Goal: Task Accomplishment & Management: Use online tool/utility

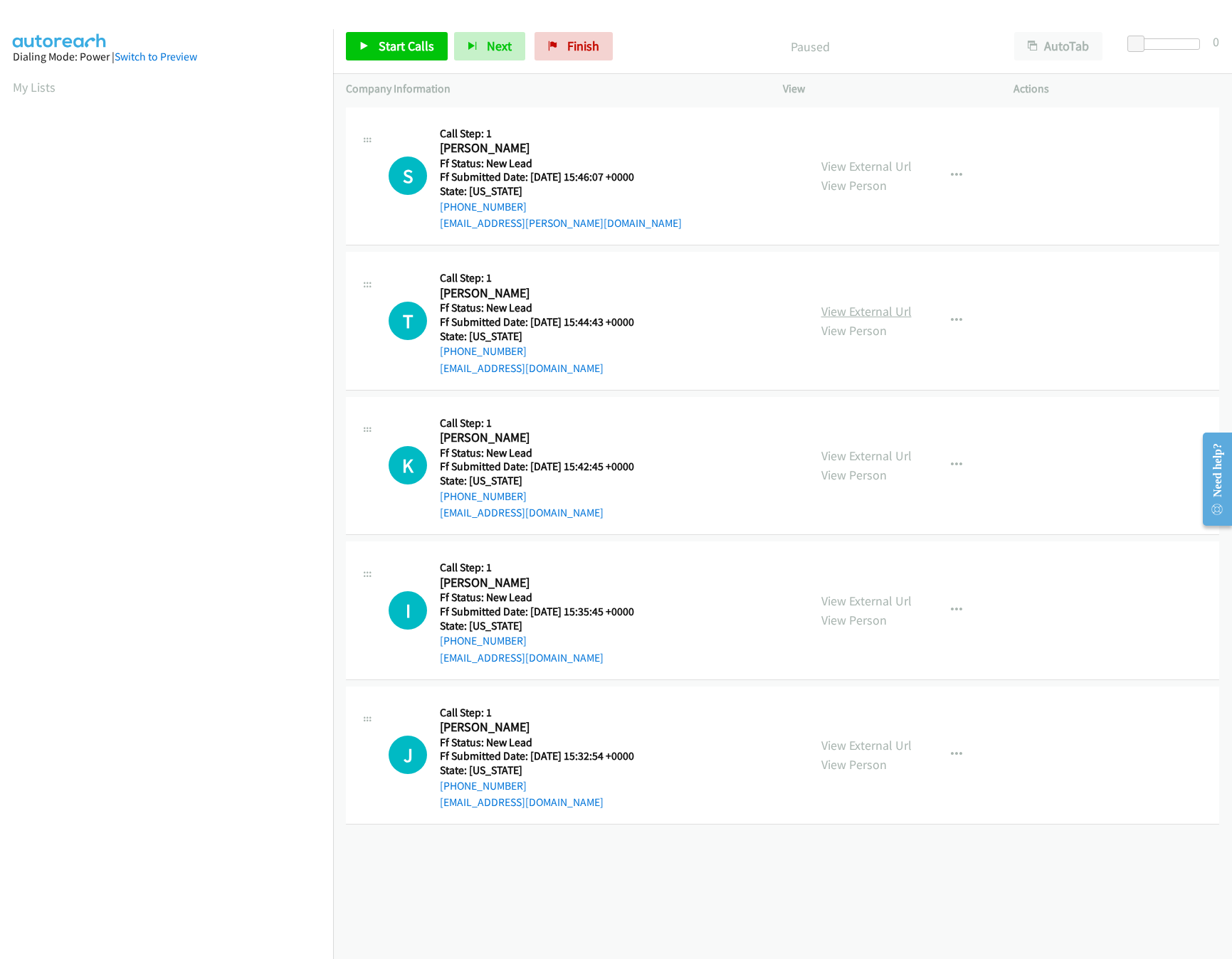
click at [846, 318] on link "View External Url" at bounding box center [867, 311] width 91 height 17
click at [901, 165] on link "View External Url" at bounding box center [867, 166] width 91 height 17
click at [392, 43] on span "Start Calls" at bounding box center [406, 46] width 56 height 17
drag, startPoint x: 1134, startPoint y: 41, endPoint x: 1142, endPoint y: 41, distance: 8.0
click at [1142, 41] on div at bounding box center [1167, 44] width 65 height 12
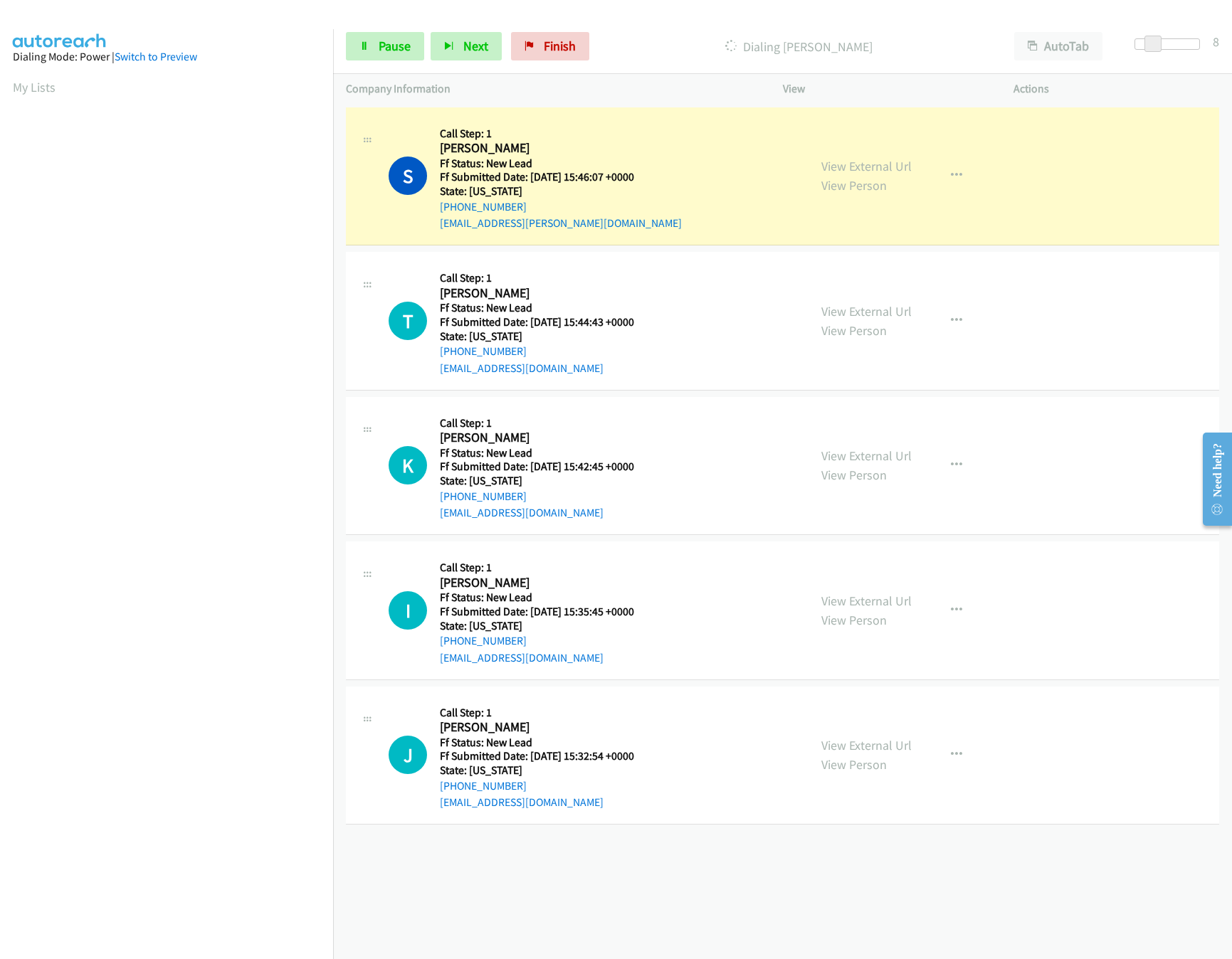
click at [837, 591] on div "View External Url View Person" at bounding box center [867, 609] width 91 height 38
click at [837, 594] on link "View External Url" at bounding box center [867, 601] width 91 height 17
click at [865, 460] on link "View External Url" at bounding box center [867, 455] width 91 height 17
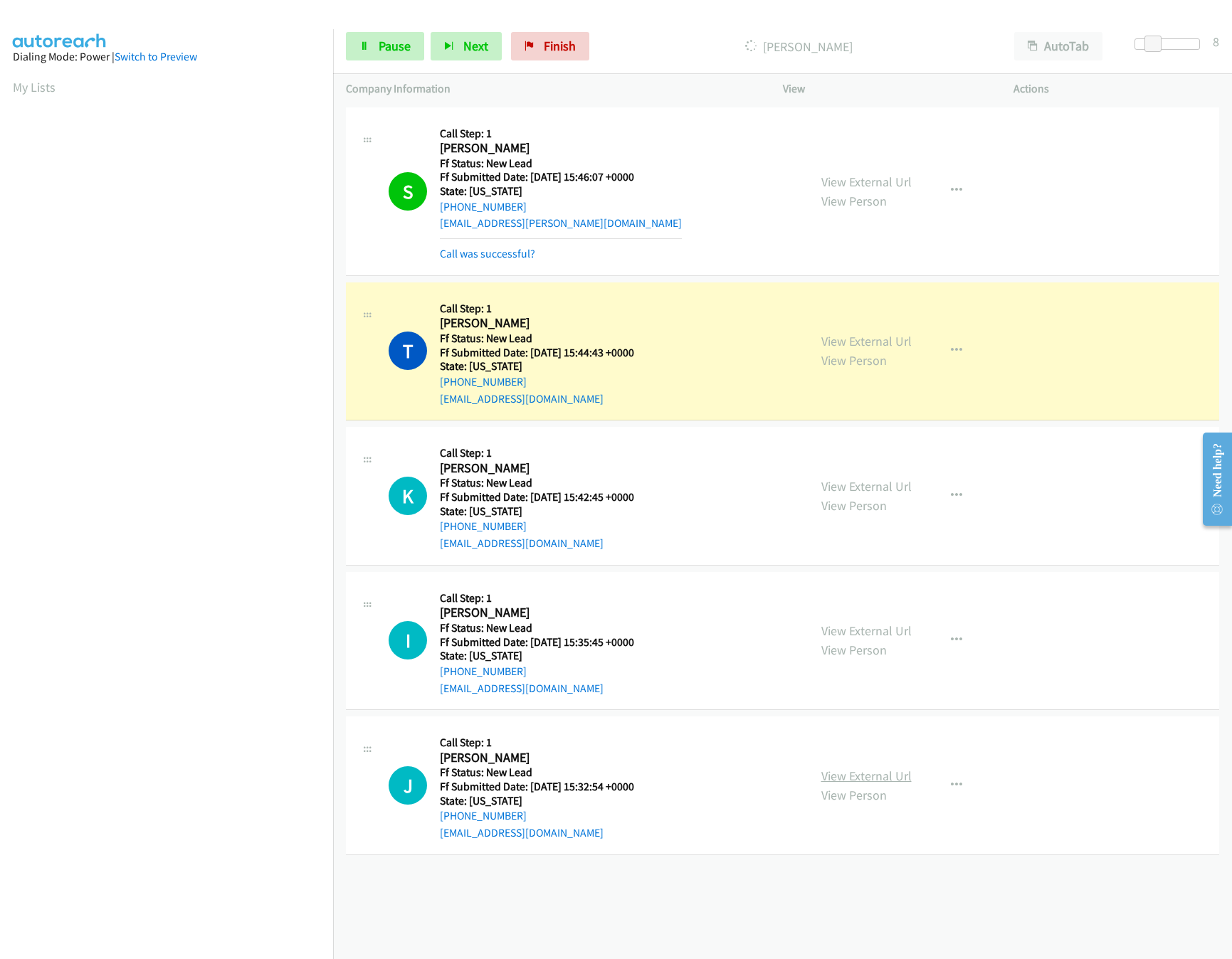
click at [868, 773] on link "View External Url" at bounding box center [867, 775] width 91 height 17
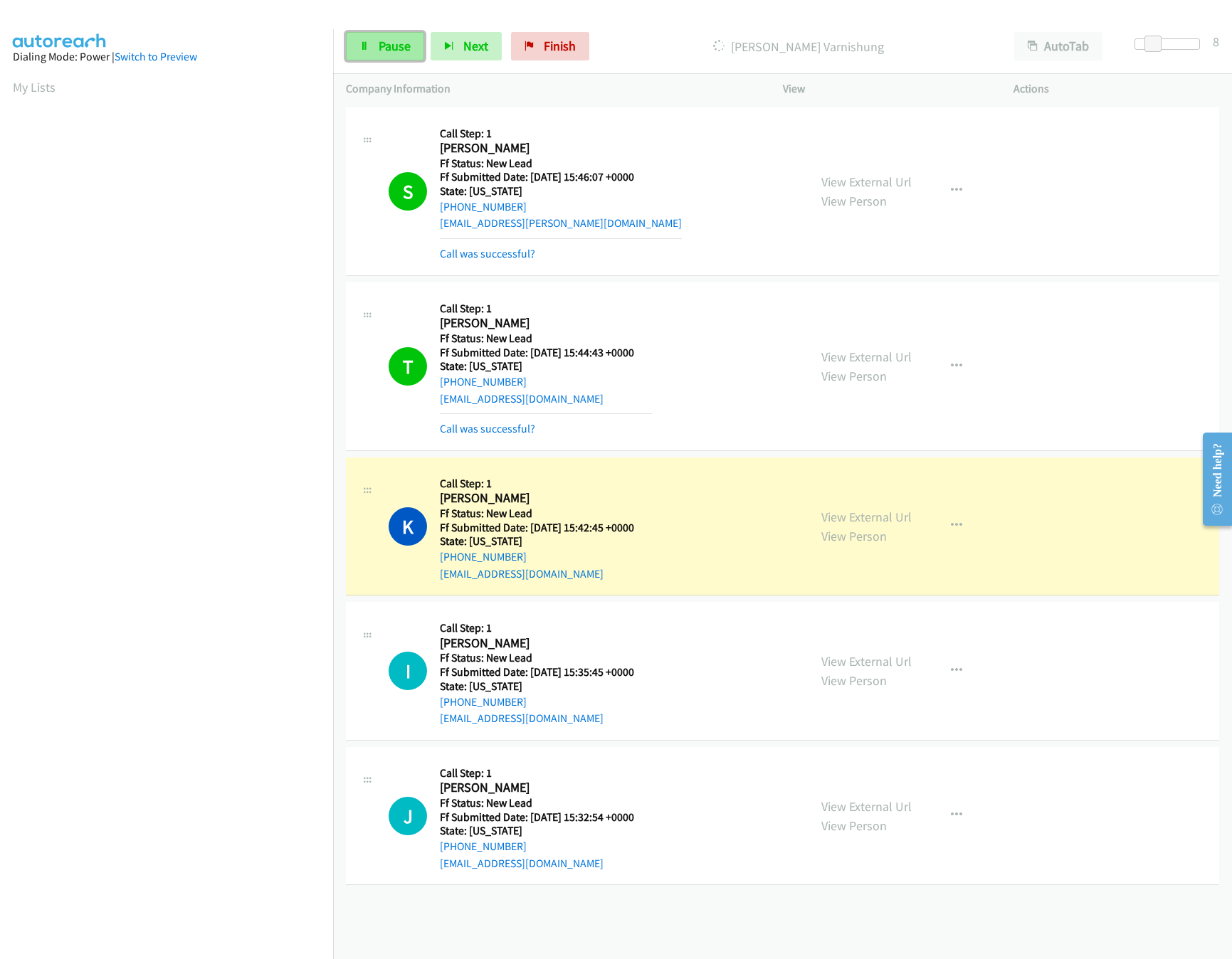
click at [351, 47] on link "Pause" at bounding box center [385, 46] width 78 height 28
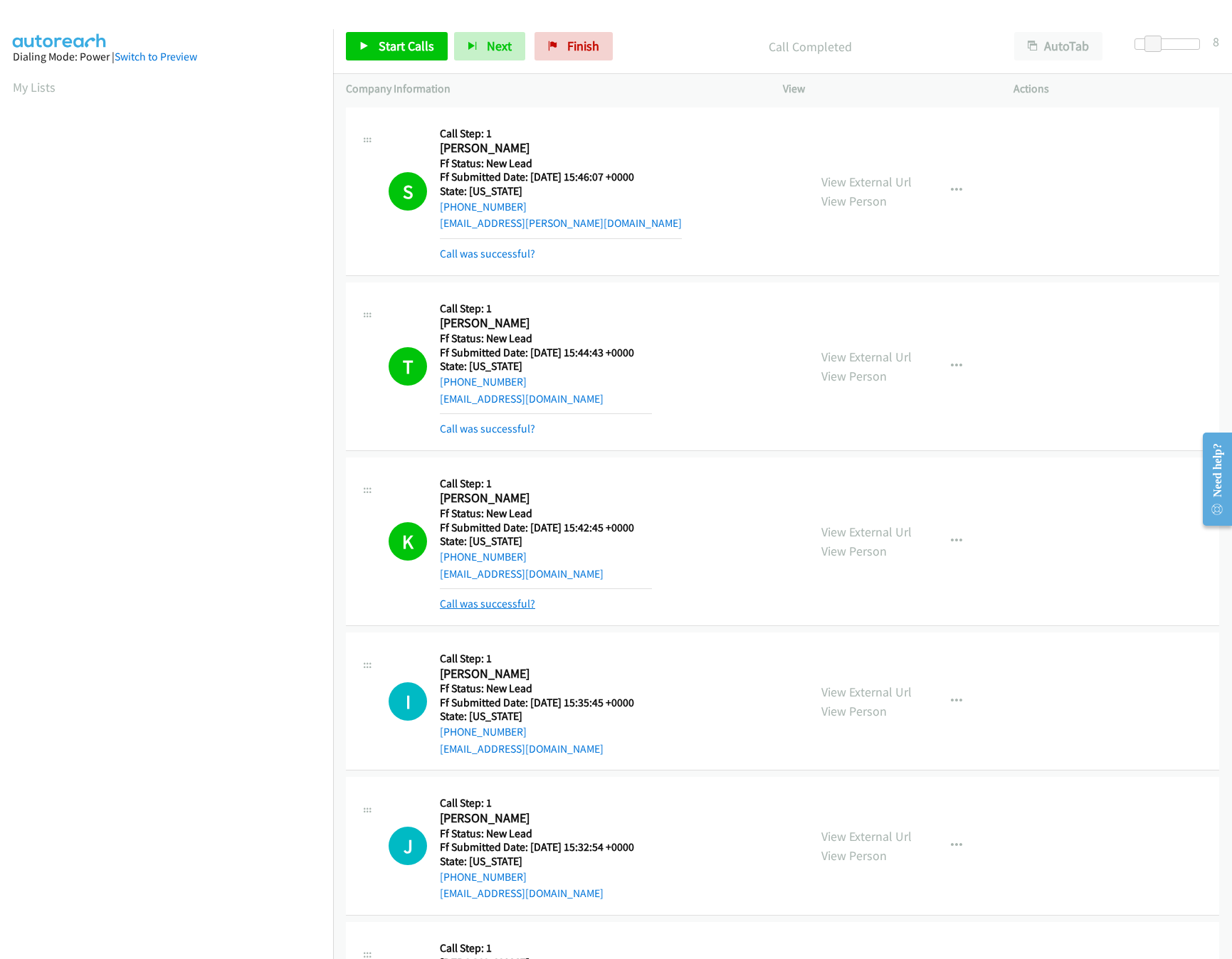
click at [489, 606] on link "Call was successful?" at bounding box center [488, 604] width 96 height 14
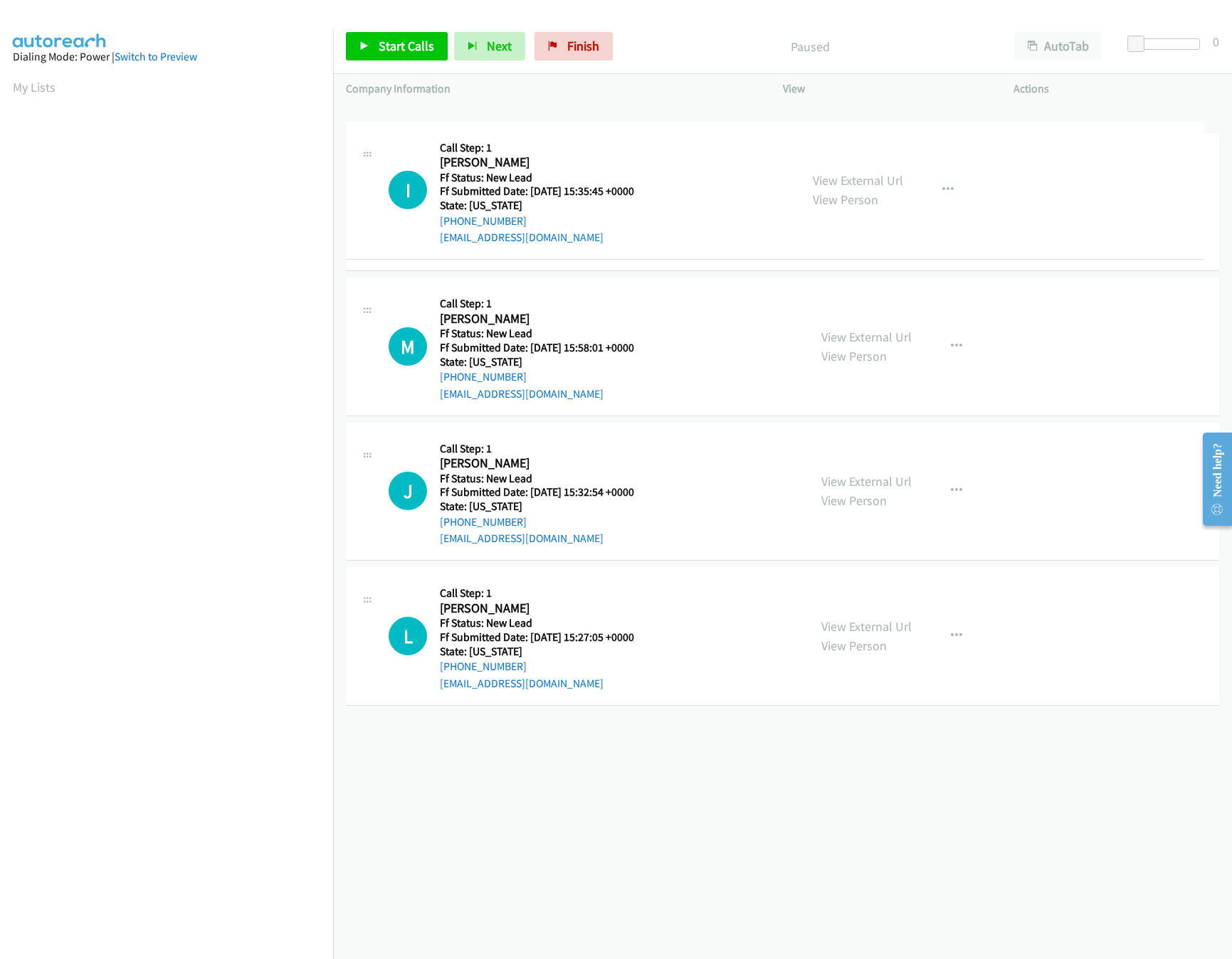
drag, startPoint x: 660, startPoint y: 449, endPoint x: 648, endPoint y: 77, distance: 372.2
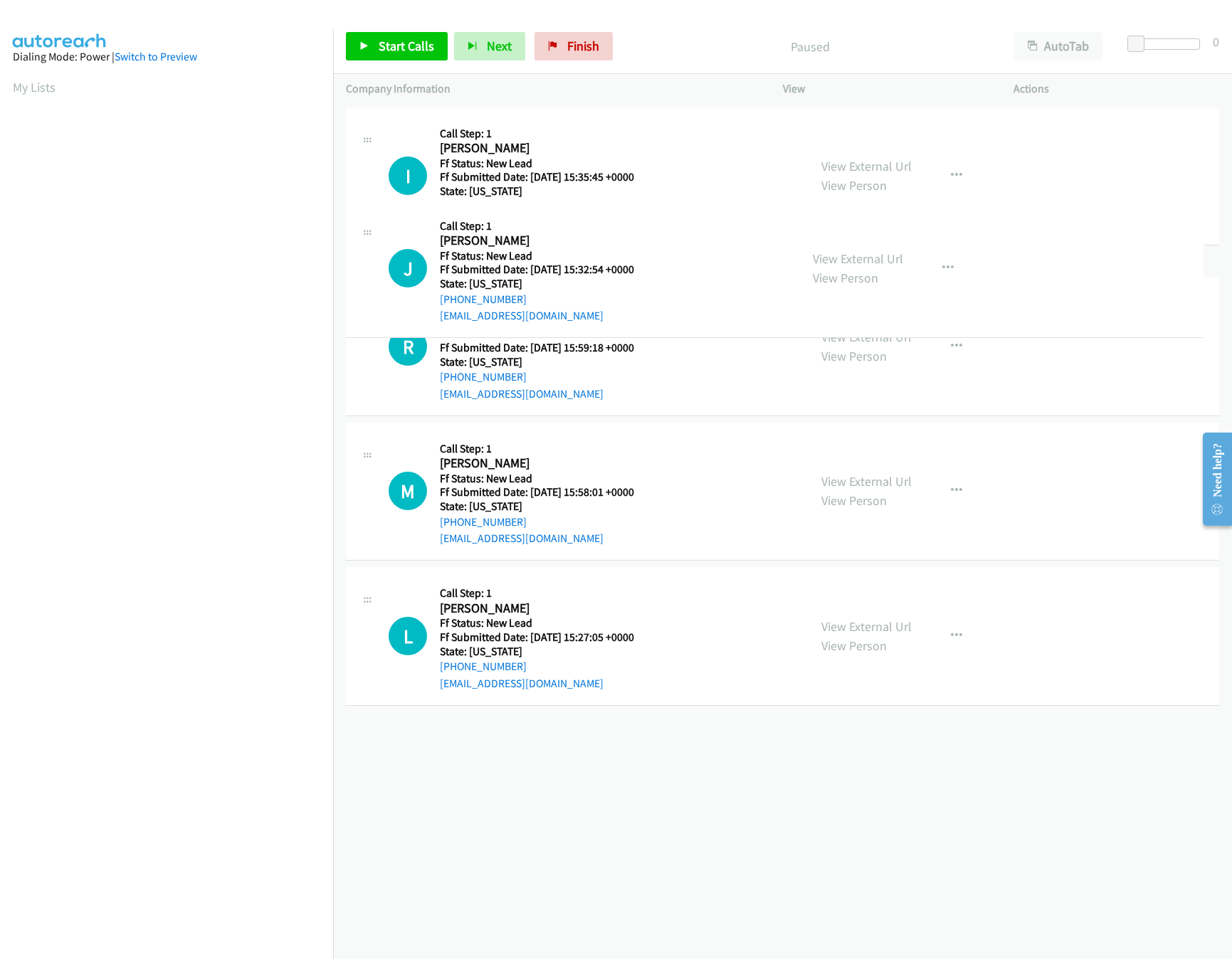
drag, startPoint x: 666, startPoint y: 645, endPoint x: 689, endPoint y: 293, distance: 352.8
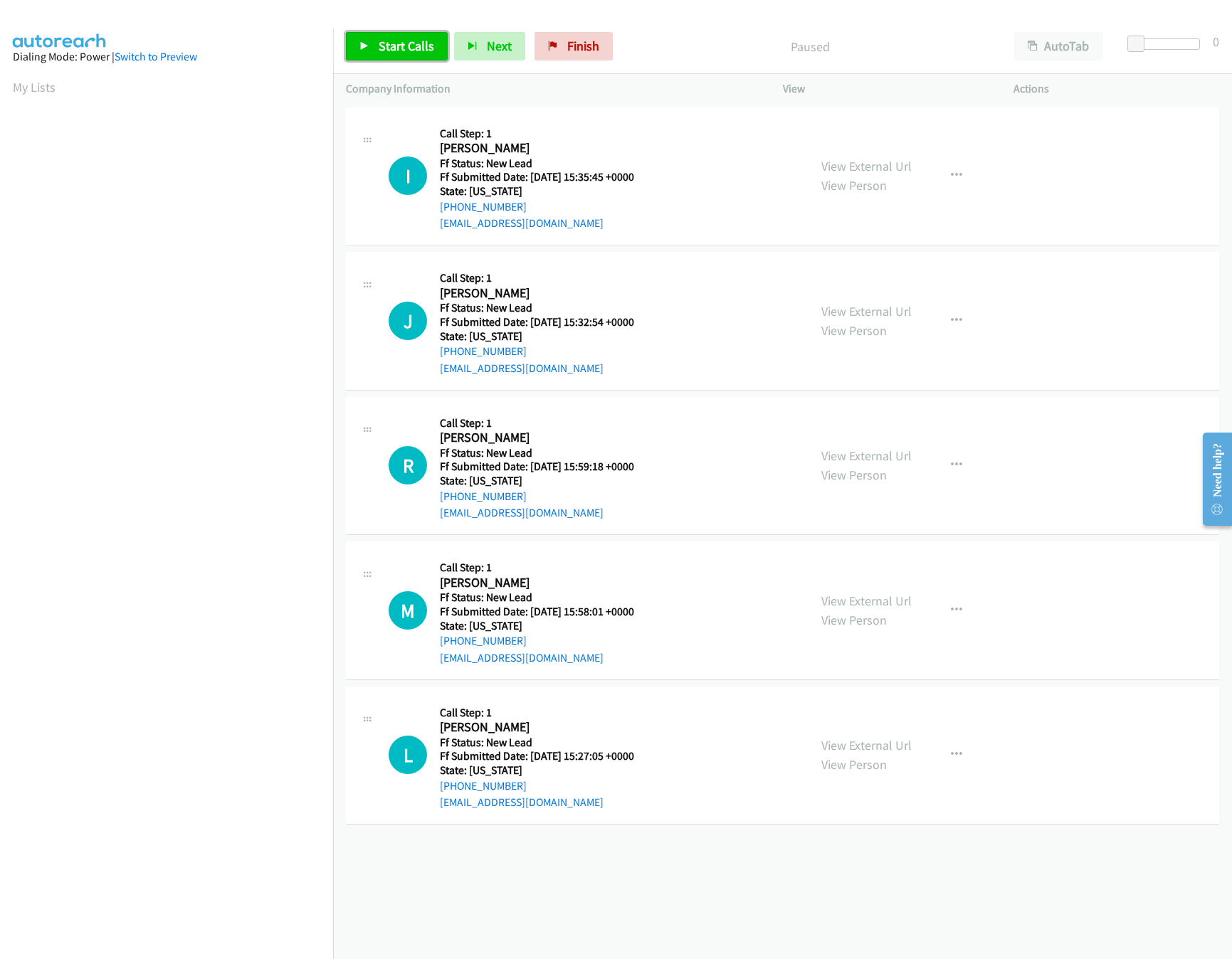
click at [382, 54] on link "Start Calls" at bounding box center [397, 46] width 102 height 28
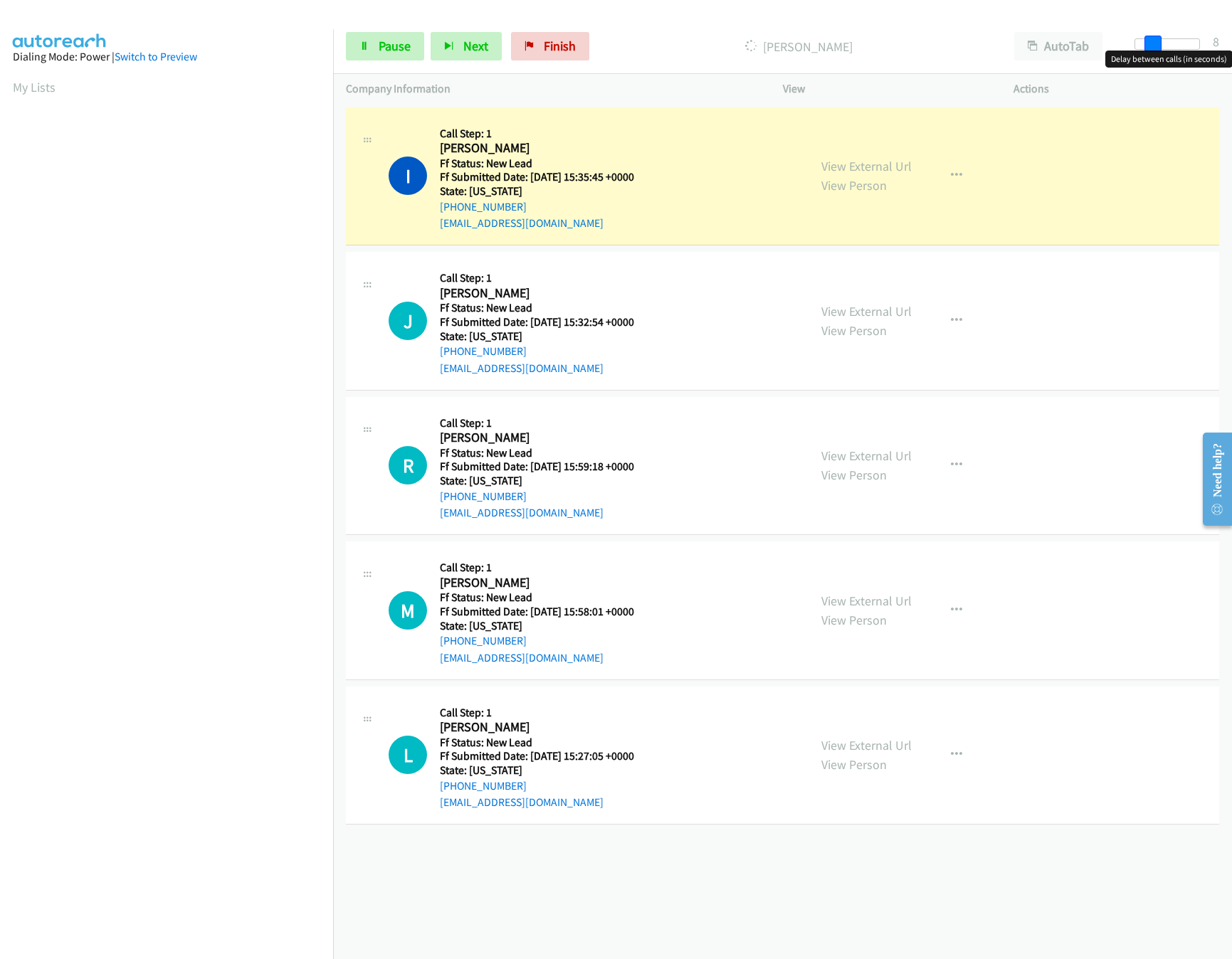
click at [1153, 43] on span at bounding box center [1153, 43] width 17 height 17
click at [843, 455] on link "View External Url" at bounding box center [867, 455] width 91 height 17
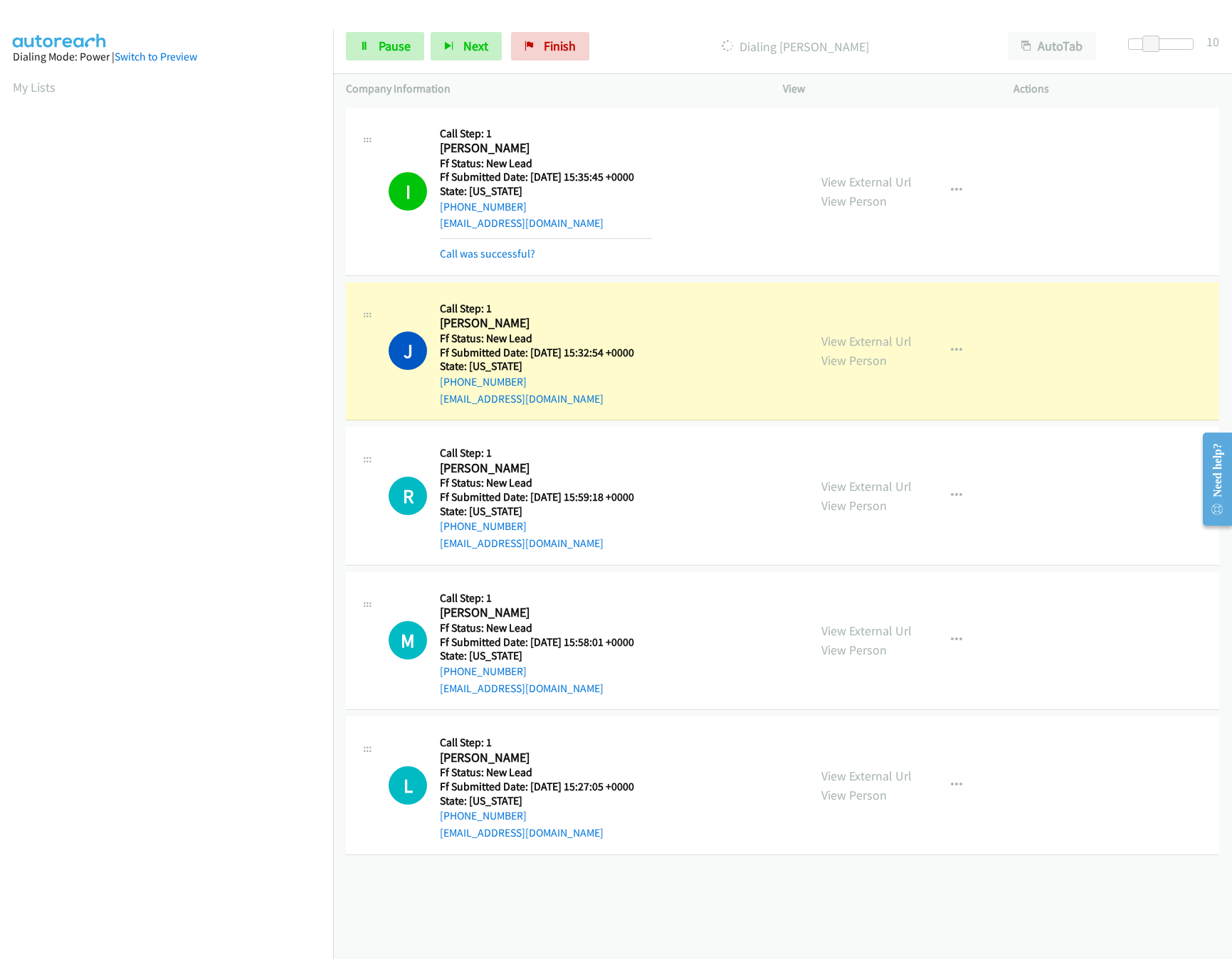
drag, startPoint x: 866, startPoint y: 634, endPoint x: 859, endPoint y: 620, distance: 15.7
click at [866, 634] on link "View External Url" at bounding box center [867, 631] width 91 height 17
click at [408, 47] on span "Pause" at bounding box center [395, 46] width 32 height 17
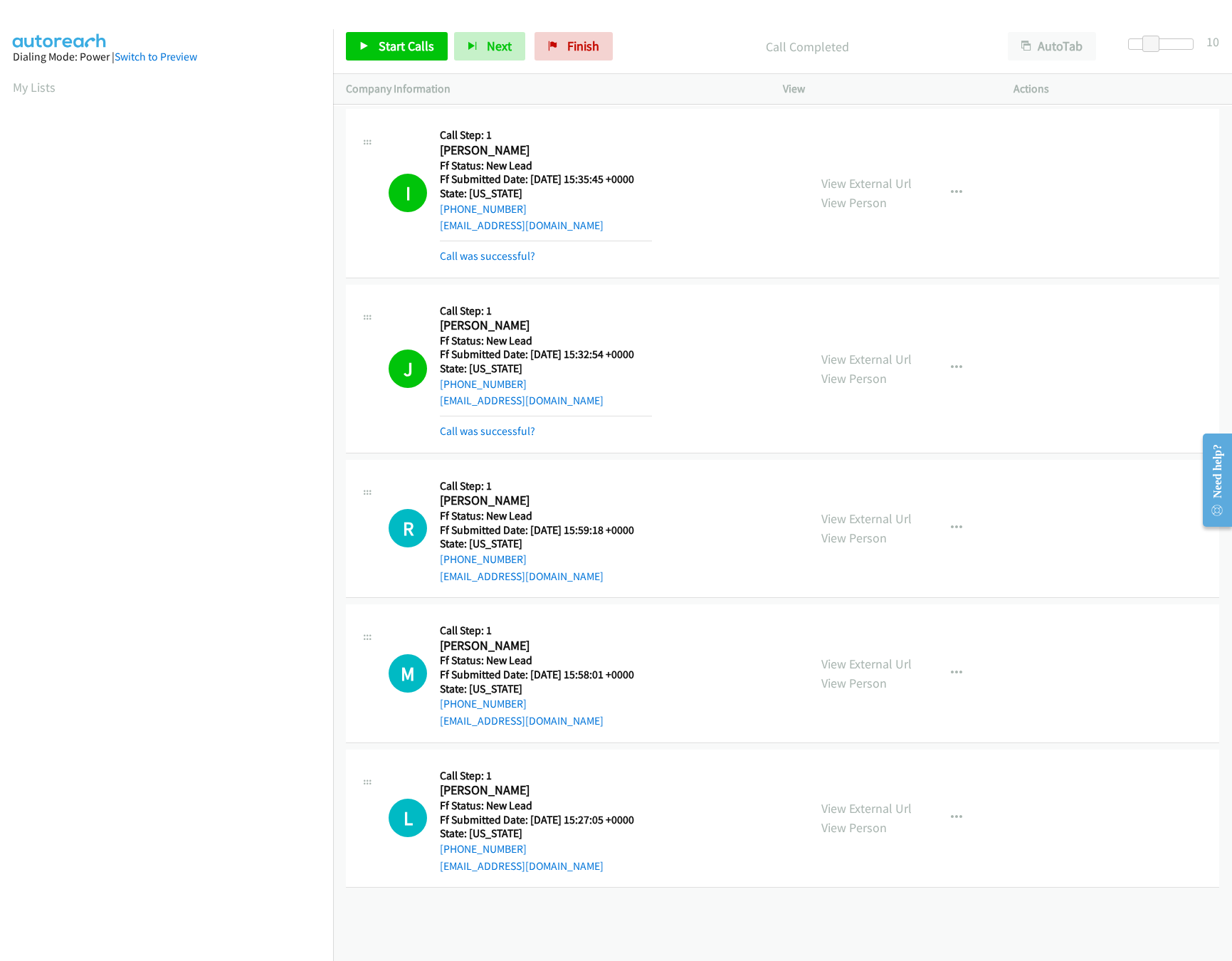
click at [487, 444] on div "J Callback Scheduled Call Step: 1 Joel Saldana America/Los_Angeles Ff Status: N…" at bounding box center [783, 368] width 873 height 169
click at [488, 428] on link "Call was successful?" at bounding box center [488, 431] width 96 height 14
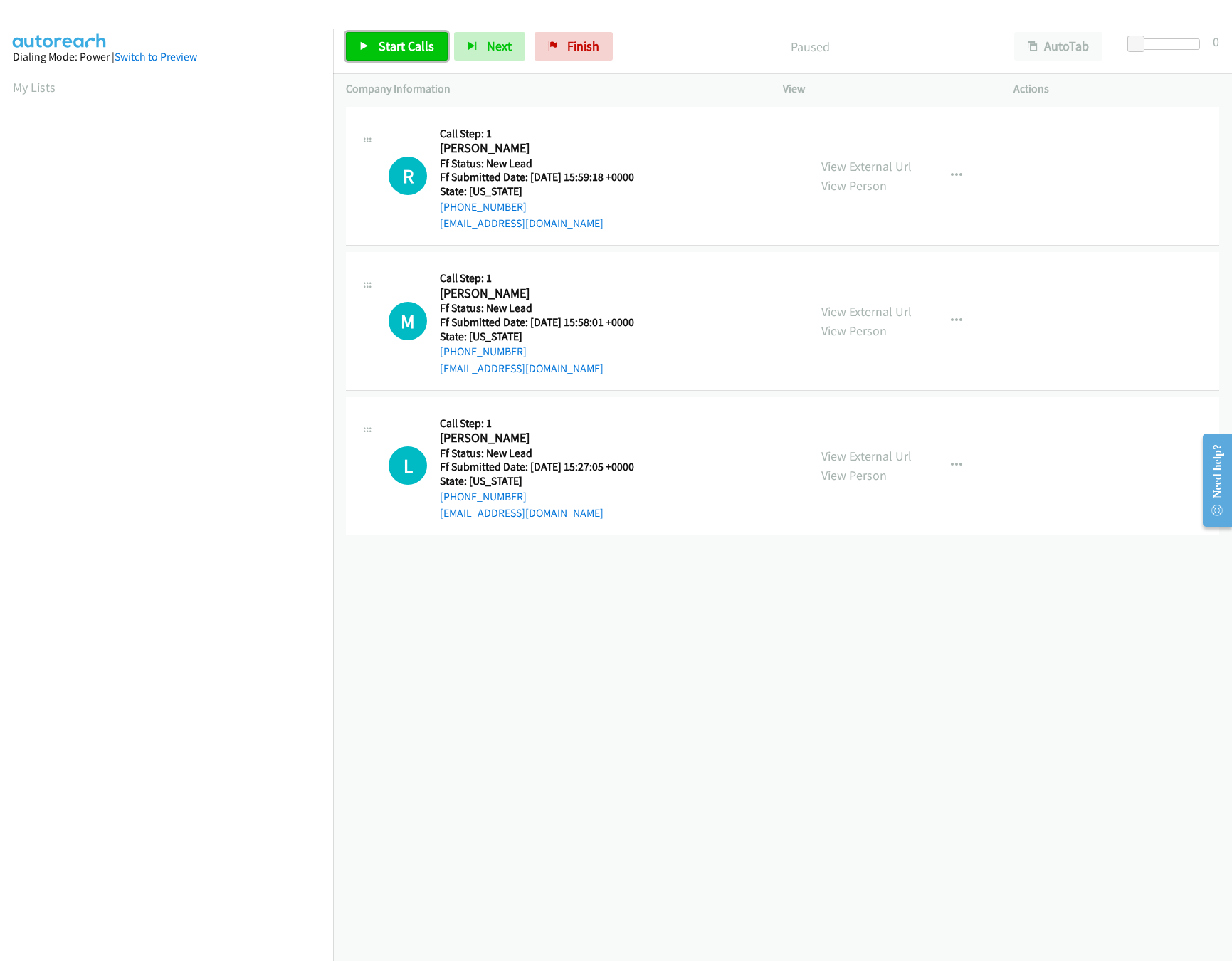
click at [379, 41] on span "Start Calls" at bounding box center [406, 46] width 56 height 17
click at [846, 651] on div "+1 415-964-1034 Call failed - Please reload the list and try again The Callbar …" at bounding box center [783, 531] width 899 height 857
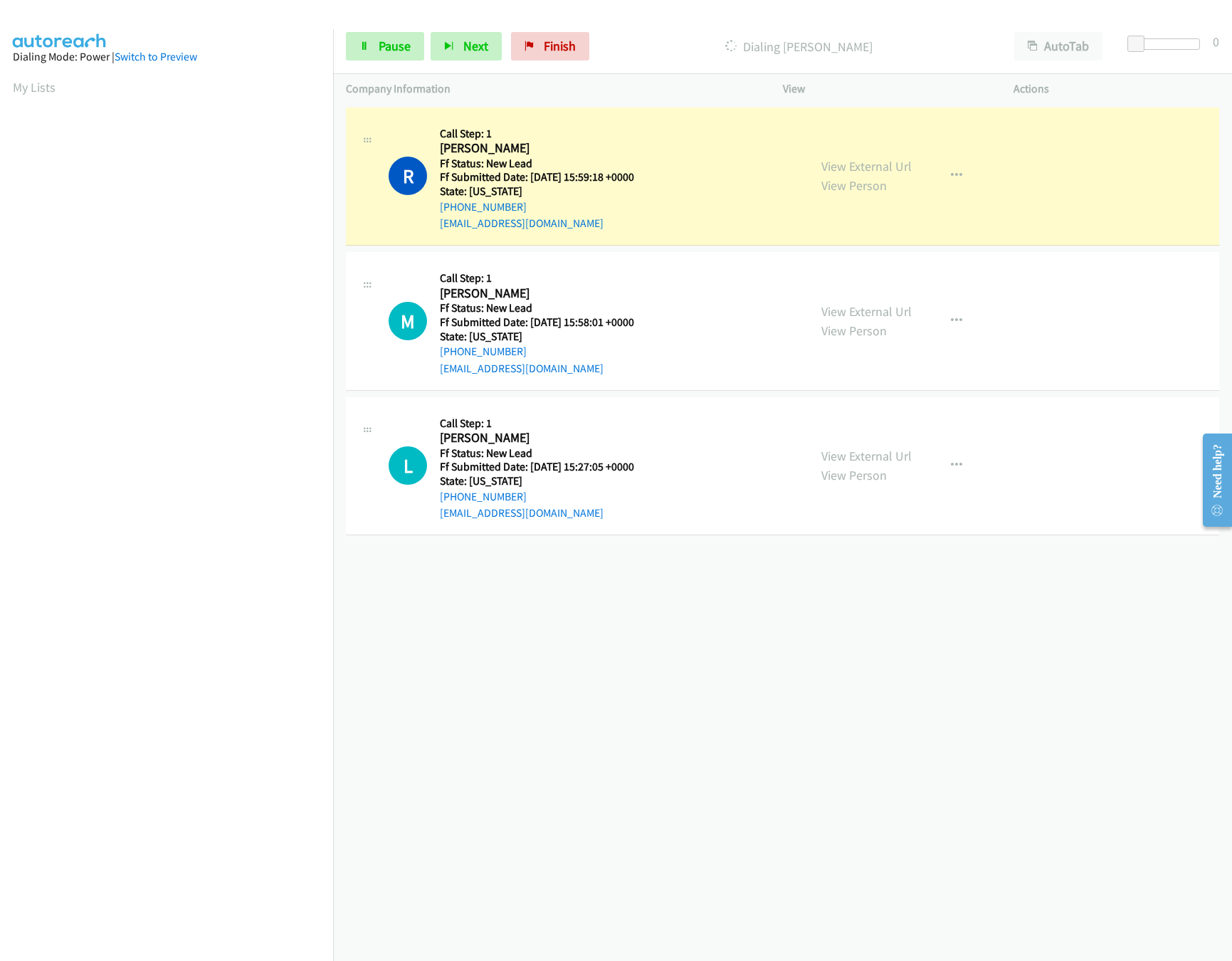
click at [750, 711] on div "+1 415-964-1034 Call failed - Please reload the list and try again The Callbar …" at bounding box center [783, 531] width 899 height 857
click at [859, 459] on link "View External Url" at bounding box center [867, 455] width 91 height 17
drag, startPoint x: 1134, startPoint y: 41, endPoint x: 1175, endPoint y: 46, distance: 41.3
click at [1175, 46] on span at bounding box center [1168, 43] width 17 height 17
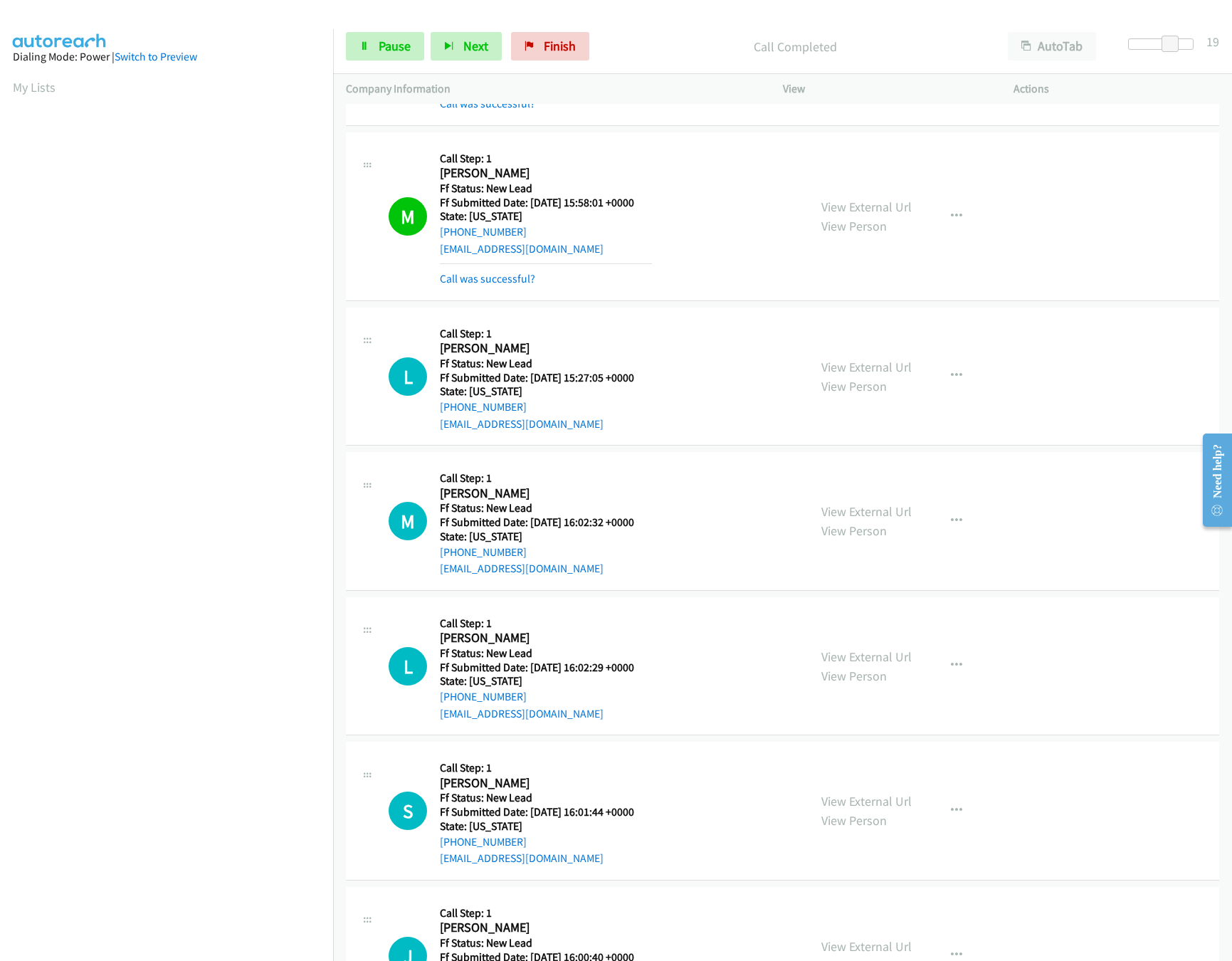
scroll to position [243, 0]
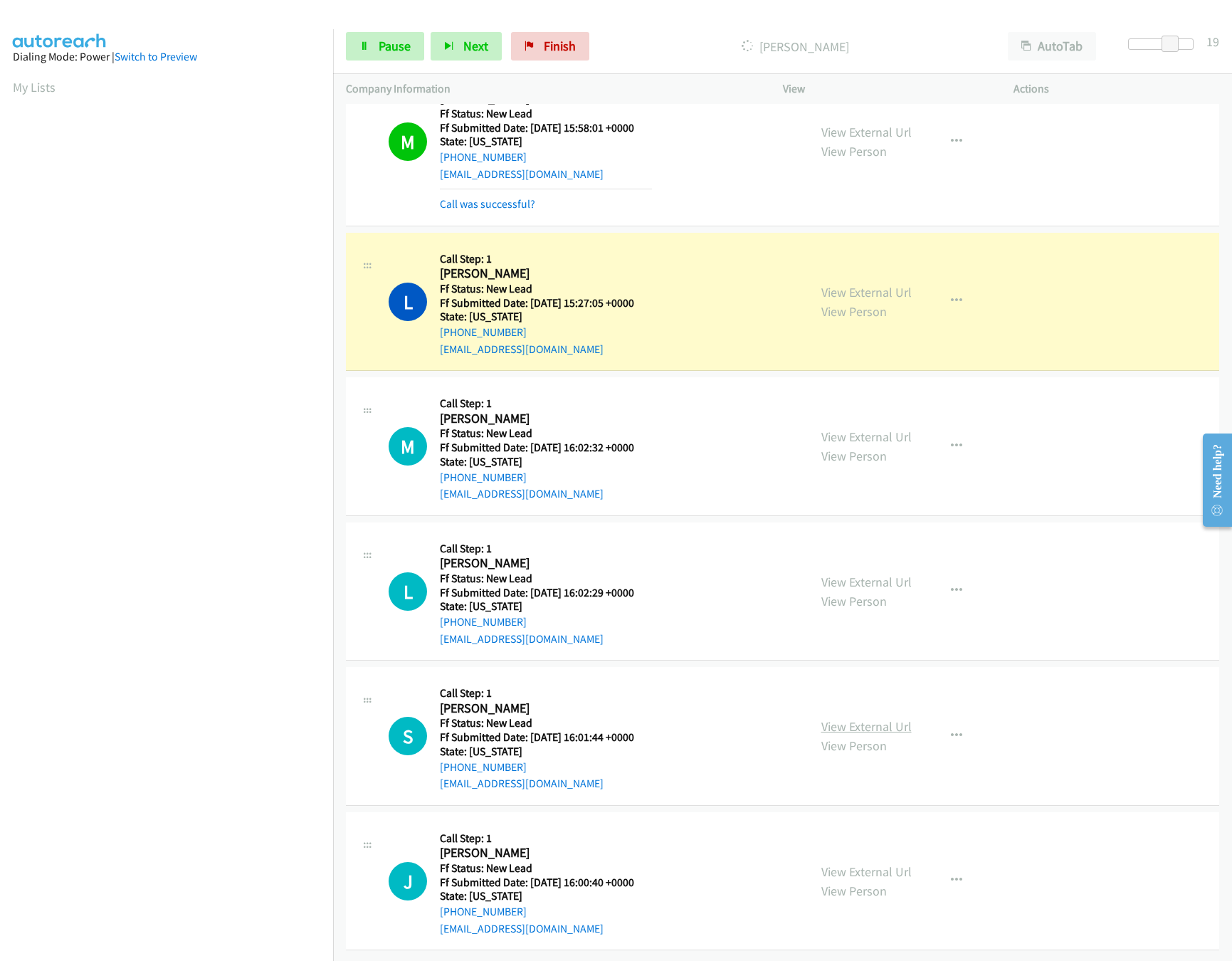
click at [846, 718] on link "View External Url" at bounding box center [867, 726] width 91 height 17
click at [885, 573] on link "View External Url" at bounding box center [867, 581] width 91 height 17
click at [880, 429] on link "View External Url" at bounding box center [867, 437] width 91 height 17
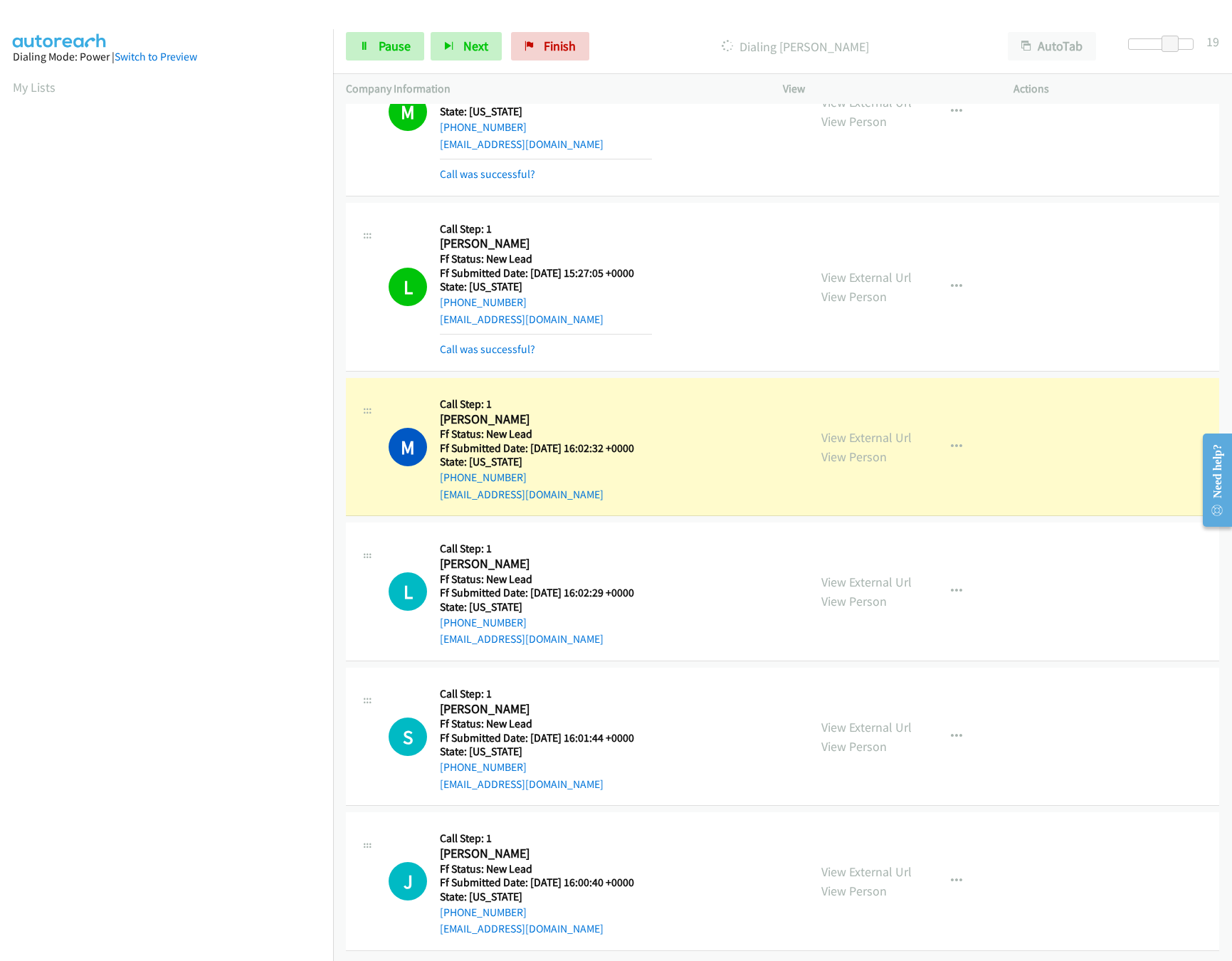
scroll to position [274, 0]
click at [852, 863] on link "View External Url" at bounding box center [867, 871] width 91 height 17
click at [369, 52] on link "Pause" at bounding box center [385, 46] width 78 height 28
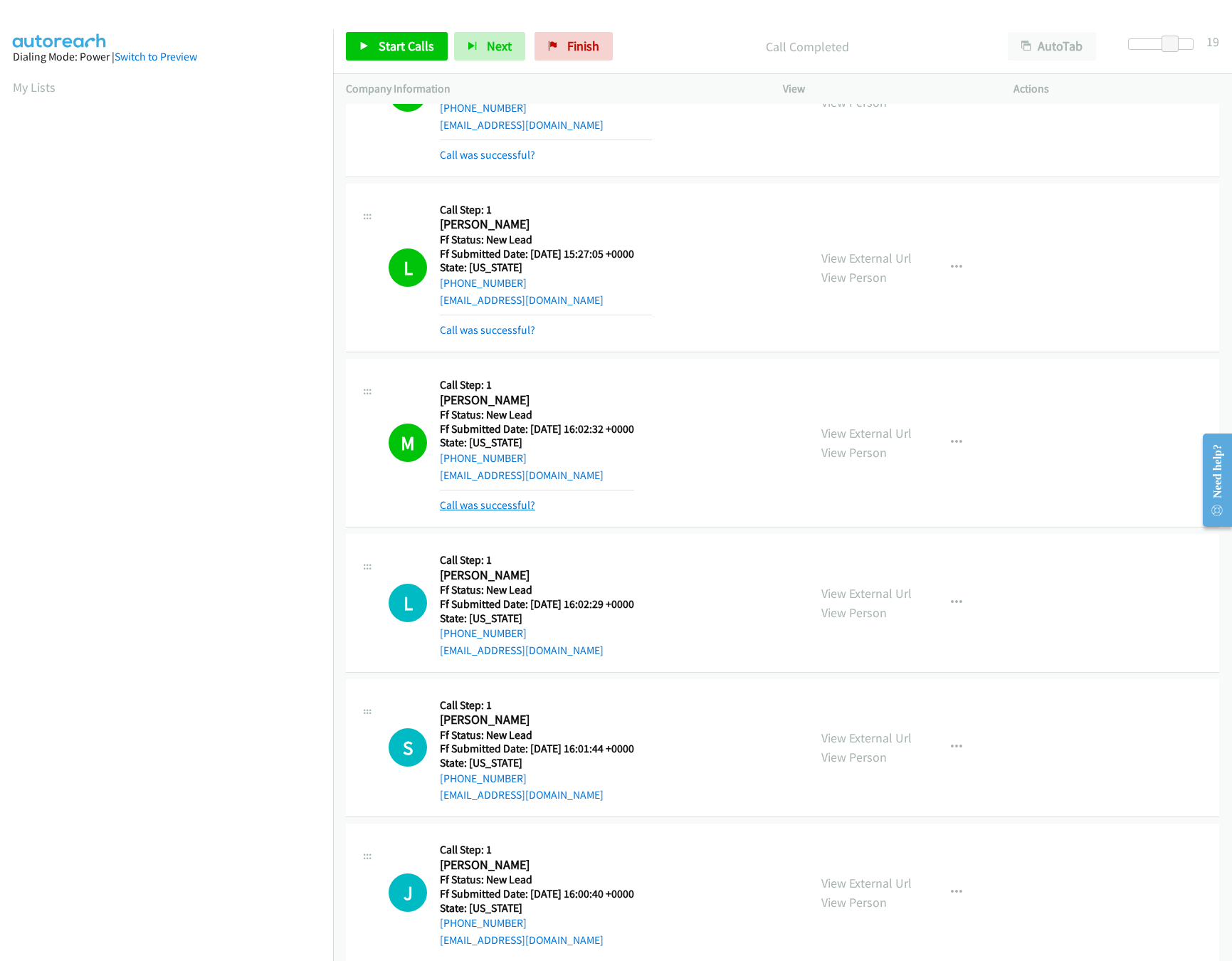
click at [496, 502] on link "Call was successful?" at bounding box center [488, 505] width 96 height 14
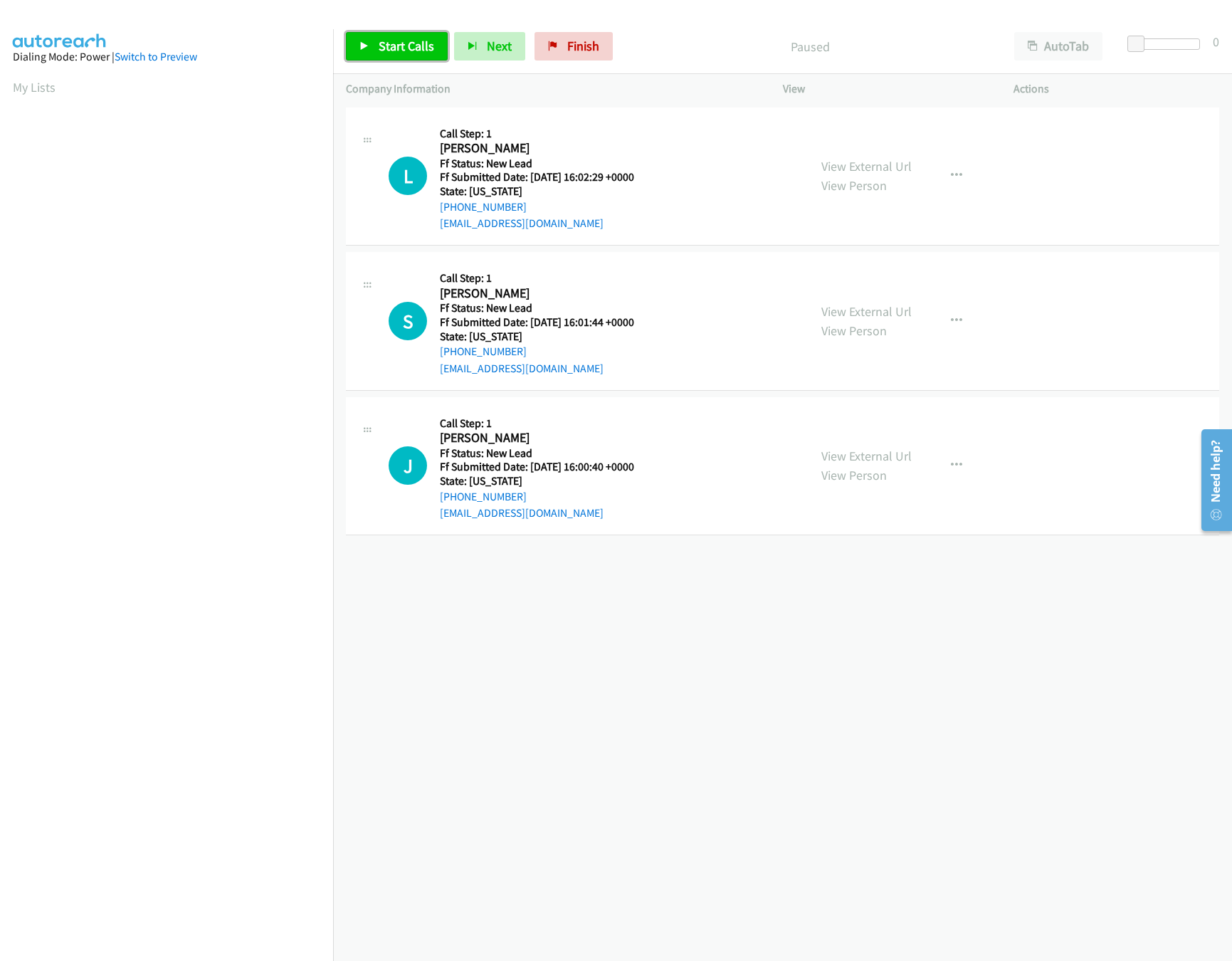
click at [376, 36] on link "Start Calls" at bounding box center [397, 46] width 102 height 28
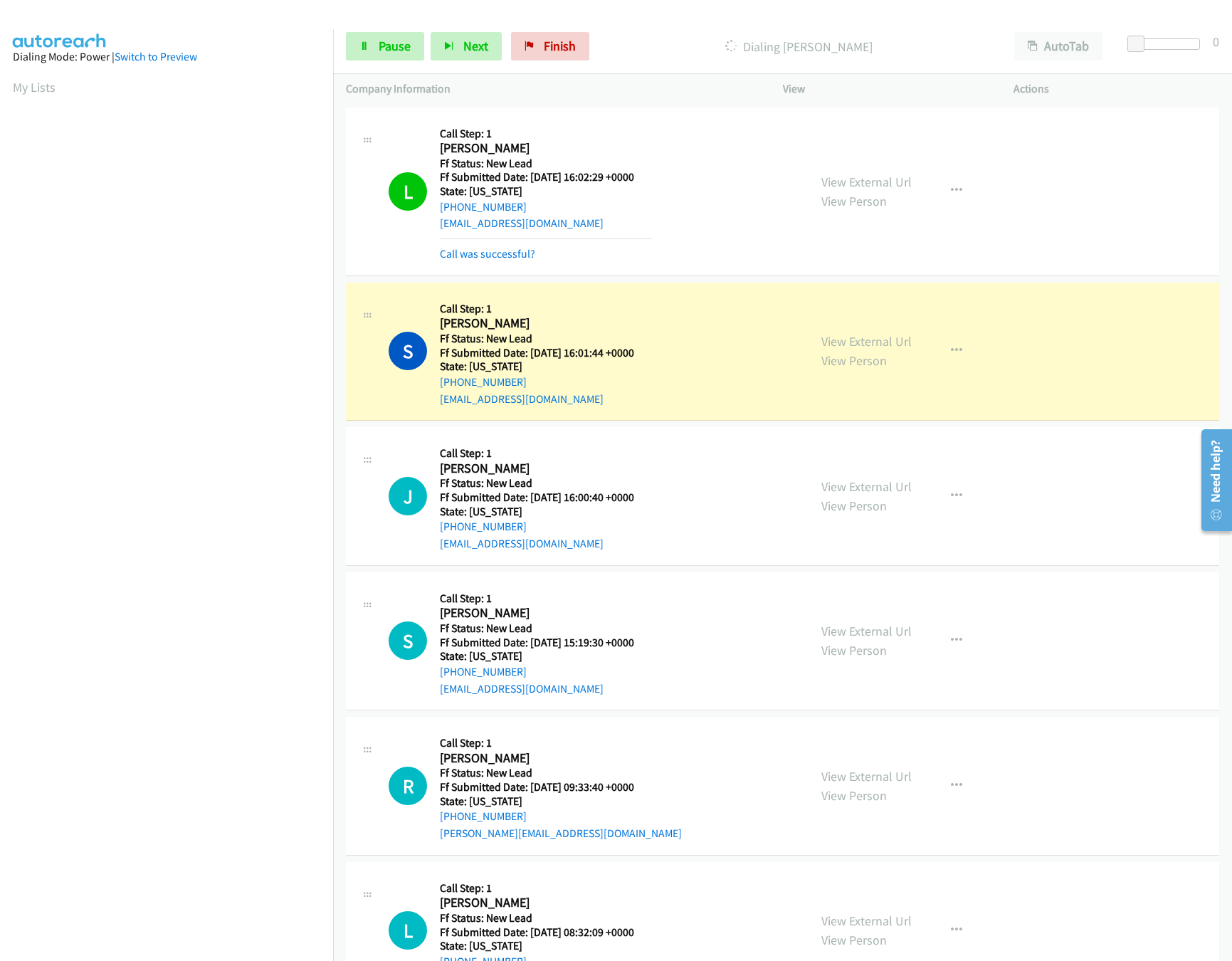
scroll to position [66, 0]
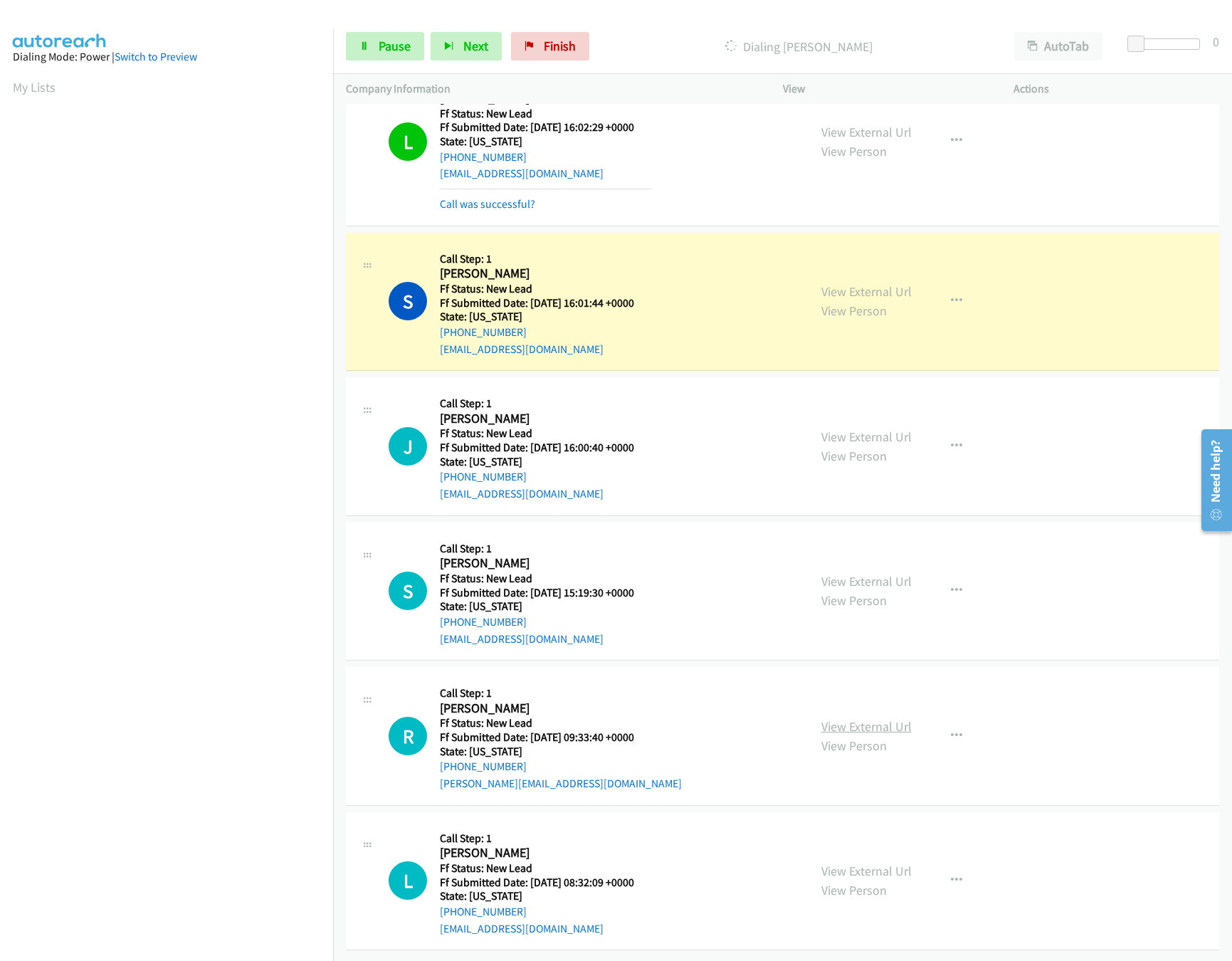
click at [842, 718] on link "View External Url" at bounding box center [867, 726] width 91 height 17
click at [867, 573] on link "View External Url" at bounding box center [867, 581] width 91 height 17
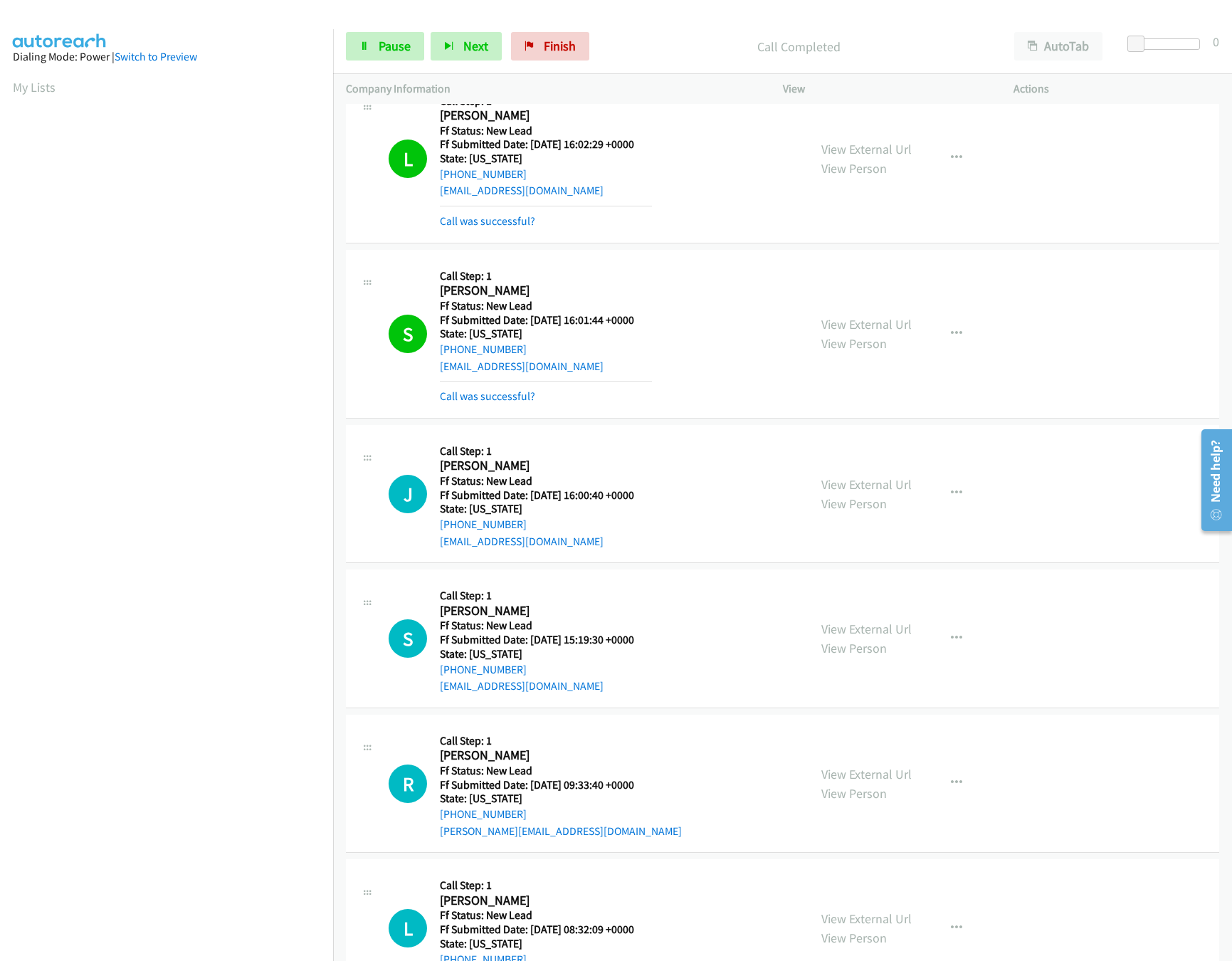
scroll to position [0, 0]
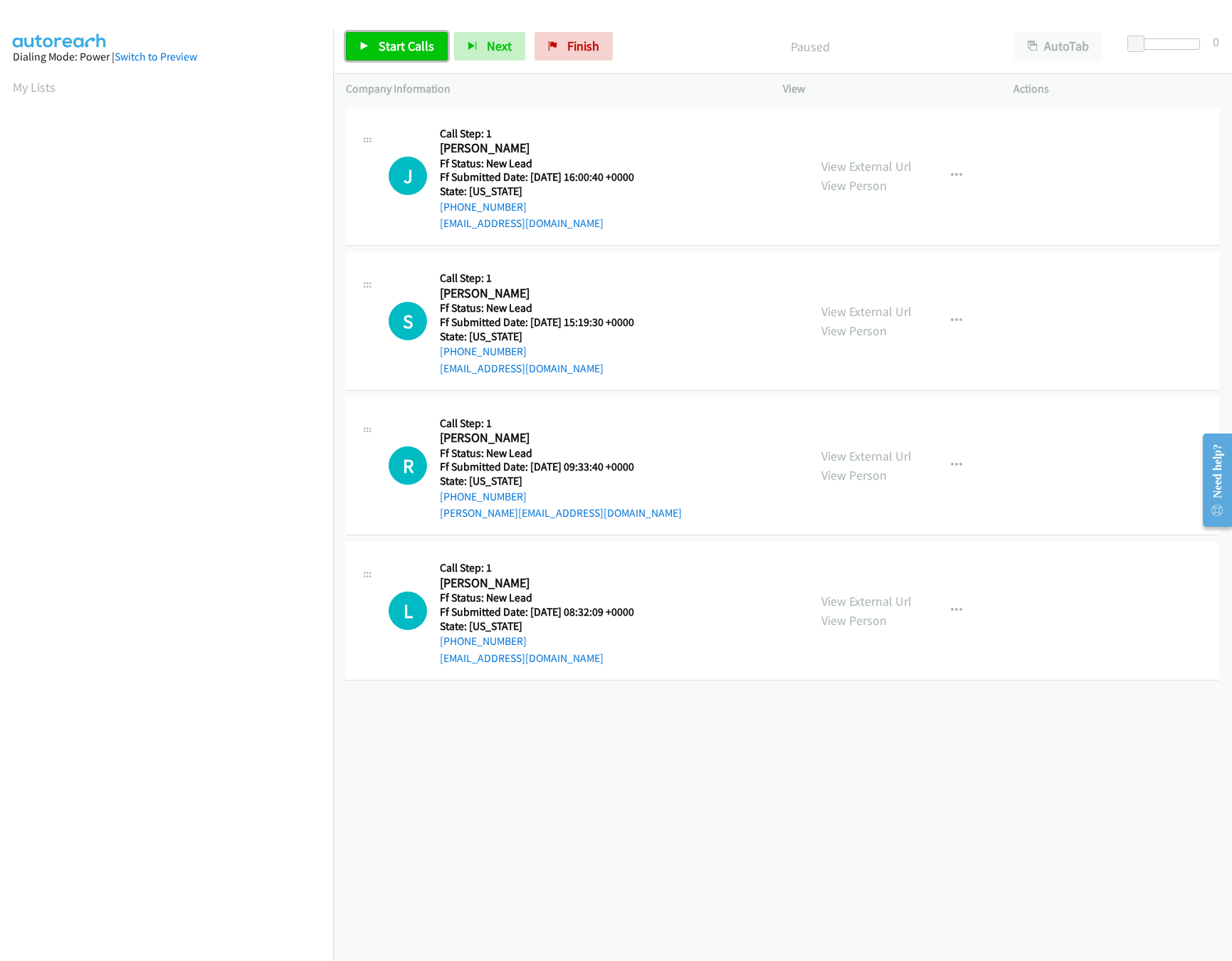
drag, startPoint x: 0, startPoint y: 0, endPoint x: 402, endPoint y: 54, distance: 405.6
click at [402, 54] on span "Start Calls" at bounding box center [406, 46] width 56 height 17
click at [872, 598] on link "View External Url" at bounding box center [867, 601] width 91 height 17
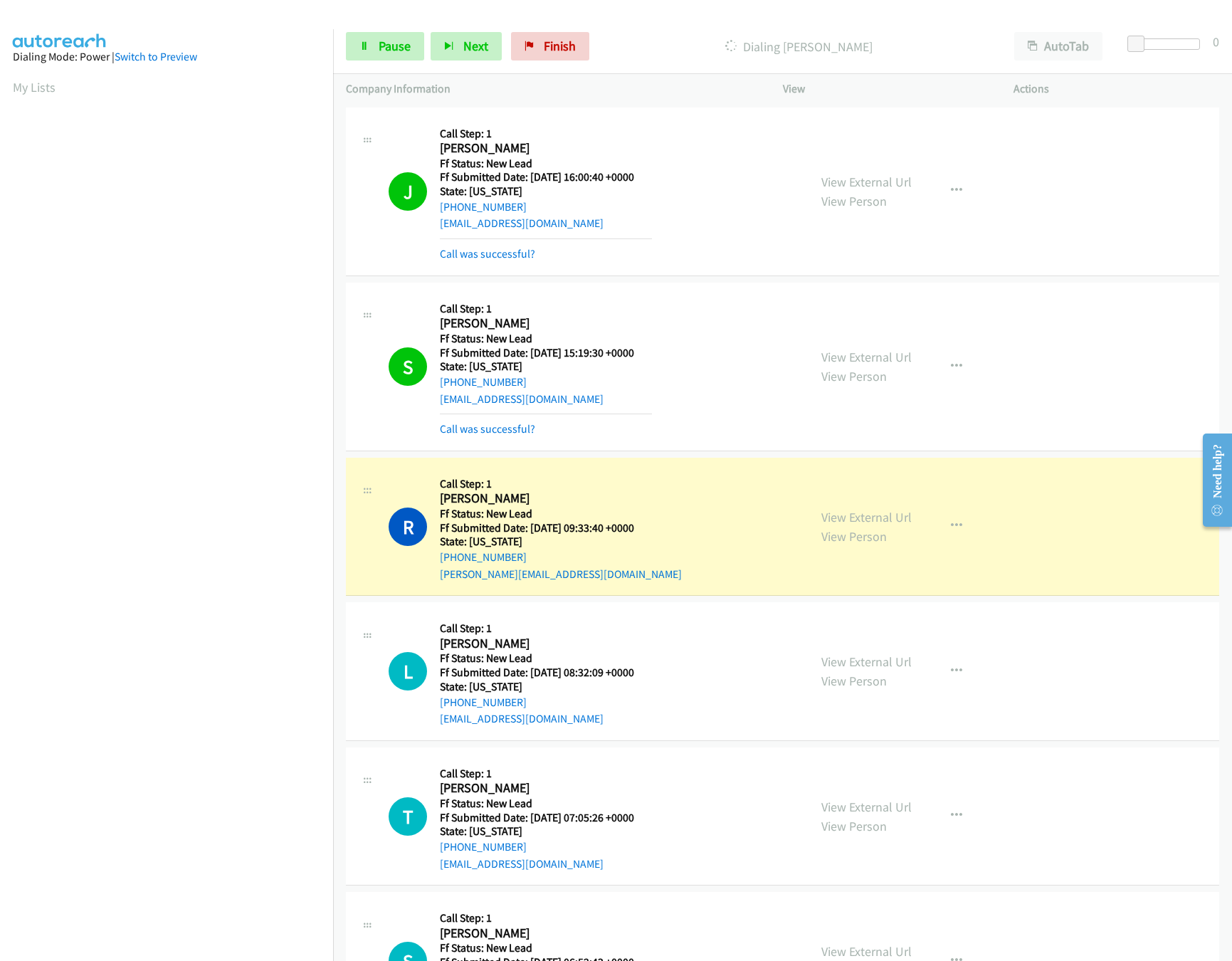
click at [387, 30] on div "Start Calls Pause Next Finish Dialing Rachel Levin AutoTab AutoTab 0" at bounding box center [783, 47] width 899 height 55
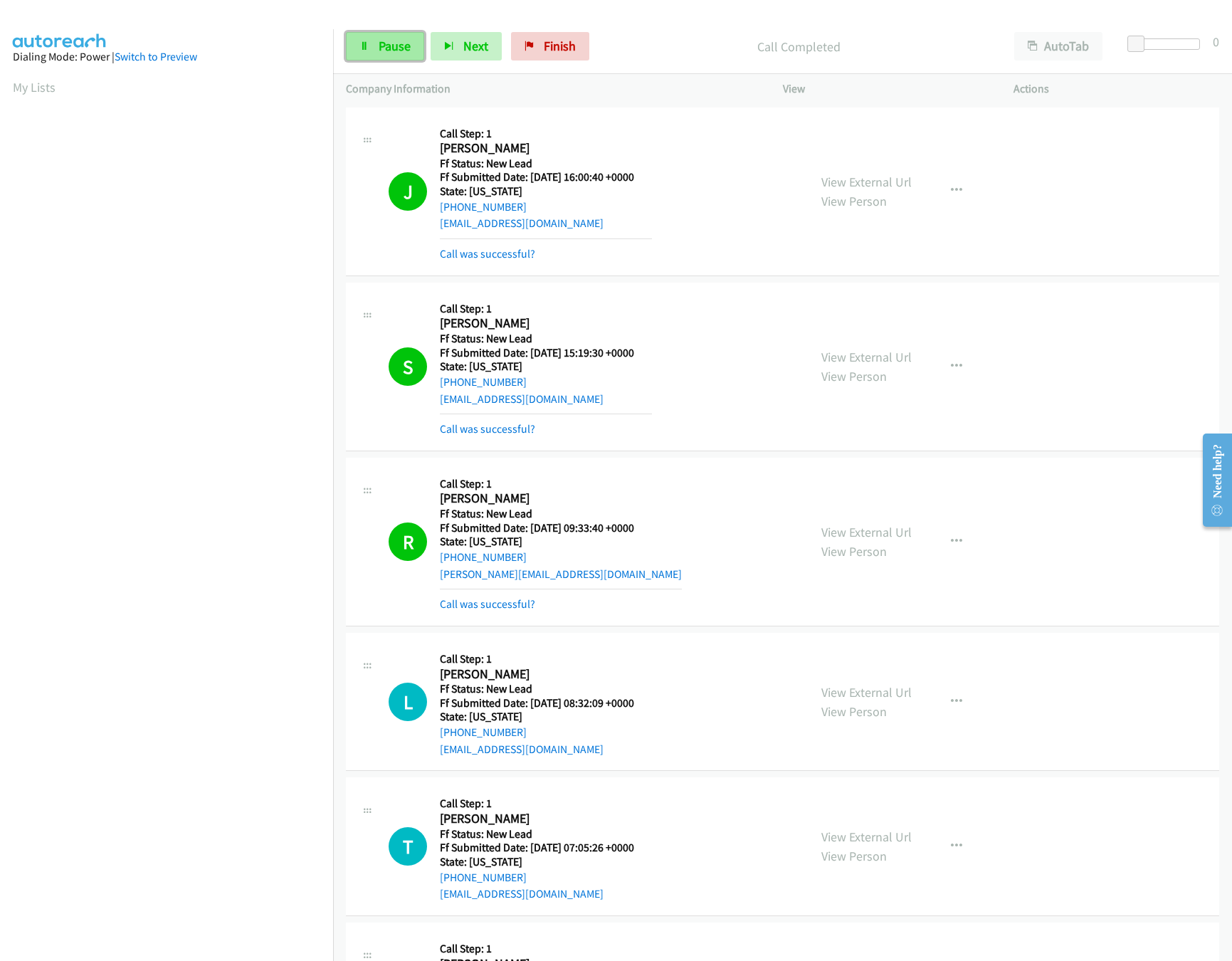
click at [385, 37] on link "Pause" at bounding box center [385, 46] width 78 height 28
click at [956, 536] on button "button" at bounding box center [956, 541] width 38 height 28
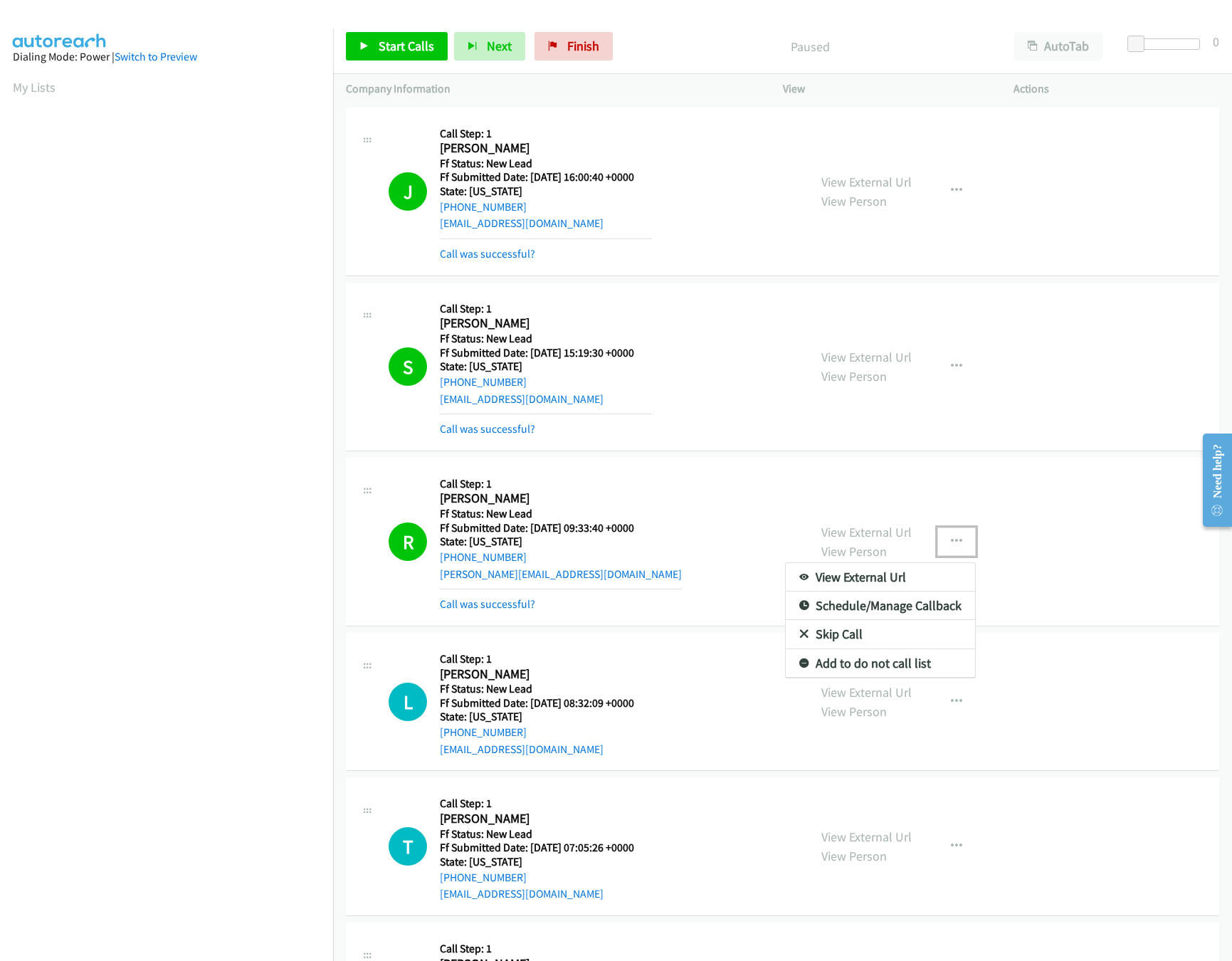
click at [839, 673] on link "Add to do not call list" at bounding box center [880, 662] width 190 height 28
click at [751, 641] on div "L Callback Scheduled Call Step: 1 Laura Ramirez America/Los_Angeles Ff Status: …" at bounding box center [783, 702] width 873 height 139
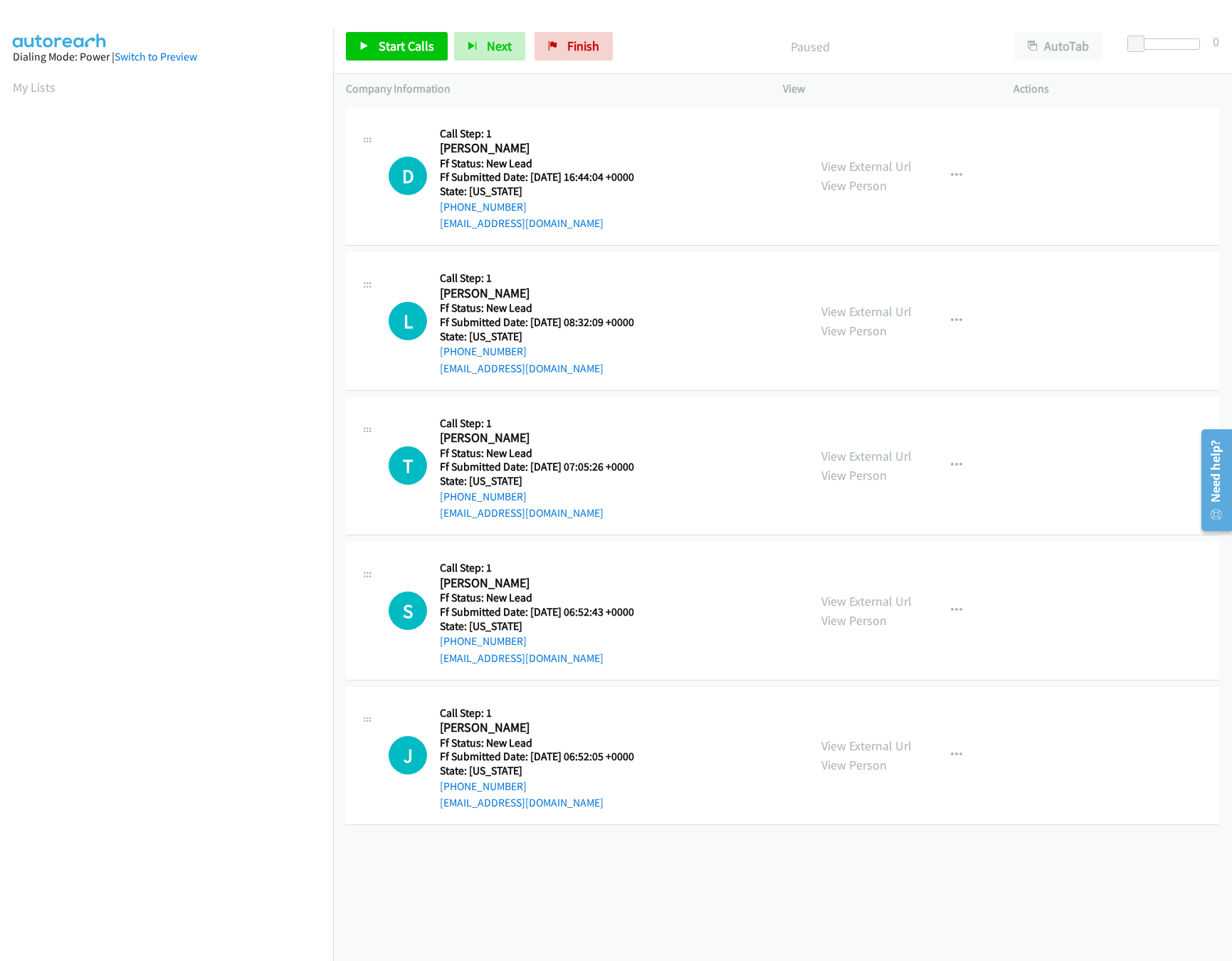
drag, startPoint x: 688, startPoint y: 315, endPoint x: 675, endPoint y: 120, distance: 195.4
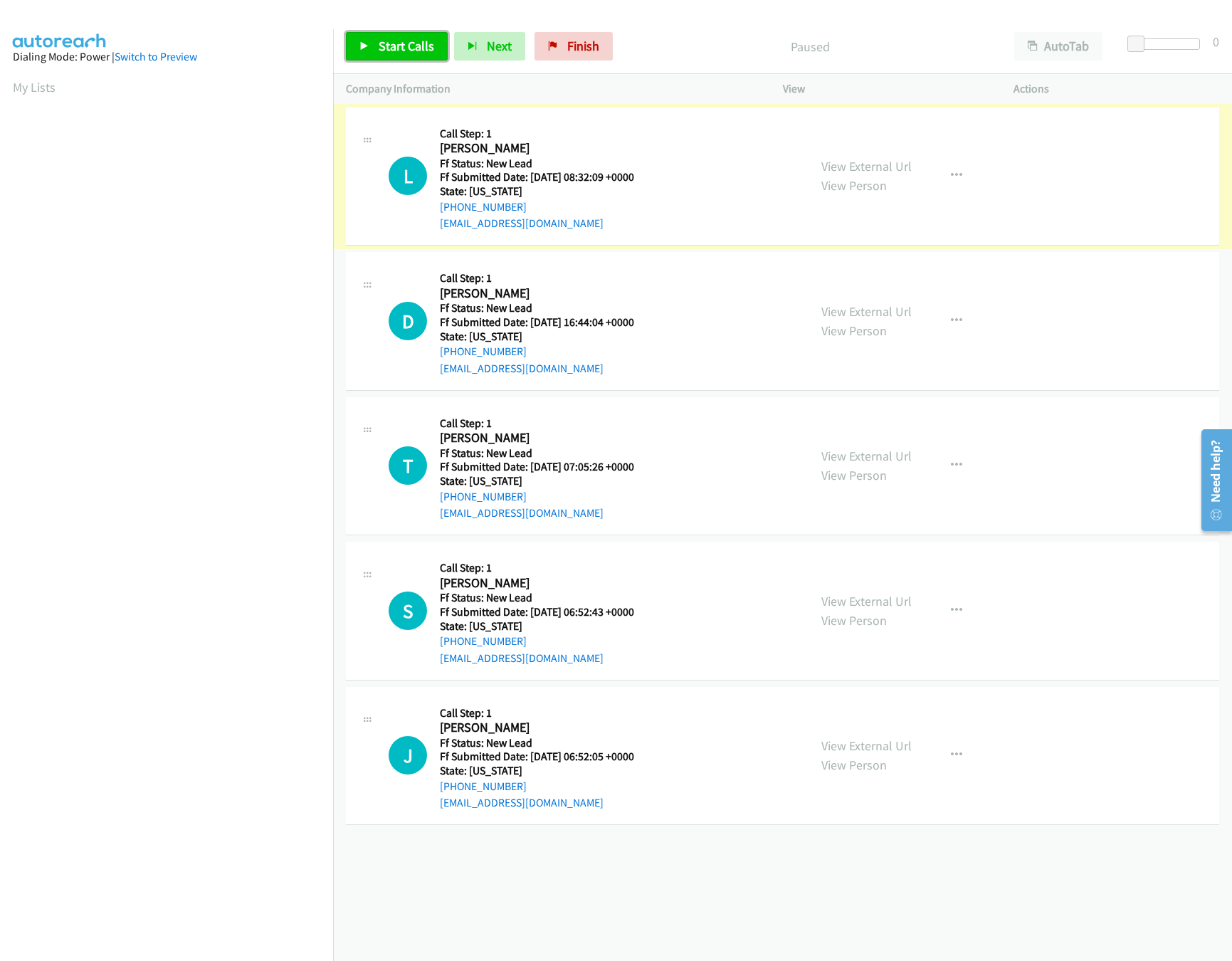
click at [376, 46] on link "Start Calls" at bounding box center [397, 46] width 102 height 28
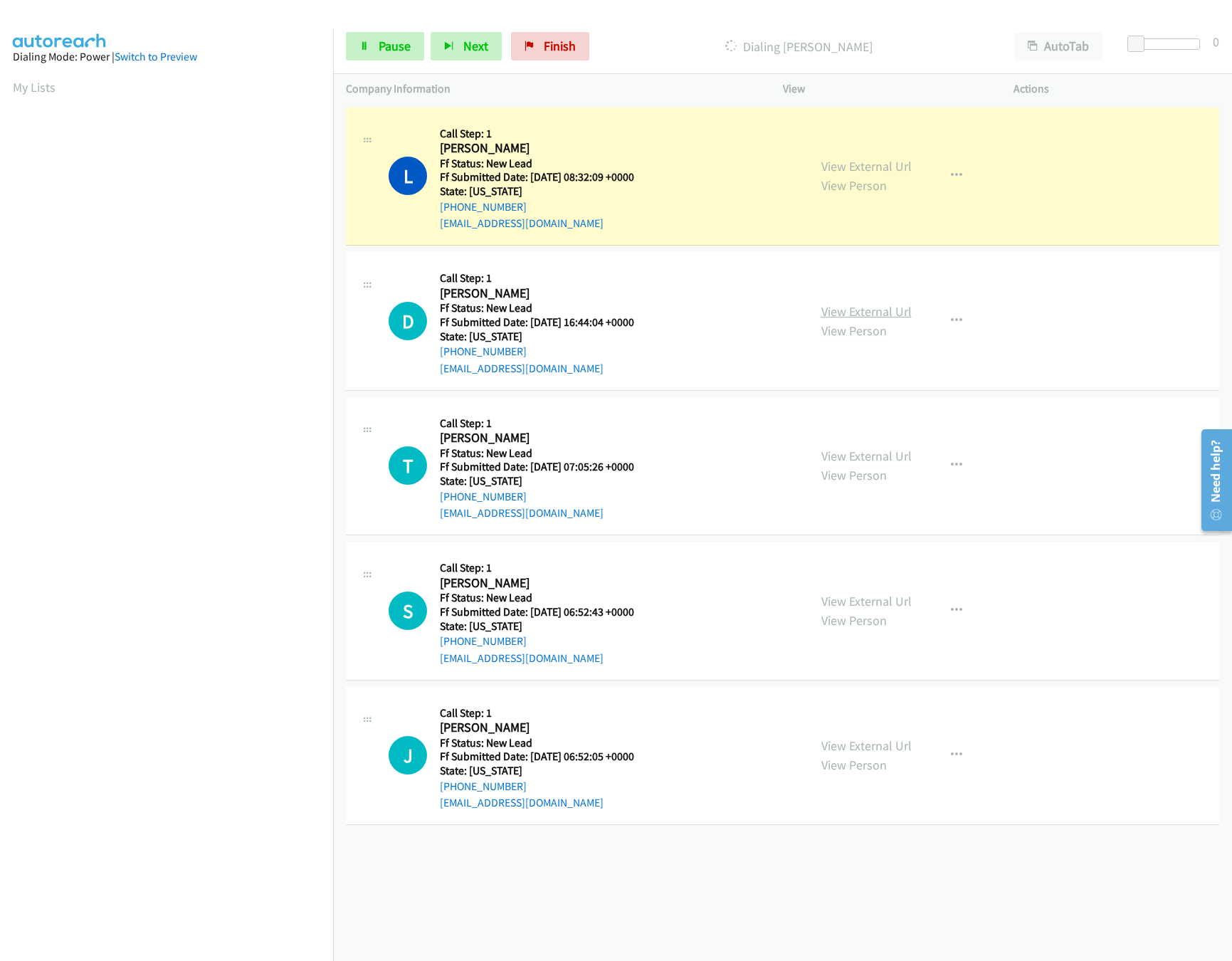
click at [828, 306] on link "View External Url" at bounding box center [867, 311] width 91 height 17
click at [872, 457] on link "View External Url" at bounding box center [867, 455] width 91 height 17
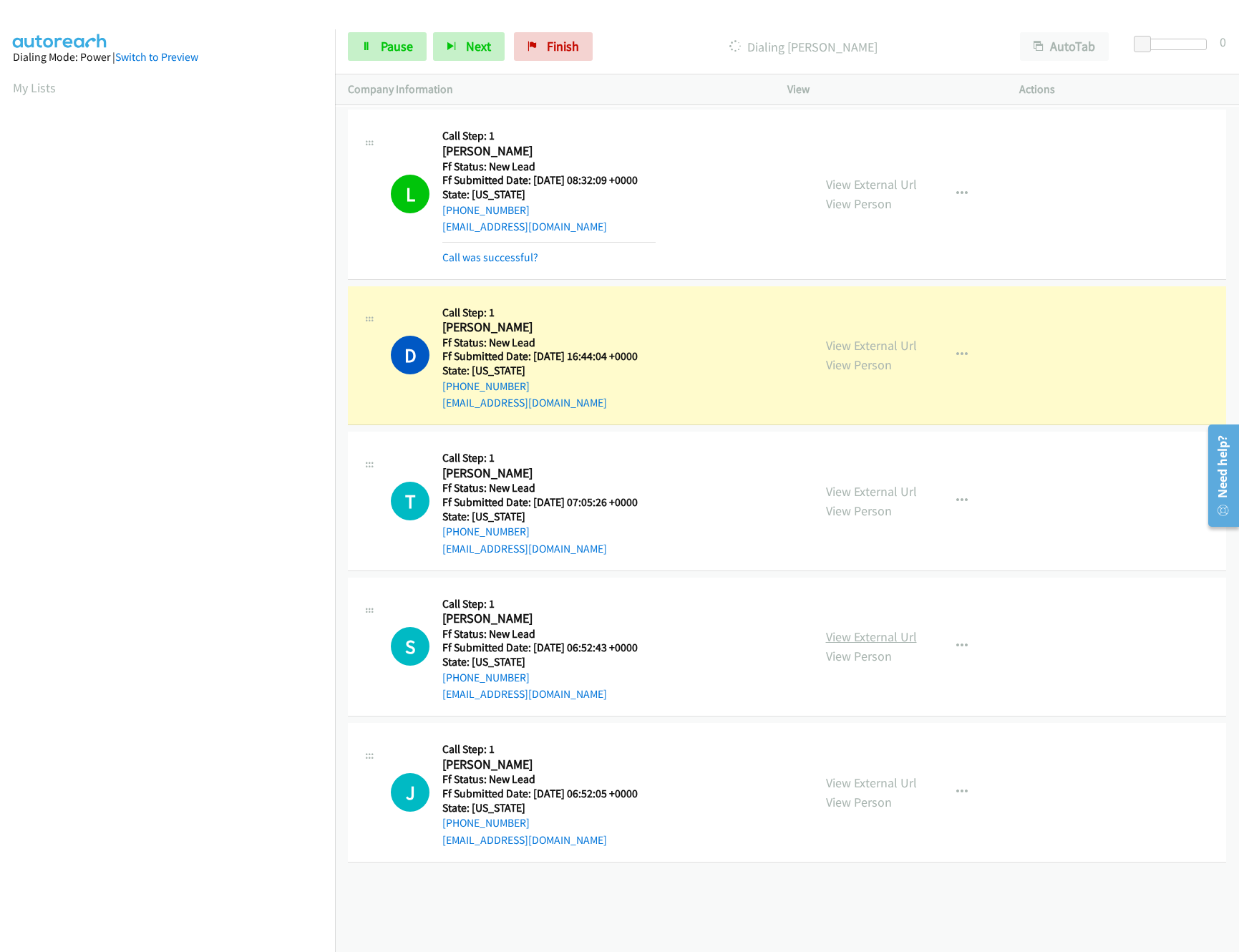
click at [864, 635] on link "View External Url" at bounding box center [872, 637] width 91 height 17
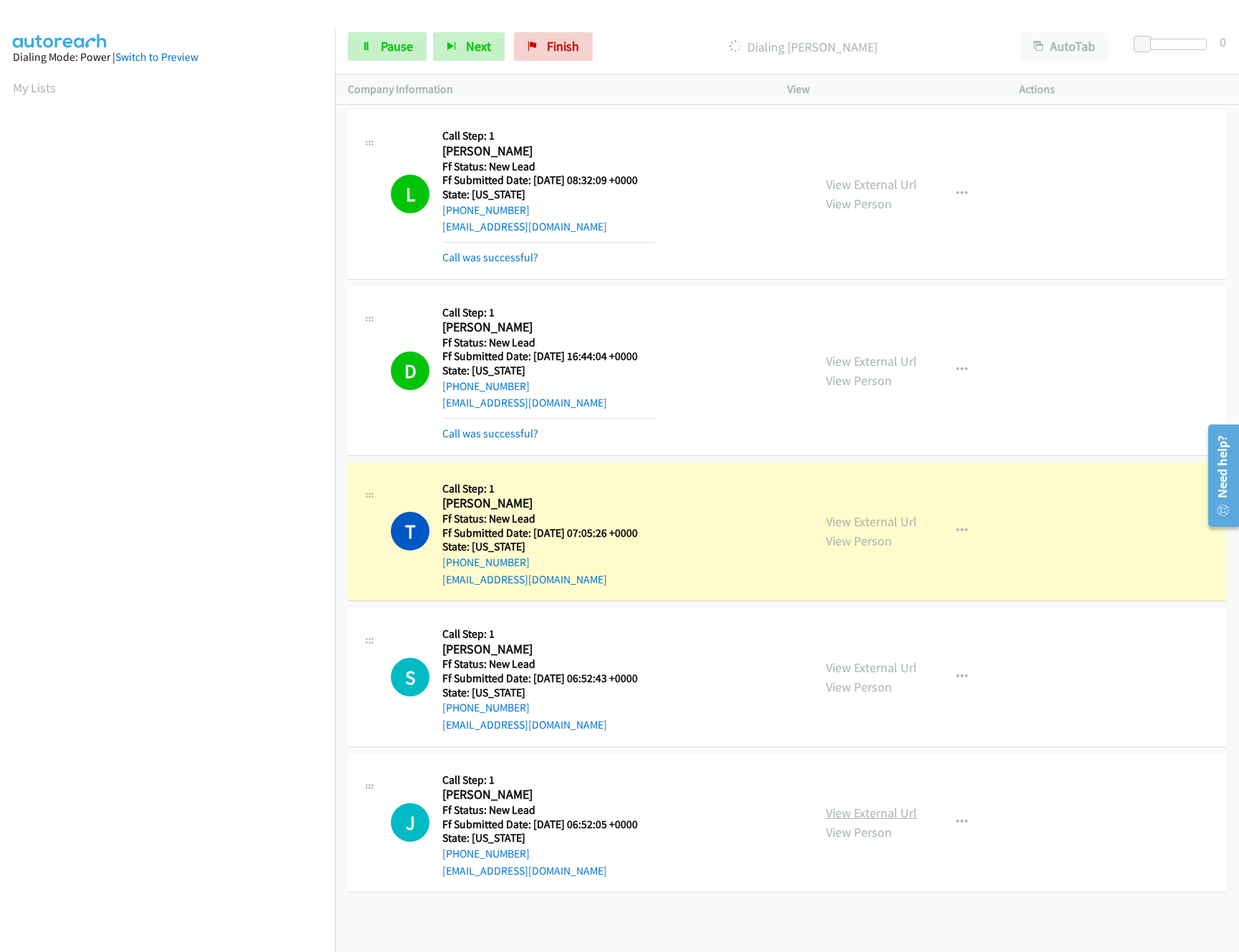
click at [849, 811] on link "View External Url" at bounding box center [872, 812] width 91 height 17
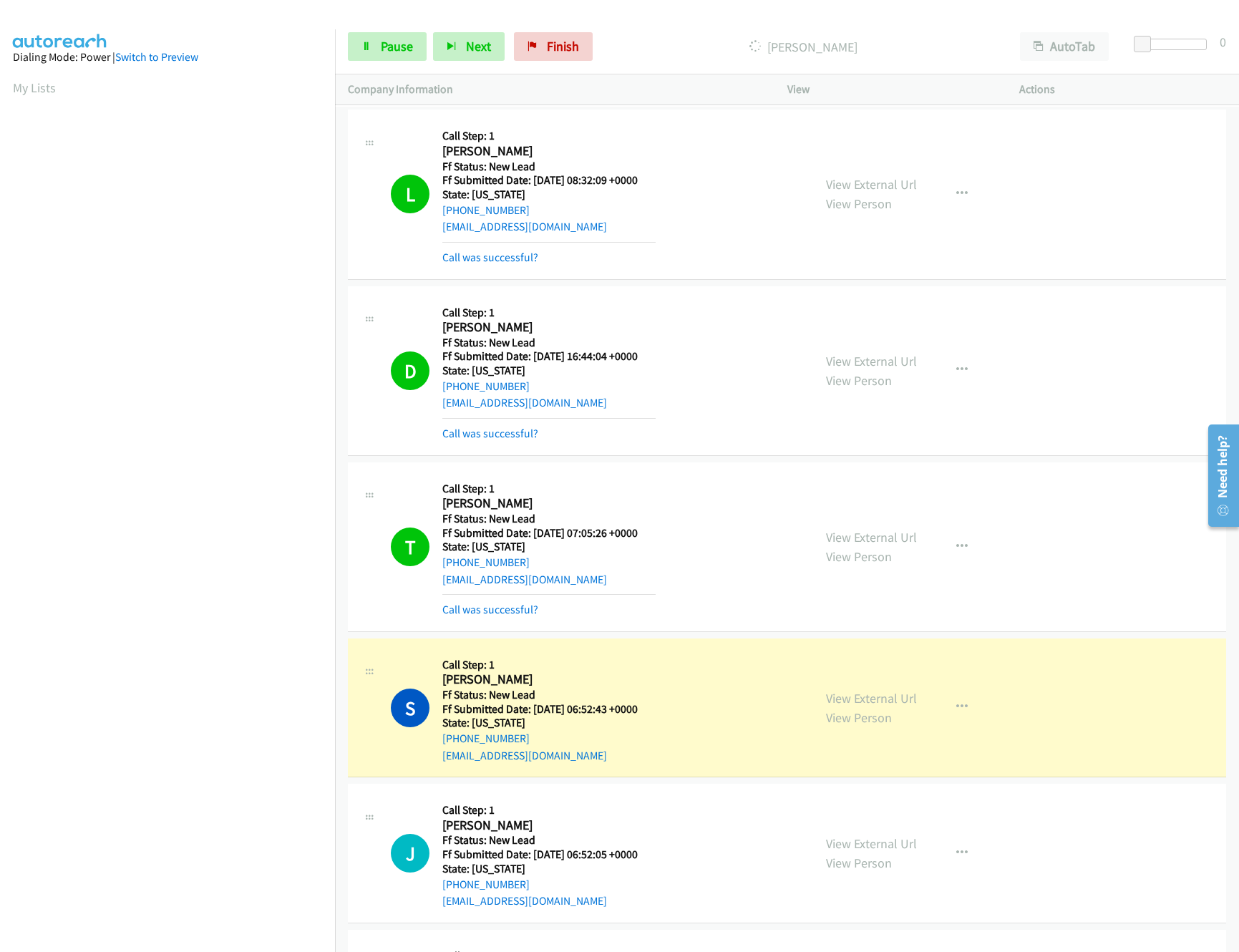
scroll to position [438, 0]
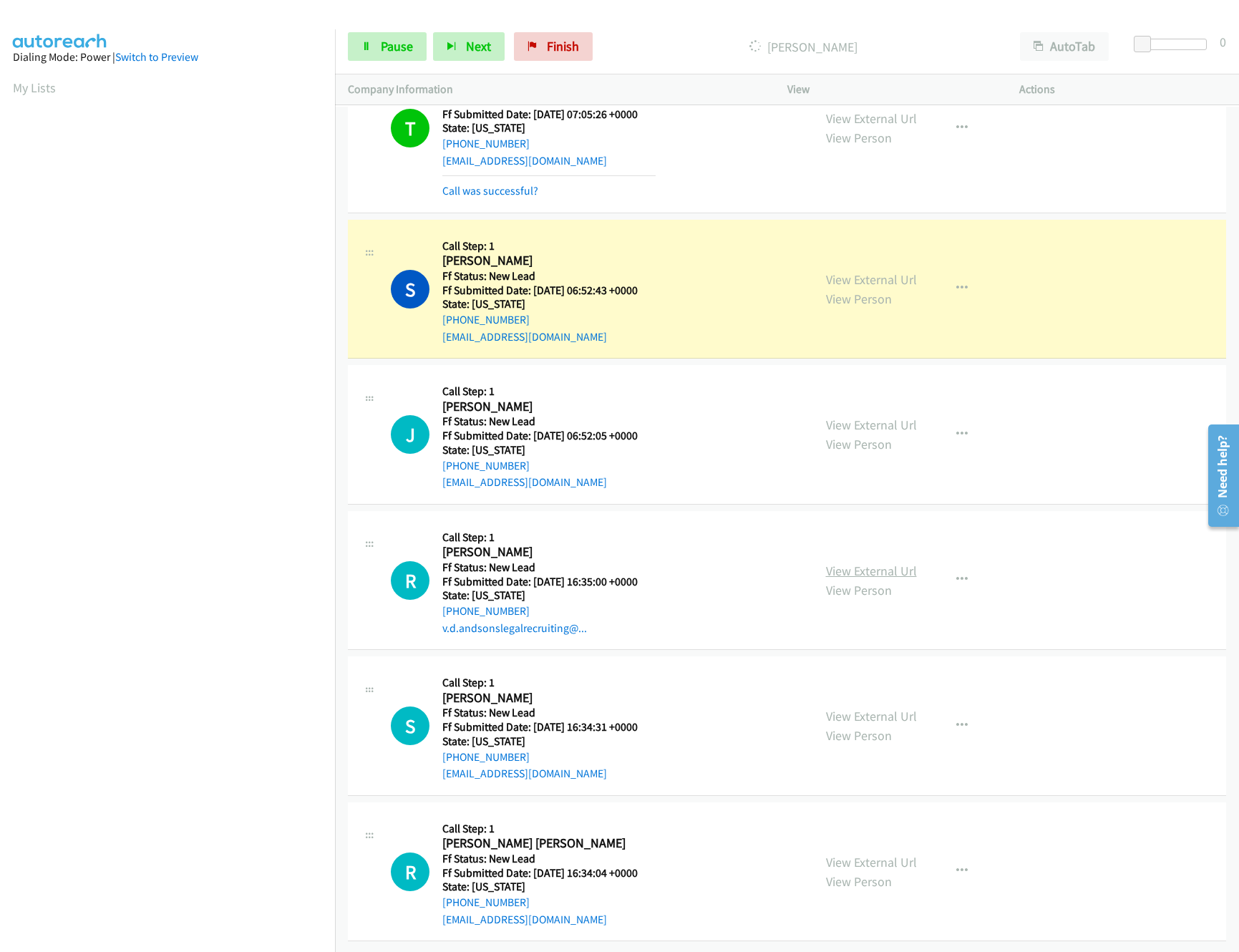
click at [885, 563] on link "View External Url" at bounding box center [872, 571] width 91 height 17
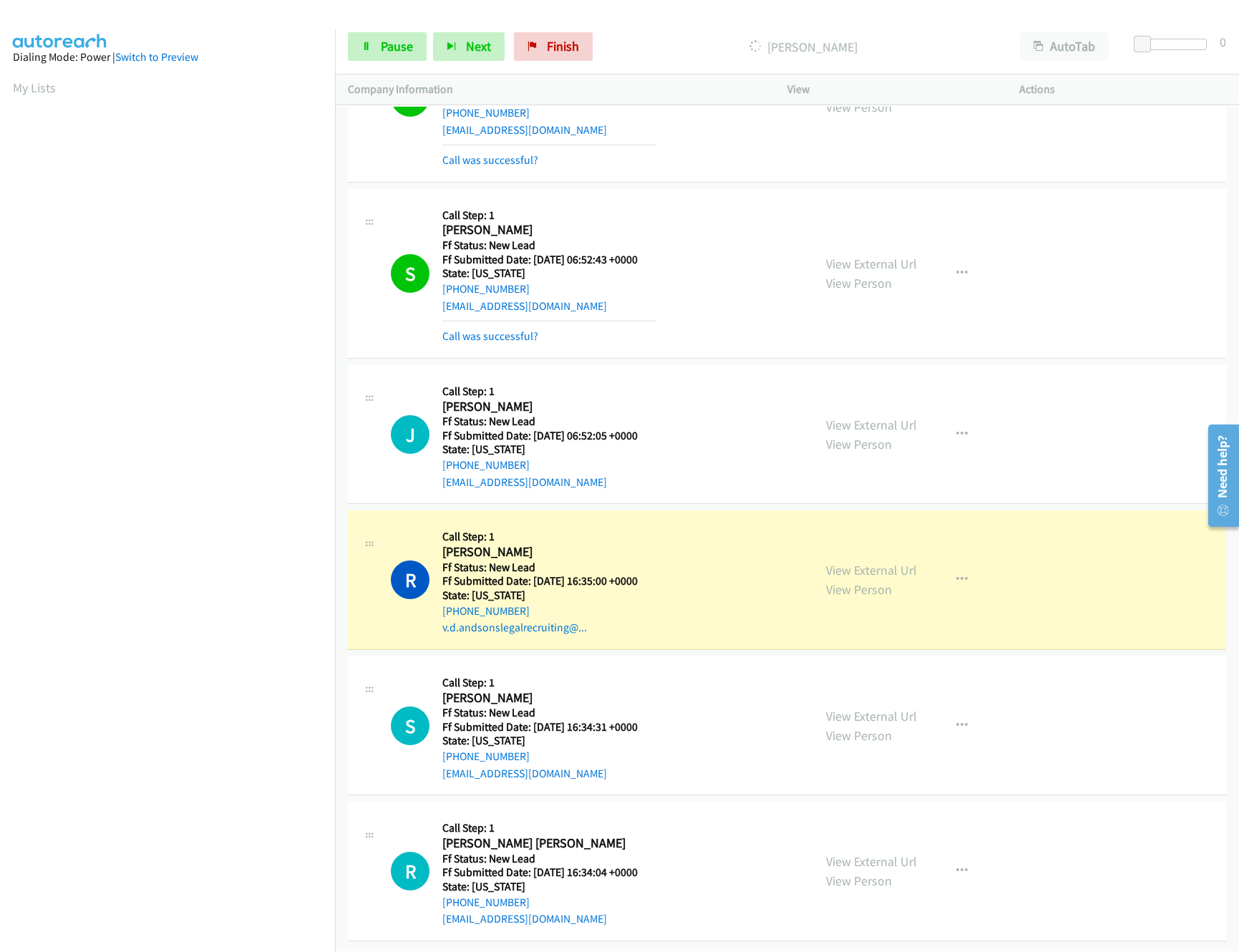
scroll to position [469, 0]
click at [378, 49] on link "Pause" at bounding box center [387, 46] width 79 height 28
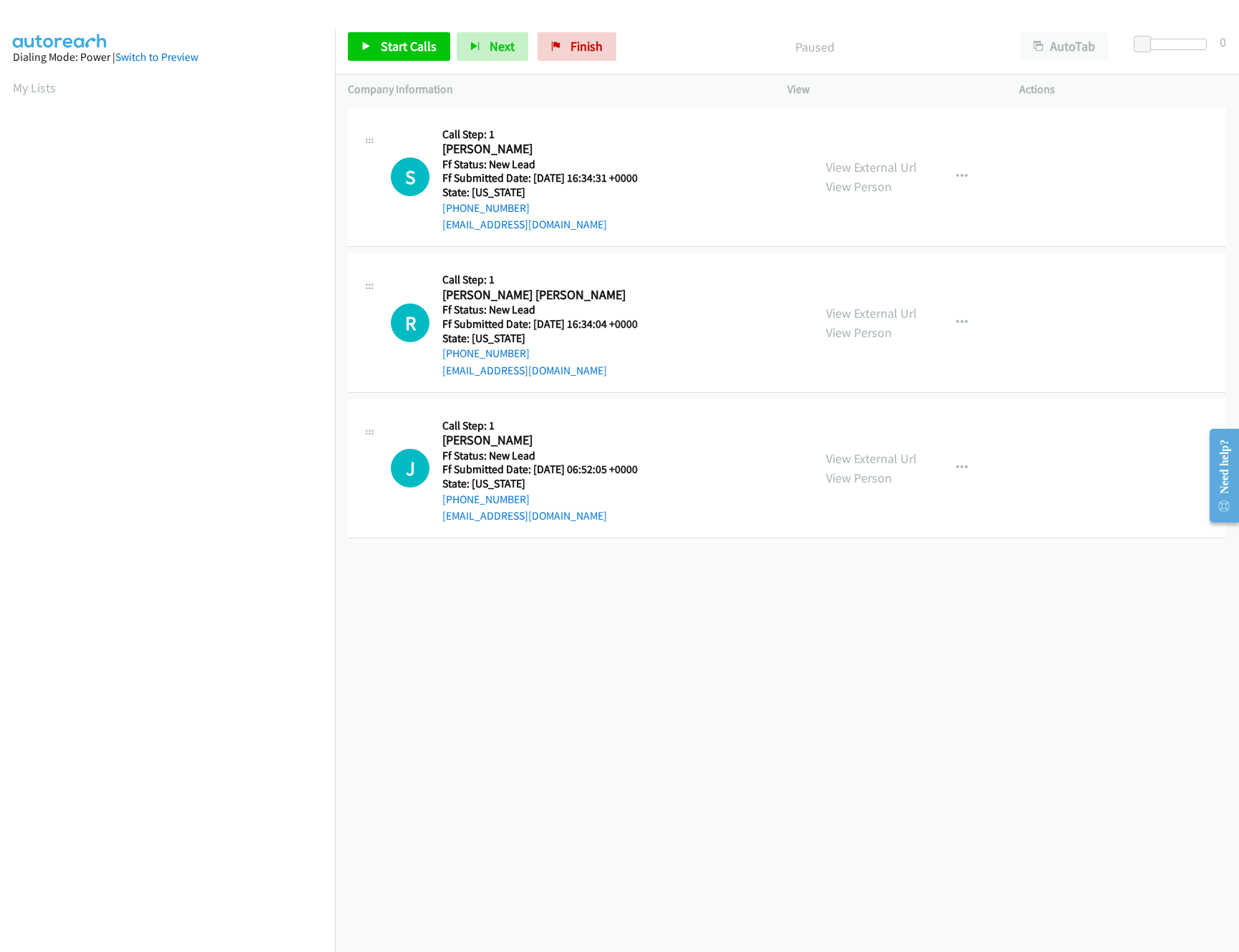
click at [744, 671] on div "[PHONE_NUMBER] Call failed - Please reload the list and try again The Callbar F…" at bounding box center [787, 528] width 904 height 848
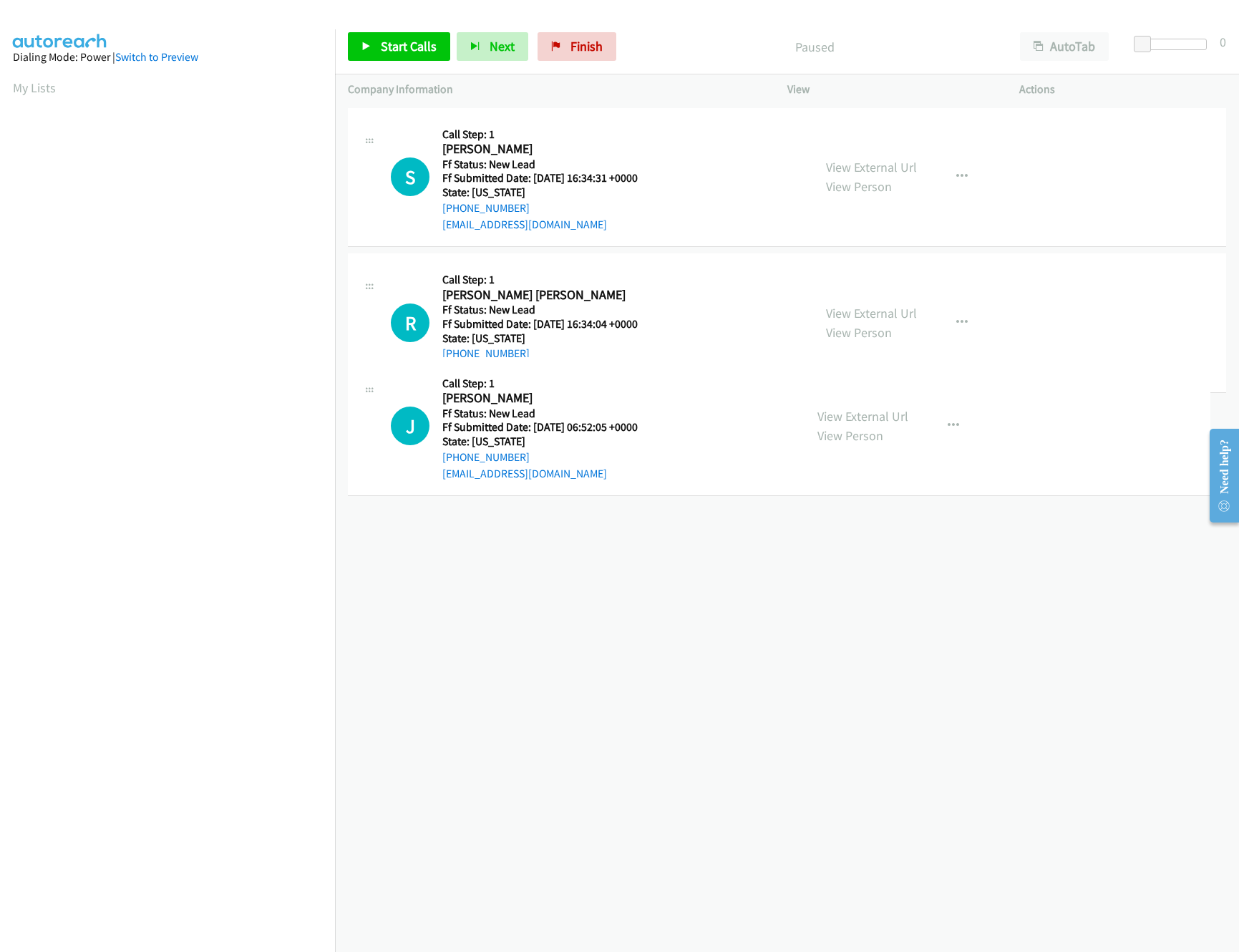
drag, startPoint x: 705, startPoint y: 445, endPoint x: 752, endPoint y: 110, distance: 338.3
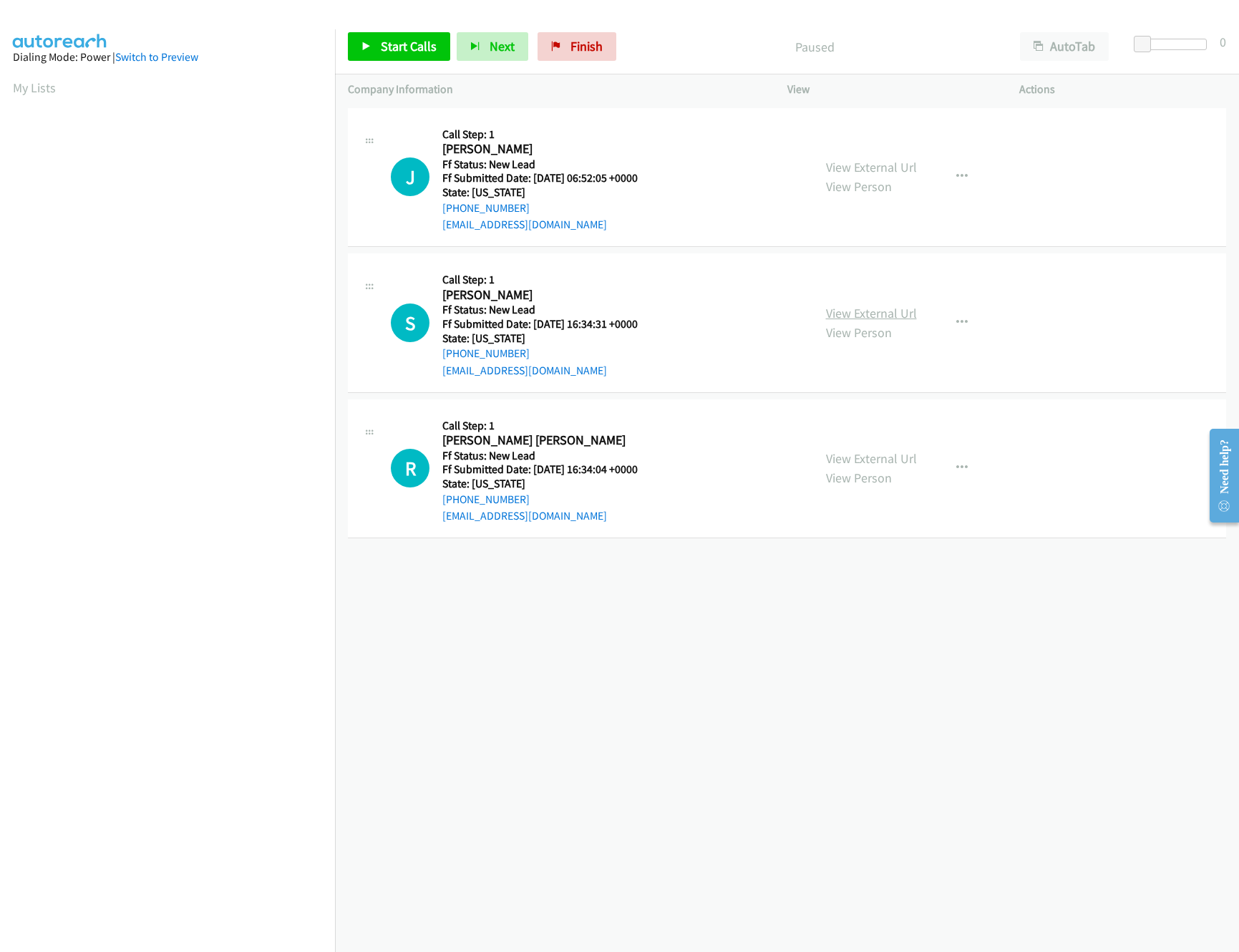
click at [885, 315] on link "View External Url" at bounding box center [872, 312] width 91 height 17
click at [407, 34] on link "Start Calls" at bounding box center [399, 46] width 102 height 28
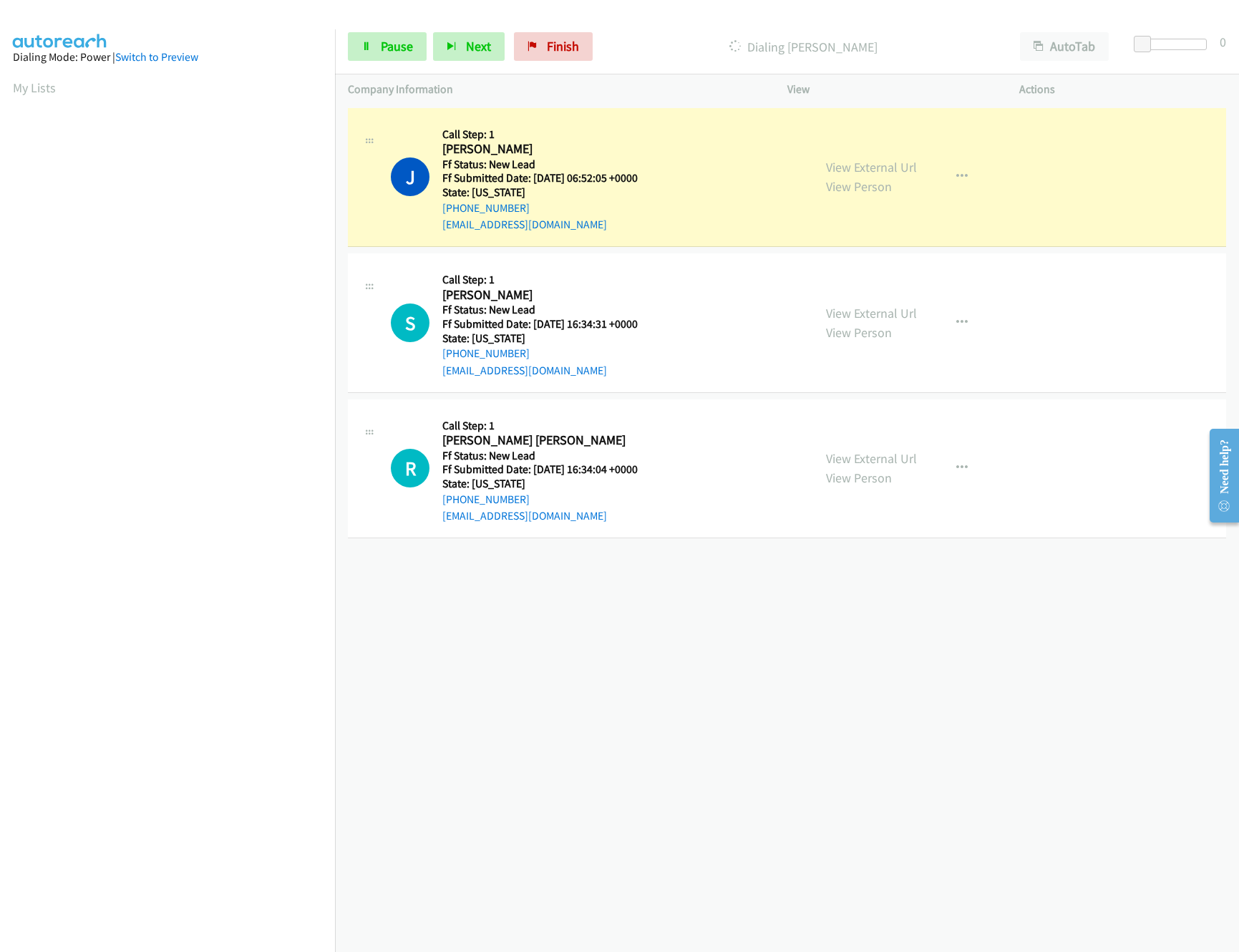
click at [877, 447] on div "View External Url View Person View External Url Email Schedule/Manage Callback …" at bounding box center [936, 469] width 246 height 113
click at [879, 455] on link "View External Url" at bounding box center [872, 458] width 91 height 17
click at [396, 46] on span "Pause" at bounding box center [397, 46] width 32 height 17
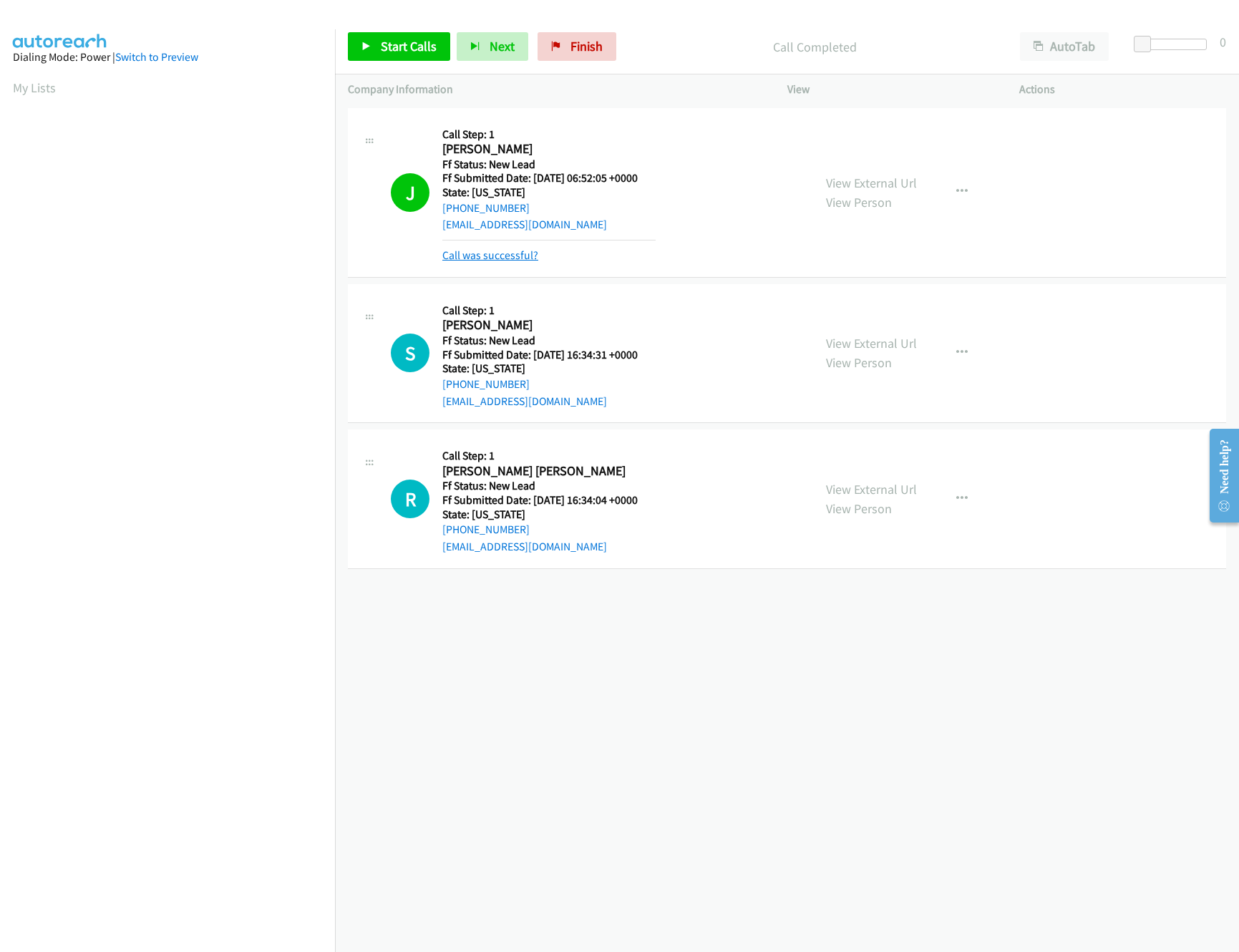
click at [492, 250] on link "Call was successful?" at bounding box center [490, 255] width 96 height 14
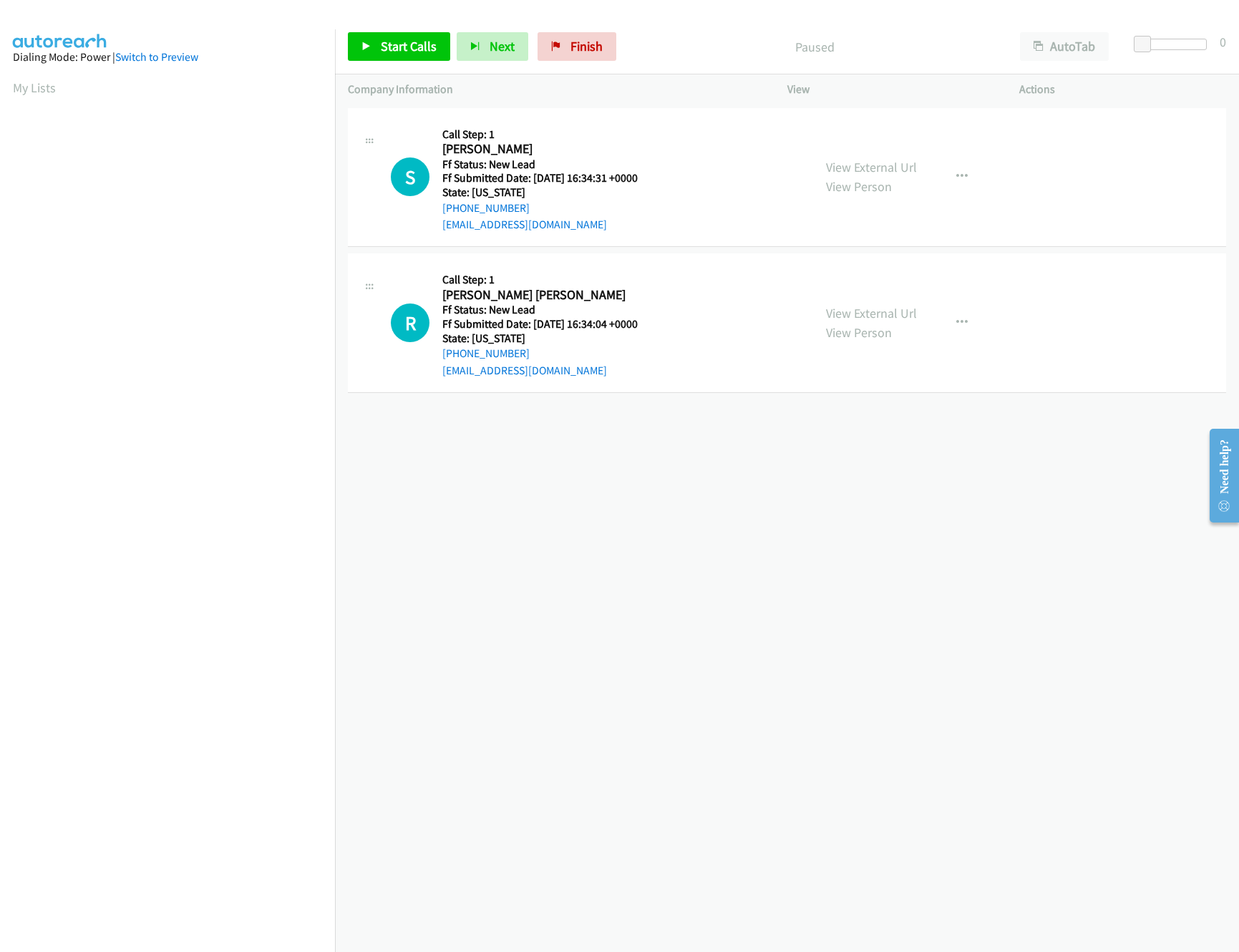
click at [664, 503] on div "[PHONE_NUMBER] Call failed - Please reload the list and try again The Callbar F…" at bounding box center [787, 528] width 904 height 848
click at [697, 589] on div "[PHONE_NUMBER] Call failed - Please reload the list and try again The Callbar F…" at bounding box center [787, 528] width 904 height 848
click at [391, 48] on span "Start Calls" at bounding box center [409, 46] width 56 height 17
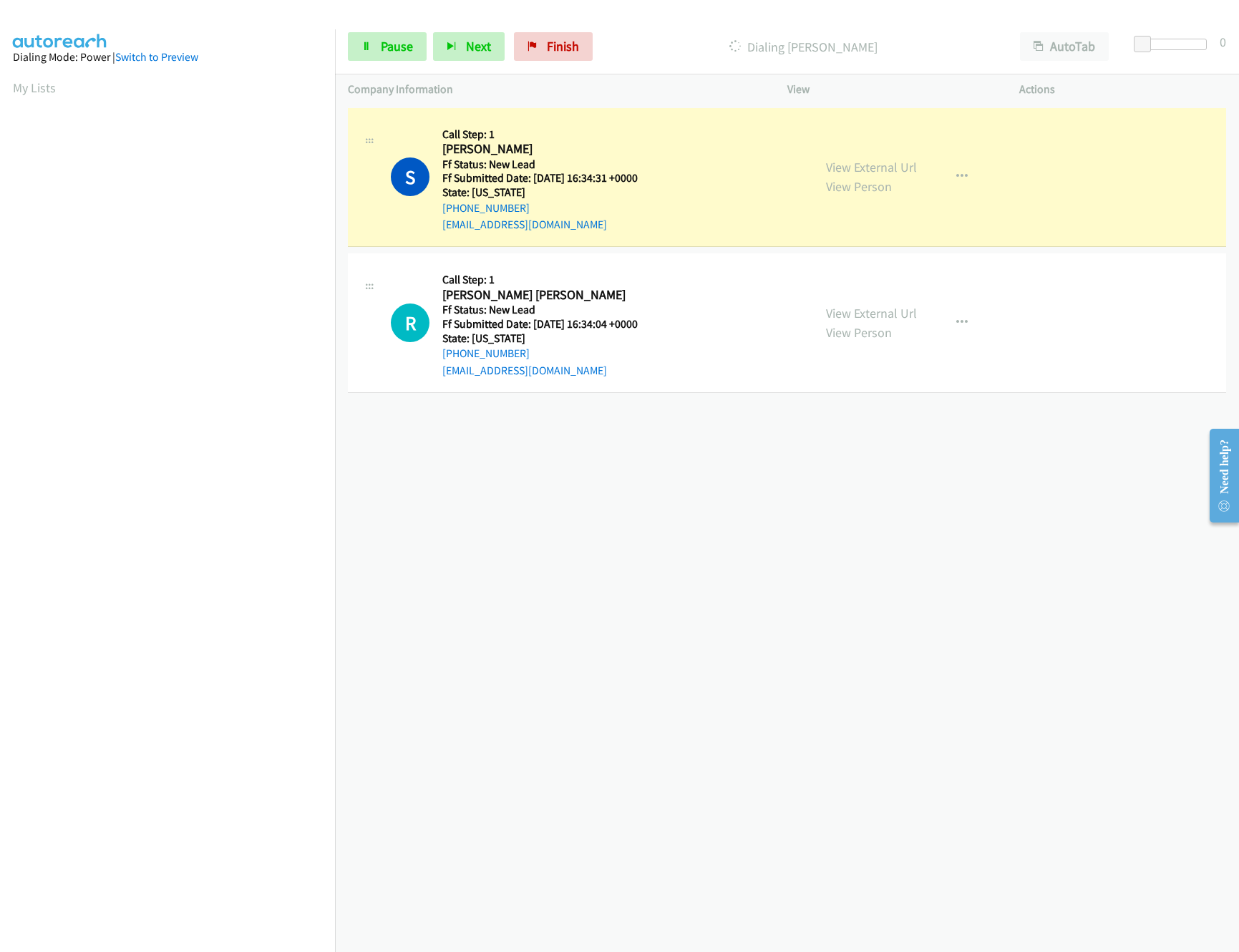
click at [732, 505] on div "[PHONE_NUMBER] Call failed - Please reload the list and try again The Callbar F…" at bounding box center [787, 528] width 904 height 848
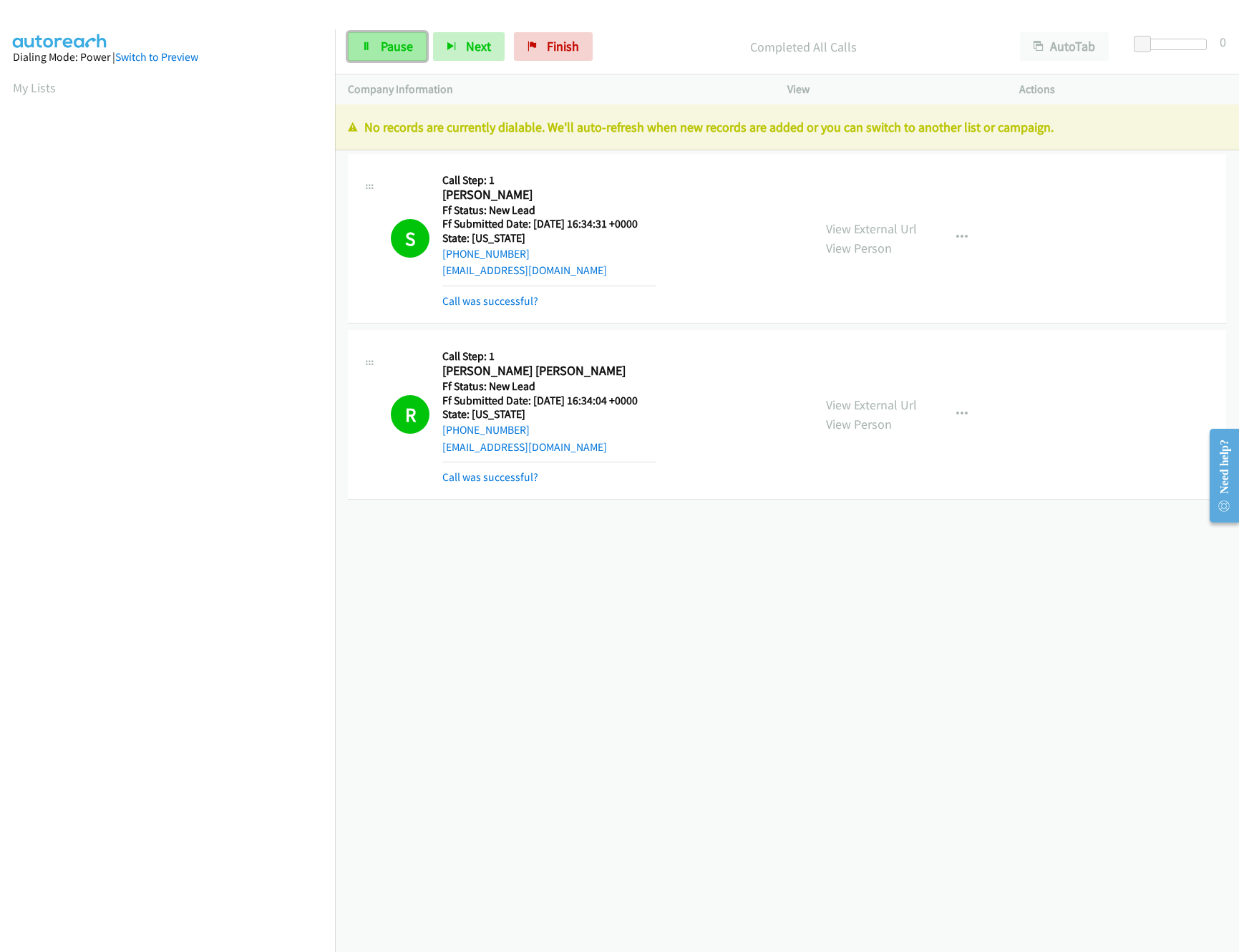
click at [355, 58] on link "Pause" at bounding box center [387, 46] width 79 height 28
drag, startPoint x: 597, startPoint y: 756, endPoint x: 693, endPoint y: 568, distance: 211.1
click at [599, 756] on div "+1 415-964-1034 Call failed - Please reload the list and try again The Callbar …" at bounding box center [787, 528] width 904 height 848
click at [579, 37] on link "Finish" at bounding box center [577, 46] width 79 height 28
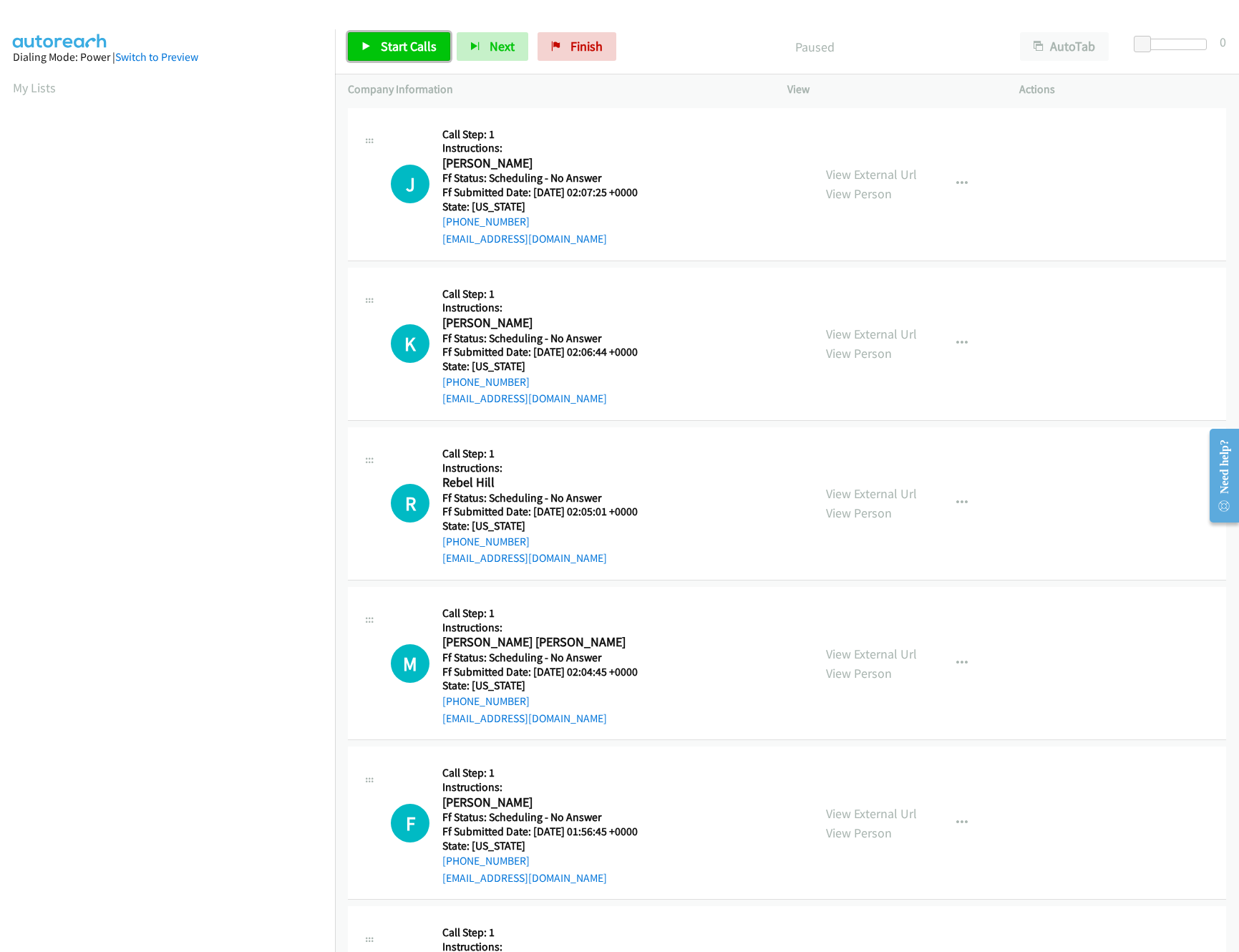
click at [384, 52] on span "Start Calls" at bounding box center [409, 46] width 56 height 17
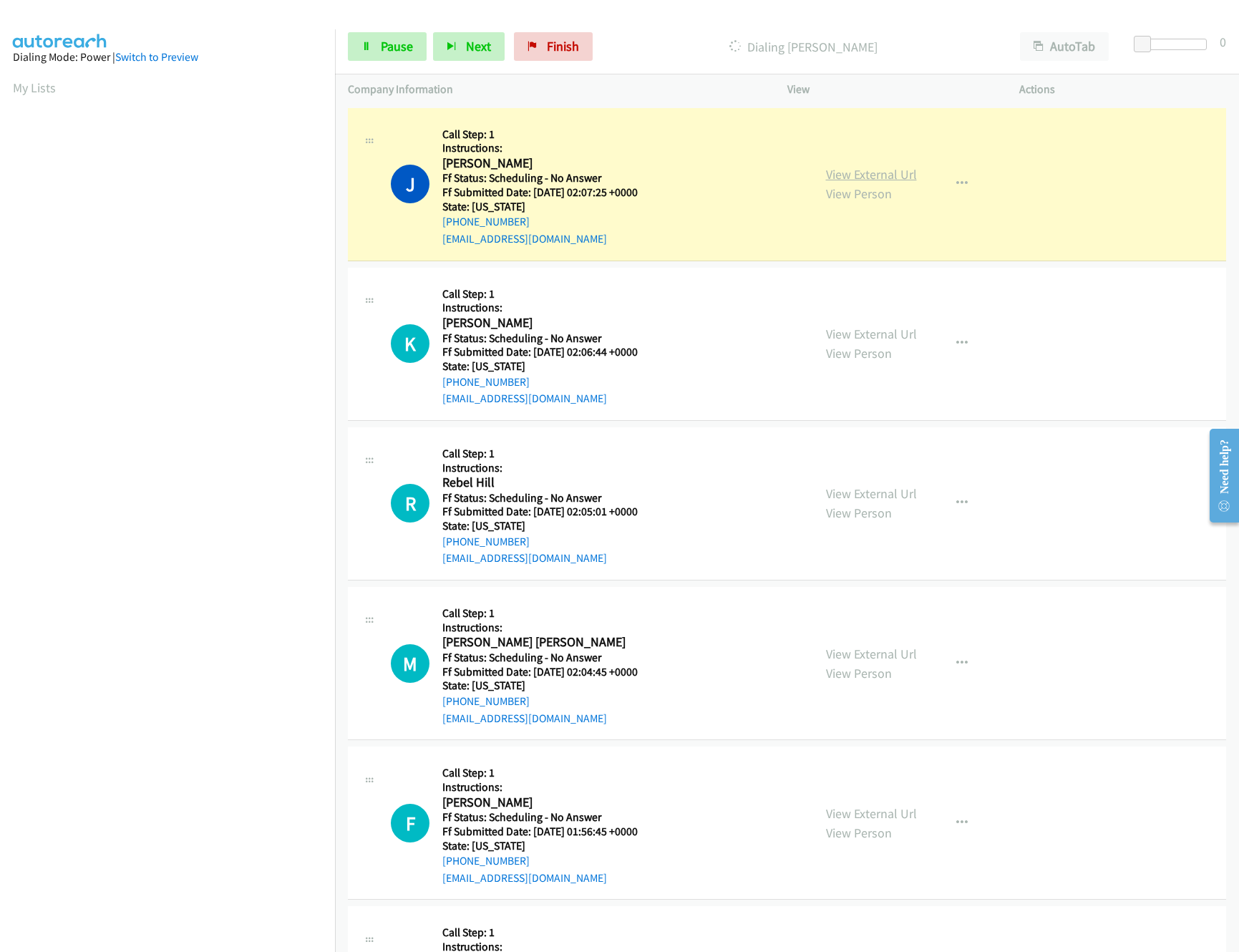
click at [862, 174] on link "View External Url" at bounding box center [872, 174] width 91 height 17
click at [873, 326] on link "View External Url" at bounding box center [872, 334] width 91 height 17
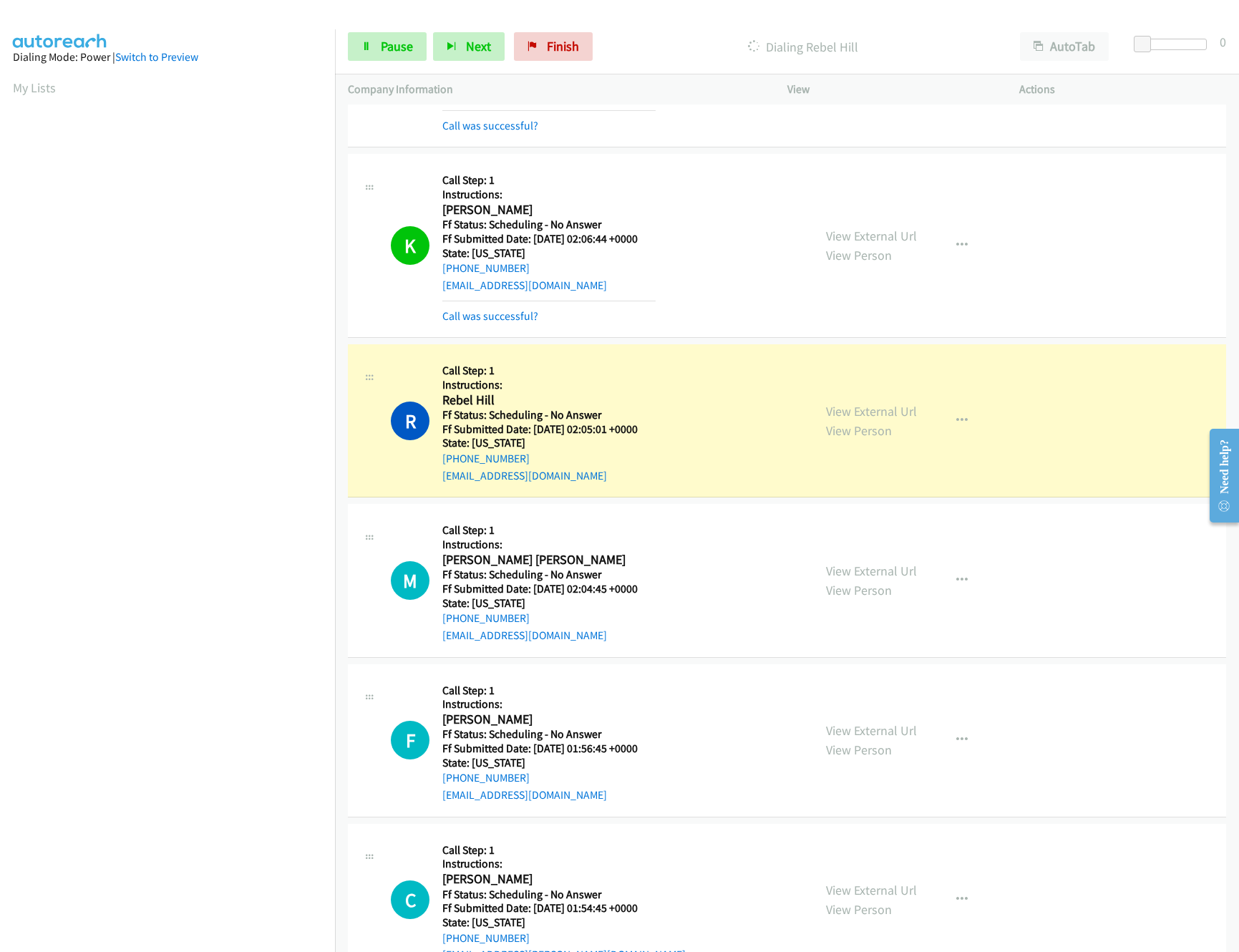
scroll to position [286, 0]
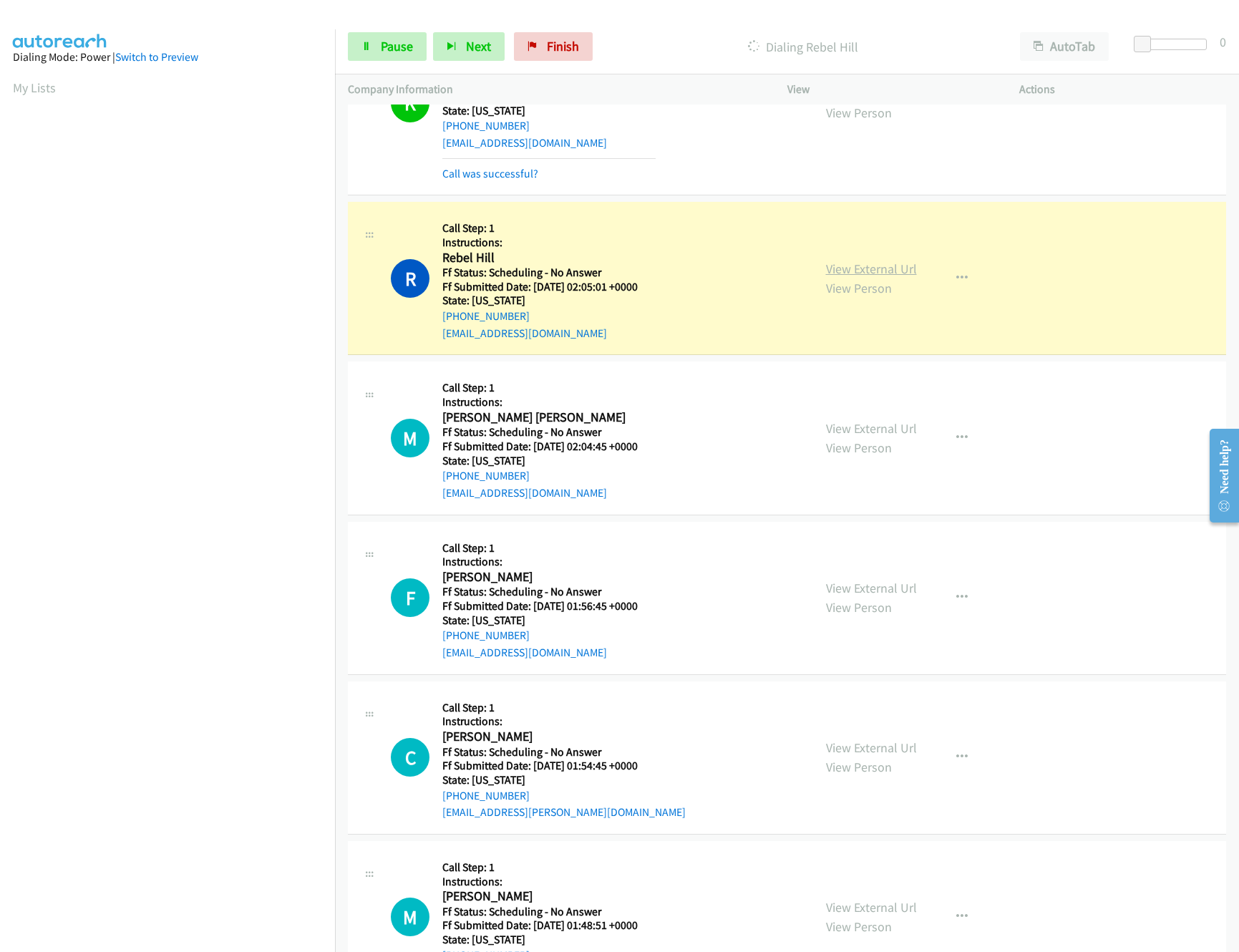
click at [881, 260] on link "View External Url" at bounding box center [872, 268] width 91 height 17
click at [871, 425] on link "View External Url" at bounding box center [872, 428] width 91 height 17
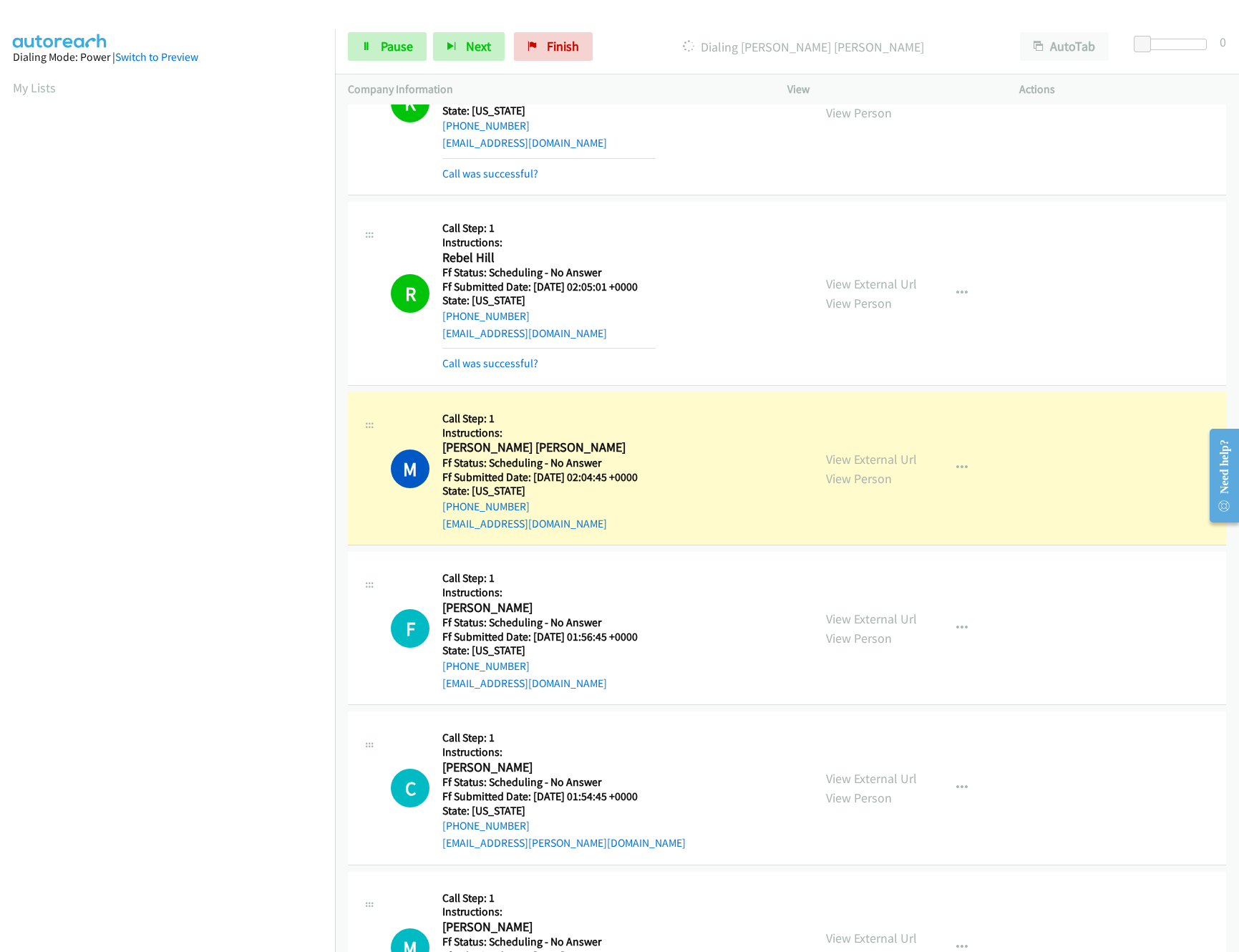
scroll to position [572, 0]
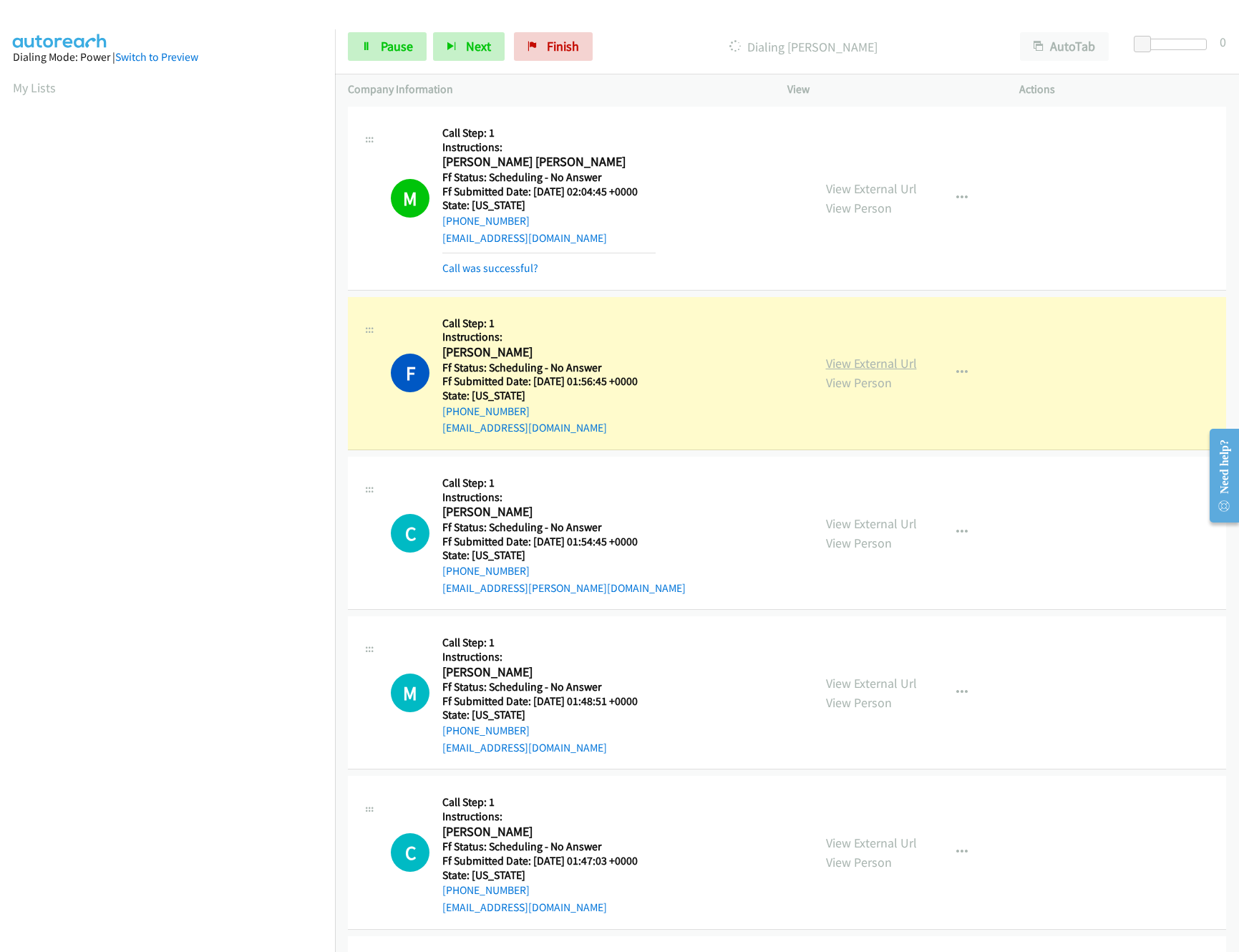
click at [881, 367] on link "View External Url" at bounding box center [872, 363] width 91 height 17
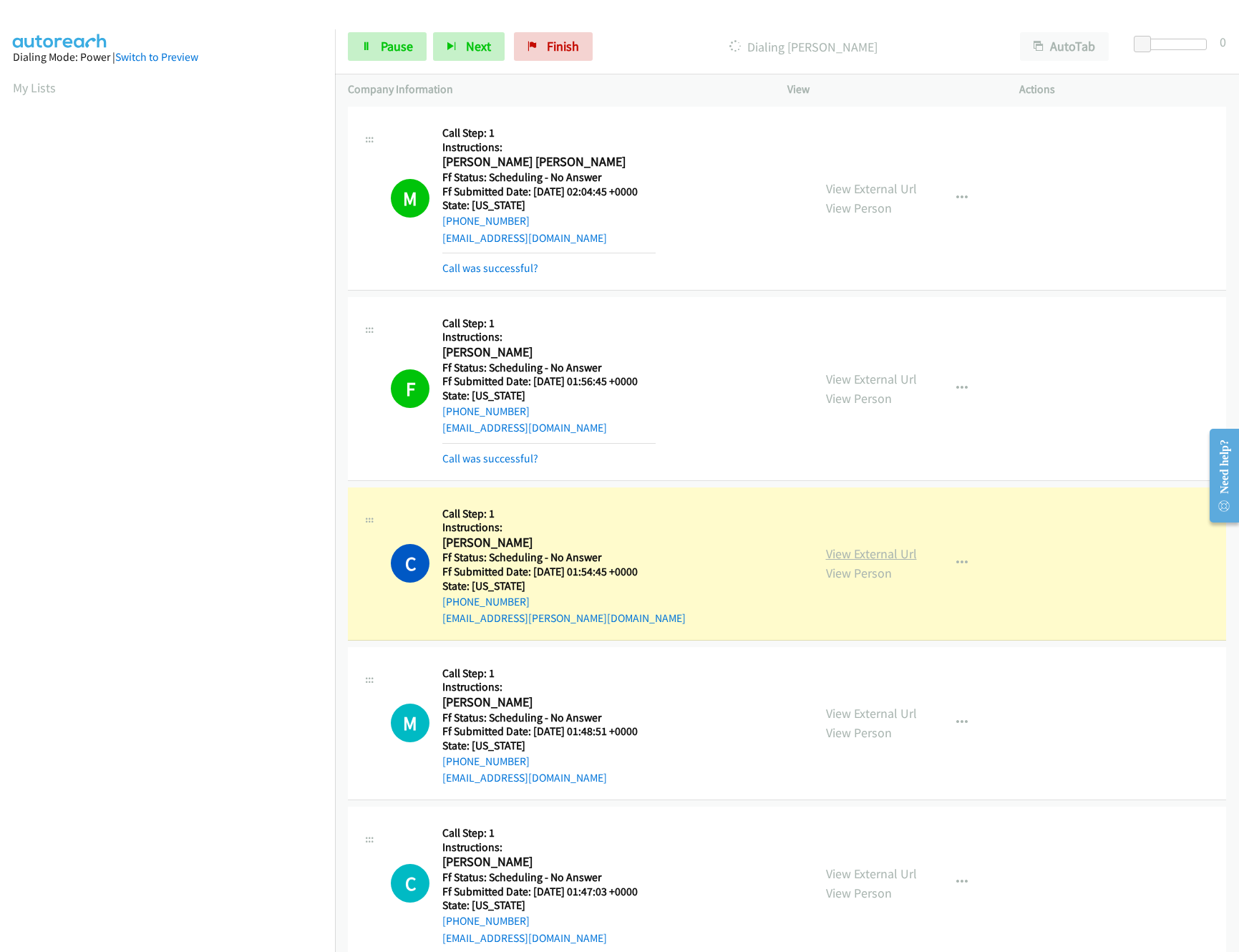
click at [870, 547] on link "View External Url" at bounding box center [872, 553] width 91 height 17
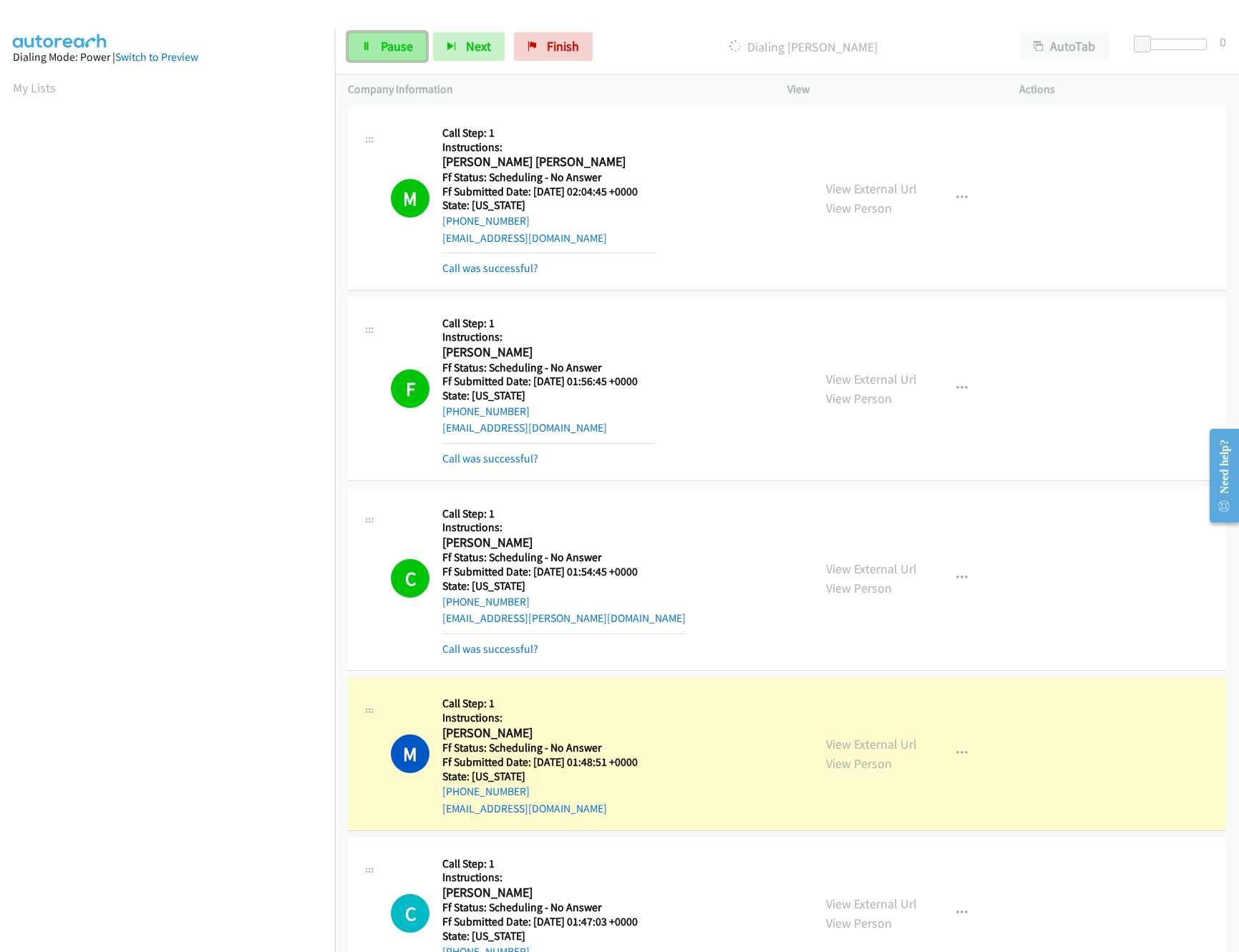
click at [389, 41] on span "Pause" at bounding box center [397, 46] width 32 height 17
click at [513, 468] on div "Call was successful?" at bounding box center [548, 458] width 213 height 17
click at [513, 464] on link "Call was successful?" at bounding box center [490, 459] width 96 height 14
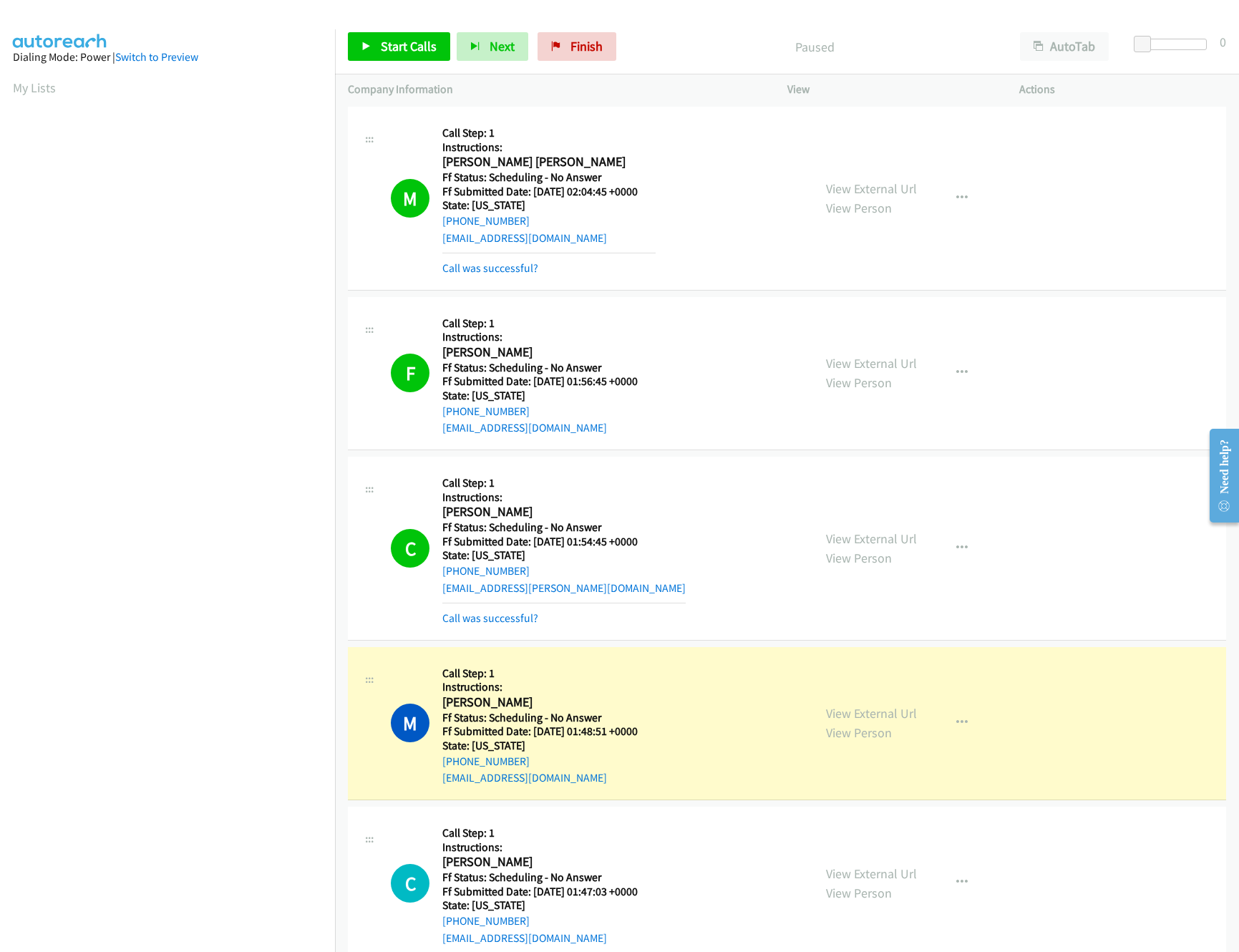
scroll to position [859, 0]
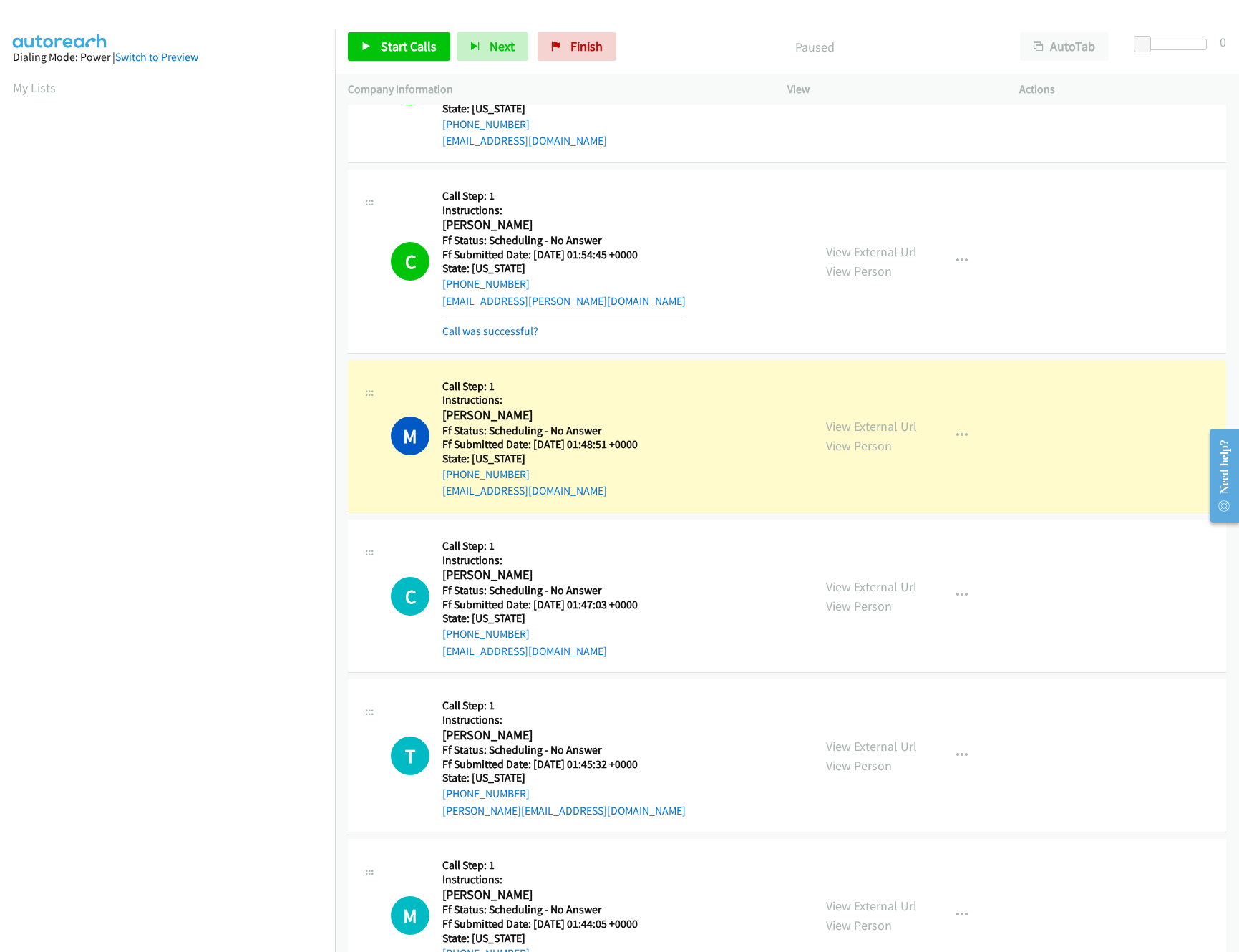
click at [857, 421] on link "View External Url" at bounding box center [872, 425] width 91 height 17
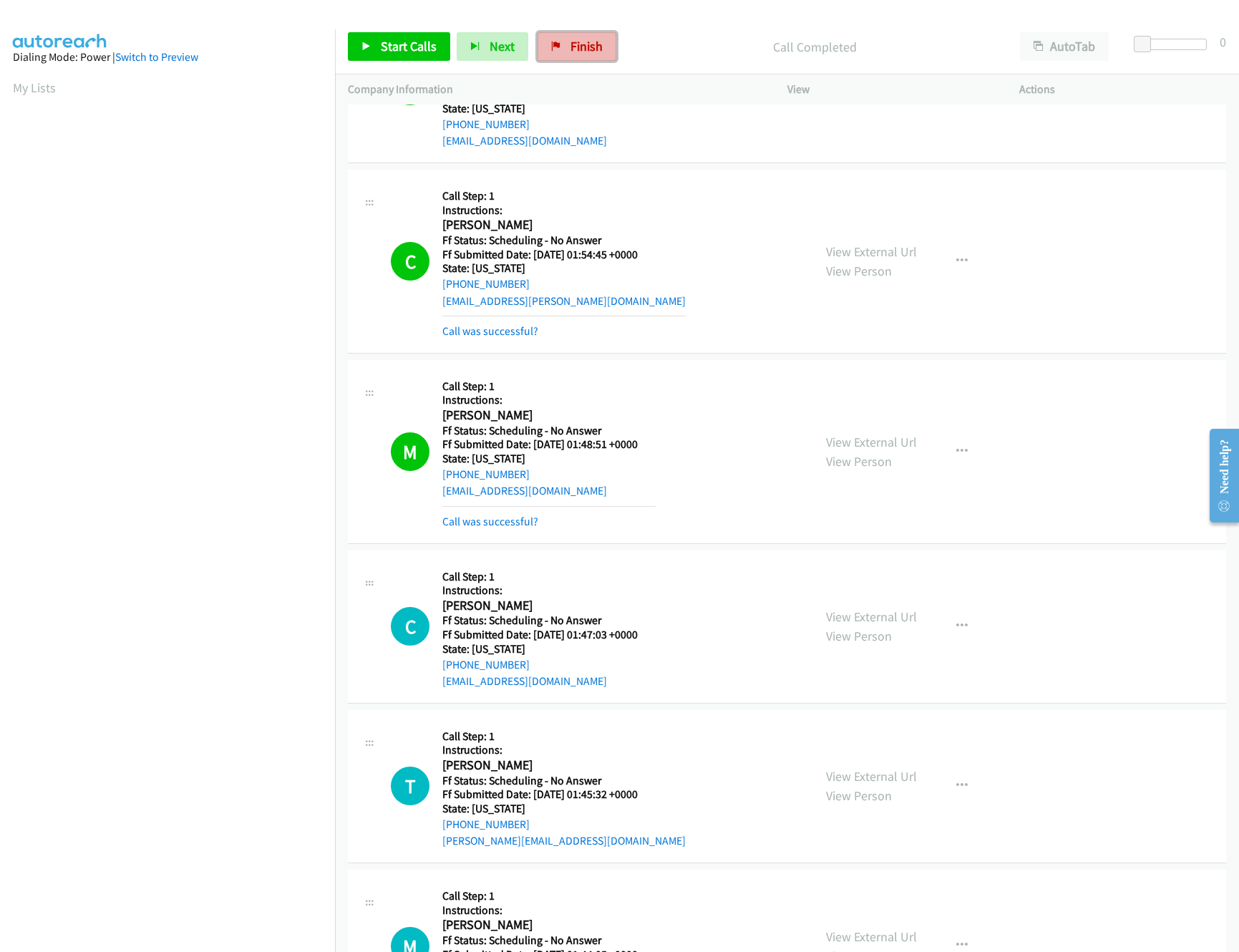
click at [558, 36] on link "Finish" at bounding box center [577, 46] width 79 height 28
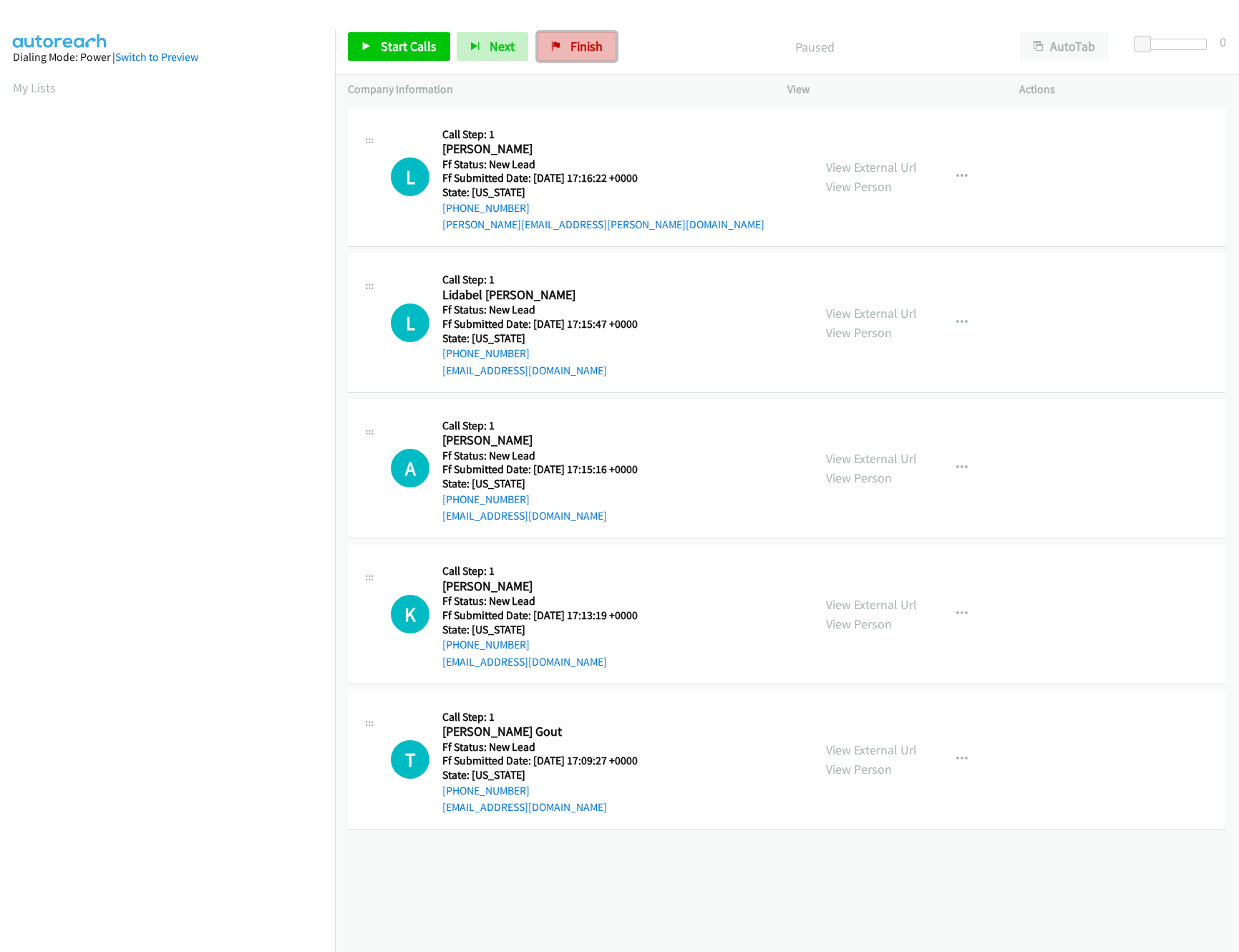
click at [574, 47] on span "Finish" at bounding box center [587, 46] width 32 height 17
click at [473, 879] on div "+1 415-964-1034 Call failed - Please reload the list and try again The Callbar …" at bounding box center [787, 528] width 904 height 848
click at [547, 902] on div "+1 415-964-1034 Call failed - Please reload the list and try again The Callbar …" at bounding box center [787, 528] width 904 height 848
click at [900, 175] on div "View External Url View Person" at bounding box center [872, 176] width 91 height 38
click at [892, 173] on link "View External Url" at bounding box center [872, 167] width 91 height 17
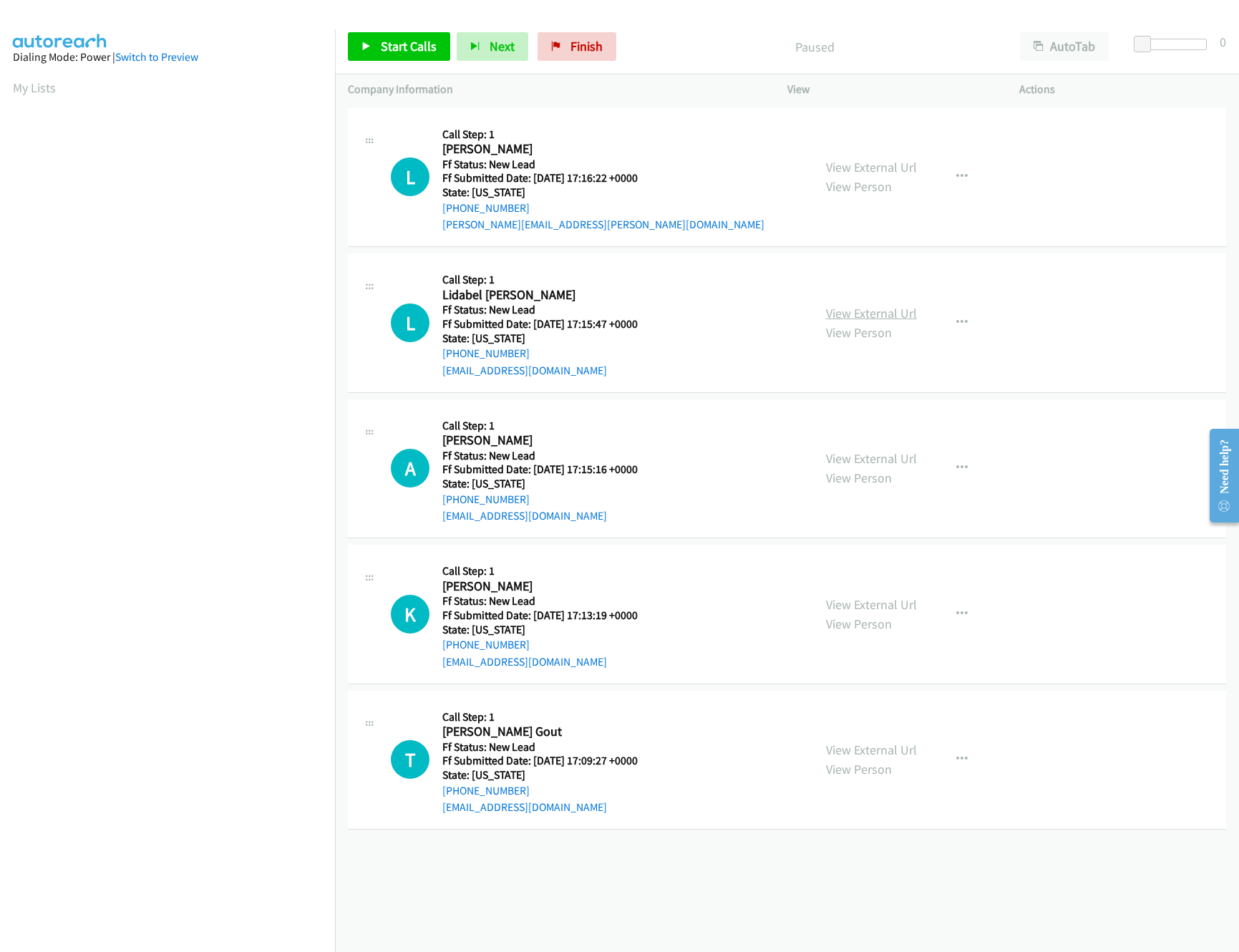
click at [834, 315] on link "View External Url" at bounding box center [872, 312] width 91 height 17
click at [429, 54] on link "Start Calls" at bounding box center [399, 46] width 102 height 28
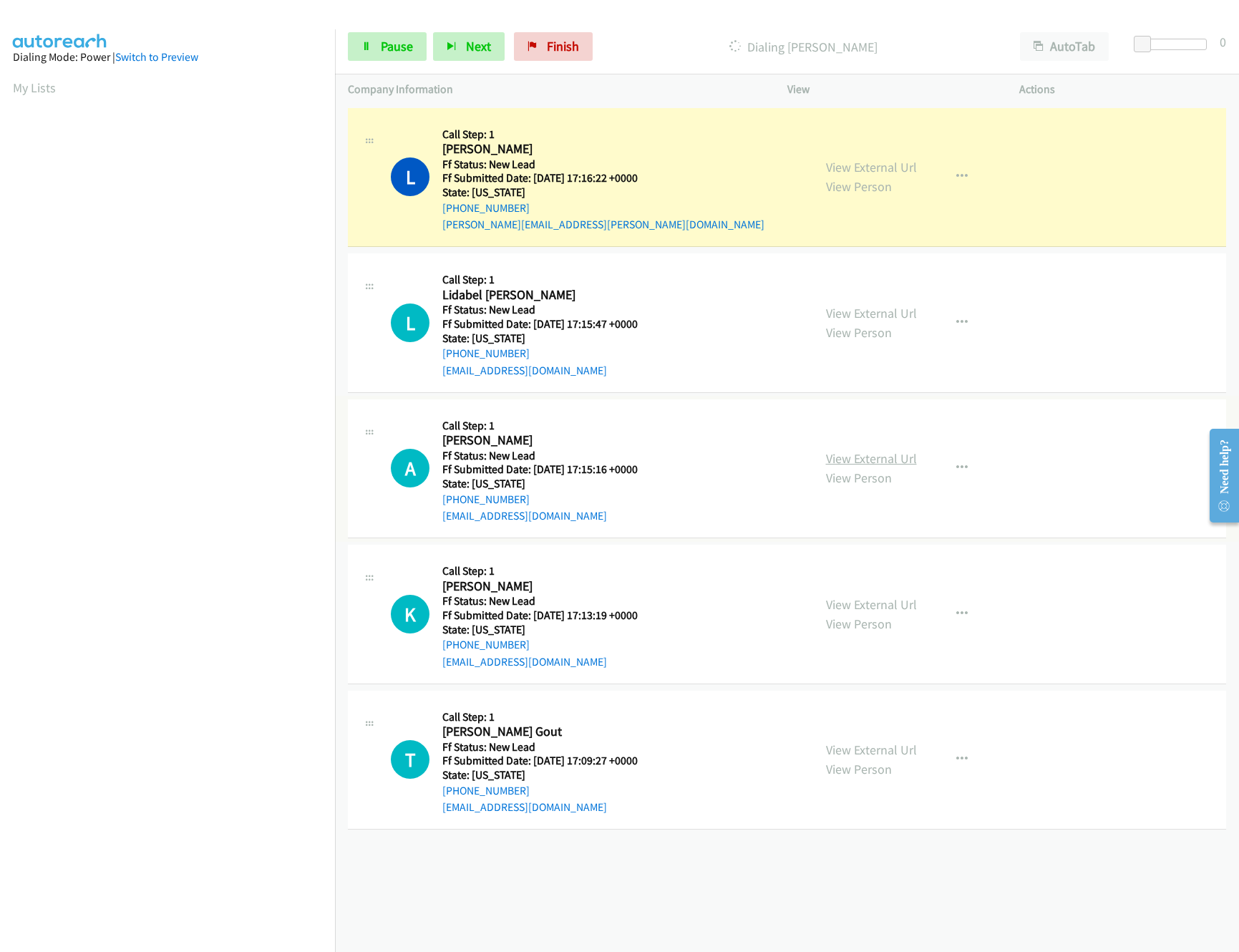
click at [862, 460] on link "View External Url" at bounding box center [872, 458] width 91 height 17
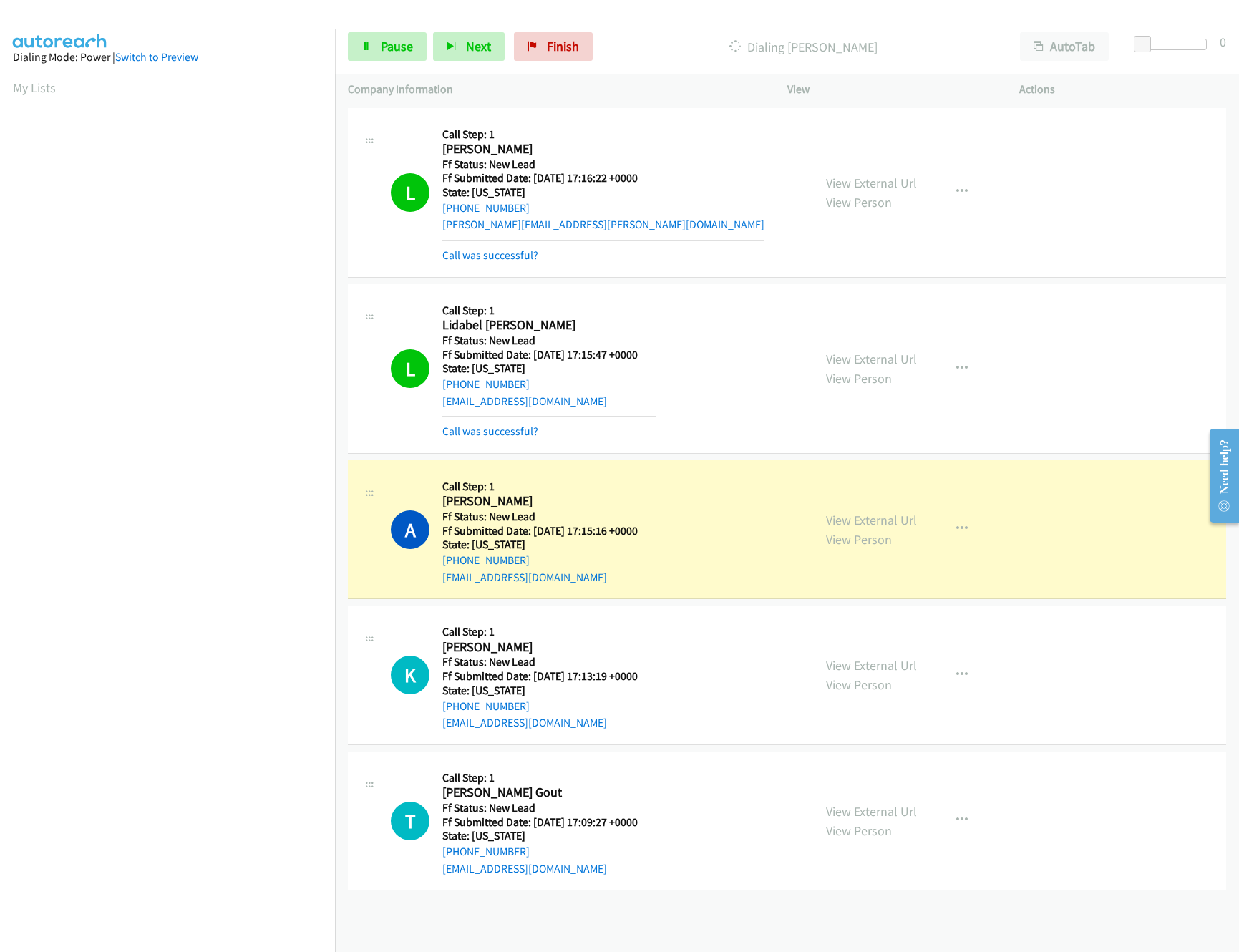
click at [891, 659] on link "View External Url" at bounding box center [872, 665] width 91 height 17
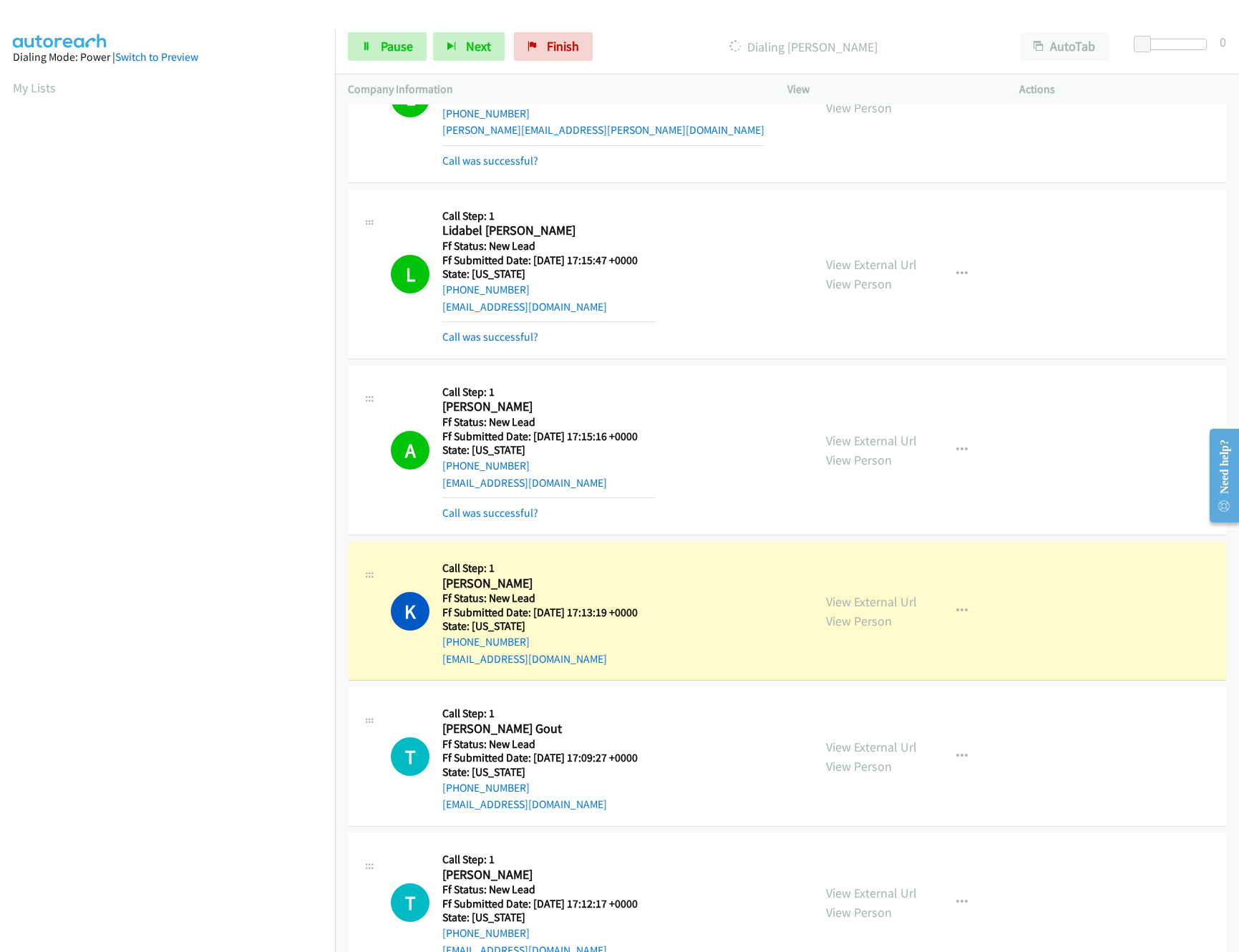
scroll to position [436, 0]
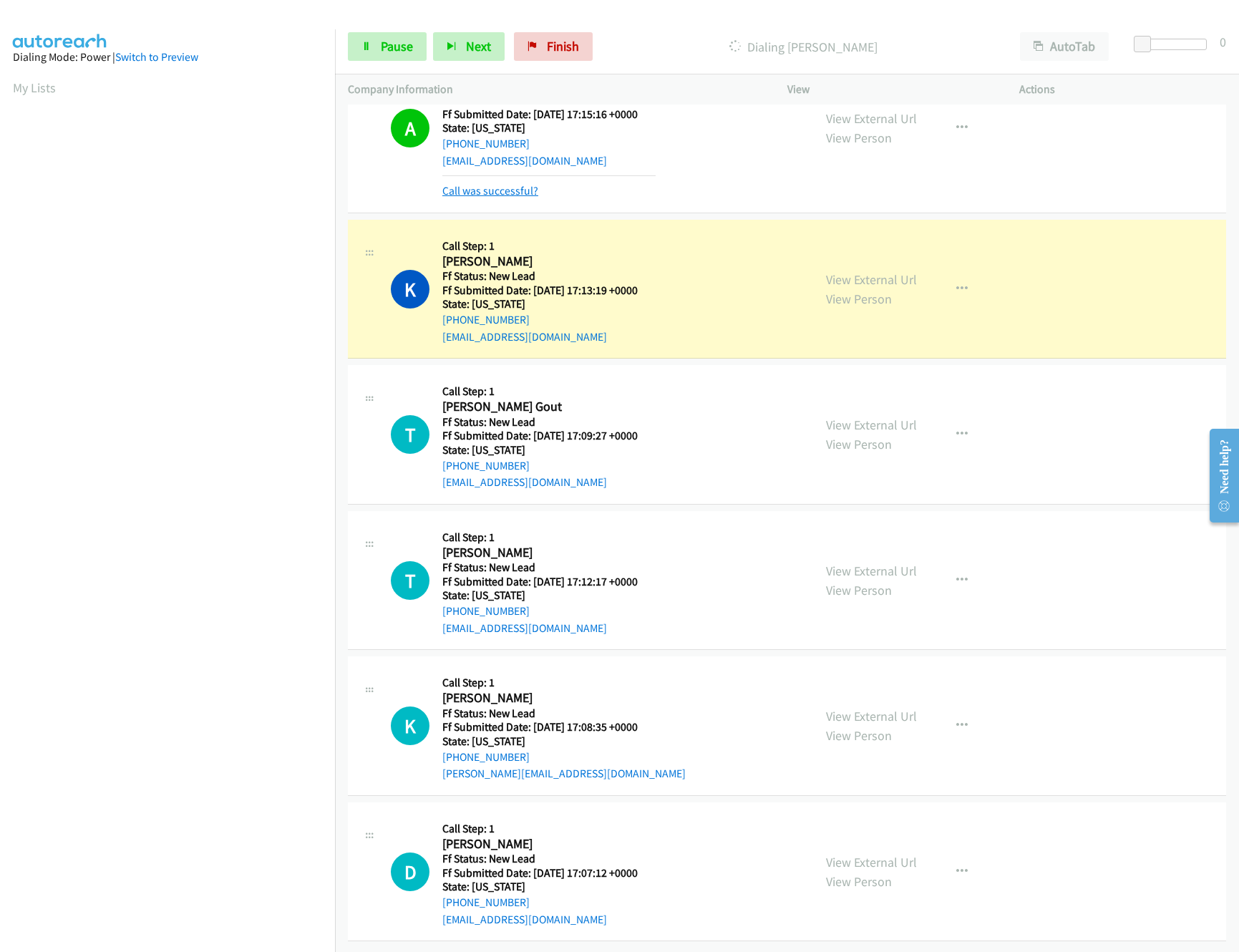
click at [494, 184] on link "Call was successful?" at bounding box center [490, 191] width 96 height 14
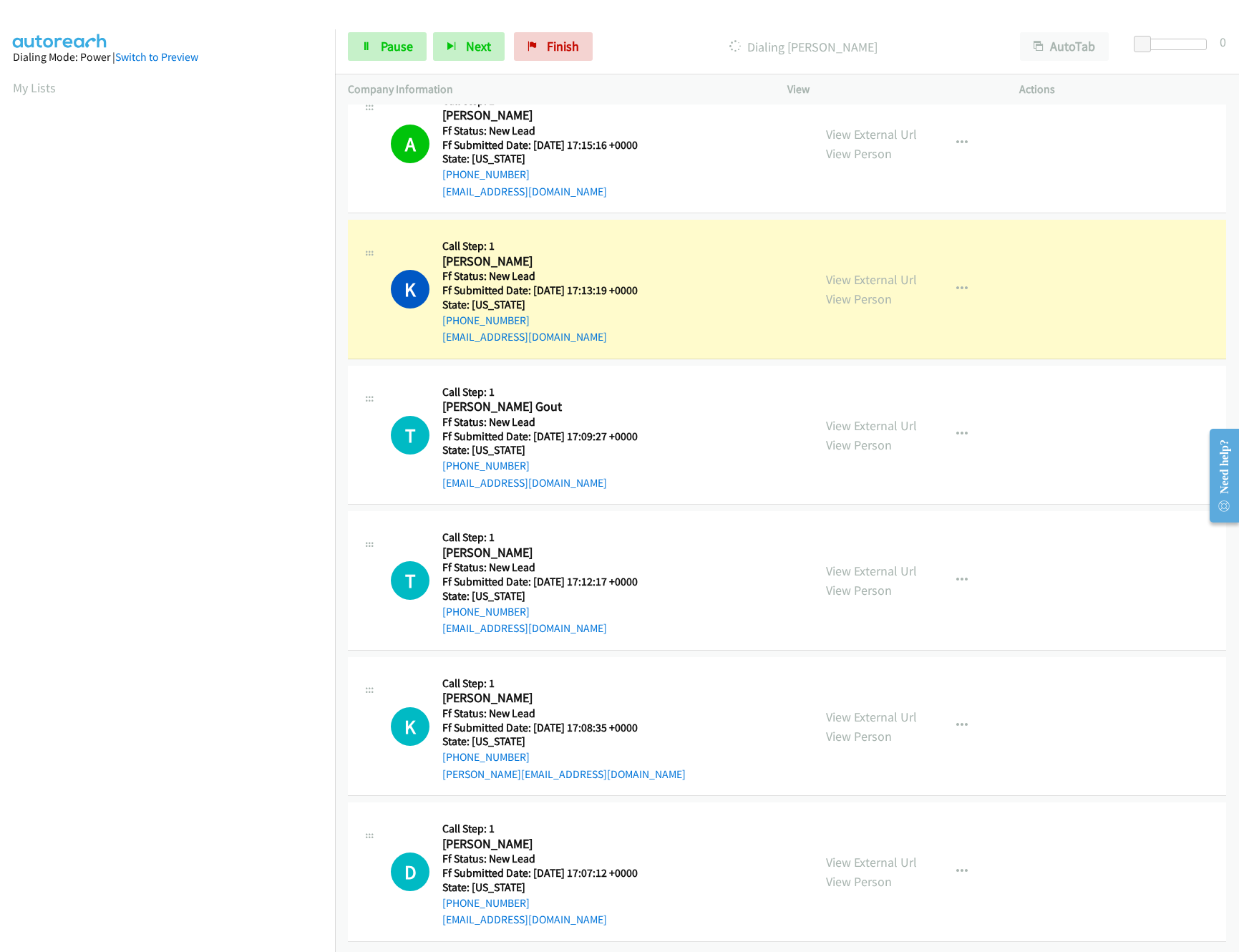
scroll to position [405, 0]
click at [867, 418] on link "View External Url" at bounding box center [872, 425] width 91 height 17
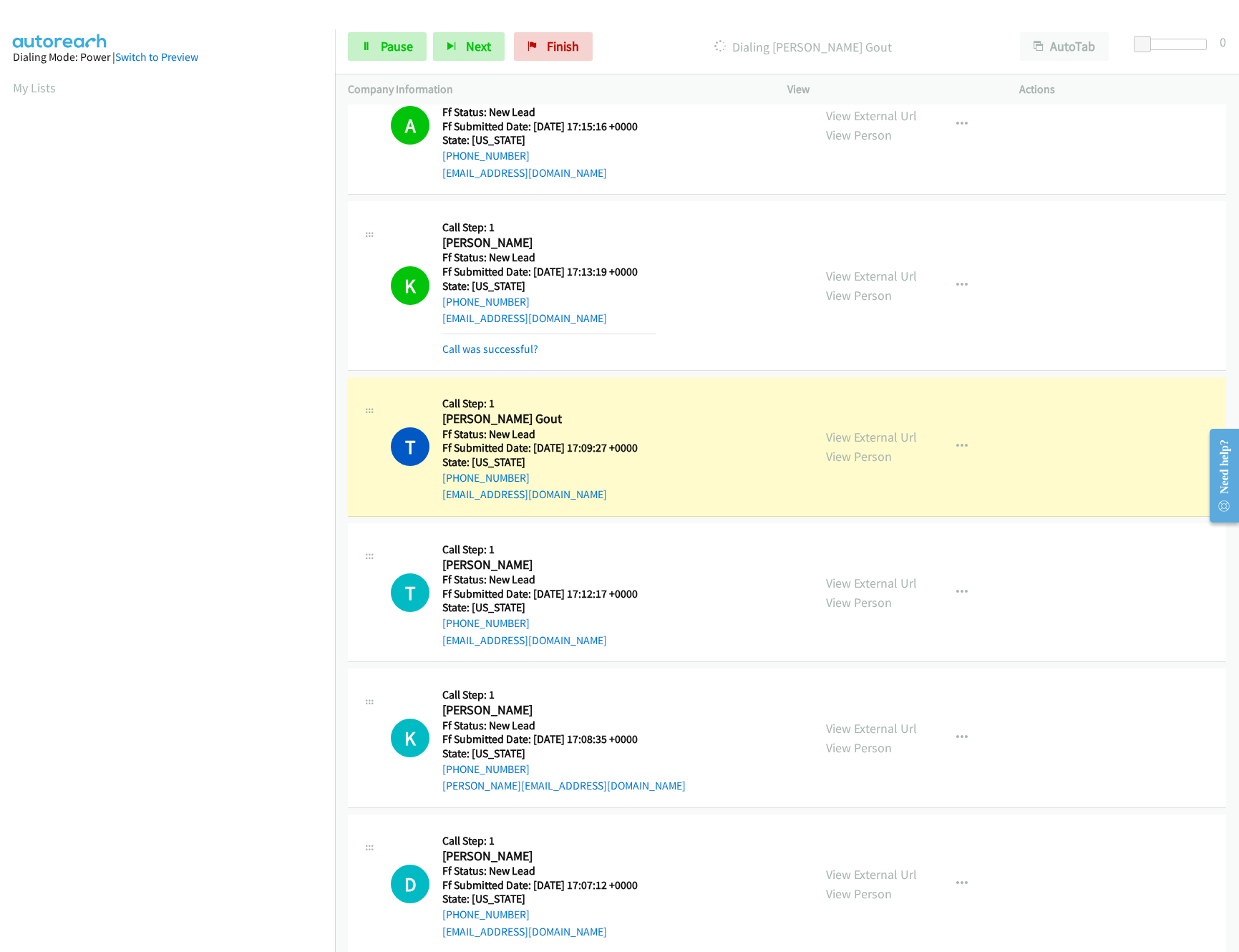
scroll to position [420, 0]
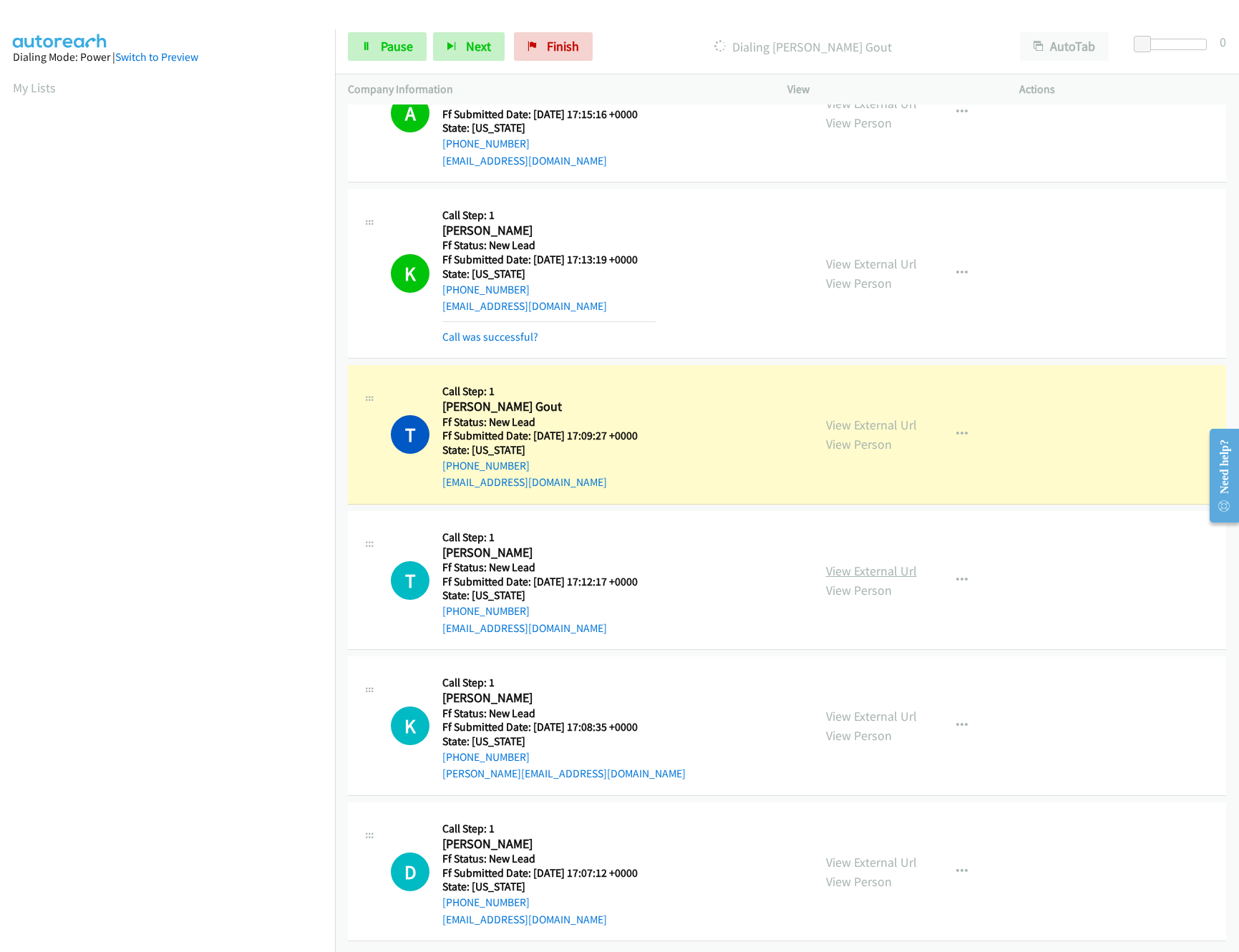
click at [857, 568] on link "View External Url" at bounding box center [872, 571] width 91 height 17
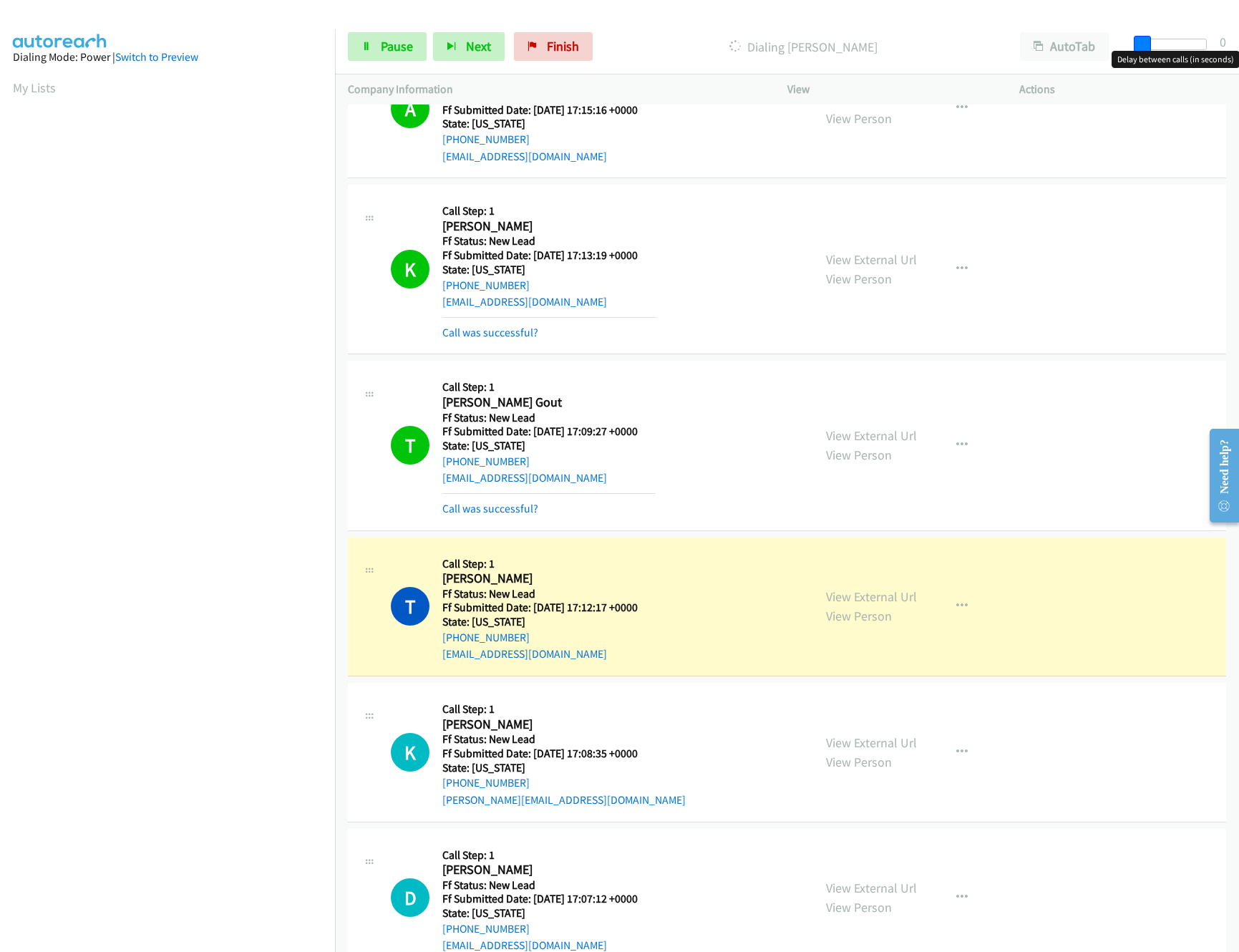
drag, startPoint x: 1141, startPoint y: 47, endPoint x: 1218, endPoint y: 54, distance: 77.3
click at [1218, 54] on body "Start Calls Pause Next Finish Dialing Tameka King AutoTab AutoTab 0 Company Inf…" at bounding box center [619, 33] width 1239 height 68
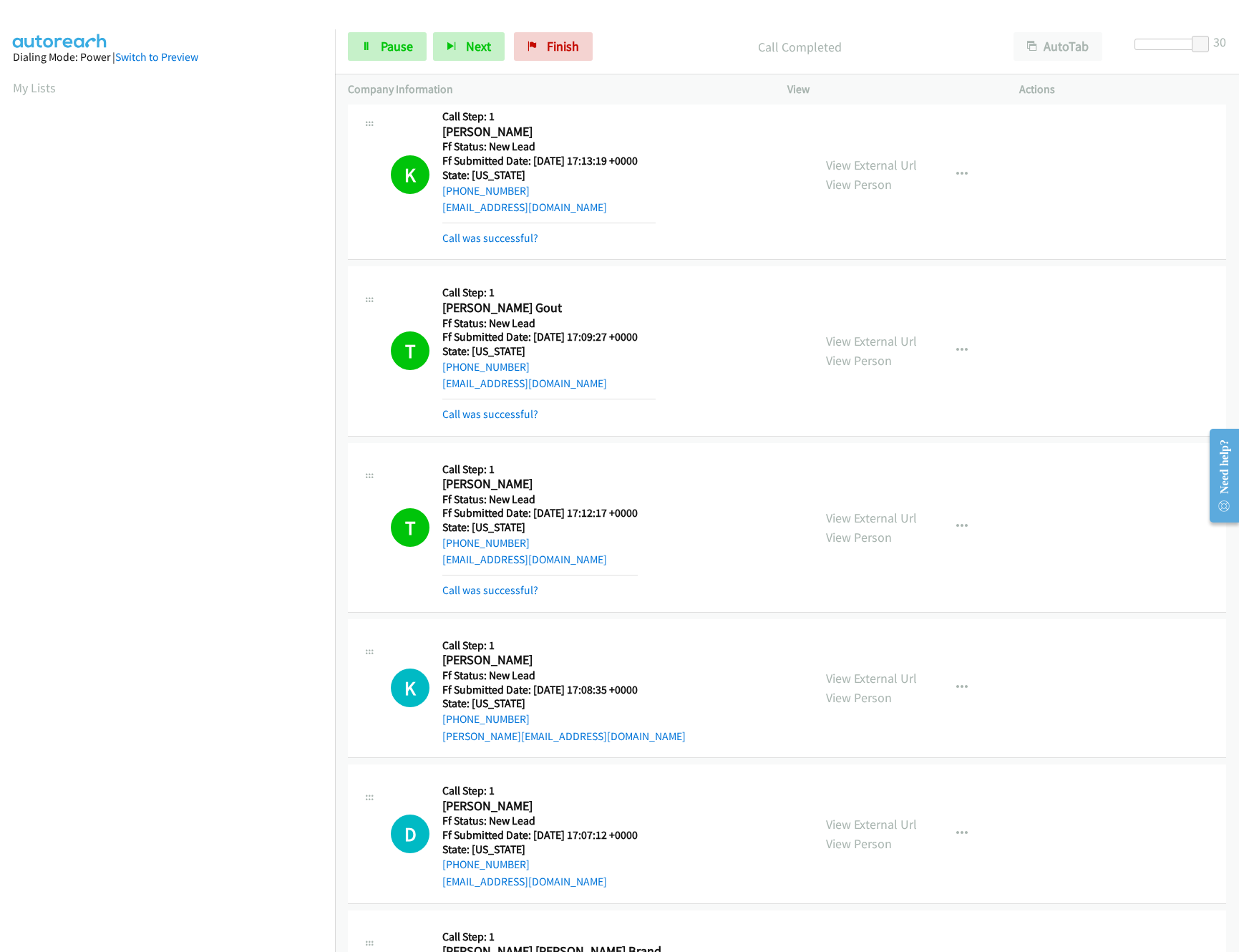
scroll to position [563, 0]
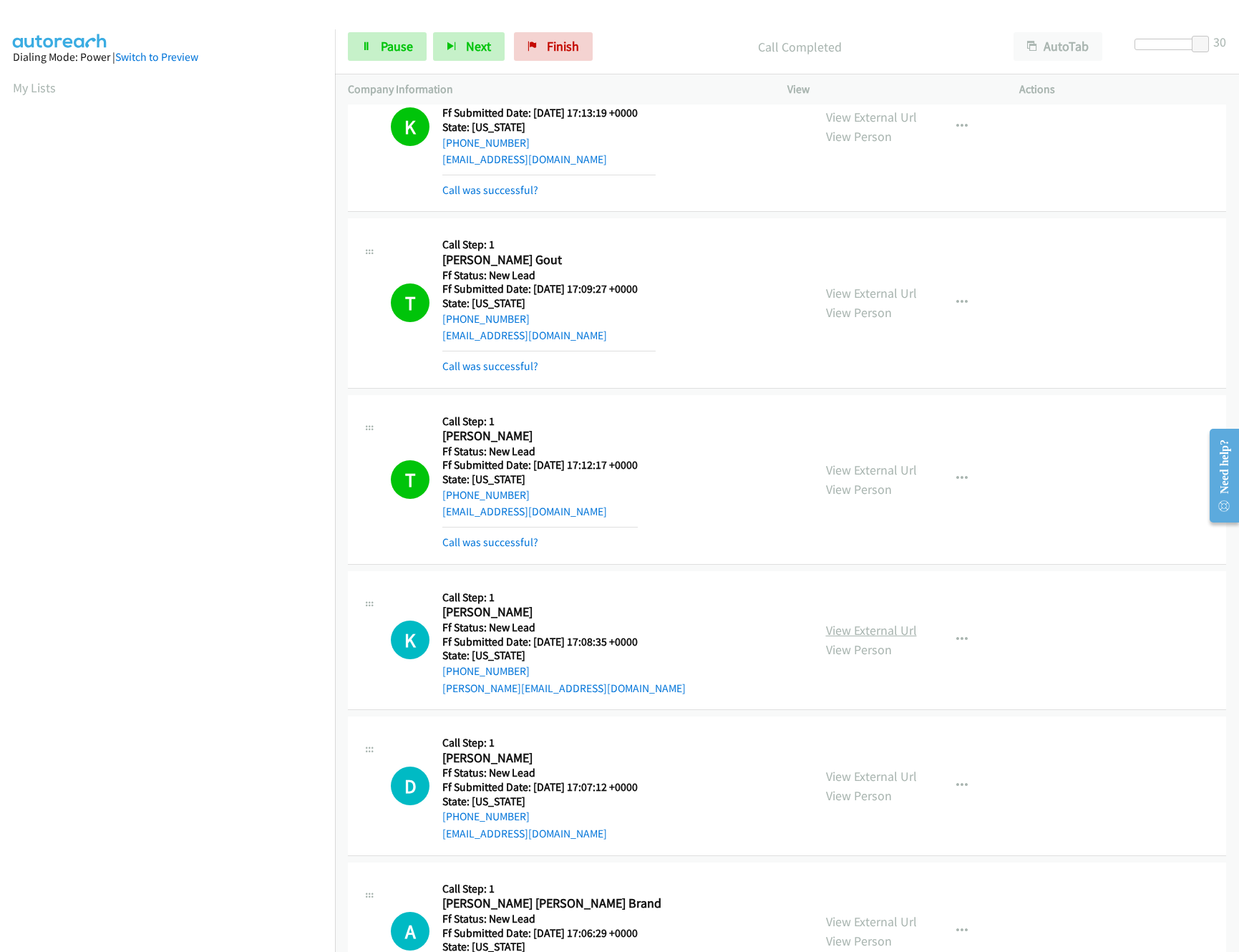
click at [874, 632] on link "View External Url" at bounding box center [872, 630] width 91 height 17
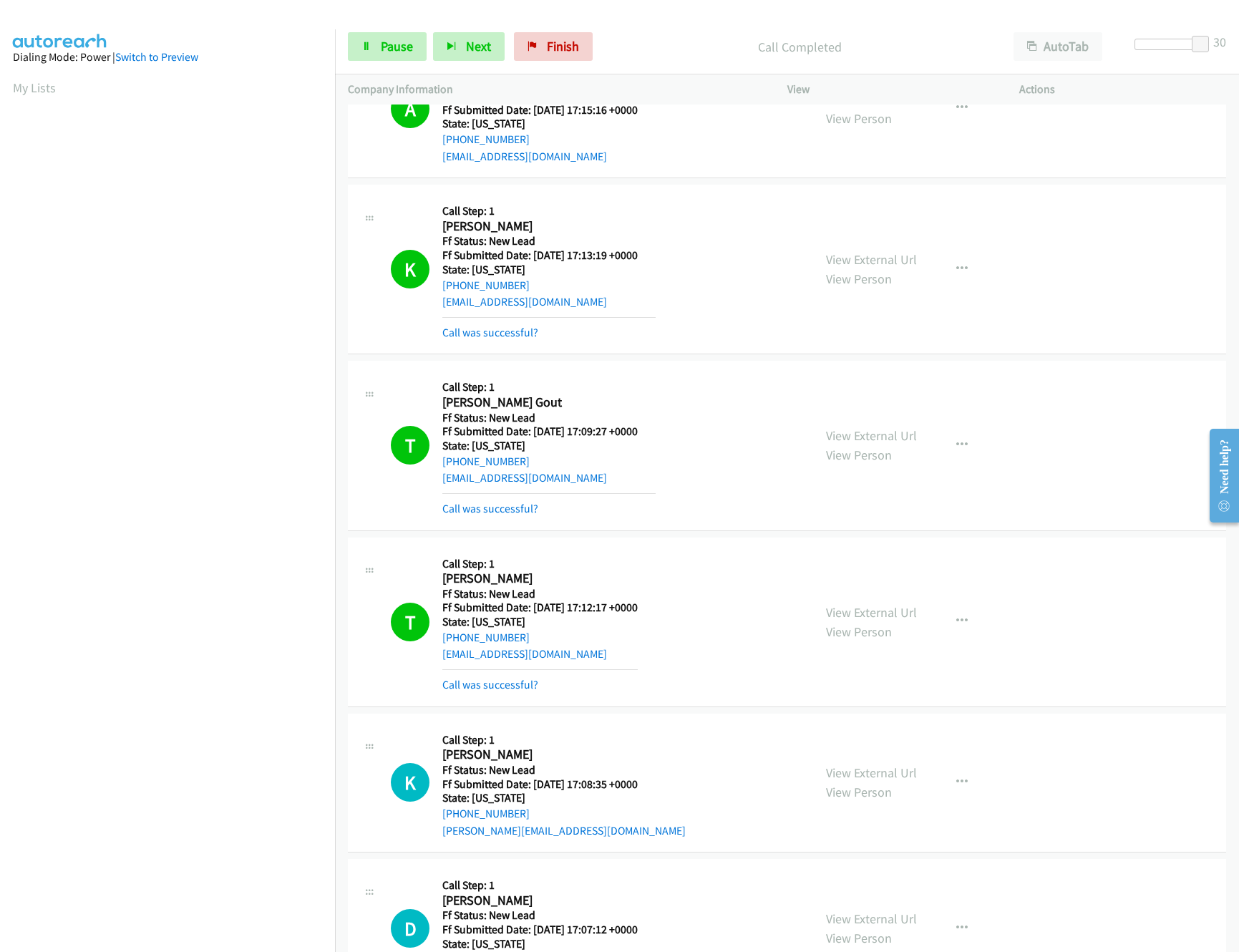
scroll to position [278, 0]
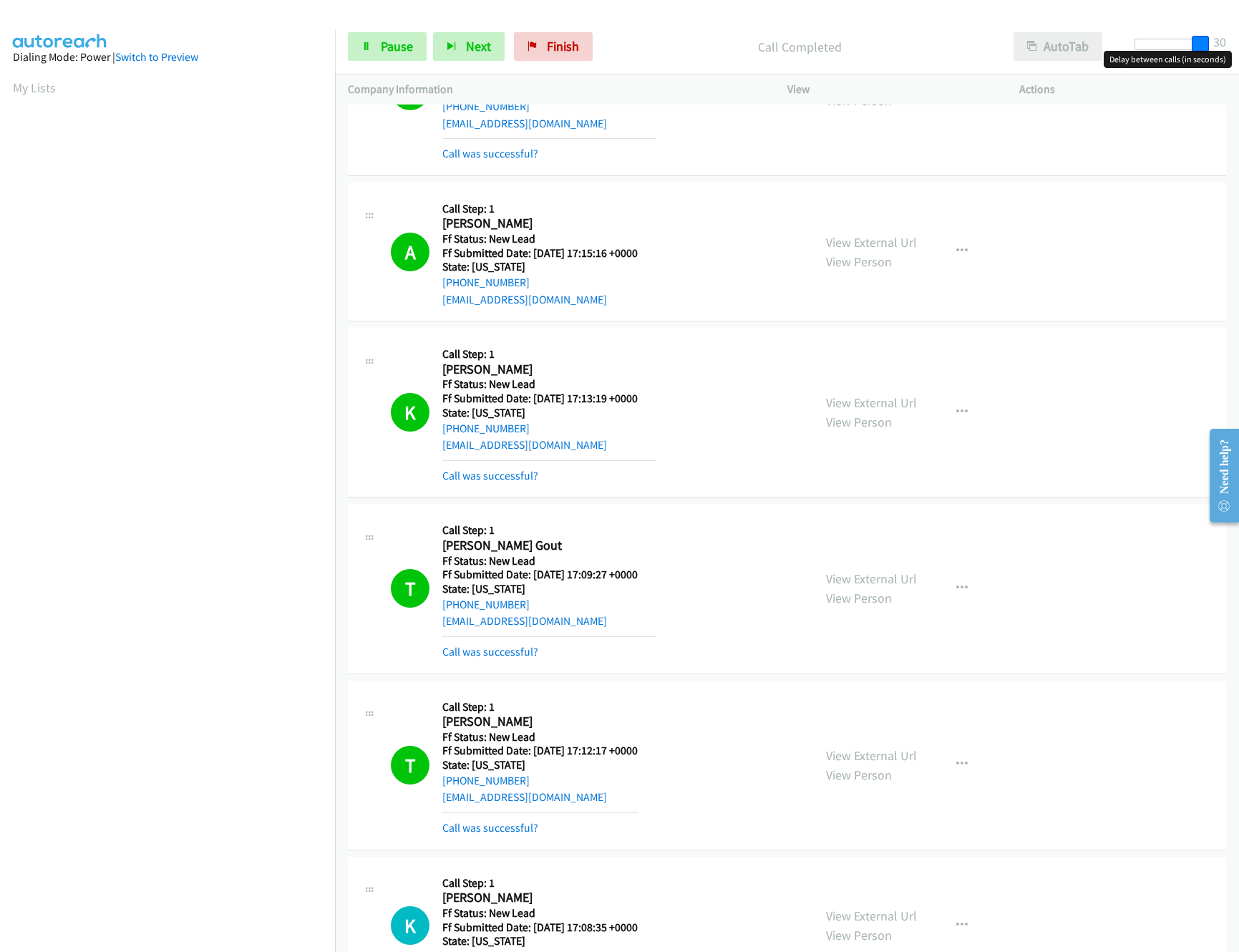
drag, startPoint x: 1203, startPoint y: 43, endPoint x: 1087, endPoint y: 45, distance: 116.0
click at [1087, 45] on div "Start Calls Pause Next Finish Call Completed AutoTab AutoTab 30" at bounding box center [787, 47] width 904 height 55
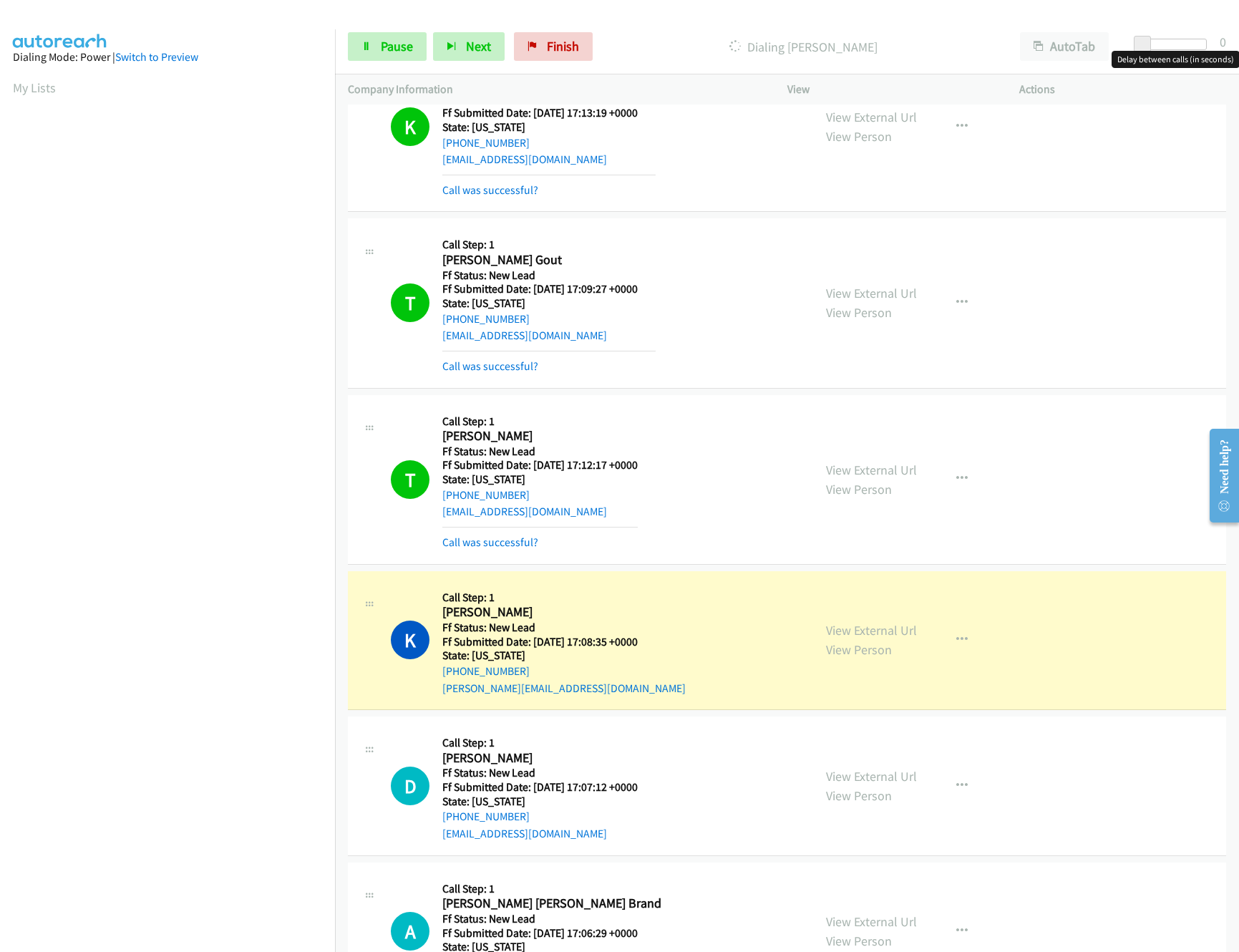
scroll to position [935, 0]
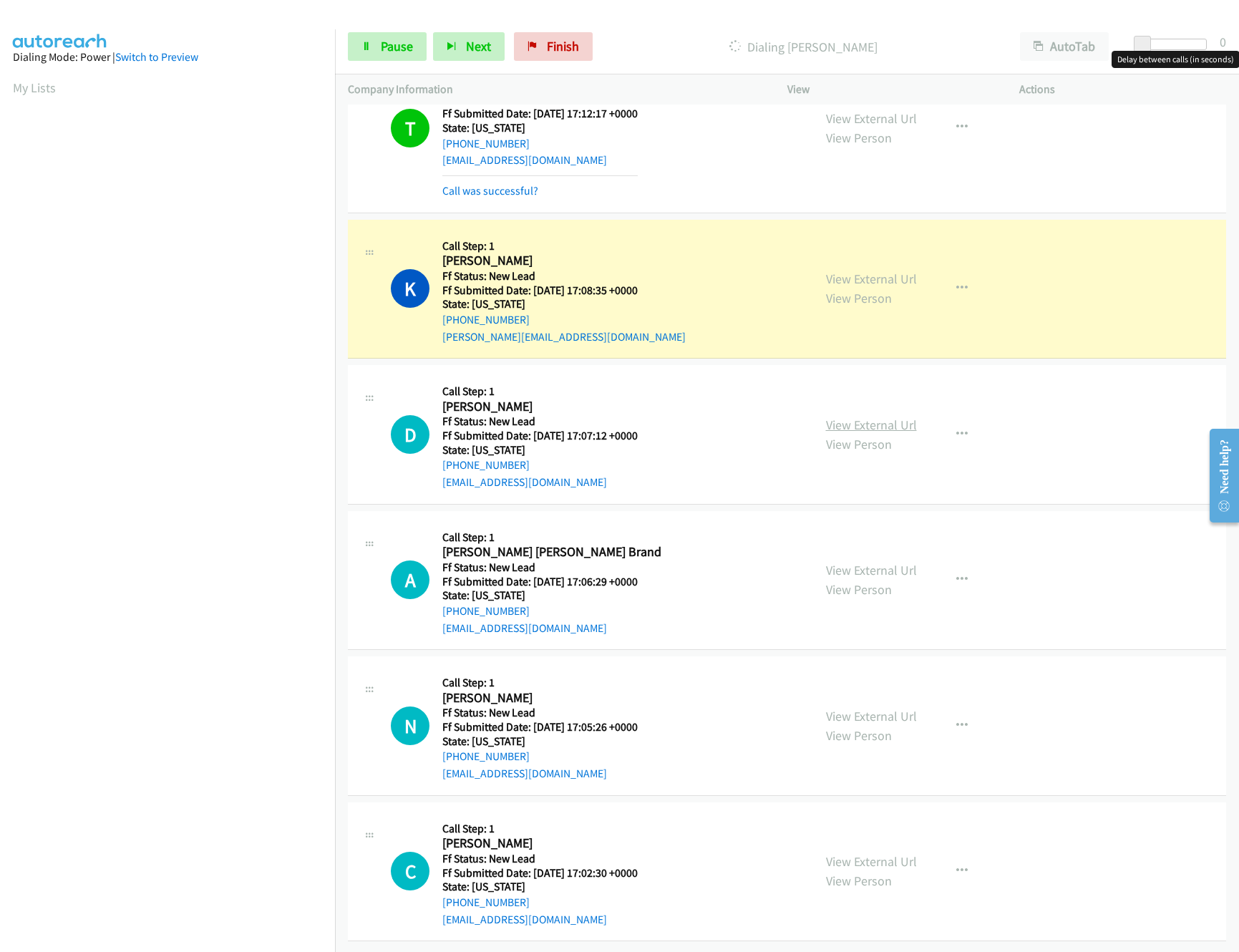
click at [895, 417] on link "View External Url" at bounding box center [872, 424] width 91 height 17
click at [874, 536] on div "View External Url View Person View External Url Email Schedule/Manage Callback …" at bounding box center [936, 580] width 246 height 113
click at [885, 562] on link "View External Url" at bounding box center [872, 570] width 91 height 17
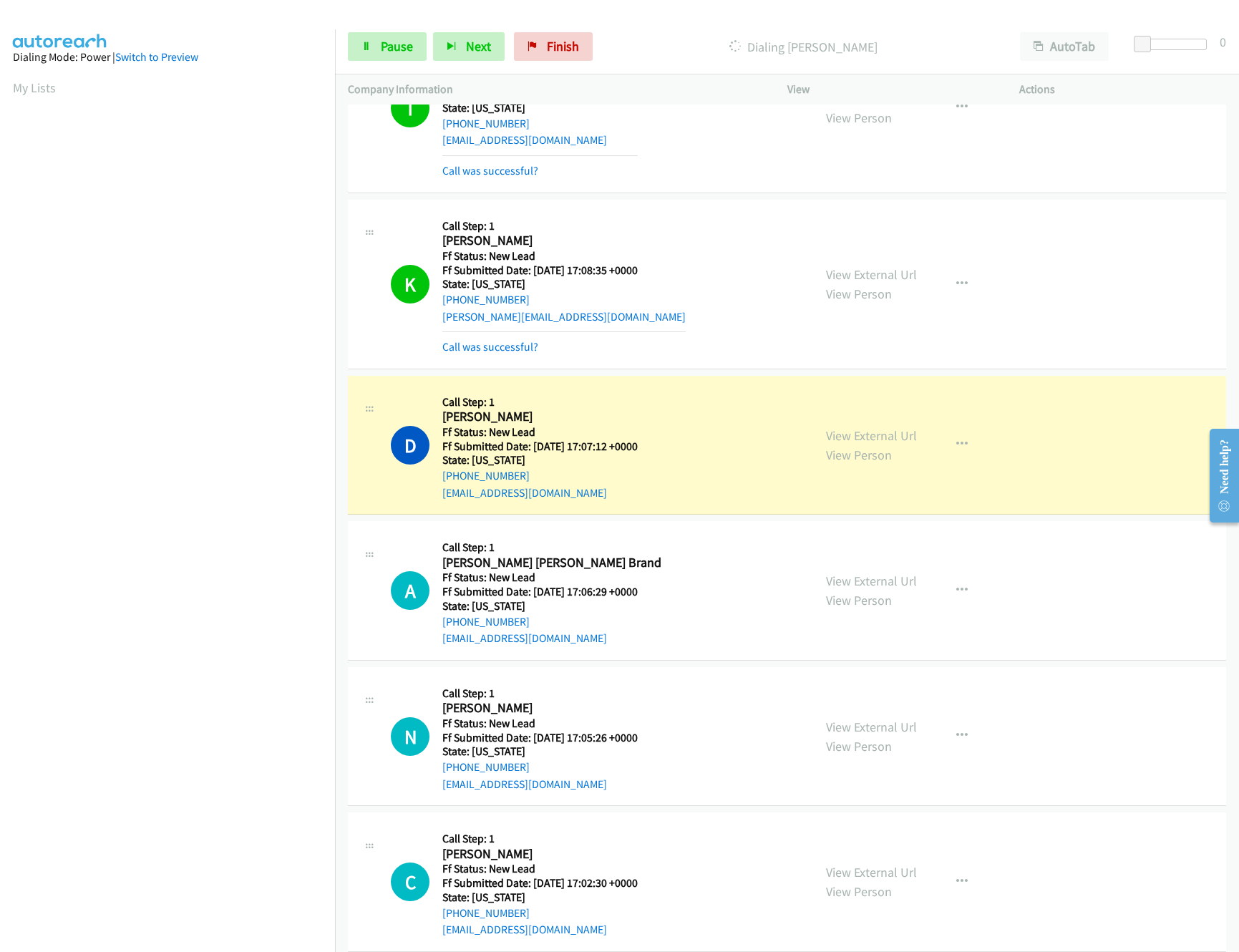
scroll to position [967, 0]
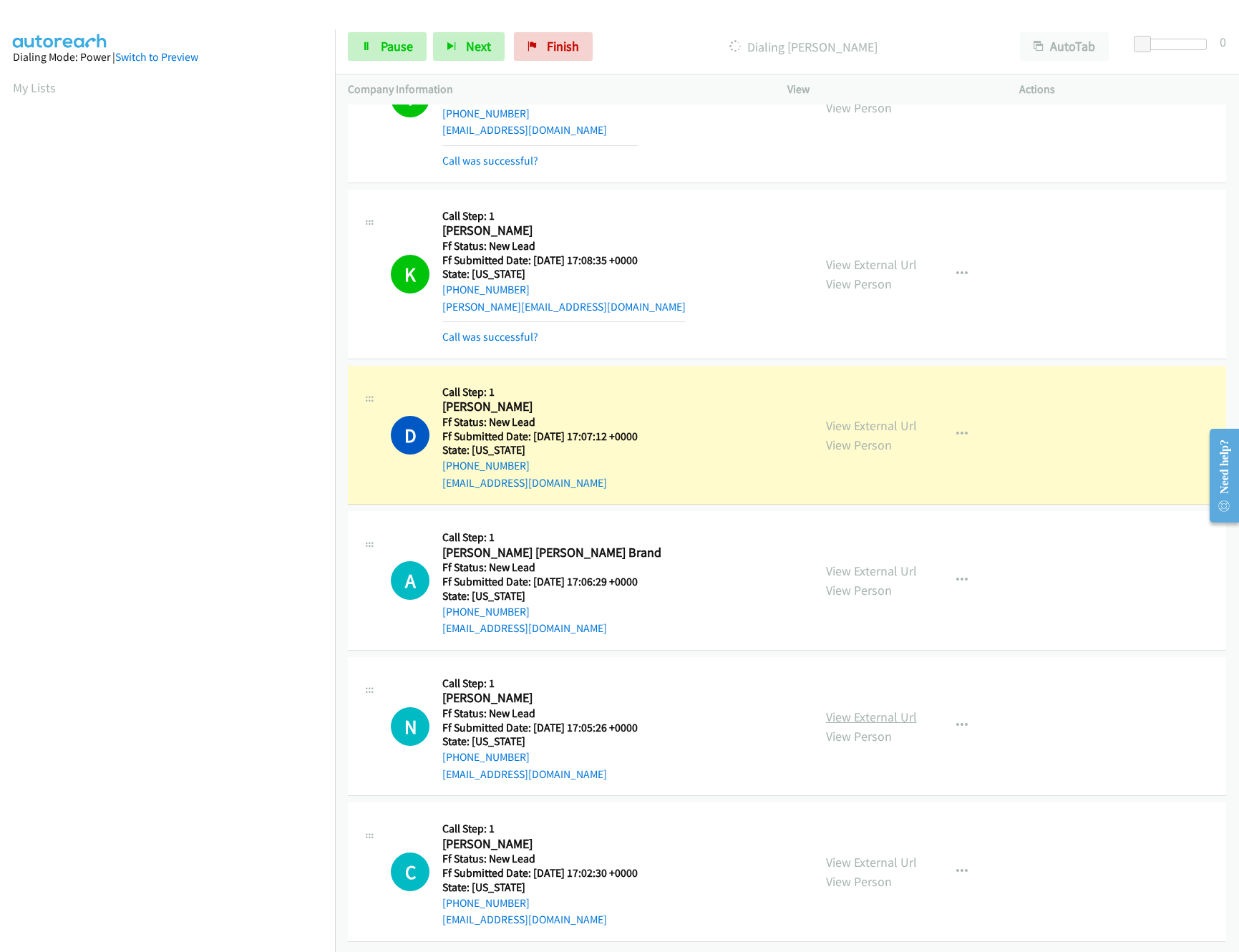
click at [866, 708] on link "View External Url" at bounding box center [872, 716] width 91 height 17
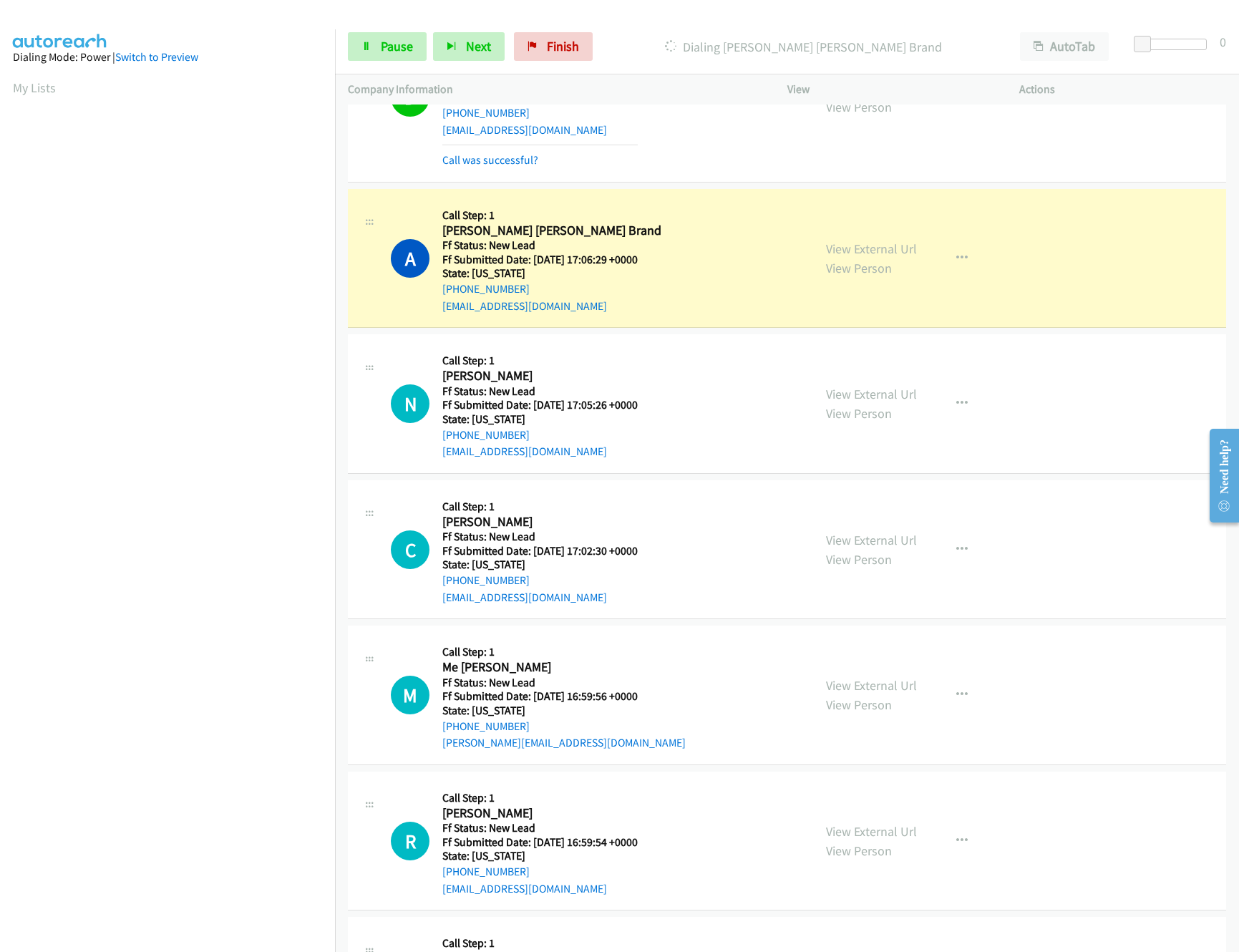
scroll to position [1435, 0]
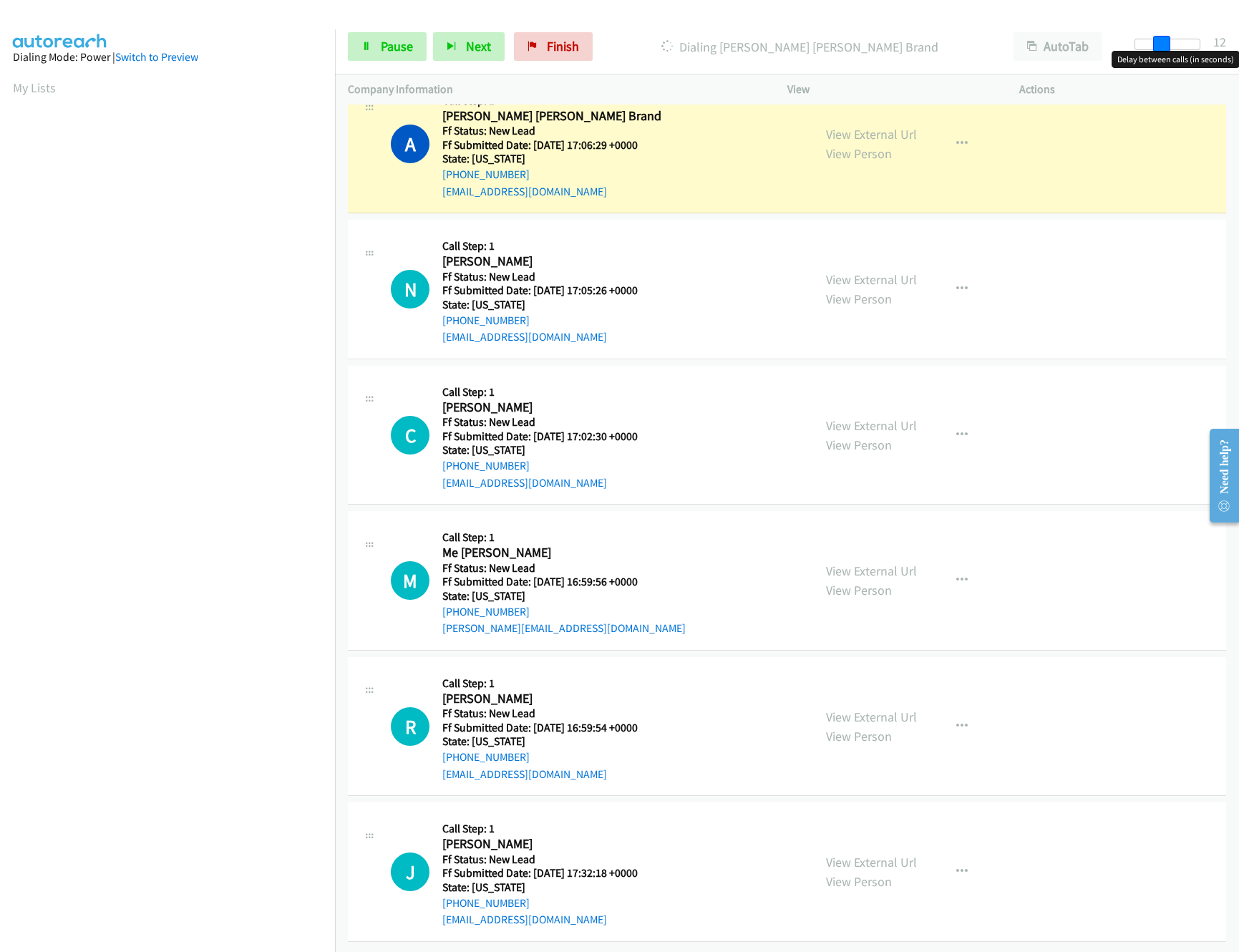
drag, startPoint x: 1158, startPoint y: 41, endPoint x: 1167, endPoint y: 43, distance: 9.2
click at [1167, 43] on span at bounding box center [1161, 43] width 17 height 17
click at [393, 63] on div "Start Calls Pause Next Finish Dialing Alice Ann Brand AutoTab AutoTab 12" at bounding box center [787, 47] width 904 height 55
click at [393, 60] on link "Pause" at bounding box center [387, 46] width 79 height 28
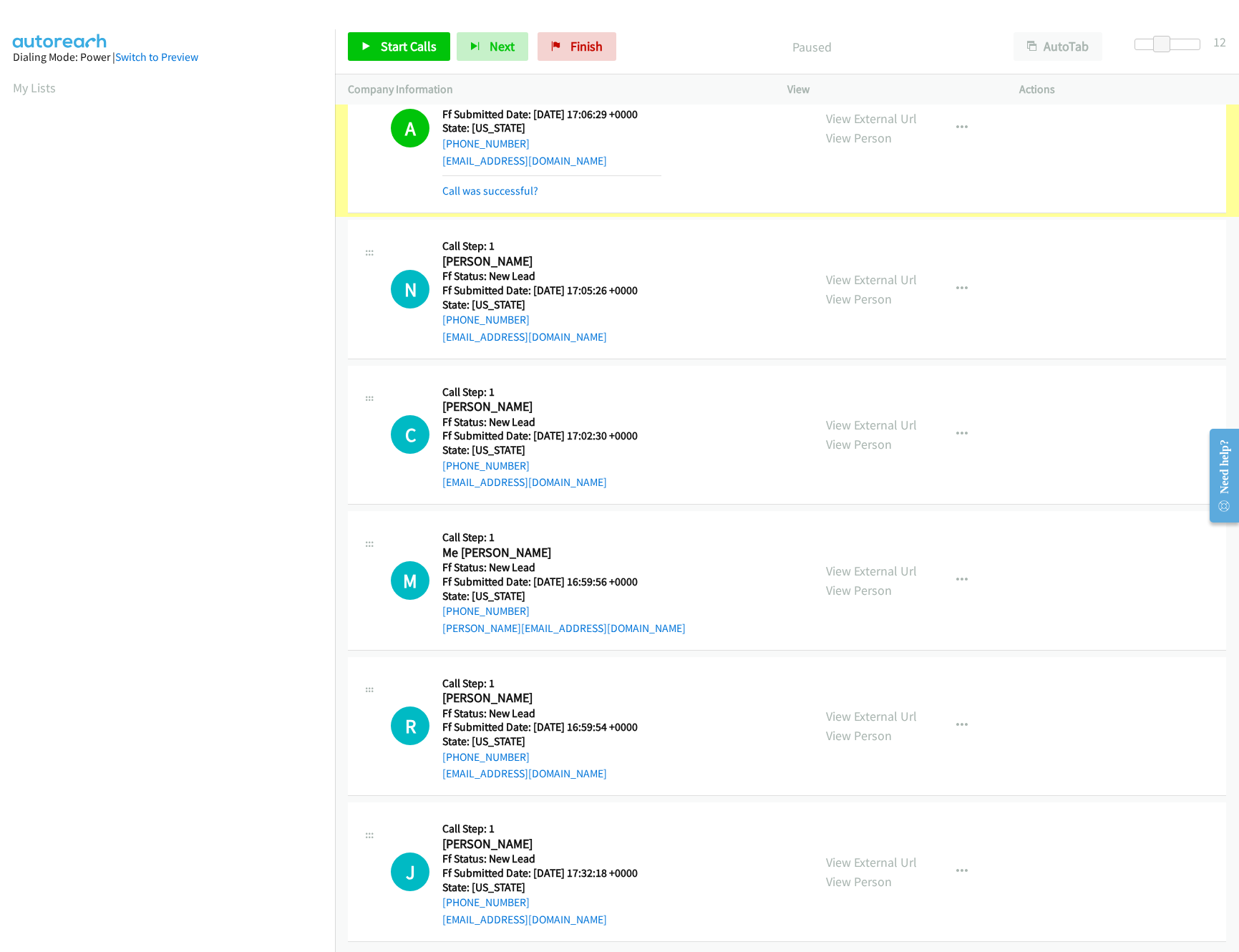
scroll to position [1467, 0]
click at [447, 184] on link "Call was successful?" at bounding box center [490, 191] width 96 height 14
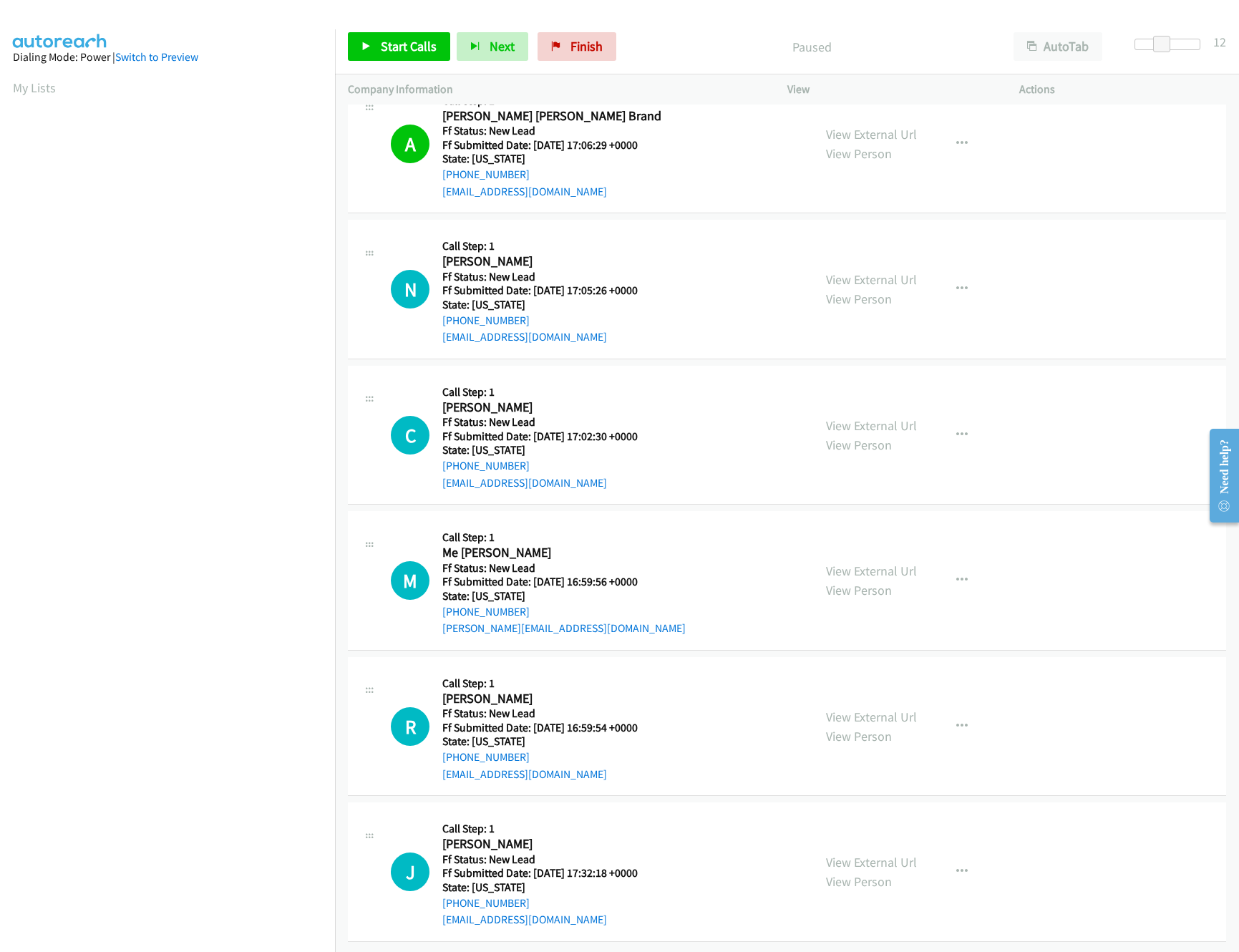
scroll to position [1435, 0]
click at [144, 827] on nav "Dialing Mode: Power | Switch to Preview My Lists" at bounding box center [168, 505] width 336 height 952
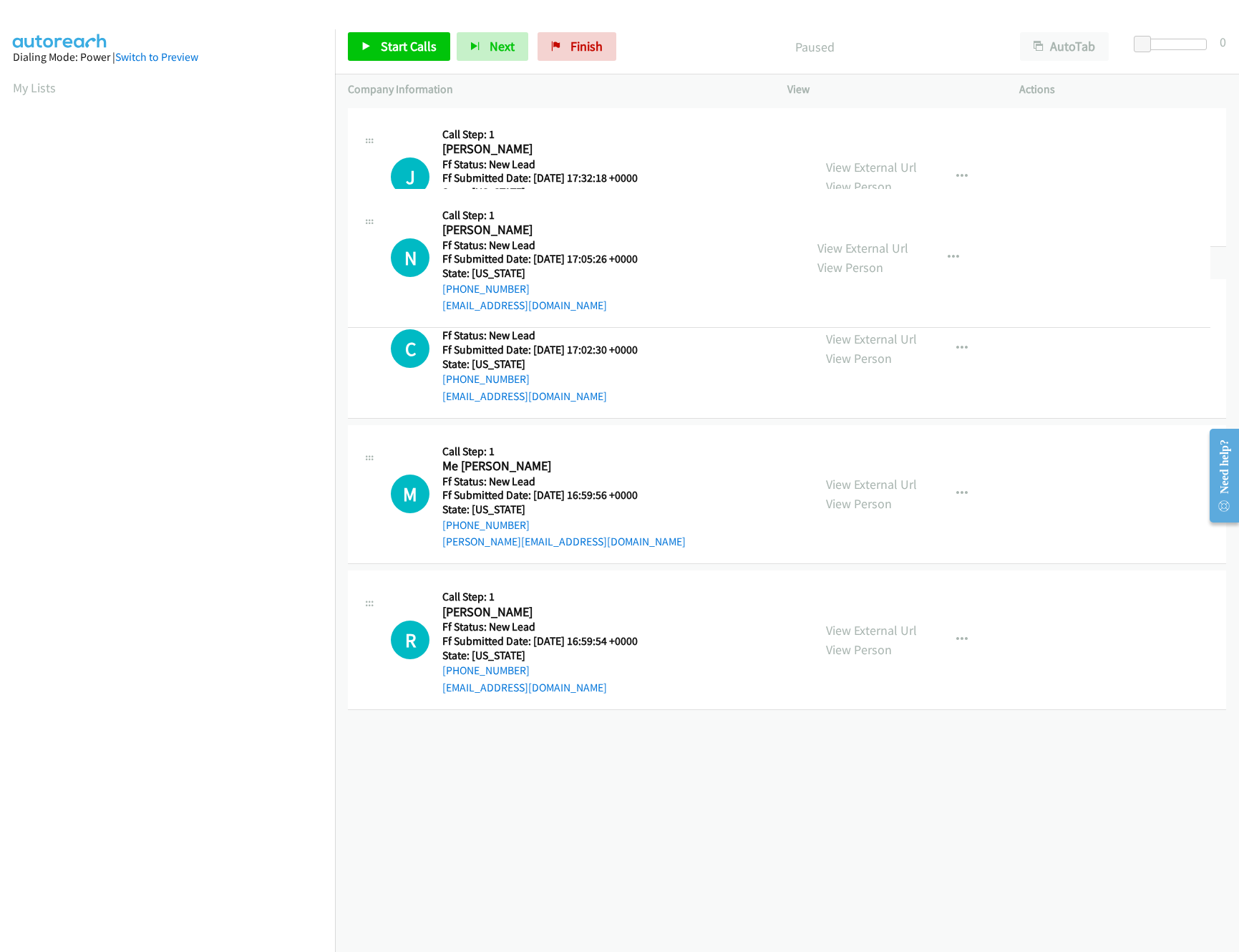
drag, startPoint x: 659, startPoint y: 314, endPoint x: 698, endPoint y: 94, distance: 223.4
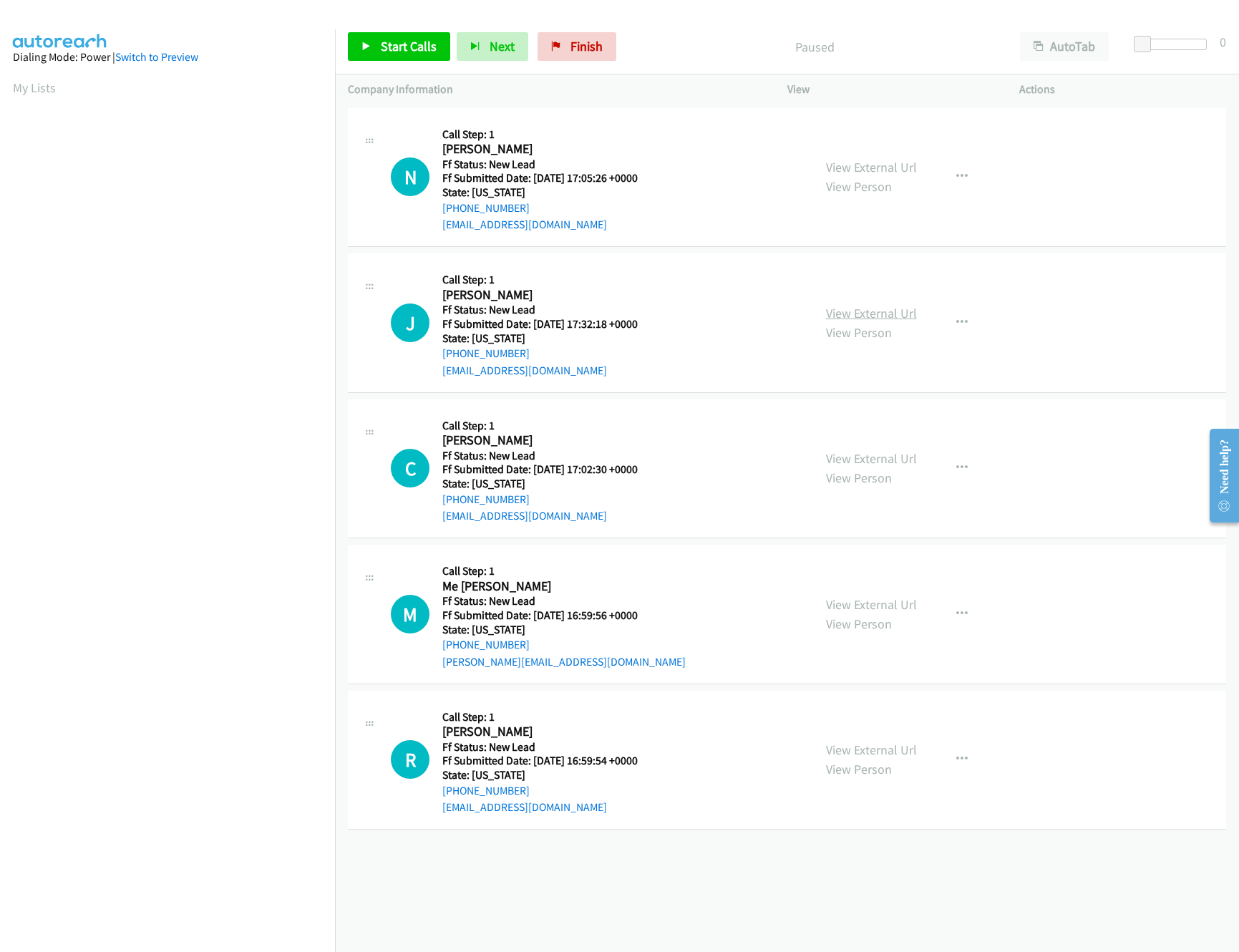
click at [859, 315] on link "View External Url" at bounding box center [872, 312] width 91 height 17
click at [400, 35] on link "Start Calls" at bounding box center [399, 46] width 102 height 28
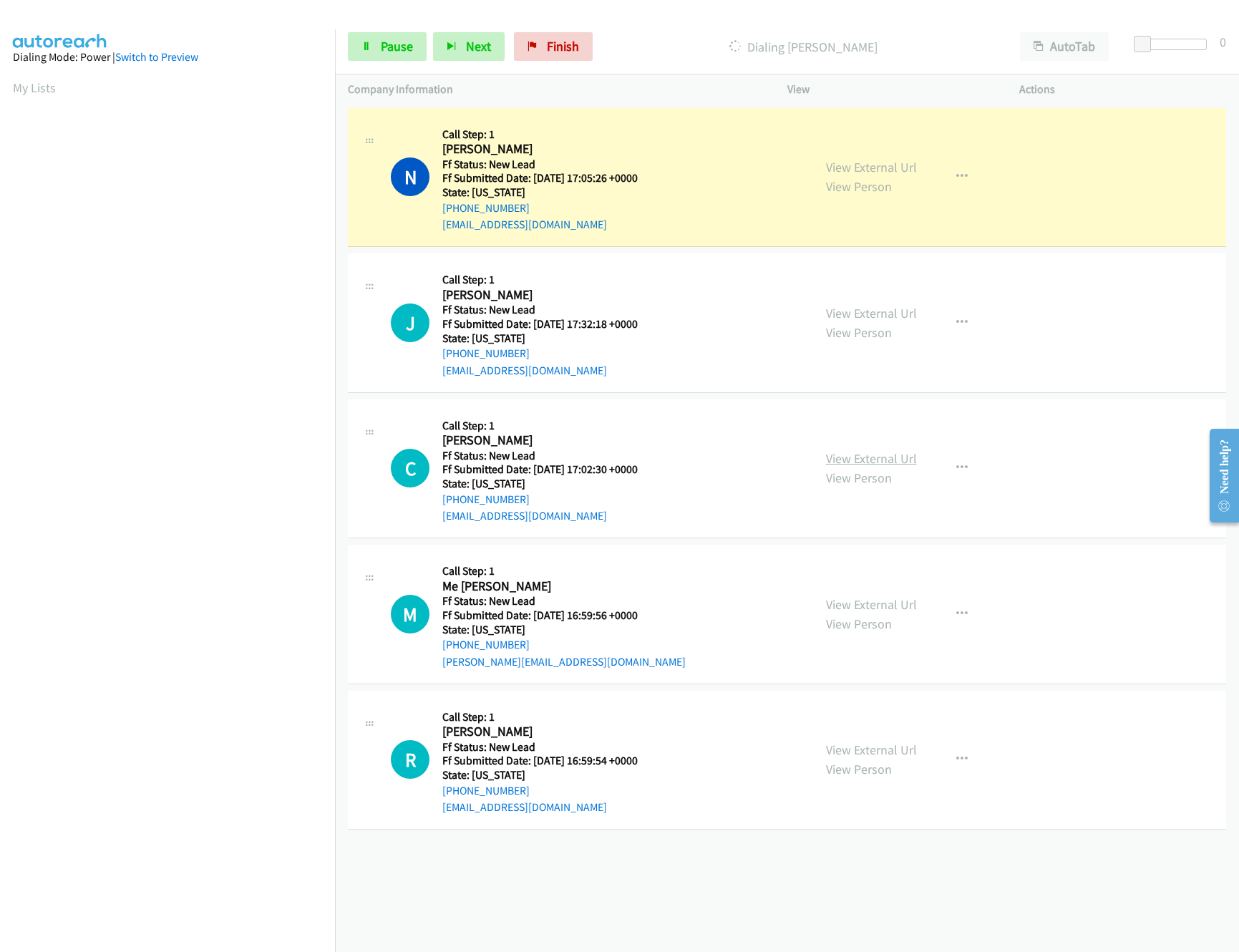
click at [862, 462] on link "View External Url" at bounding box center [872, 458] width 91 height 17
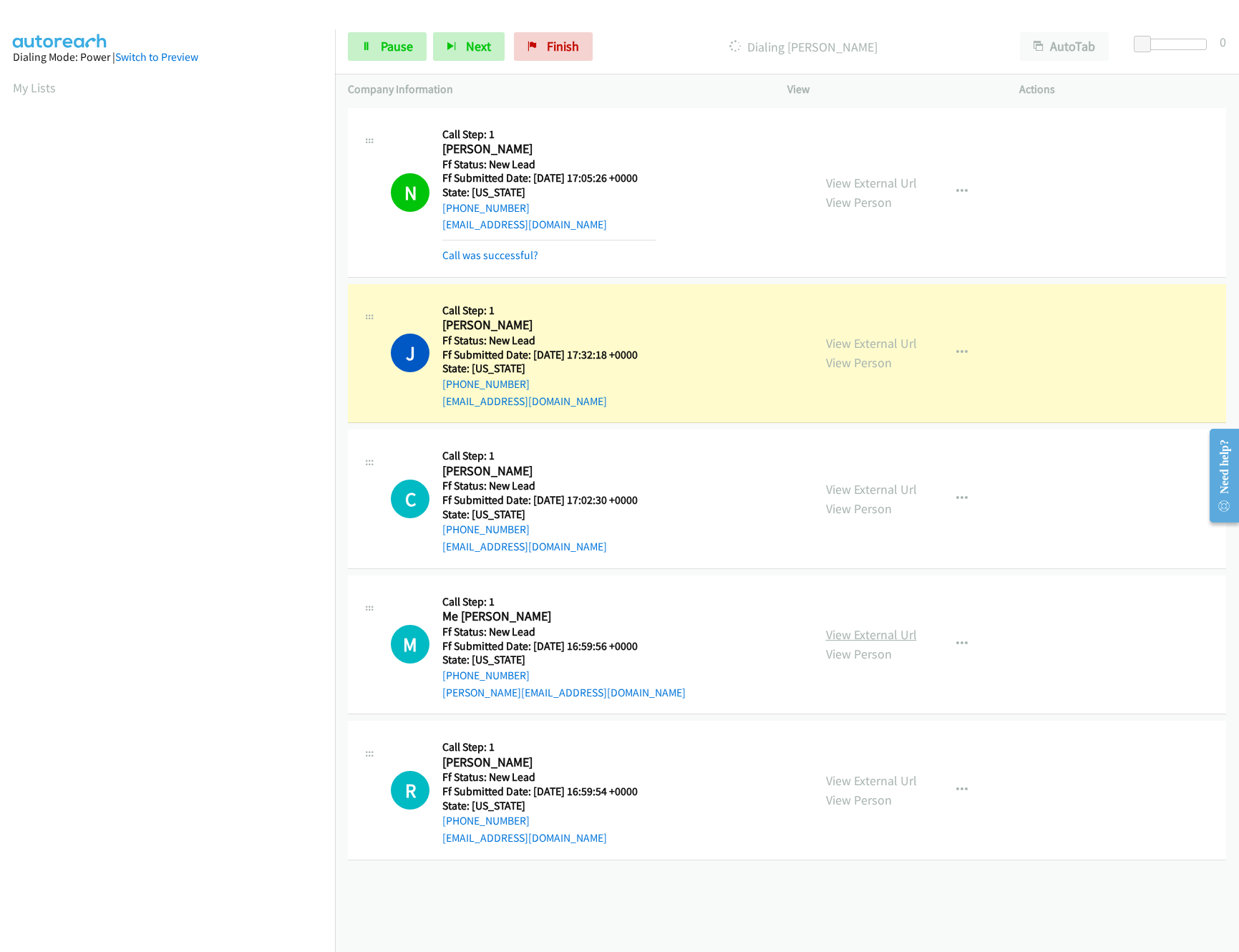
click at [870, 629] on link "View External Url" at bounding box center [872, 635] width 91 height 17
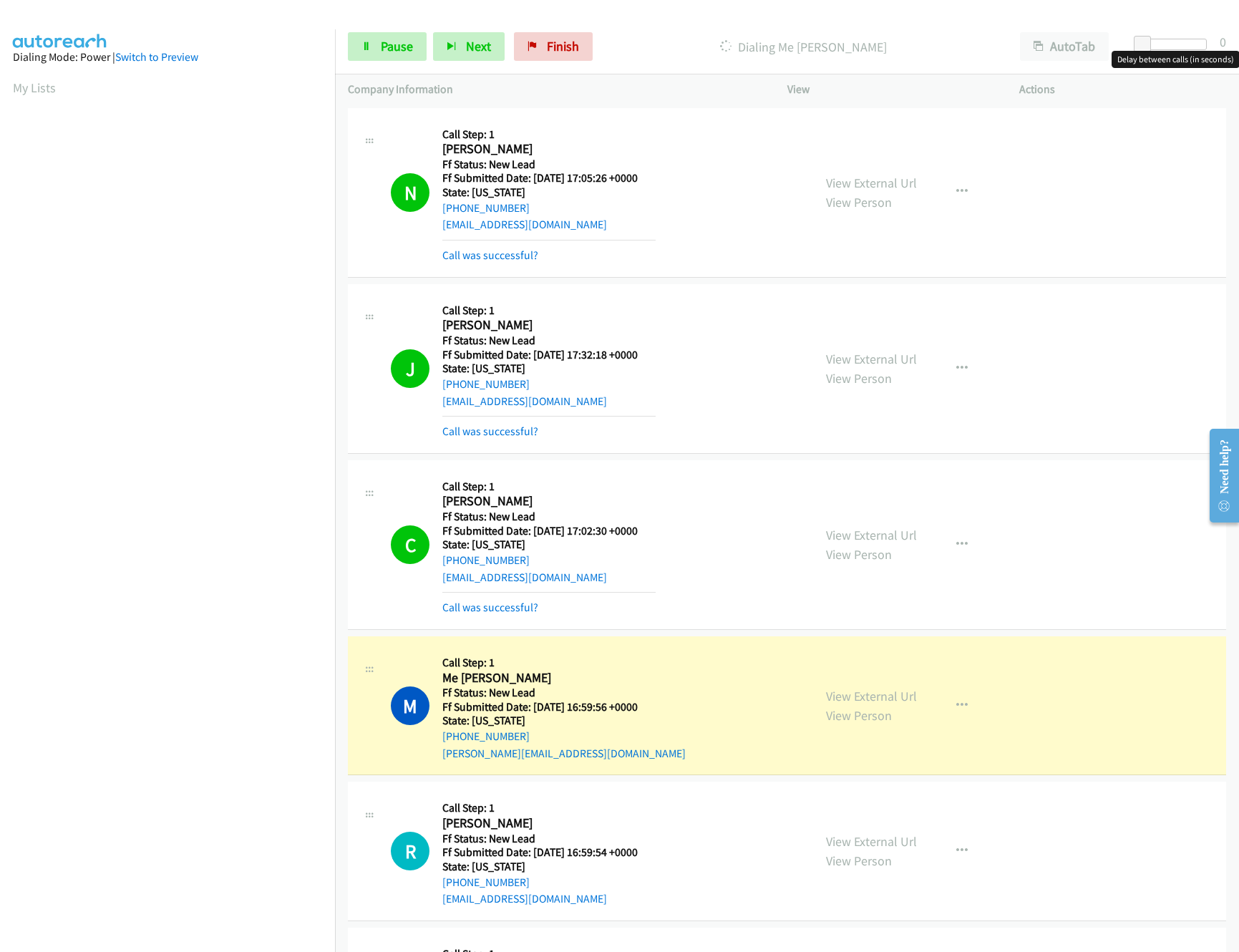
click at [1178, 43] on div at bounding box center [1173, 44] width 66 height 12
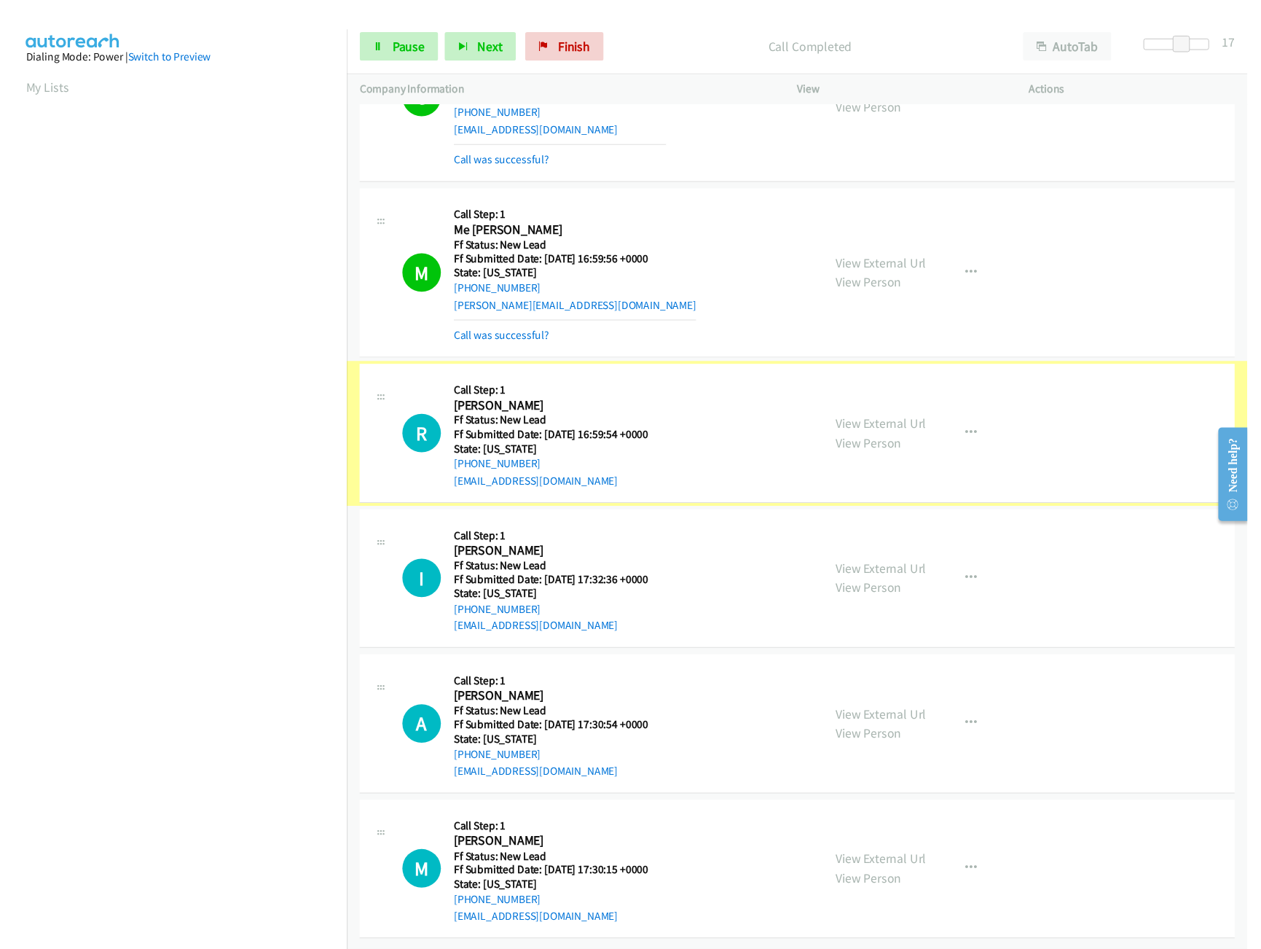
scroll to position [475, 0]
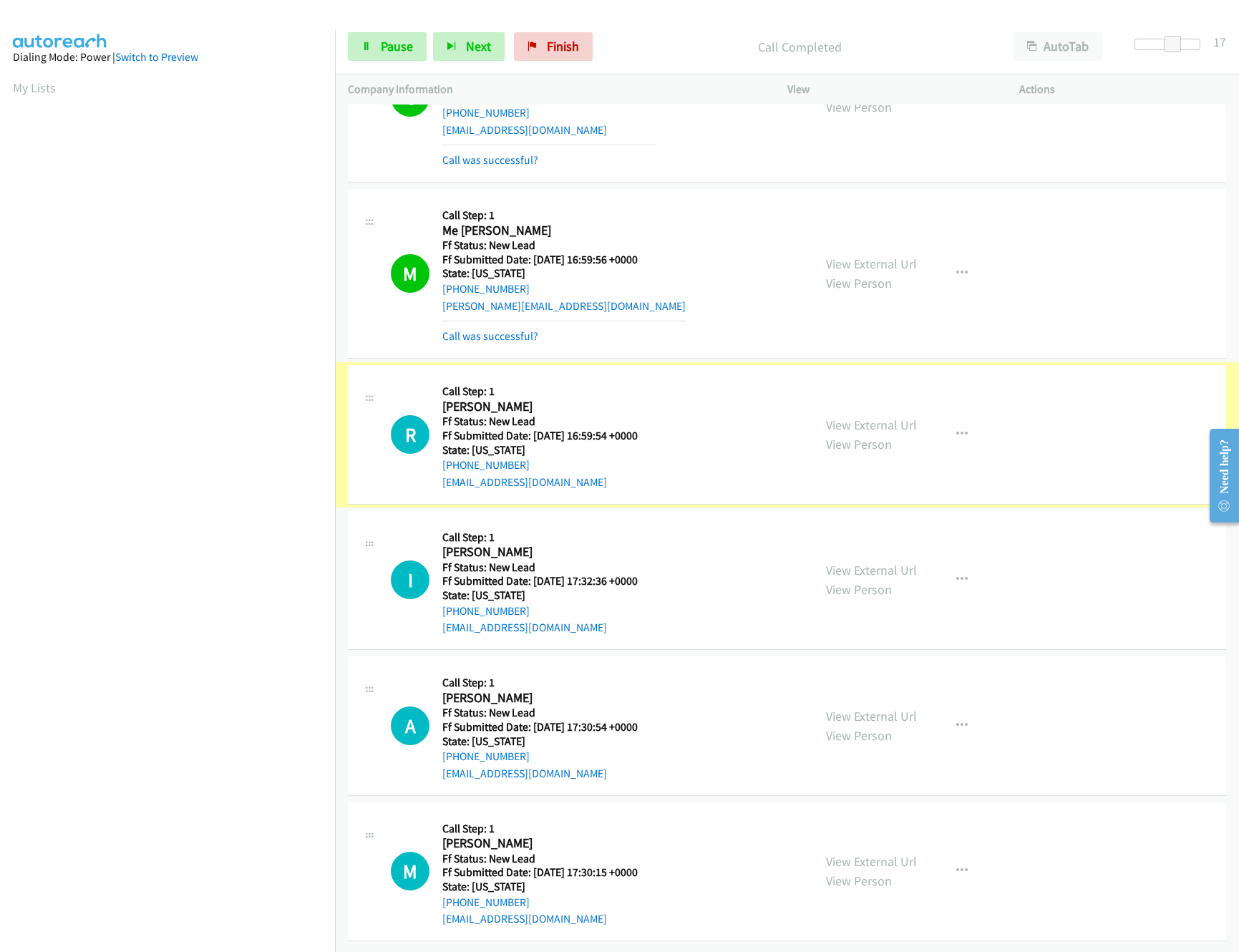
click at [894, 417] on link "View External Url" at bounding box center [872, 424] width 91 height 17
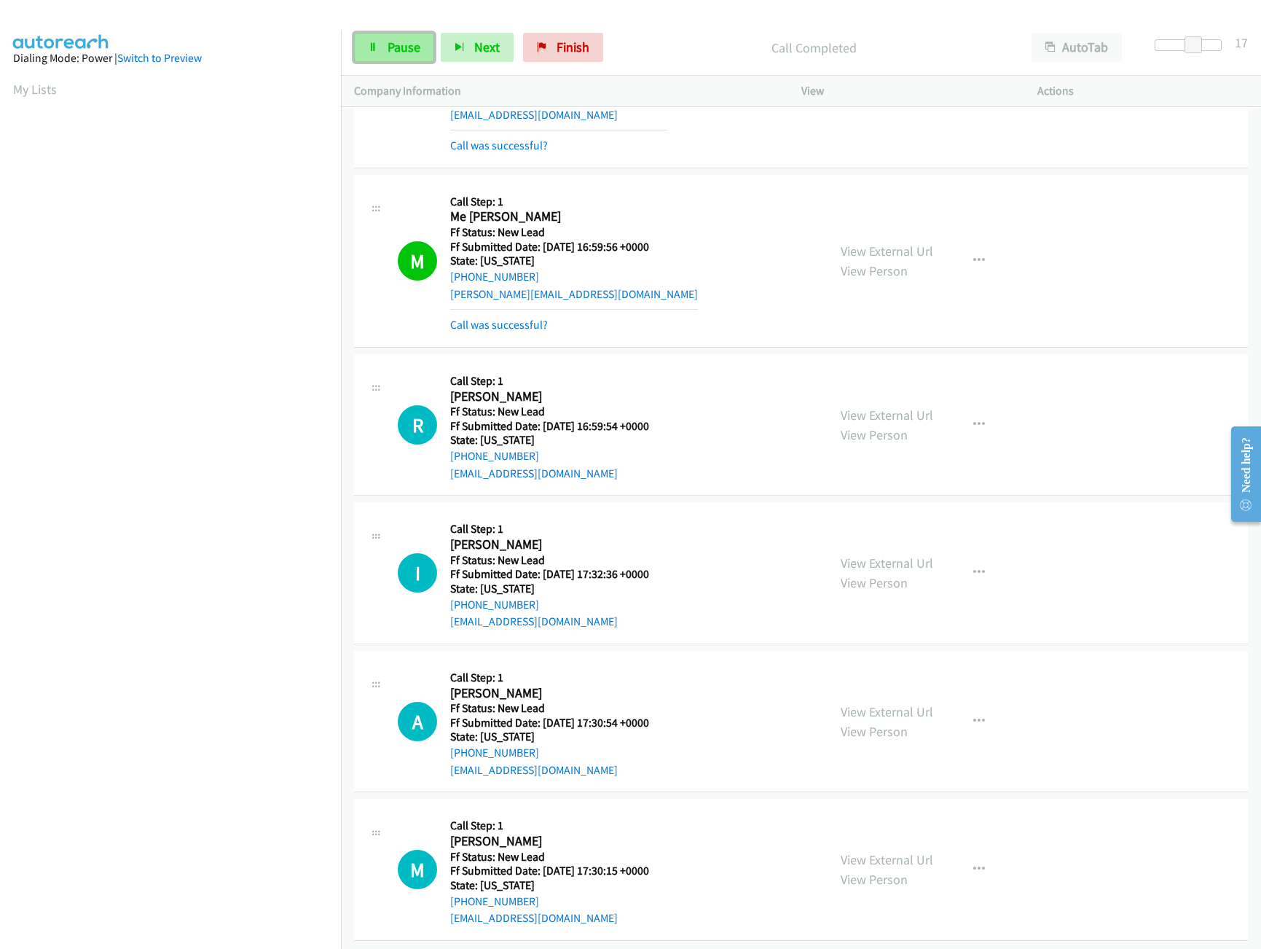
click at [364, 40] on link "Pause" at bounding box center [394, 47] width 80 height 29
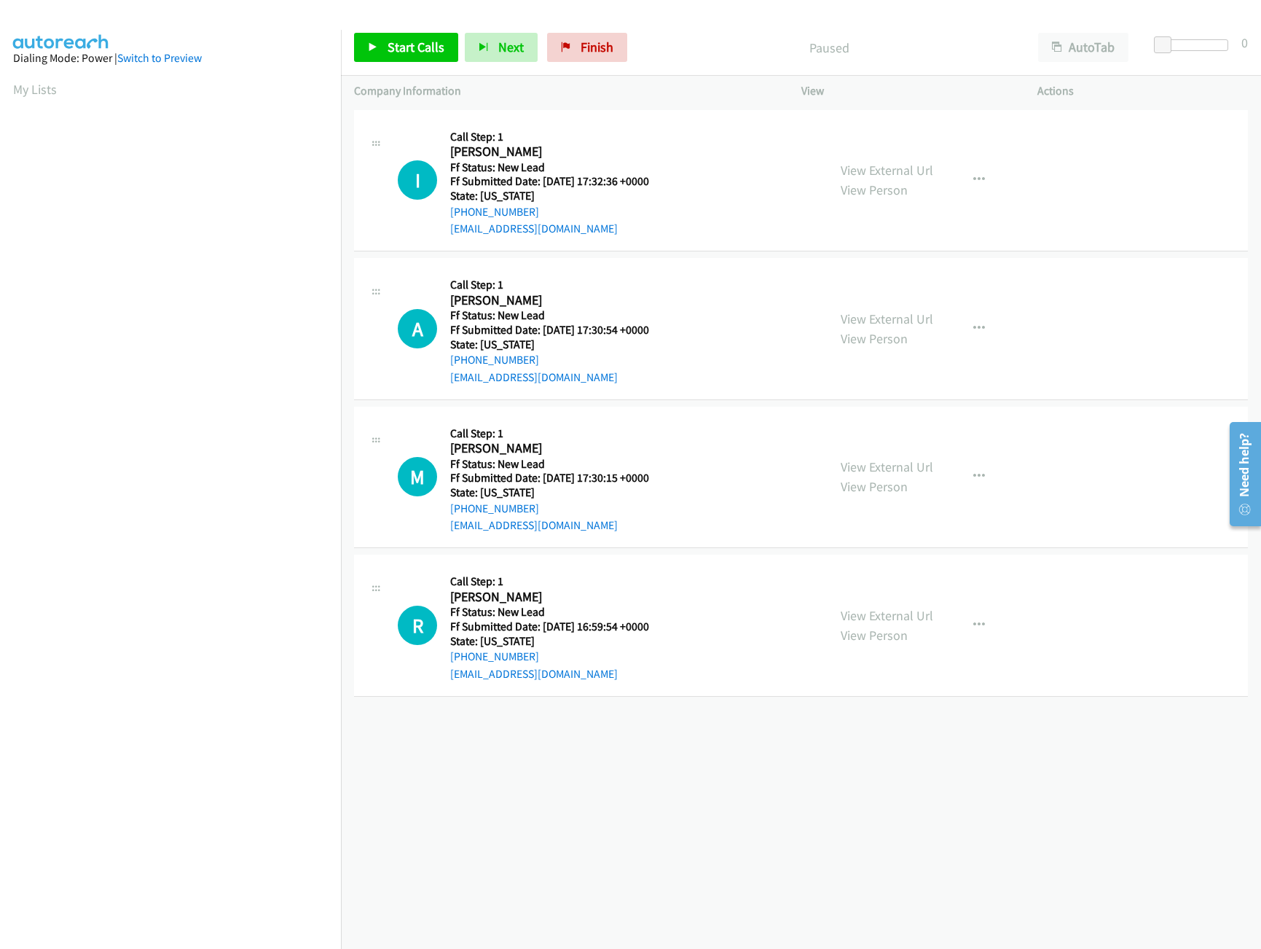
click at [809, 803] on div "+1 415-964-1034 Call failed - Please reload the list and try again The Callbar …" at bounding box center [801, 527] width 920 height 842
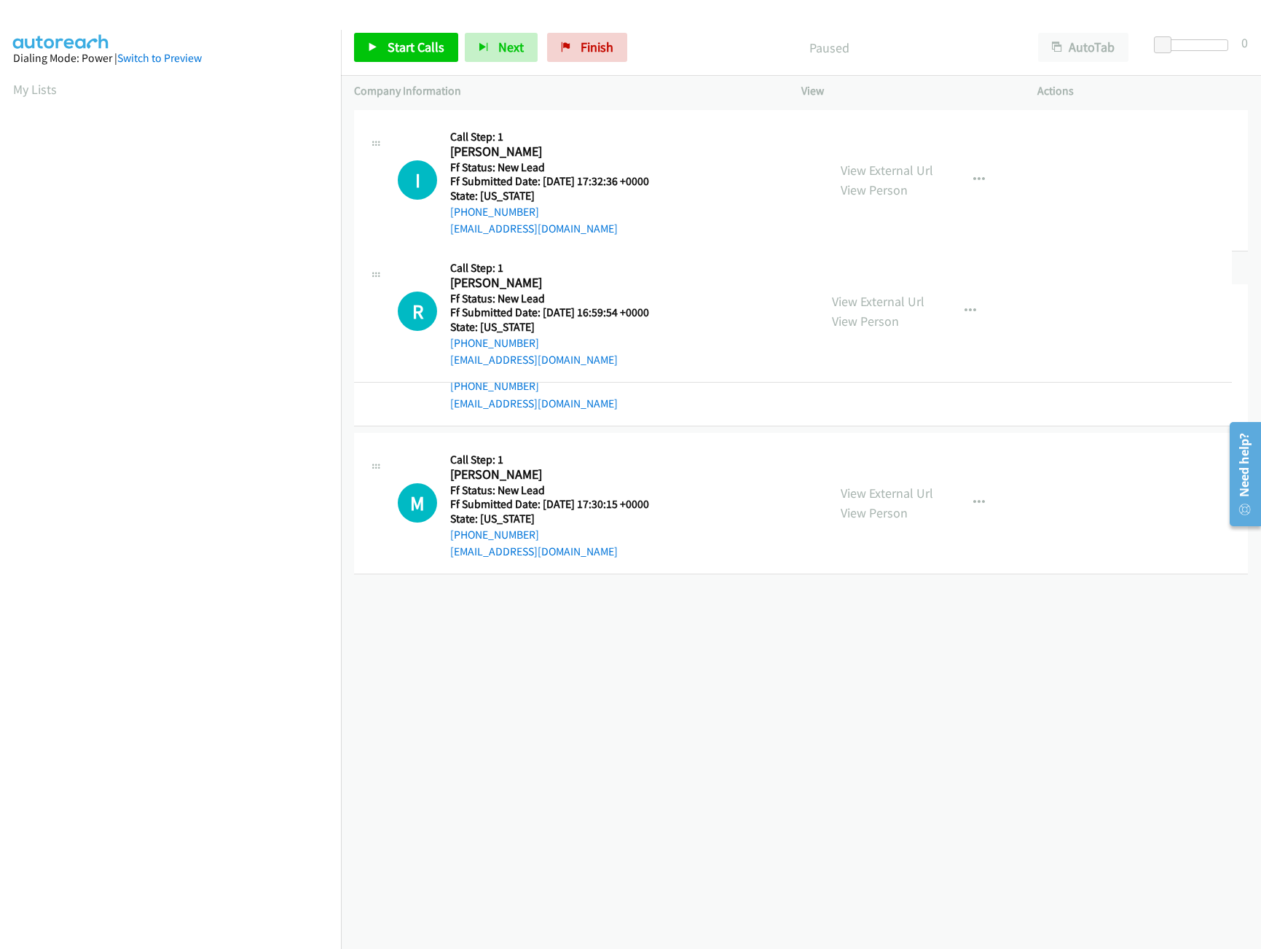
drag, startPoint x: 656, startPoint y: 549, endPoint x: 689, endPoint y: 107, distance: 442.8
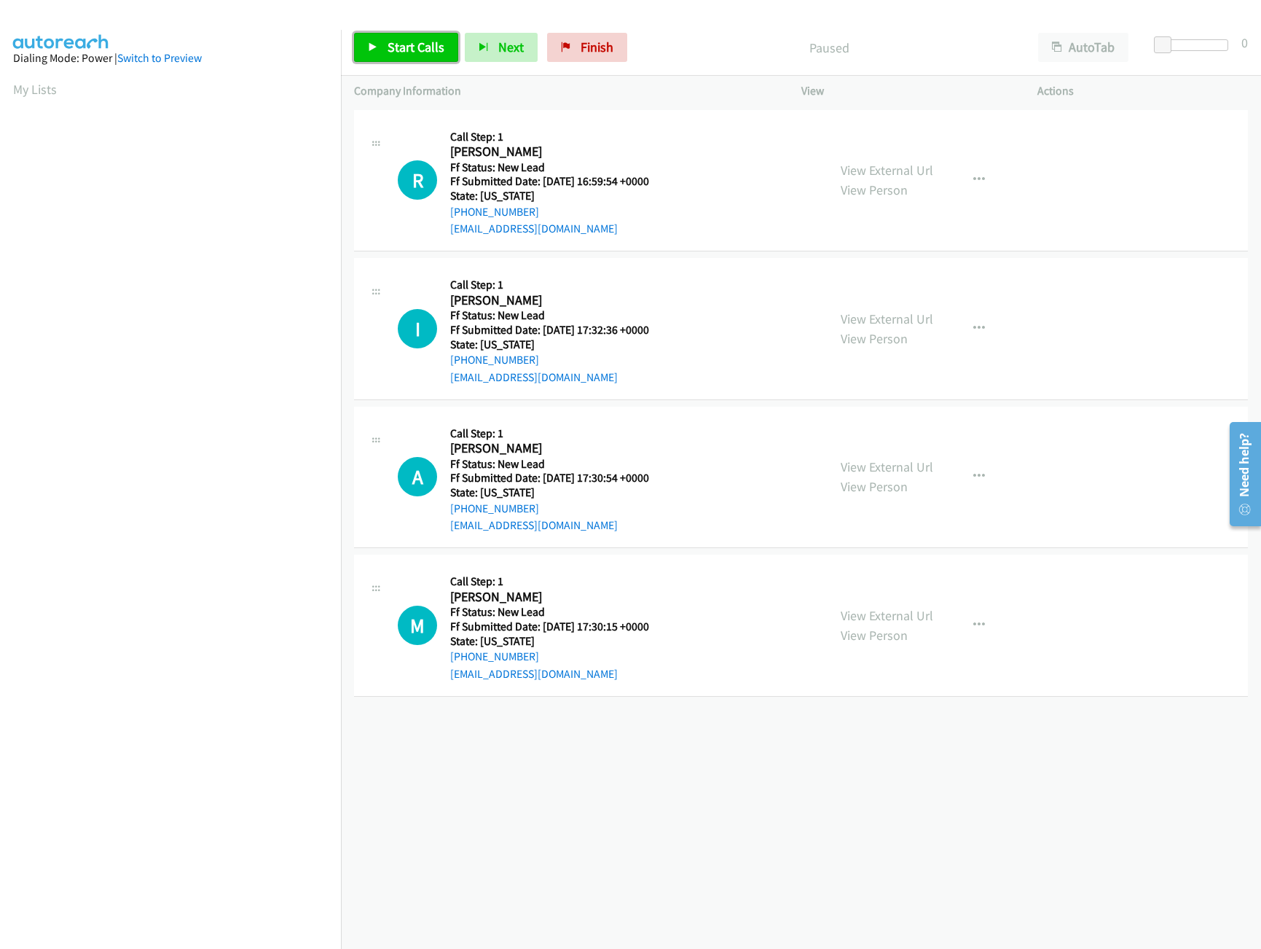
click at [392, 46] on span "Start Calls" at bounding box center [416, 47] width 57 height 17
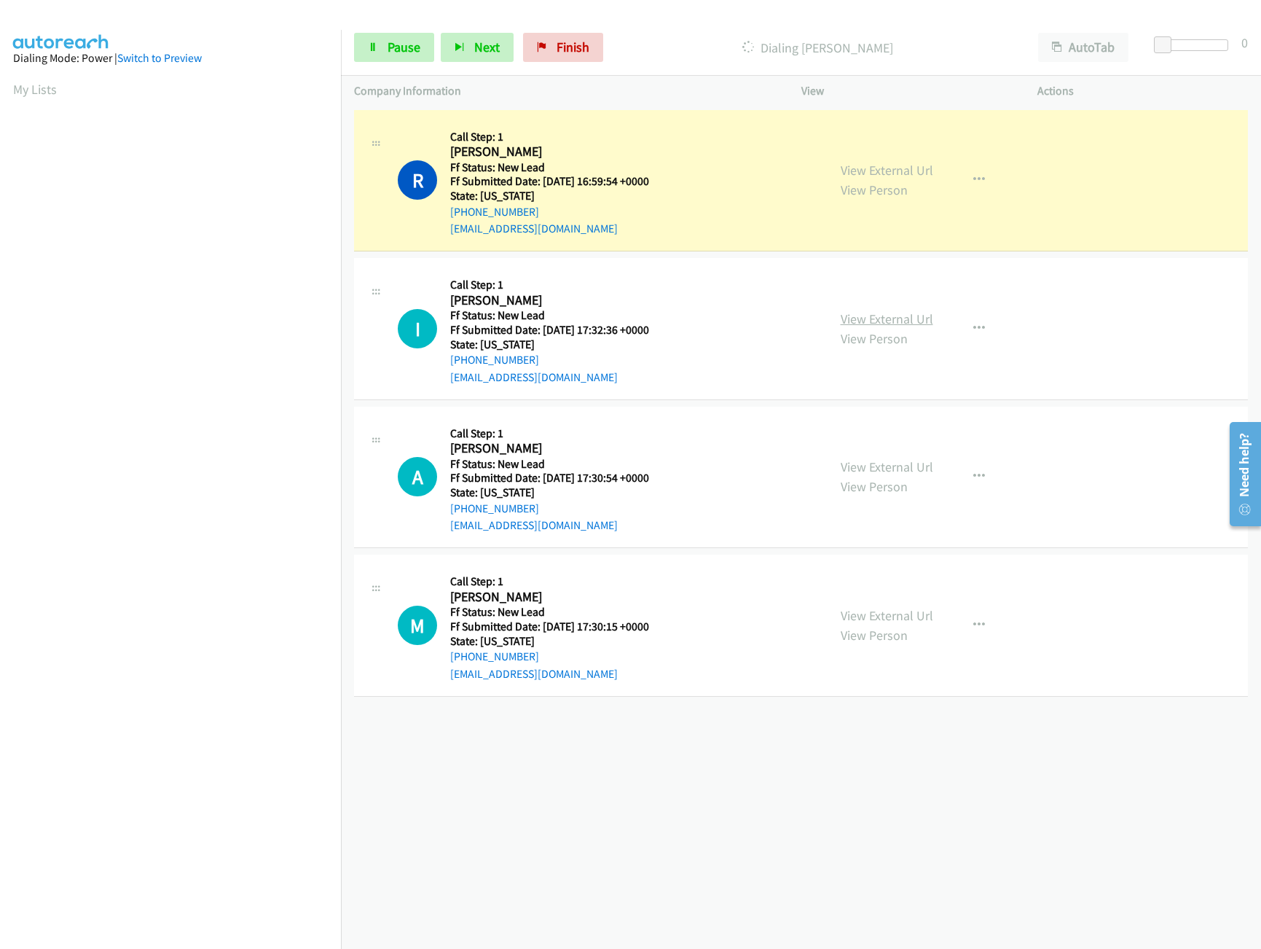
click at [861, 319] on link "View External Url" at bounding box center [887, 318] width 93 height 17
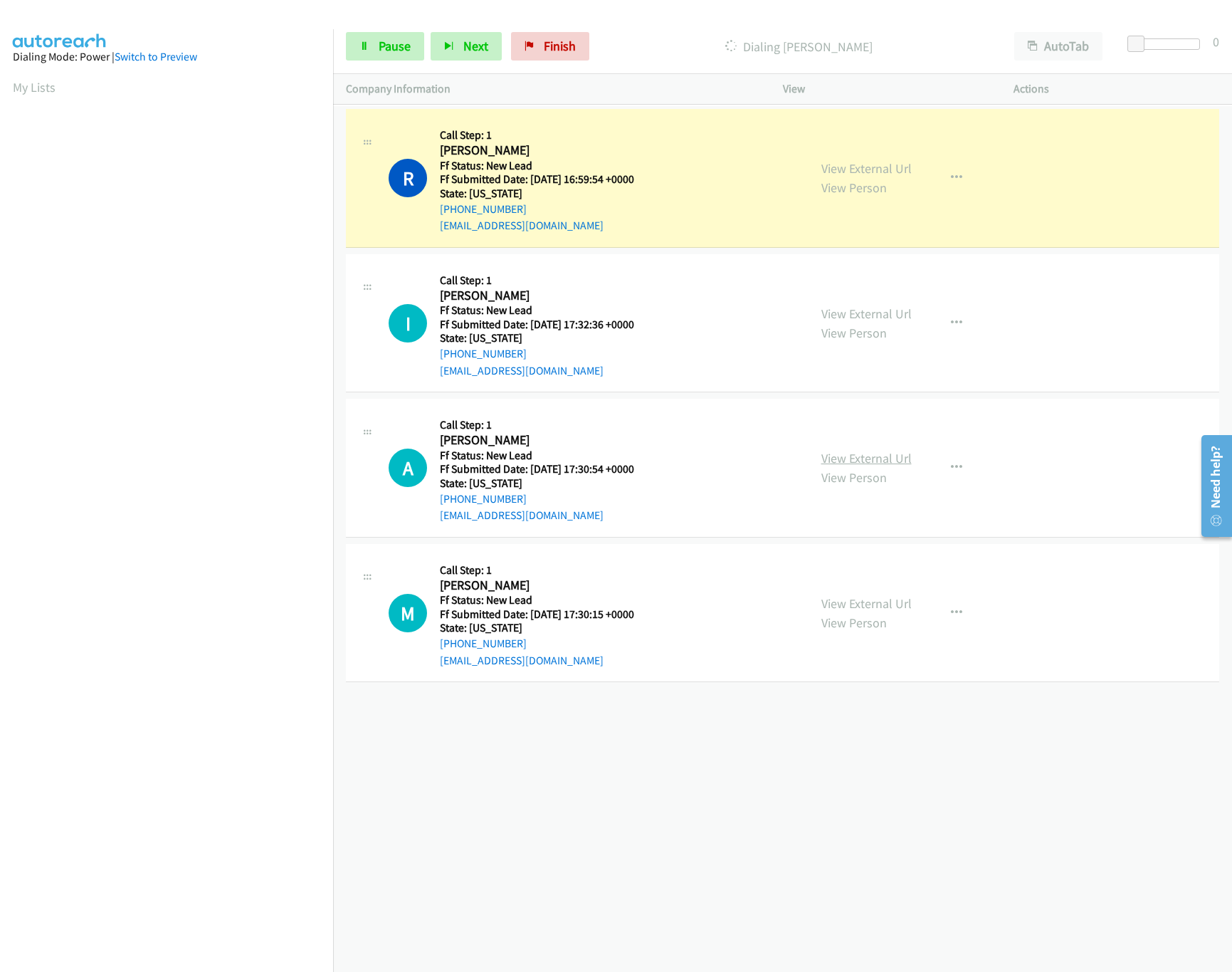
click at [842, 457] on link "View External Url" at bounding box center [867, 457] width 91 height 17
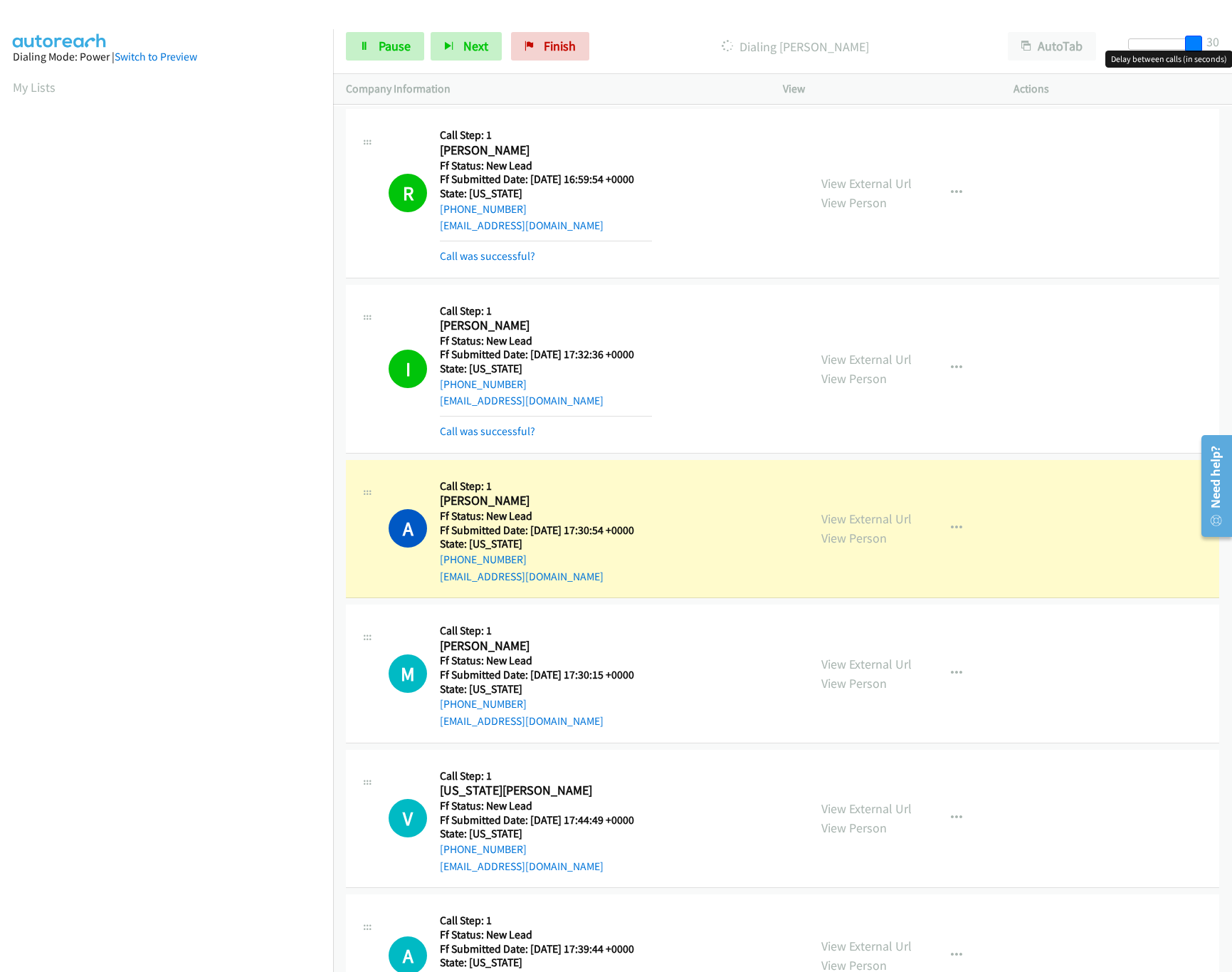
drag, startPoint x: 1137, startPoint y: 38, endPoint x: 1141, endPoint y: 225, distance: 187.0
click at [1231, 30] on html "Start Calls Pause Next Finish Dialing Amber Morgan AutoTab AutoTab 30 Company I…" at bounding box center [616, 33] width 1232 height 67
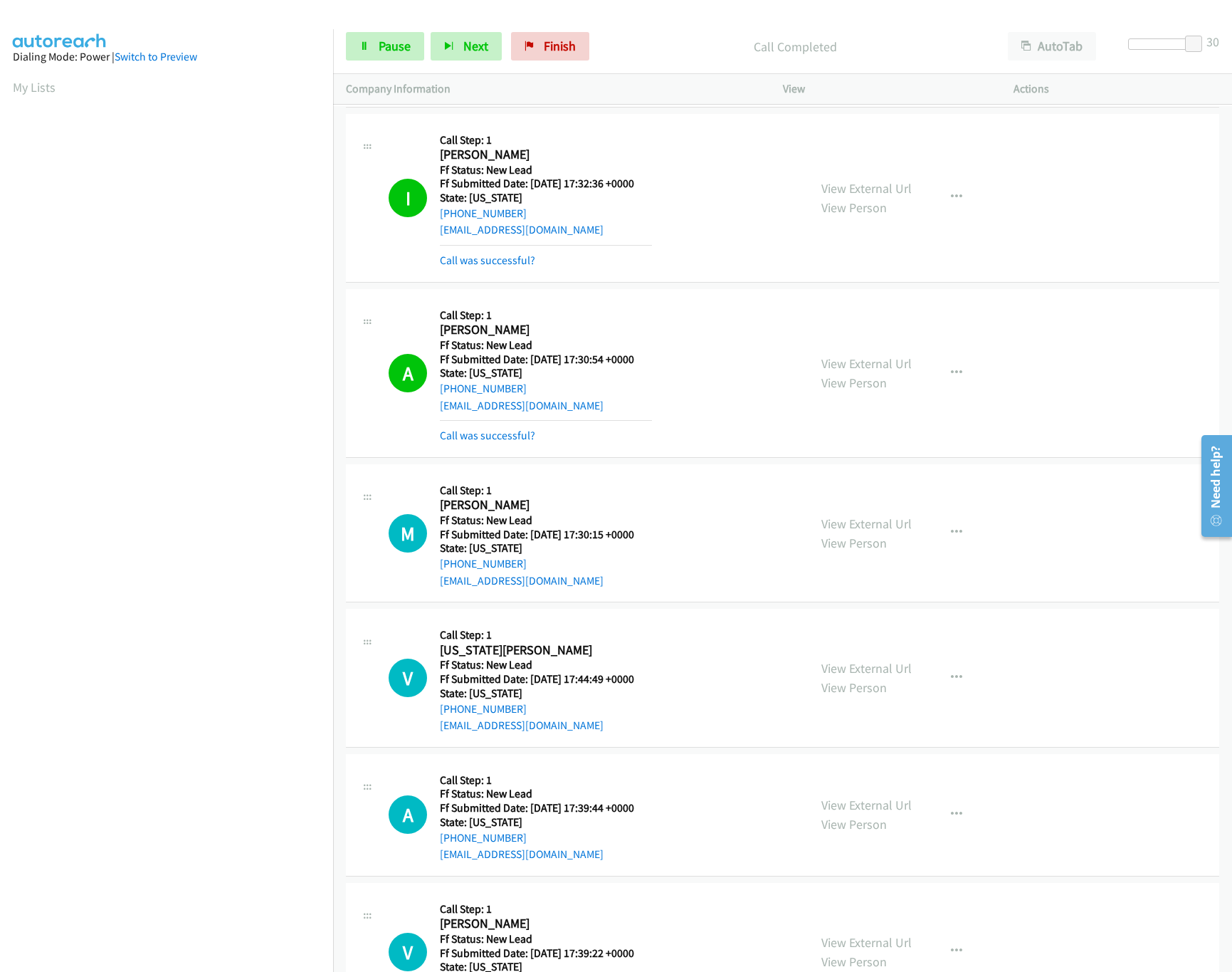
scroll to position [395, 0]
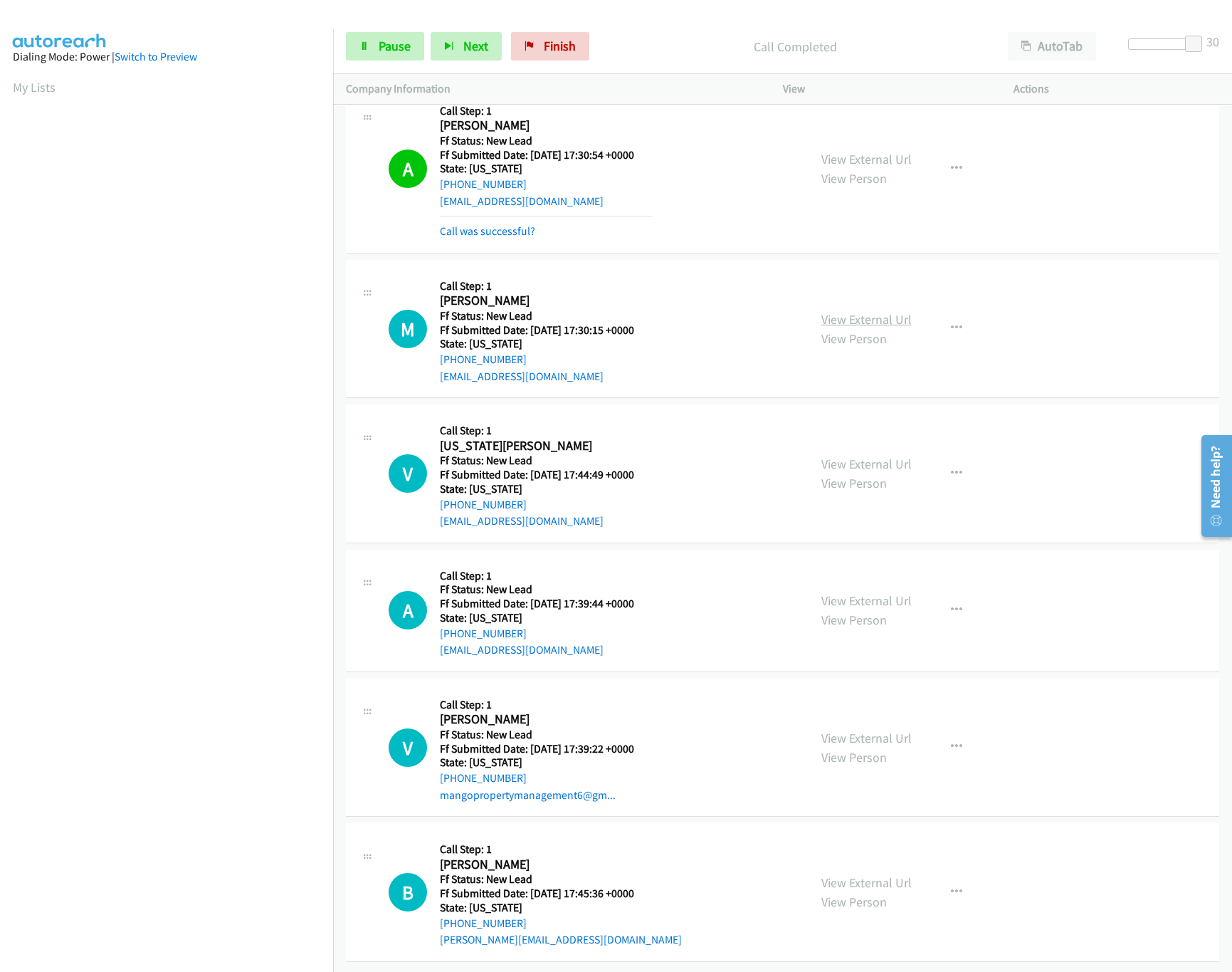
click at [865, 311] on link "View External Url" at bounding box center [867, 318] width 91 height 17
click at [371, 41] on link "Pause" at bounding box center [385, 46] width 78 height 28
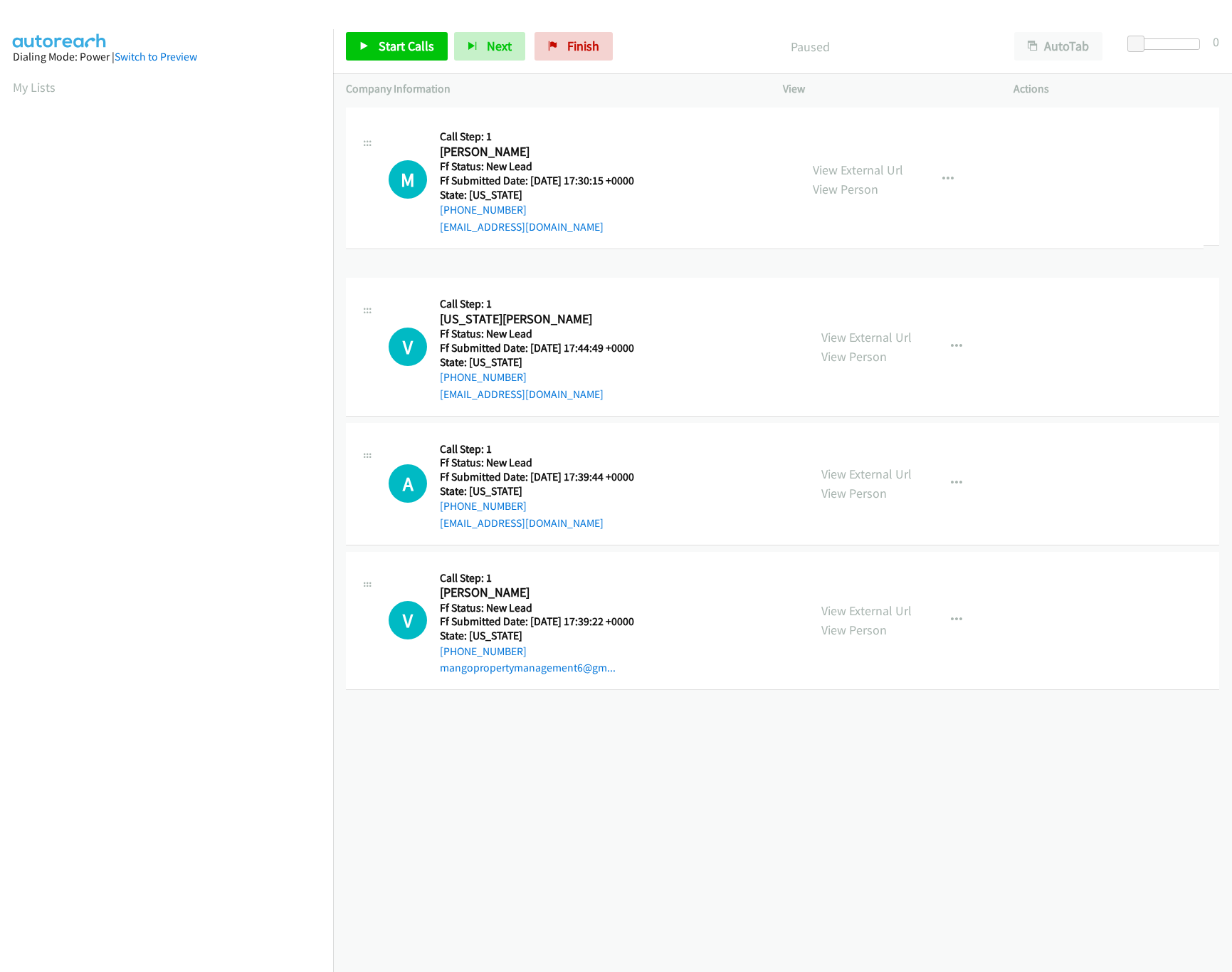
drag, startPoint x: 539, startPoint y: 775, endPoint x: 581, endPoint y: 130, distance: 646.4
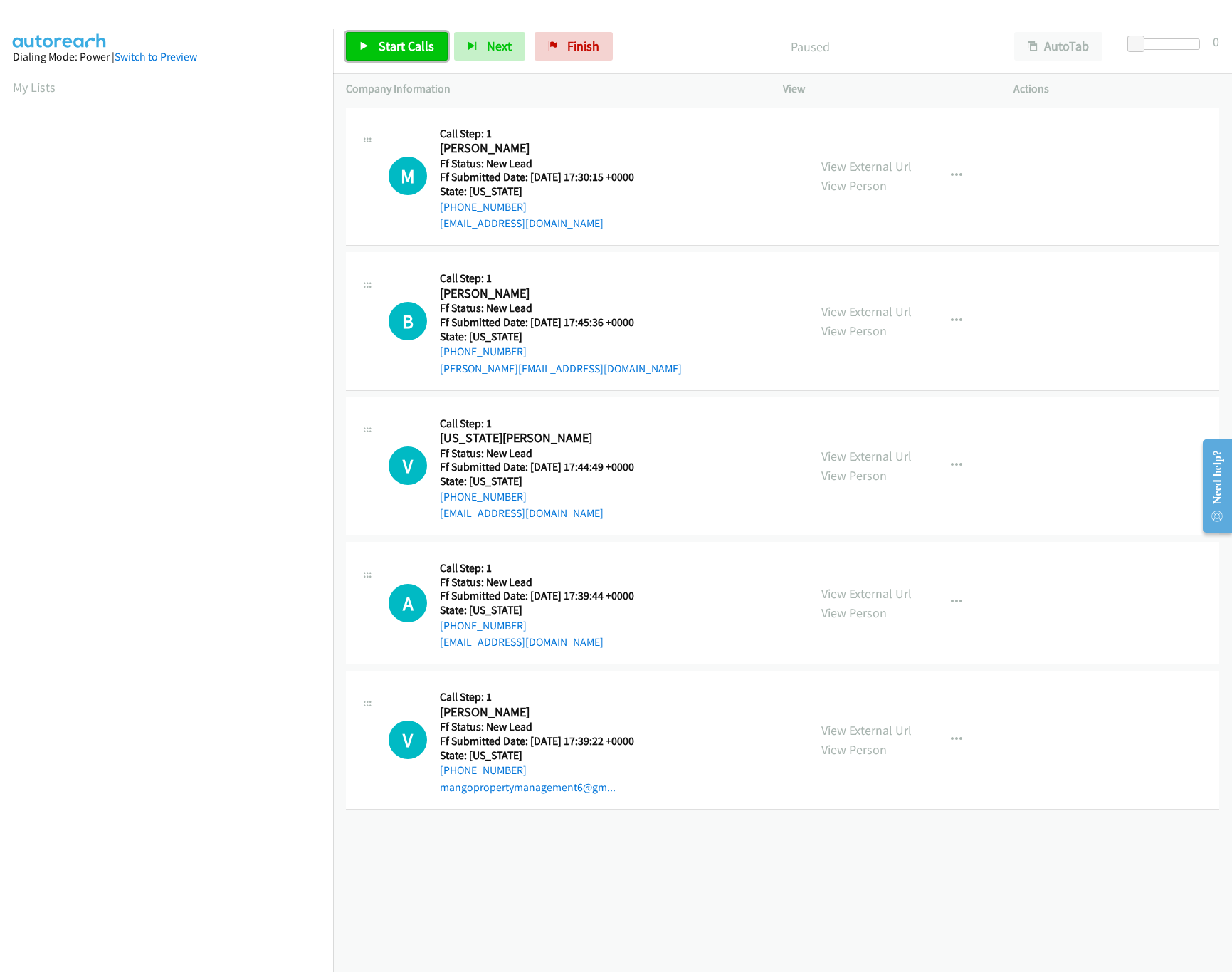
click at [408, 41] on span "Start Calls" at bounding box center [406, 46] width 56 height 17
click at [863, 310] on link "View External Url" at bounding box center [867, 311] width 91 height 17
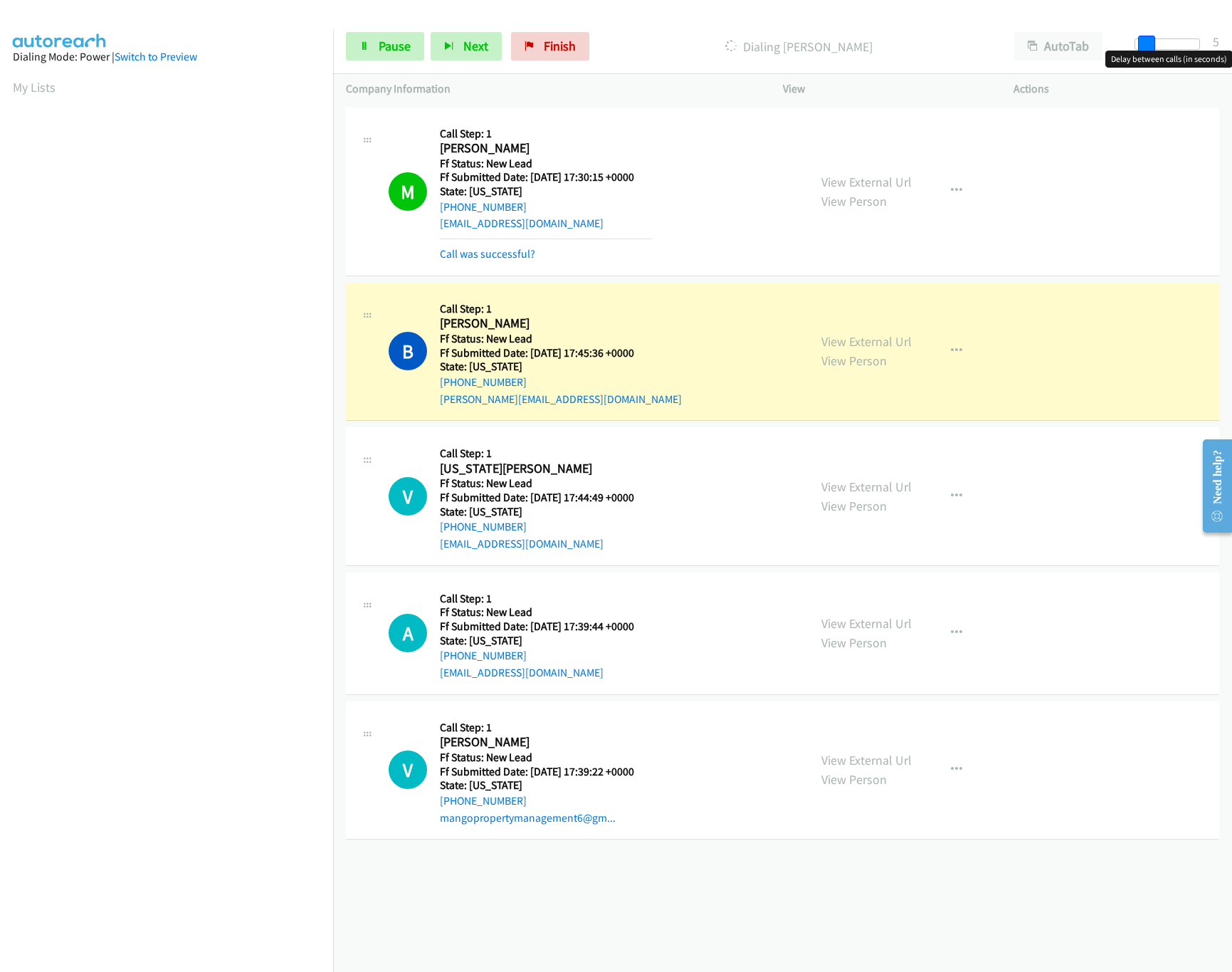
click at [1147, 46] on div at bounding box center [1167, 44] width 65 height 12
click at [861, 485] on link "View External Url" at bounding box center [867, 486] width 91 height 17
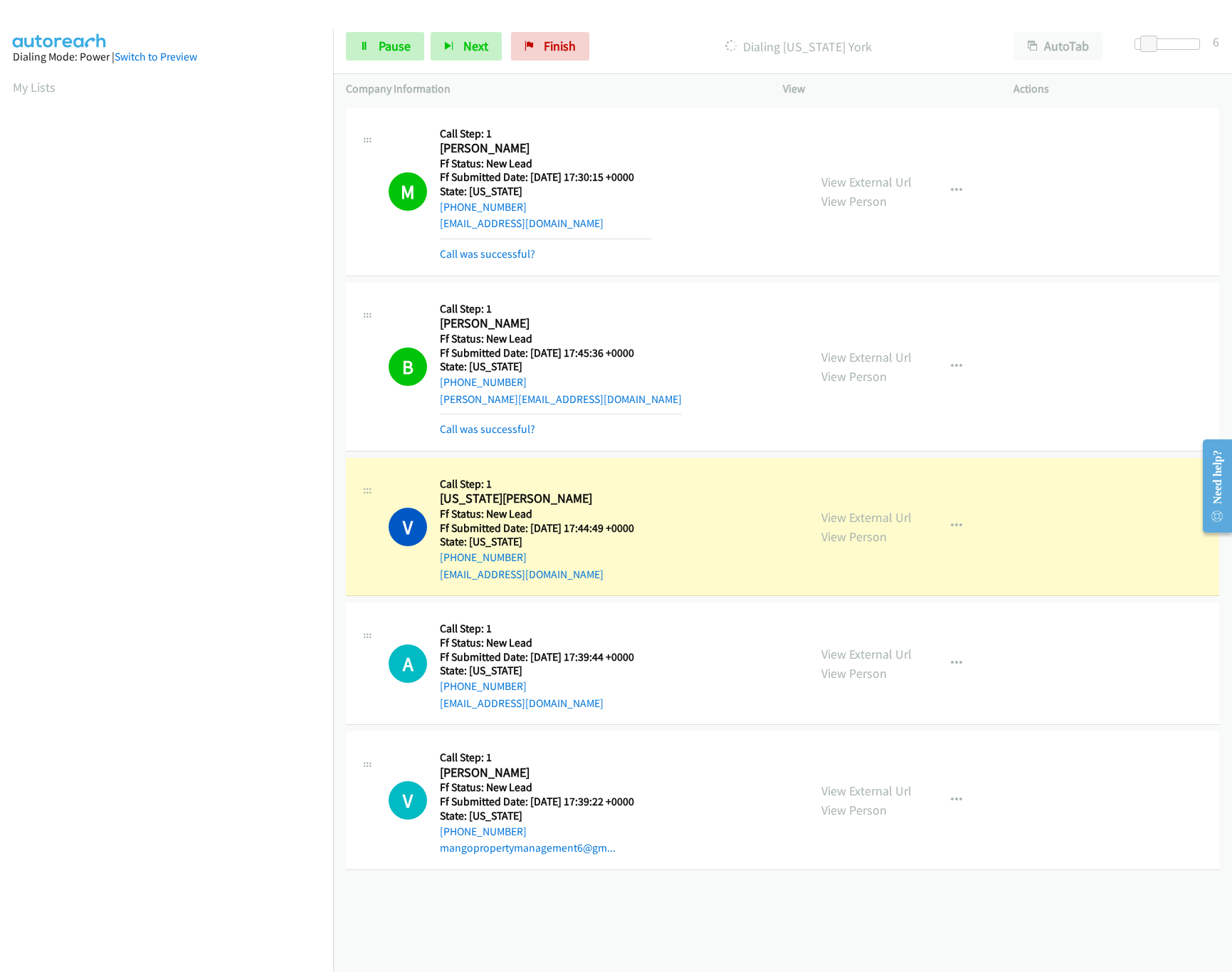
click at [857, 641] on div "View External Url View Person View External Url Email Schedule/Manage Callback …" at bounding box center [931, 662] width 244 height 96
click at [857, 644] on div "View External Url View Person View External Url Email Schedule/Manage Callback …" at bounding box center [931, 662] width 244 height 96
drag, startPoint x: 857, startPoint y: 652, endPoint x: 859, endPoint y: 658, distance: 6.3
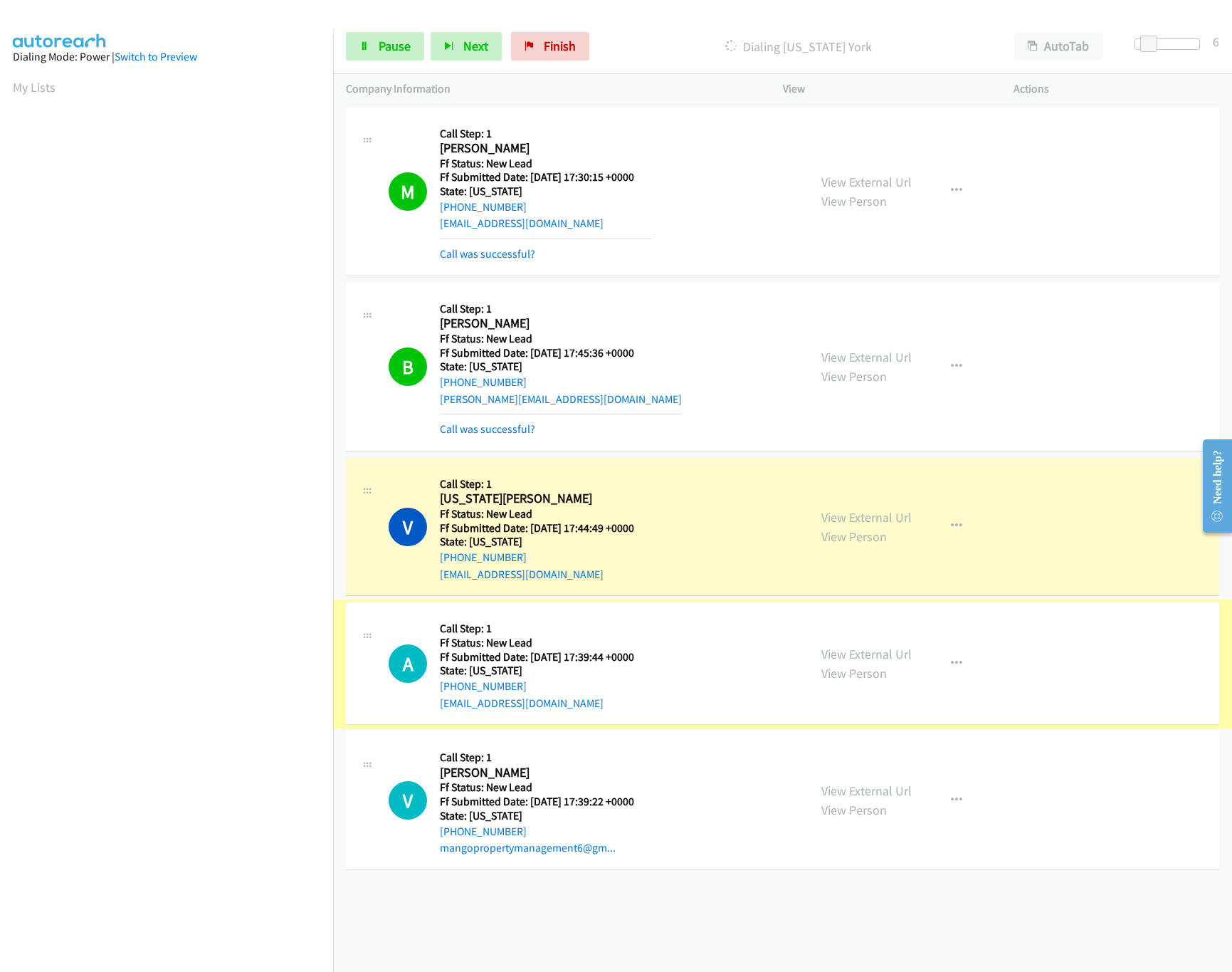
click link "View External Url"
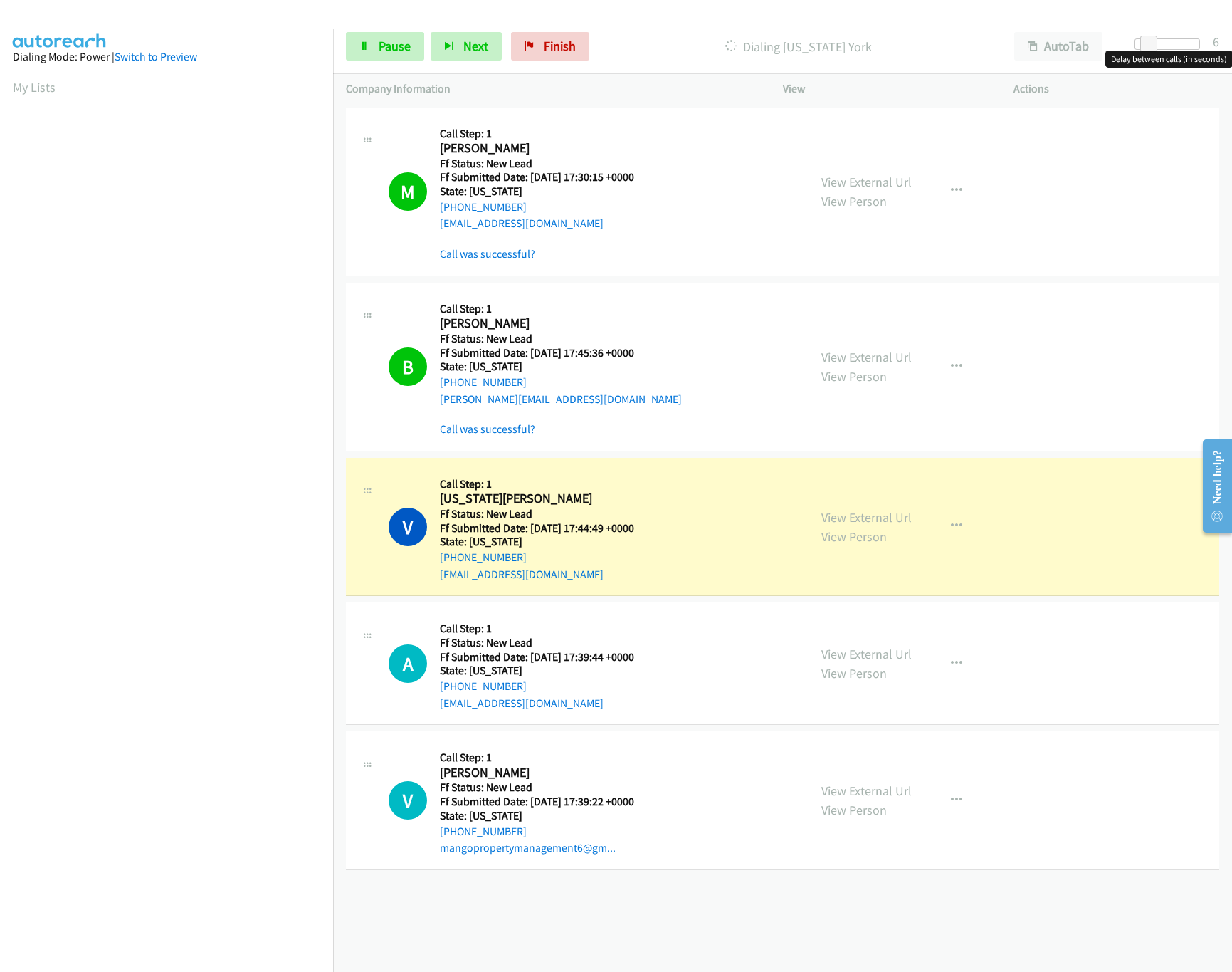
drag, startPoint x: 1179, startPoint y: 38, endPoint x: 1197, endPoint y: 43, distance: 18.7
click div
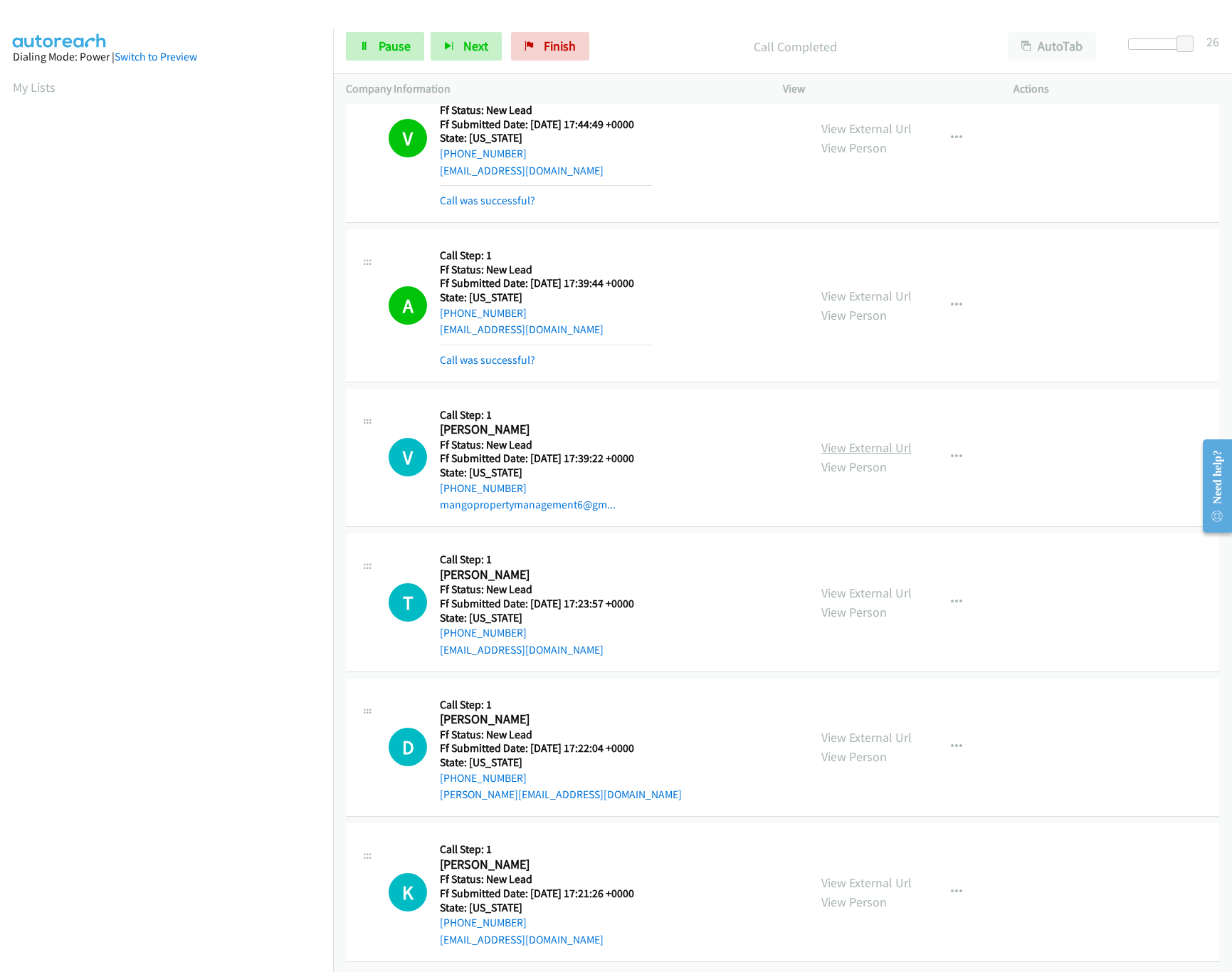
scroll to position [424, 0]
click link "View External Url"
drag, startPoint x: 1164, startPoint y: 49, endPoint x: 938, endPoint y: 50, distance: 226.0
click div "Start Calls Pause Next Finish Call Completed AutoTab AutoTab 0"
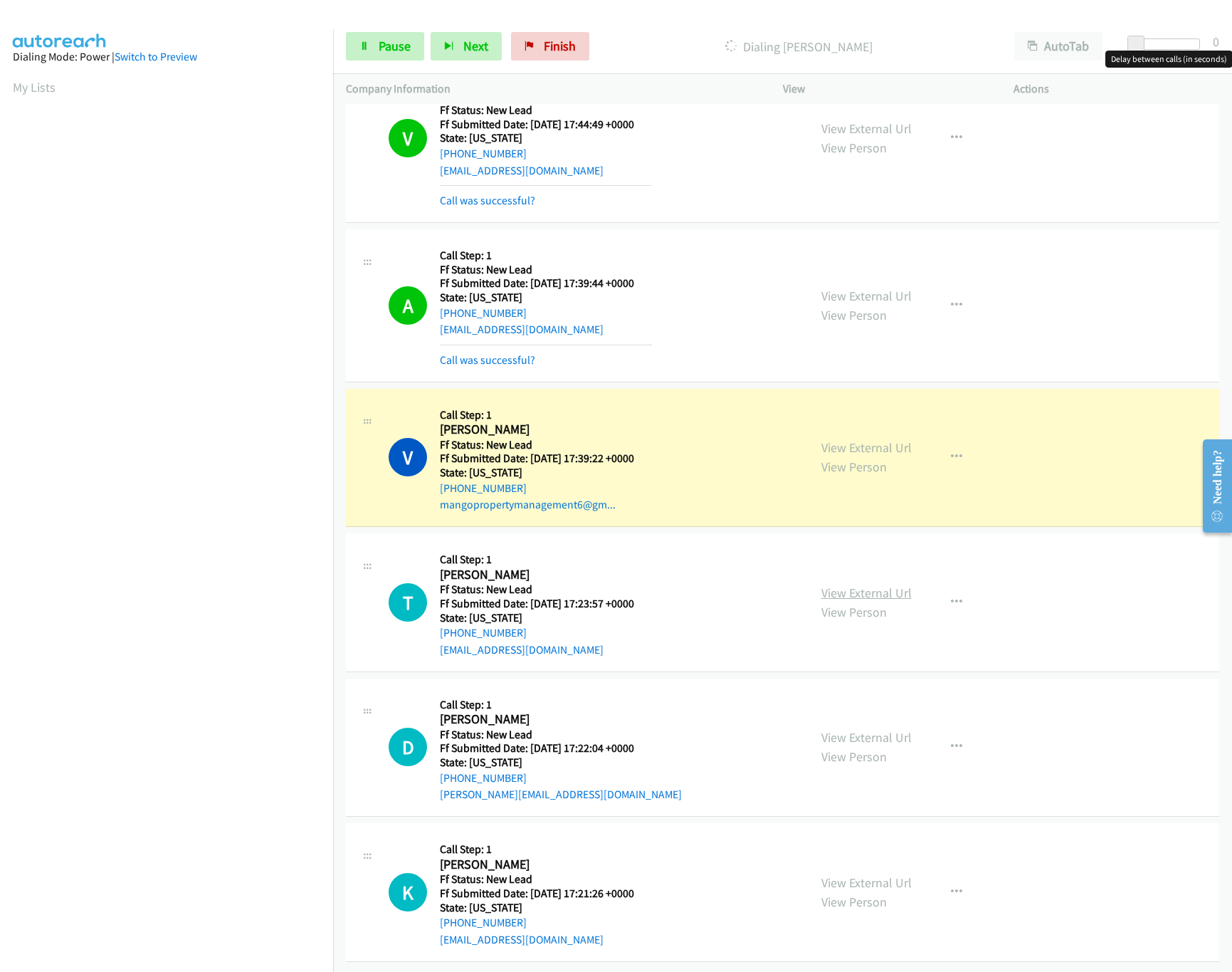
click link "View External Url"
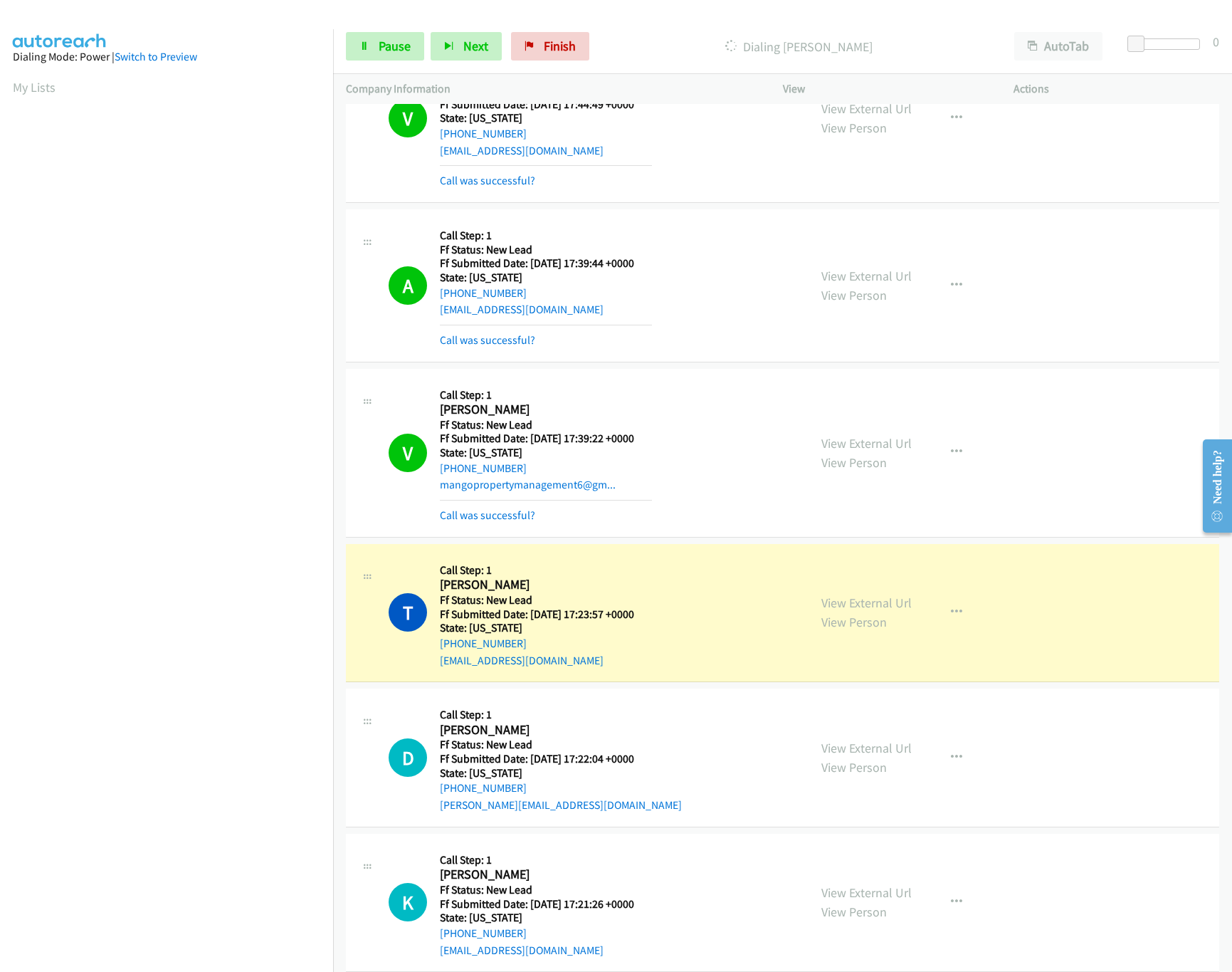
scroll to position [453, 0]
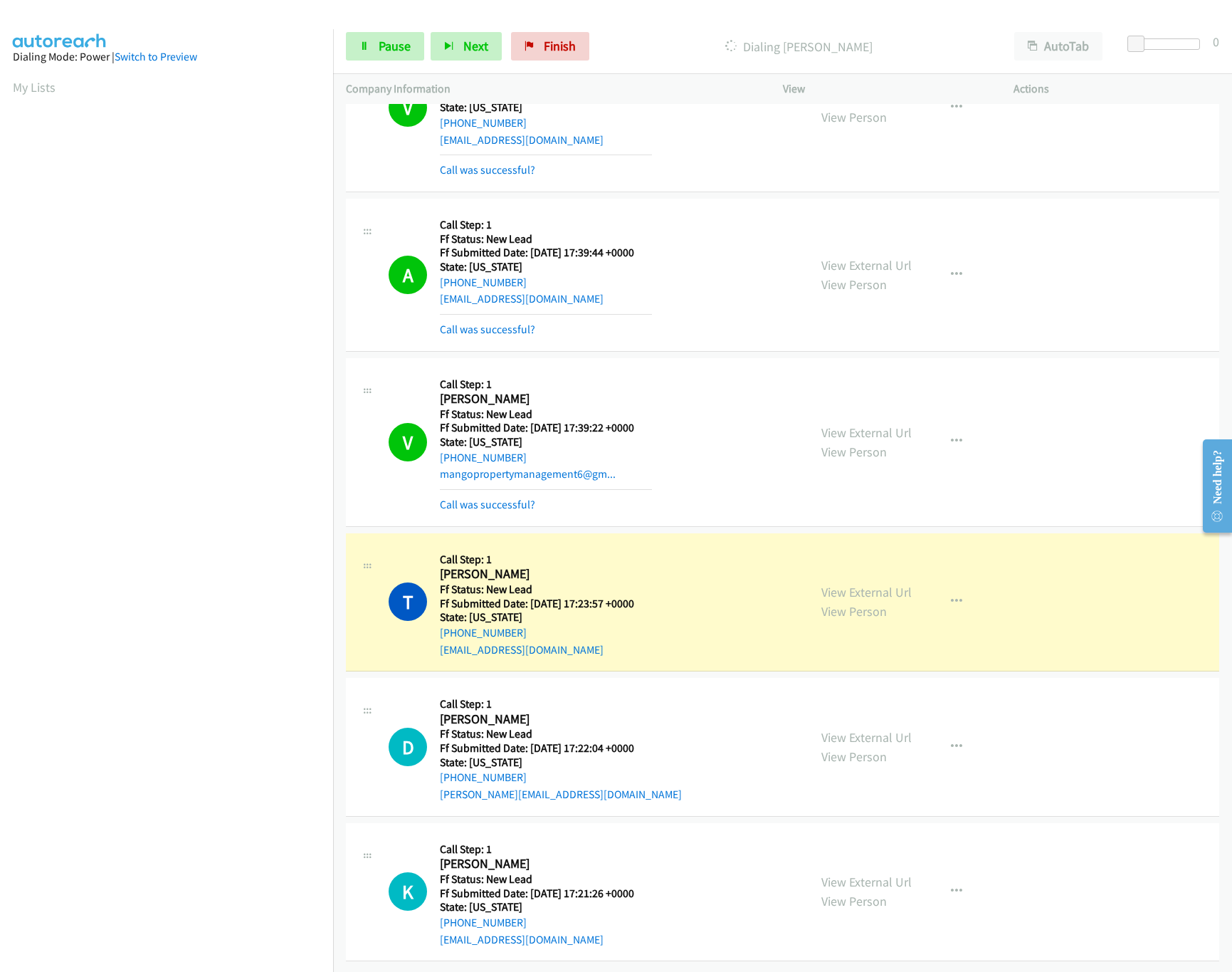
click div "View External Url View Person"
click link "View External Url"
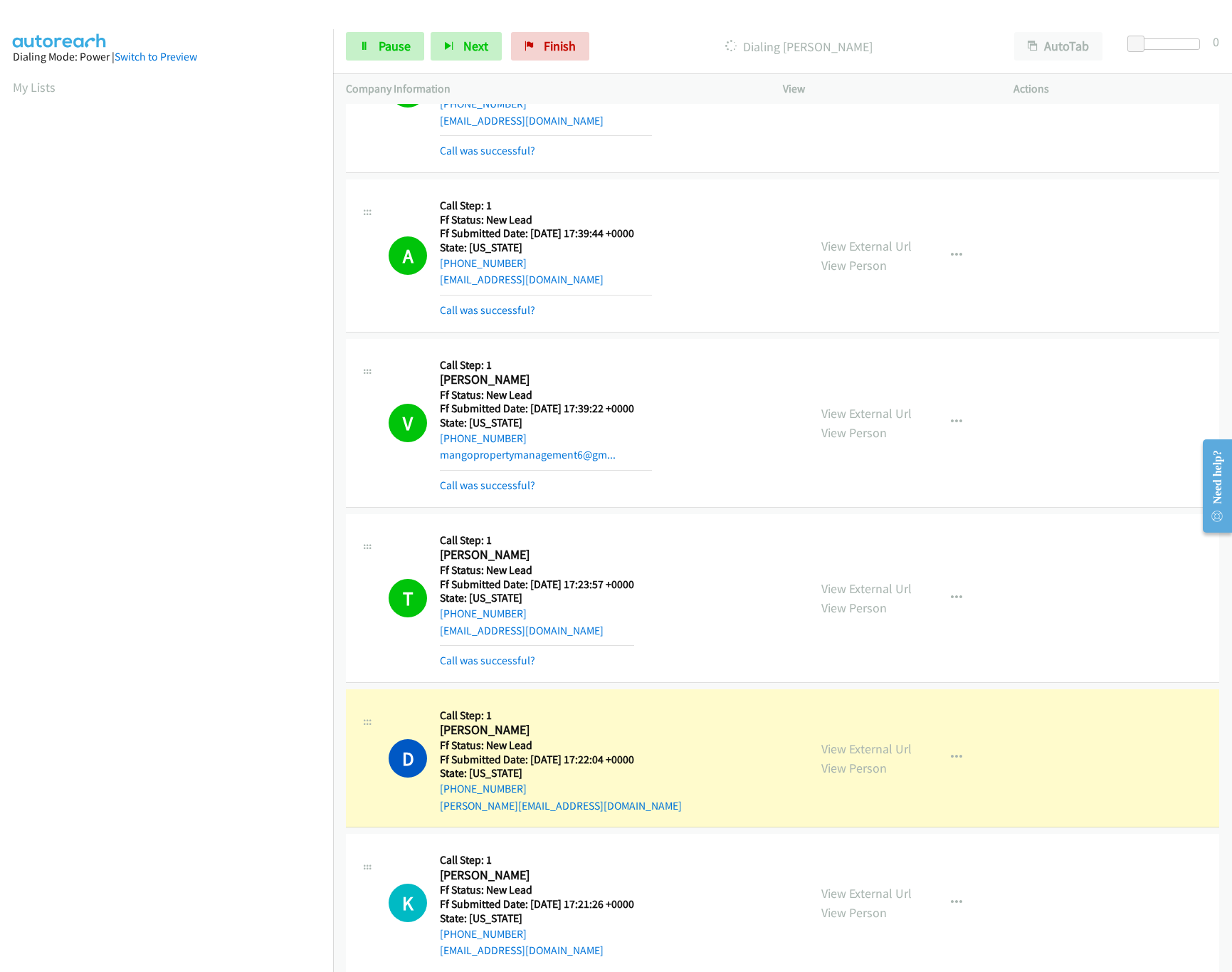
scroll to position [920, 0]
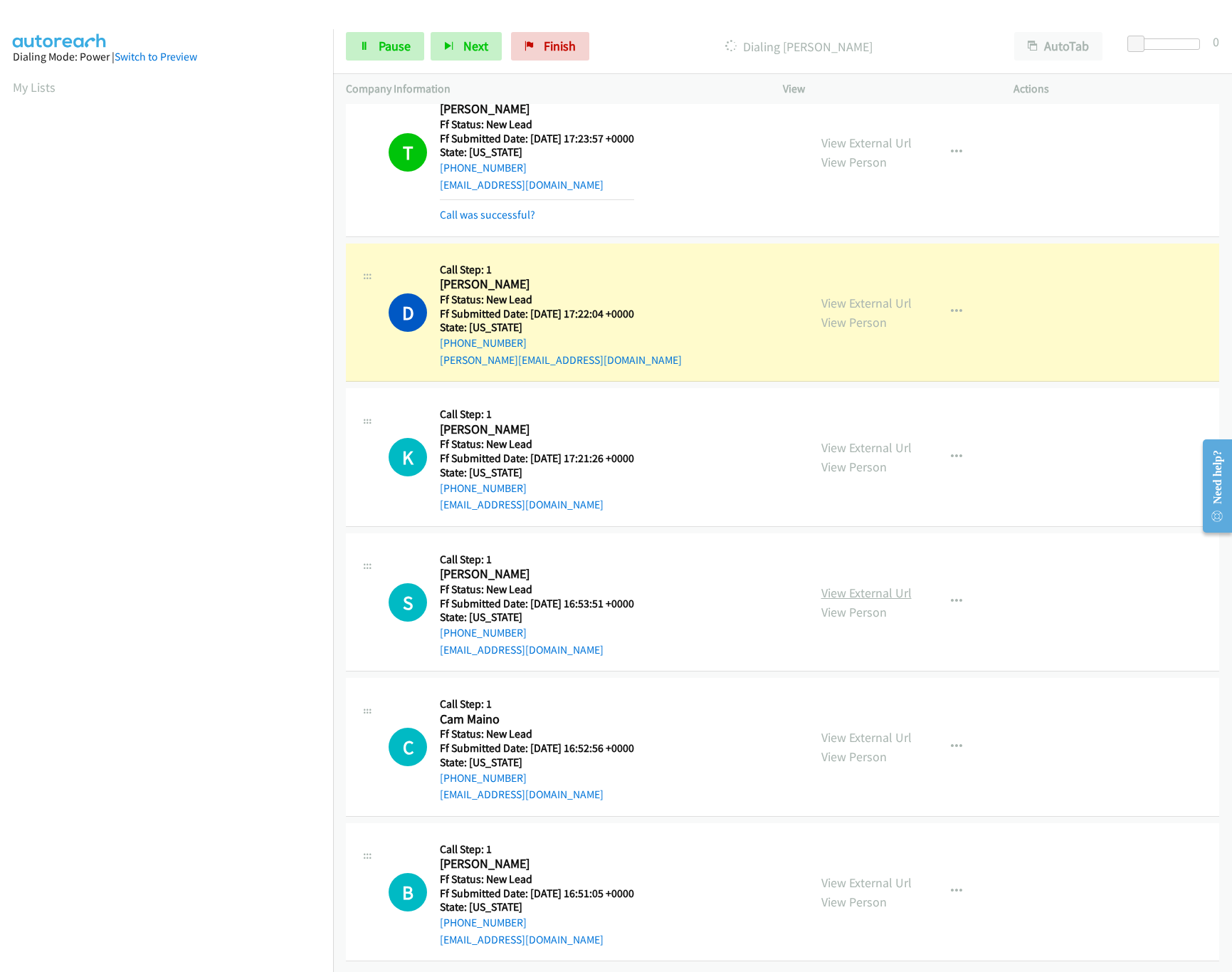
click link "View External Url"
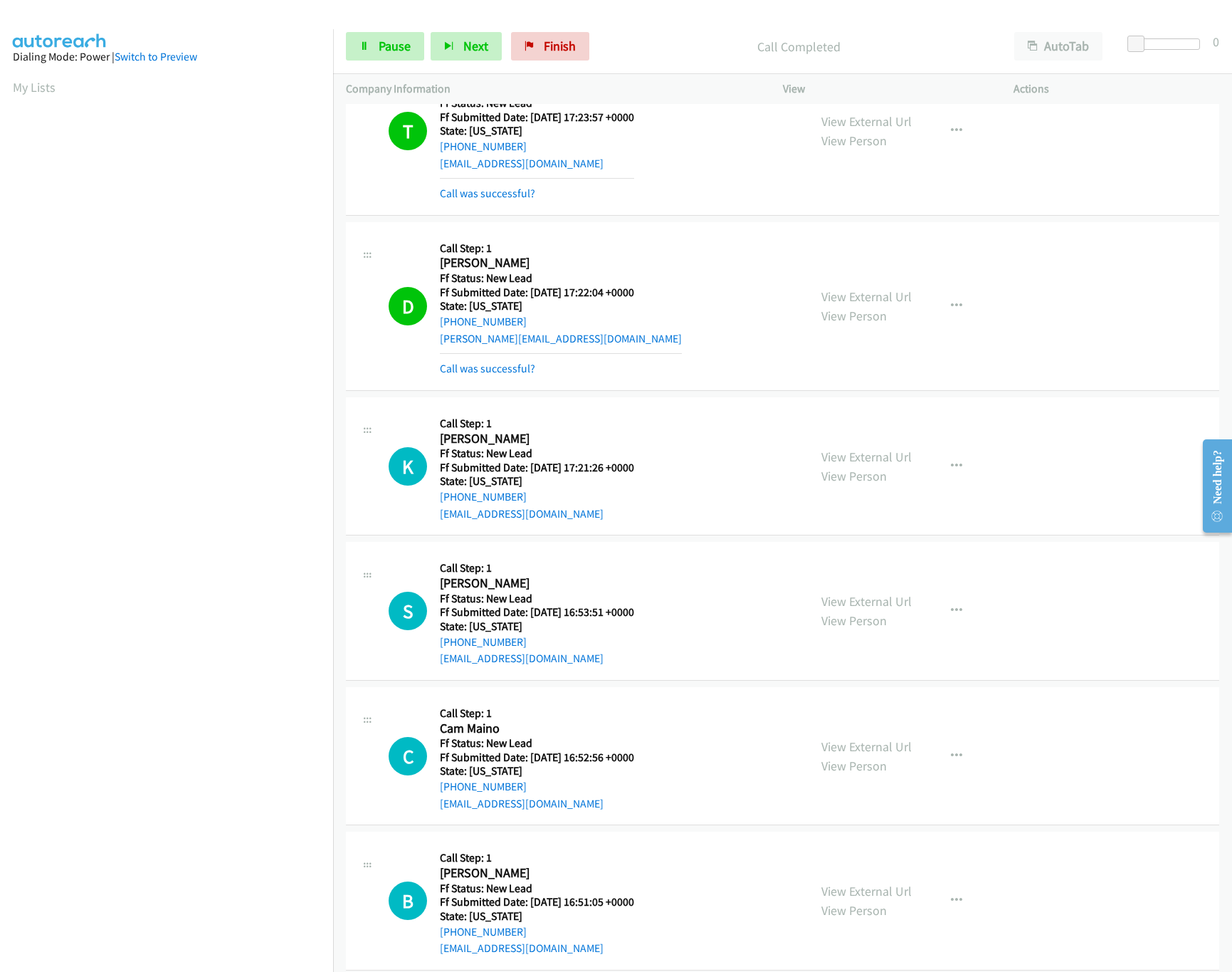
scroll to position [951, 0]
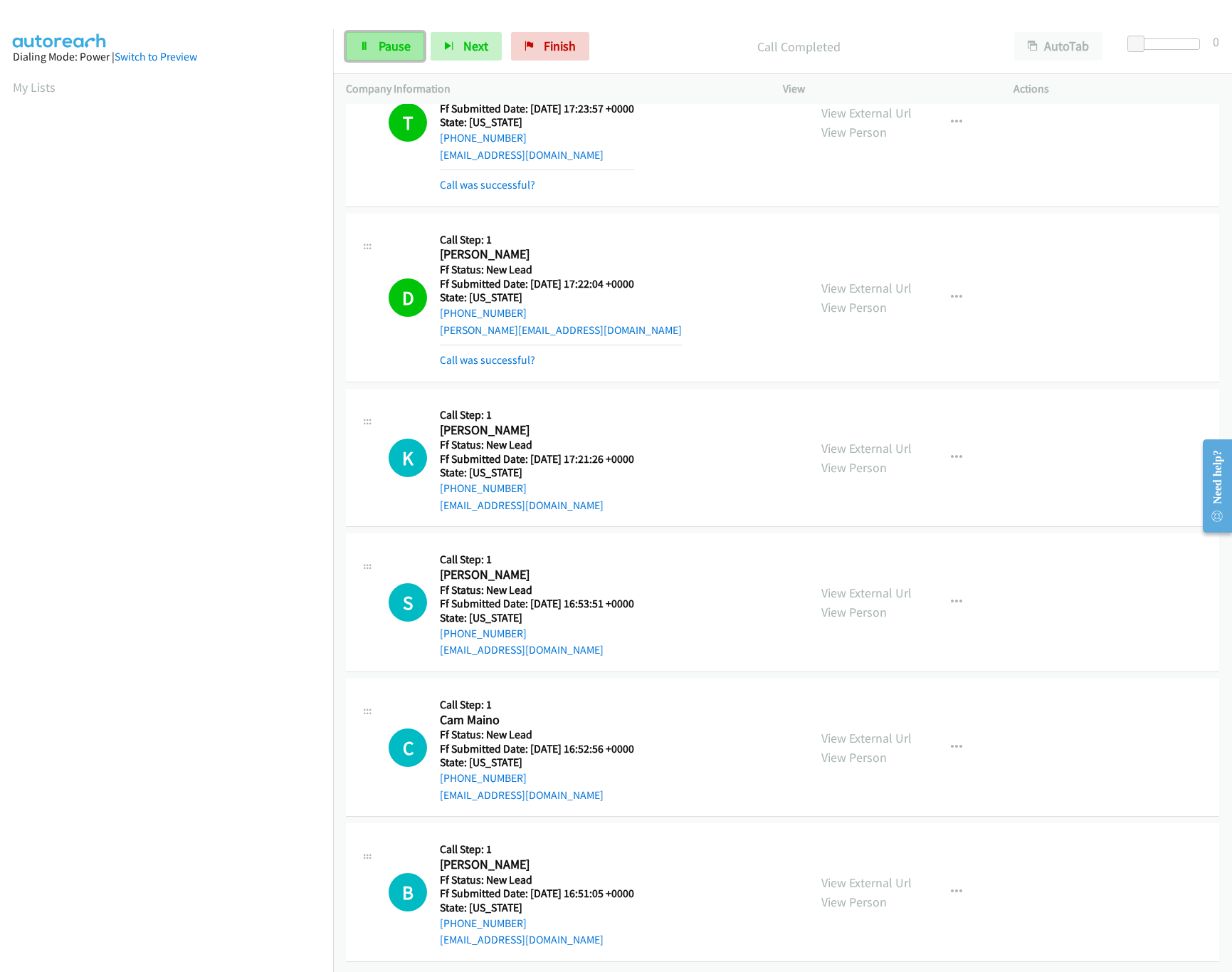
click span "Pause"
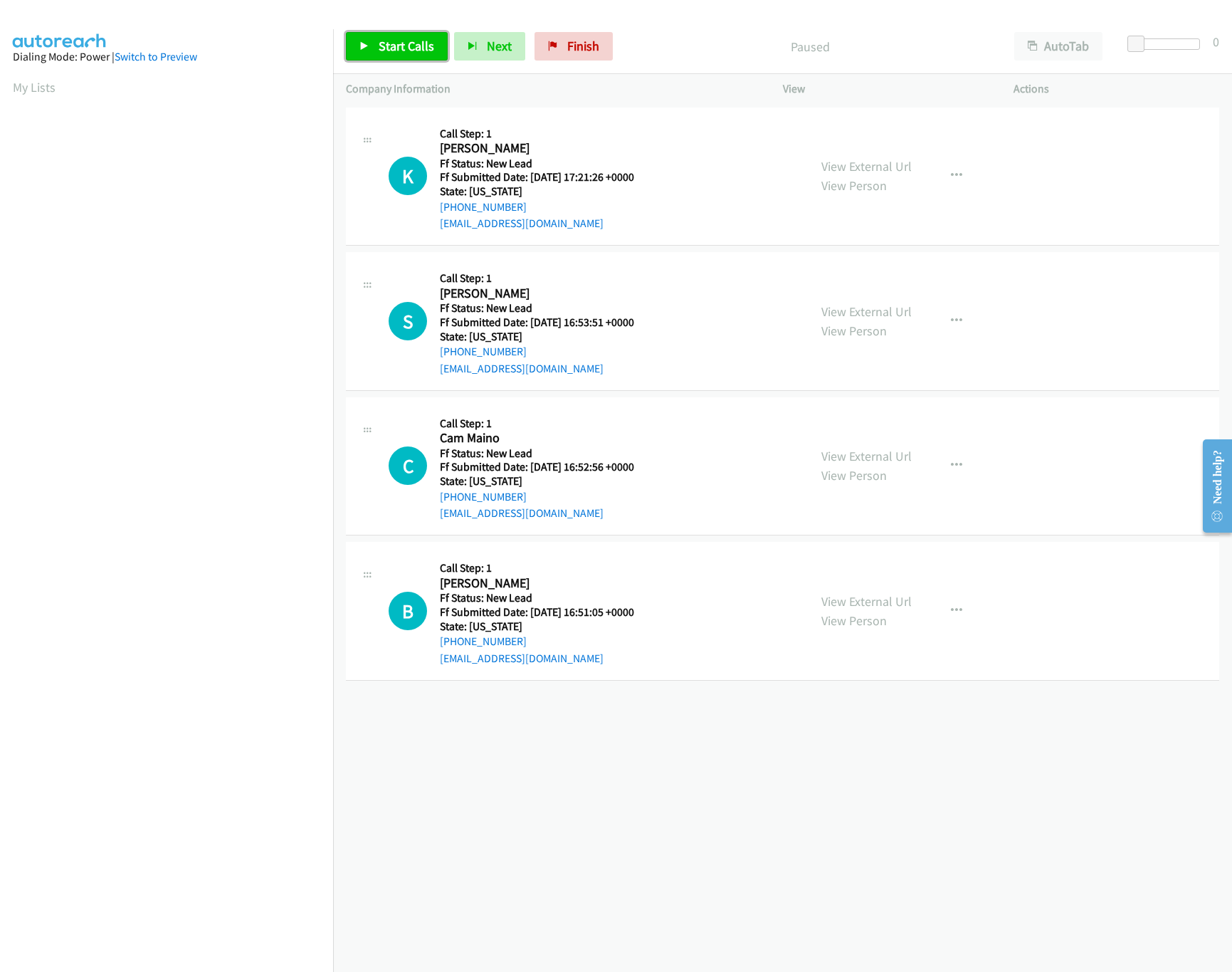
click at [384, 51] on span "Start Calls" at bounding box center [406, 46] width 56 height 17
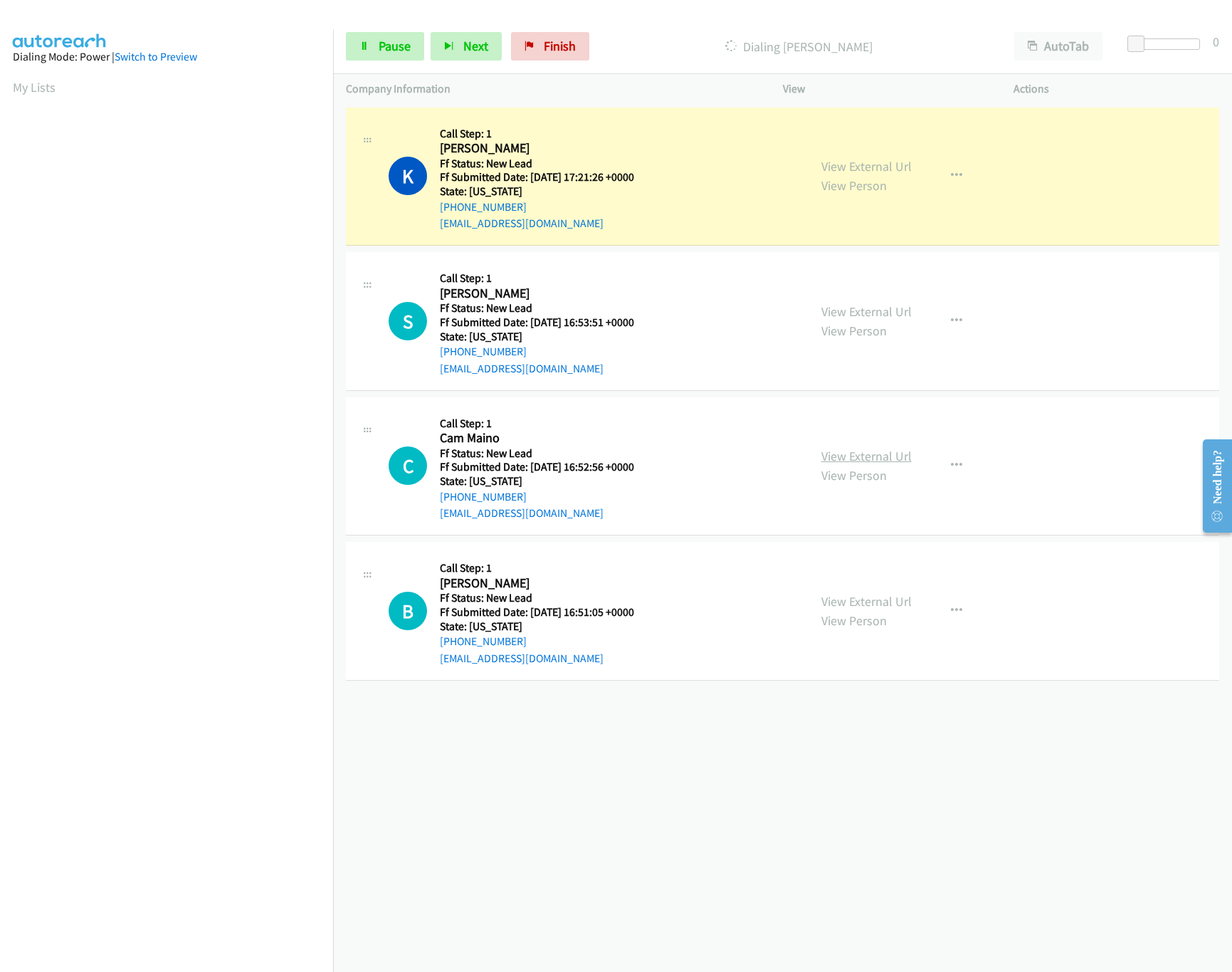
click at [846, 460] on link "View External Url" at bounding box center [867, 455] width 91 height 17
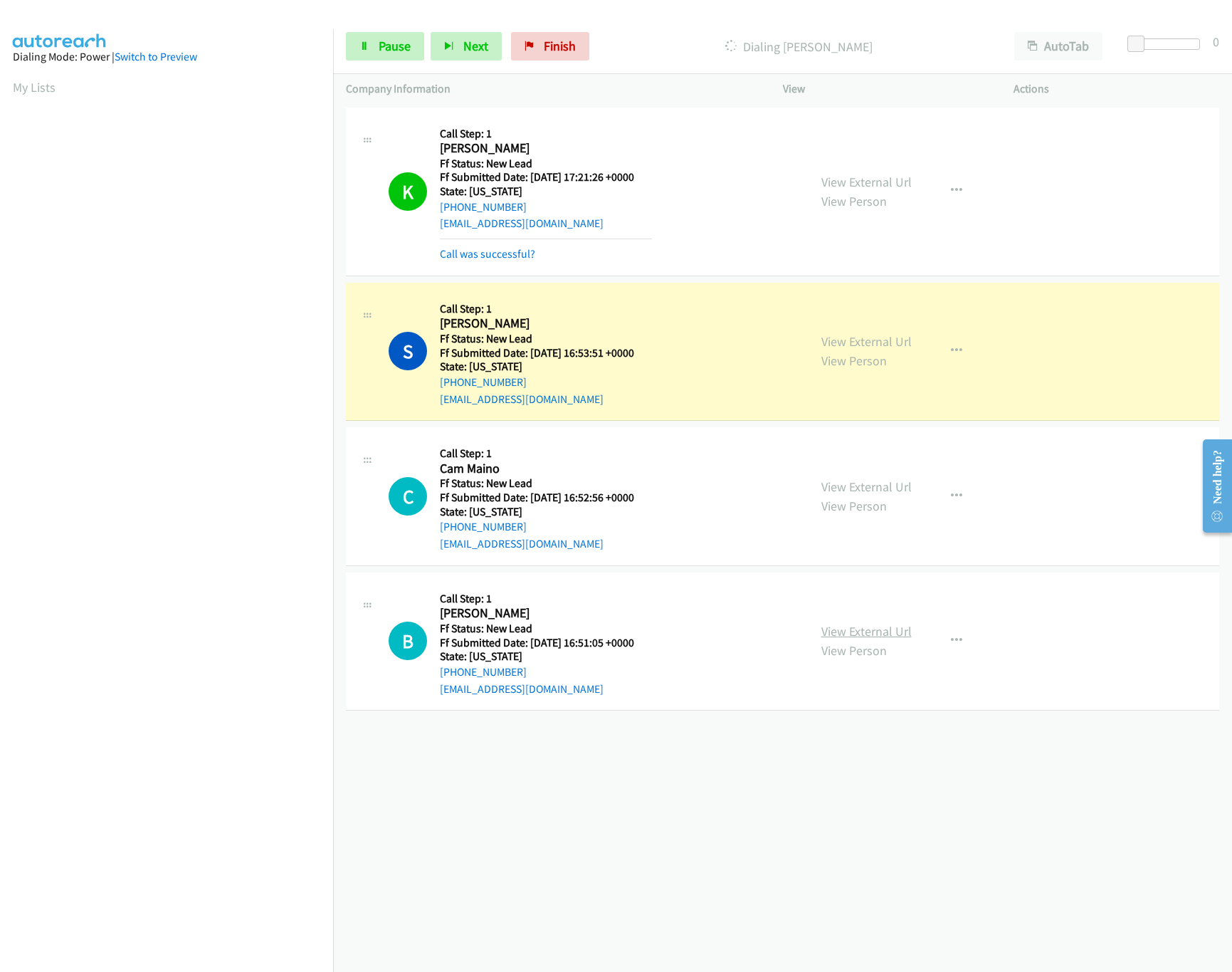
click at [861, 631] on link "View External Url" at bounding box center [867, 631] width 91 height 17
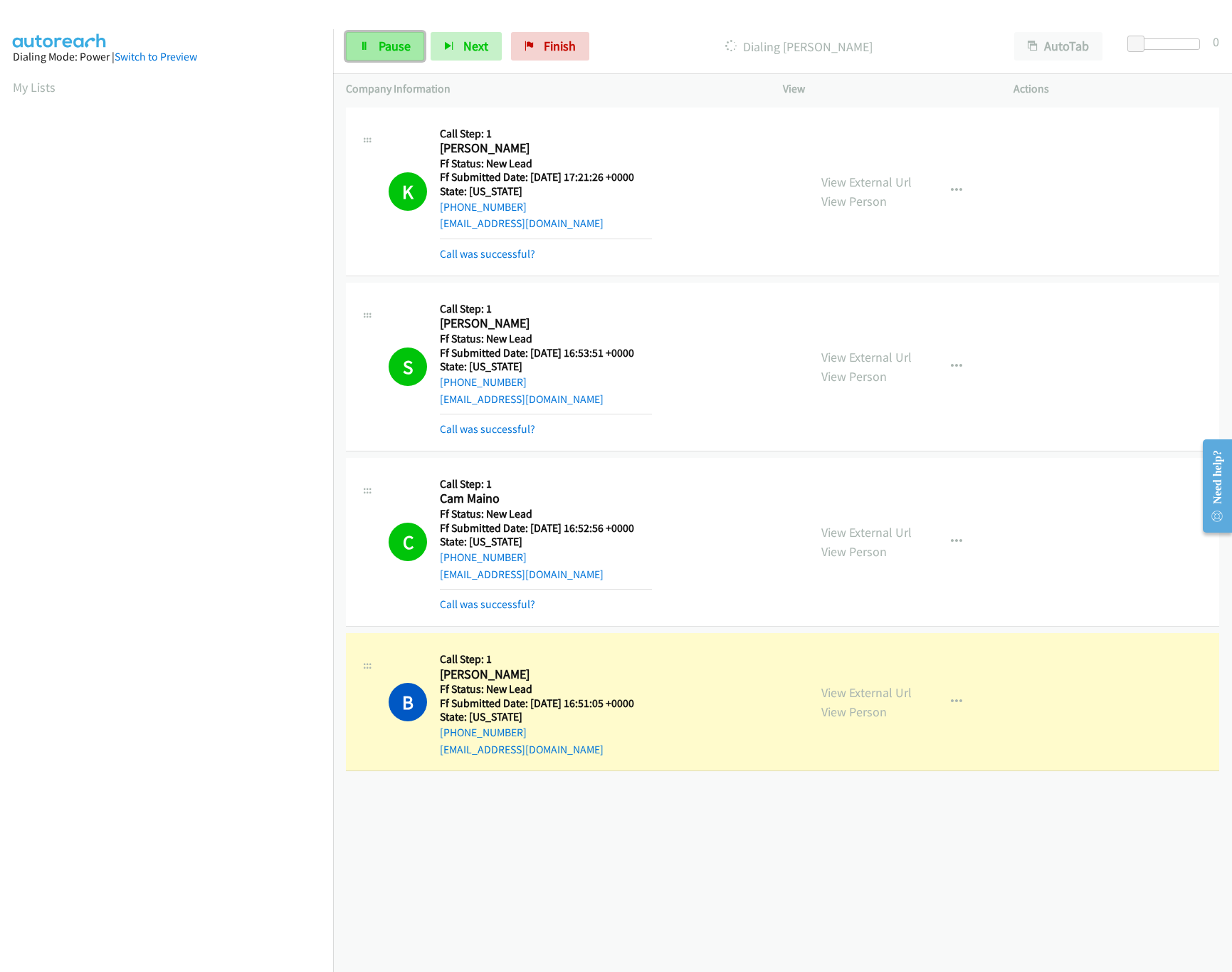
click at [390, 38] on span "Pause" at bounding box center [395, 46] width 32 height 17
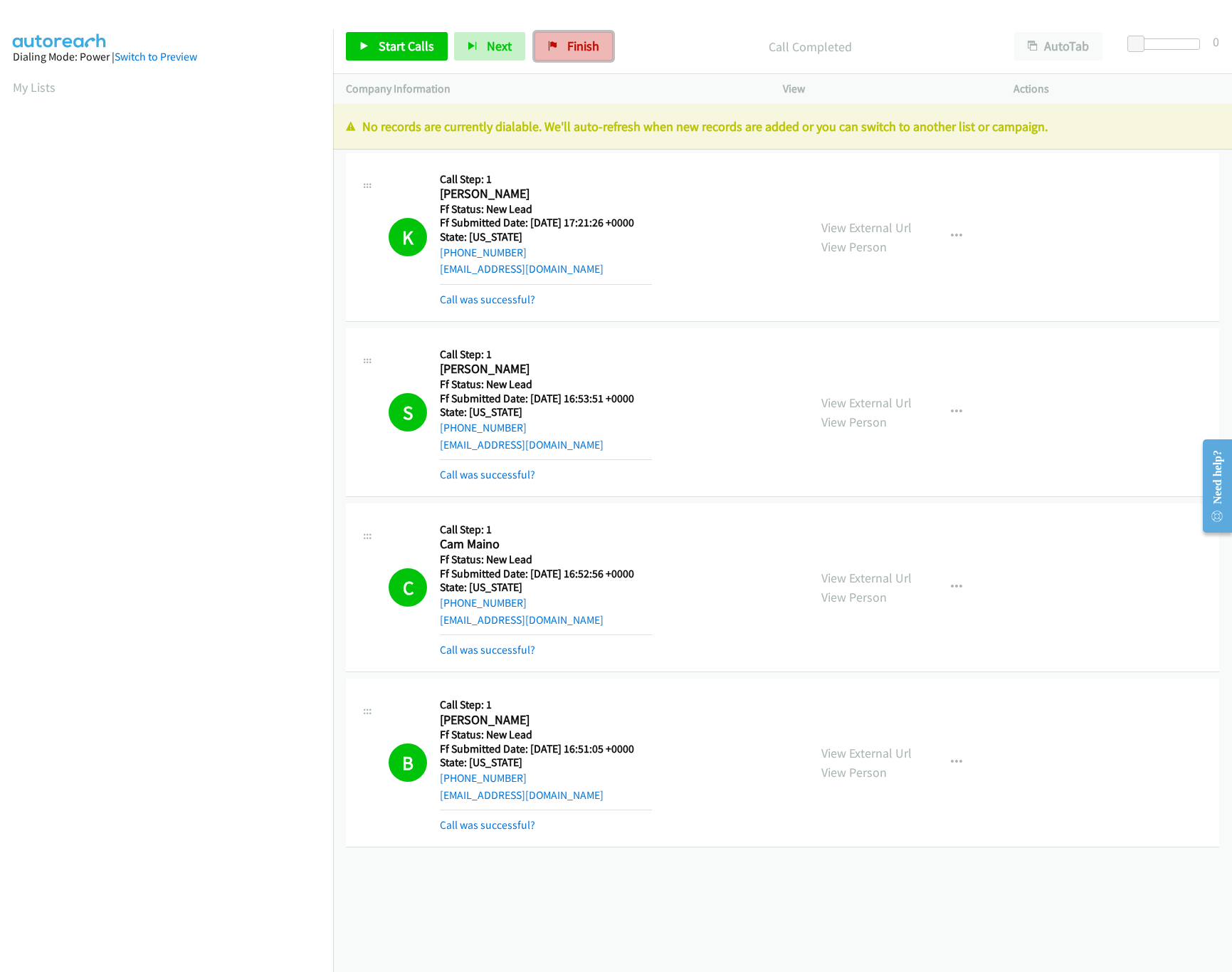
click at [597, 35] on link "Finish" at bounding box center [574, 46] width 78 height 28
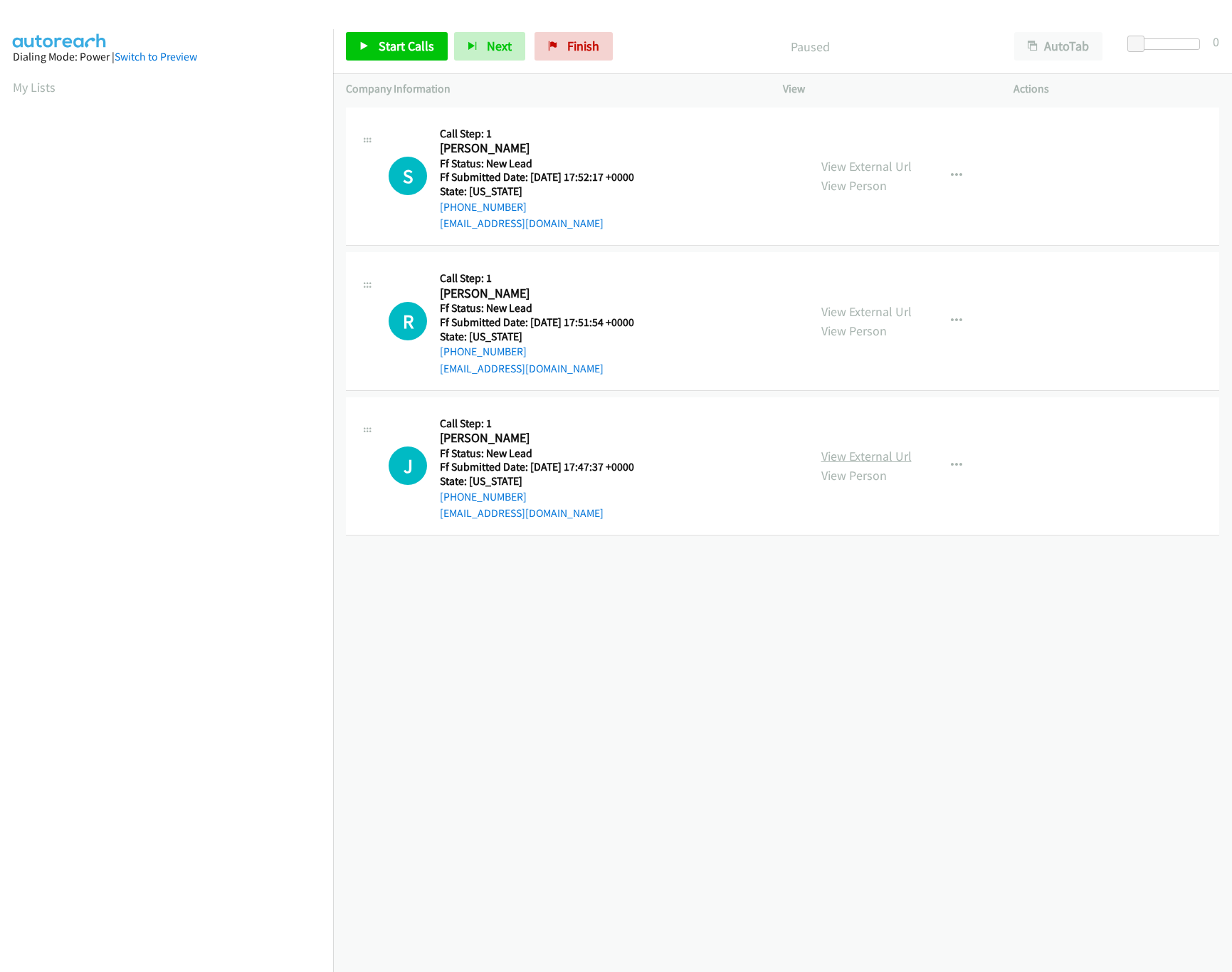
click at [873, 450] on link "View External Url" at bounding box center [867, 455] width 91 height 17
click at [848, 314] on link "View External Url" at bounding box center [867, 311] width 91 height 17
click at [882, 164] on link "View External Url" at bounding box center [867, 166] width 91 height 17
click at [686, 620] on div "[PHONE_NUMBER] Call failed - Please reload the list and try again The Callbar F…" at bounding box center [783, 537] width 899 height 867
click at [392, 41] on span "Start Calls" at bounding box center [406, 46] width 56 height 17
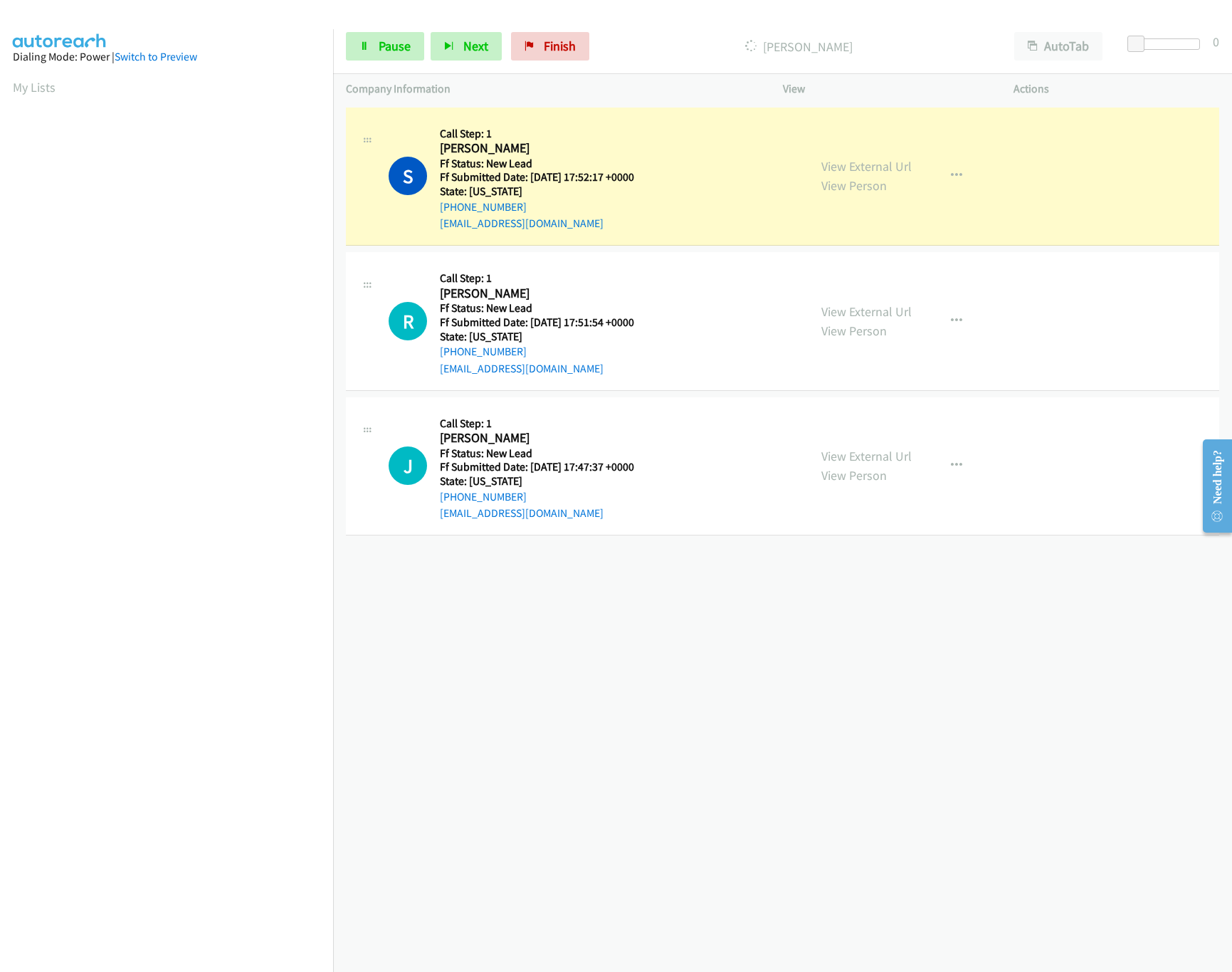
click at [775, 692] on div "+1 415-964-1034 Call failed - Please reload the list and try again The Callbar …" at bounding box center [783, 537] width 899 height 867
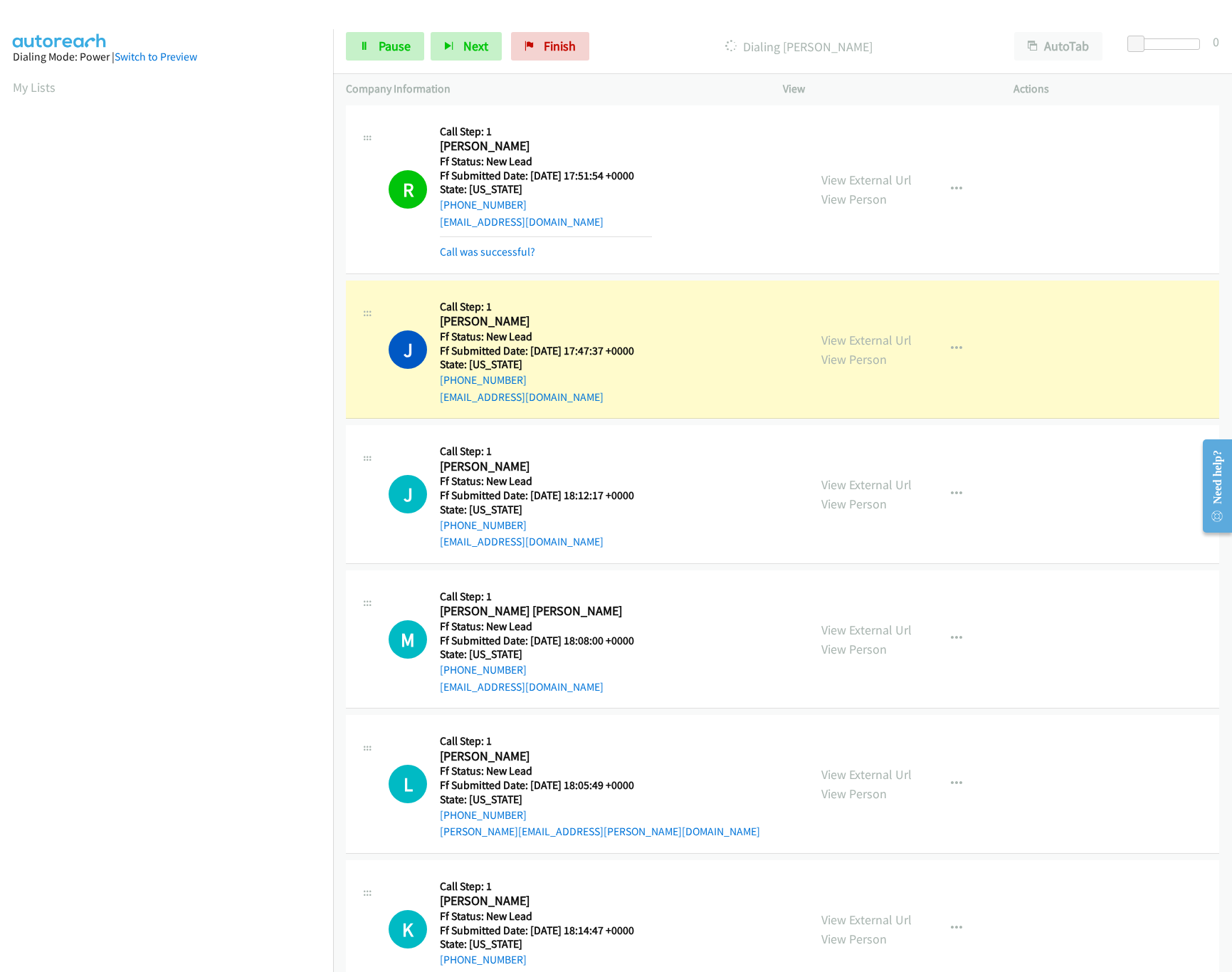
scroll to position [378, 0]
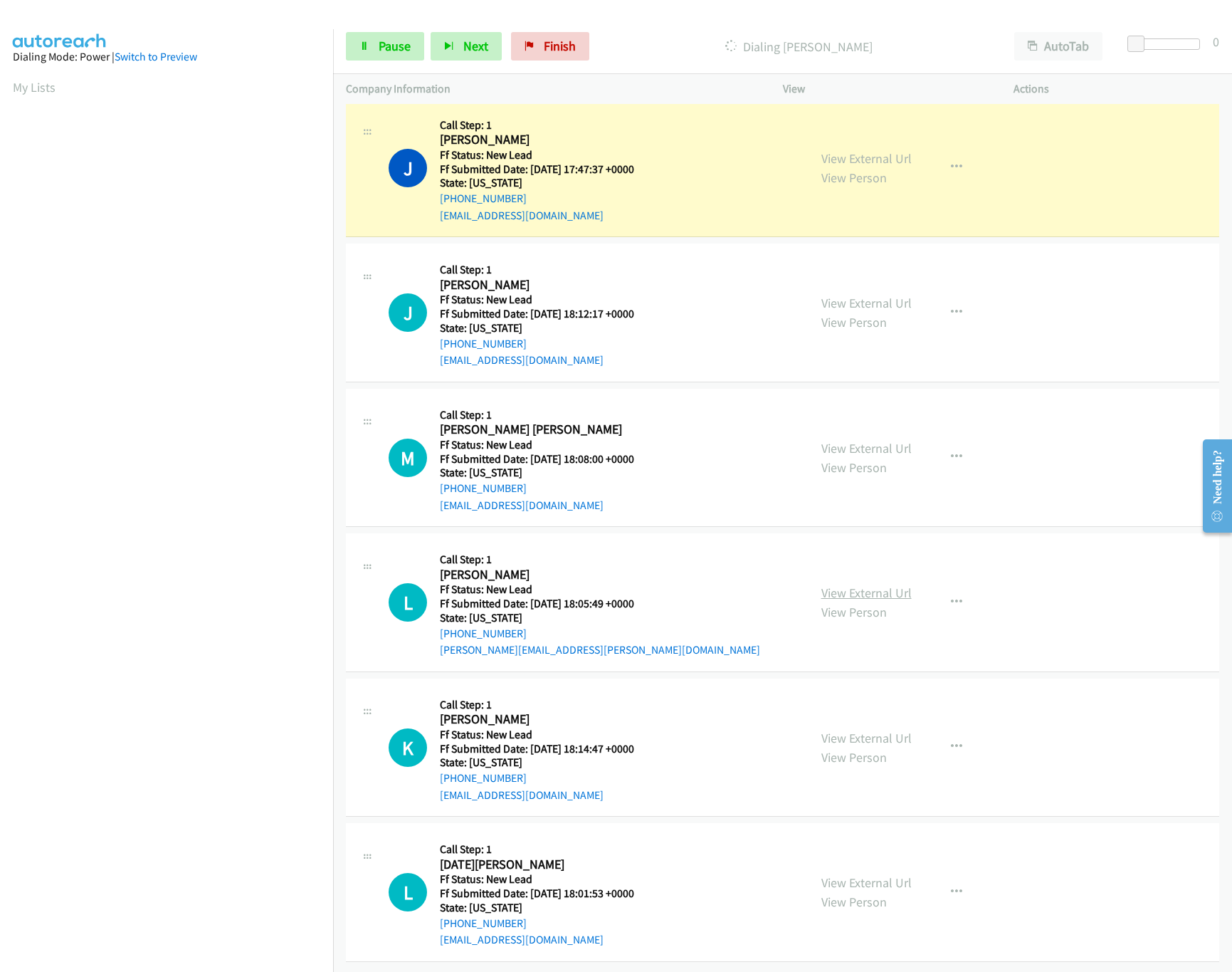
click at [861, 584] on link "View External Url" at bounding box center [867, 592] width 91 height 17
click at [861, 440] on link "View External Url" at bounding box center [867, 447] width 91 height 17
click at [880, 295] on link "View External Url" at bounding box center [867, 303] width 91 height 17
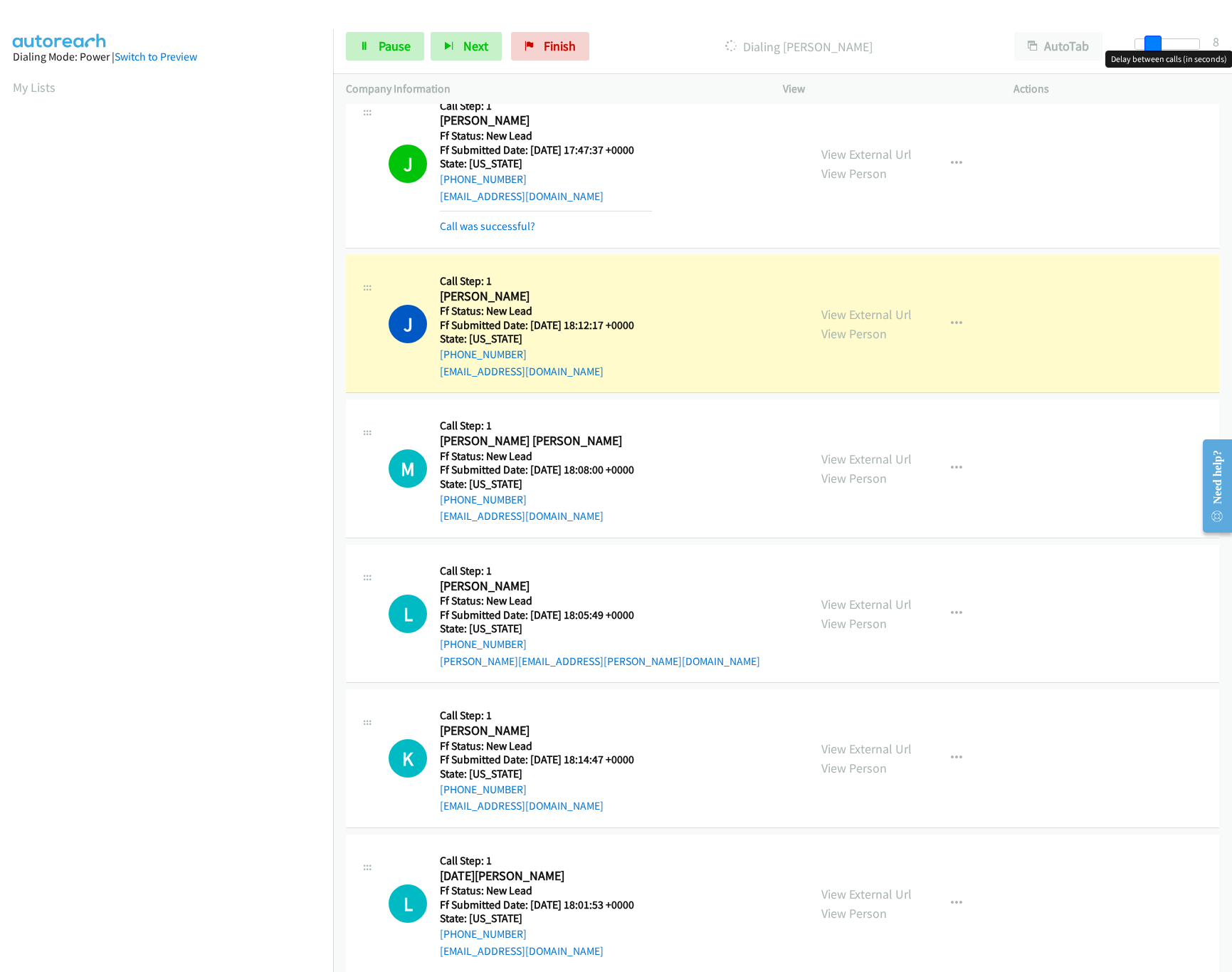
drag, startPoint x: 1145, startPoint y: 41, endPoint x: 1183, endPoint y: 48, distance: 38.6
click at [1183, 48] on div at bounding box center [1167, 44] width 65 height 12
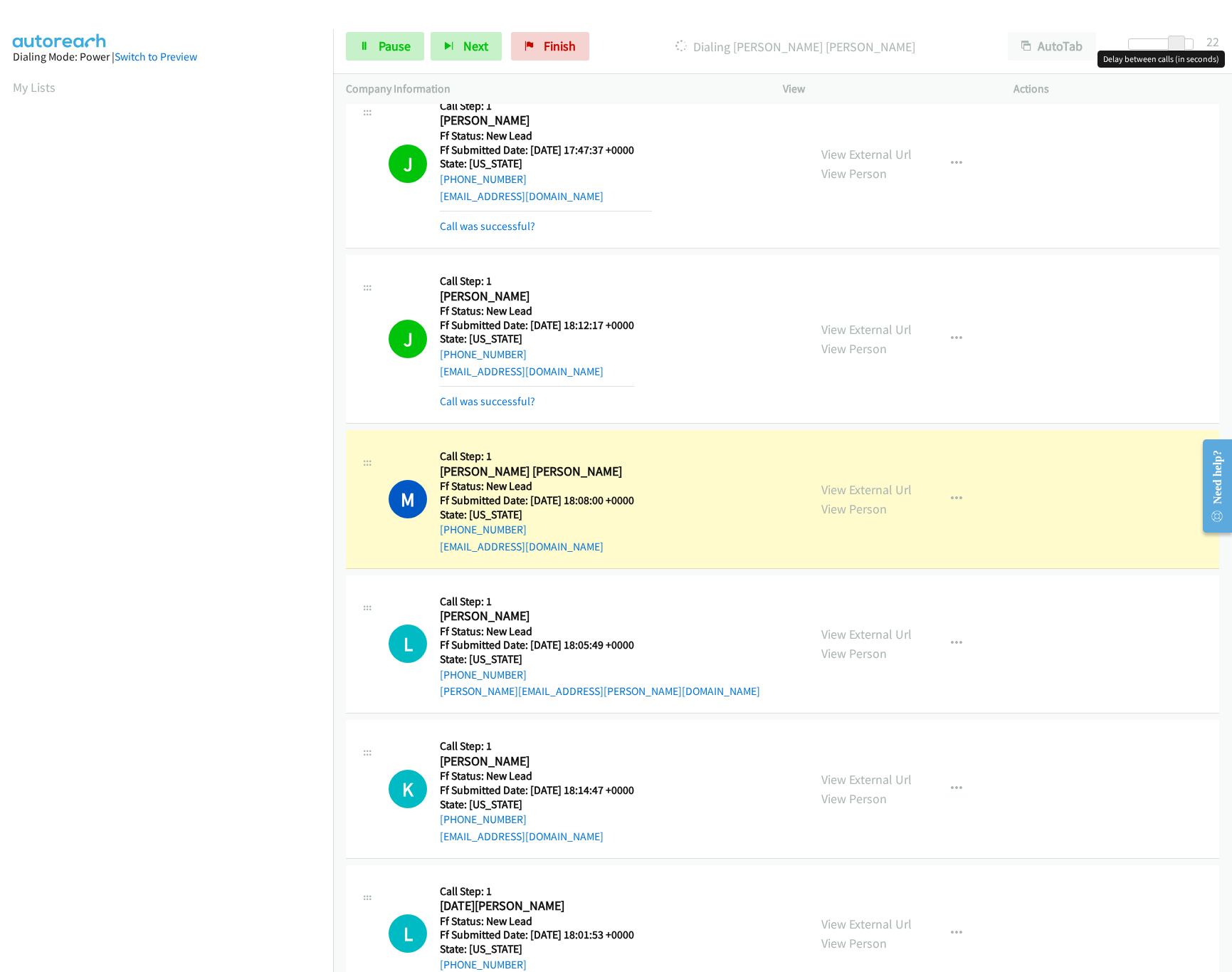
drag, startPoint x: 1179, startPoint y: 41, endPoint x: 1211, endPoint y: 39, distance: 32.1
click at [1211, 39] on div "Start Calls Pause Next Finish Dialing Megan Candace AutoTab AutoTab 22" at bounding box center [783, 47] width 899 height 55
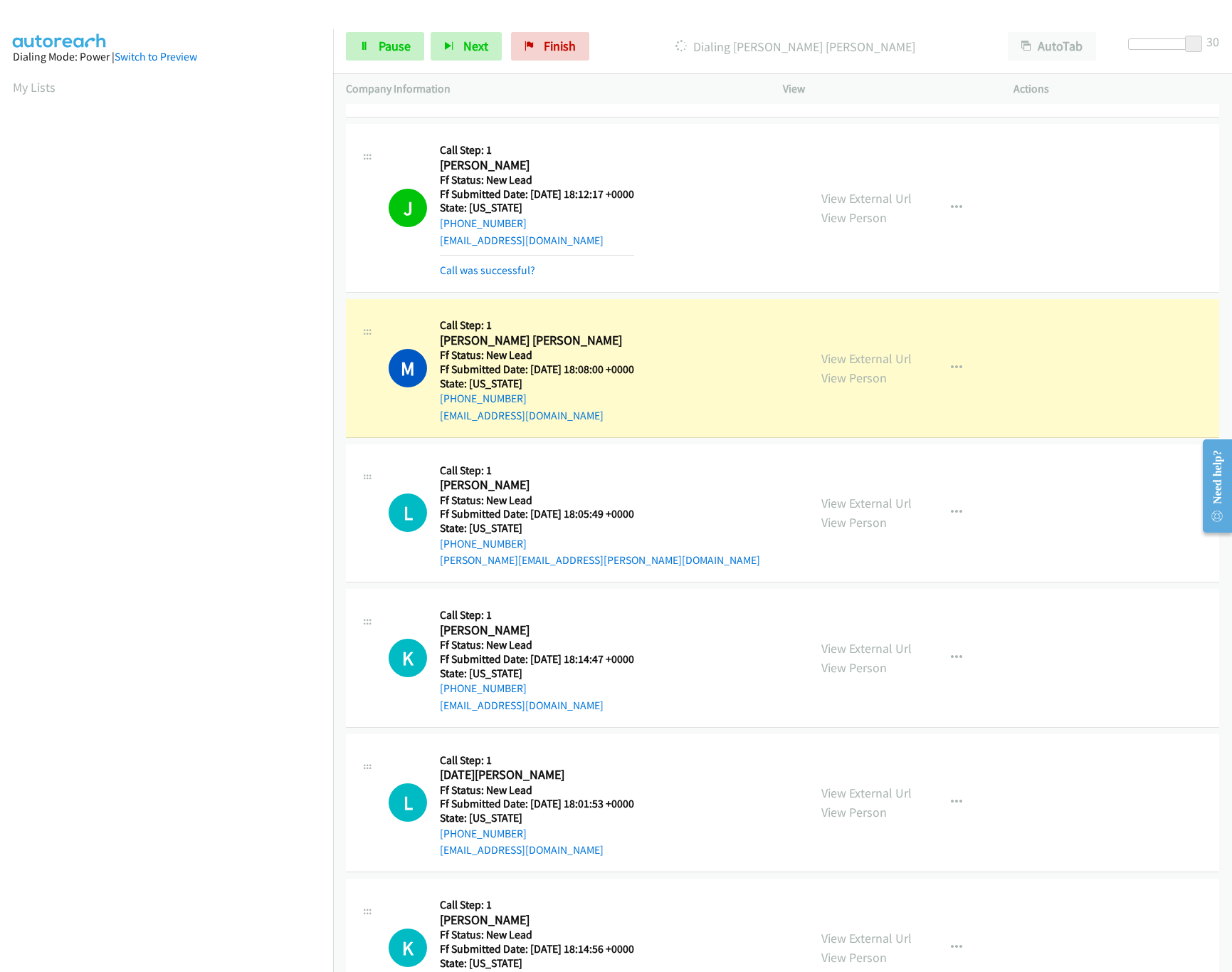
scroll to position [585, 0]
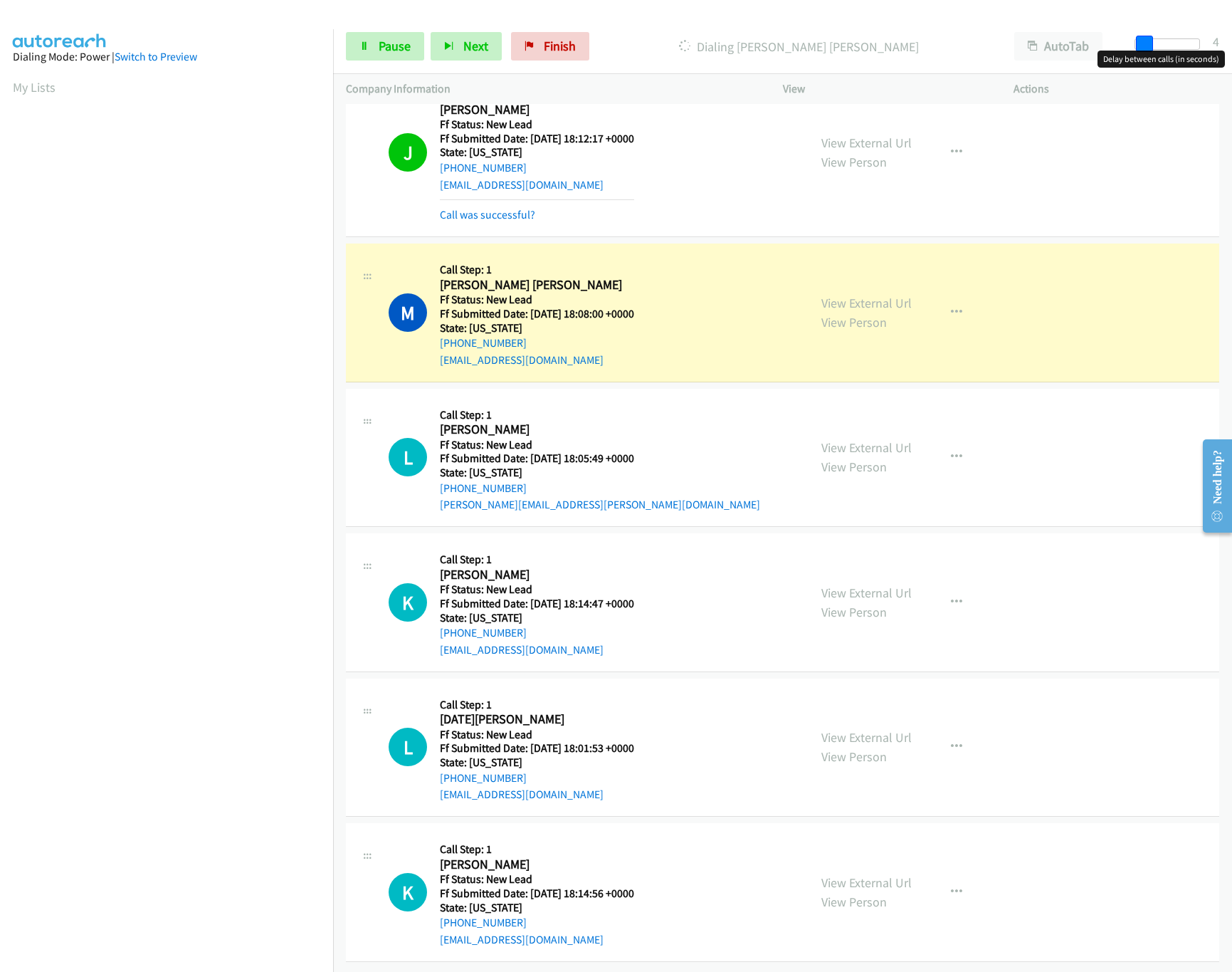
click at [1136, 46] on div at bounding box center [1167, 44] width 65 height 12
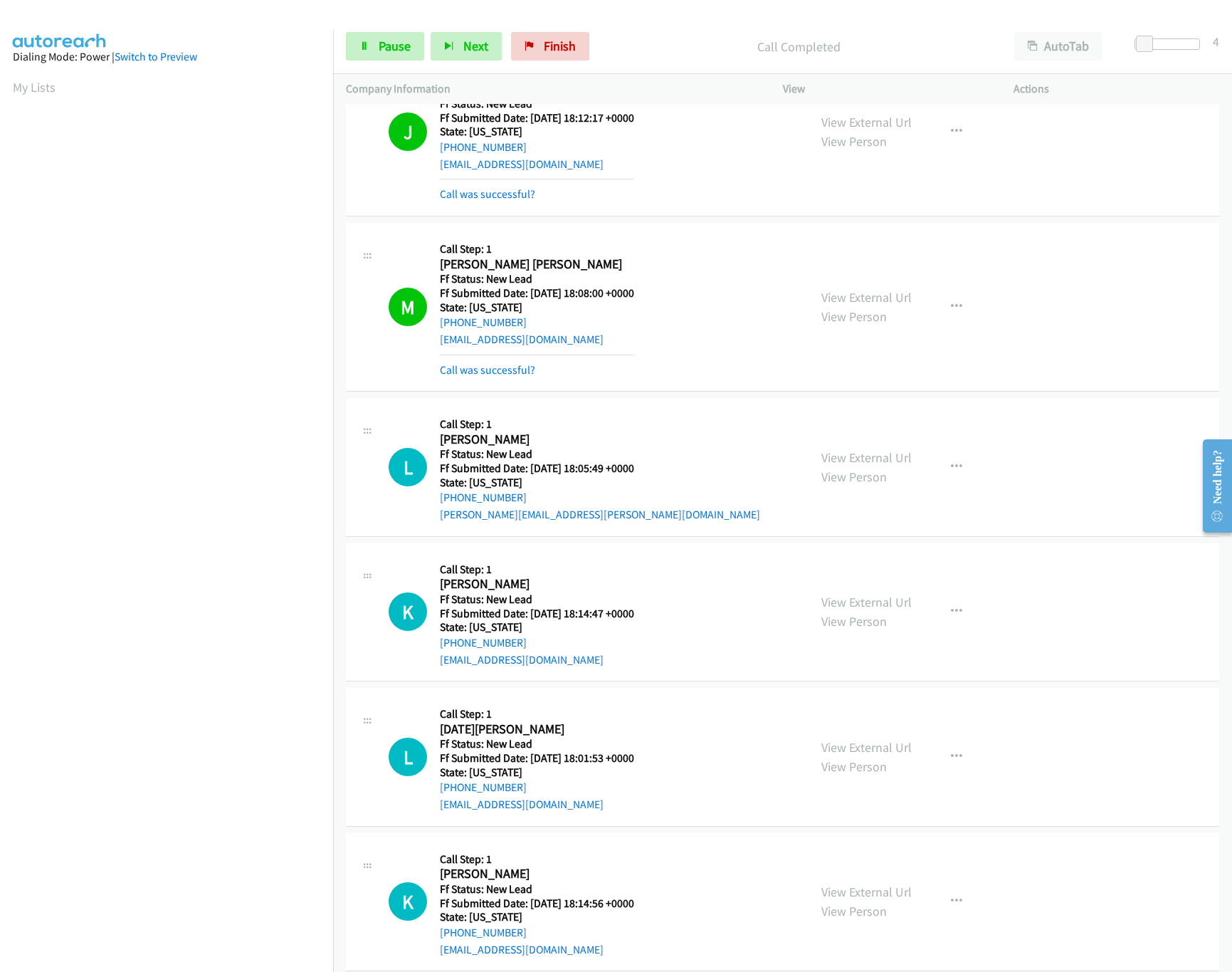
scroll to position [614, 0]
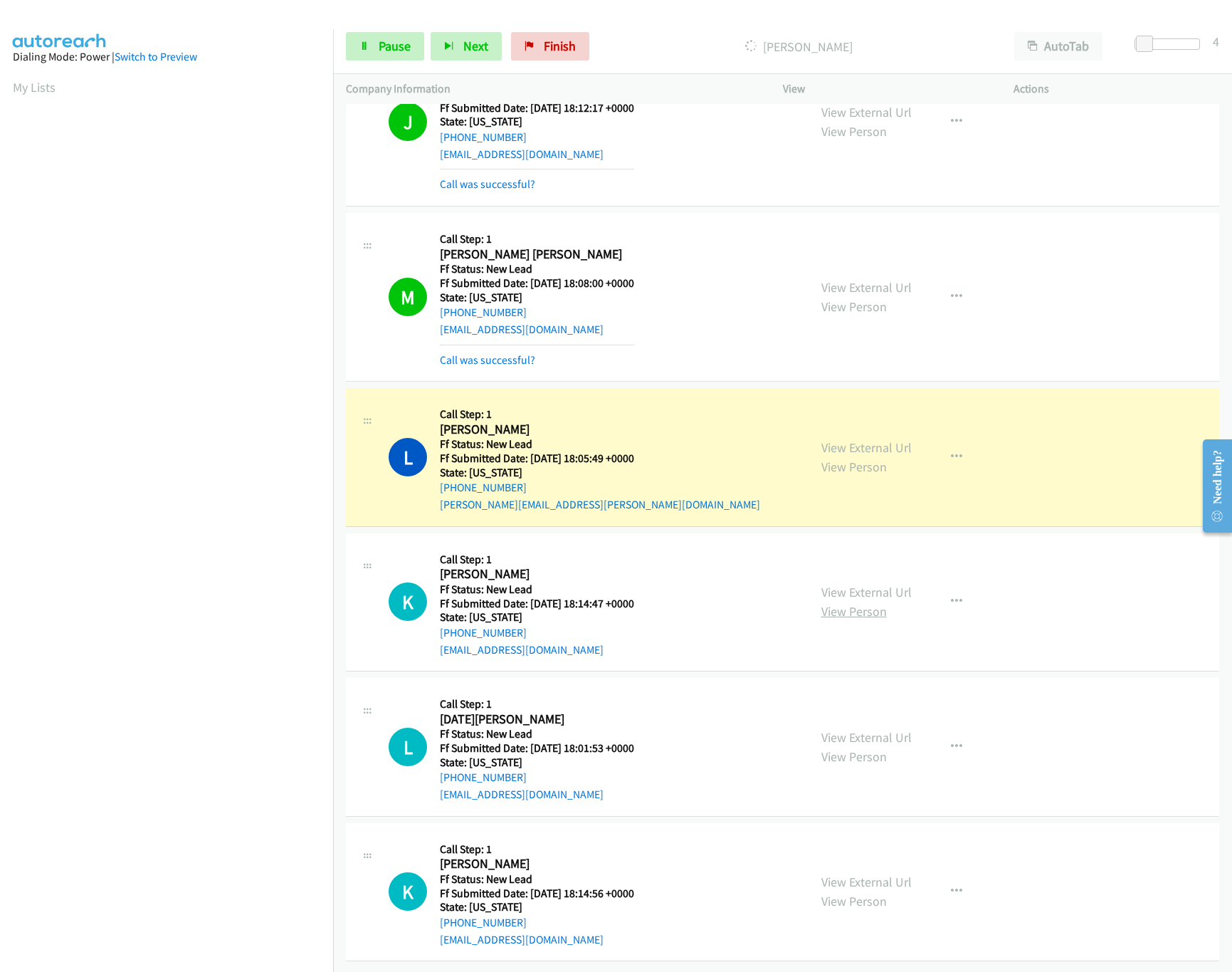
click at [871, 603] on link "View Person" at bounding box center [854, 611] width 65 height 17
click at [870, 583] on link "View External Url" at bounding box center [867, 591] width 91 height 17
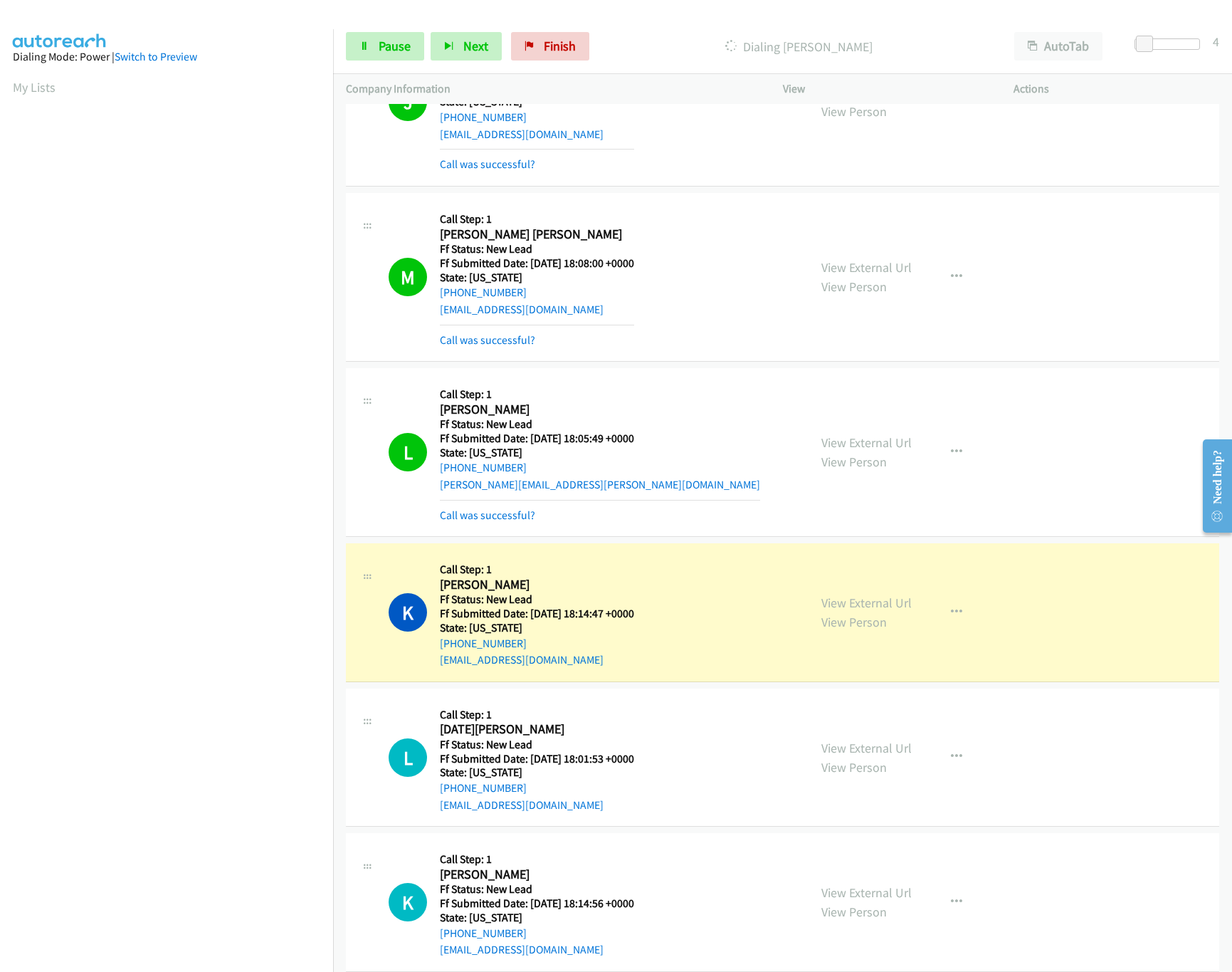
scroll to position [646, 0]
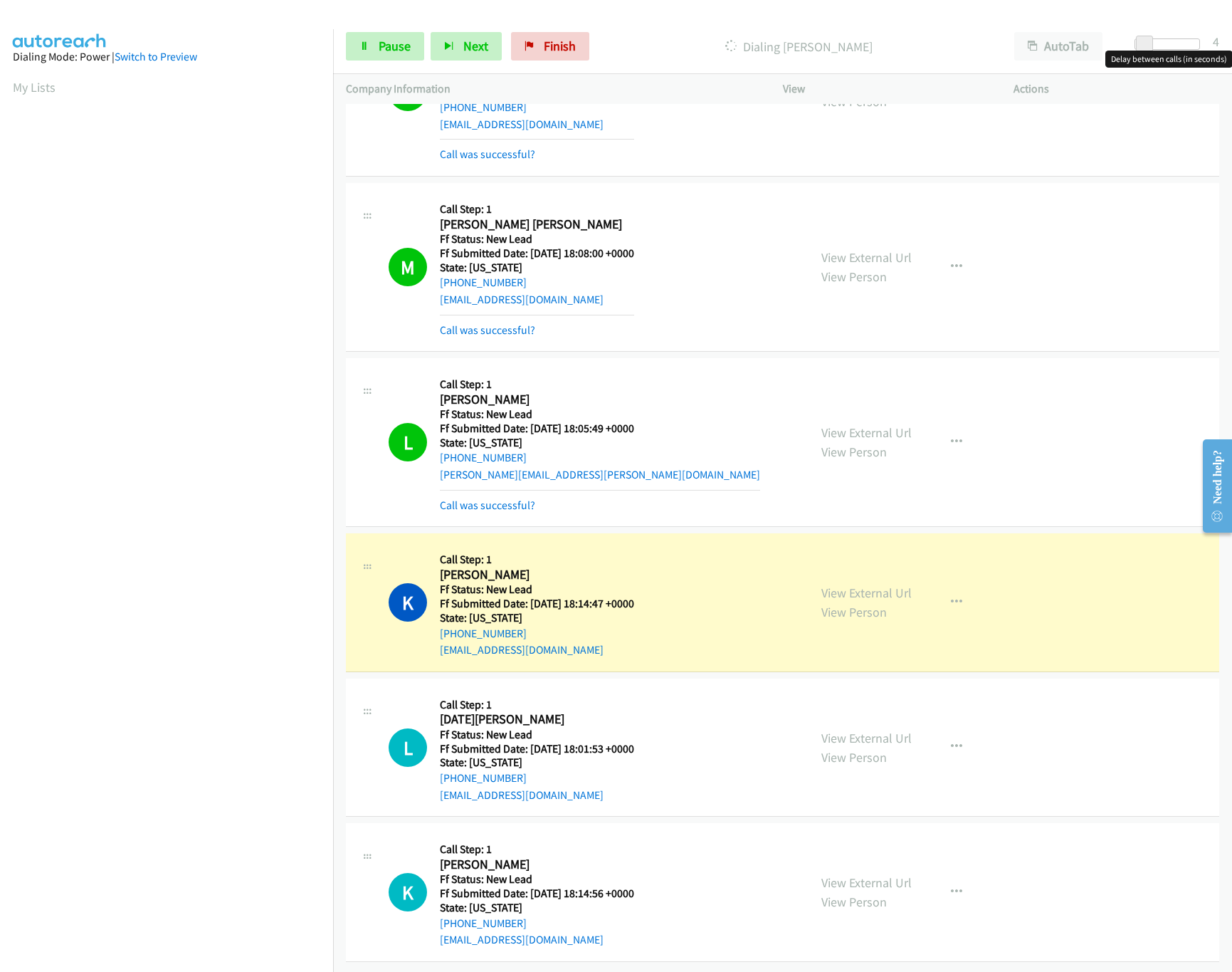
click at [1152, 35] on span at bounding box center [1144, 43] width 17 height 17
click at [1152, 39] on span at bounding box center [1148, 43] width 17 height 17
click at [1154, 39] on span at bounding box center [1150, 43] width 17 height 17
drag, startPoint x: 851, startPoint y: 722, endPoint x: 851, endPoint y: 713, distance: 9.0
click at [851, 730] on link "View External Url" at bounding box center [867, 738] width 91 height 17
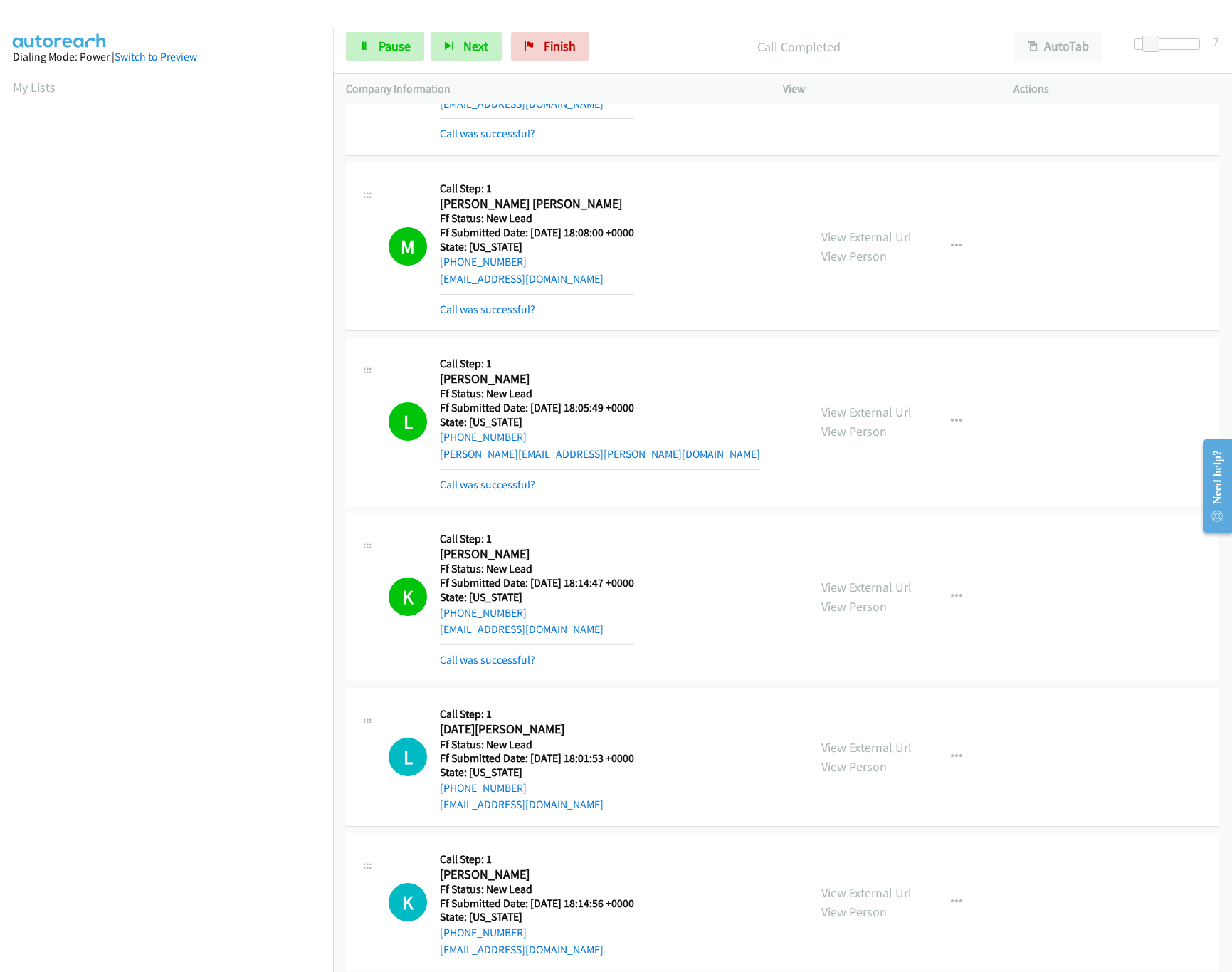
scroll to position [1113, 0]
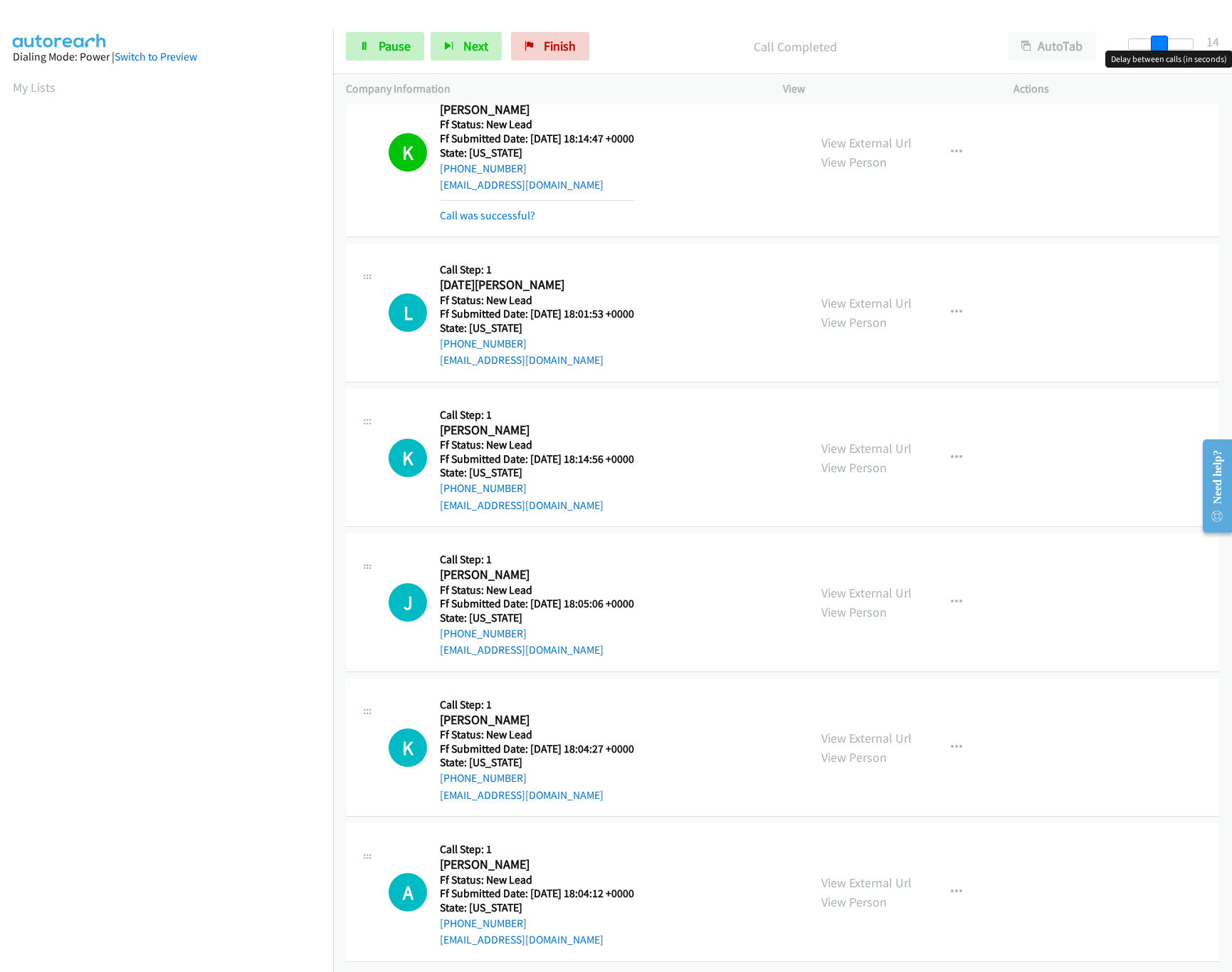
click at [1156, 43] on span at bounding box center [1159, 43] width 17 height 17
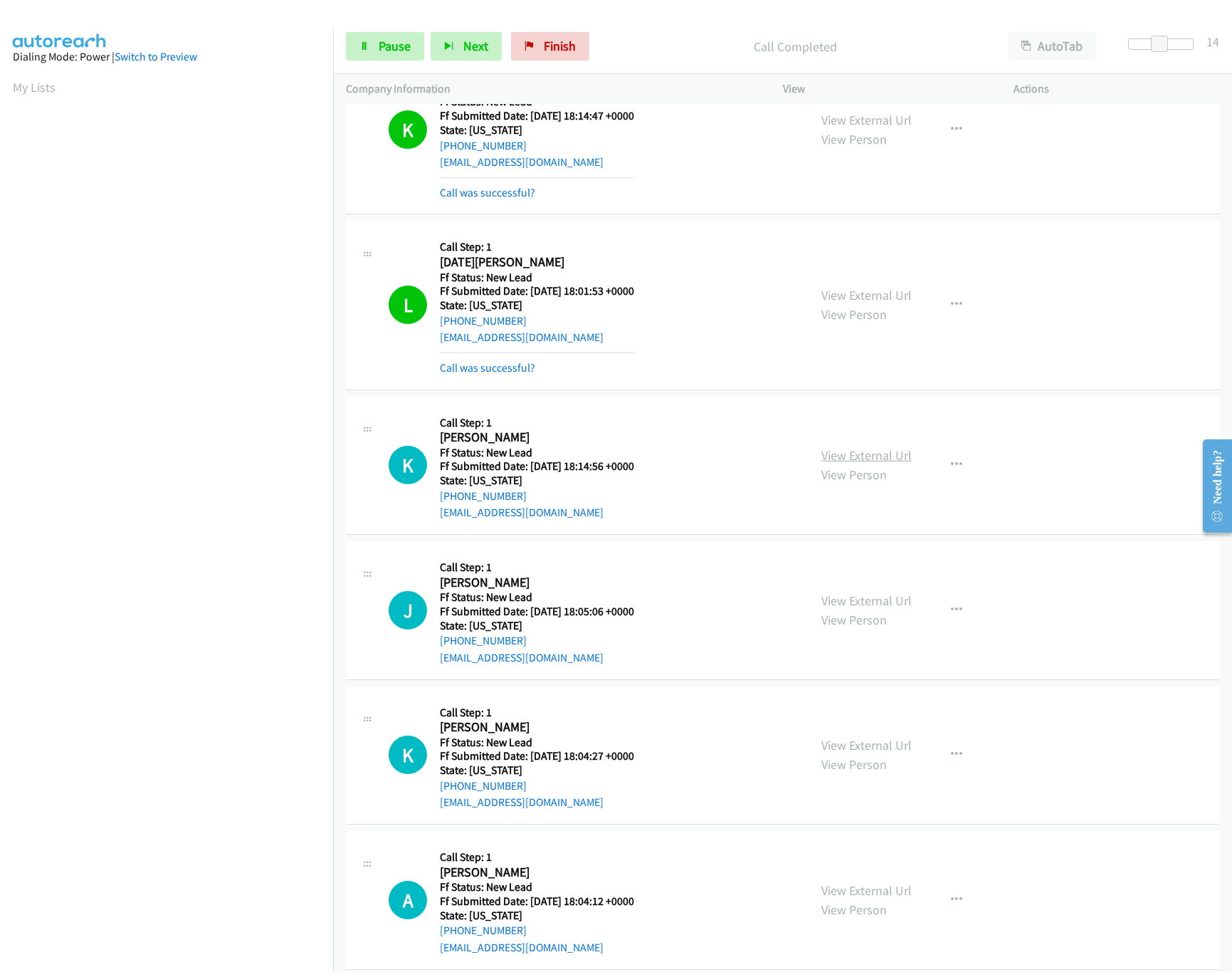
click at [863, 457] on link "View External Url" at bounding box center [867, 455] width 91 height 17
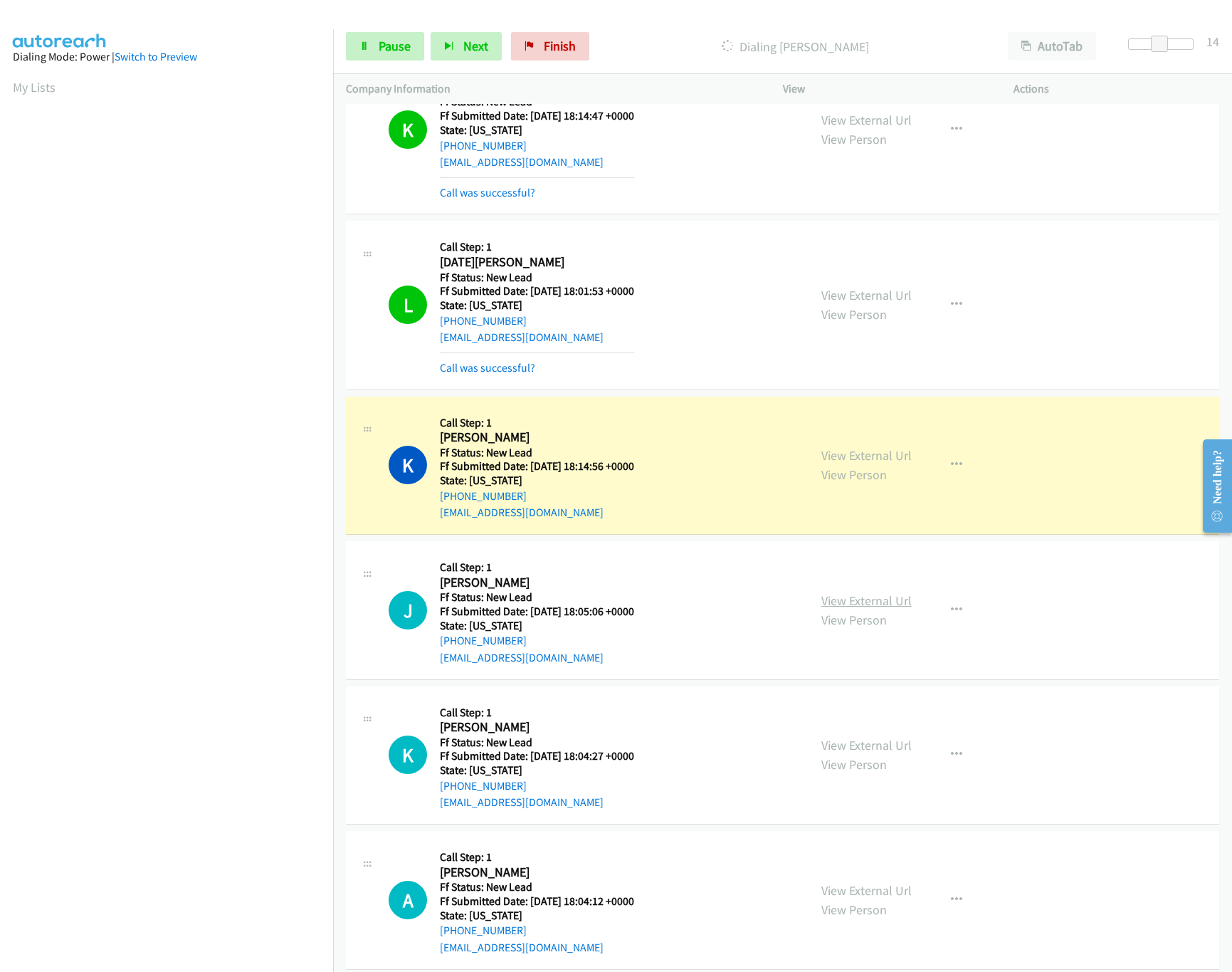
click at [880, 601] on link "View External Url" at bounding box center [867, 600] width 91 height 17
drag, startPoint x: 1154, startPoint y: 47, endPoint x: 1145, endPoint y: 48, distance: 9.1
click at [1145, 48] on span at bounding box center [1150, 43] width 17 height 17
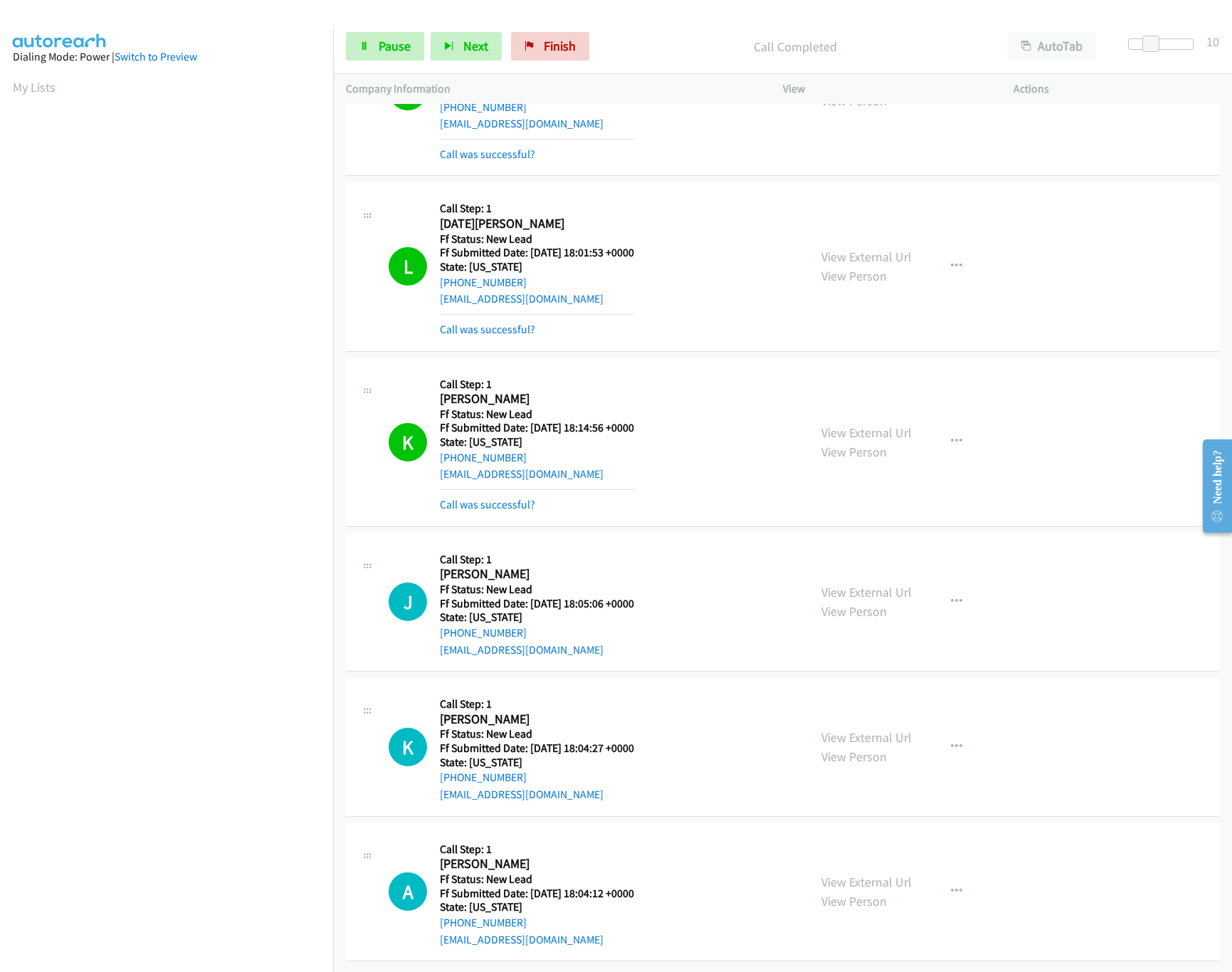
scroll to position [1173, 0]
click at [880, 729] on link "View External Url" at bounding box center [867, 737] width 91 height 17
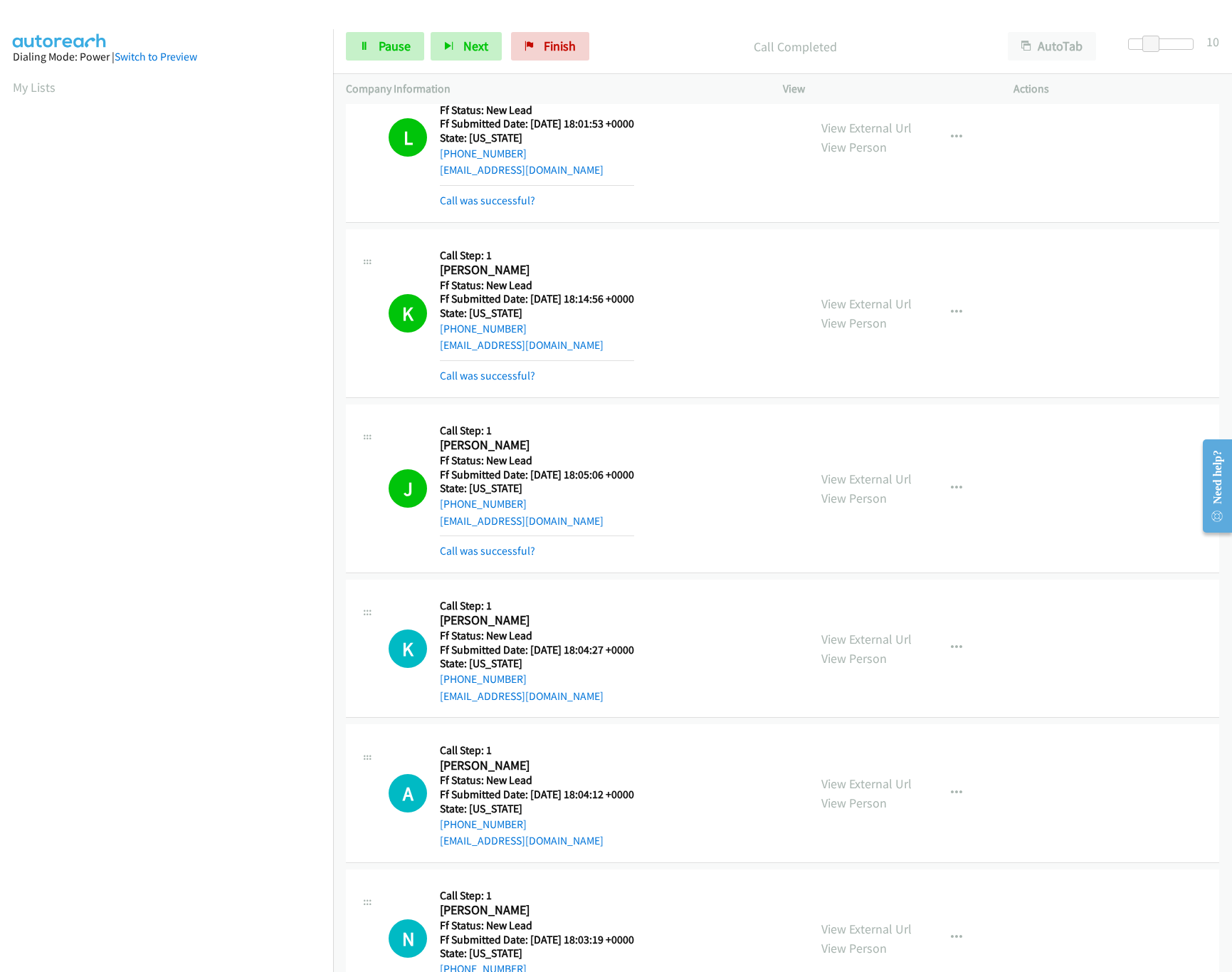
scroll to position [1349, 0]
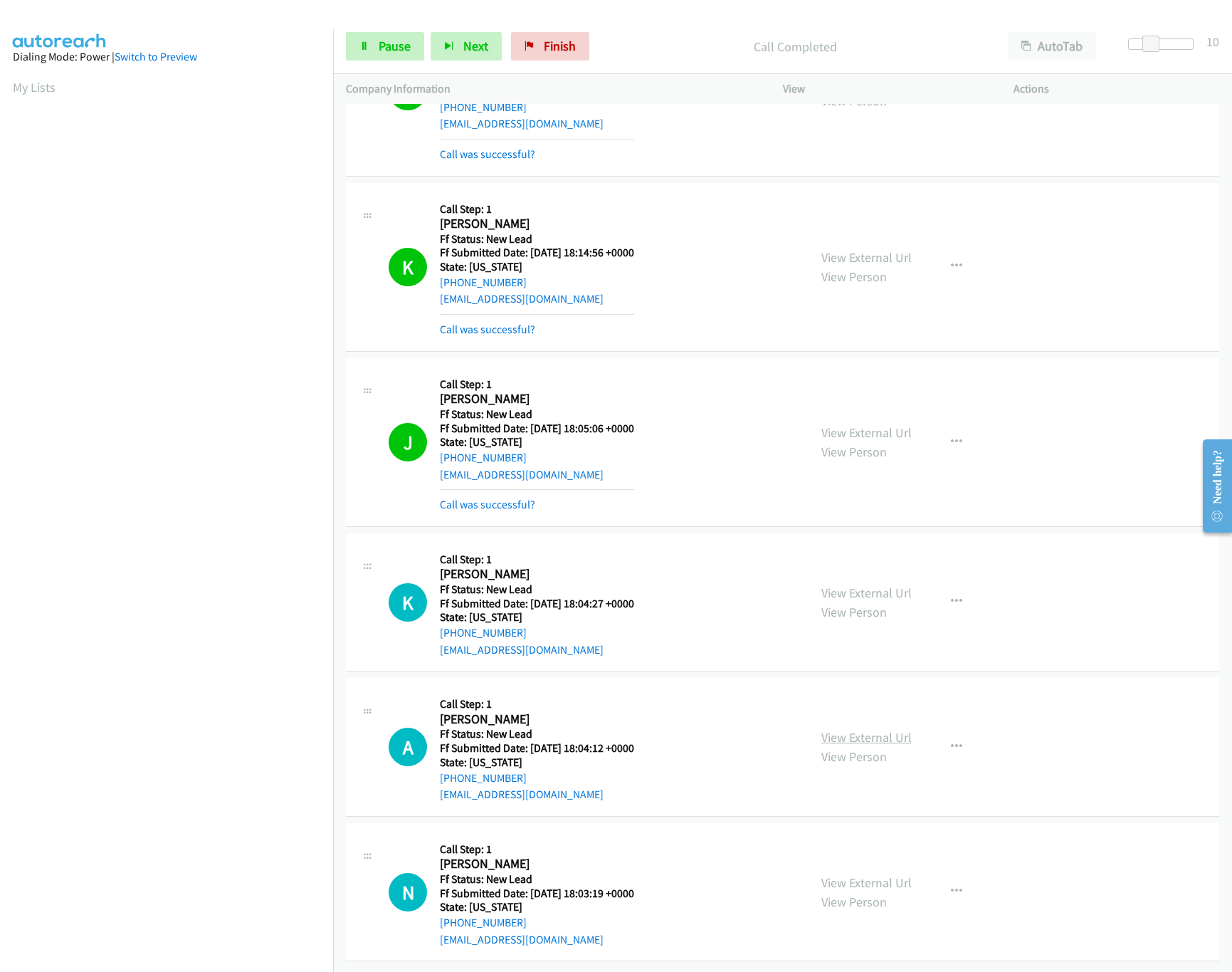
click at [840, 729] on link "View External Url" at bounding box center [867, 737] width 91 height 17
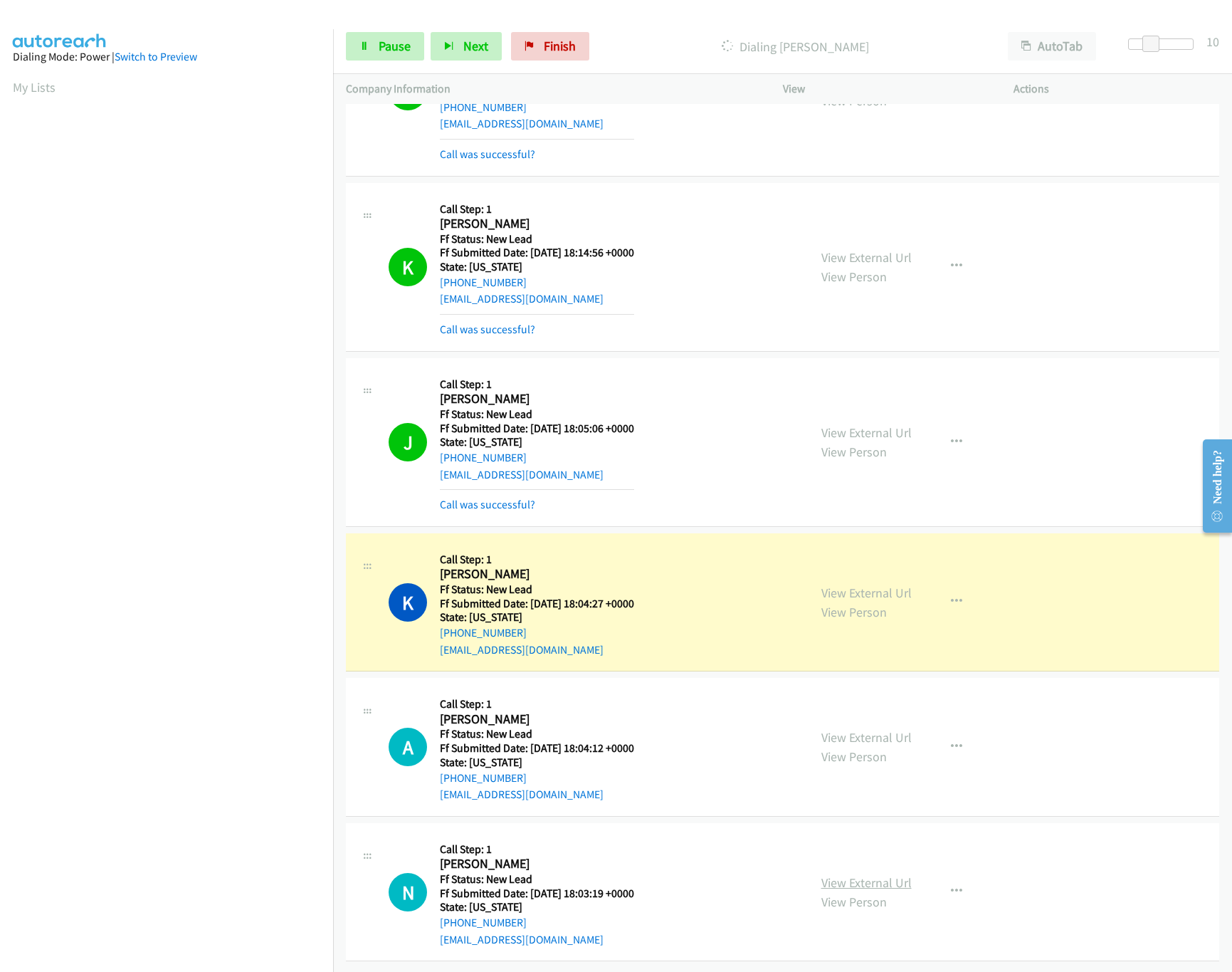
click at [885, 874] on link "View External Url" at bounding box center [867, 882] width 91 height 17
drag, startPoint x: 1151, startPoint y: 37, endPoint x: 1140, endPoint y: 41, distance: 11.7
click at [1140, 41] on span at bounding box center [1146, 43] width 17 height 17
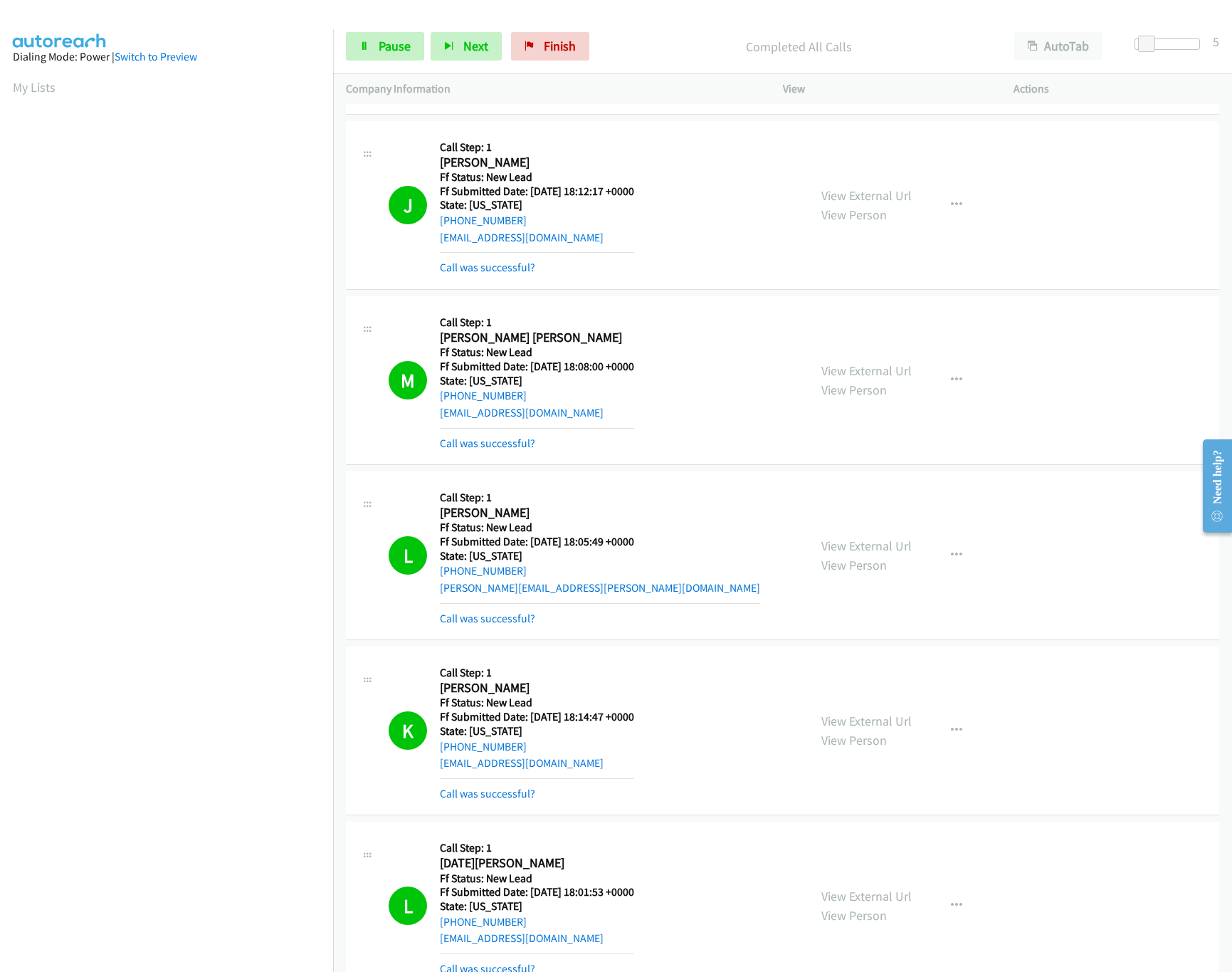
scroll to position [0, 0]
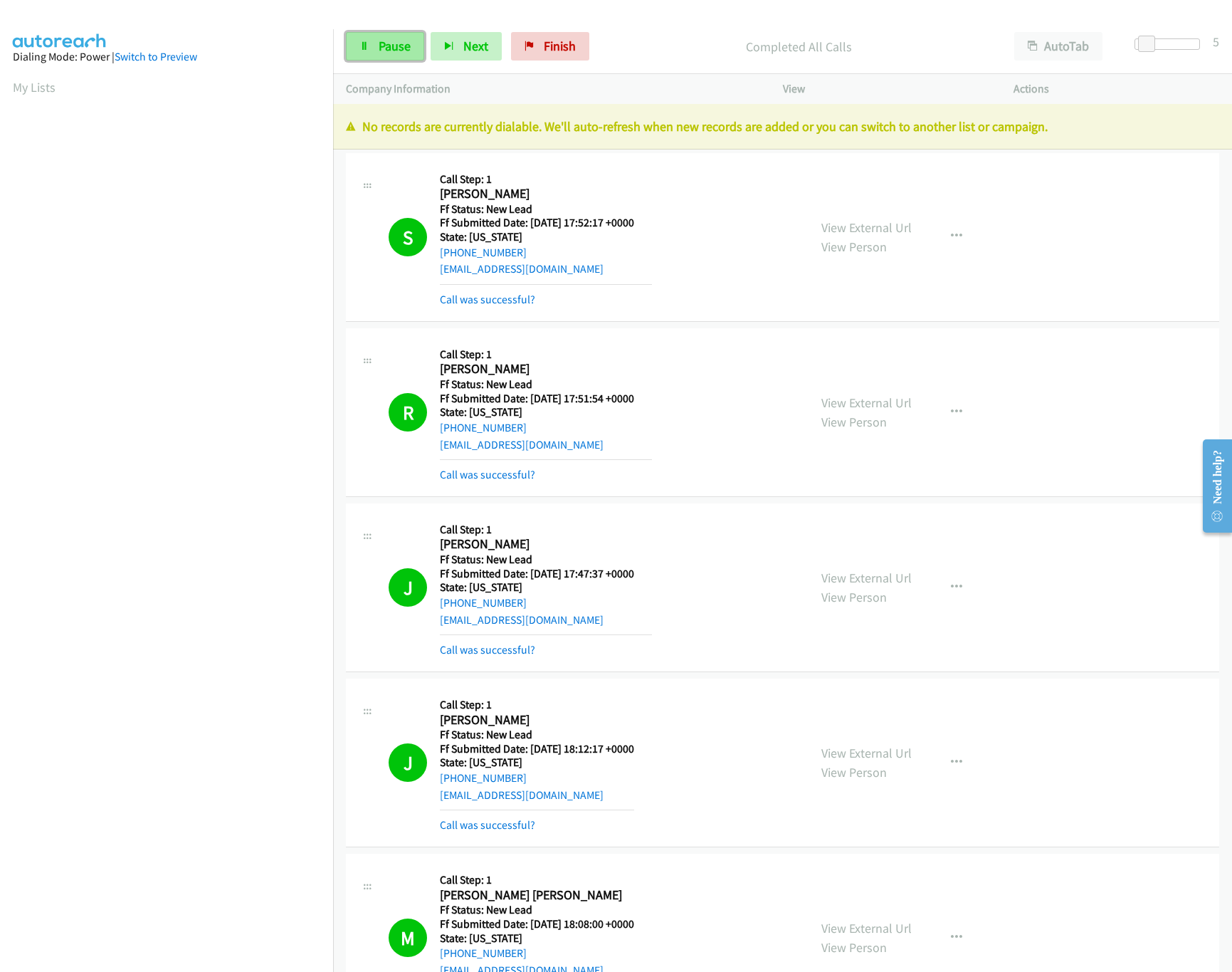
click at [376, 35] on link "Pause" at bounding box center [385, 46] width 78 height 28
drag, startPoint x: 568, startPoint y: 59, endPoint x: 699, endPoint y: 82, distance: 133.0
click at [568, 59] on link "Finish" at bounding box center [574, 46] width 78 height 28
click at [699, 82] on p "Company Information" at bounding box center [551, 88] width 411 height 17
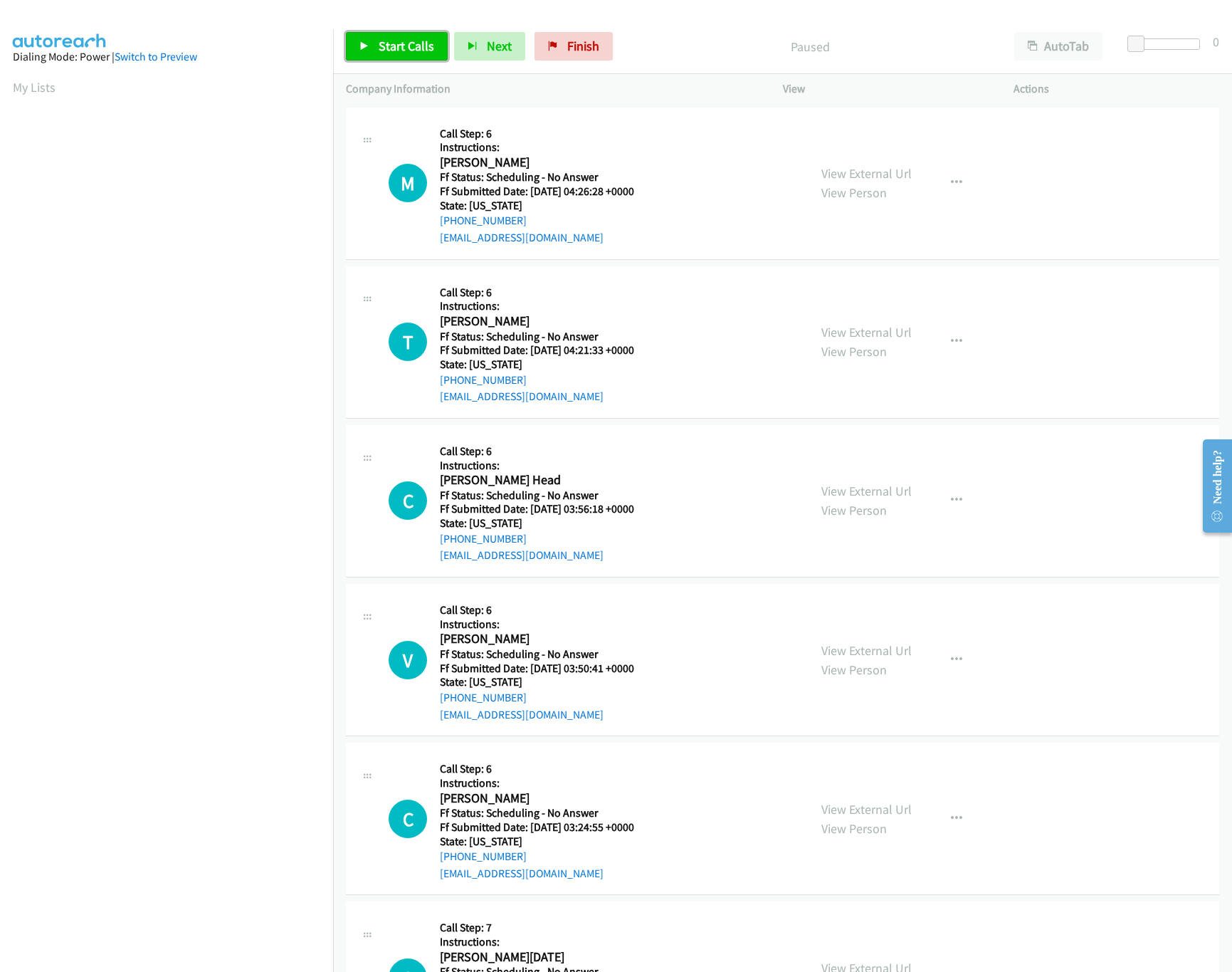
click at [367, 57] on link "Start Calls" at bounding box center [397, 46] width 102 height 28
click at [875, 177] on link "View External Url" at bounding box center [867, 173] width 91 height 17
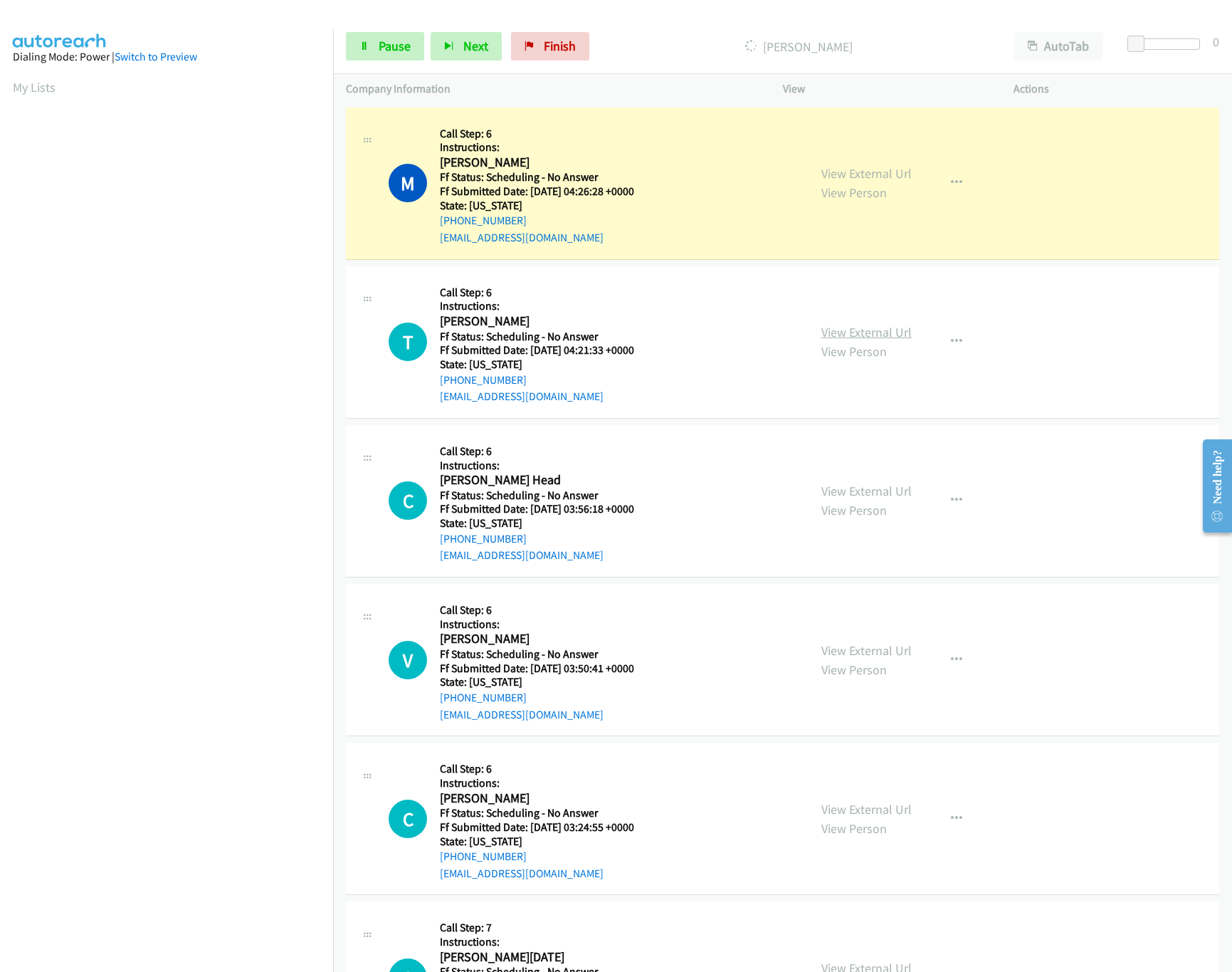
click at [844, 327] on link "View External Url" at bounding box center [867, 332] width 91 height 17
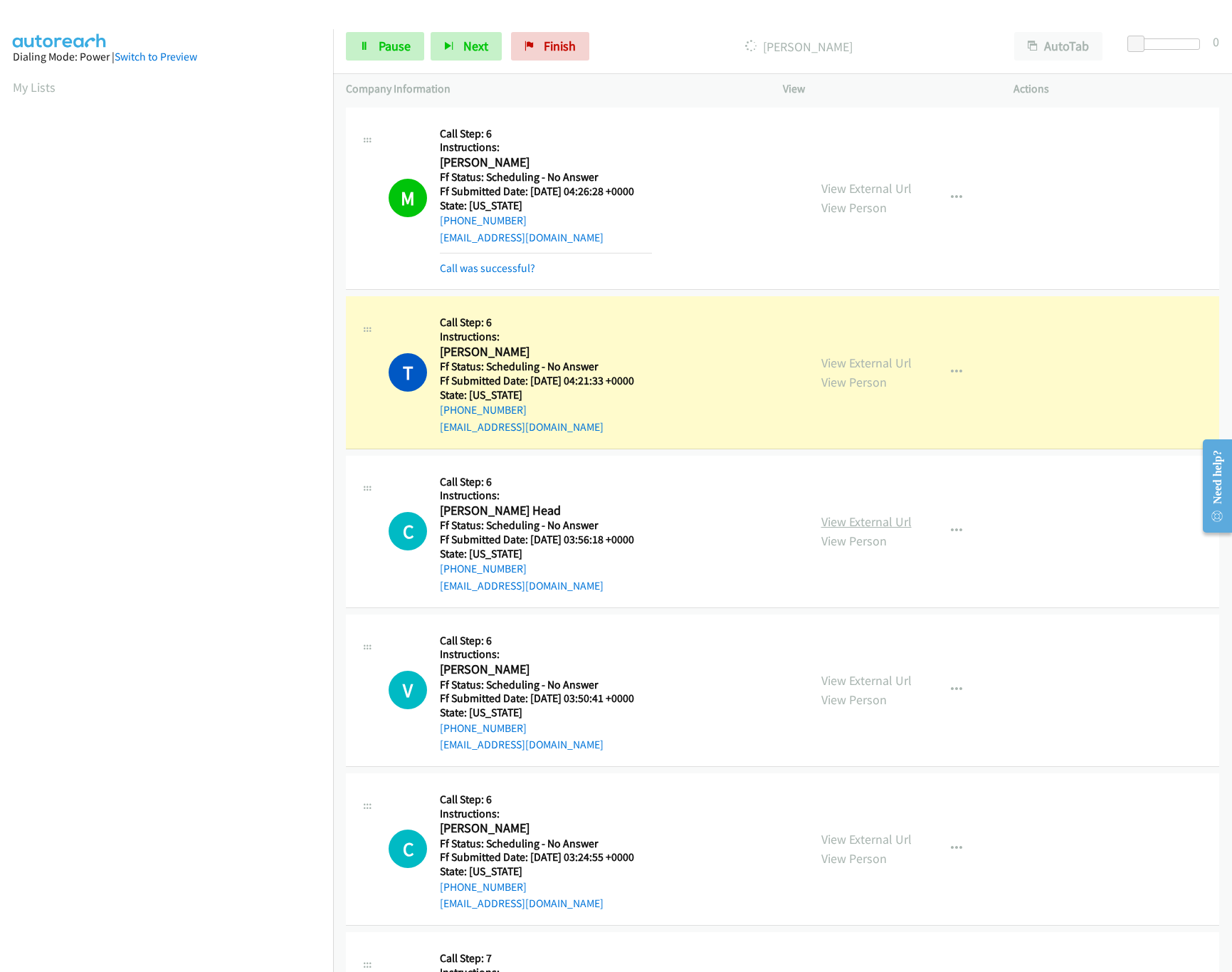
click at [859, 518] on link "View External Url" at bounding box center [867, 521] width 91 height 17
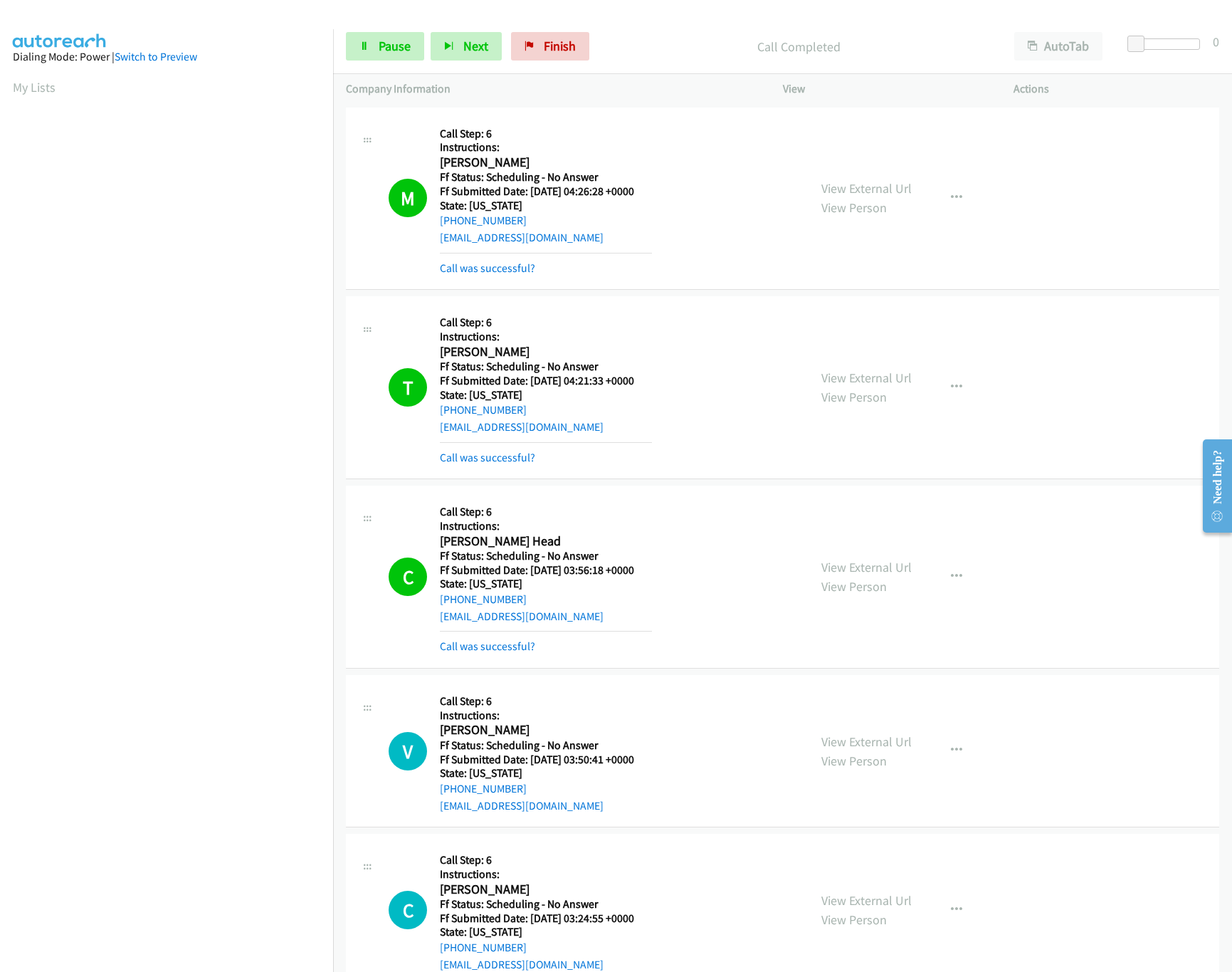
scroll to position [284, 0]
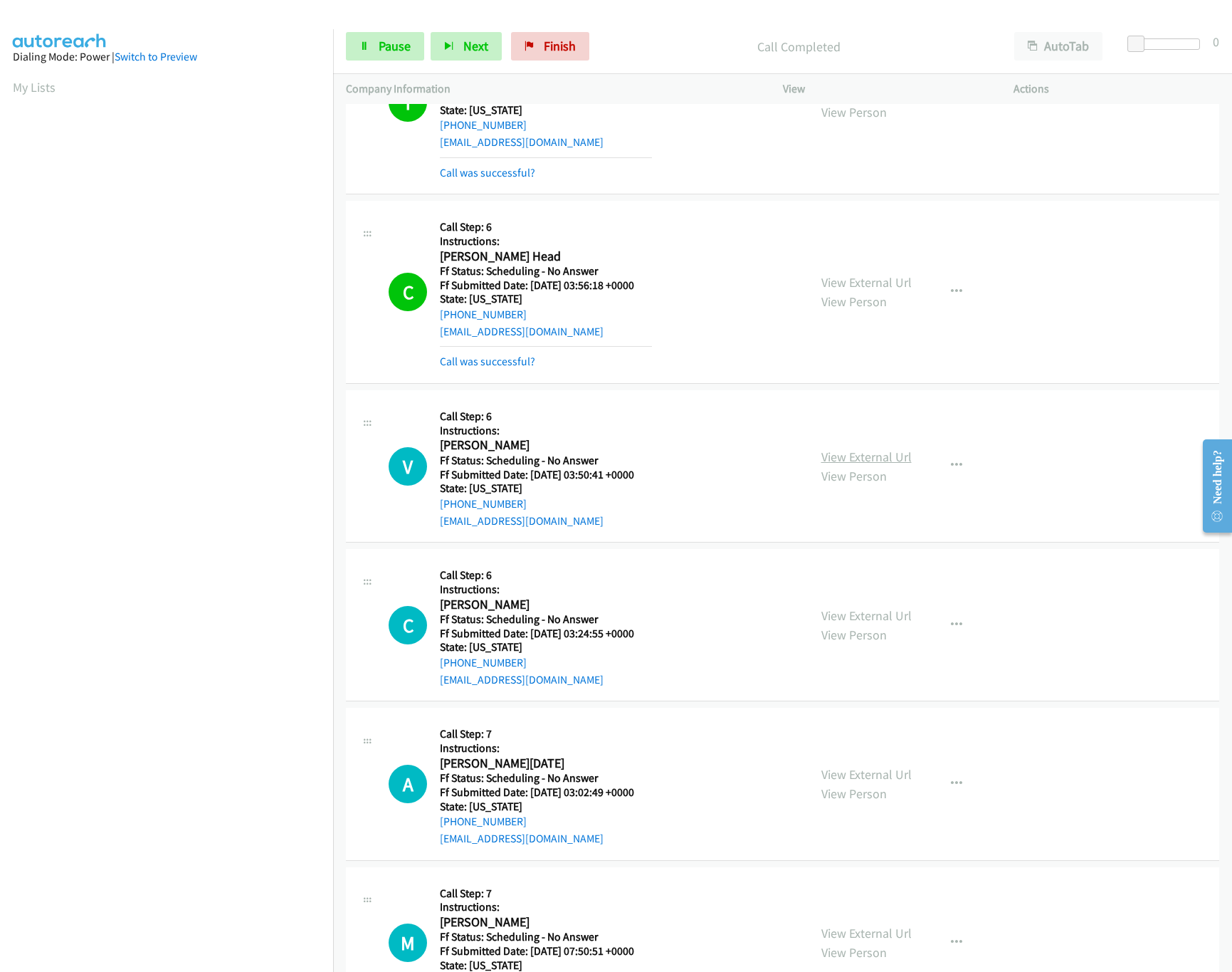
click at [848, 449] on link "View External Url" at bounding box center [867, 456] width 91 height 17
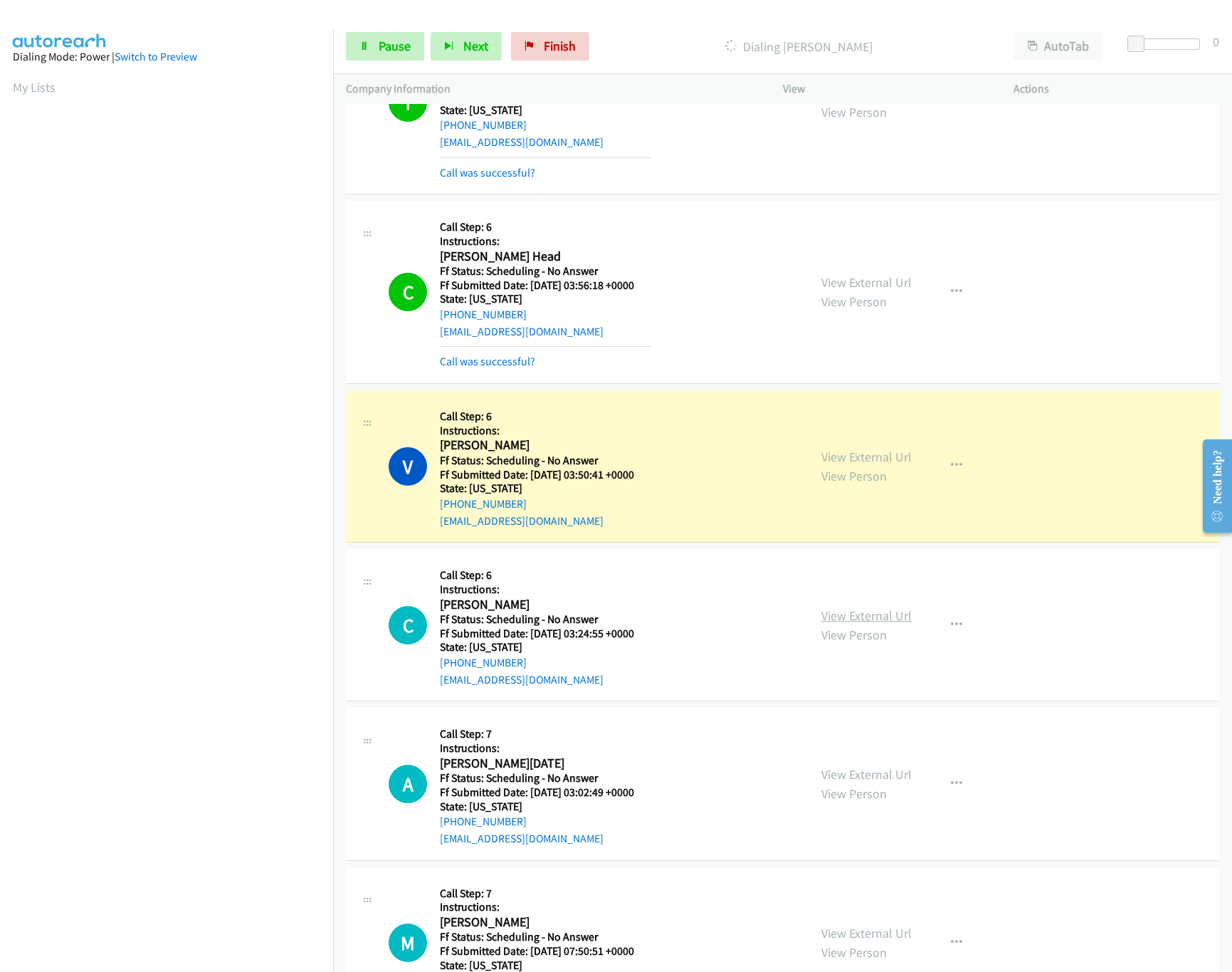
click at [872, 610] on link "View External Url" at bounding box center [867, 614] width 91 height 17
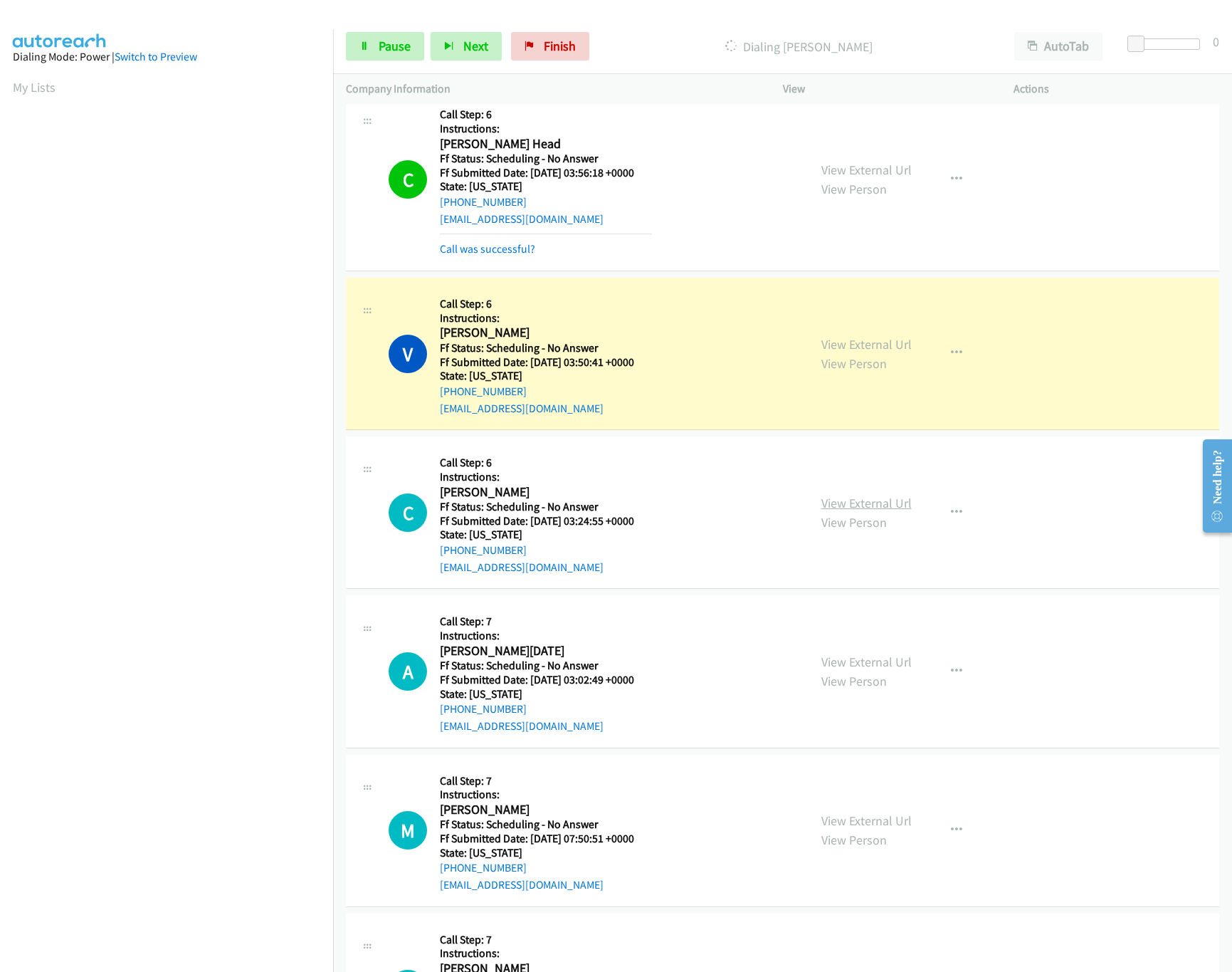
scroll to position [569, 0]
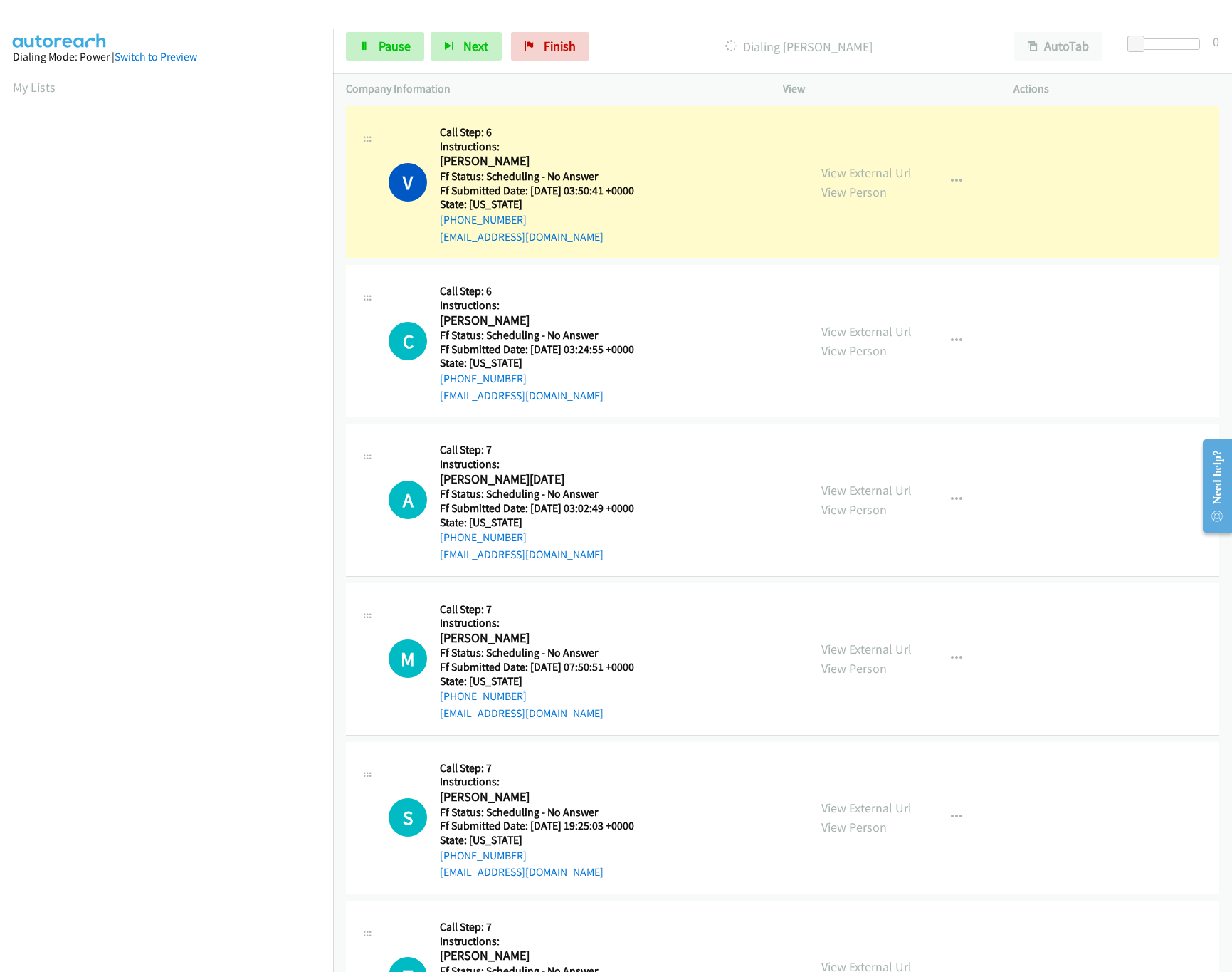
click at [851, 489] on link "View External Url" at bounding box center [867, 489] width 91 height 17
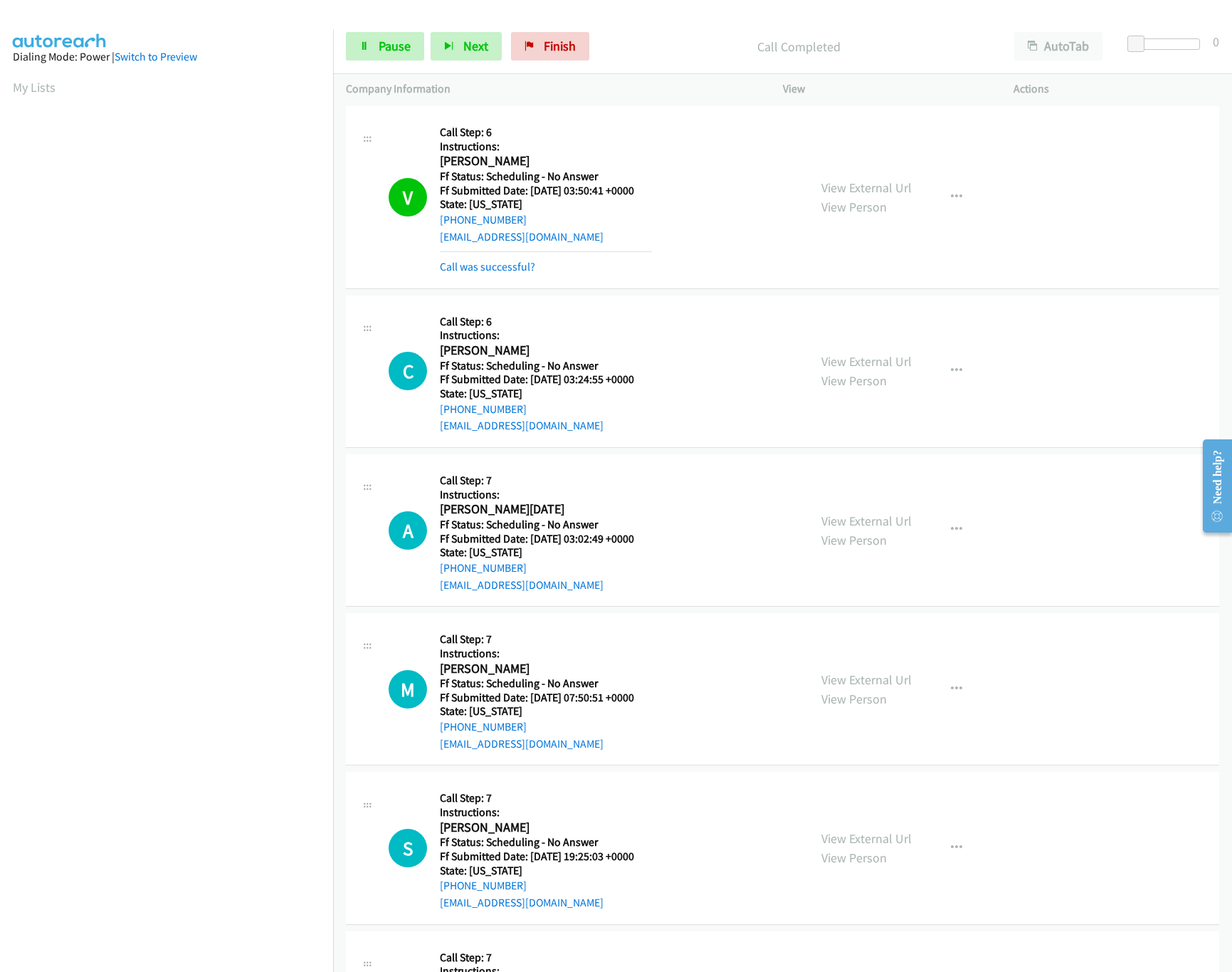
scroll to position [712, 0]
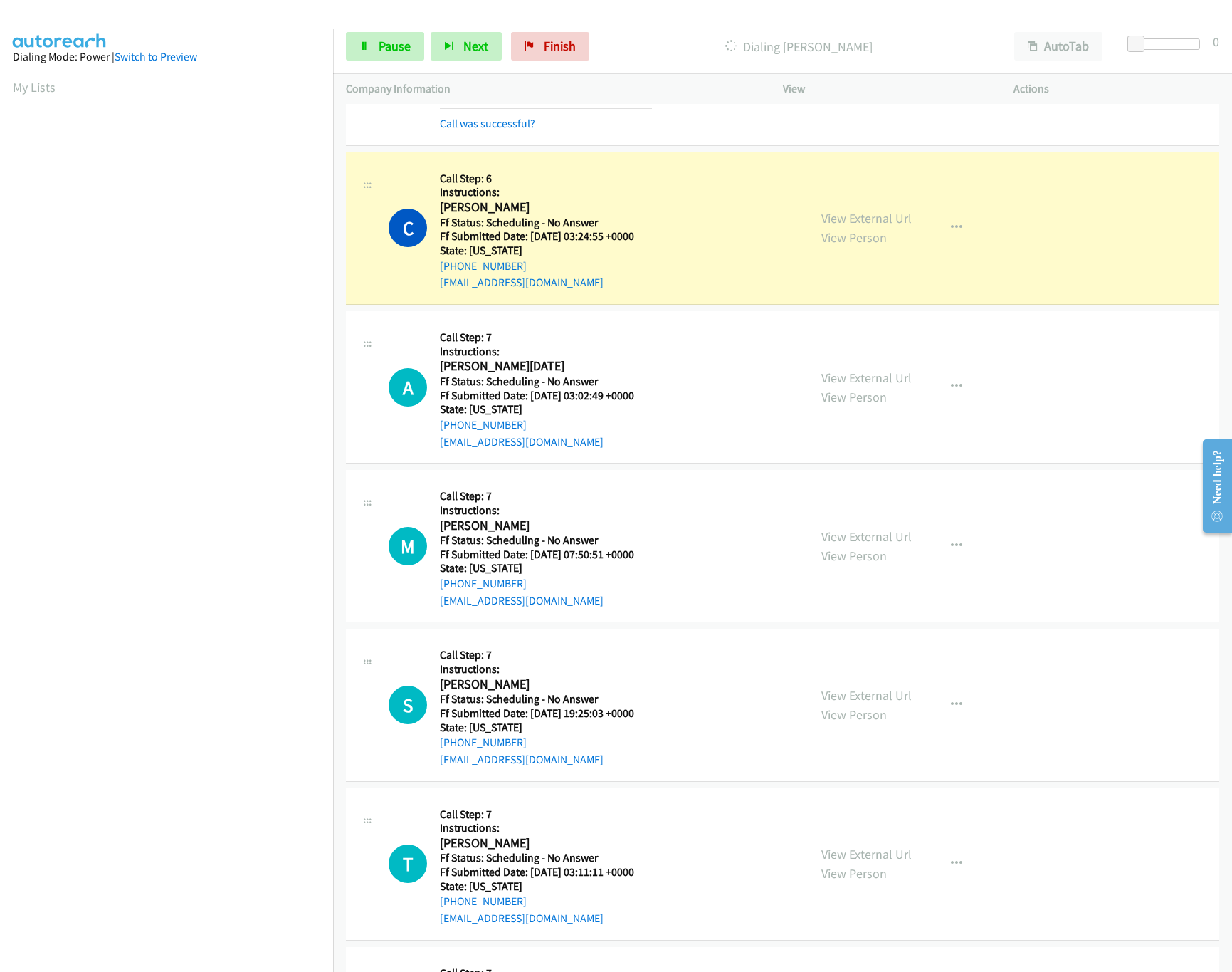
click at [266, 911] on nav "Dialing Mode: Power | Switch to Preview My Lists" at bounding box center [167, 515] width 334 height 972
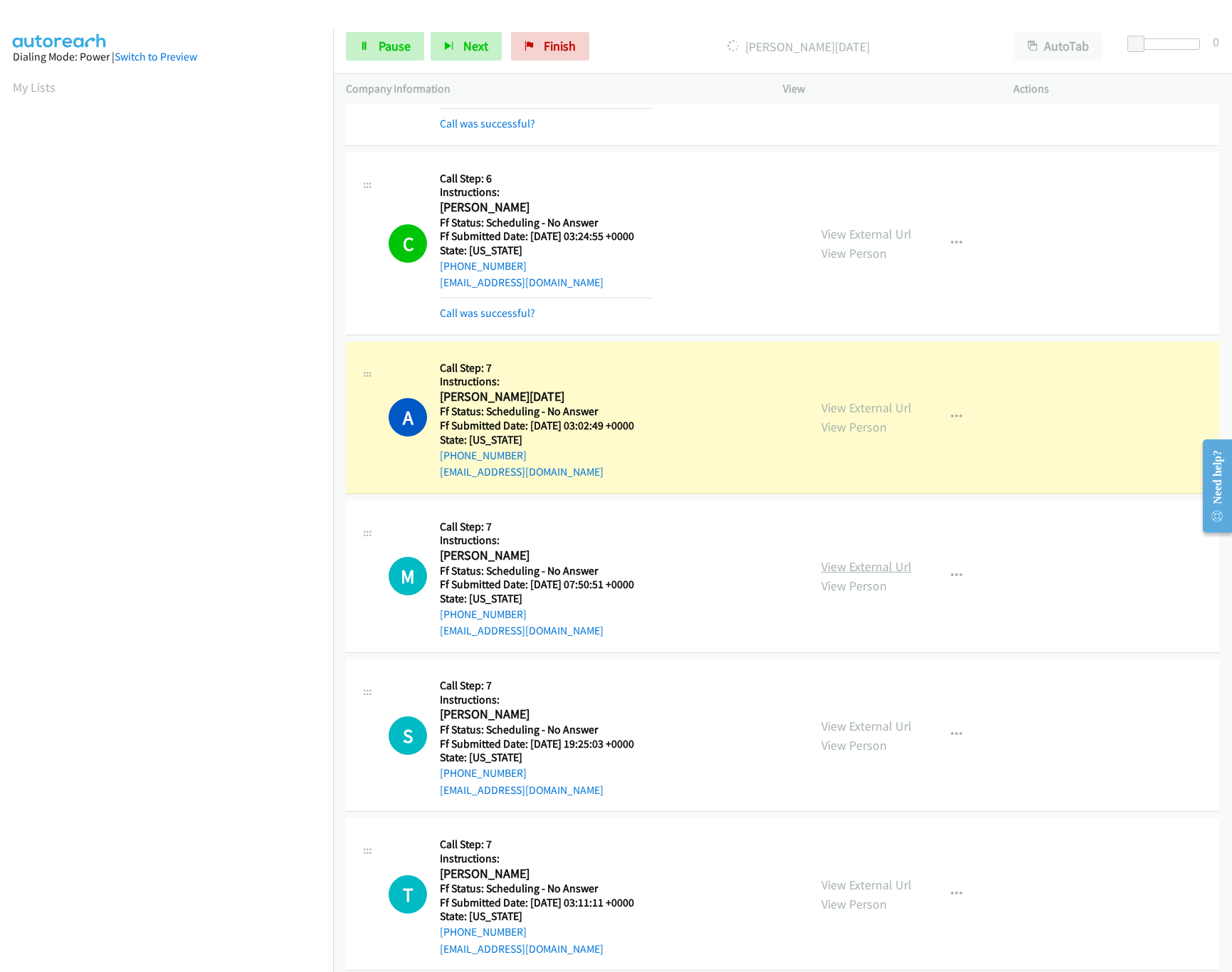
click at [855, 569] on link "View External Url" at bounding box center [867, 566] width 91 height 17
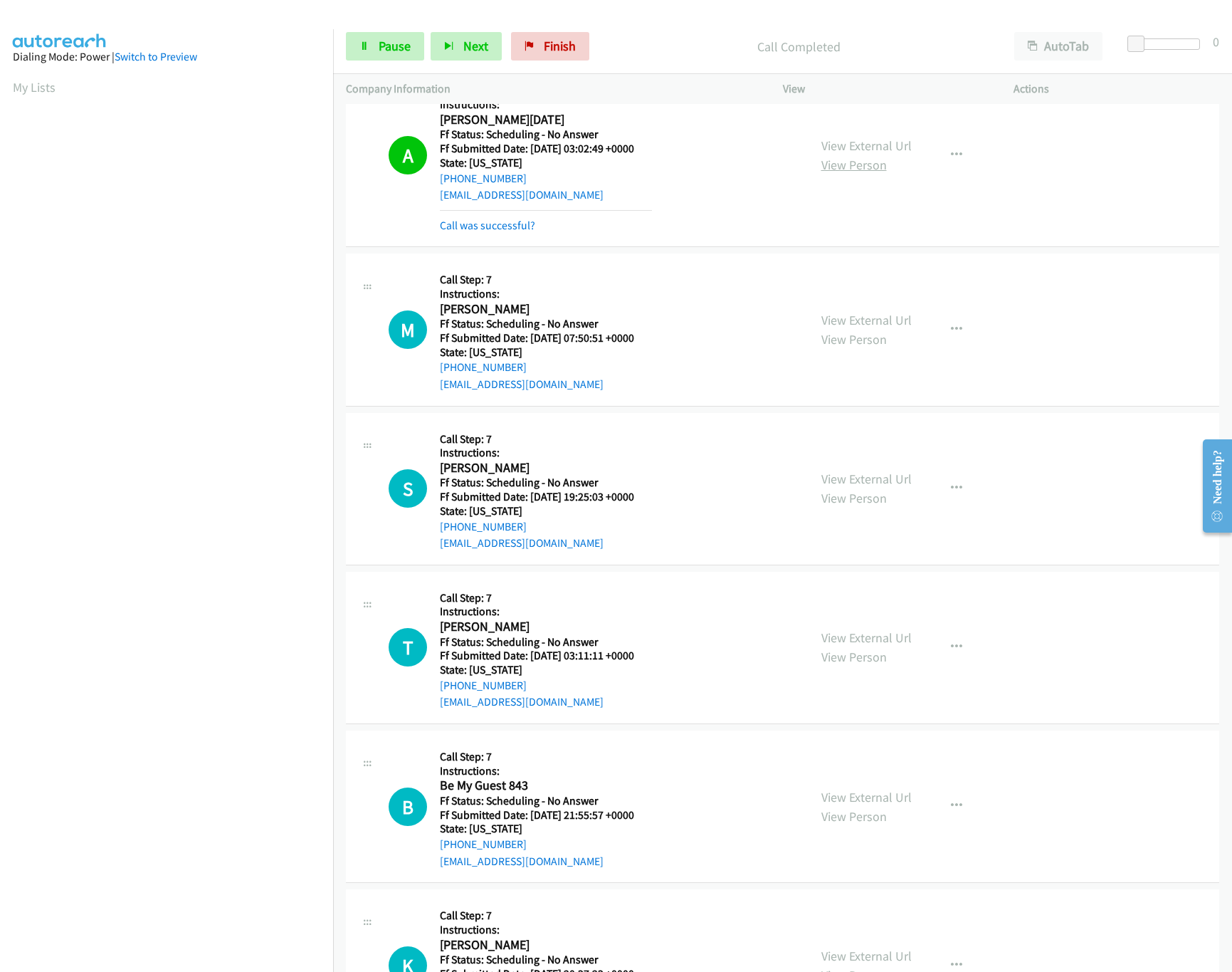
scroll to position [995, 0]
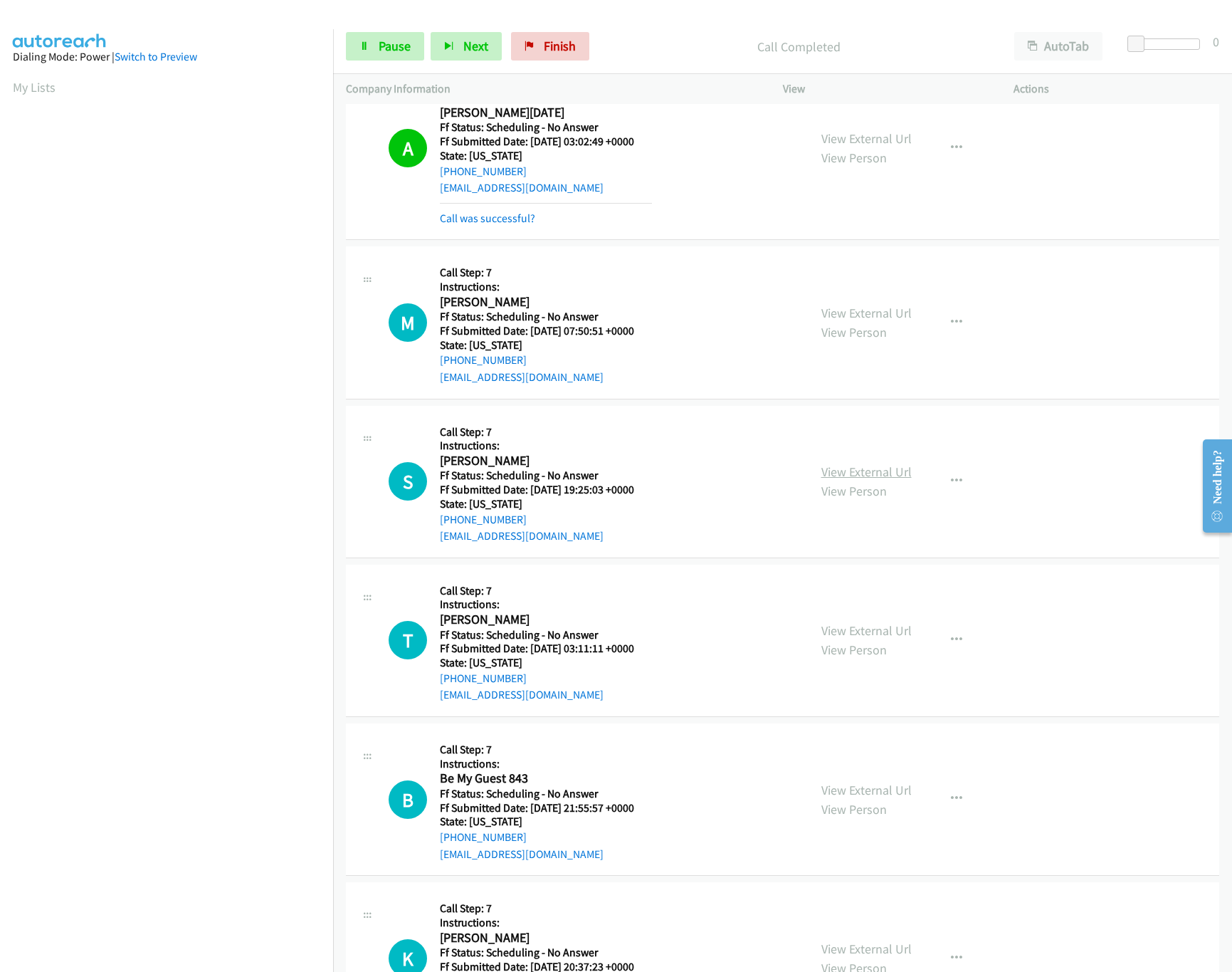
click at [863, 477] on link "View External Url" at bounding box center [867, 471] width 91 height 17
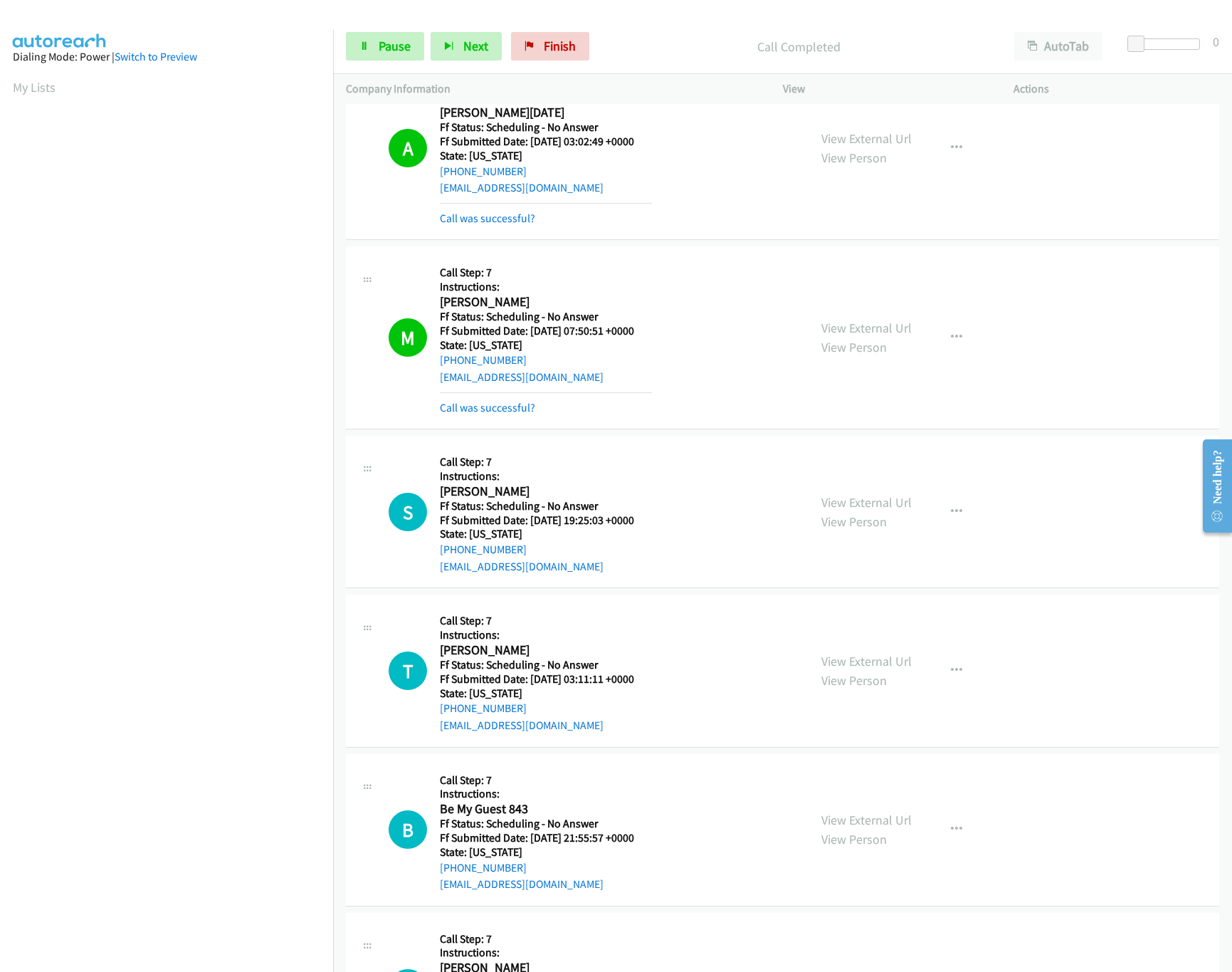
scroll to position [1139, 0]
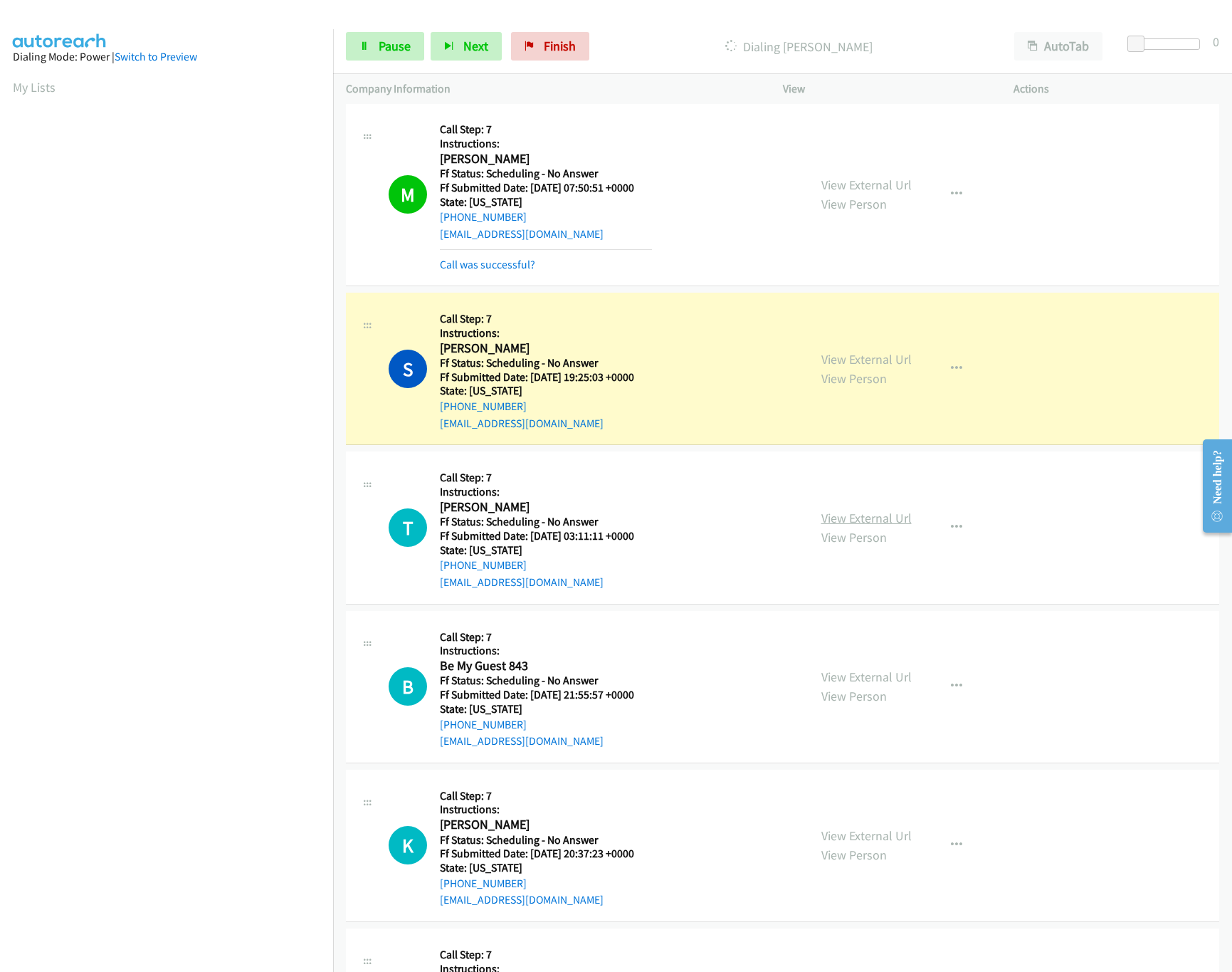
click at [863, 524] on link "View External Url" at bounding box center [867, 518] width 91 height 17
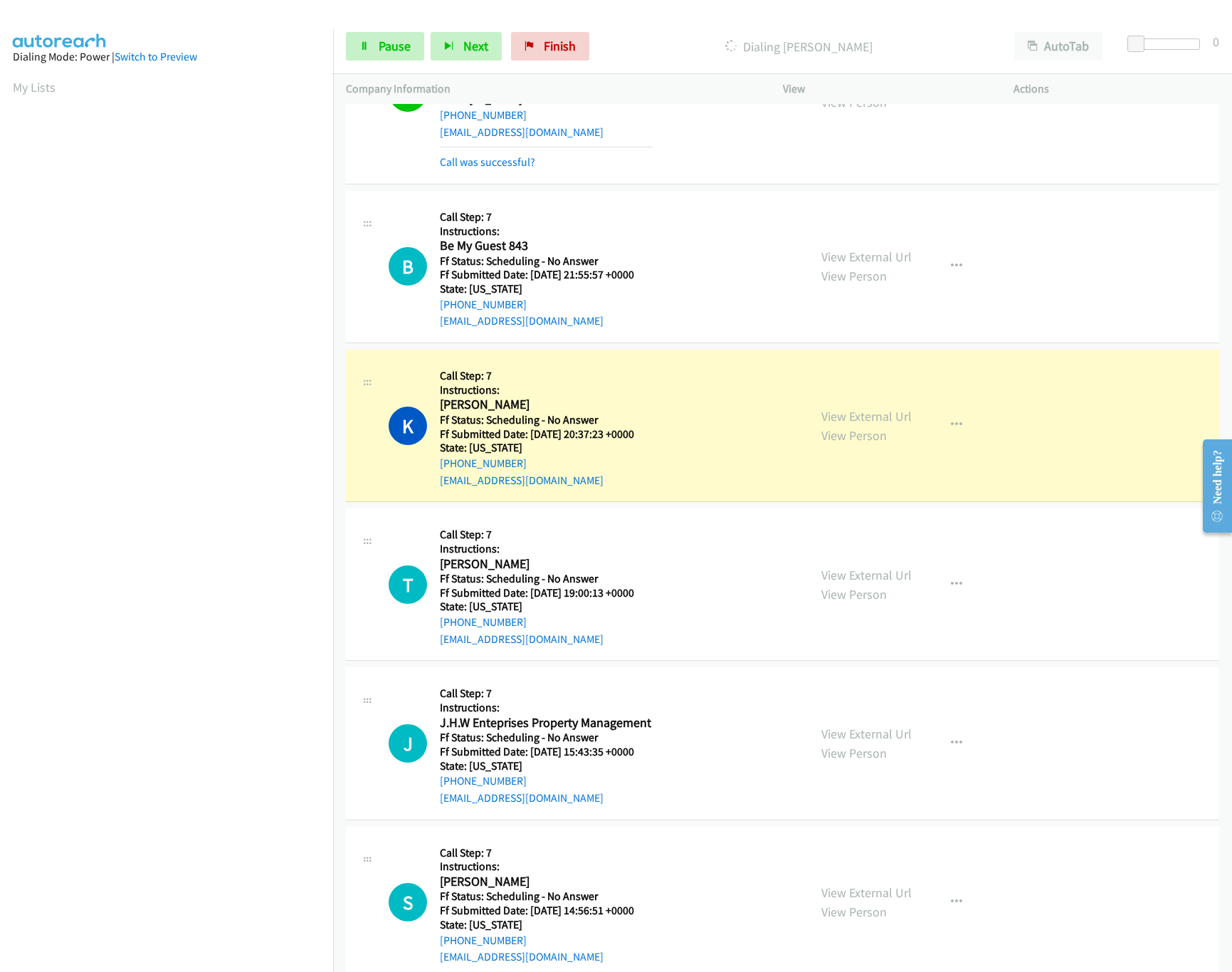
scroll to position [1850, 0]
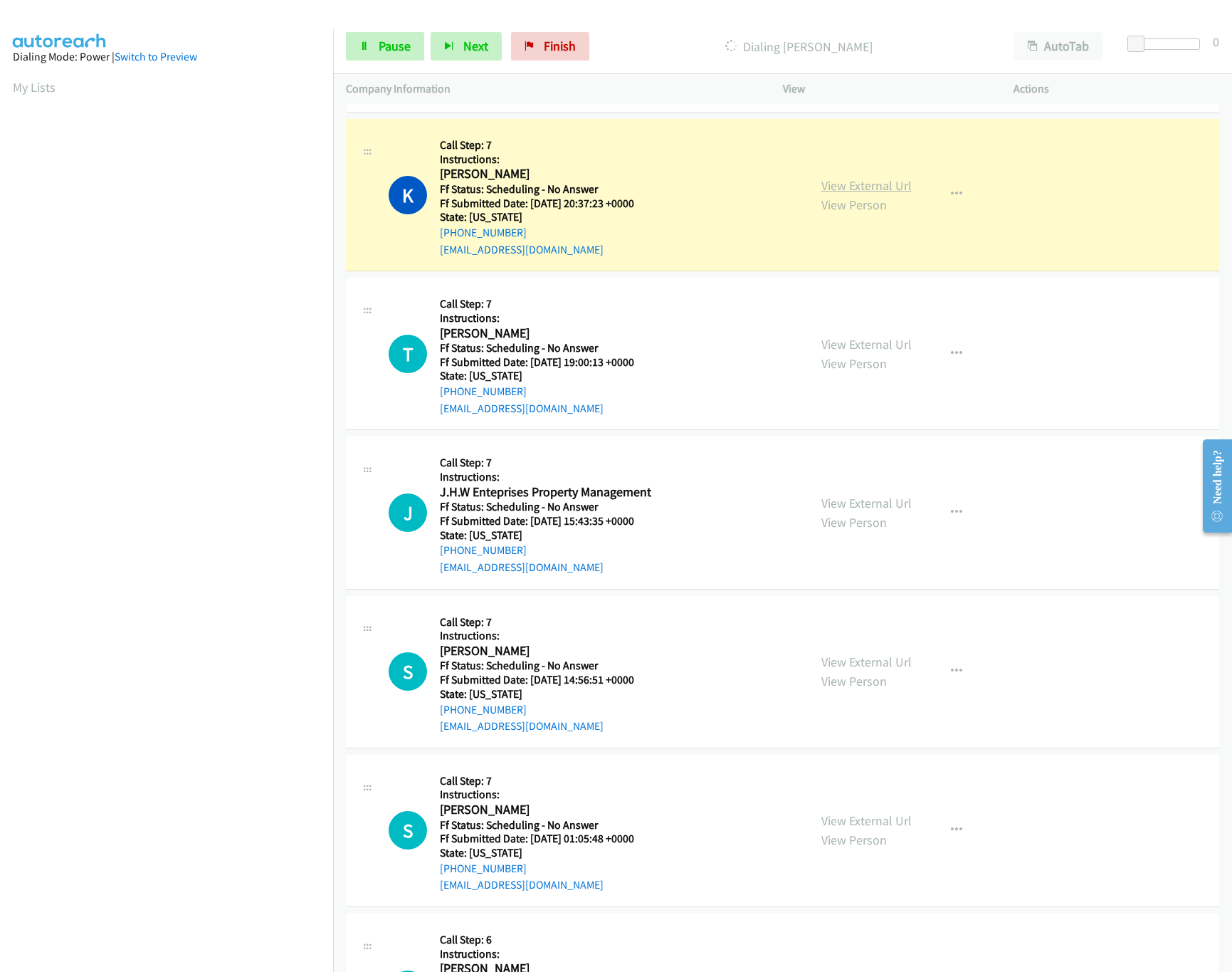
click at [871, 185] on link "View External Url" at bounding box center [867, 185] width 91 height 17
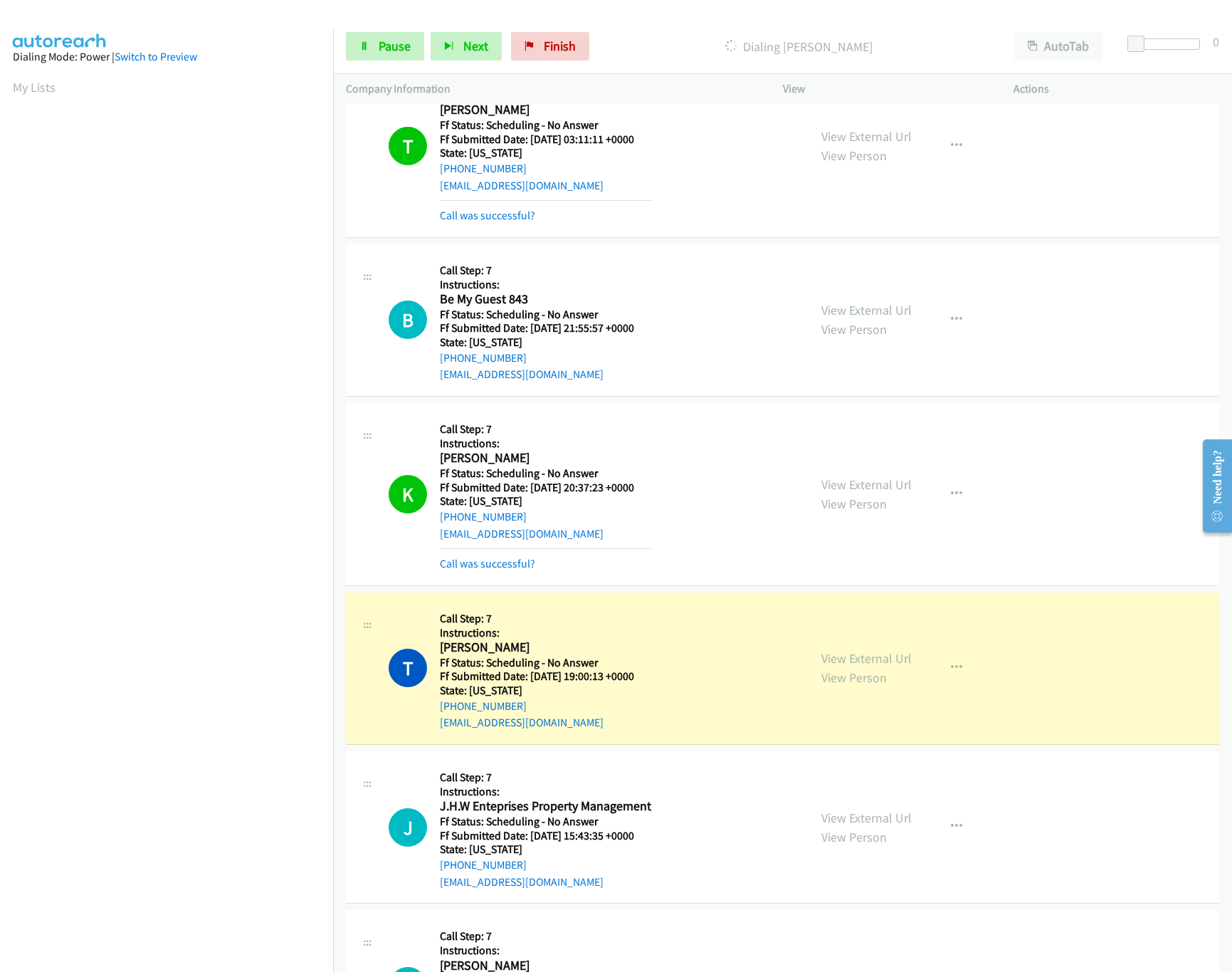
scroll to position [1709, 0]
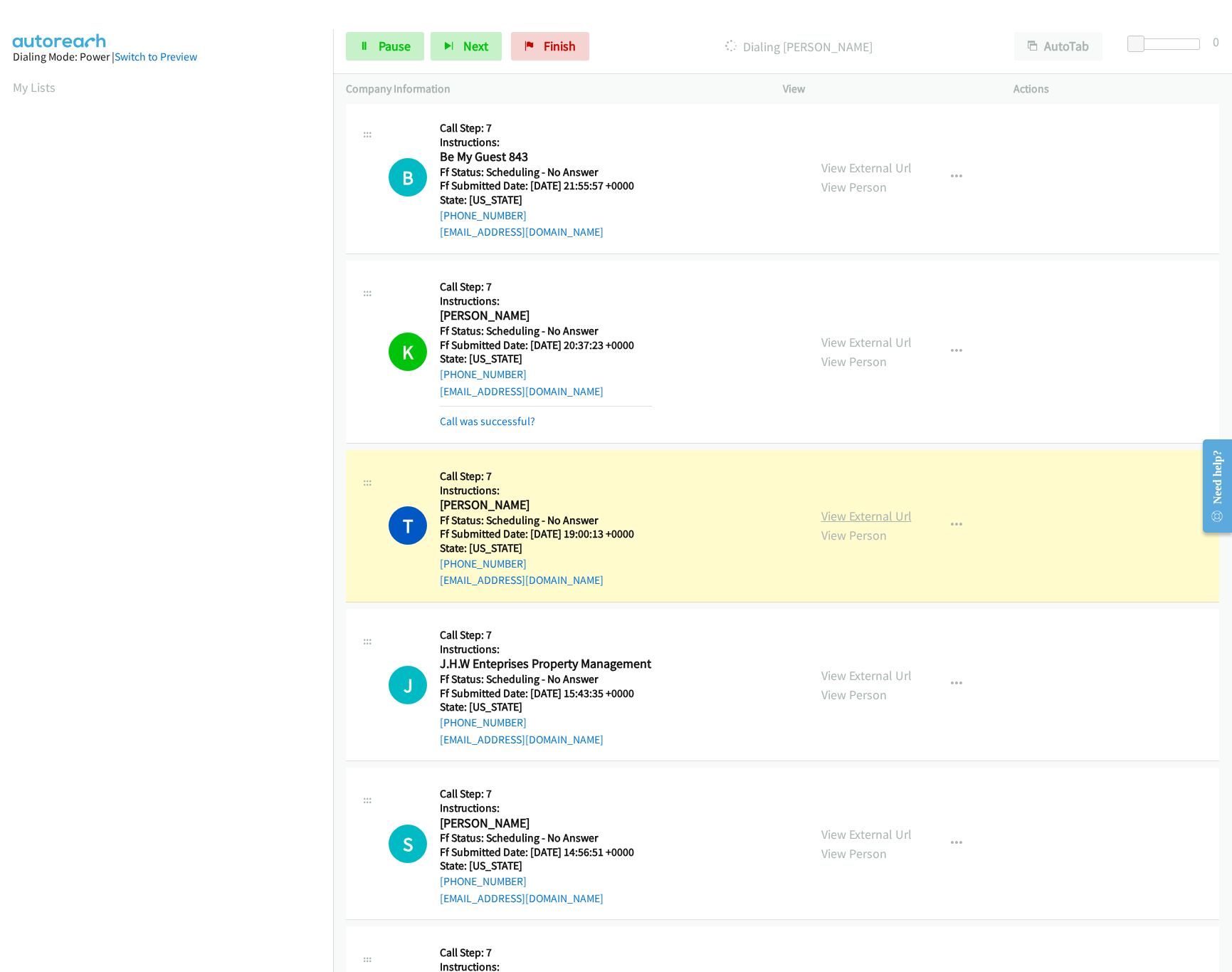
click at [839, 524] on link "View External Url" at bounding box center [867, 515] width 91 height 17
click at [385, 58] on link "Pause" at bounding box center [385, 46] width 78 height 28
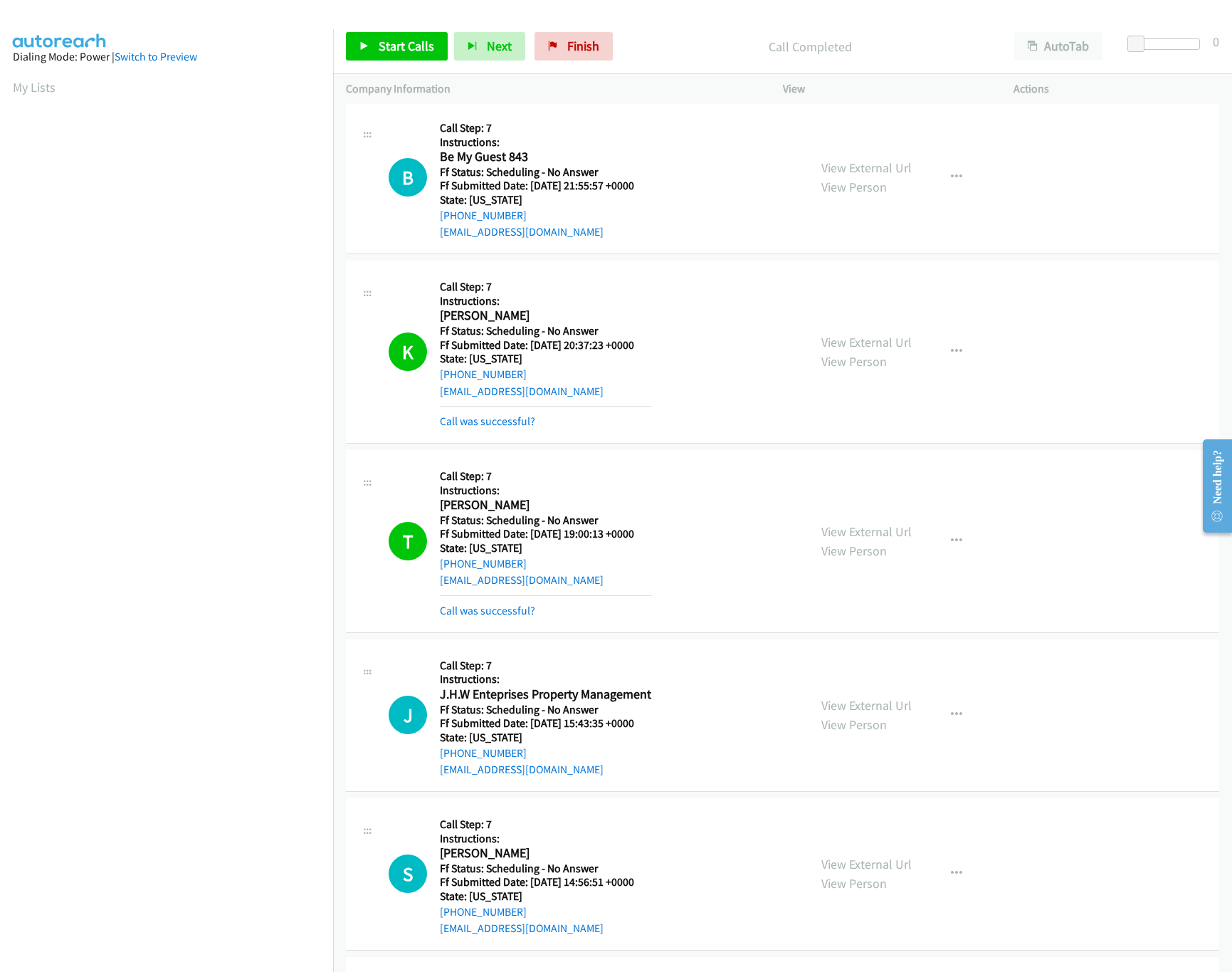
click at [566, 26] on div "Start Calls Pause Next Finish Call Completed AutoTab AutoTab 0" at bounding box center [783, 47] width 899 height 55
click at [575, 43] on span "Finish" at bounding box center [583, 46] width 32 height 17
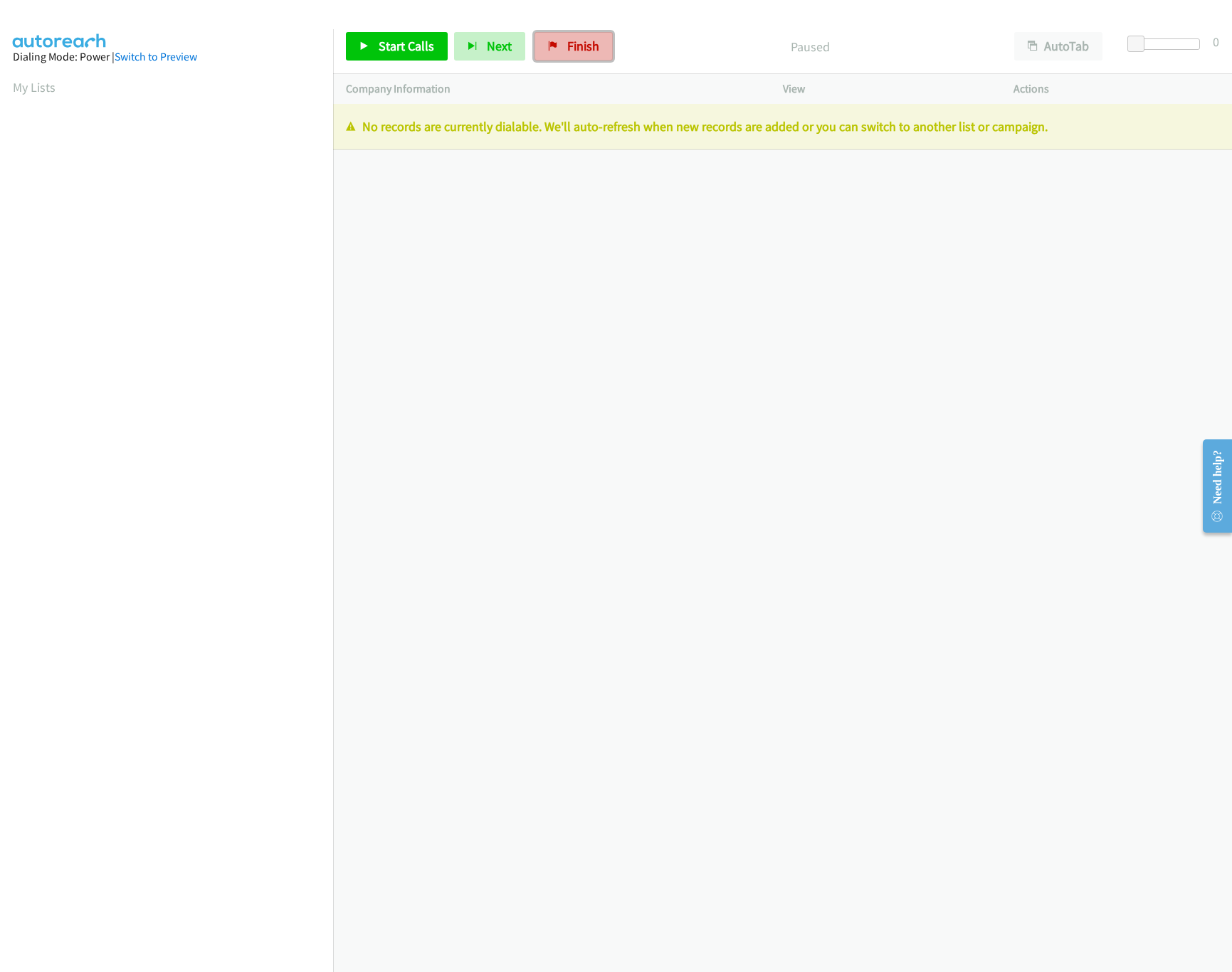
click at [591, 38] on span "Finish" at bounding box center [583, 46] width 32 height 17
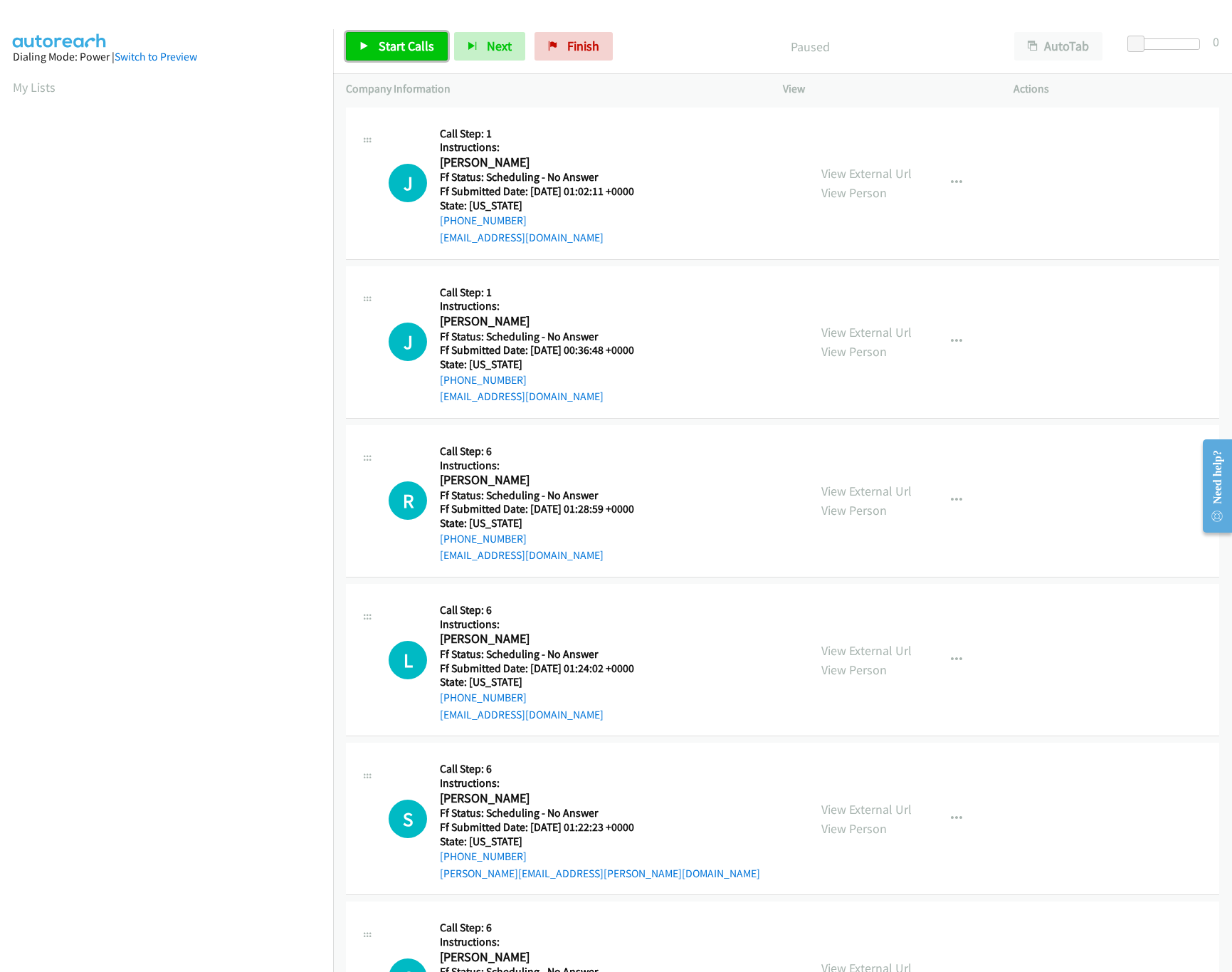
click at [412, 50] on span "Start Calls" at bounding box center [406, 46] width 56 height 17
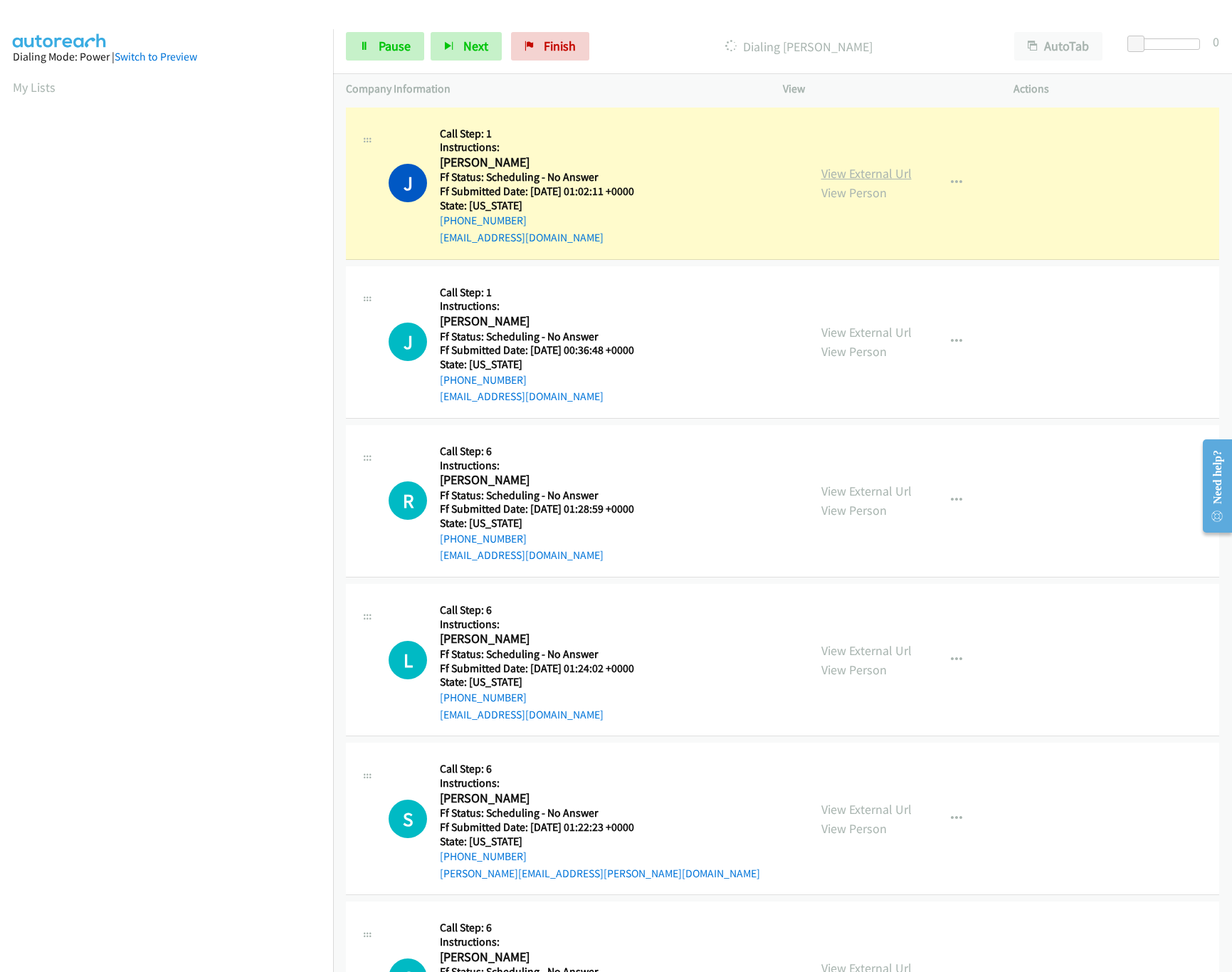
click at [829, 175] on link "View External Url" at bounding box center [867, 173] width 91 height 17
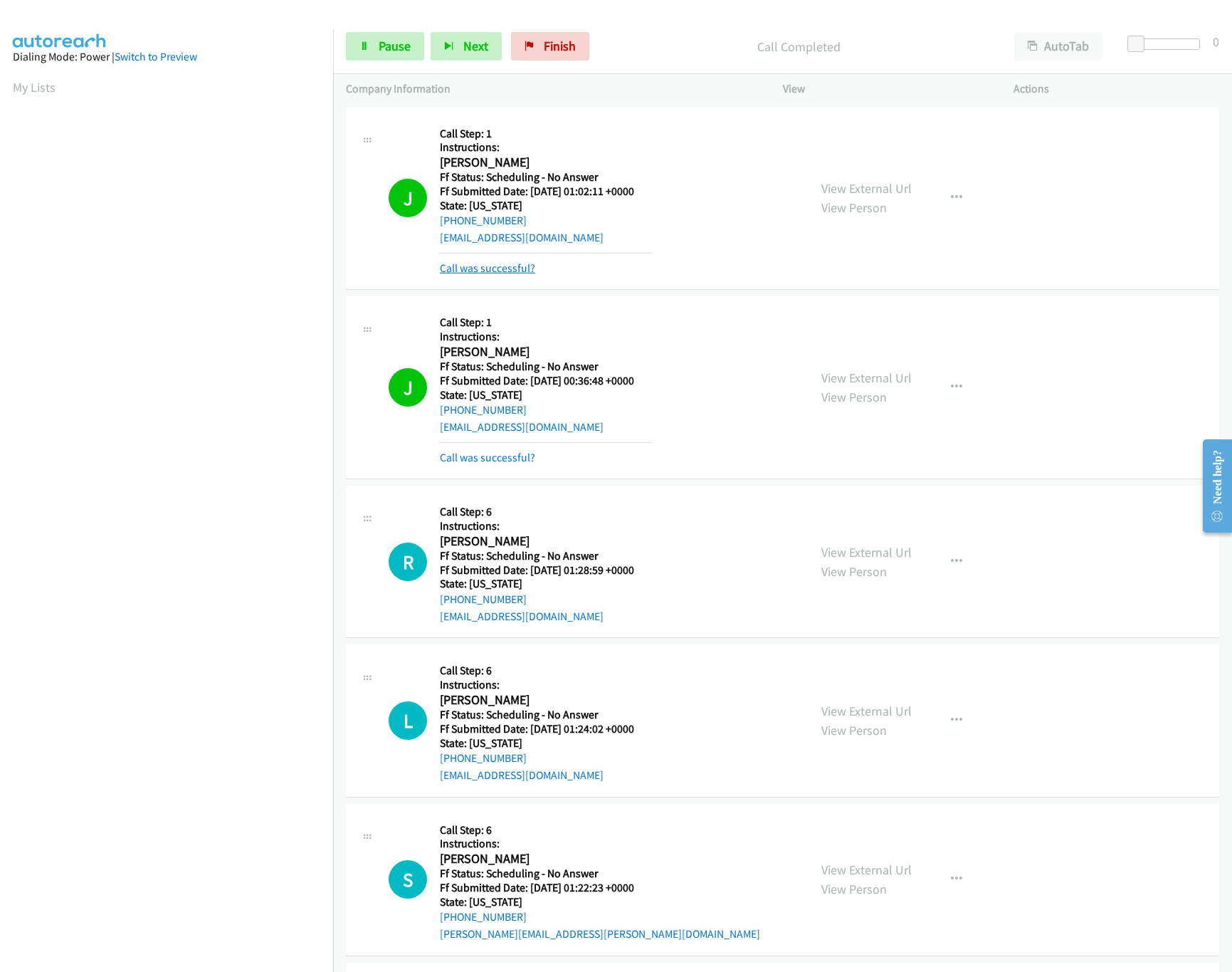
click at [473, 265] on link "Call was successful?" at bounding box center [488, 268] width 96 height 14
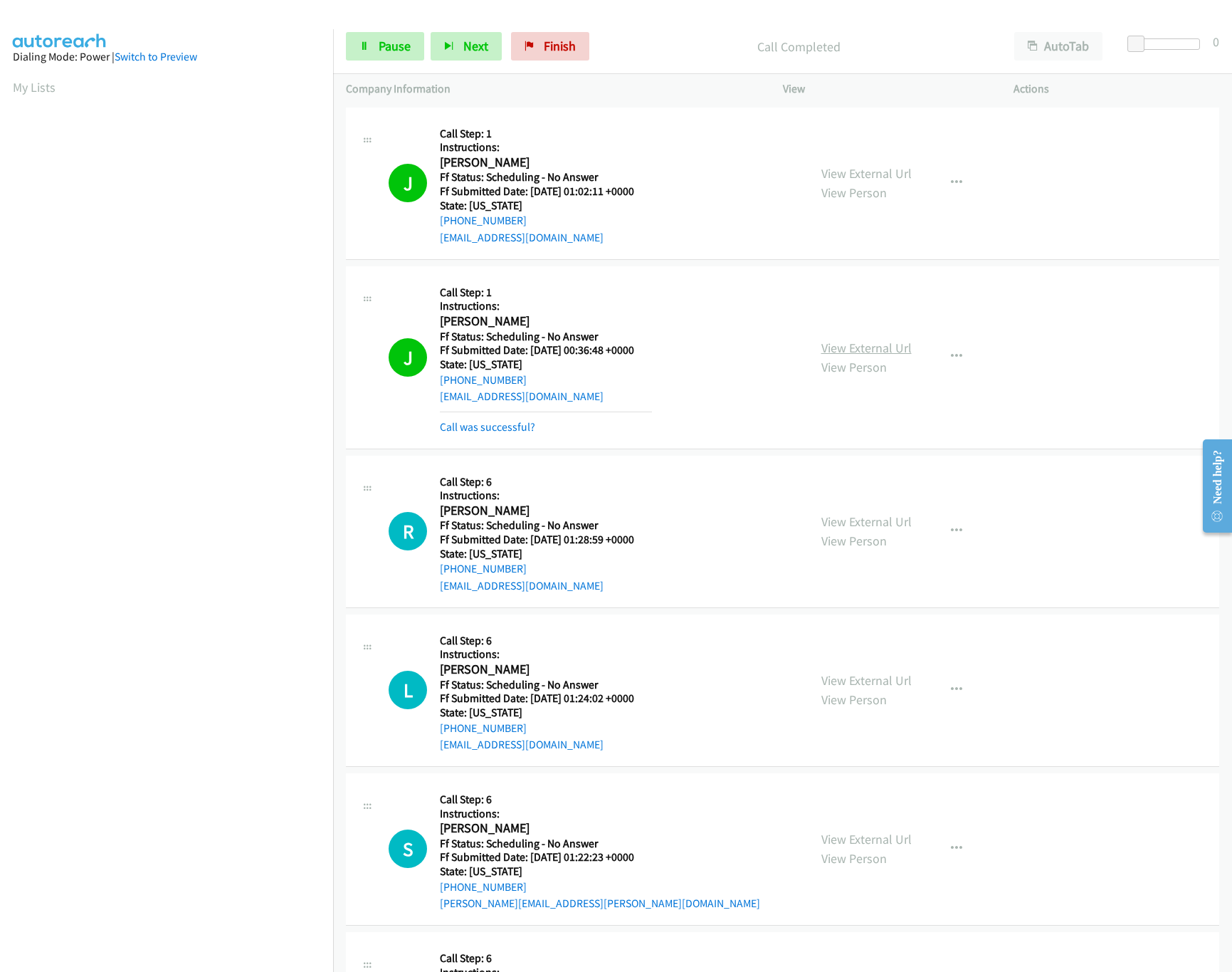
click at [859, 353] on link "View External Url" at bounding box center [867, 348] width 91 height 17
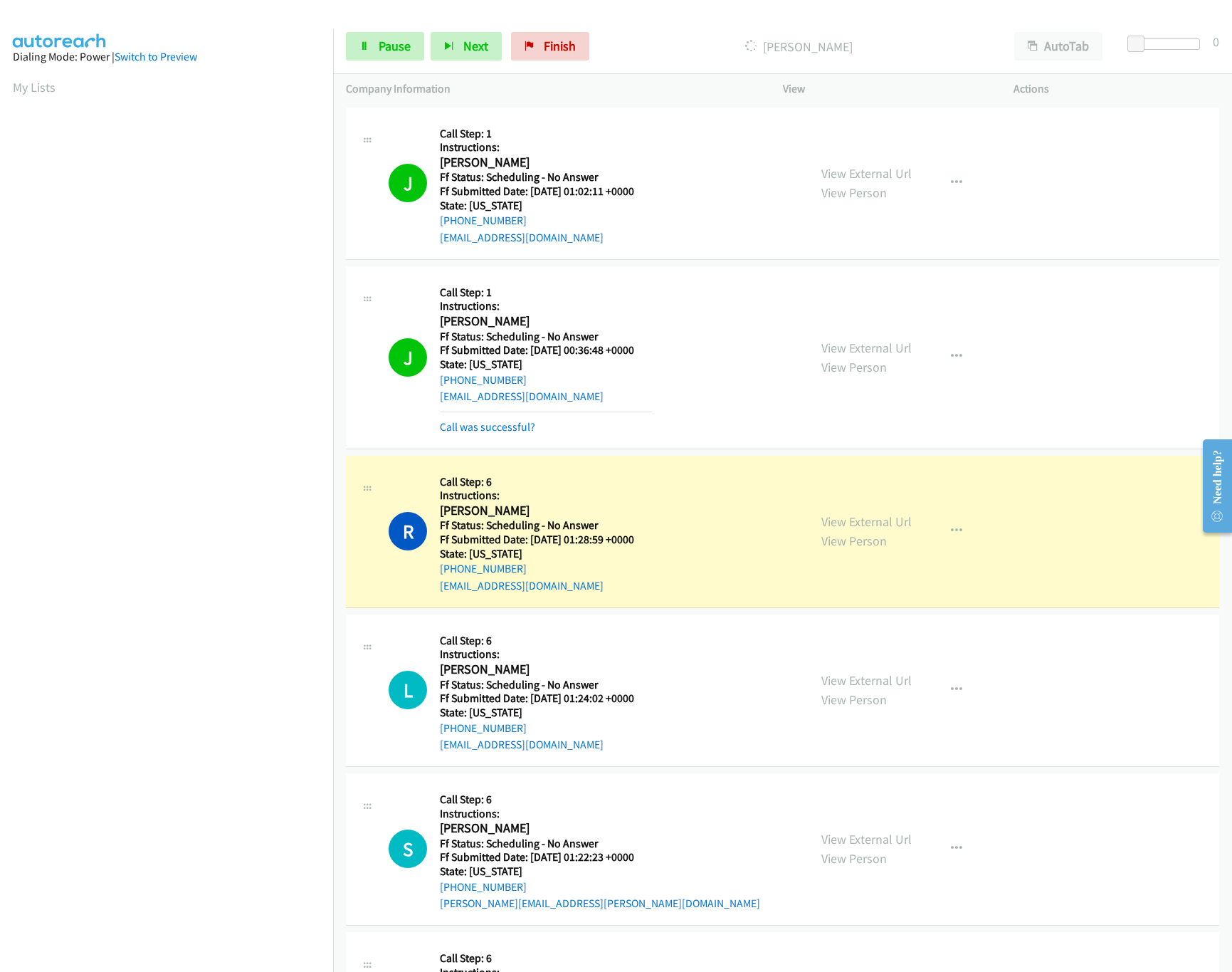
scroll to position [142, 0]
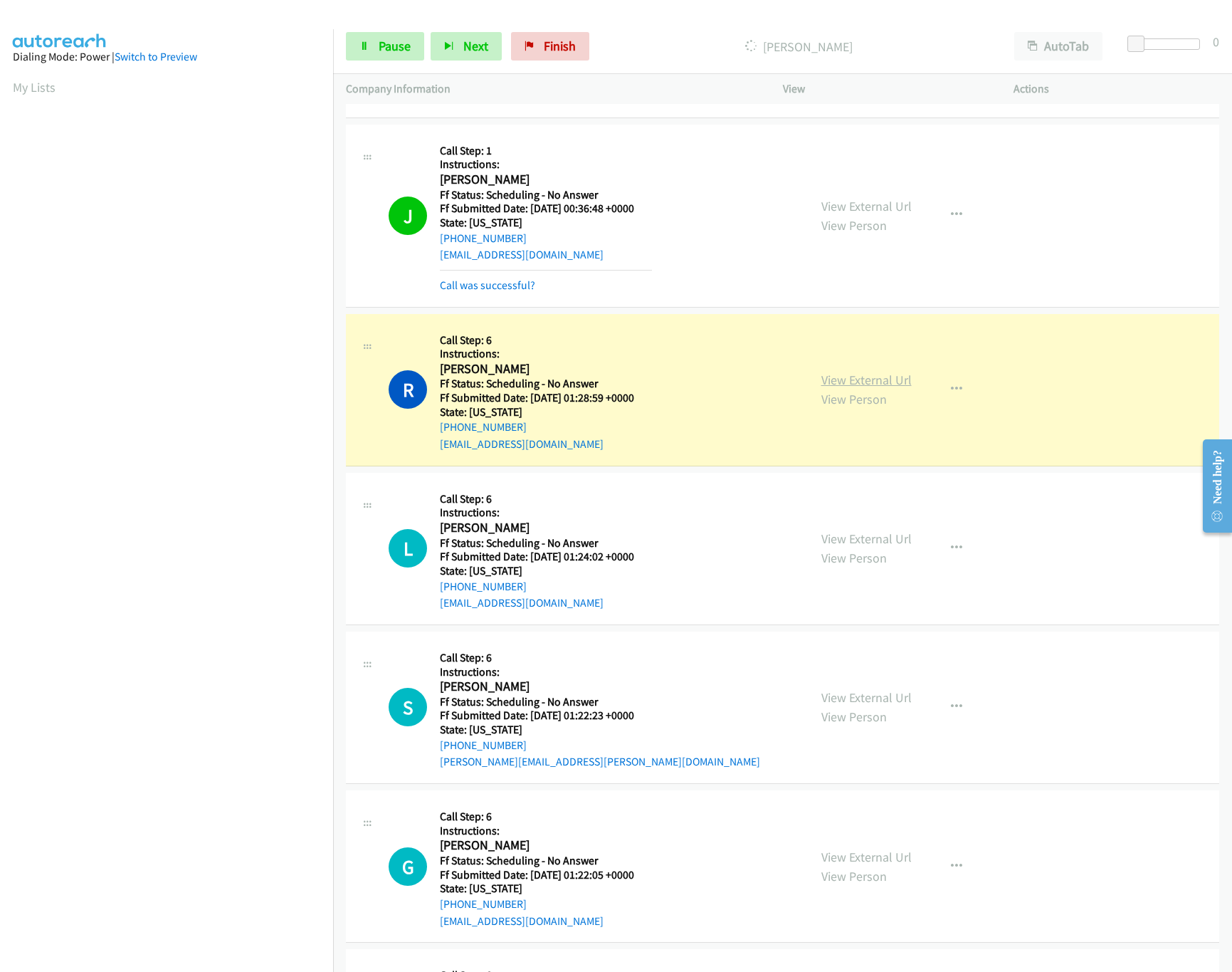
click at [829, 378] on link "View External Url" at bounding box center [867, 379] width 91 height 17
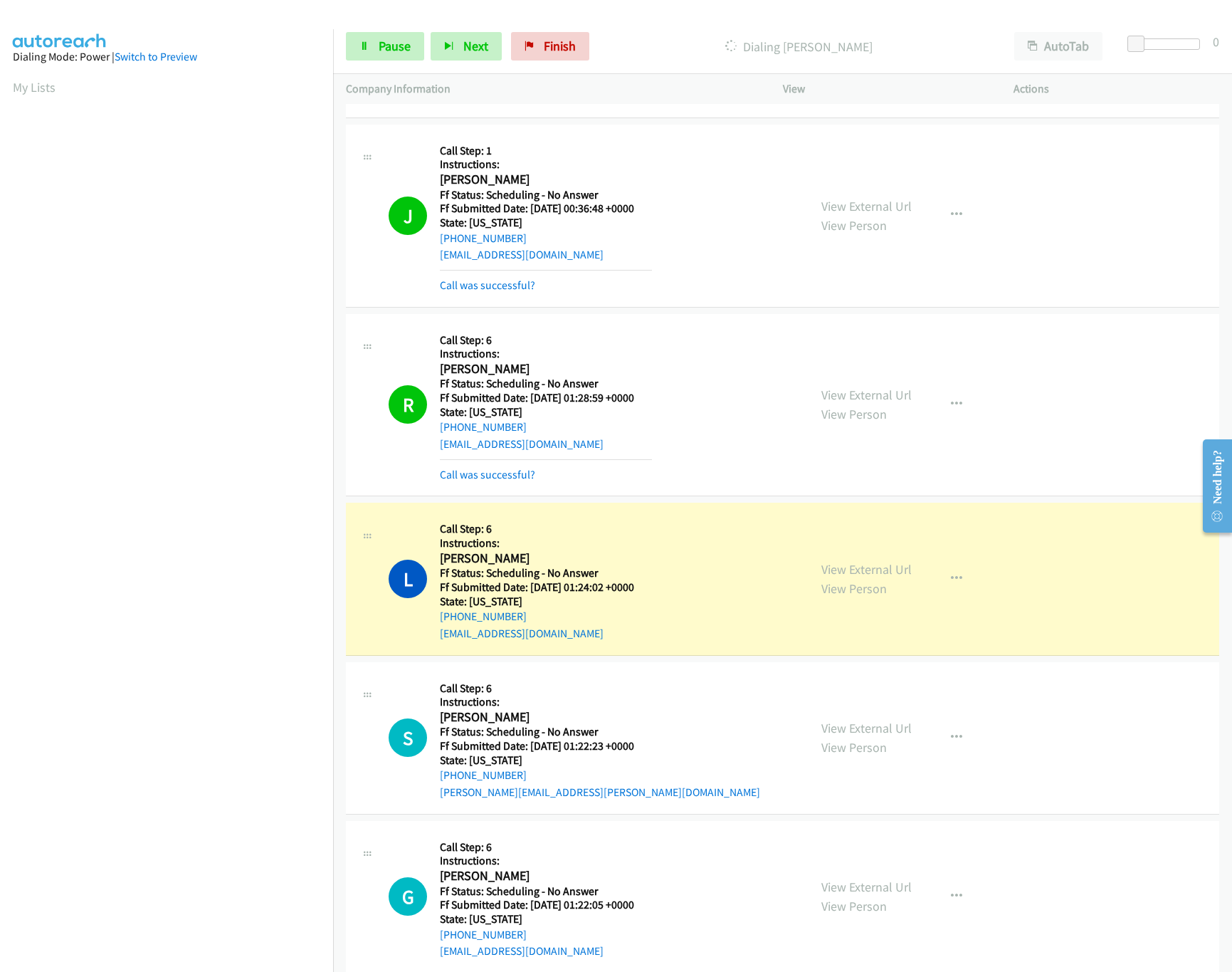
scroll to position [284, 0]
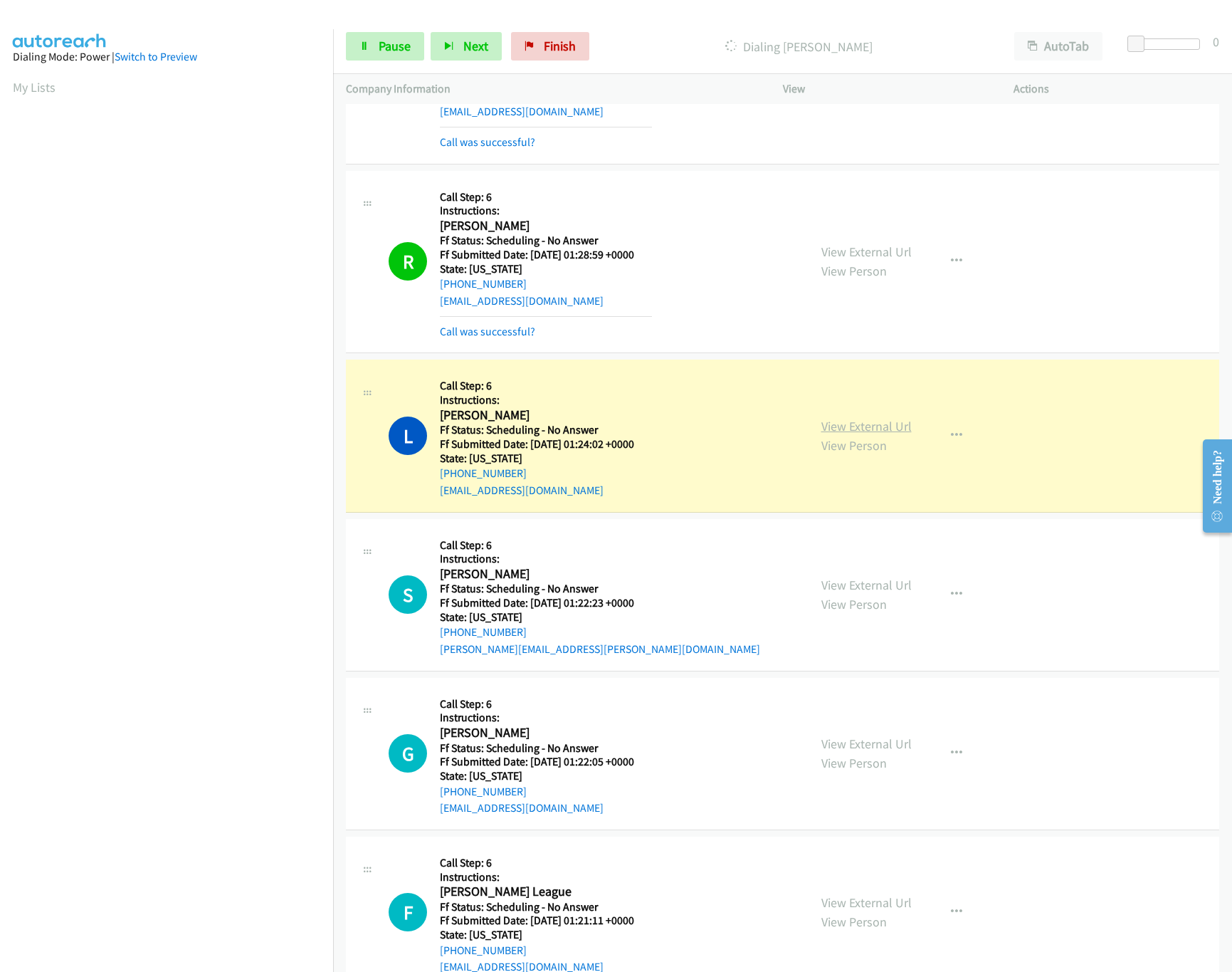
click at [832, 430] on link "View External Url" at bounding box center [867, 426] width 91 height 17
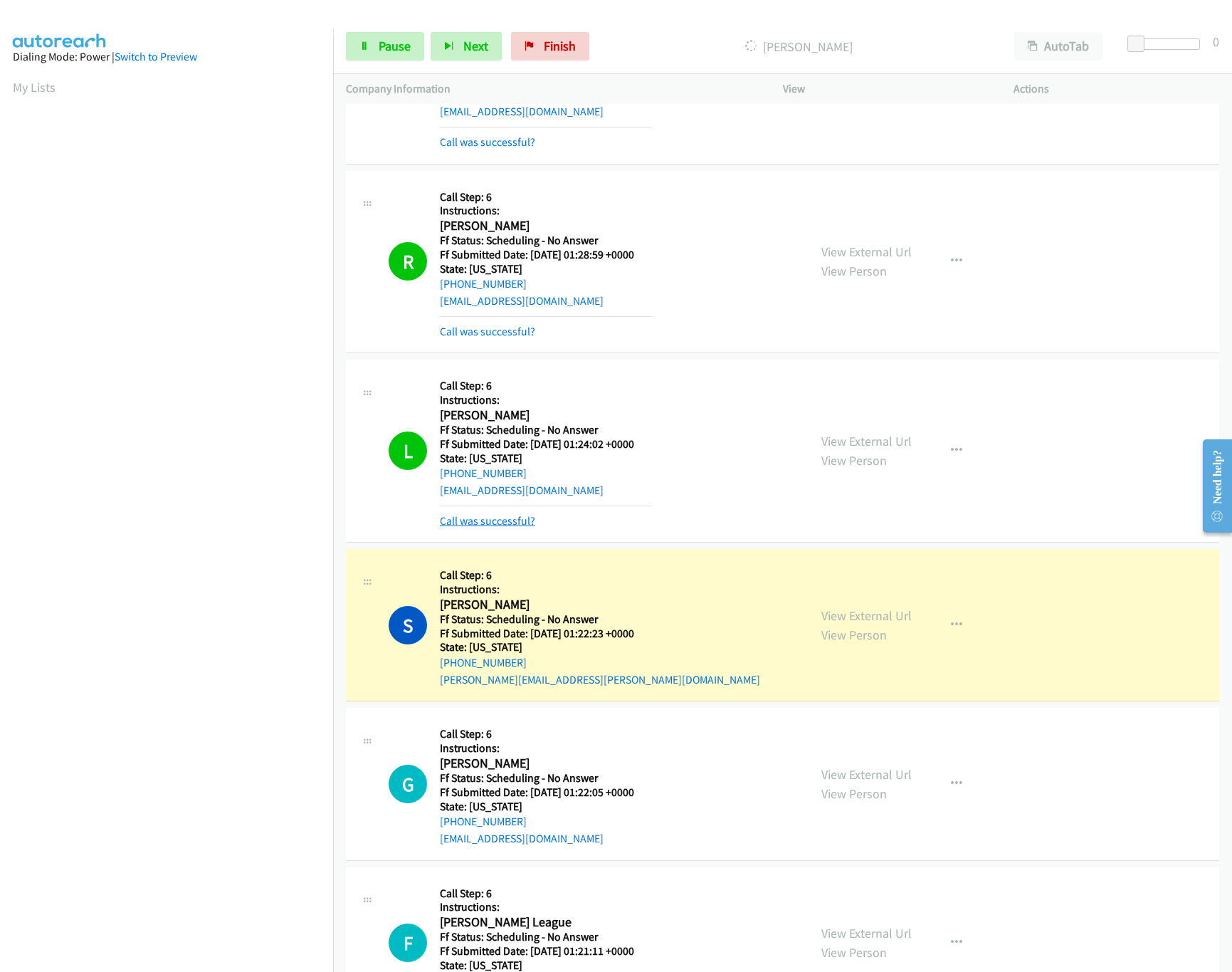
click at [496, 515] on link "Call was successful?" at bounding box center [488, 521] width 96 height 14
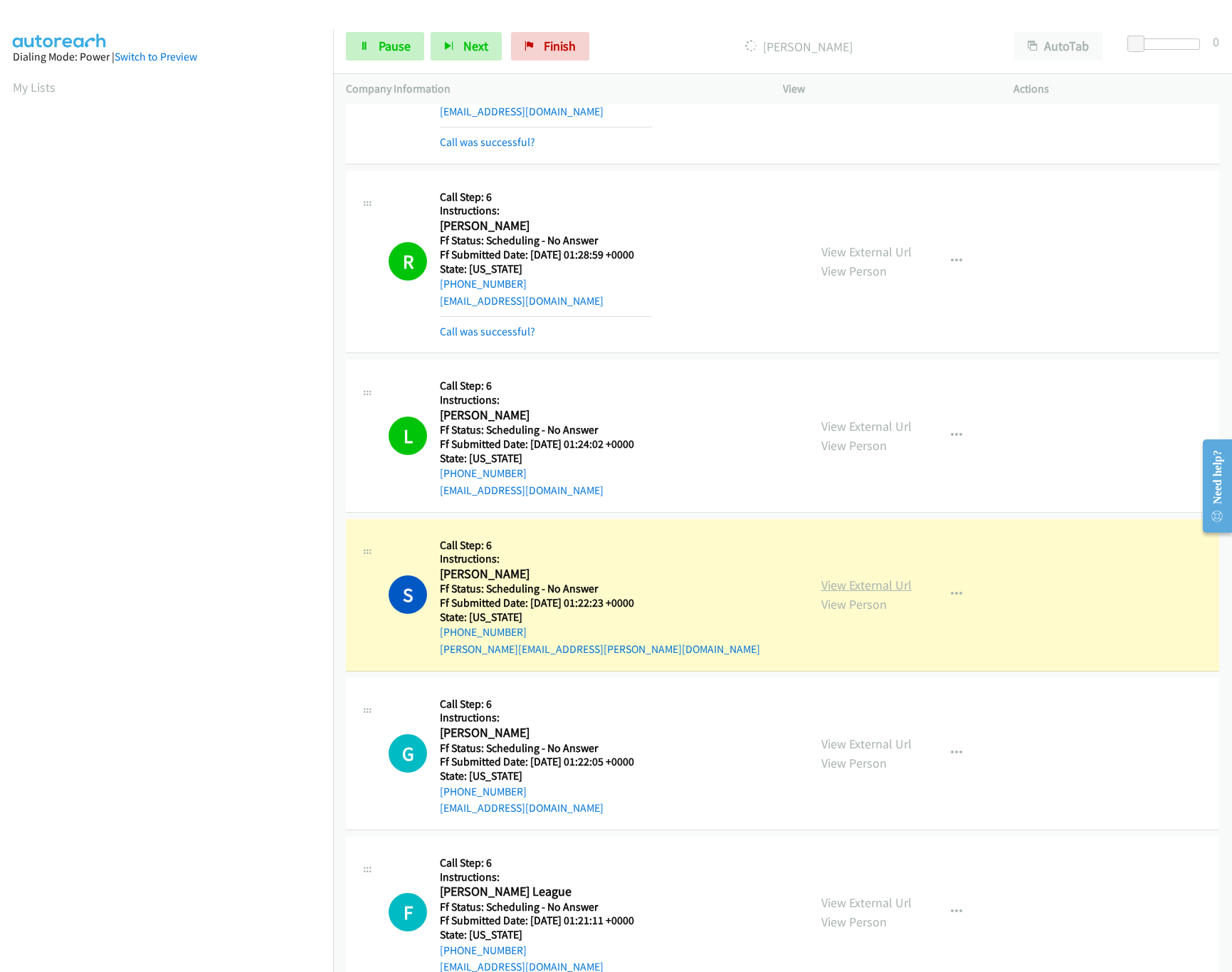
click at [841, 587] on link "View External Url" at bounding box center [867, 584] width 91 height 17
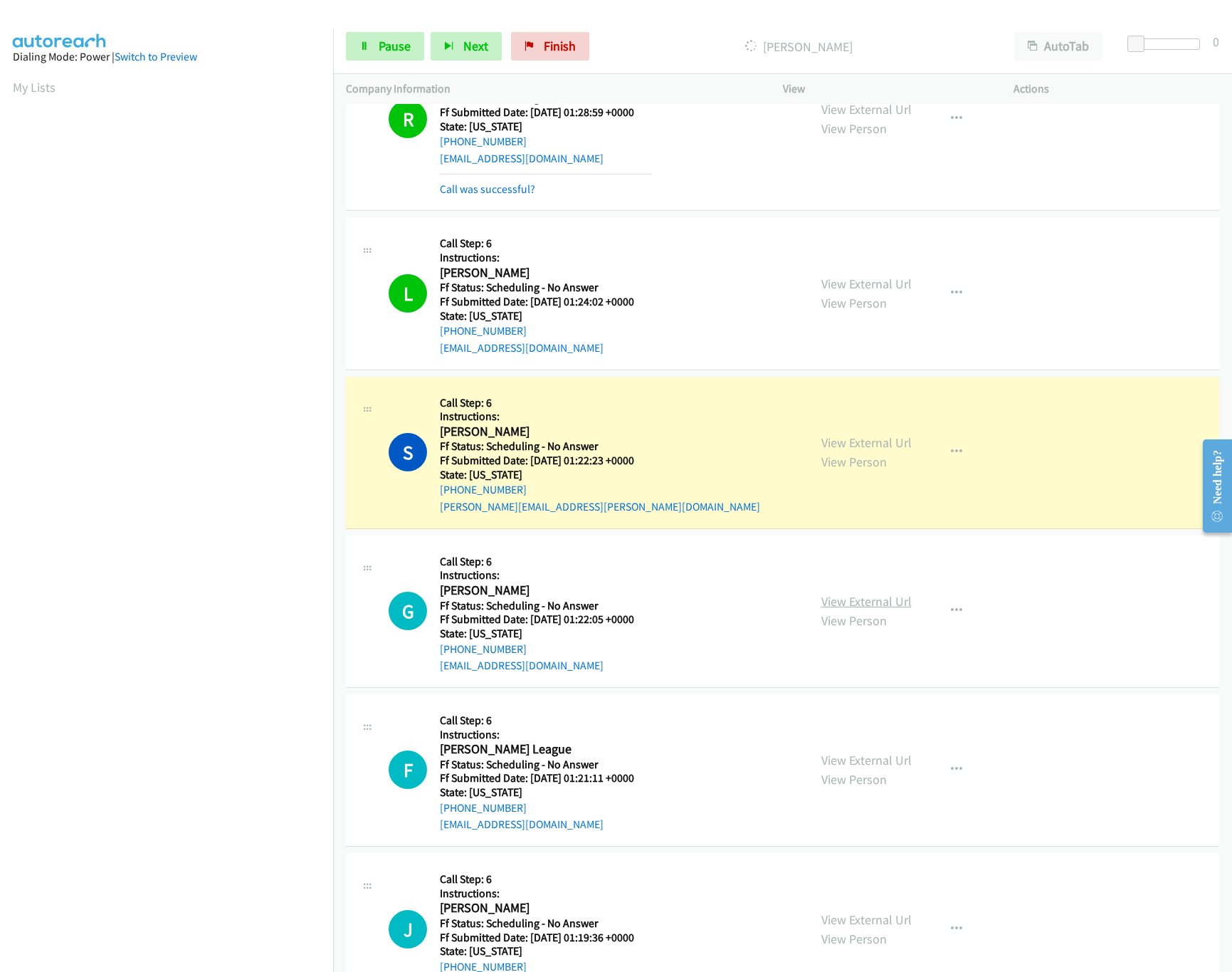
click at [885, 602] on link "View External Url" at bounding box center [867, 601] width 91 height 17
click at [398, 35] on link "Pause" at bounding box center [385, 46] width 78 height 28
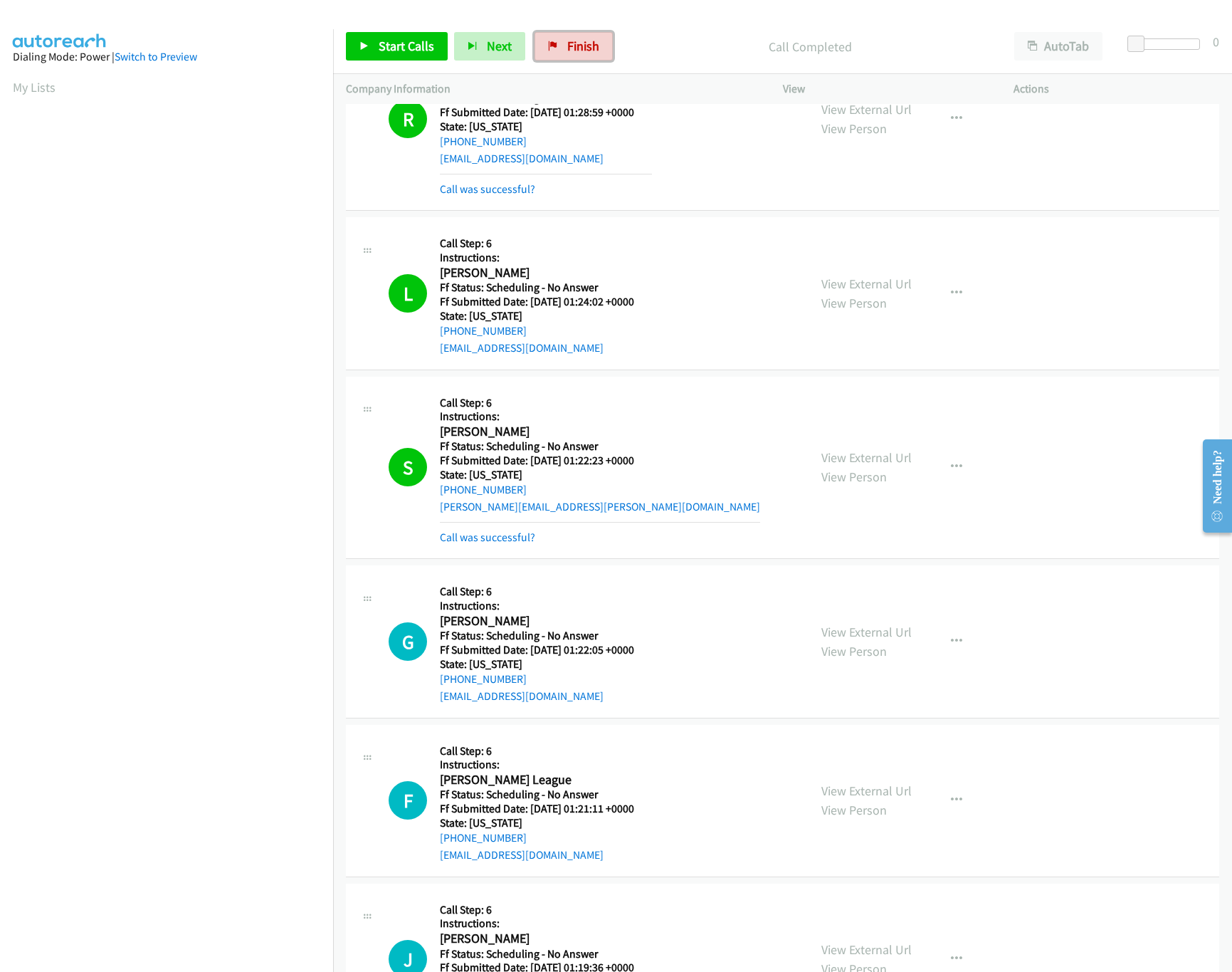
drag, startPoint x: 563, startPoint y: 34, endPoint x: 690, endPoint y: 85, distance: 136.9
click at [564, 34] on link "Finish" at bounding box center [574, 46] width 78 height 28
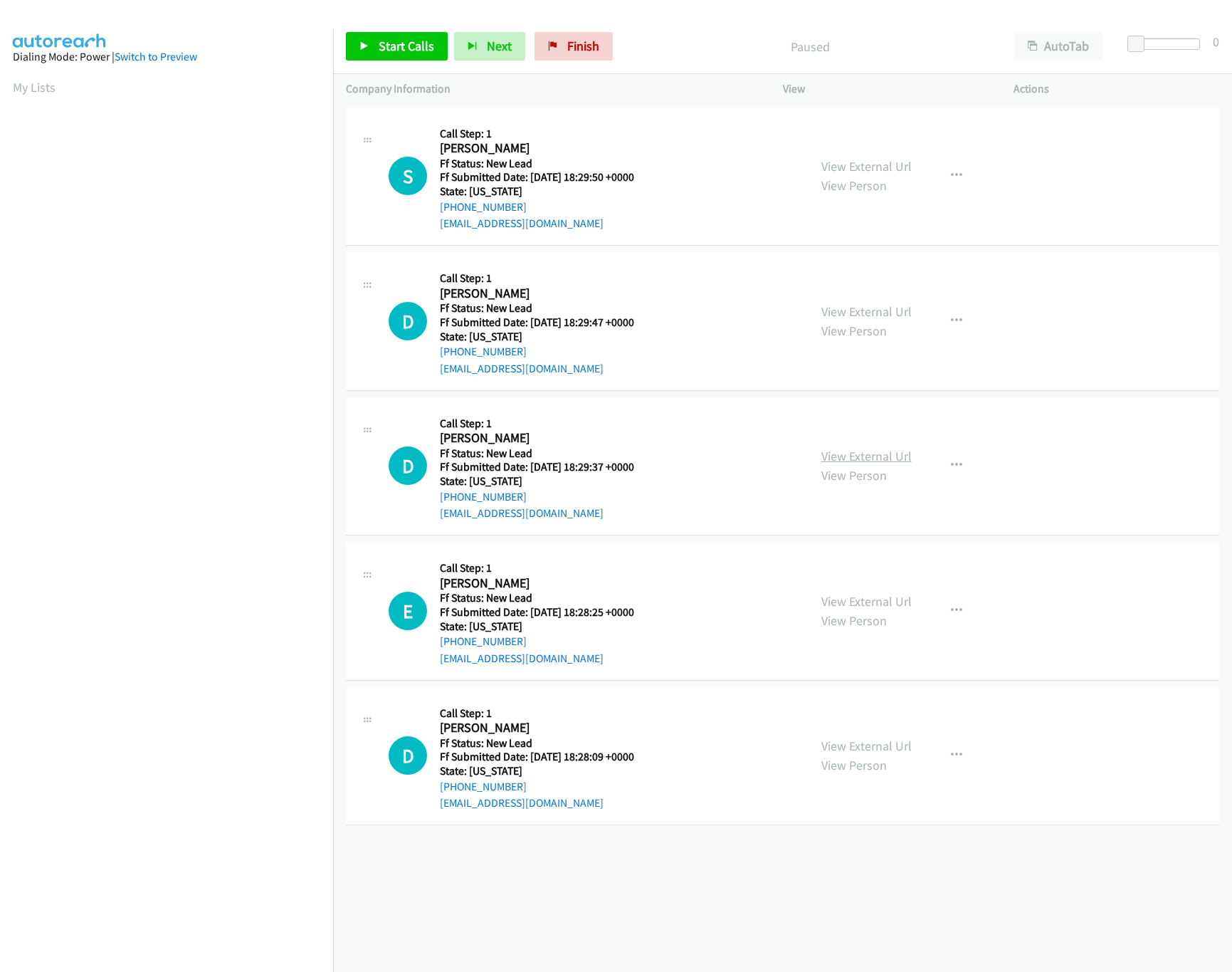
click at [877, 457] on link "View External Url" at bounding box center [867, 455] width 91 height 17
click at [875, 308] on link "View External Url" at bounding box center [867, 311] width 91 height 17
click at [882, 158] on link "View External Url" at bounding box center [867, 166] width 91 height 17
click at [392, 43] on span "Start Calls" at bounding box center [406, 46] width 56 height 17
click at [852, 605] on link "View External Url" at bounding box center [867, 601] width 91 height 17
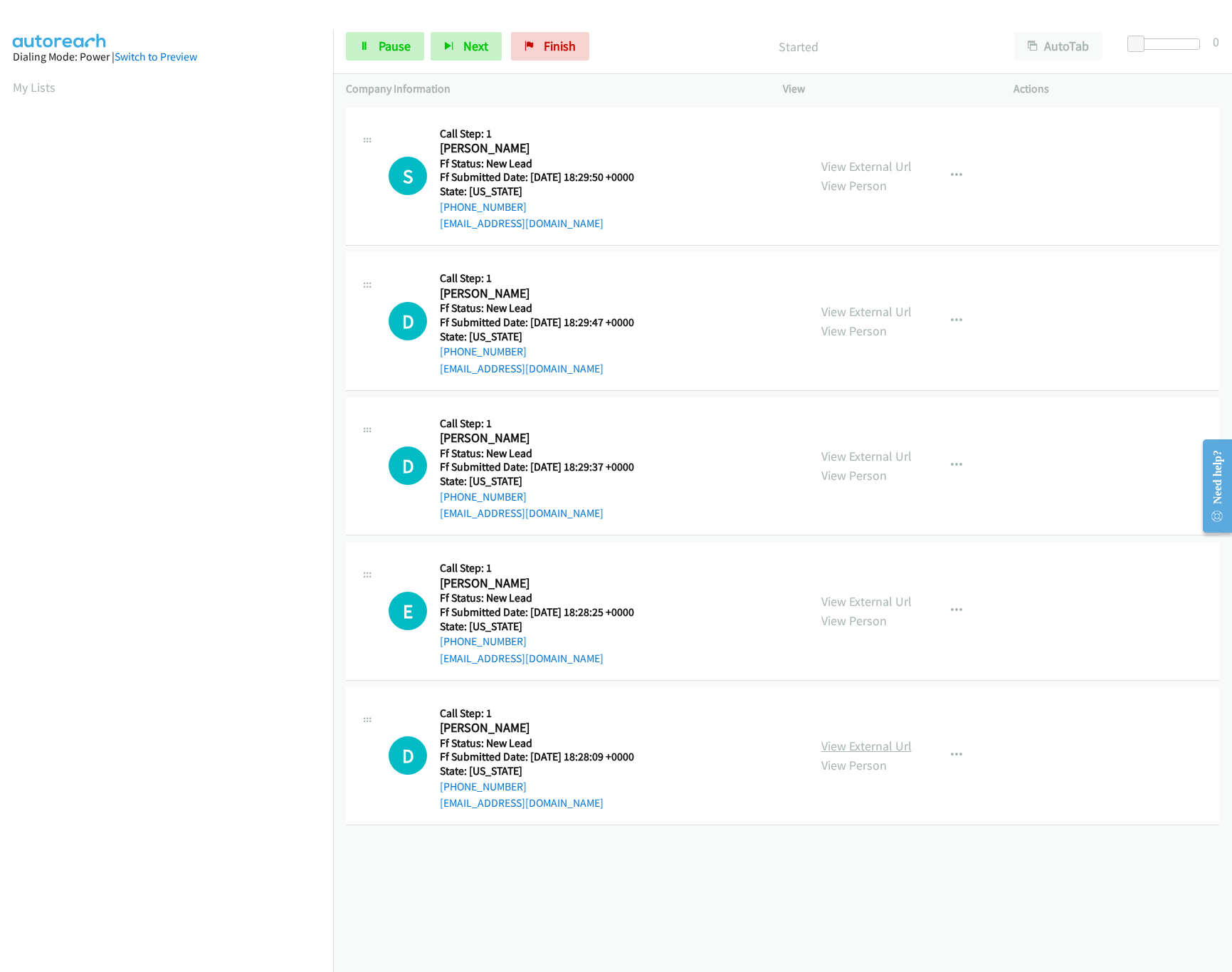
click at [873, 751] on link "View External Url" at bounding box center [867, 745] width 91 height 17
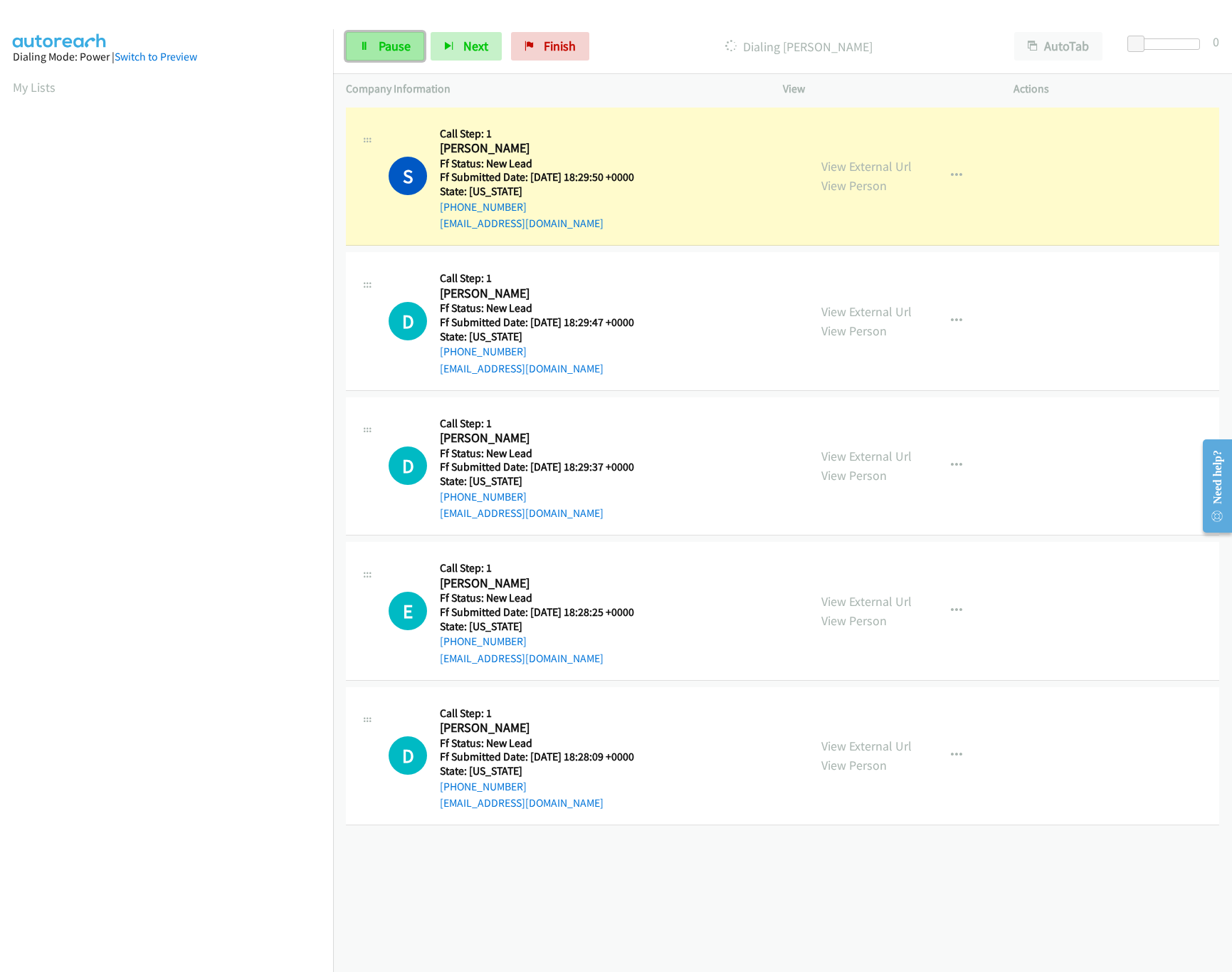
click at [376, 39] on link "Pause" at bounding box center [385, 46] width 78 height 28
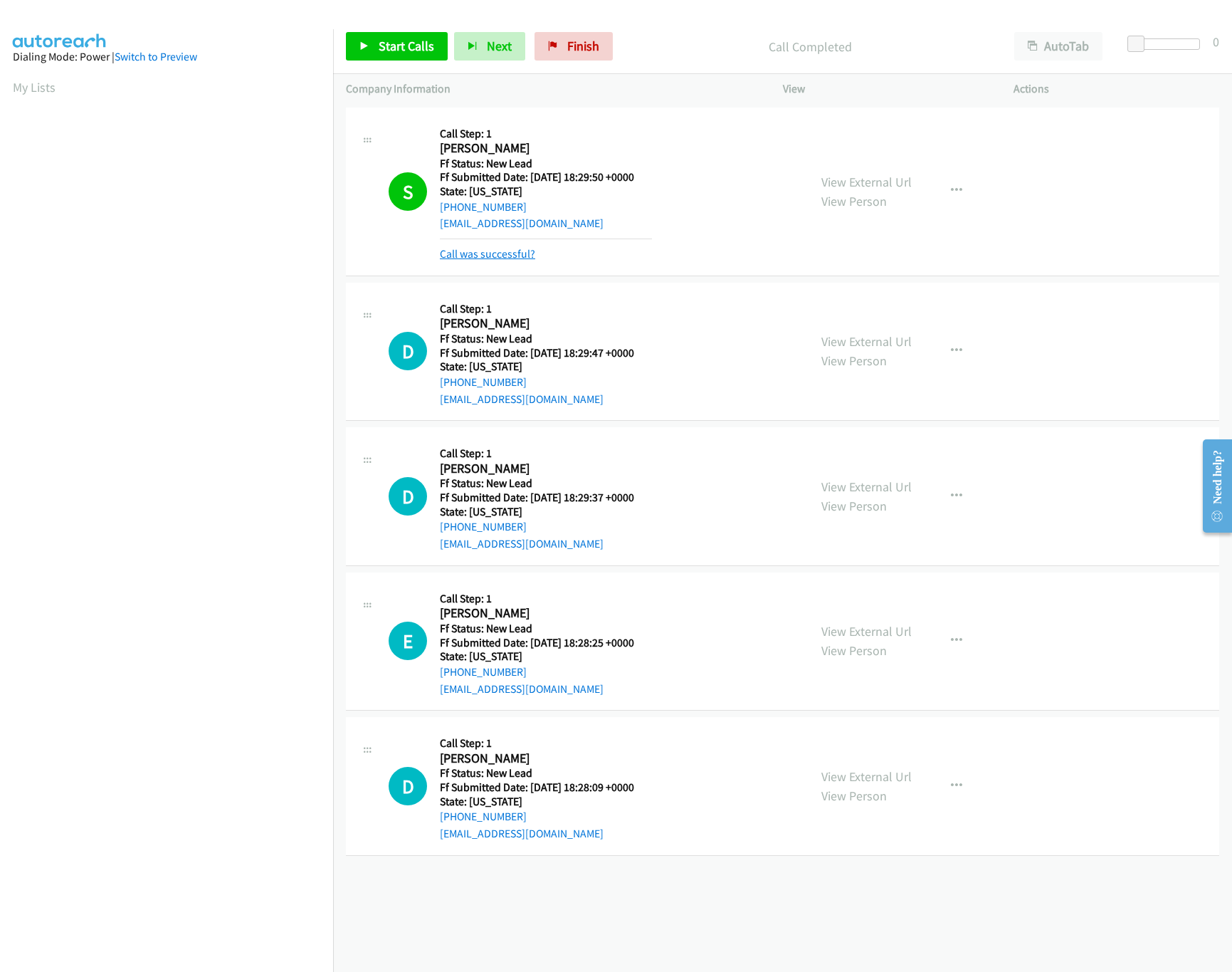
drag, startPoint x: 496, startPoint y: 248, endPoint x: 453, endPoint y: 252, distance: 43.2
click at [496, 248] on link "Call was successful?" at bounding box center [488, 254] width 96 height 14
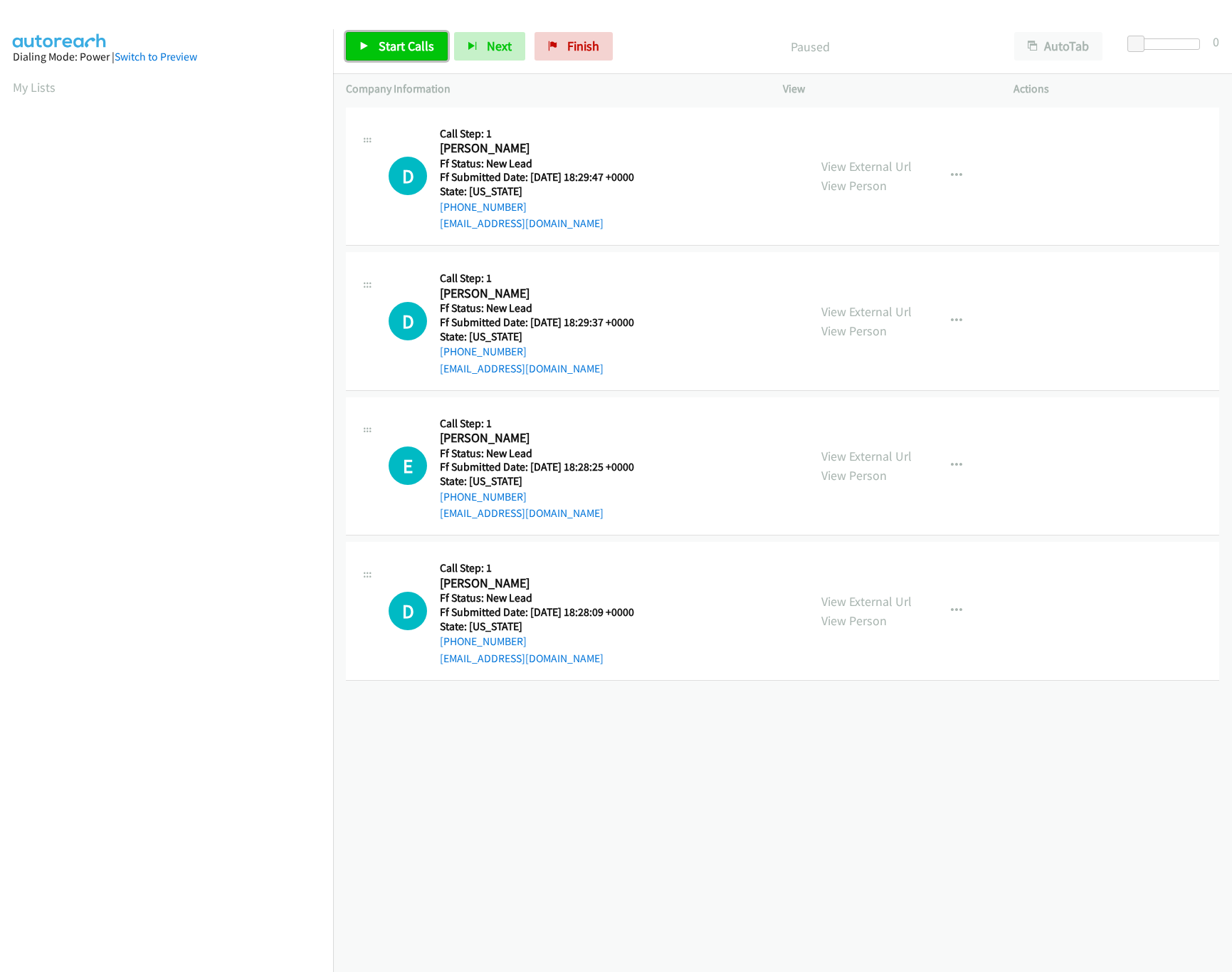
click at [398, 43] on span "Start Calls" at bounding box center [406, 46] width 56 height 17
drag, startPoint x: 395, startPoint y: 48, endPoint x: 384, endPoint y: 34, distance: 17.8
click at [396, 45] on span "Pause" at bounding box center [395, 46] width 32 height 17
click at [398, 52] on span "Start Calls" at bounding box center [406, 46] width 56 height 17
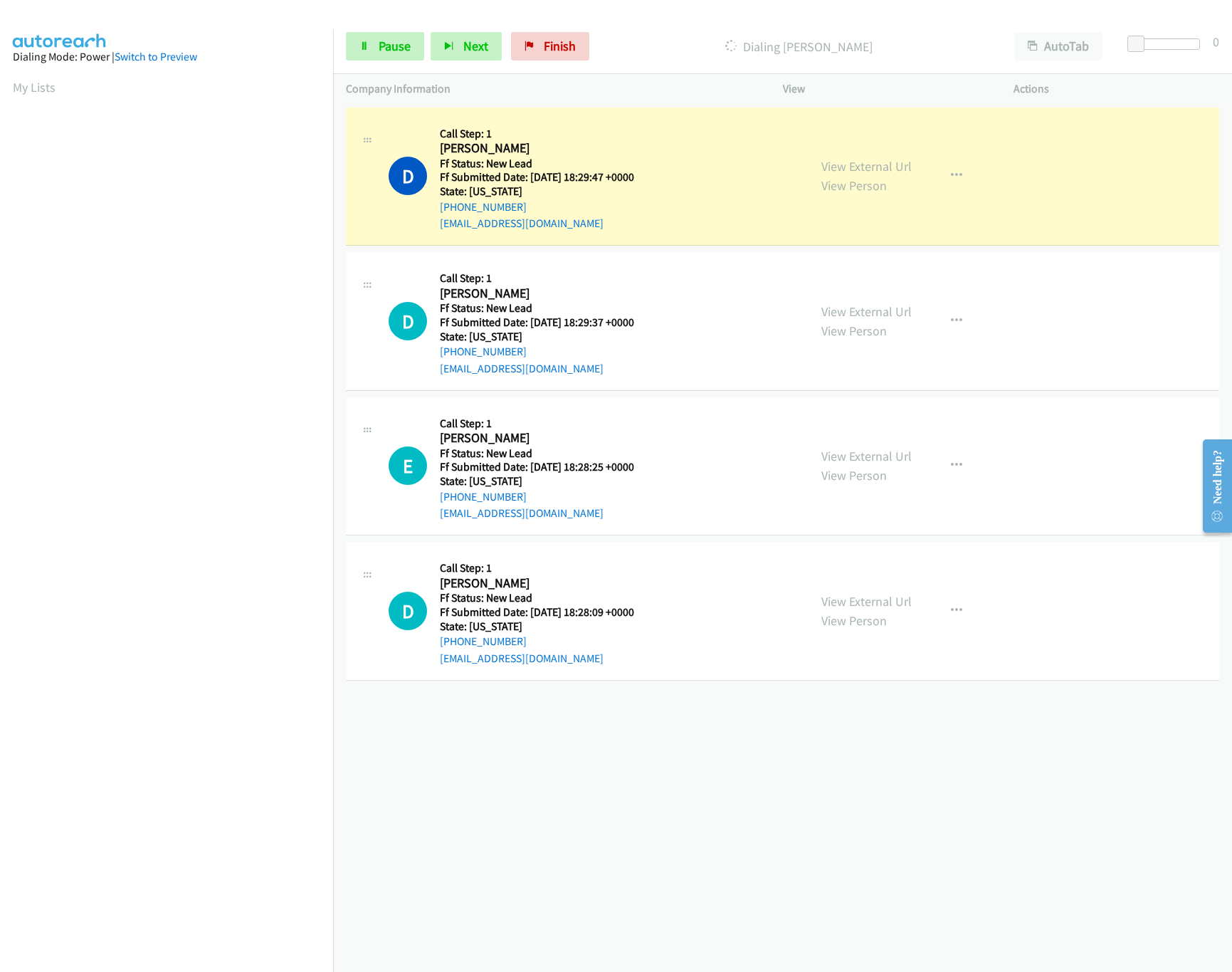
click at [658, 875] on div "+1 415-964-1034 Call failed - Please reload the list and try again The Callbar …" at bounding box center [783, 537] width 899 height 867
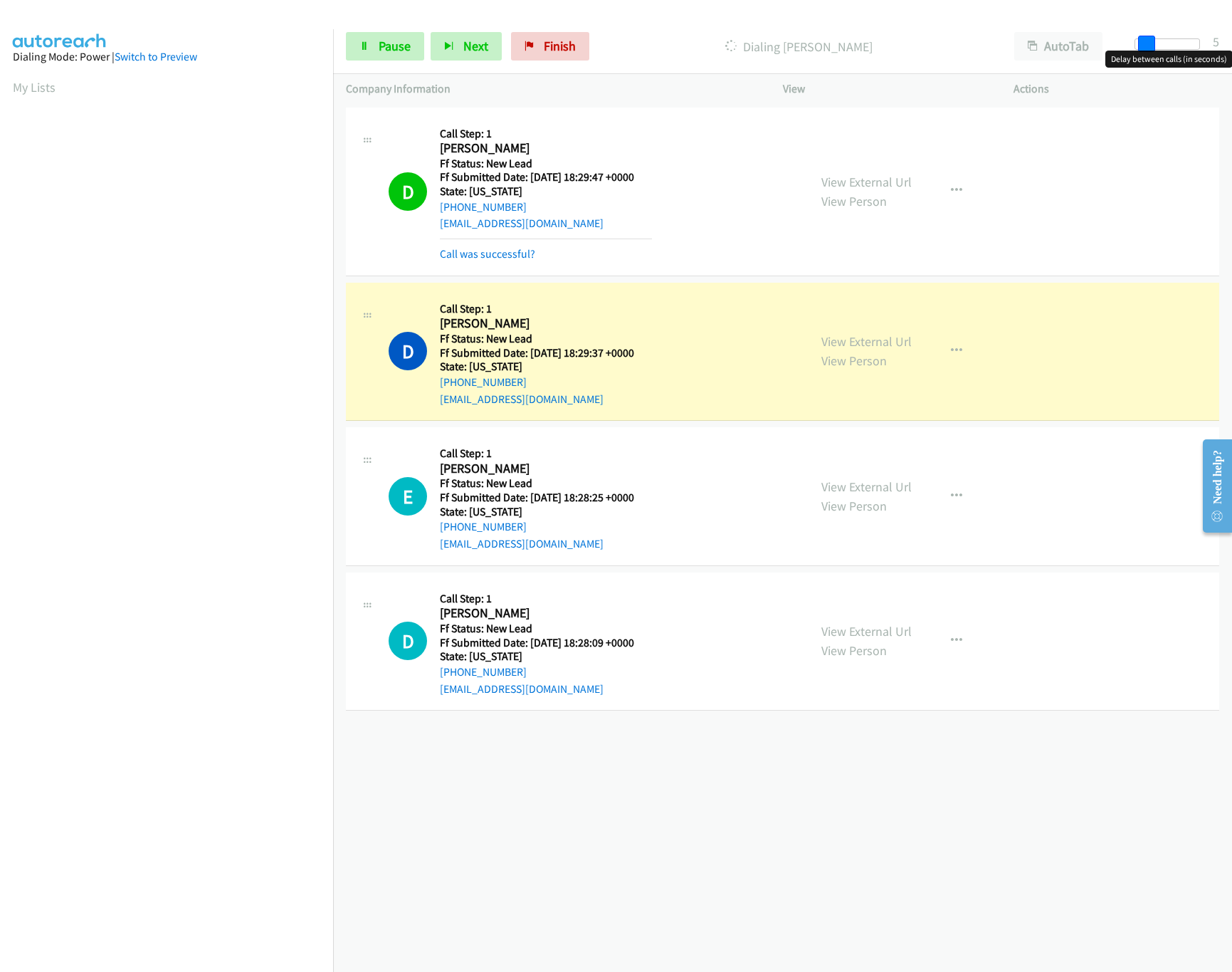
drag, startPoint x: 1134, startPoint y: 39, endPoint x: 1145, endPoint y: 39, distance: 11.0
click at [1145, 39] on span at bounding box center [1146, 43] width 17 height 17
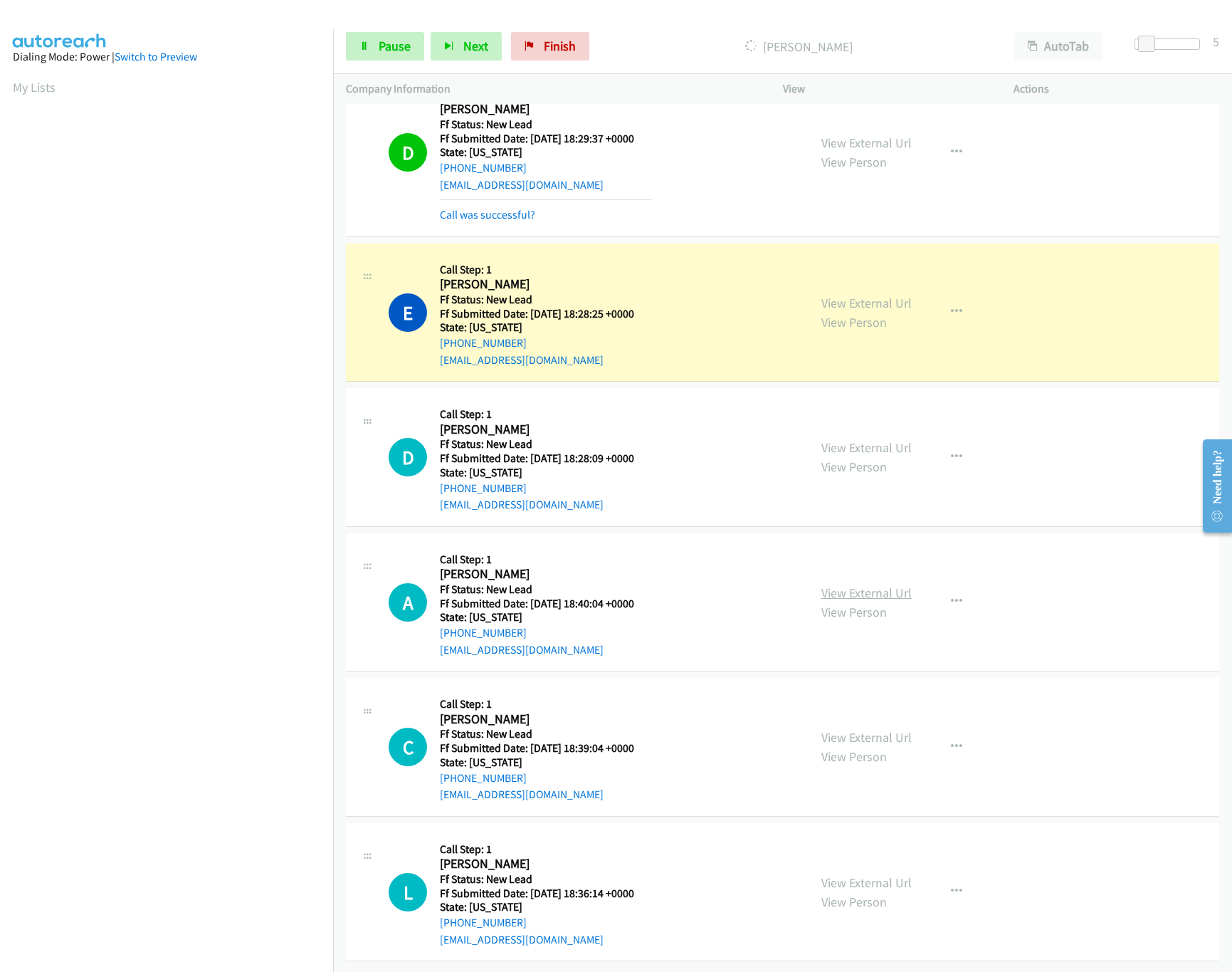
scroll to position [232, 0]
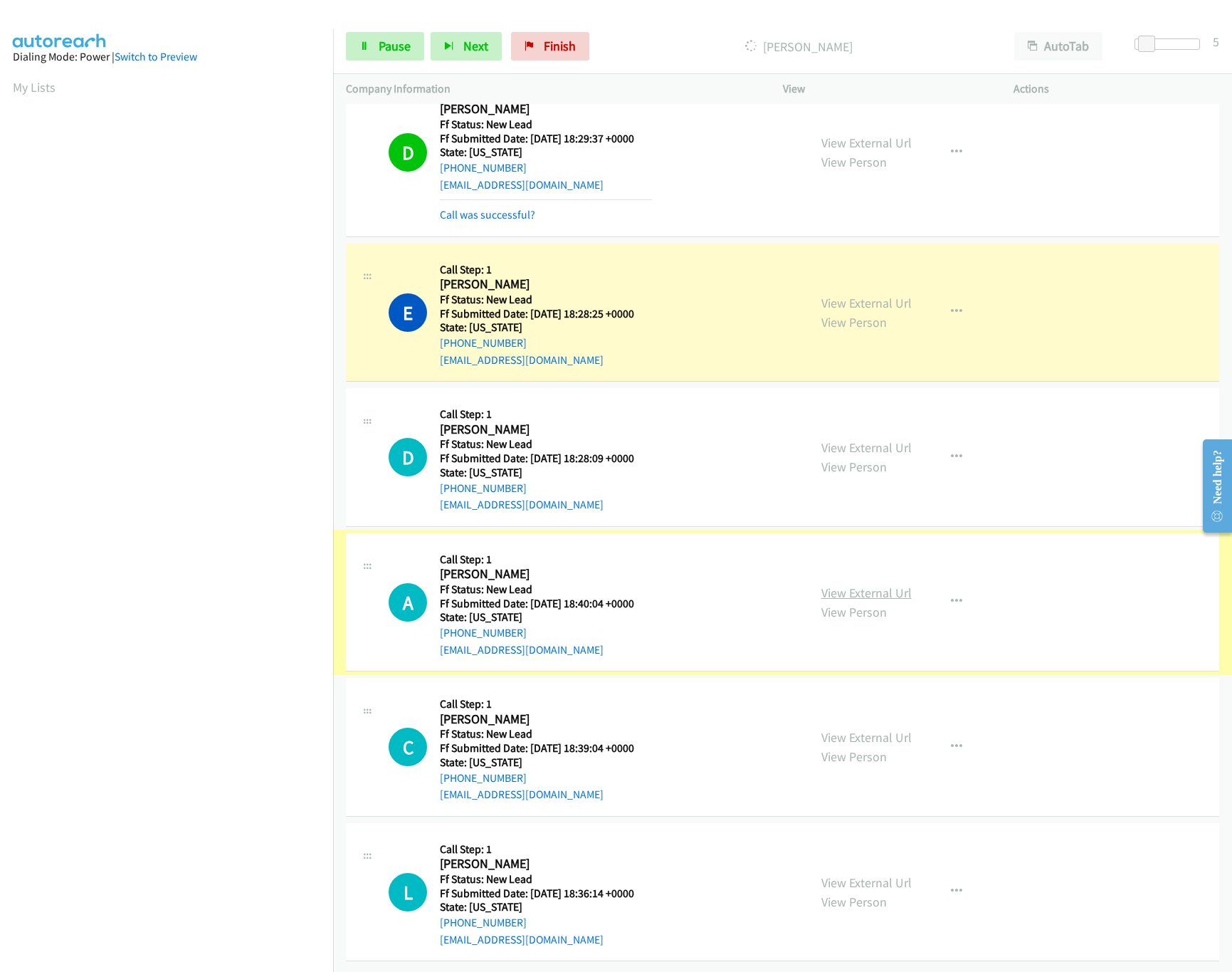
click at [859, 584] on link "View External Url" at bounding box center [867, 592] width 91 height 17
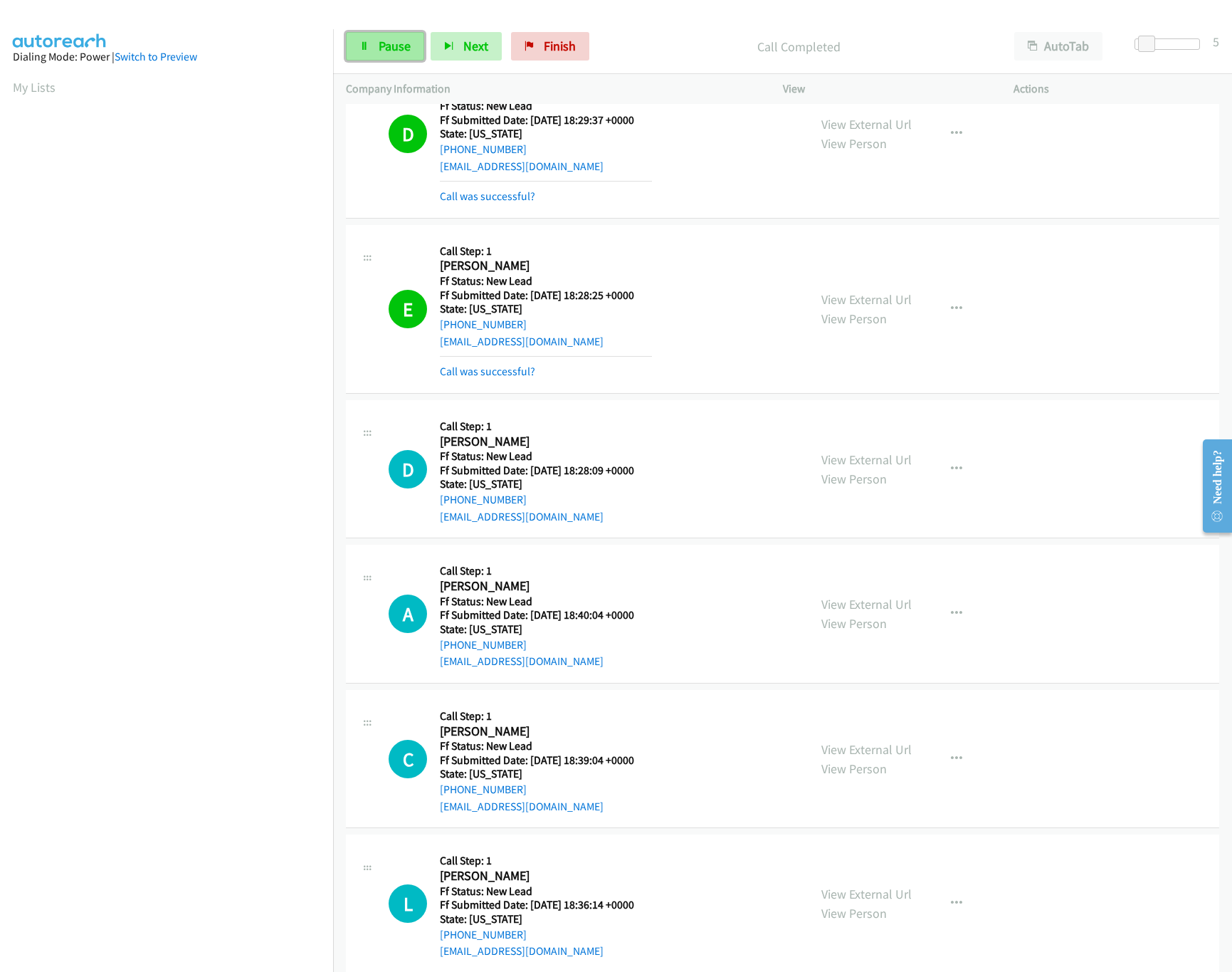
click at [380, 41] on span "Pause" at bounding box center [395, 46] width 32 height 17
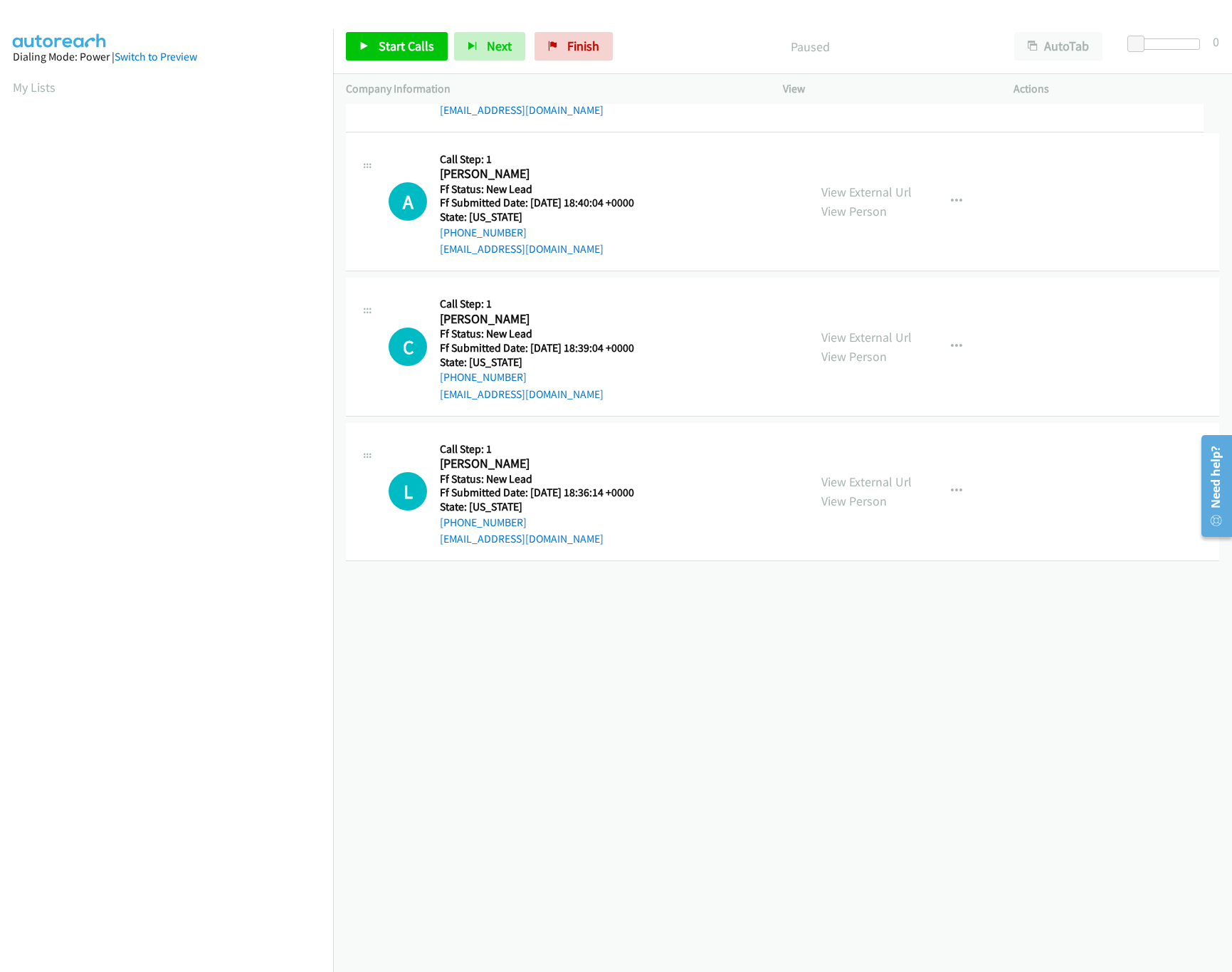
drag, startPoint x: 594, startPoint y: 569, endPoint x: 673, endPoint y: 47, distance: 527.9
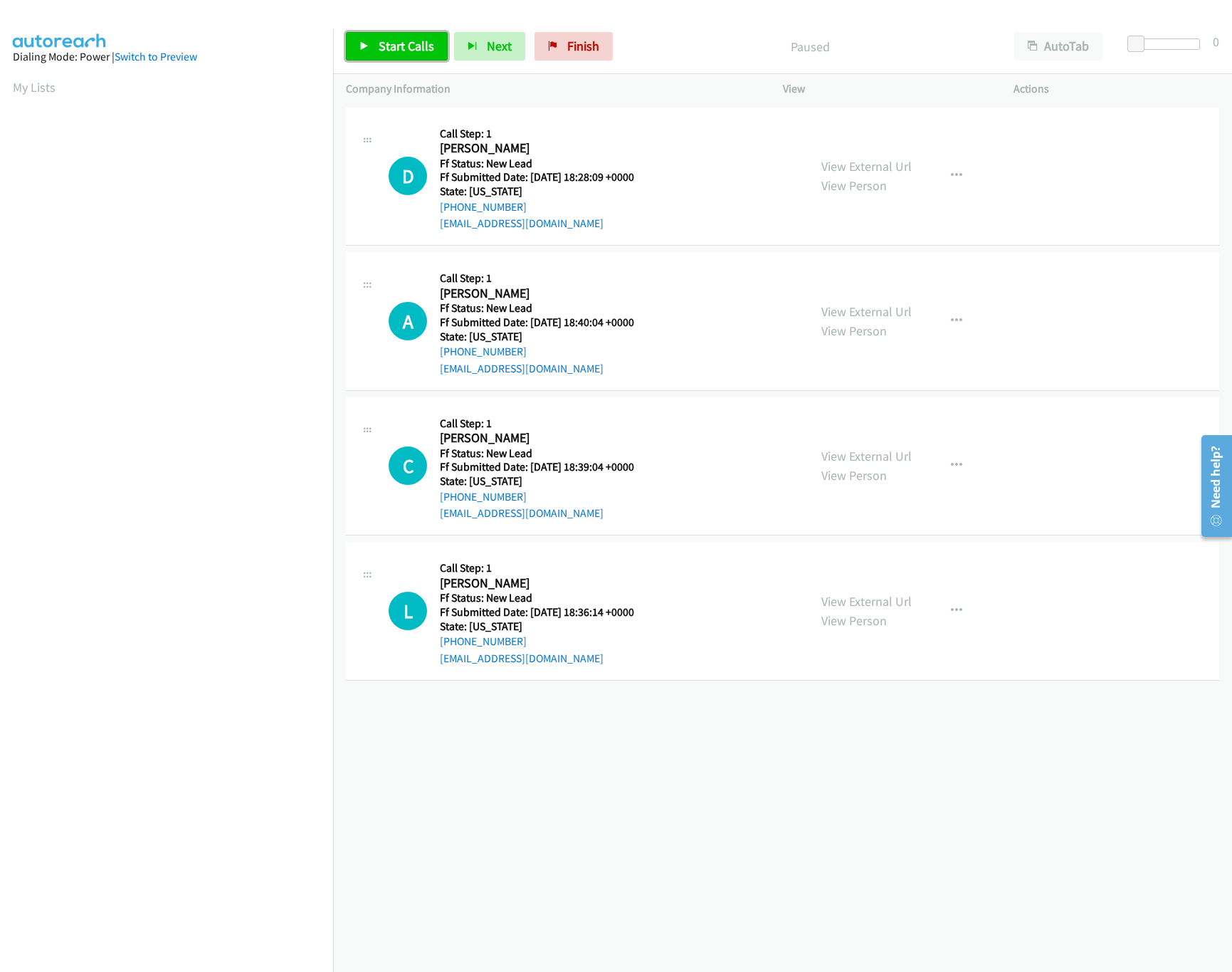
click at [396, 47] on span "Start Calls" at bounding box center [406, 46] width 56 height 17
click at [862, 598] on link "View External Url" at bounding box center [867, 601] width 91 height 17
click at [859, 449] on link "View External Url" at bounding box center [867, 455] width 91 height 17
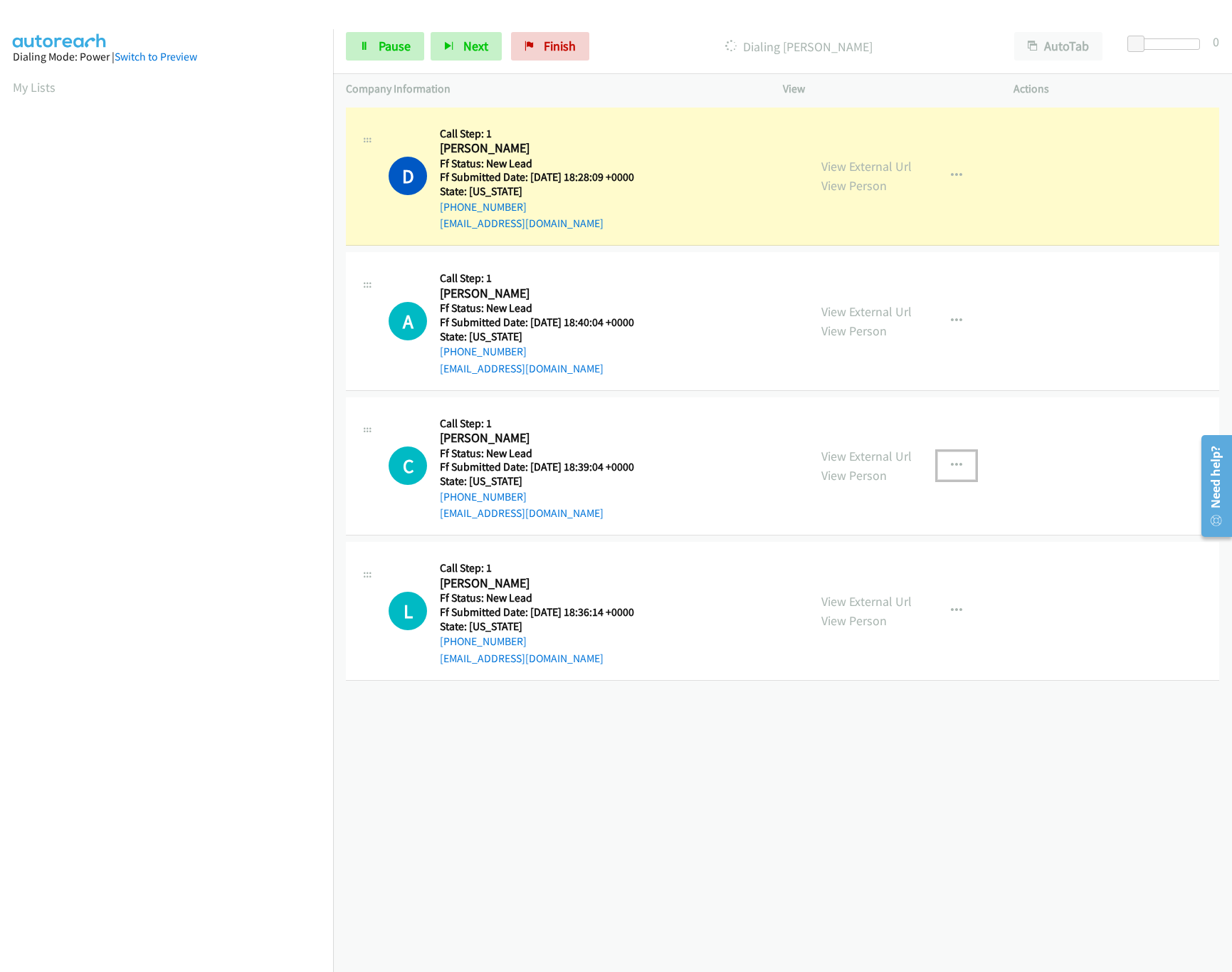
click at [951, 461] on icon "button" at bounding box center [956, 466] width 12 height 12
click at [853, 560] on link "Skip Call" at bounding box center [880, 558] width 190 height 28
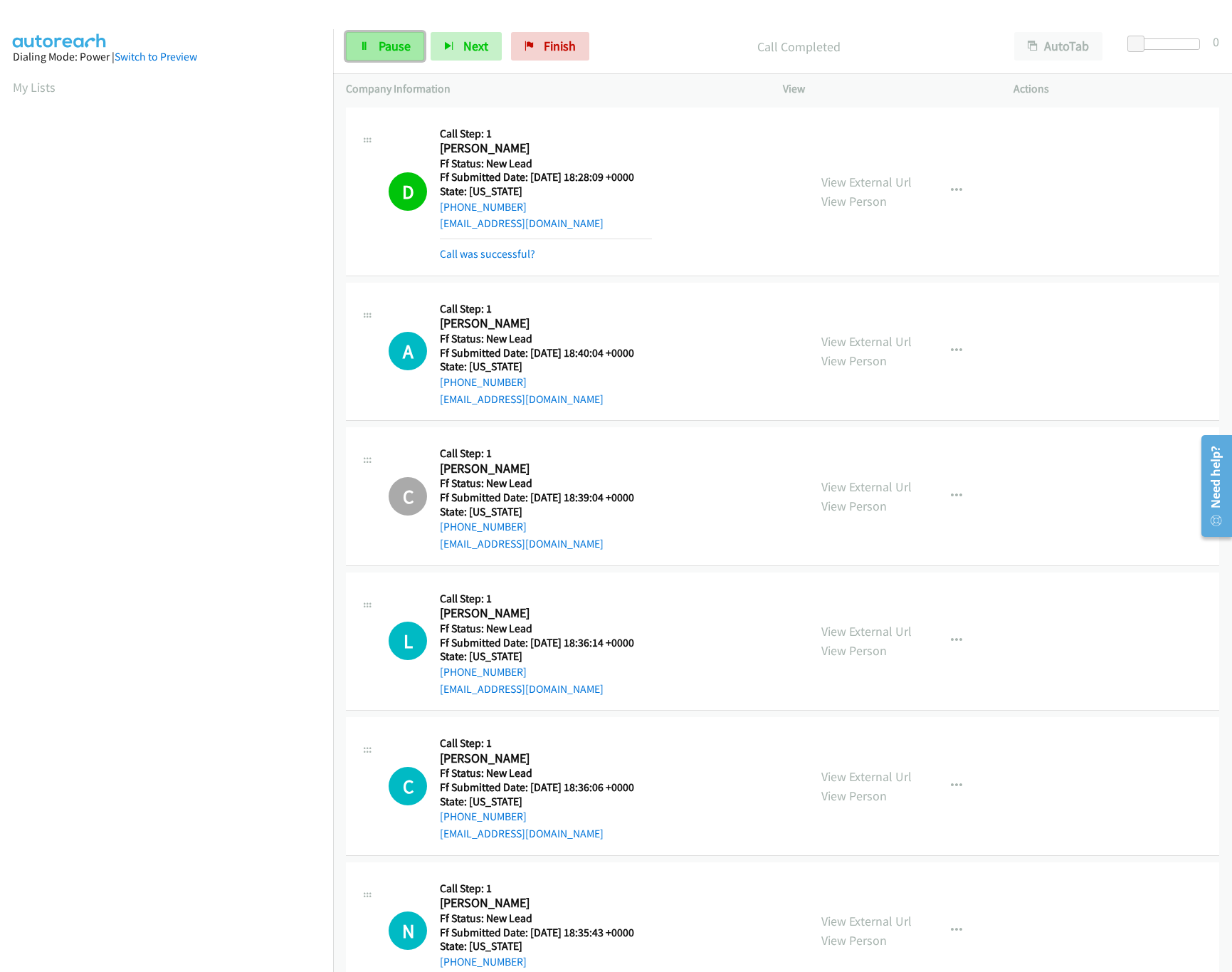
click at [363, 42] on icon at bounding box center [364, 47] width 10 height 10
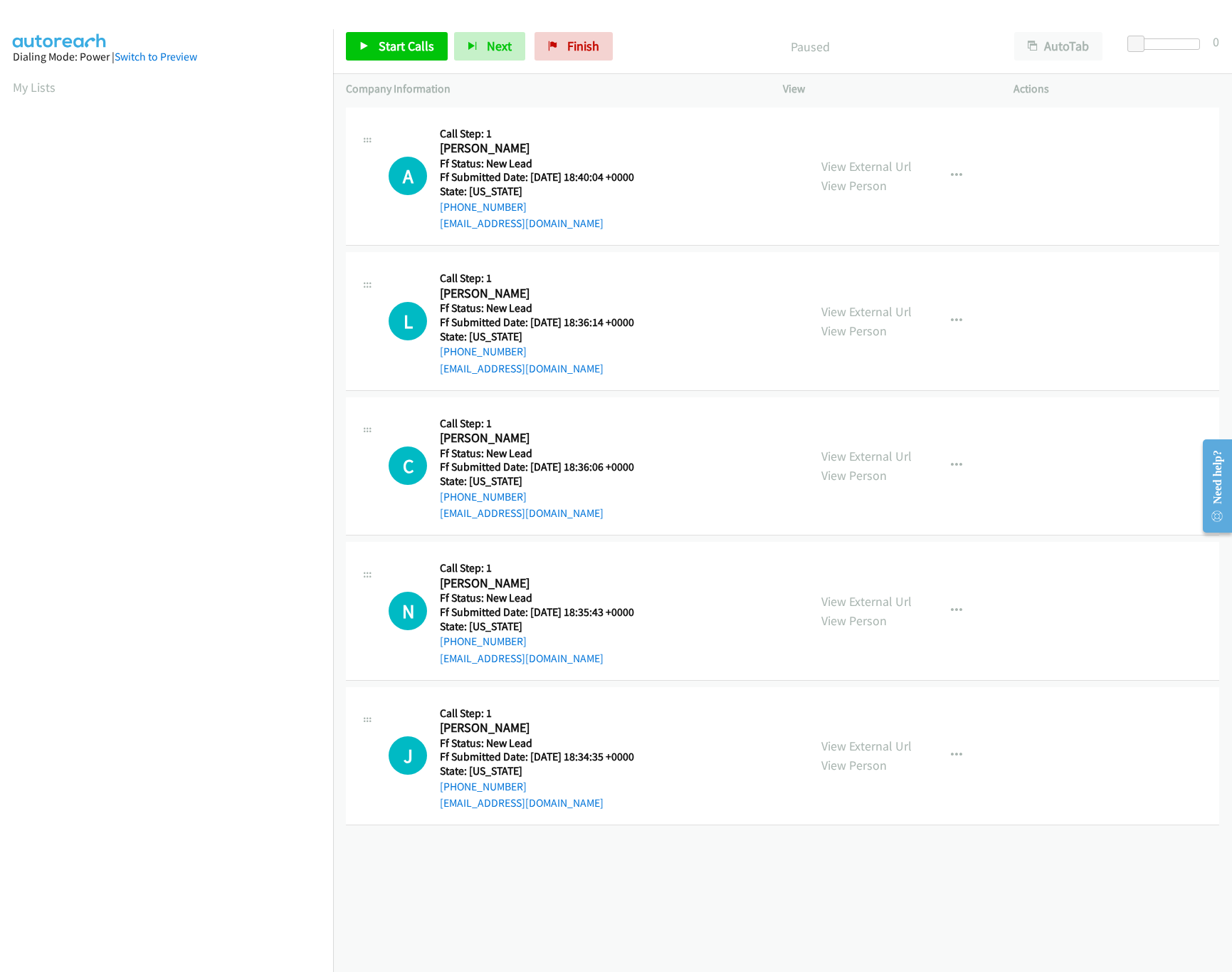
click at [882, 916] on div "+1 415-964-1034 Call failed - Please reload the list and try again The Callbar …" at bounding box center [783, 537] width 899 height 867
click at [620, 943] on div "+1 415-964-1034 Call failed - Please reload the list and try again The Callbar …" at bounding box center [783, 537] width 899 height 867
click at [346, 56] on link "Start Calls" at bounding box center [397, 46] width 102 height 28
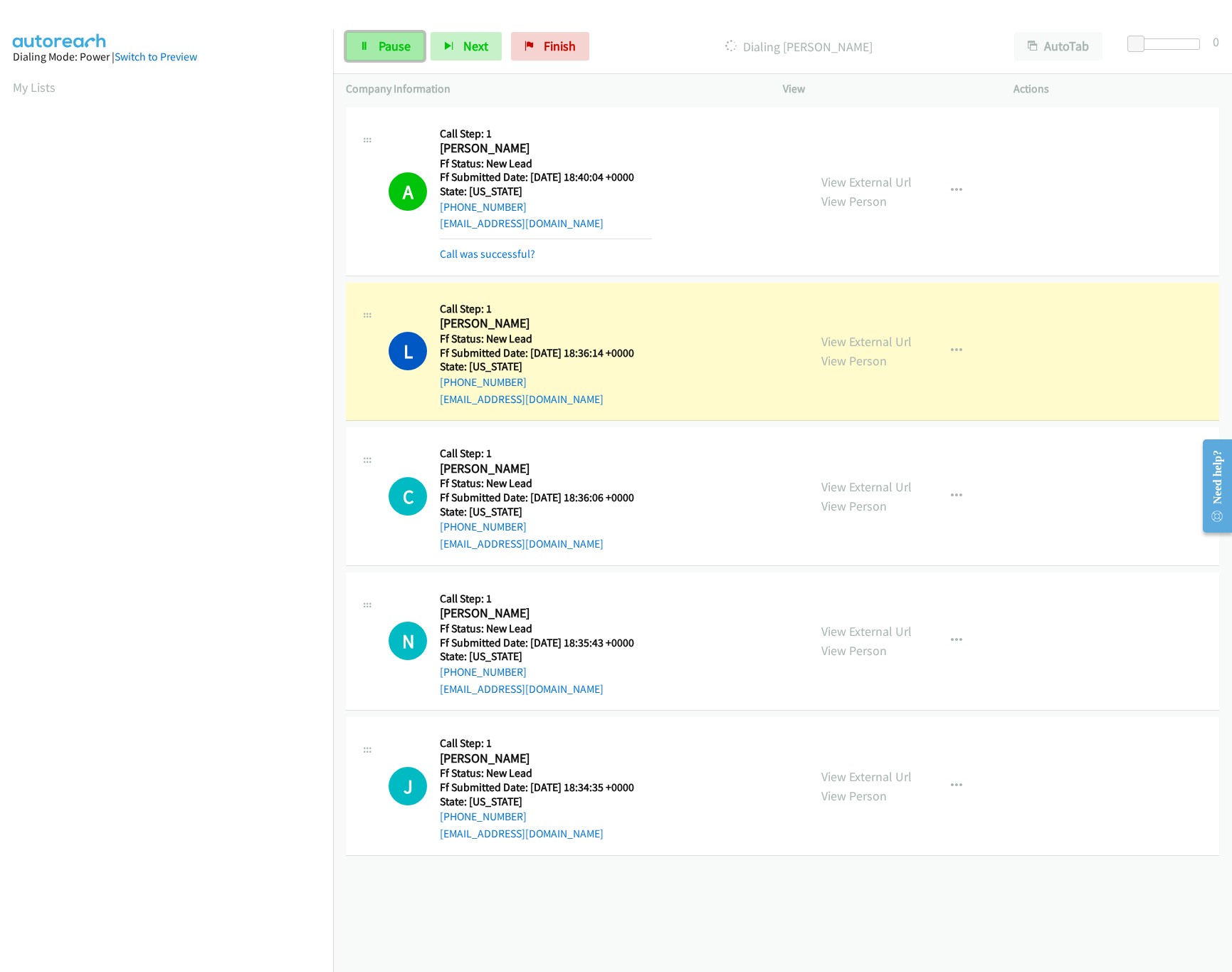
click at [376, 45] on link "Pause" at bounding box center [385, 46] width 78 height 28
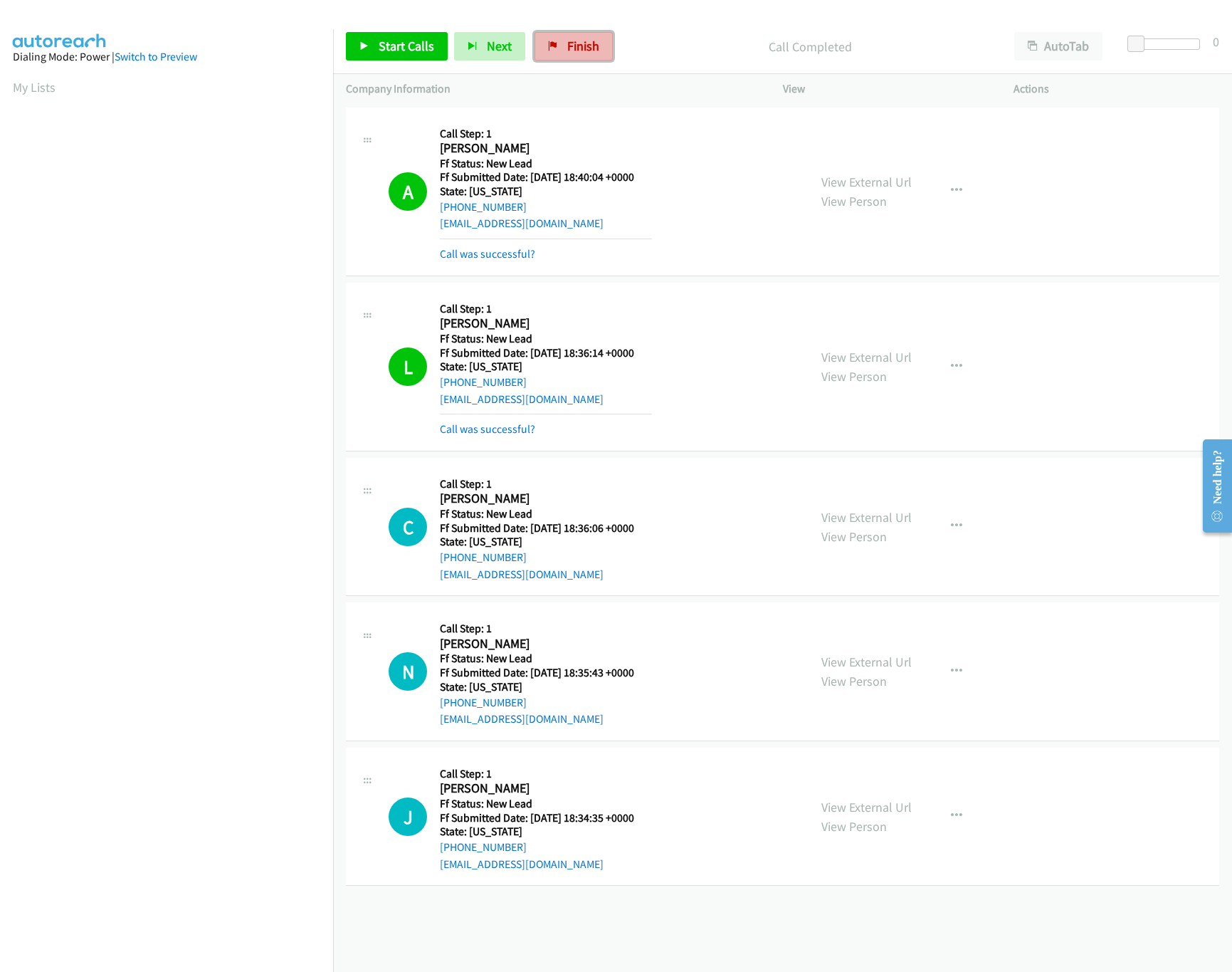
click at [575, 41] on span "Finish" at bounding box center [583, 46] width 32 height 17
click at [515, 419] on mb0 "Call was successful?" at bounding box center [545, 425] width 212 height 24
click at [515, 426] on link "Call was successful?" at bounding box center [488, 429] width 96 height 14
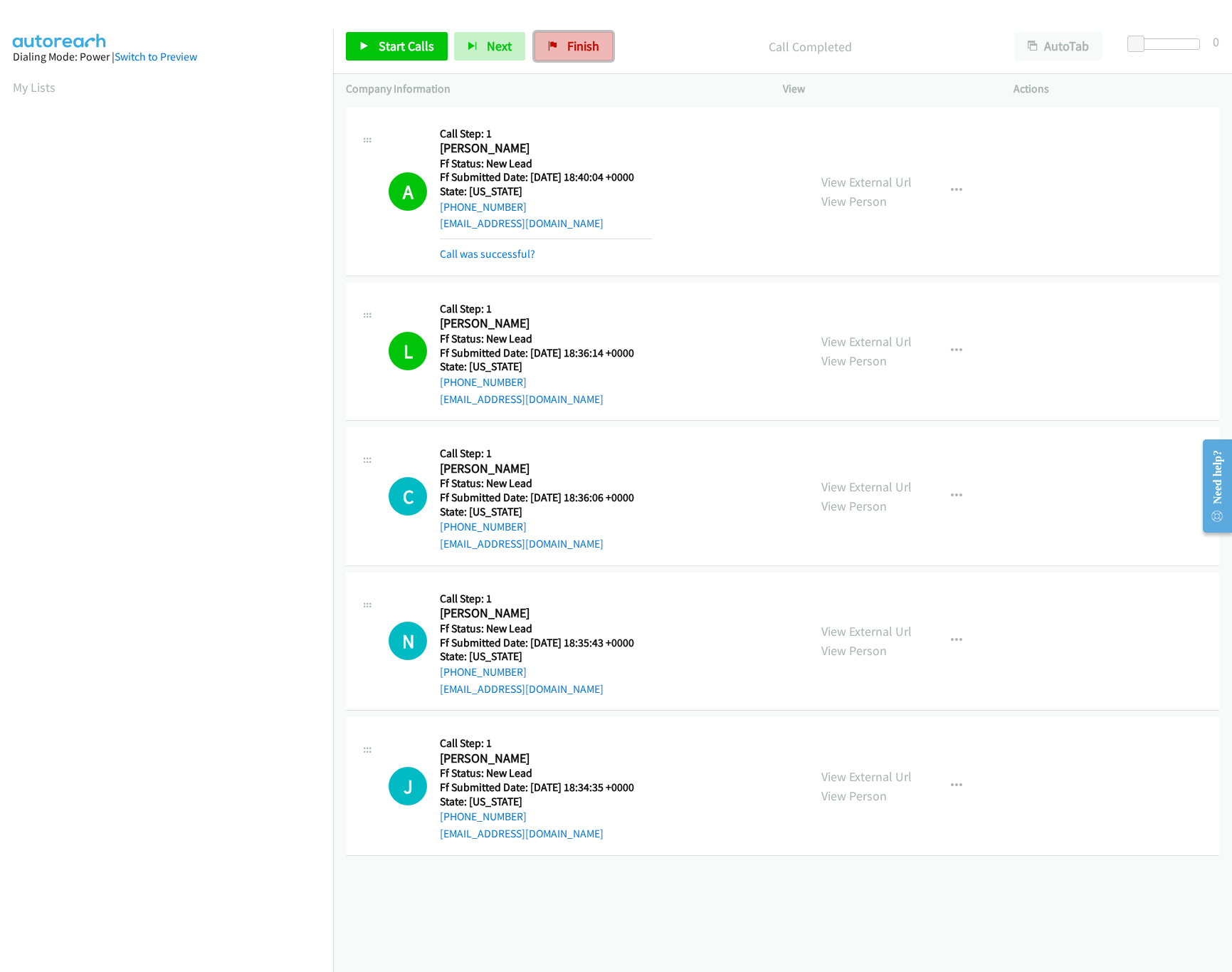
click at [568, 47] on span "Finish" at bounding box center [583, 46] width 32 height 17
click at [695, 73] on div "Start Calls Pause Next Finish Call Completed AutoTab AutoTab 0" at bounding box center [783, 47] width 899 height 55
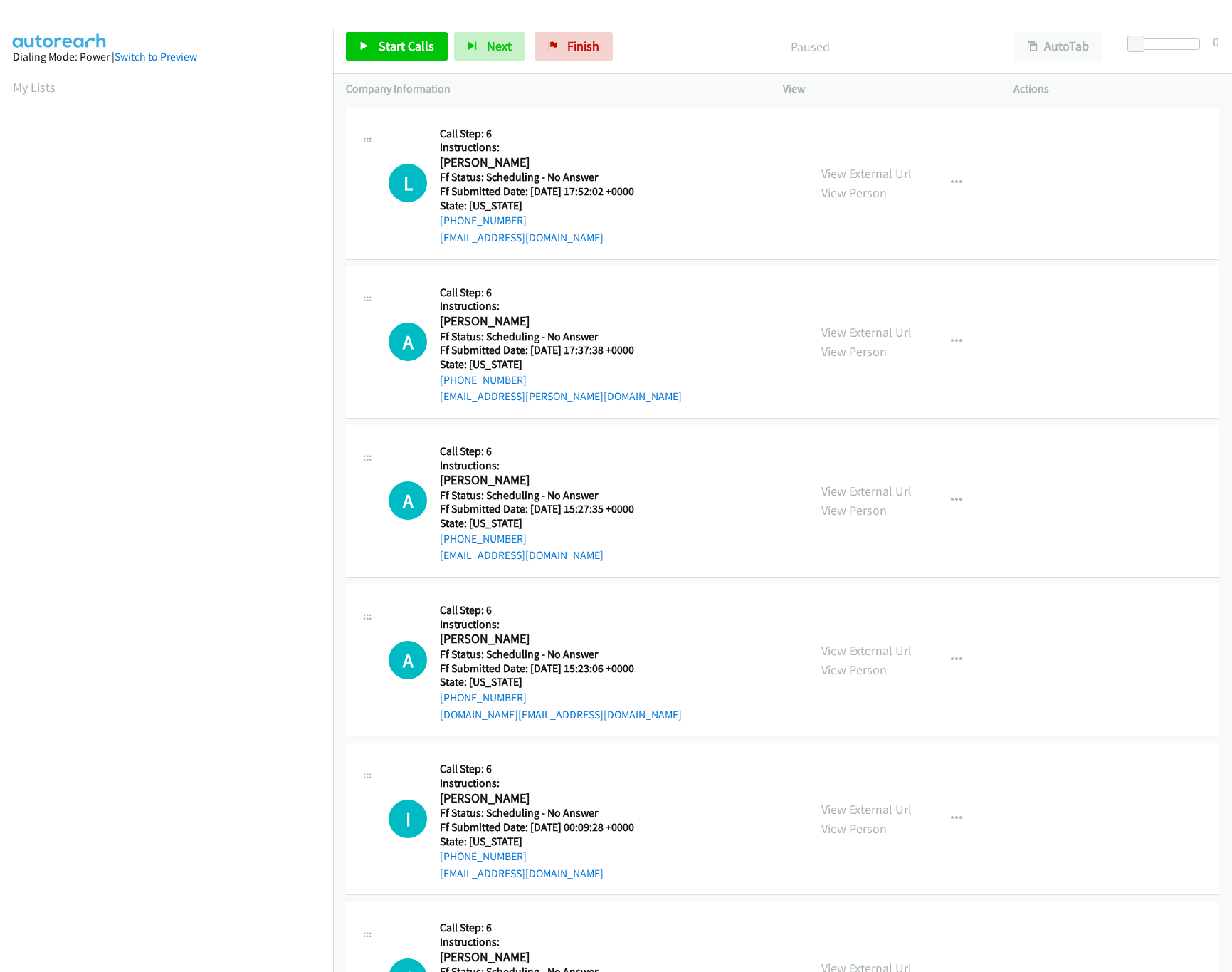
click at [419, 62] on div "Start Calls Pause Next Finish Paused AutoTab AutoTab 0" at bounding box center [783, 47] width 899 height 55
click at [419, 50] on span "Start Calls" at bounding box center [406, 46] width 56 height 17
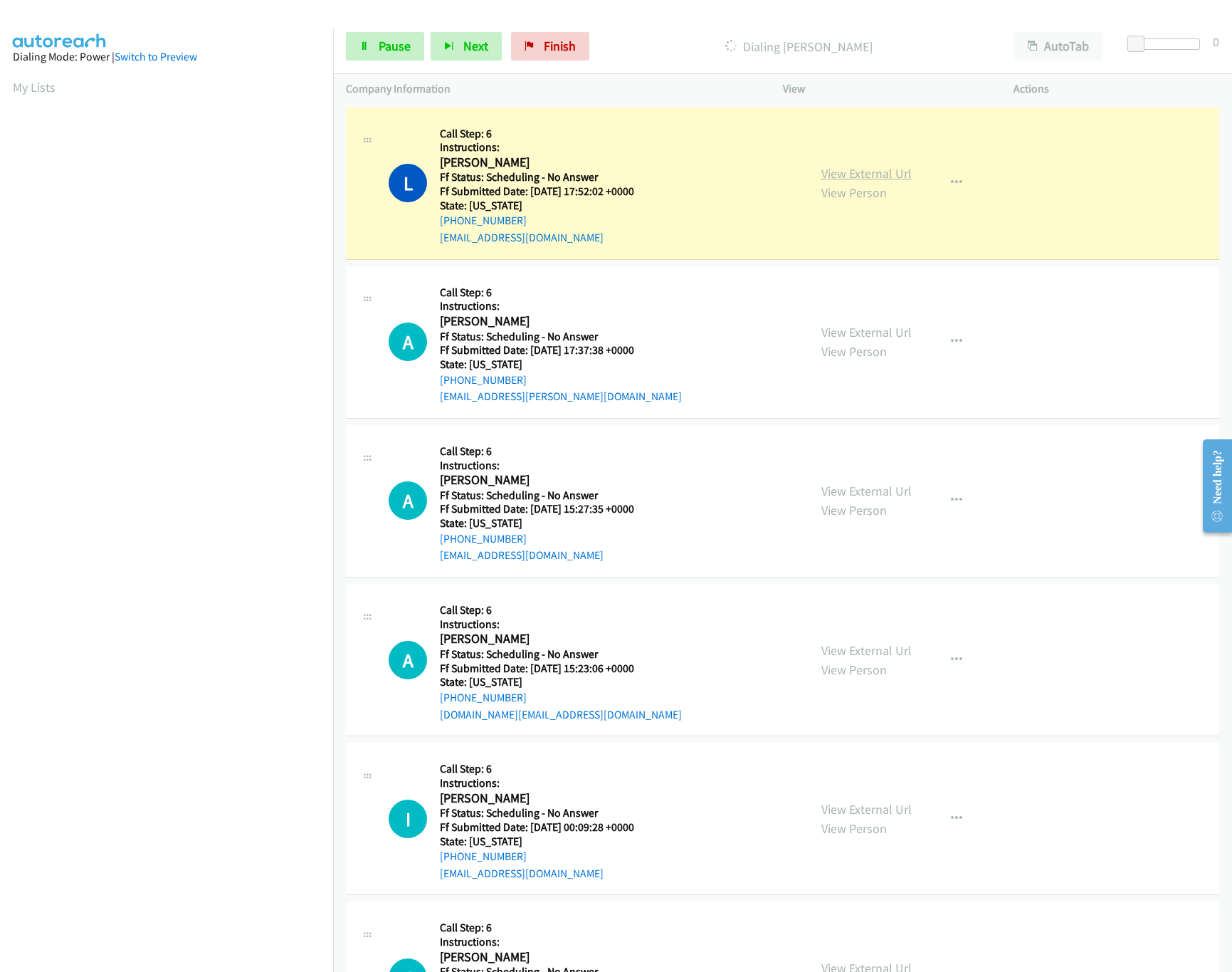
click at [848, 172] on link "View External Url" at bounding box center [867, 173] width 91 height 17
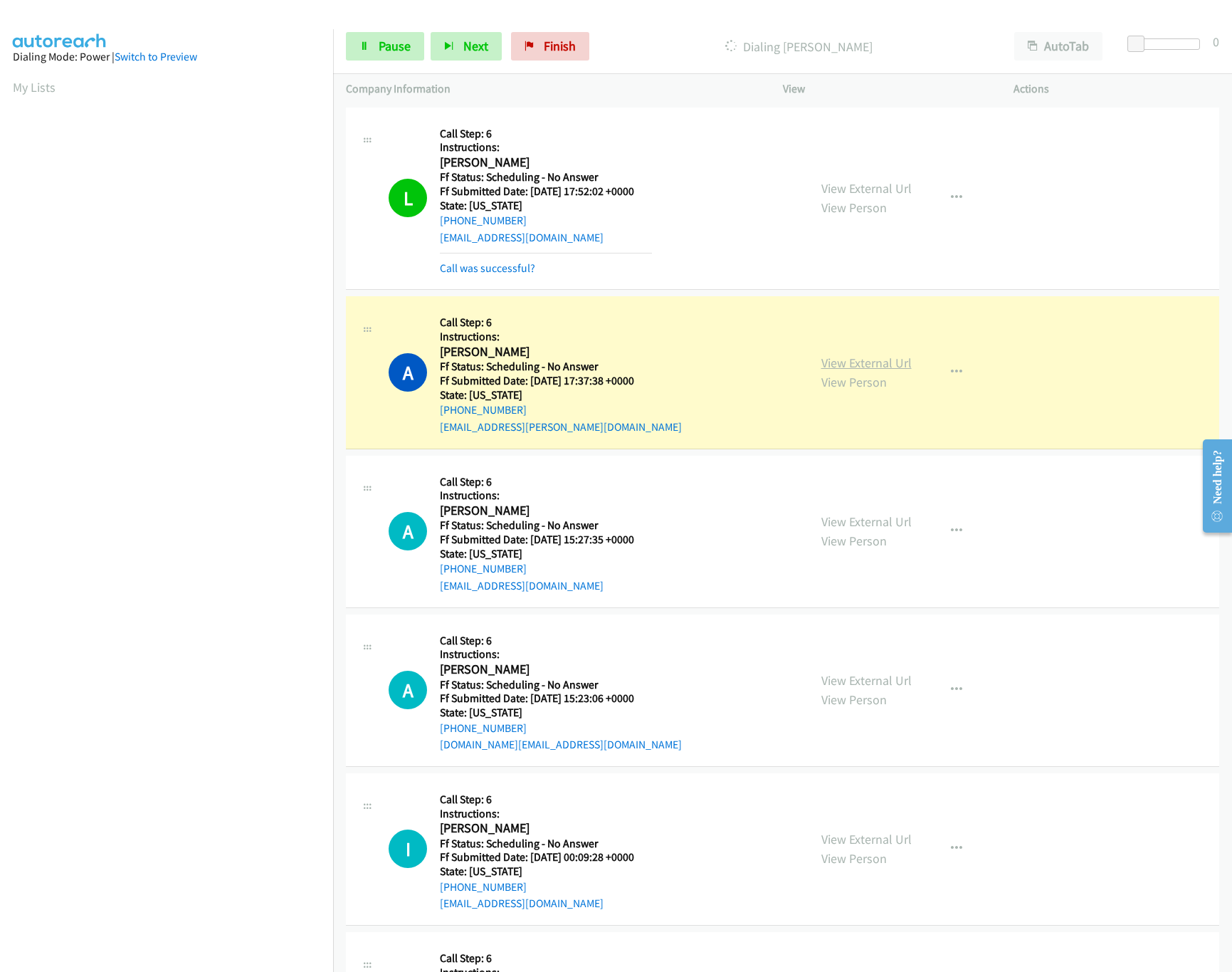
click at [843, 358] on link "View External Url" at bounding box center [867, 362] width 91 height 17
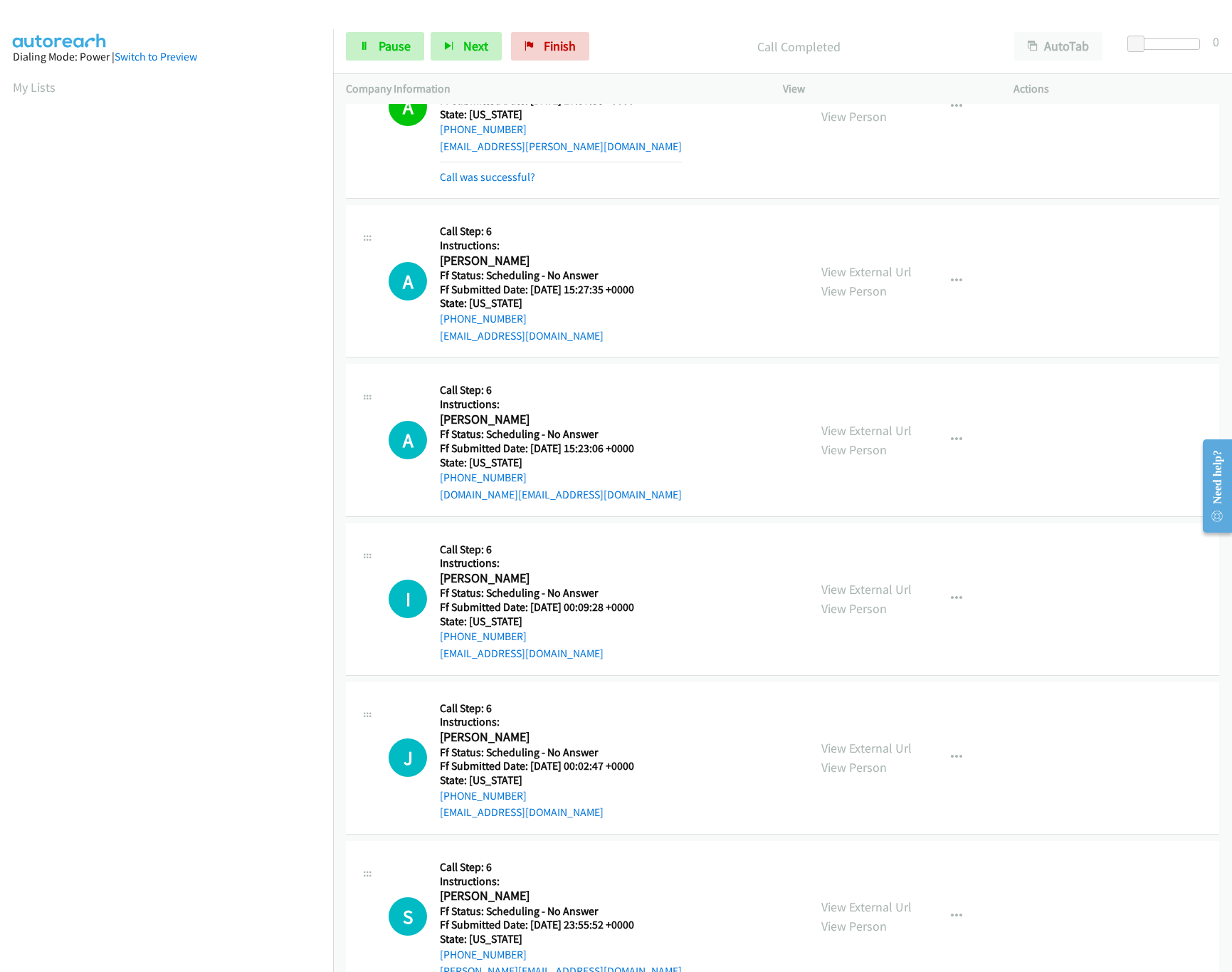
scroll to position [284, 0]
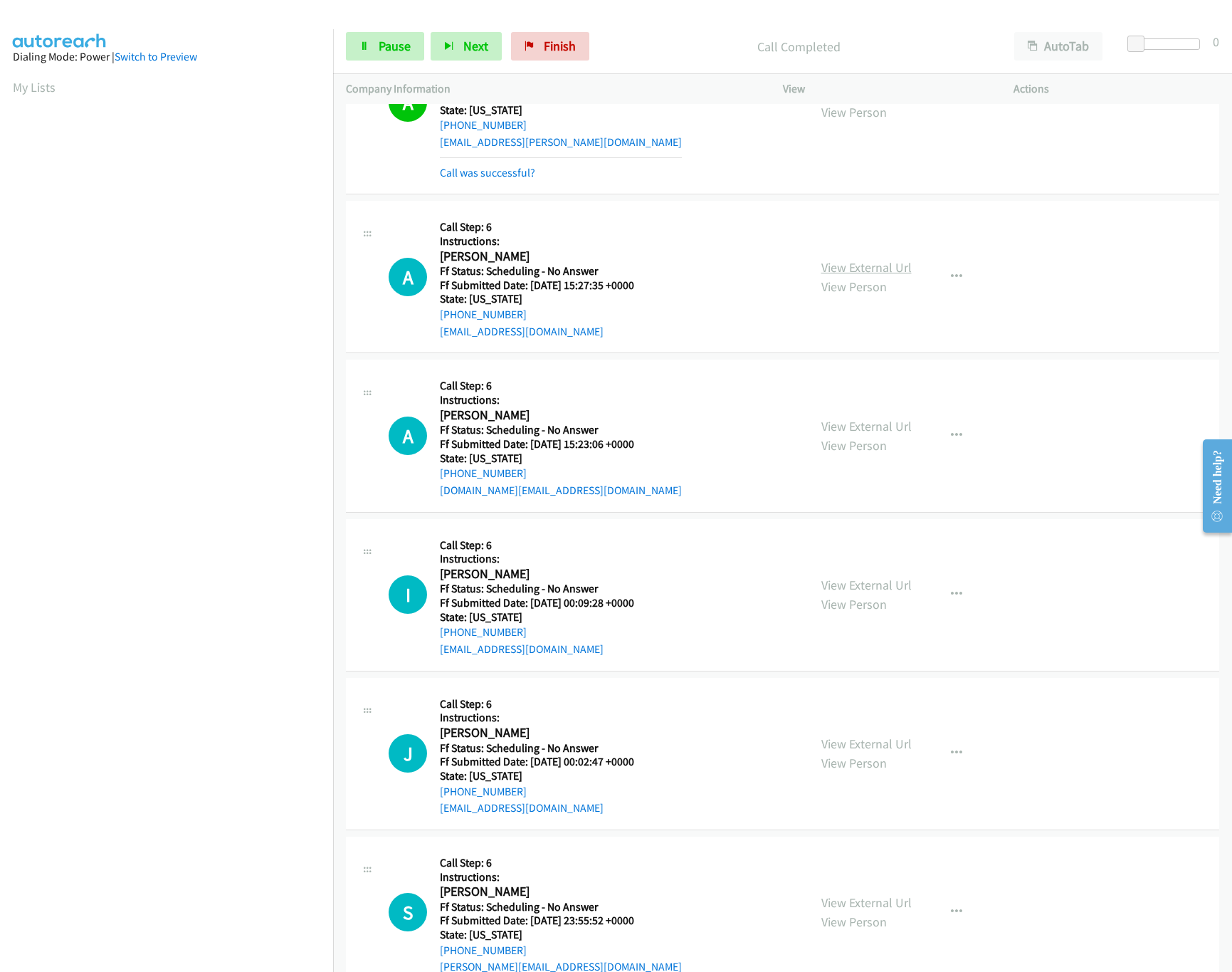
click at [835, 275] on link "View External Url" at bounding box center [867, 267] width 91 height 17
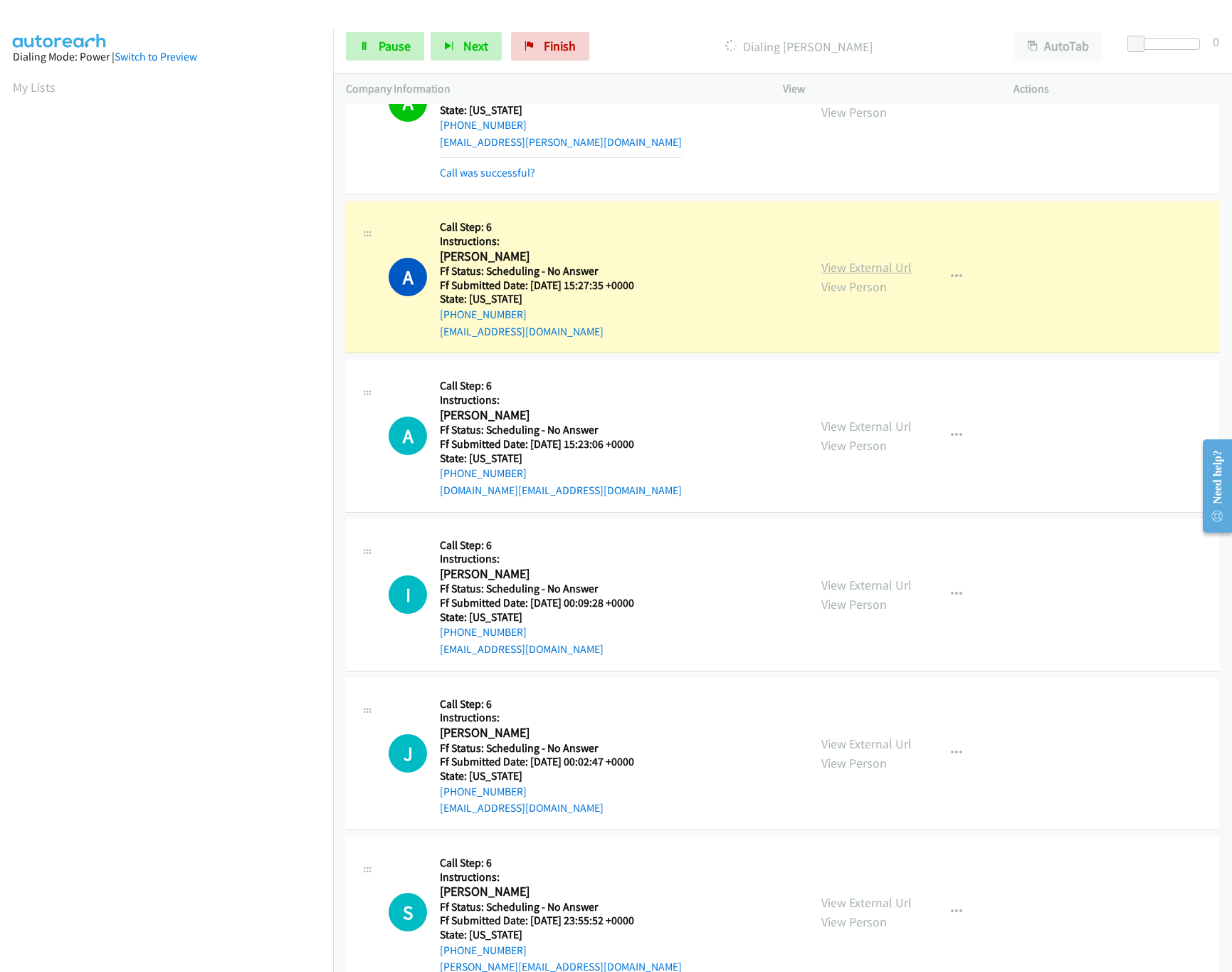
click at [871, 274] on link "View External Url" at bounding box center [867, 267] width 91 height 17
click at [865, 412] on div "View External Url View Person View External Url Email Schedule/Manage Callback …" at bounding box center [931, 435] width 244 height 126
click at [862, 416] on div "View External Url View Person View External Url Email Schedule/Manage Callback …" at bounding box center [931, 435] width 244 height 126
click at [862, 432] on link "View External Url" at bounding box center [867, 426] width 91 height 17
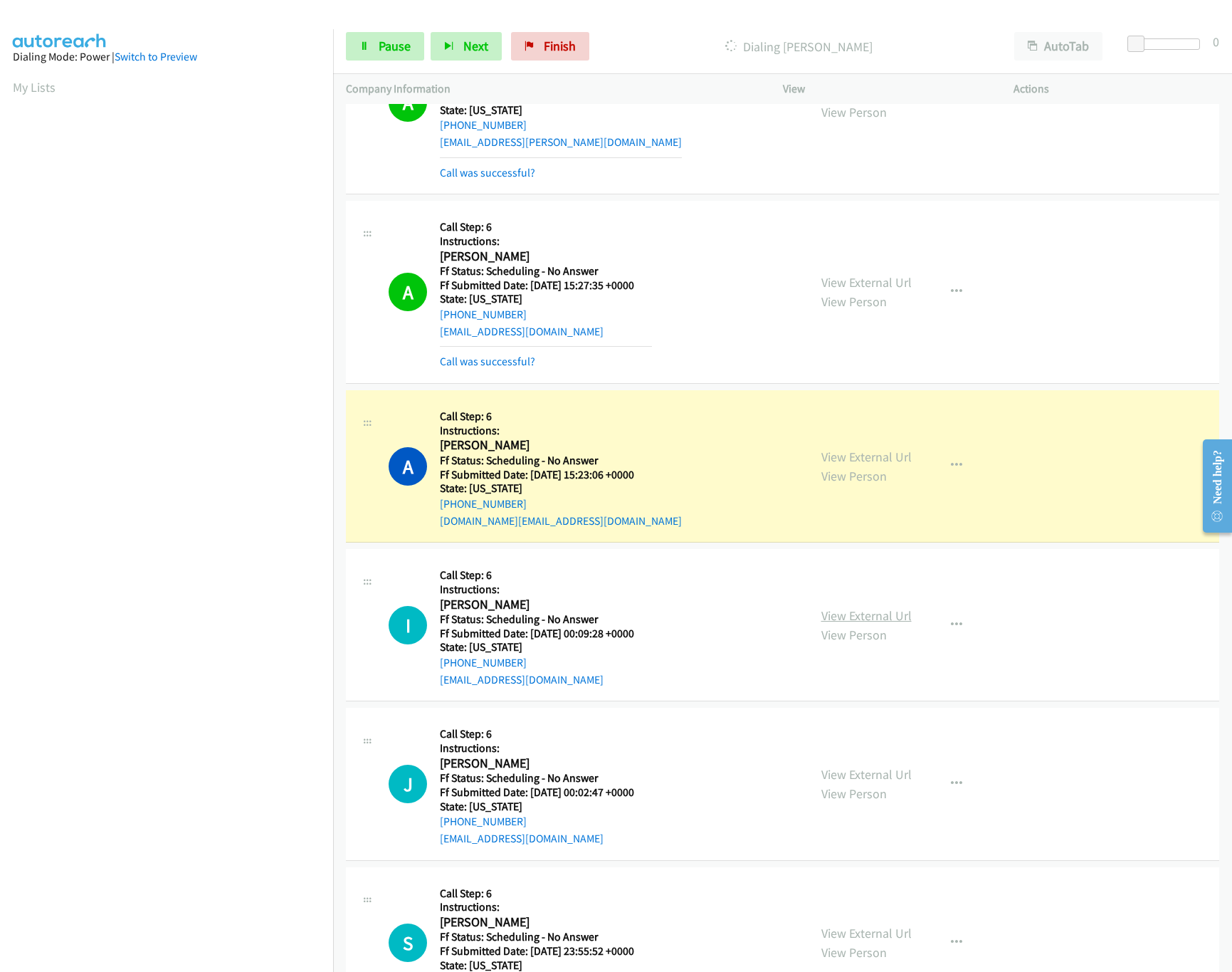
click at [890, 615] on link "View External Url" at bounding box center [867, 614] width 91 height 17
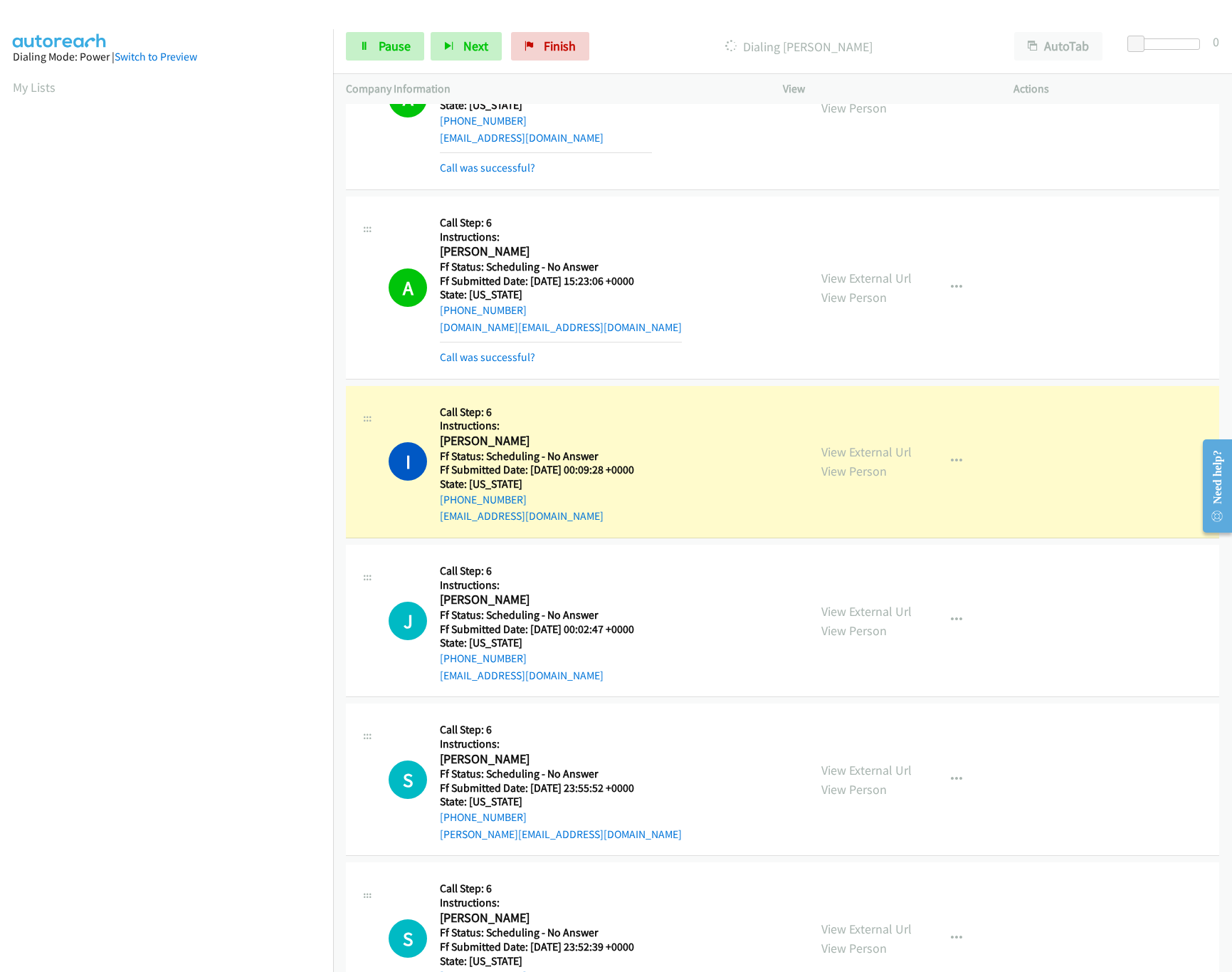
scroll to position [569, 0]
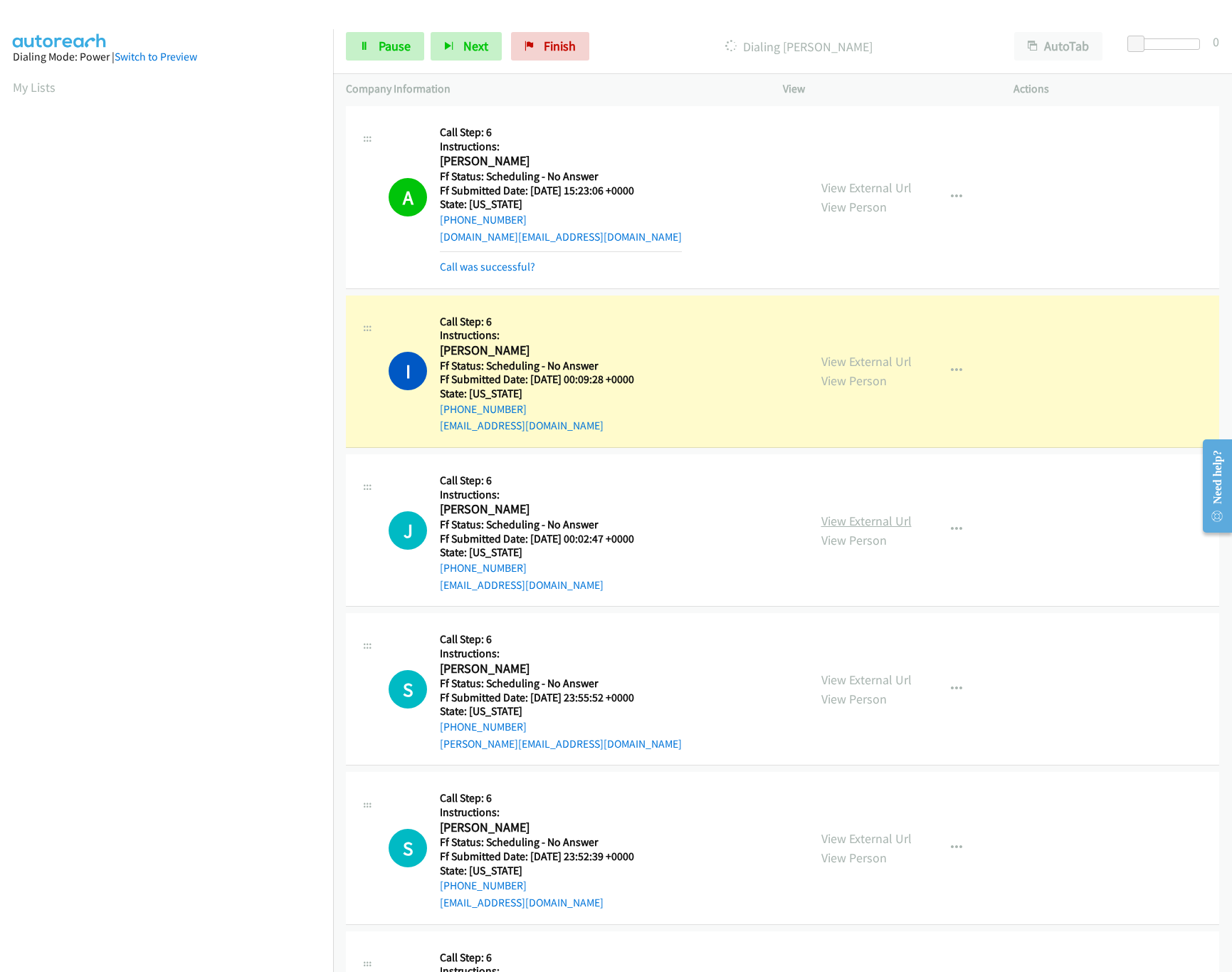
click at [852, 526] on link "View External Url" at bounding box center [867, 521] width 91 height 17
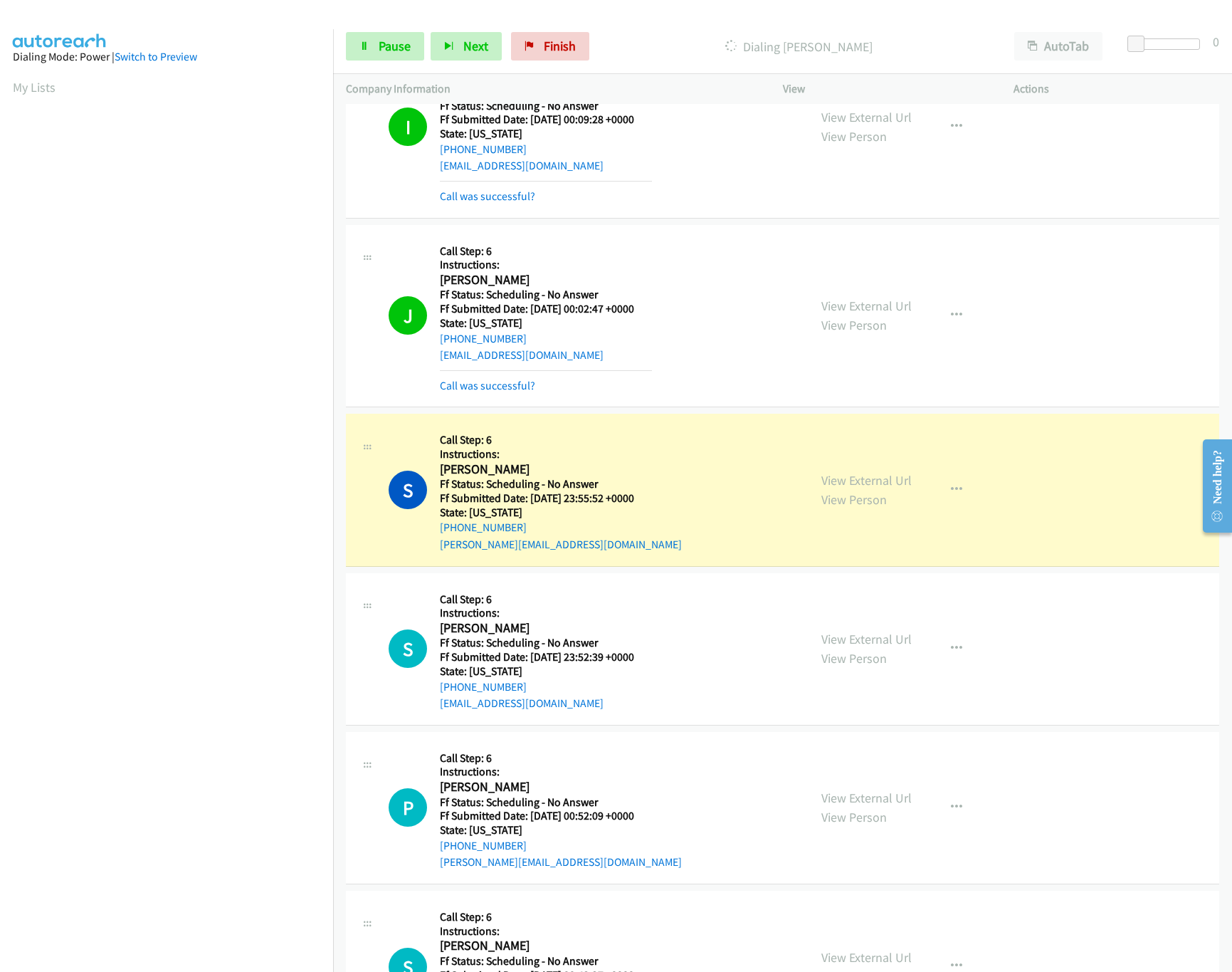
scroll to position [712, 0]
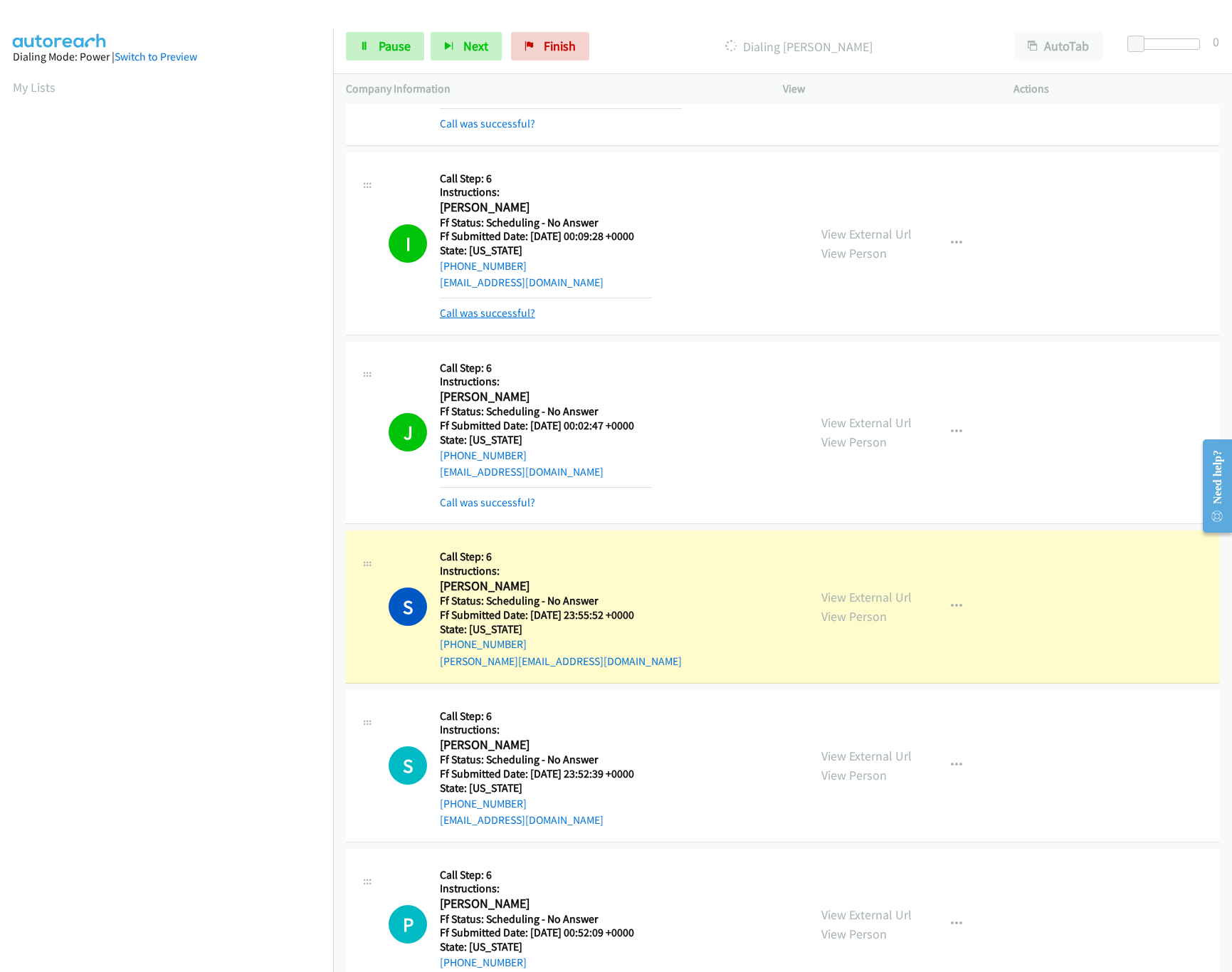
click at [508, 310] on link "Call was successful?" at bounding box center [488, 313] width 96 height 14
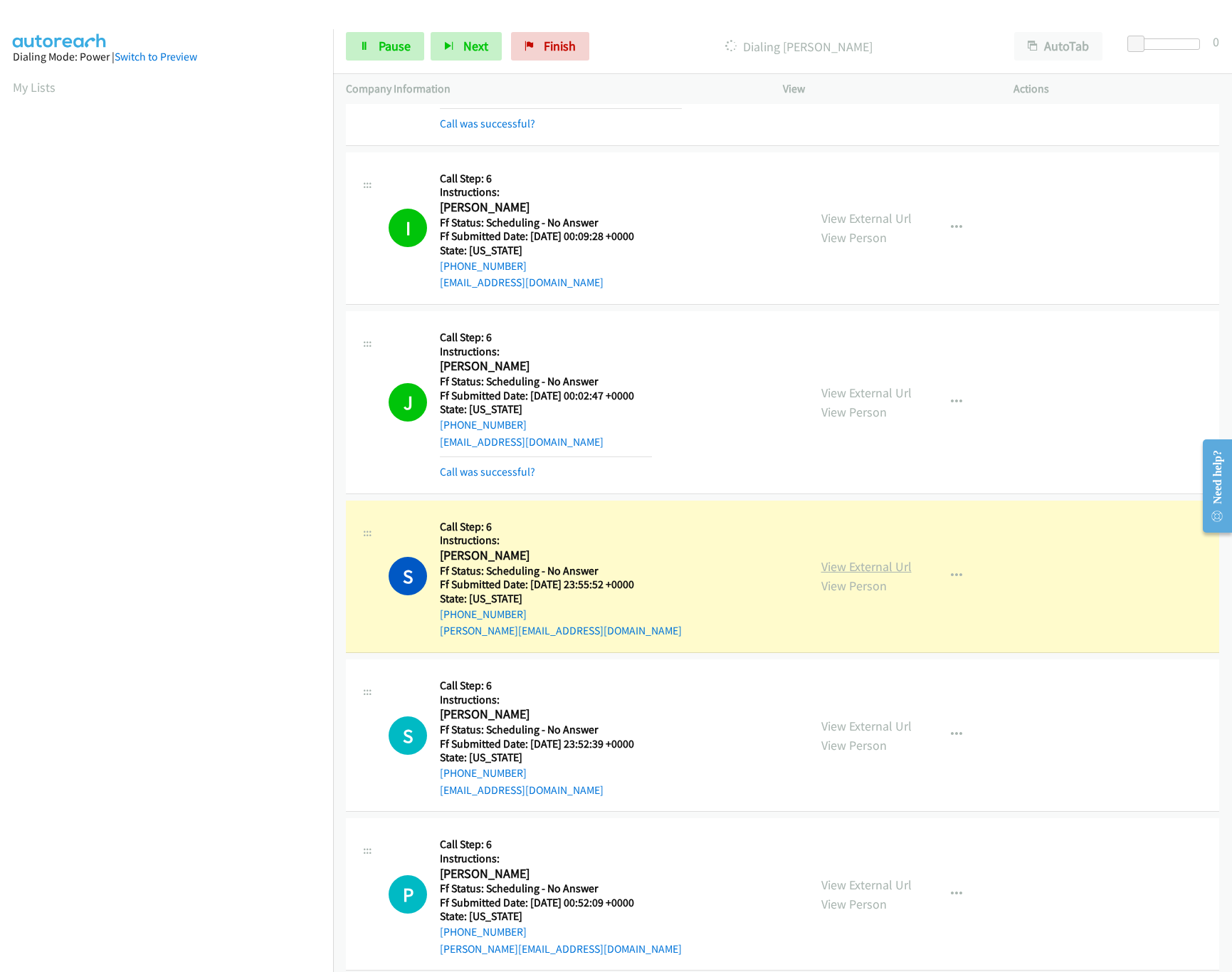
click at [850, 564] on link "View External Url" at bounding box center [867, 566] width 91 height 17
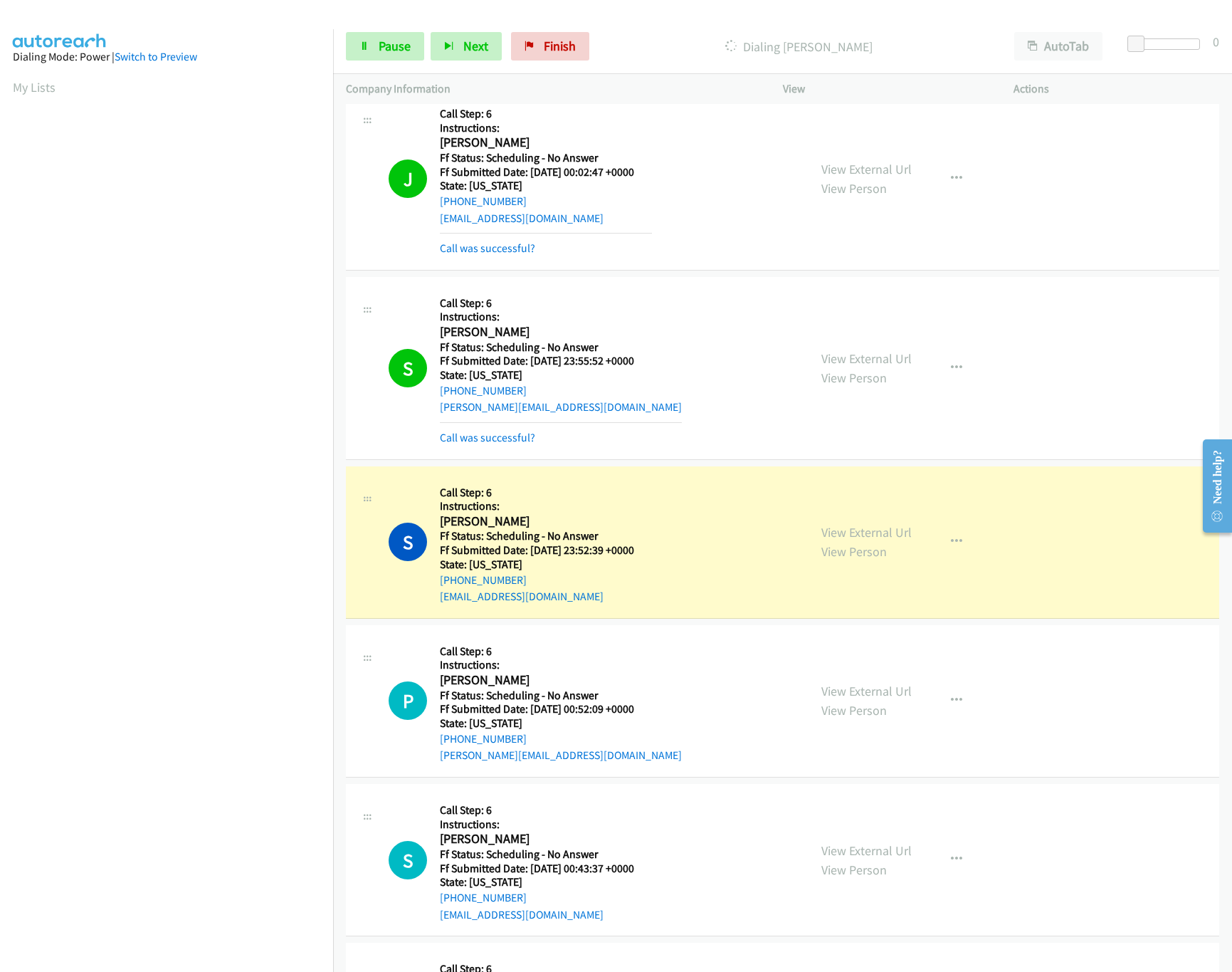
scroll to position [995, 0]
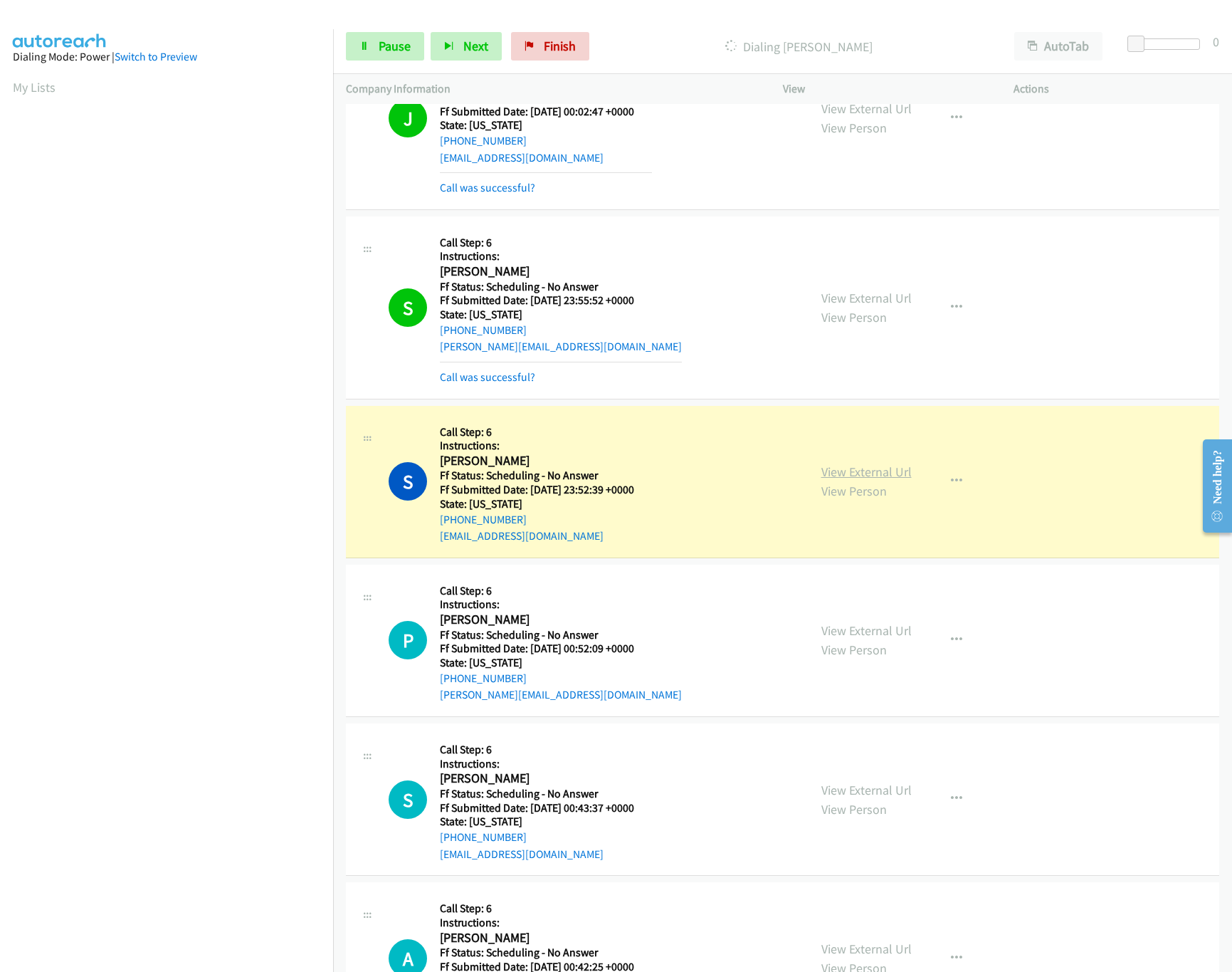
click at [862, 480] on link "View External Url" at bounding box center [867, 471] width 91 height 17
click at [374, 41] on link "Pause" at bounding box center [385, 46] width 78 height 28
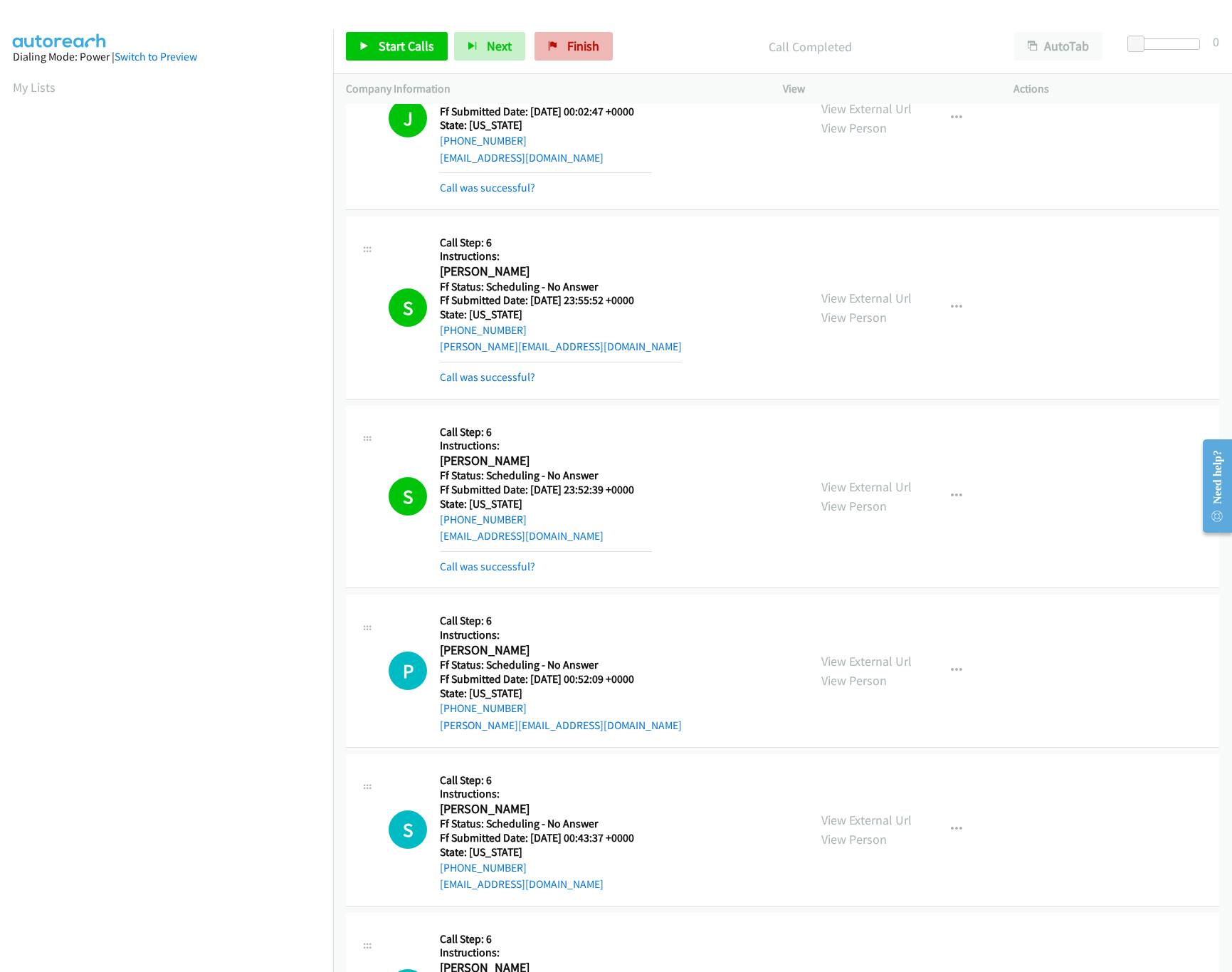
drag, startPoint x: 571, startPoint y: 30, endPoint x: 574, endPoint y: 41, distance: 11.4
click at [573, 30] on div "Start Calls Pause Next Finish Call Completed AutoTab AutoTab 0" at bounding box center [783, 47] width 899 height 55
click at [574, 41] on span "Finish" at bounding box center [583, 46] width 32 height 17
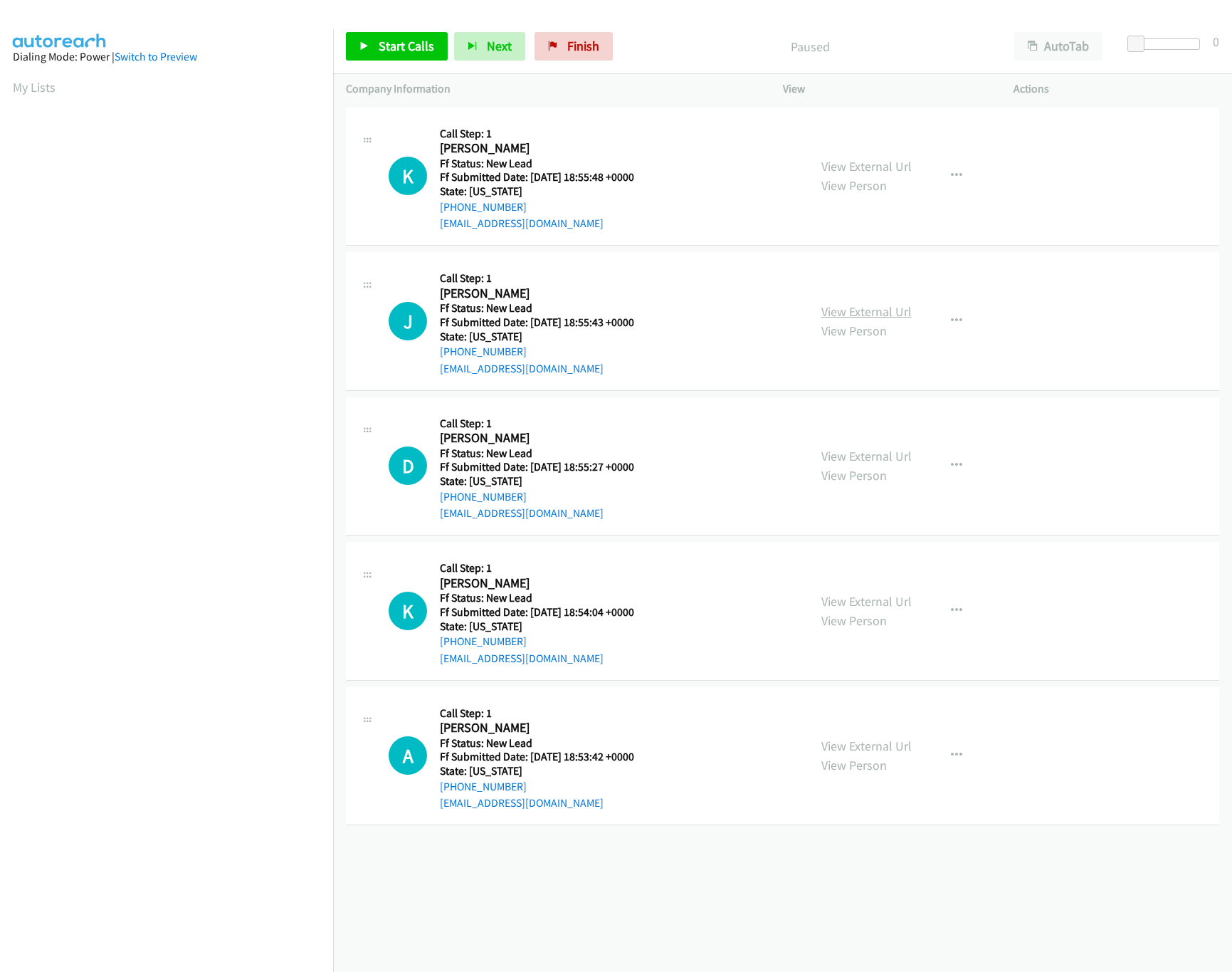
click at [867, 306] on link "View External Url" at bounding box center [867, 311] width 91 height 17
click at [889, 142] on div "View External Url View Person View External Url Email Schedule/Manage Callback …" at bounding box center [931, 176] width 244 height 112
drag, startPoint x: 895, startPoint y: 149, endPoint x: 898, endPoint y: 161, distance: 12.4
click at [895, 149] on div "View External Url View Person View External Url Email Schedule/Manage Callback …" at bounding box center [931, 176] width 244 height 112
click at [899, 161] on link "View External Url" at bounding box center [867, 166] width 91 height 17
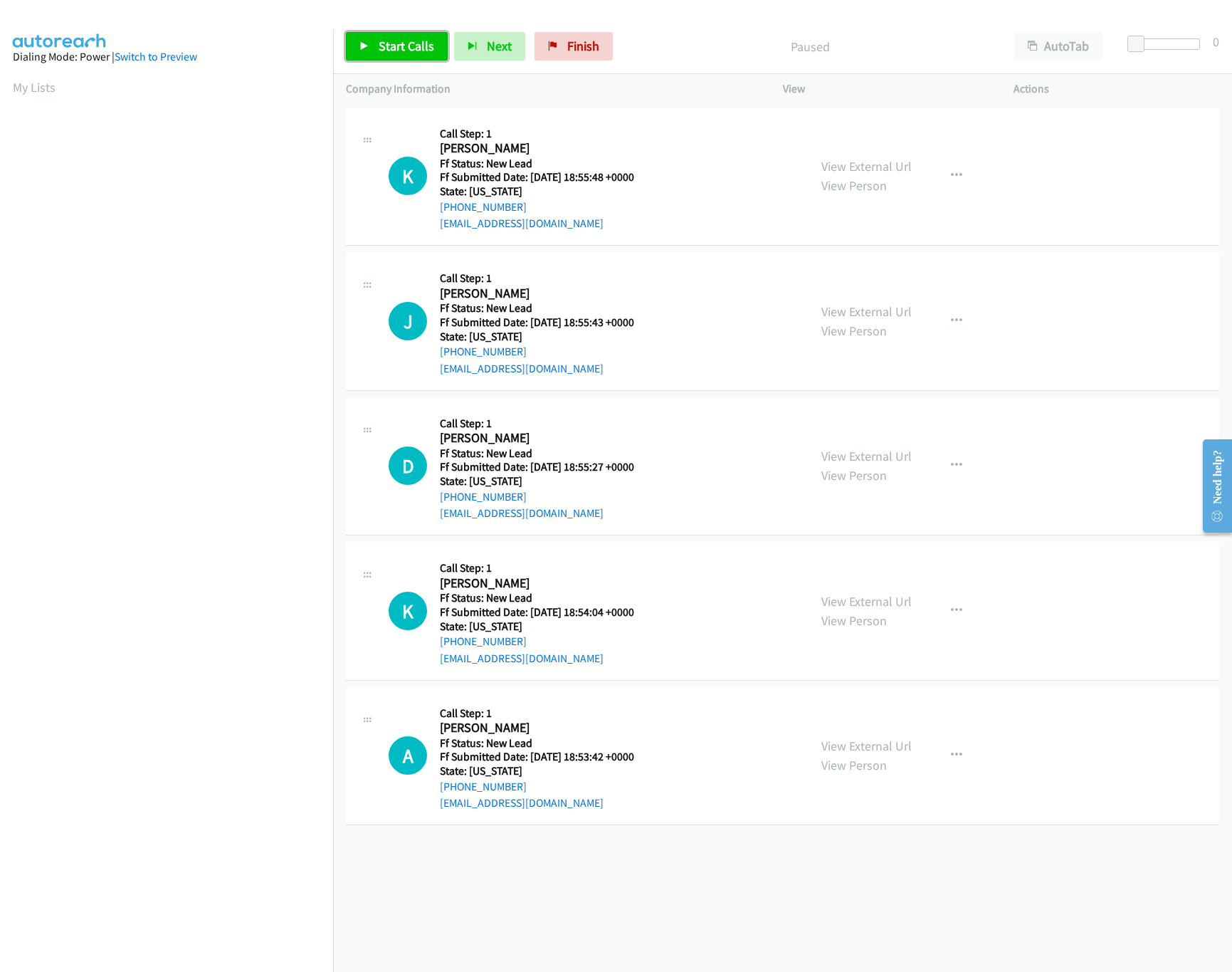
click at [389, 36] on link "Start Calls" at bounding box center [397, 46] width 102 height 28
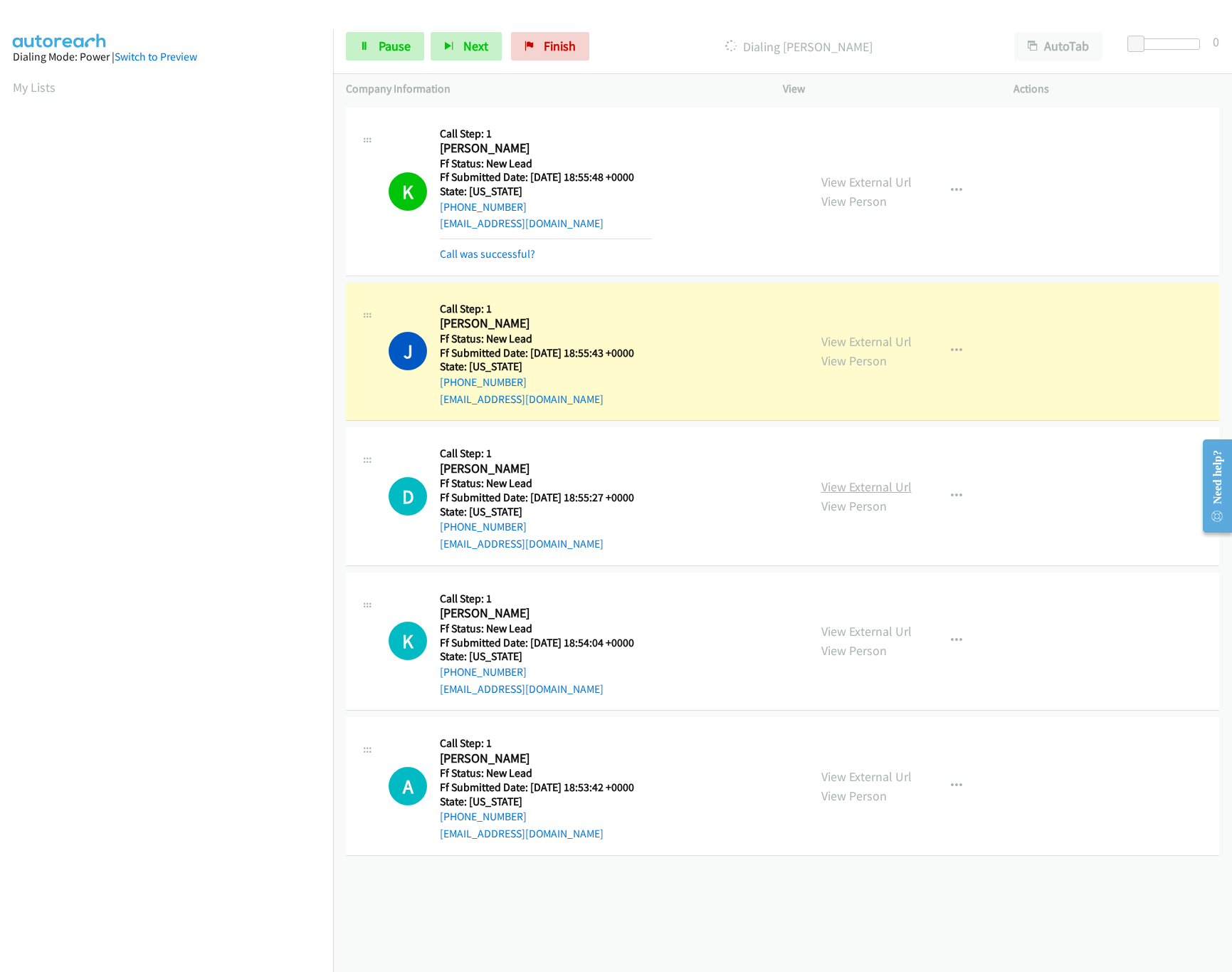
click at [899, 479] on link "View External Url" at bounding box center [867, 486] width 91 height 17
click at [878, 631] on link "View External Url" at bounding box center [867, 631] width 91 height 17
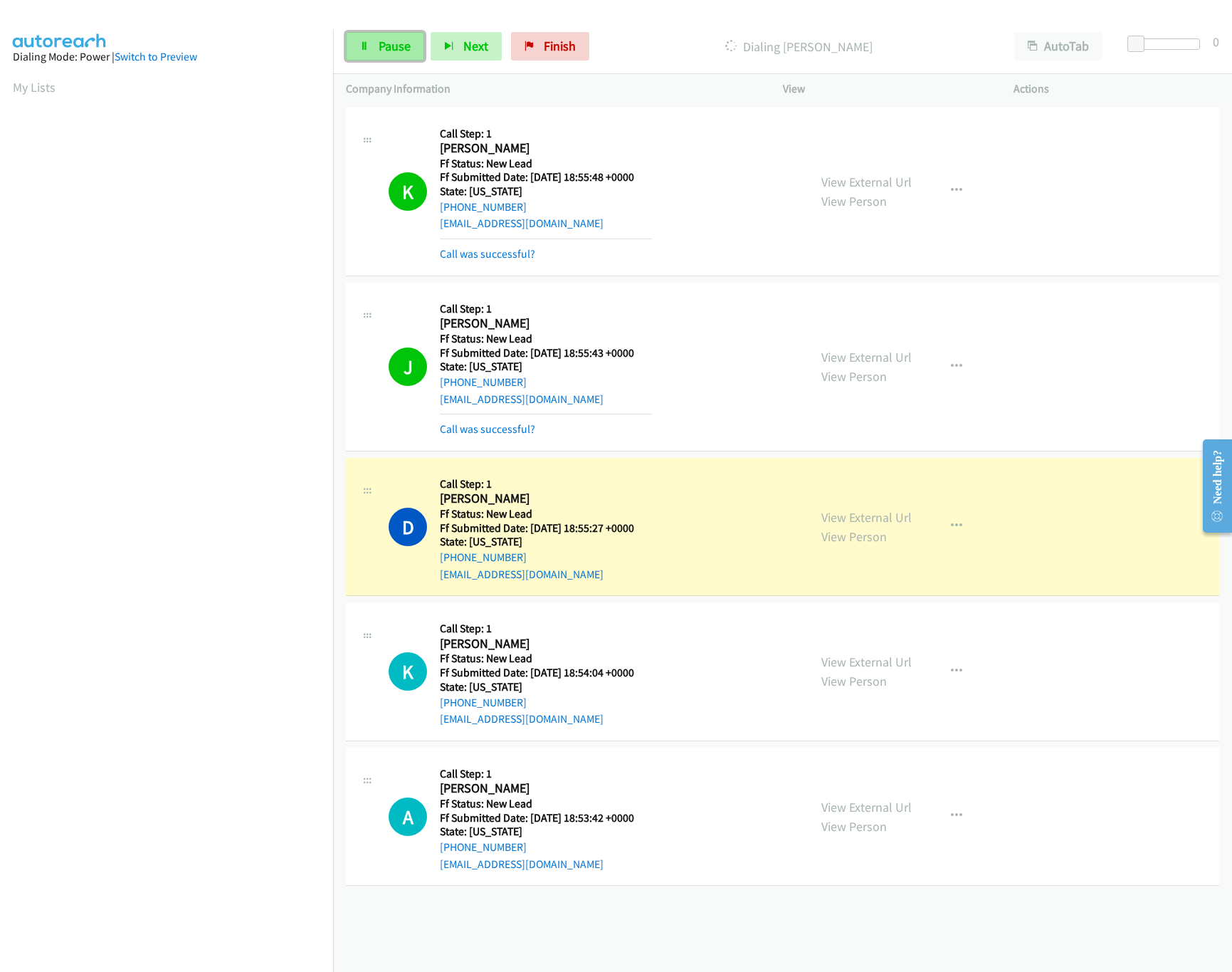
click at [389, 35] on link "Pause" at bounding box center [385, 46] width 78 height 28
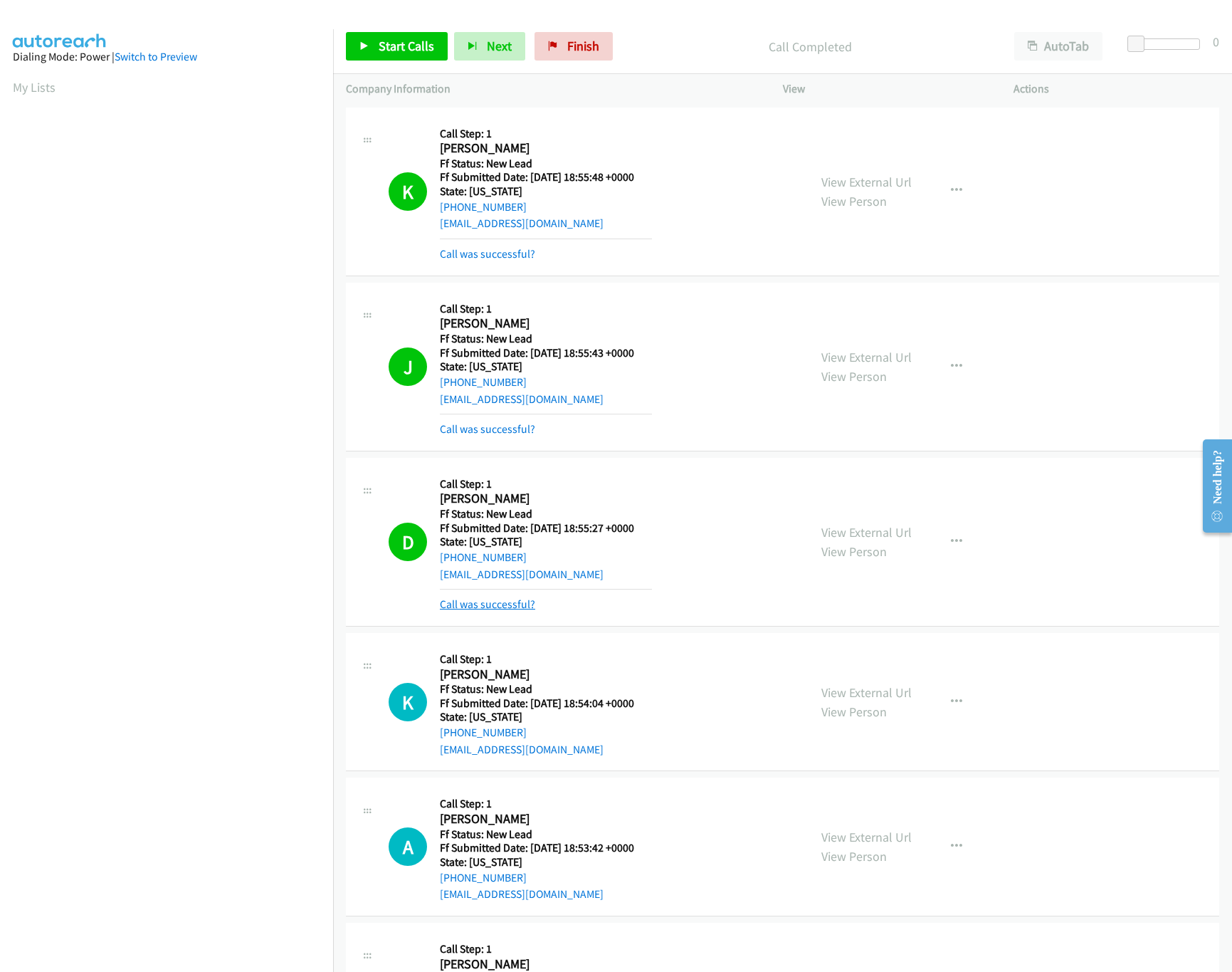
click at [489, 605] on link "Call was successful?" at bounding box center [488, 604] width 96 height 14
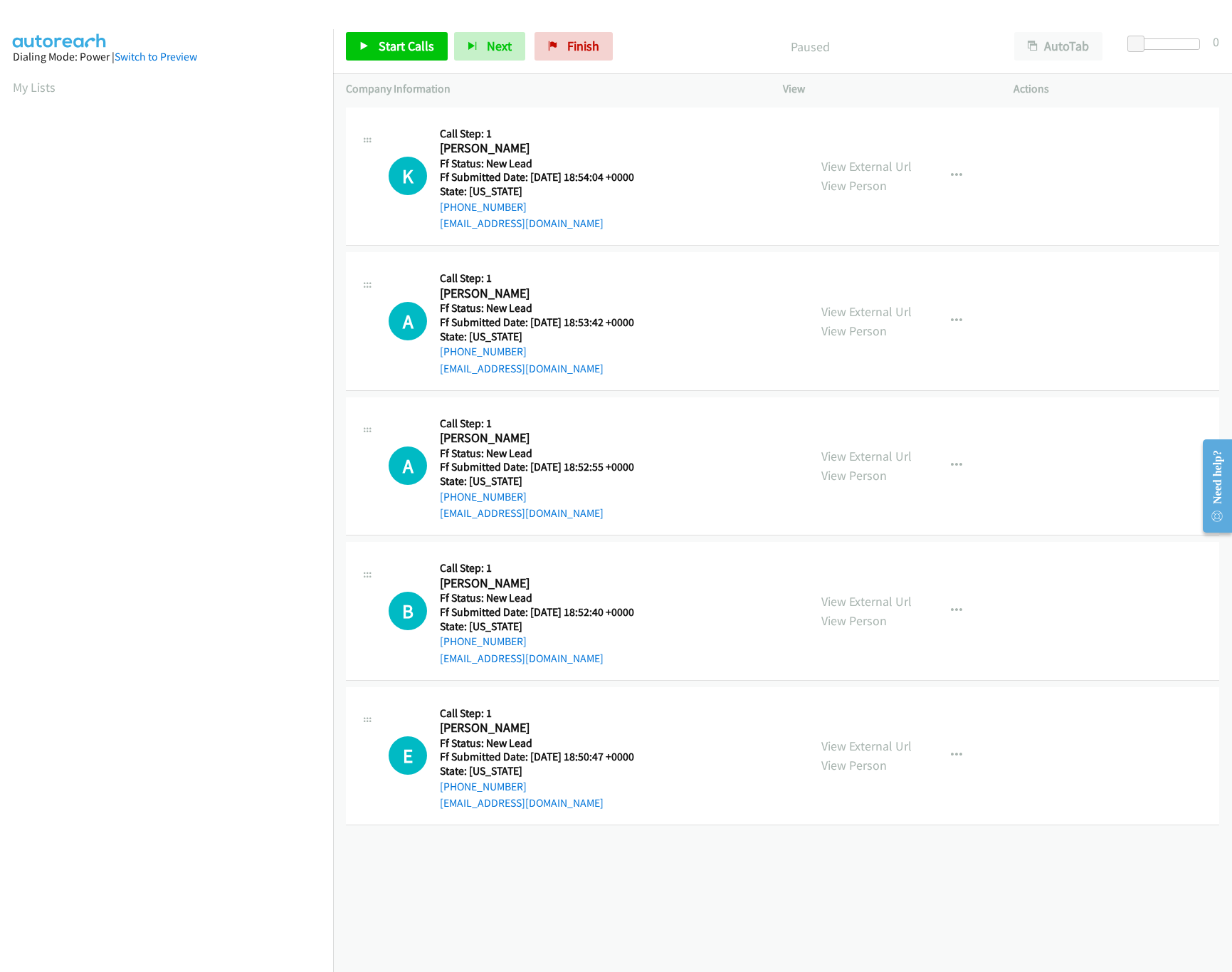
click at [353, 28] on div "Start Calls Pause Next Finish Paused AutoTab AutoTab 0" at bounding box center [783, 47] width 899 height 55
click at [382, 50] on span "Start Calls" at bounding box center [406, 46] width 56 height 17
click at [880, 455] on link "View External Url" at bounding box center [867, 455] width 91 height 17
click at [897, 316] on link "View External Url" at bounding box center [867, 311] width 91 height 17
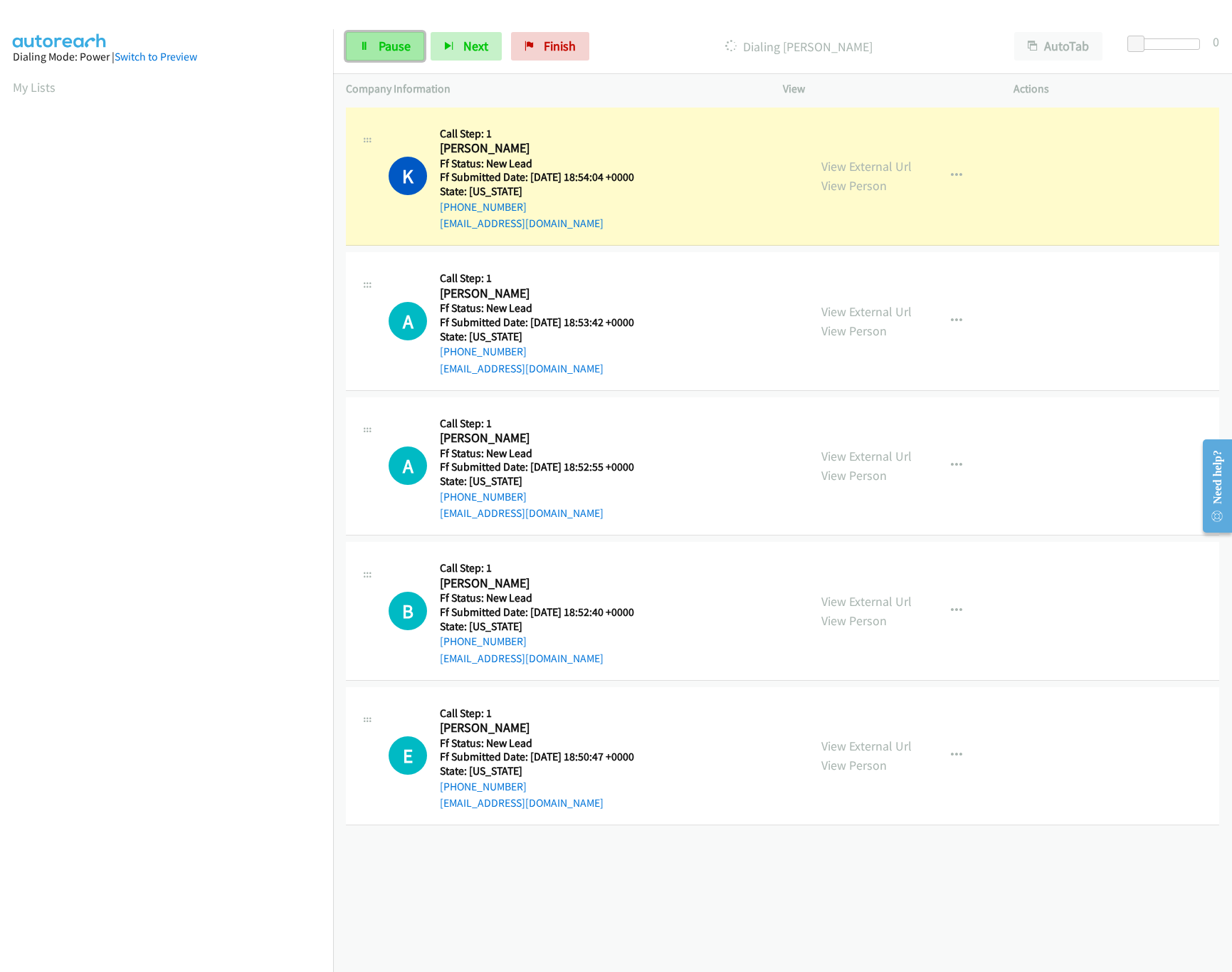
click at [394, 59] on link "Pause" at bounding box center [385, 46] width 78 height 28
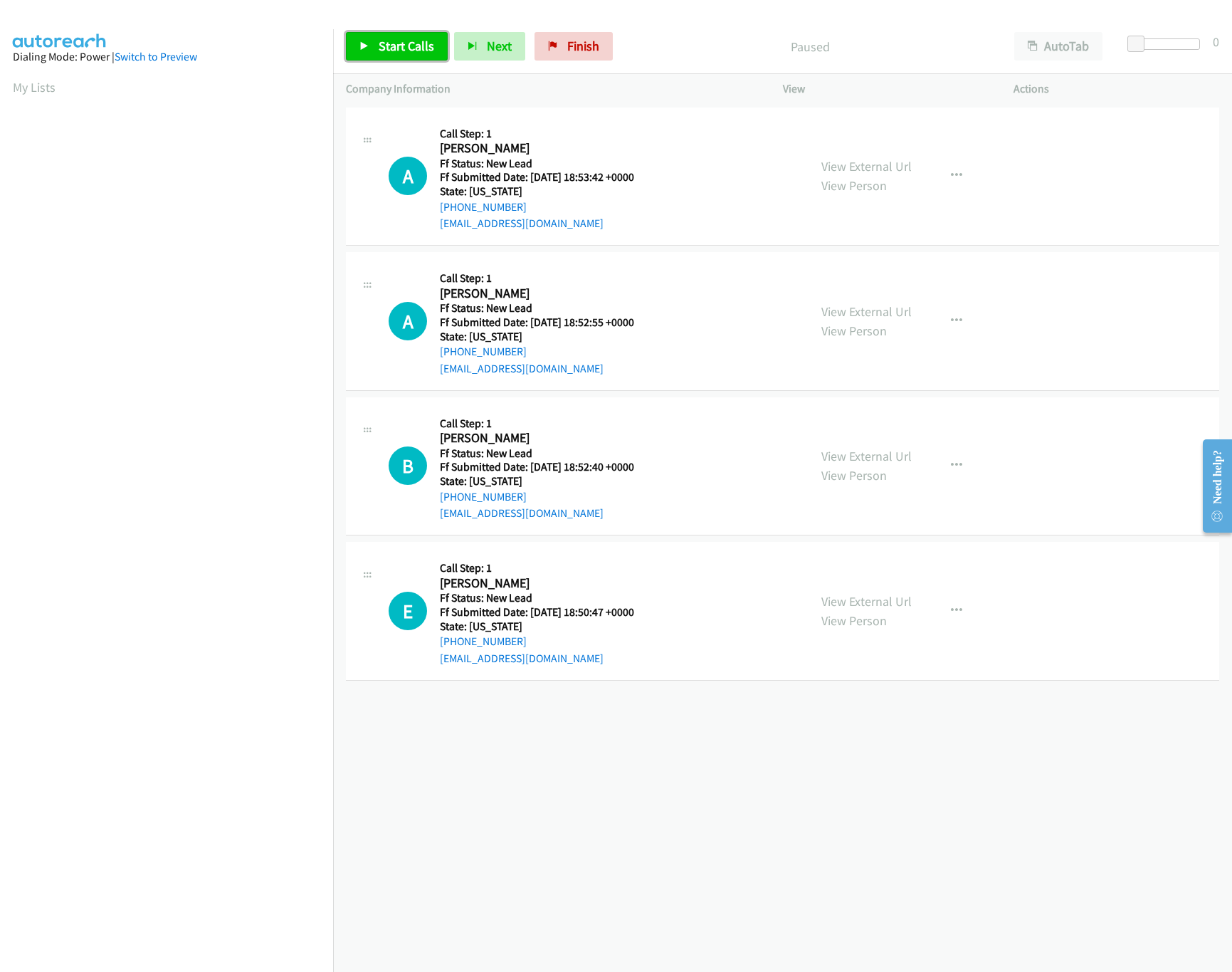
click at [406, 46] on span "Start Calls" at bounding box center [406, 46] width 56 height 17
click at [868, 455] on link "View External Url" at bounding box center [867, 455] width 91 height 17
click at [870, 315] on link "View External Url" at bounding box center [867, 311] width 91 height 17
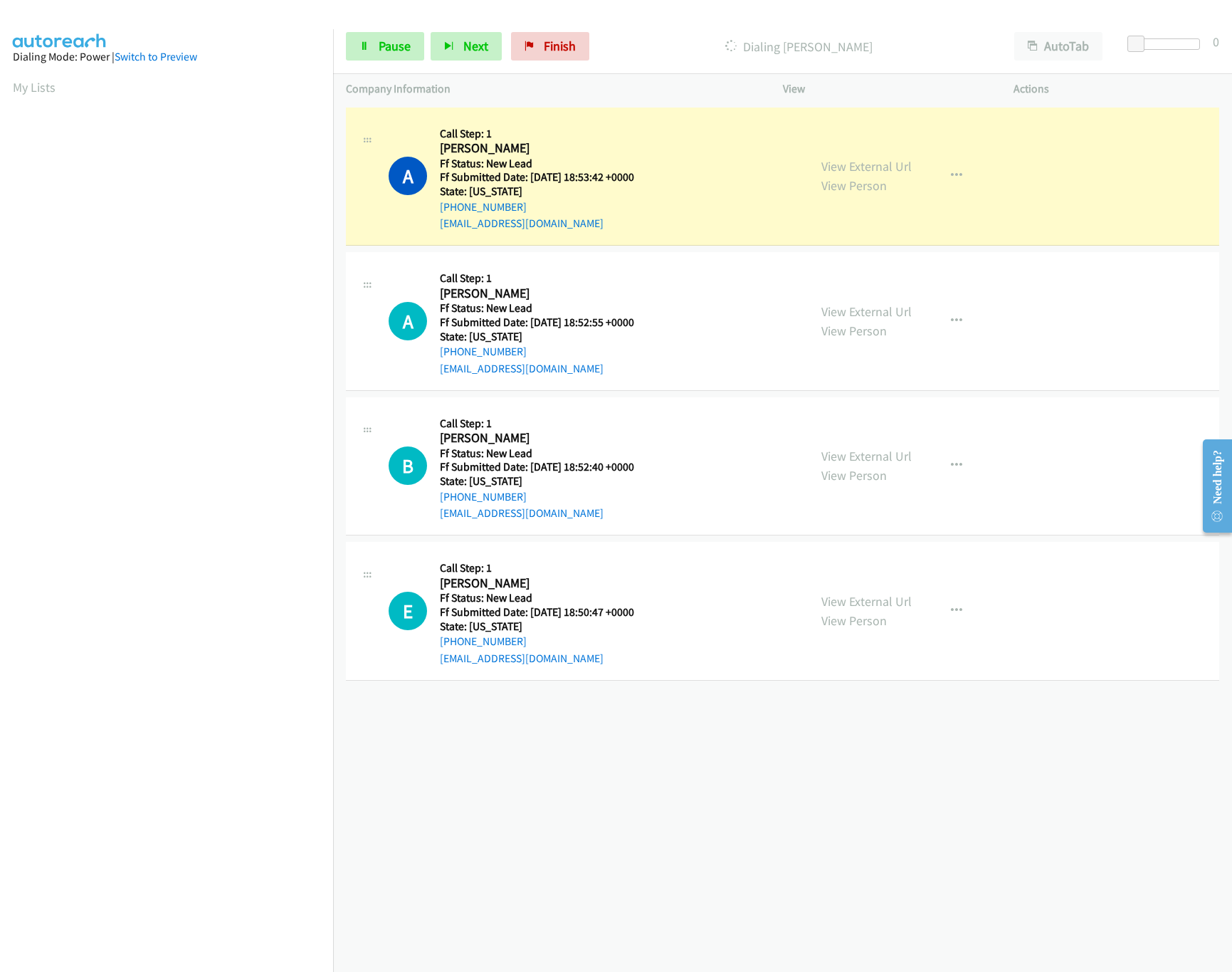
drag, startPoint x: 914, startPoint y: 460, endPoint x: 969, endPoint y: 459, distance: 55.0
click at [954, 460] on icon "button" at bounding box center [956, 466] width 12 height 12
click at [835, 556] on link "Skip Call" at bounding box center [880, 558] width 190 height 28
click at [887, 605] on link "View External Url" at bounding box center [867, 601] width 91 height 17
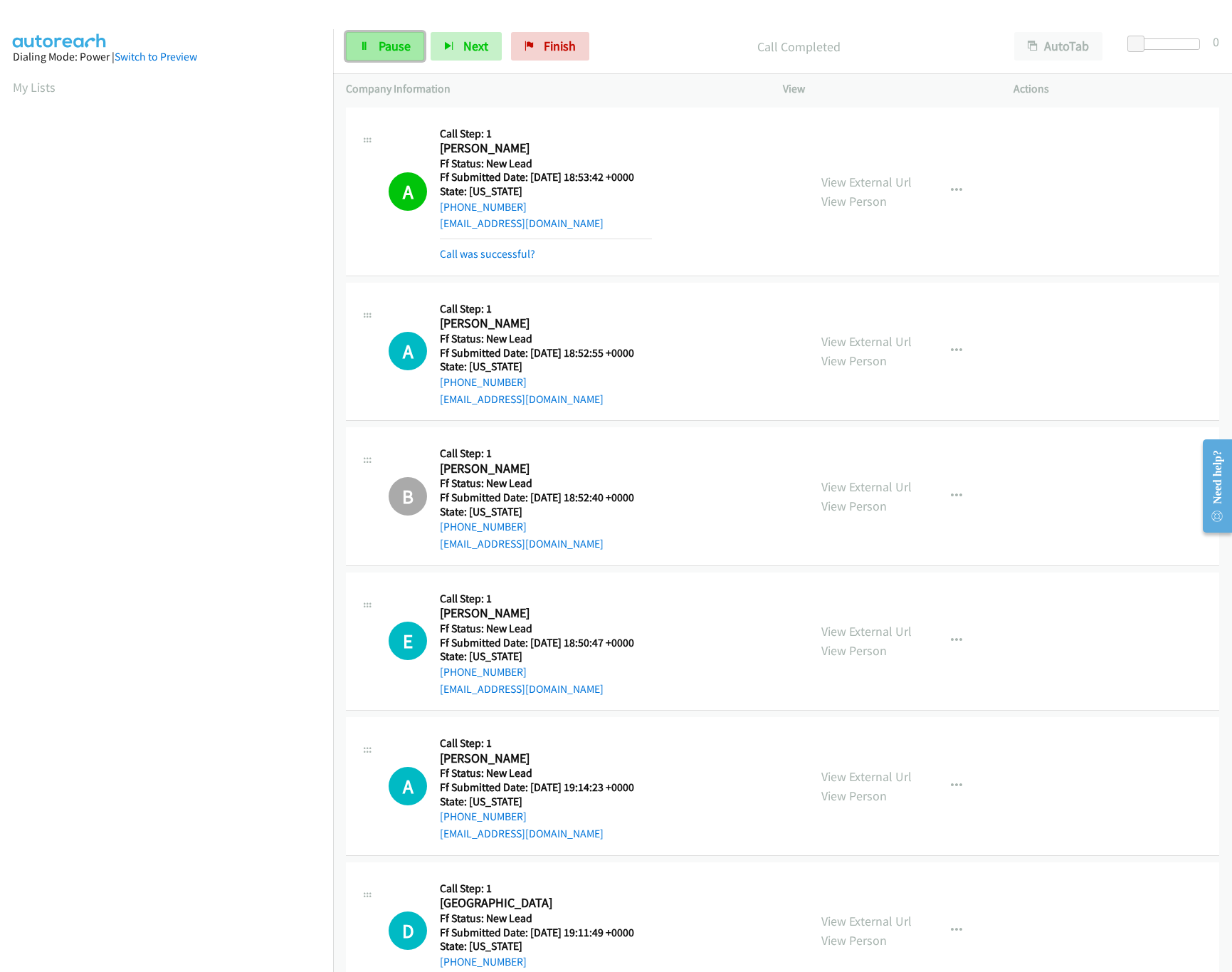
click at [400, 36] on link "Pause" at bounding box center [385, 46] width 78 height 28
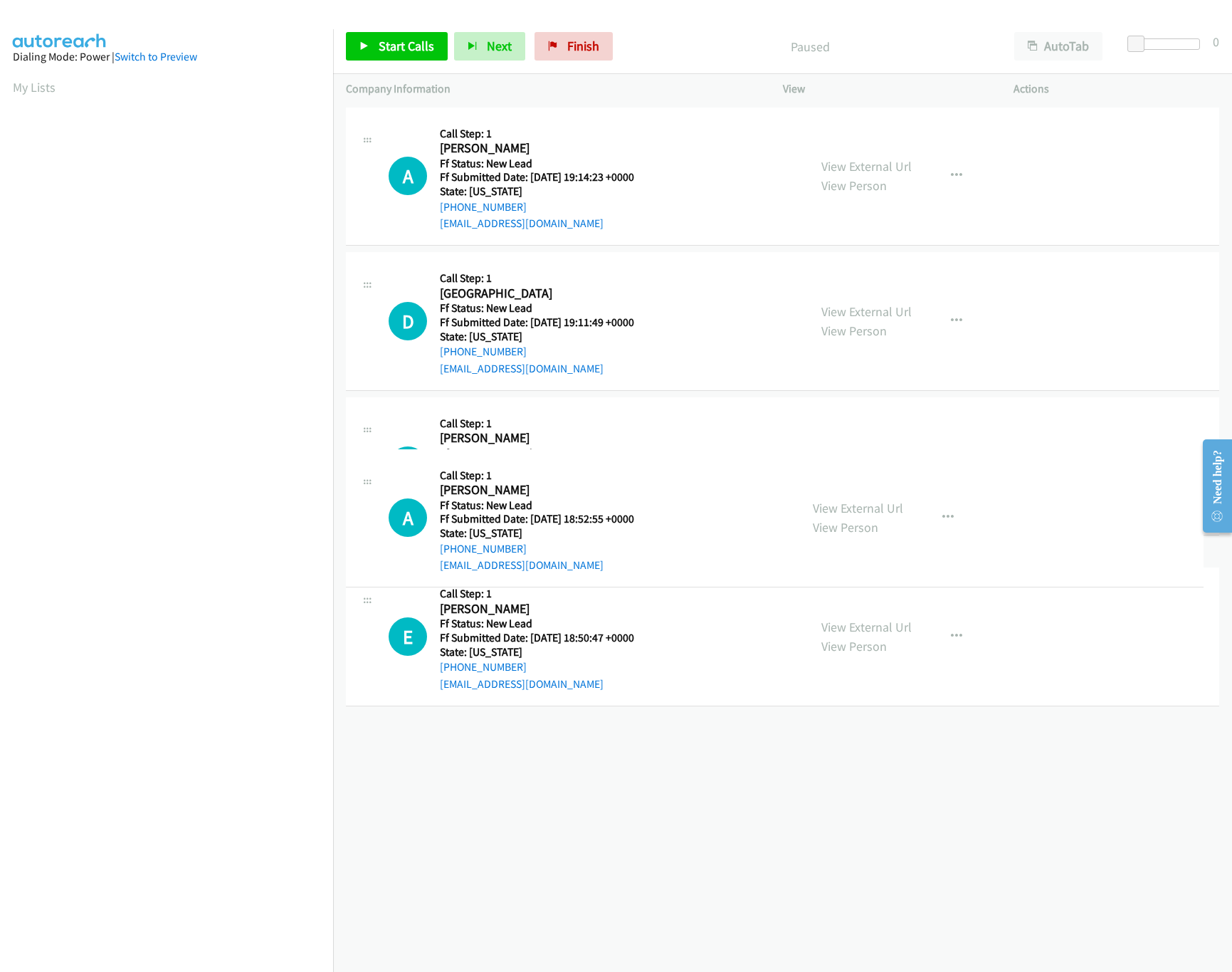
drag, startPoint x: 662, startPoint y: 613, endPoint x: 673, endPoint y: 169, distance: 444.1
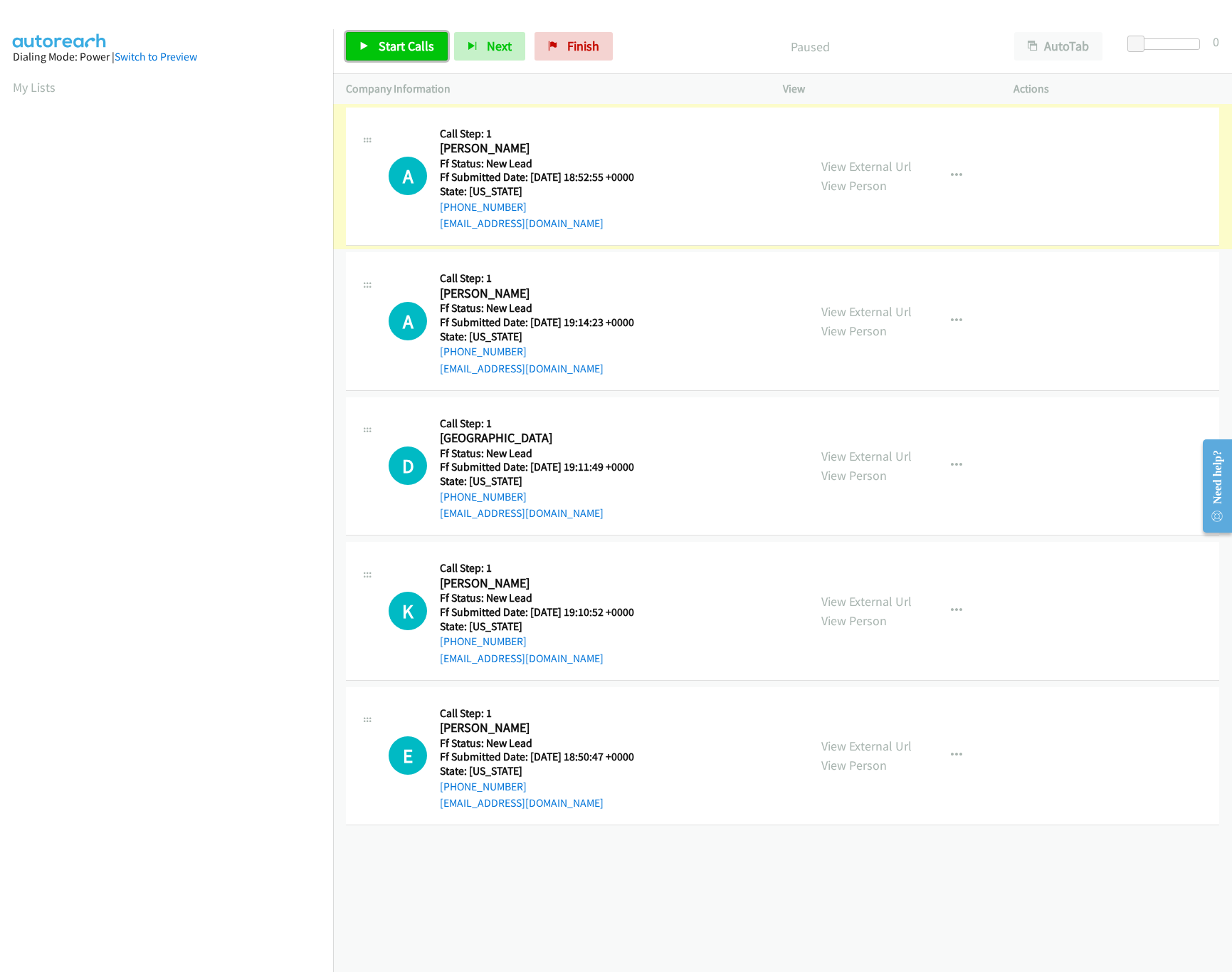
click at [370, 33] on link "Start Calls" at bounding box center [397, 46] width 102 height 28
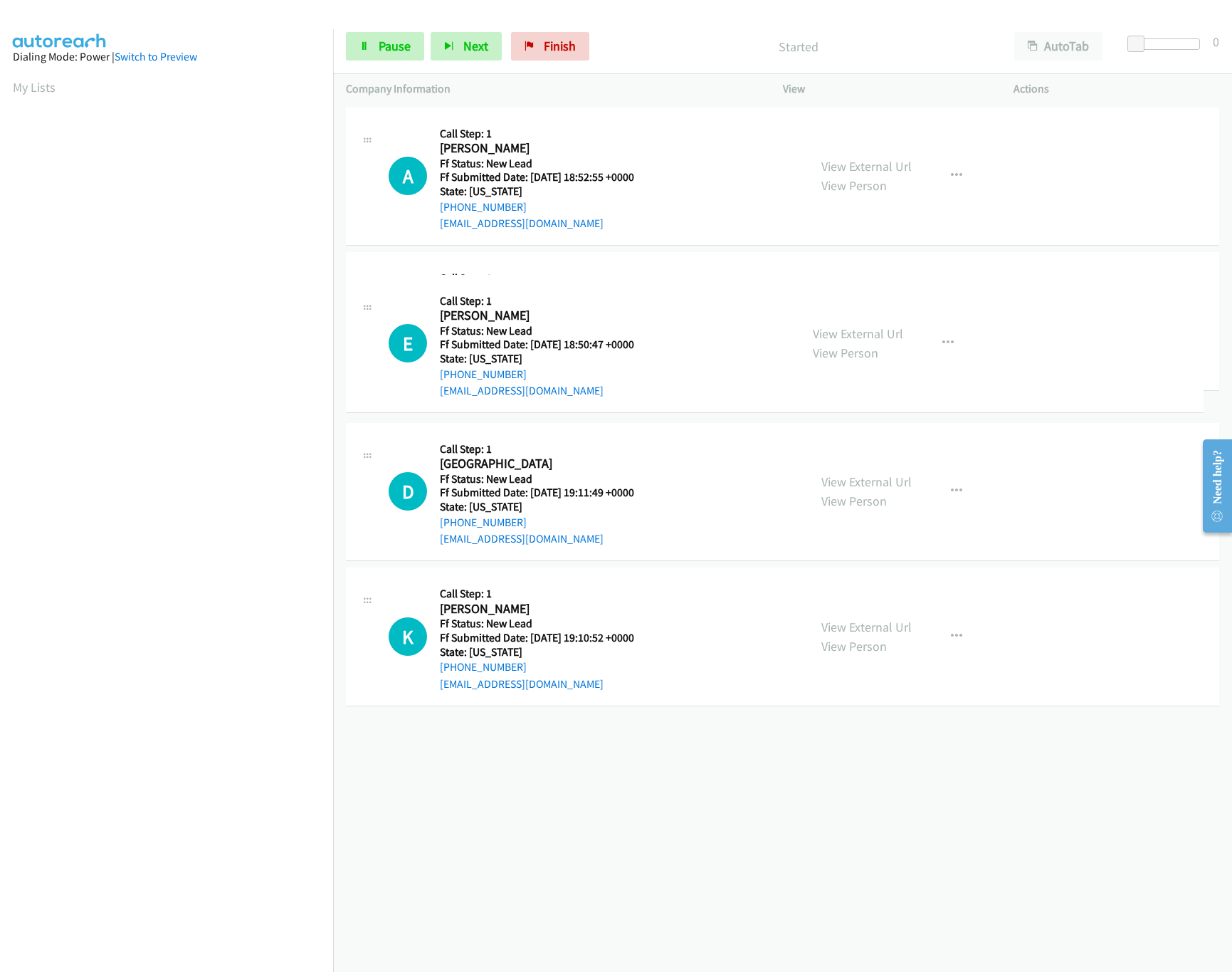
drag, startPoint x: 529, startPoint y: 807, endPoint x: 658, endPoint y: 248, distance: 573.7
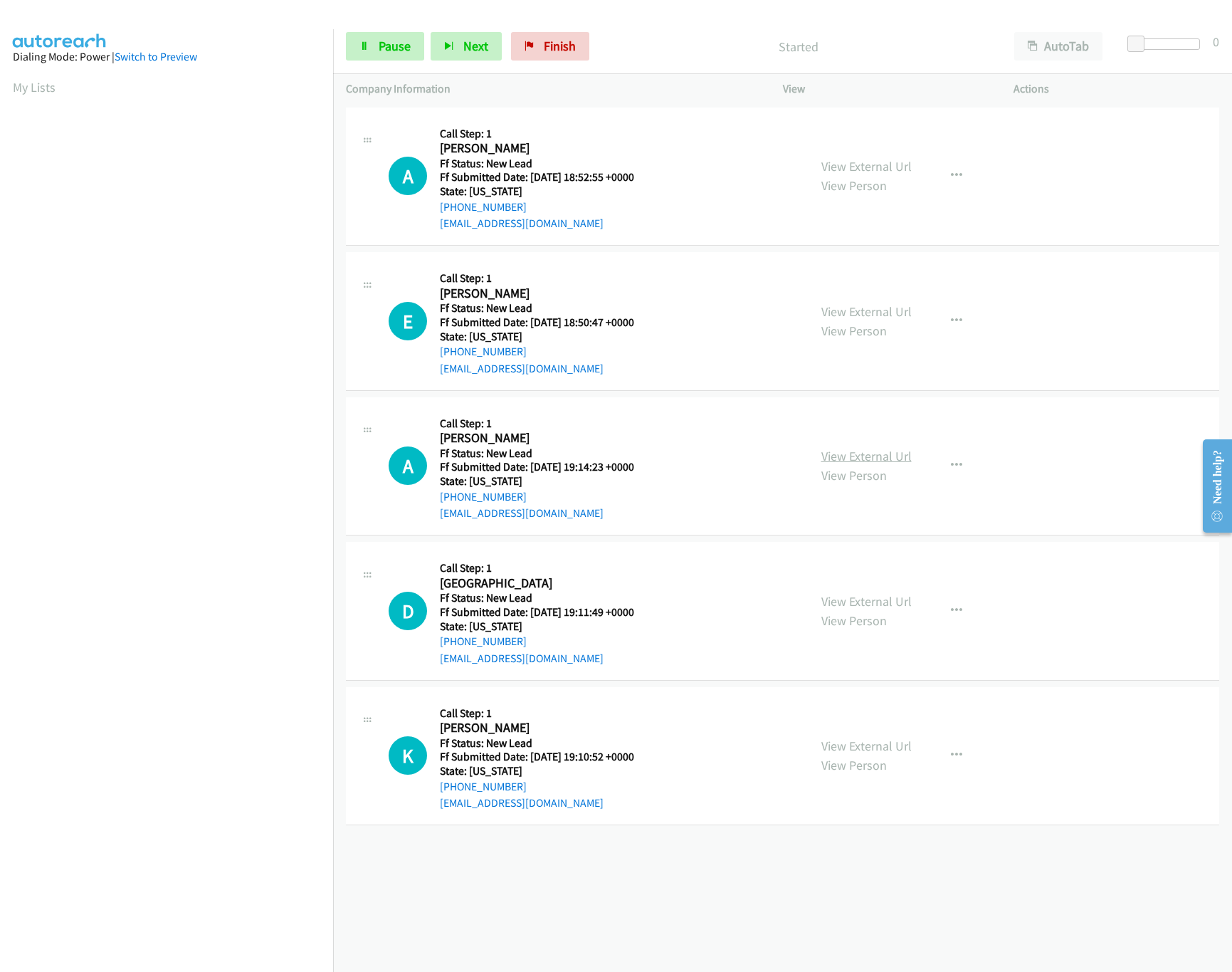
click at [867, 448] on link "View External Url" at bounding box center [867, 455] width 91 height 17
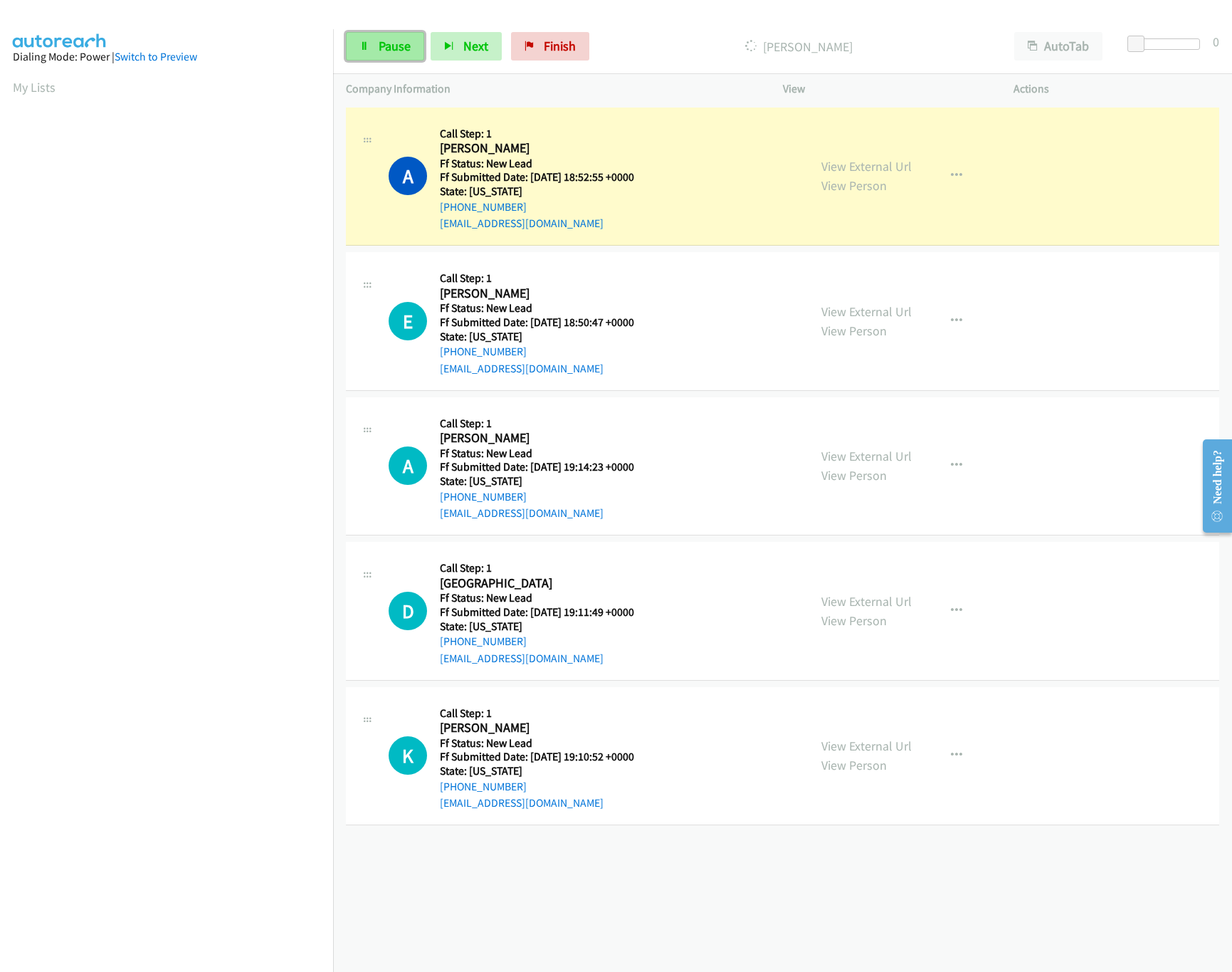
click at [380, 50] on span "Pause" at bounding box center [395, 46] width 32 height 17
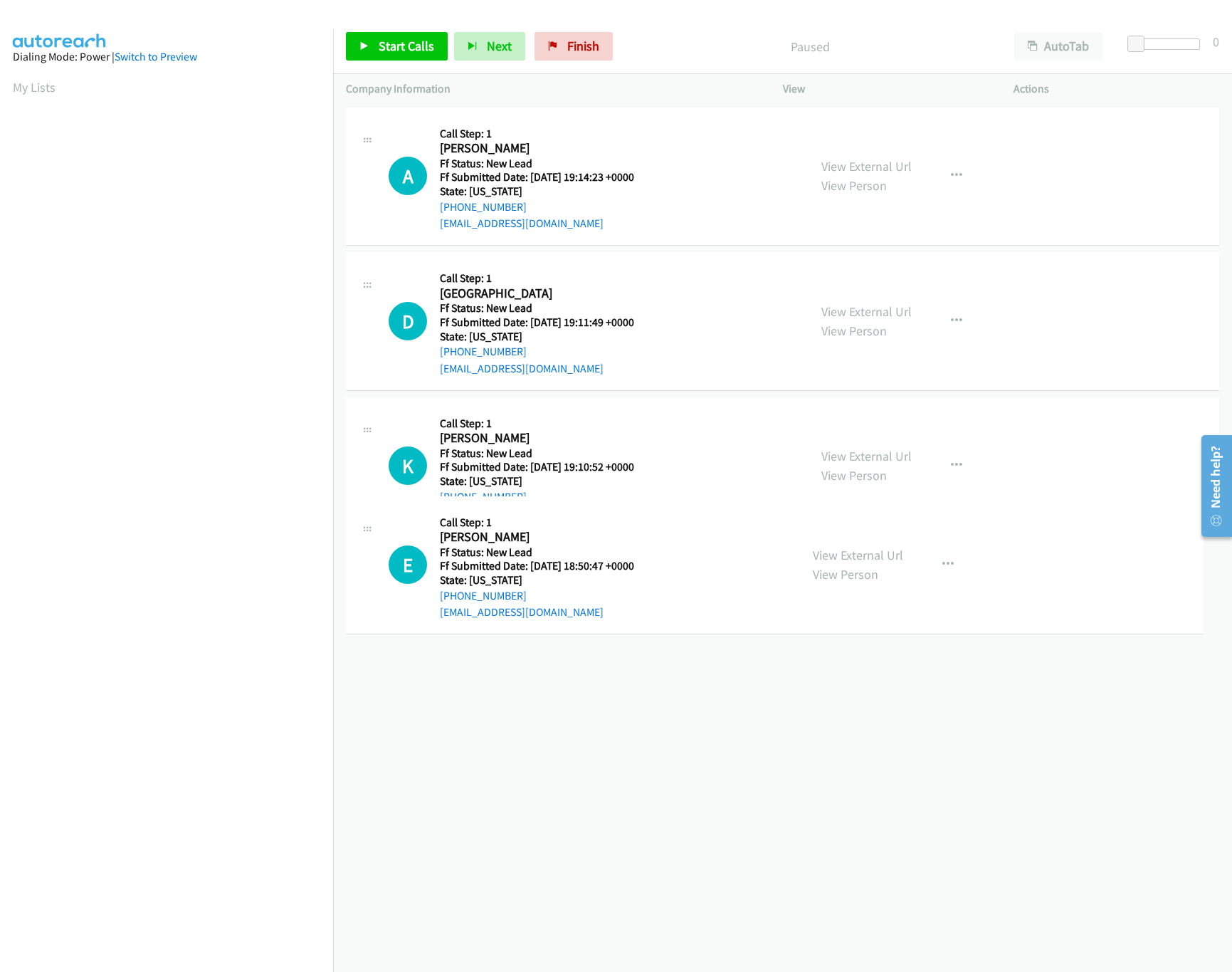
drag, startPoint x: 603, startPoint y: 628, endPoint x: 654, endPoint y: 130, distance: 500.6
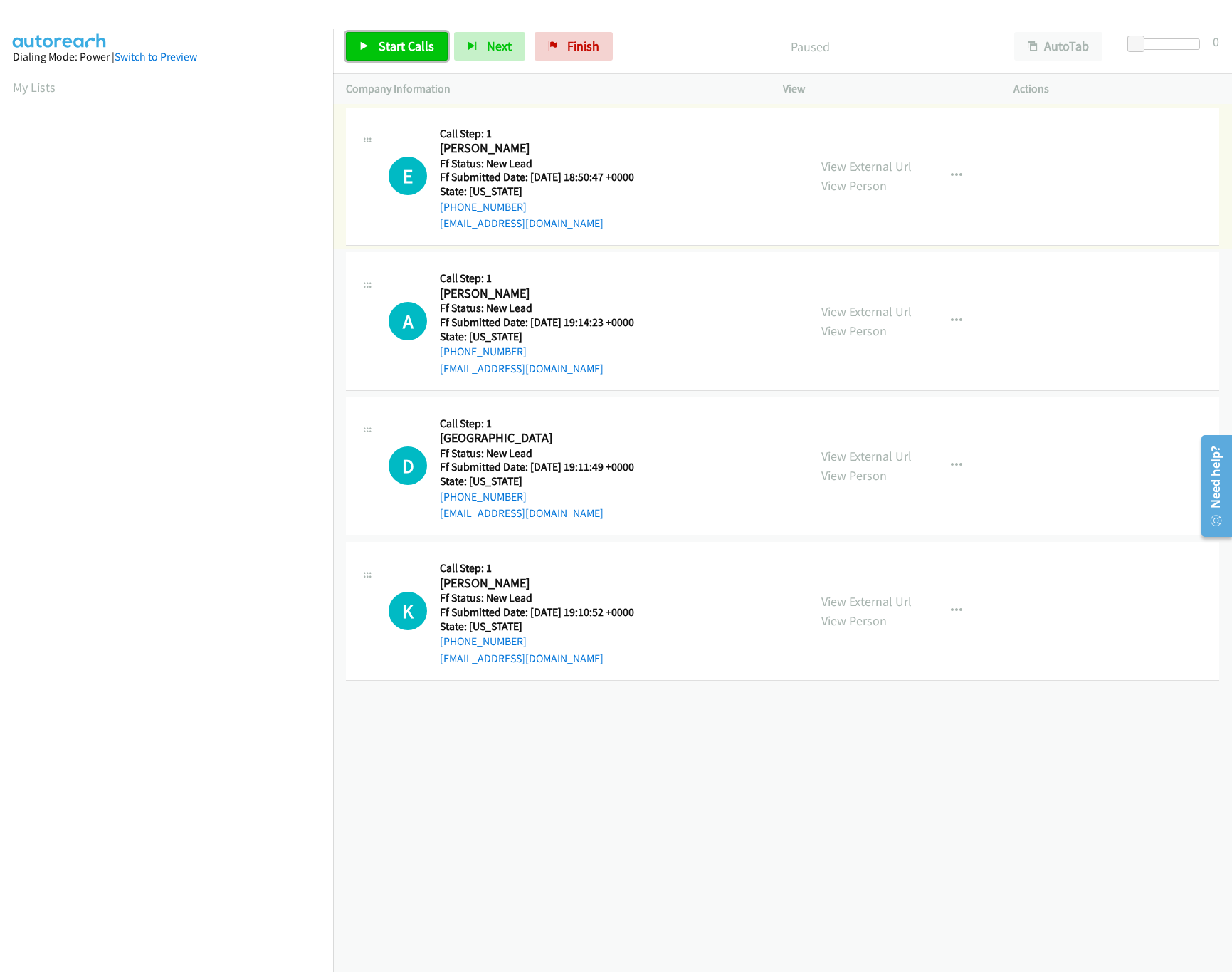
click at [412, 45] on span "Start Calls" at bounding box center [406, 46] width 56 height 17
click at [891, 461] on link "View External Url" at bounding box center [867, 455] width 91 height 17
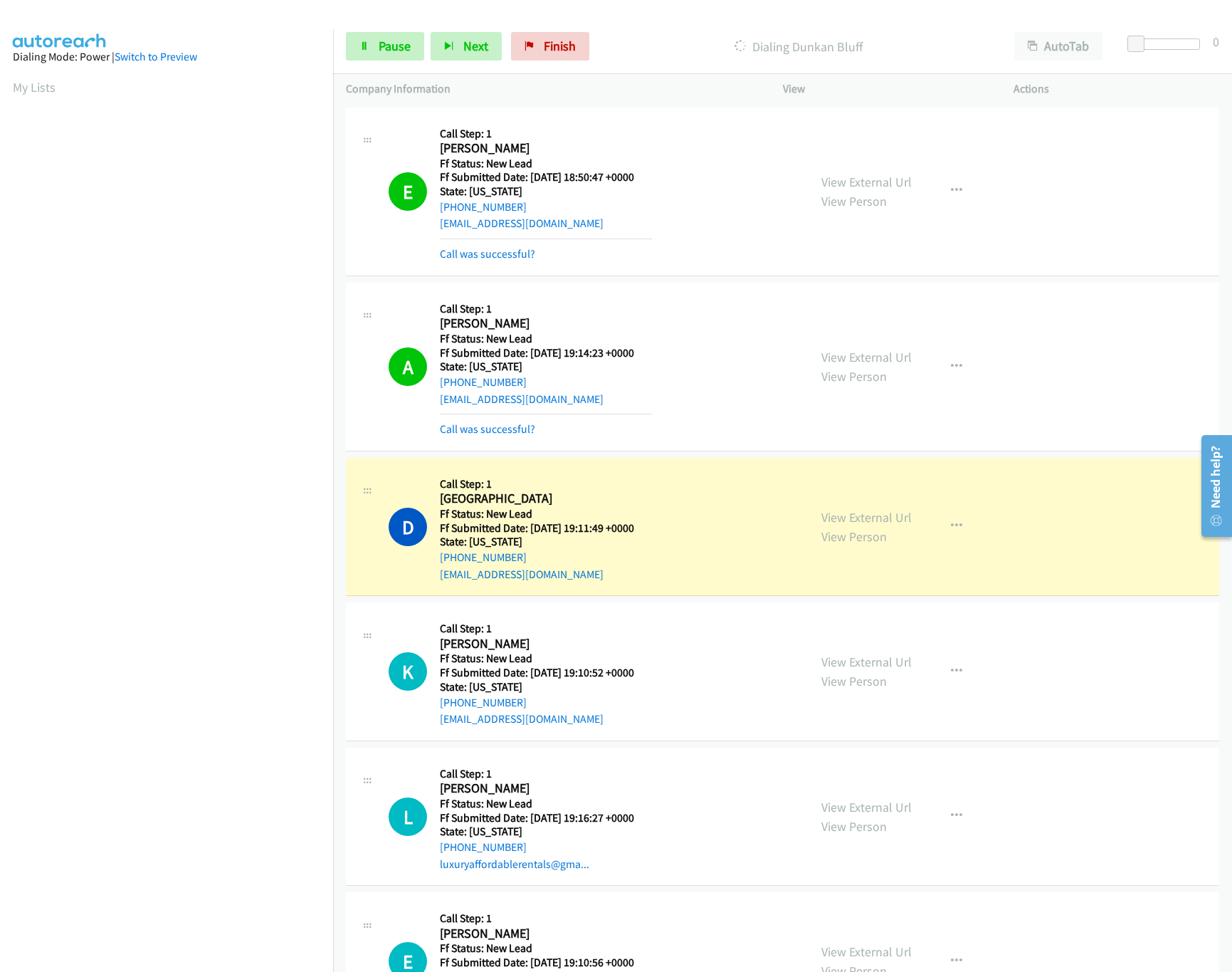
scroll to position [232, 0]
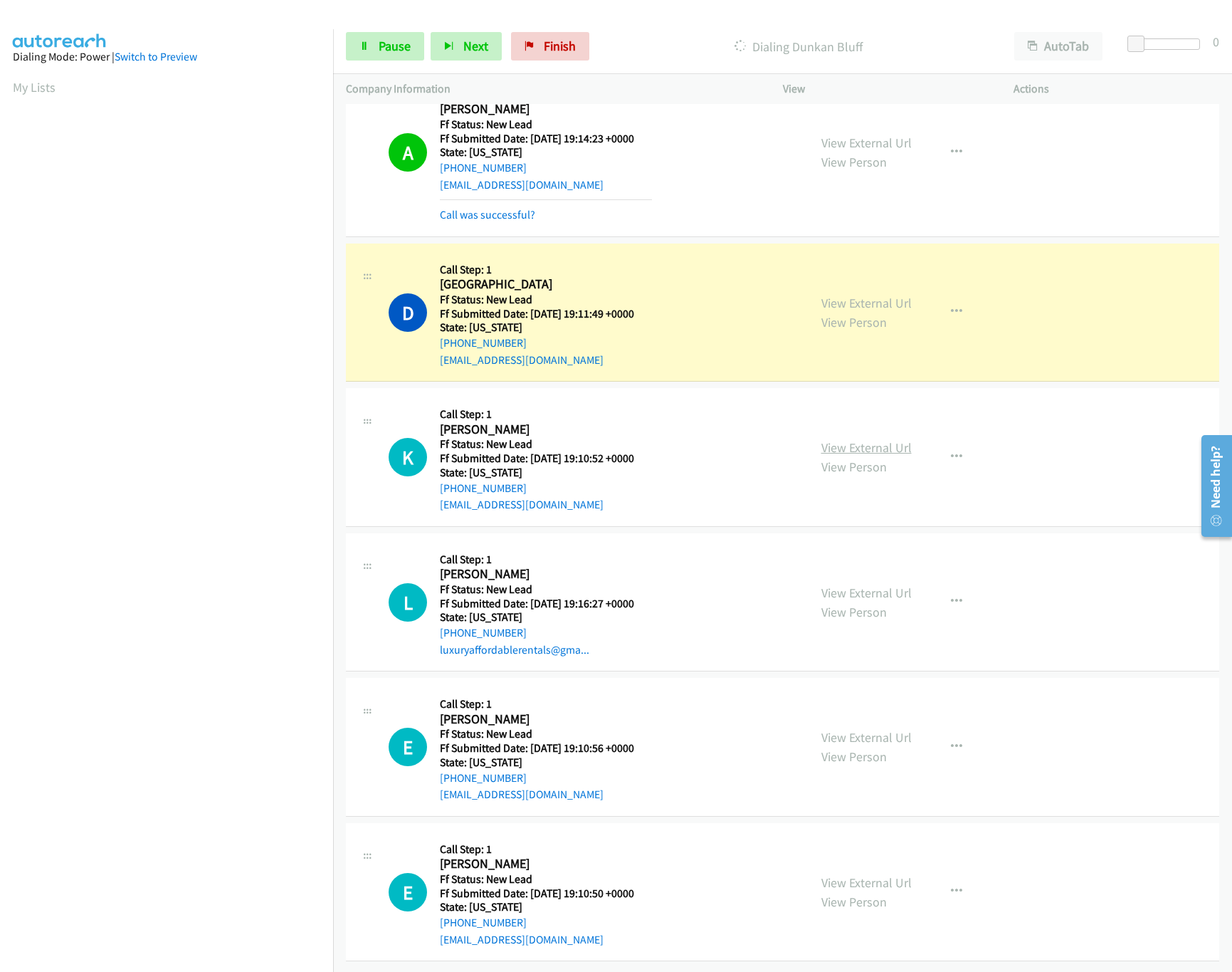
click at [893, 439] on div "View External Url View Person" at bounding box center [867, 456] width 91 height 38
click at [888, 440] on link "View External Url" at bounding box center [867, 447] width 91 height 17
click at [365, 45] on icon at bounding box center [364, 47] width 10 height 10
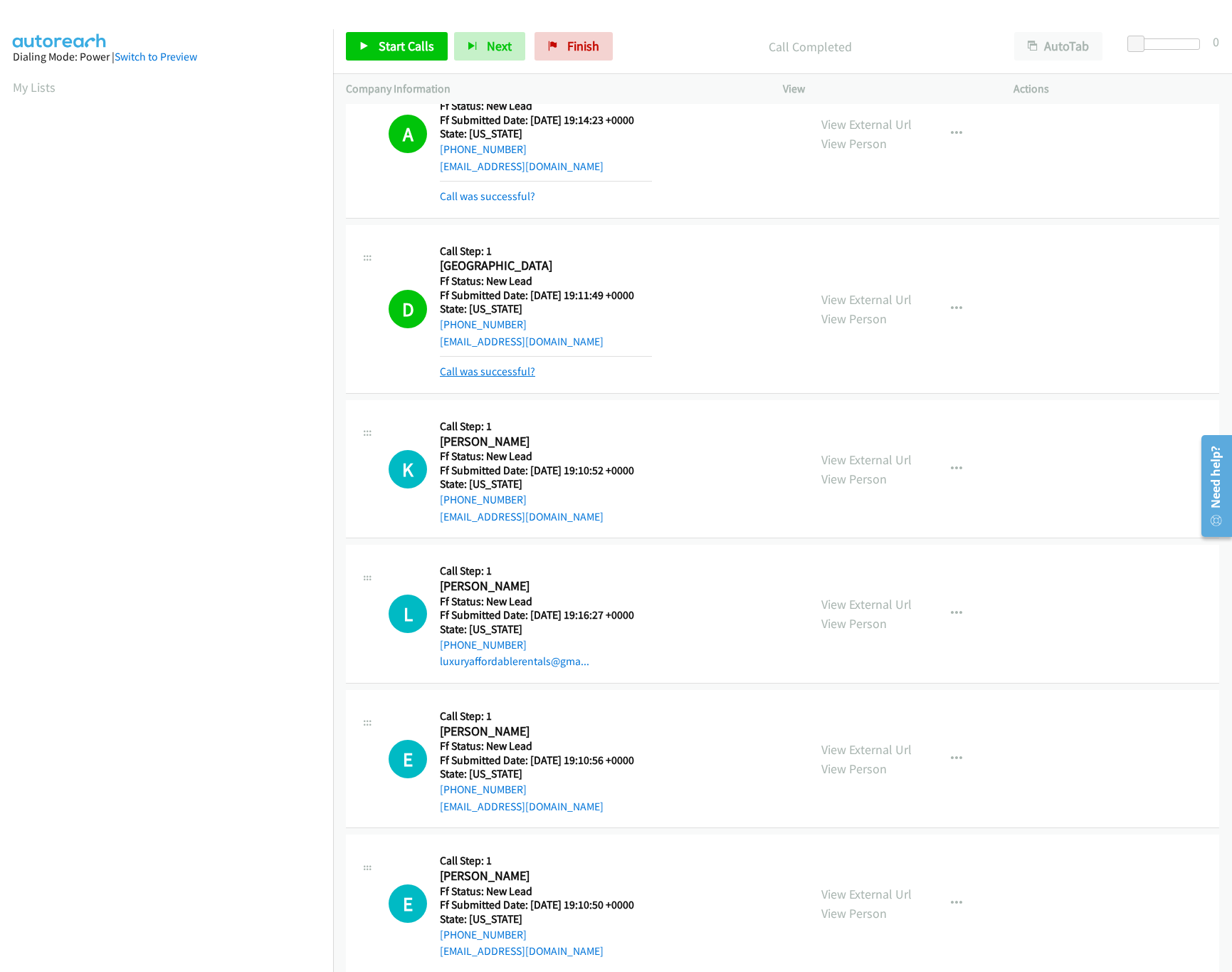
click at [489, 371] on link "Call was successful?" at bounding box center [488, 371] width 96 height 14
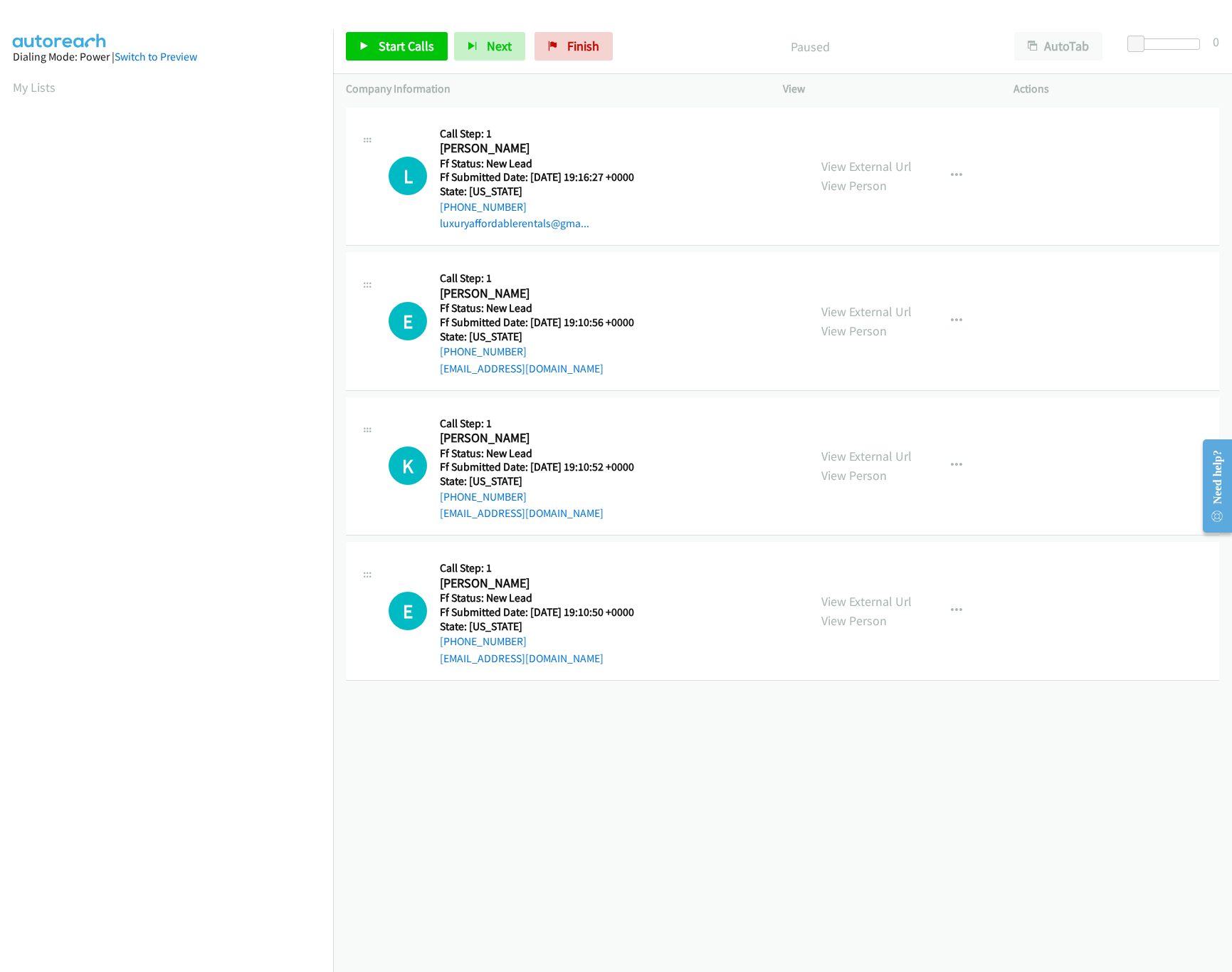
click at [668, 798] on div "[PHONE_NUMBER] Call failed - Please reload the list and try again The Callbar F…" at bounding box center [783, 537] width 899 height 867
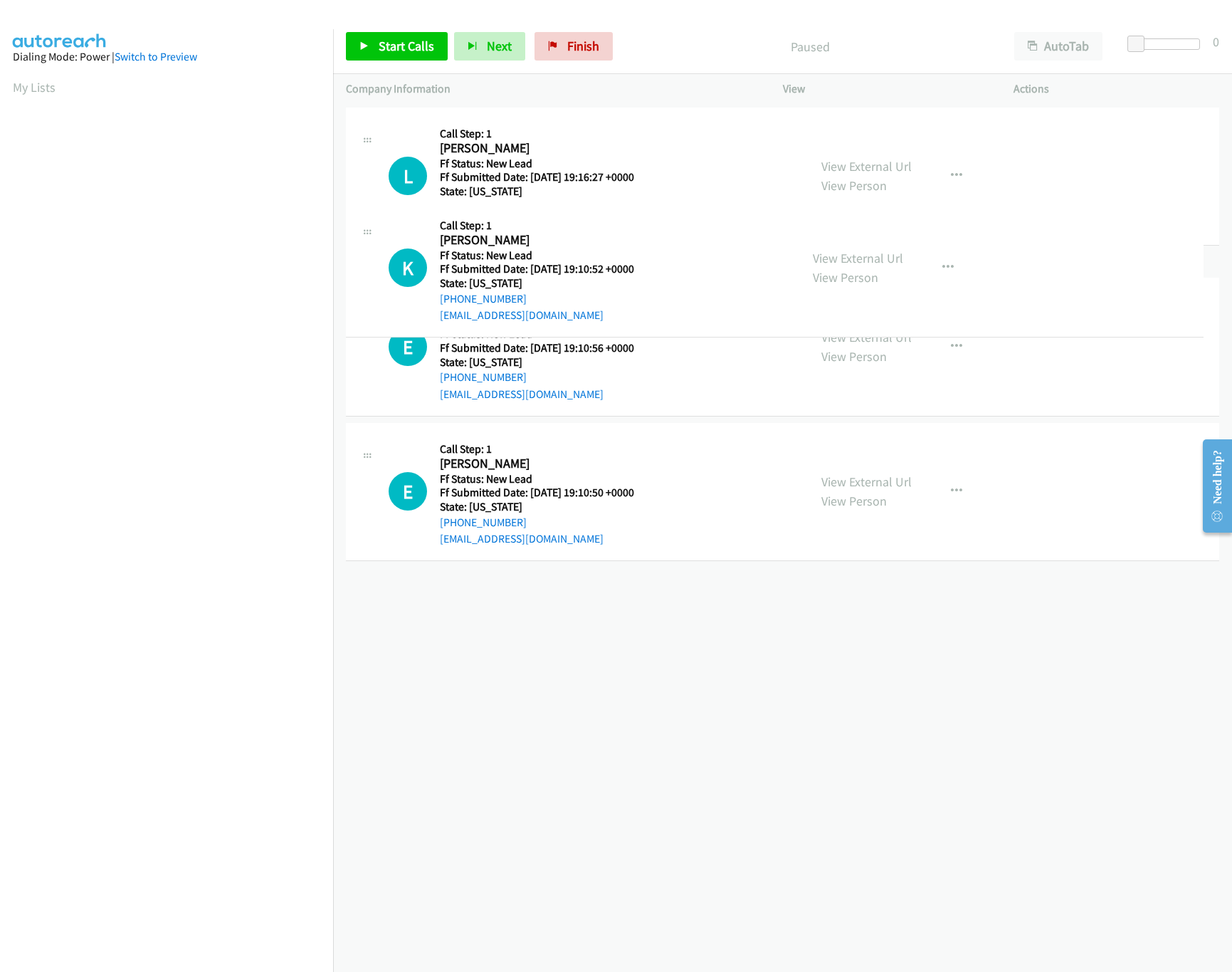
drag, startPoint x: 641, startPoint y: 455, endPoint x: 594, endPoint y: 169, distance: 289.8
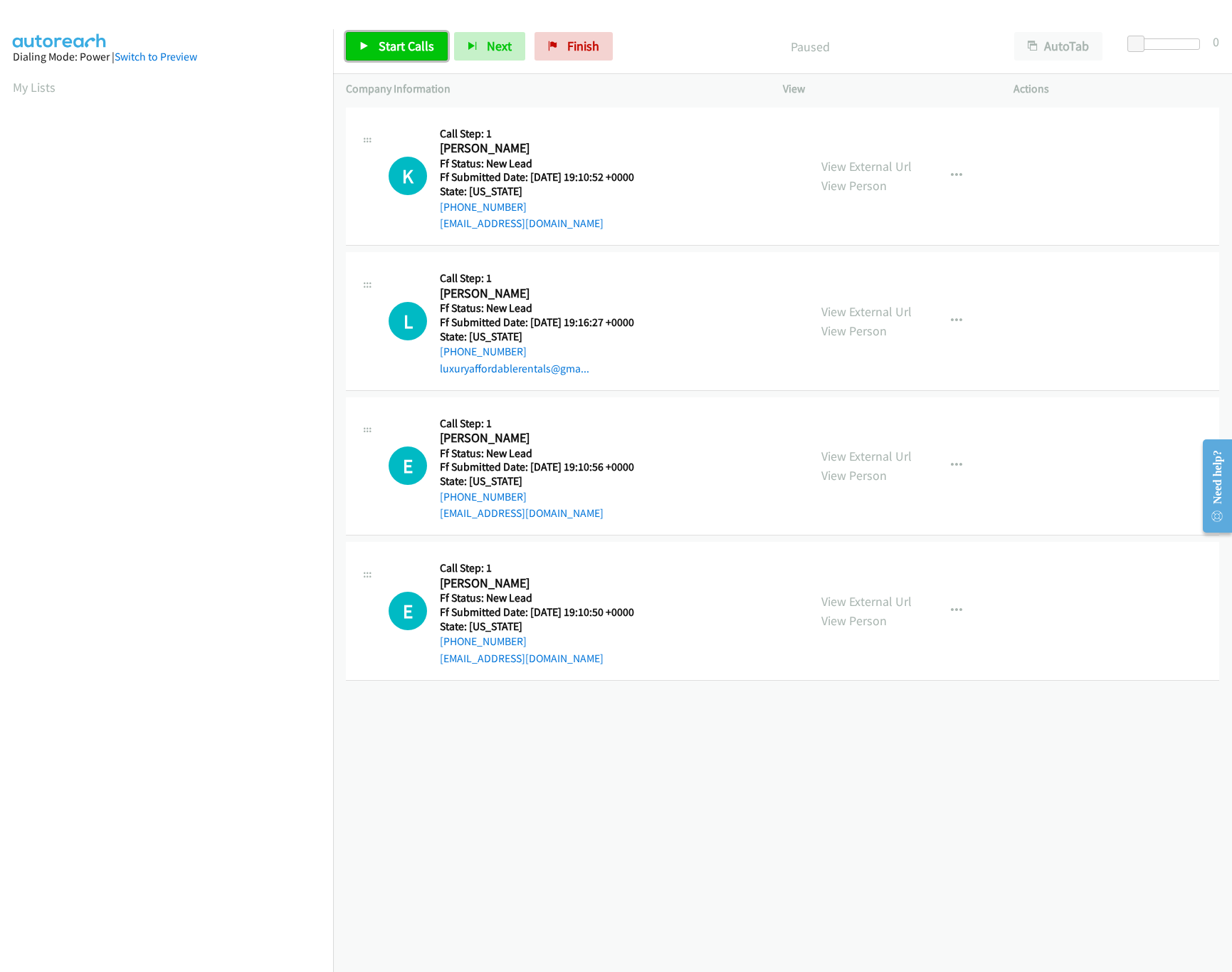
click at [380, 54] on span "Start Calls" at bounding box center [406, 46] width 56 height 17
click at [829, 310] on link "View External Url" at bounding box center [867, 311] width 91 height 17
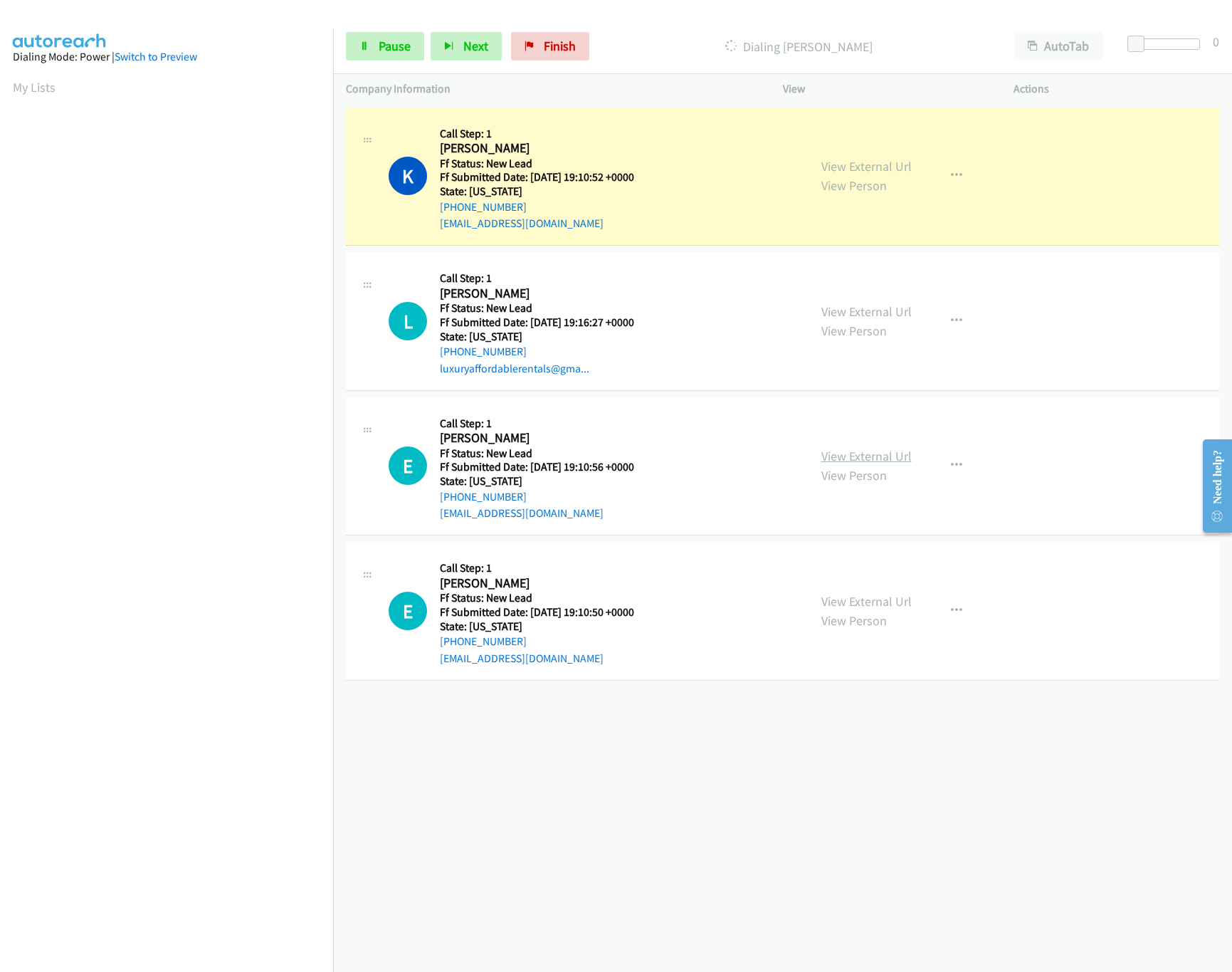
click at [861, 451] on link "View External Url" at bounding box center [867, 455] width 91 height 17
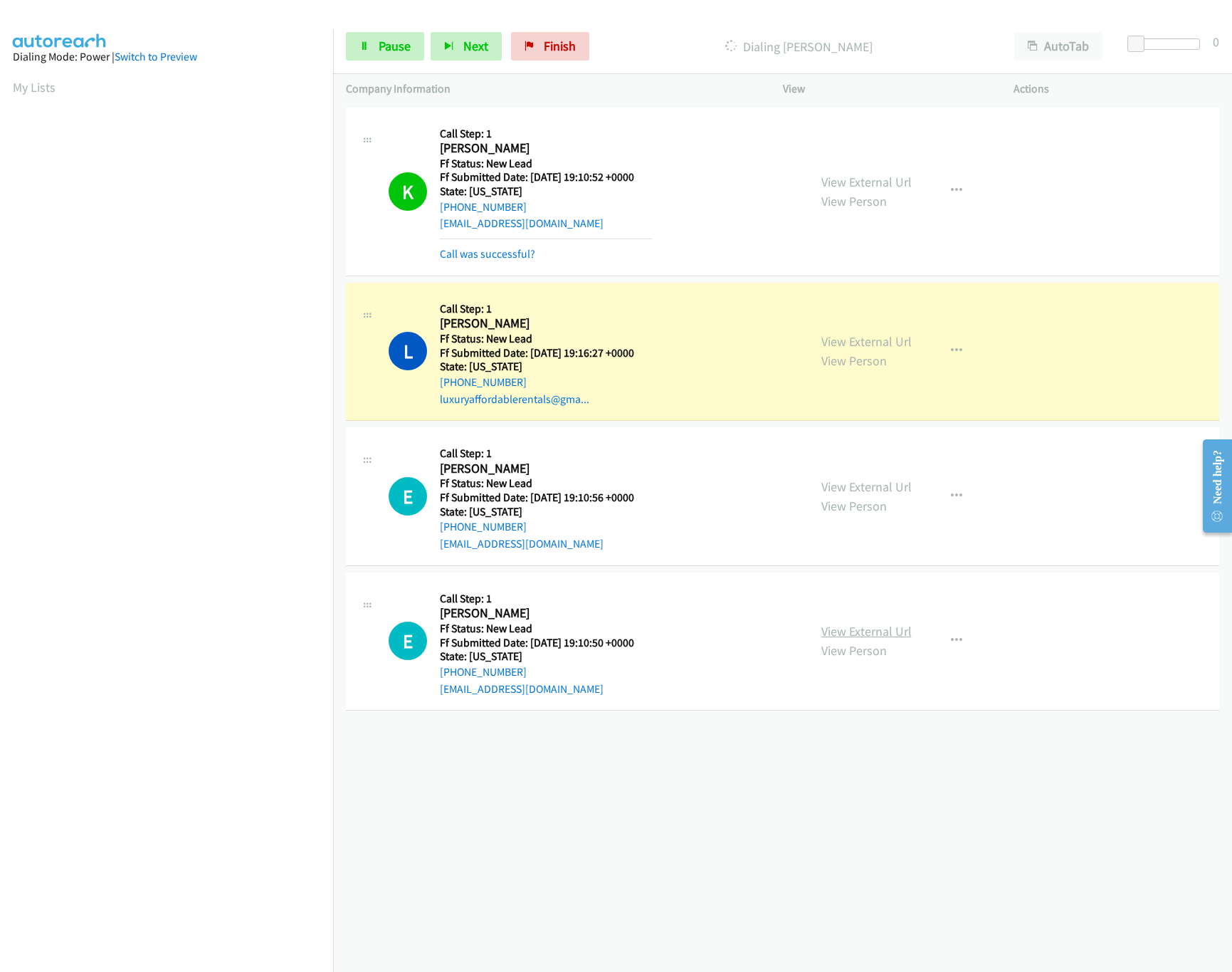
click at [841, 624] on link "View External Url" at bounding box center [867, 631] width 91 height 17
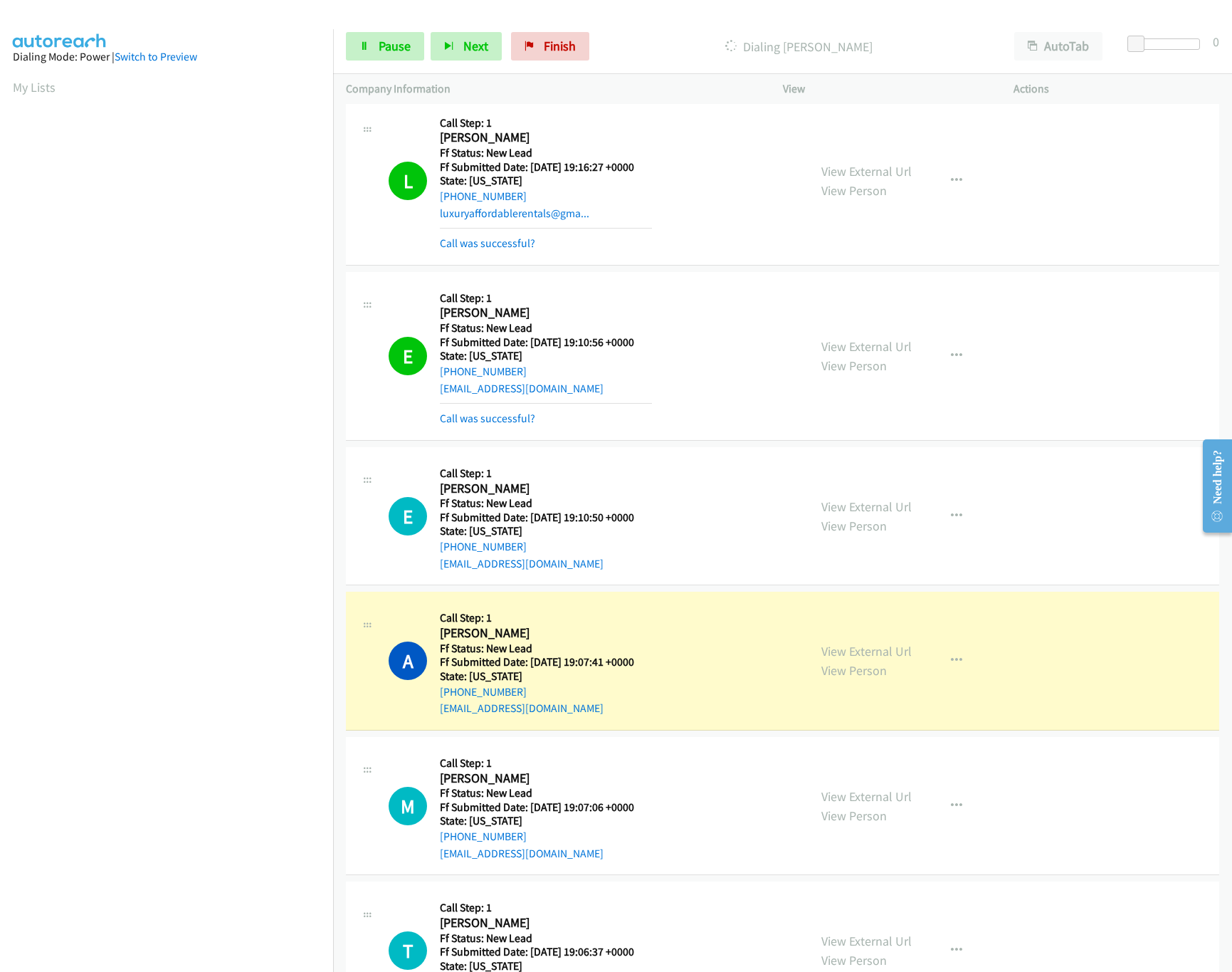
scroll to position [264, 0]
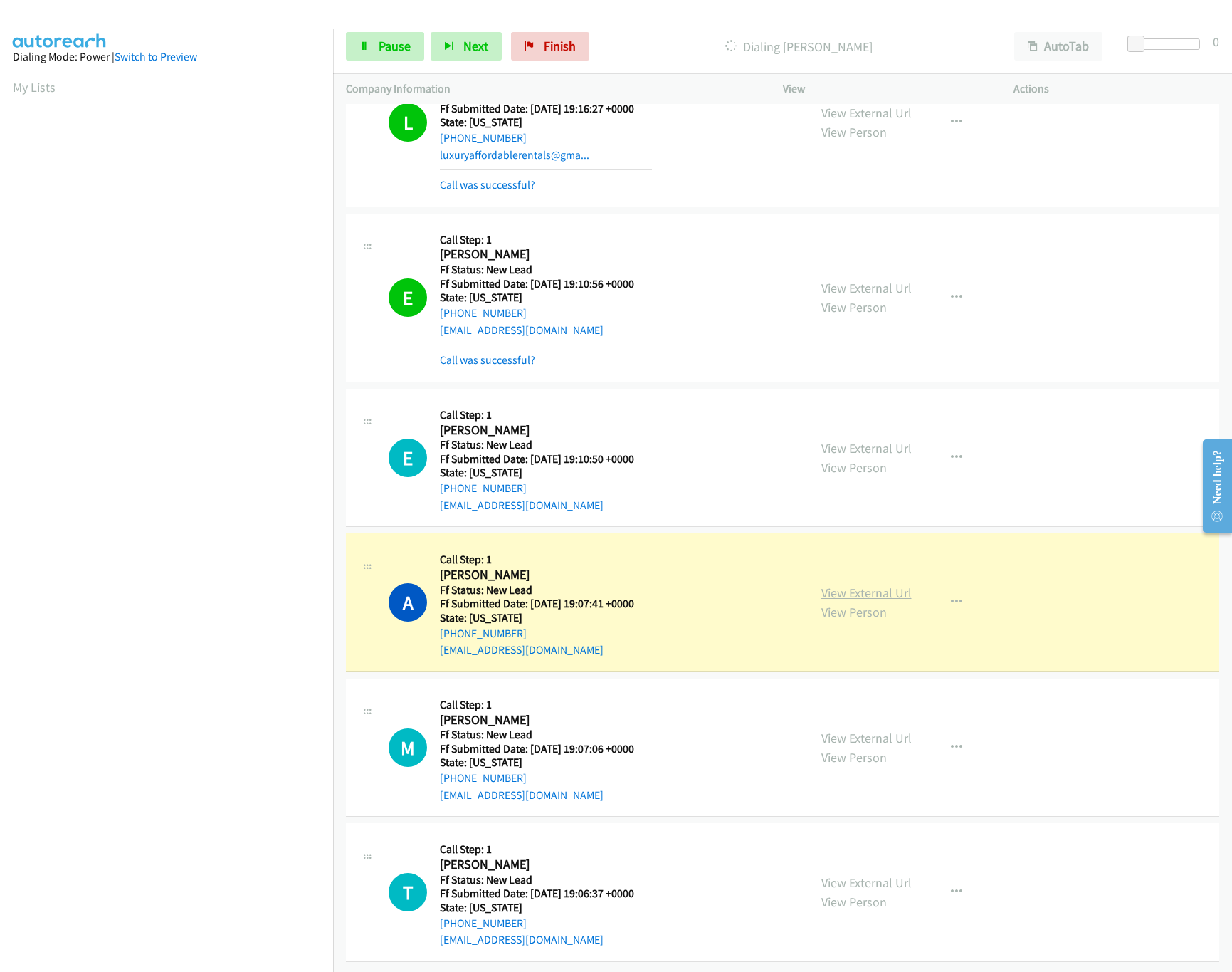
click at [853, 584] on link "View External Url" at bounding box center [867, 592] width 91 height 17
click at [360, 54] on link "Pause" at bounding box center [385, 46] width 78 height 28
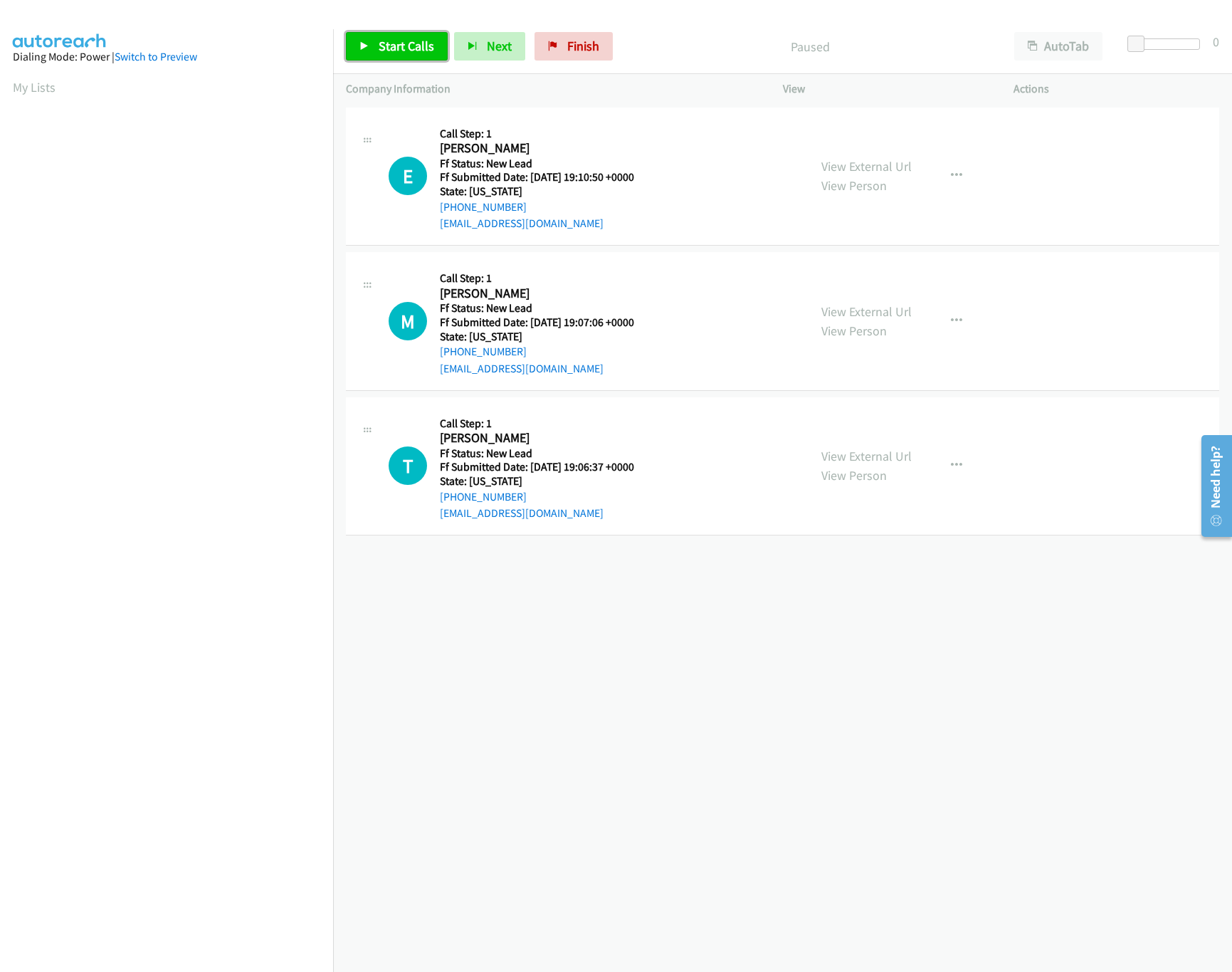
click at [410, 41] on span "Start Calls" at bounding box center [406, 46] width 56 height 17
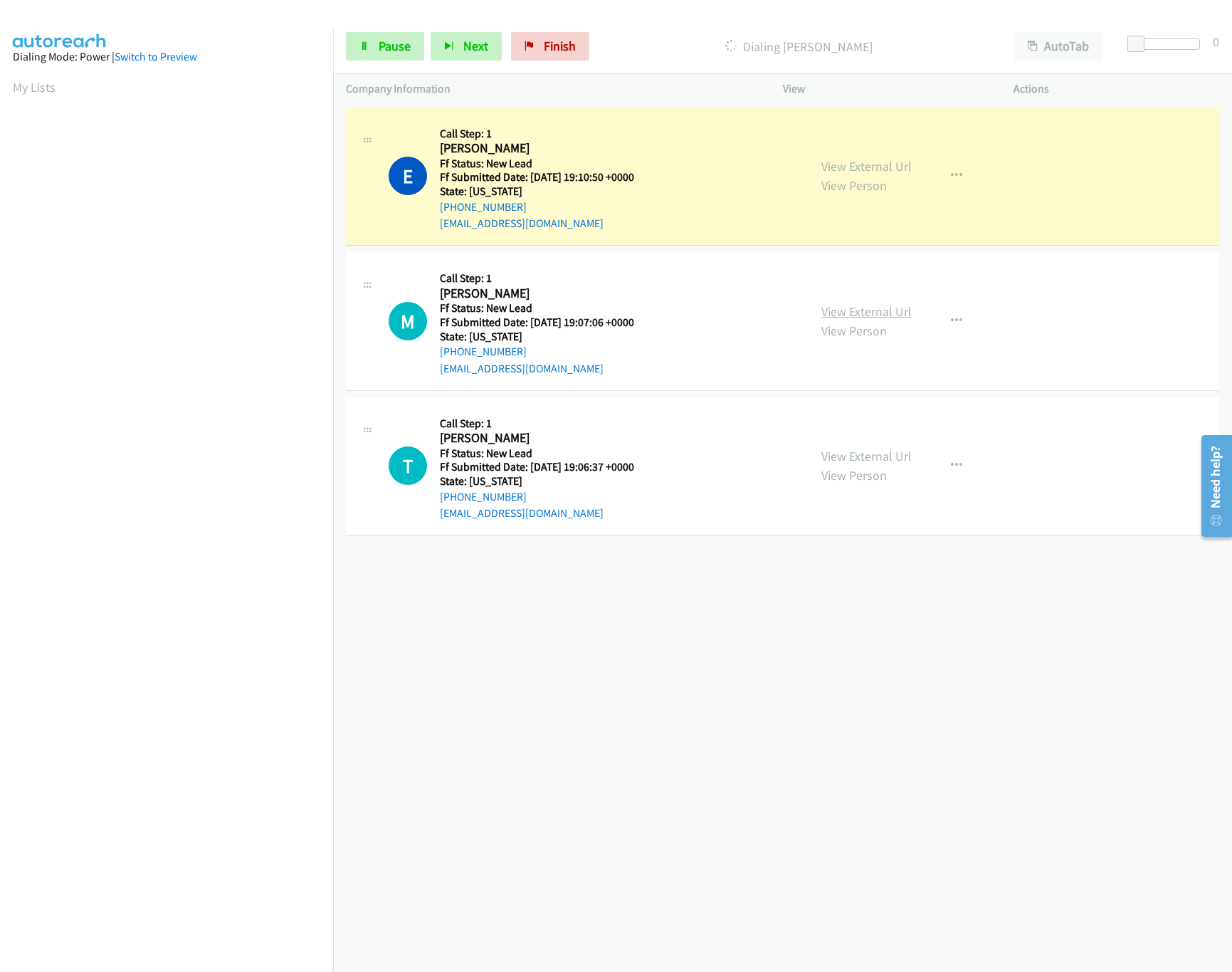
click at [848, 308] on link "View External Url" at bounding box center [867, 311] width 91 height 17
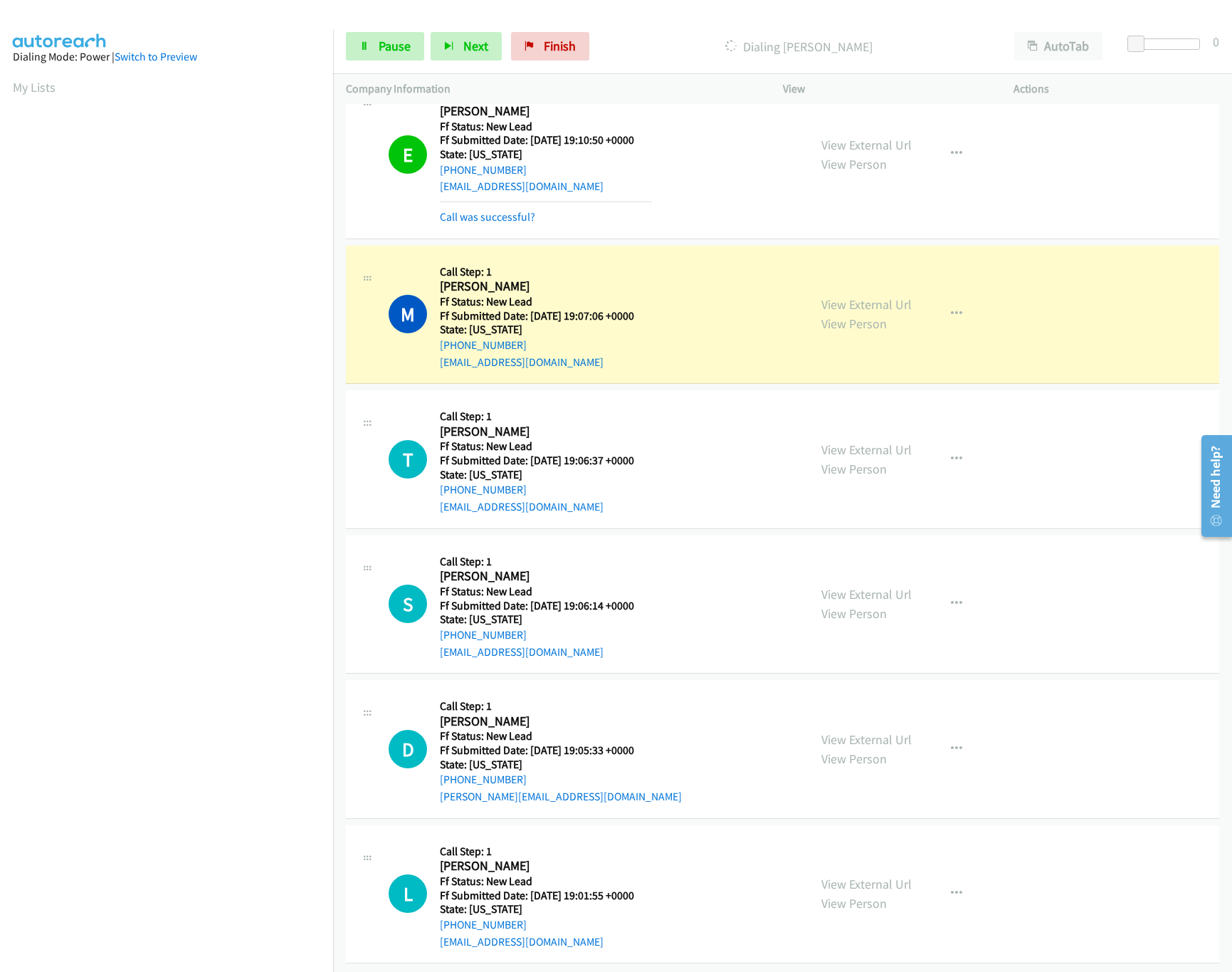
scroll to position [57, 0]
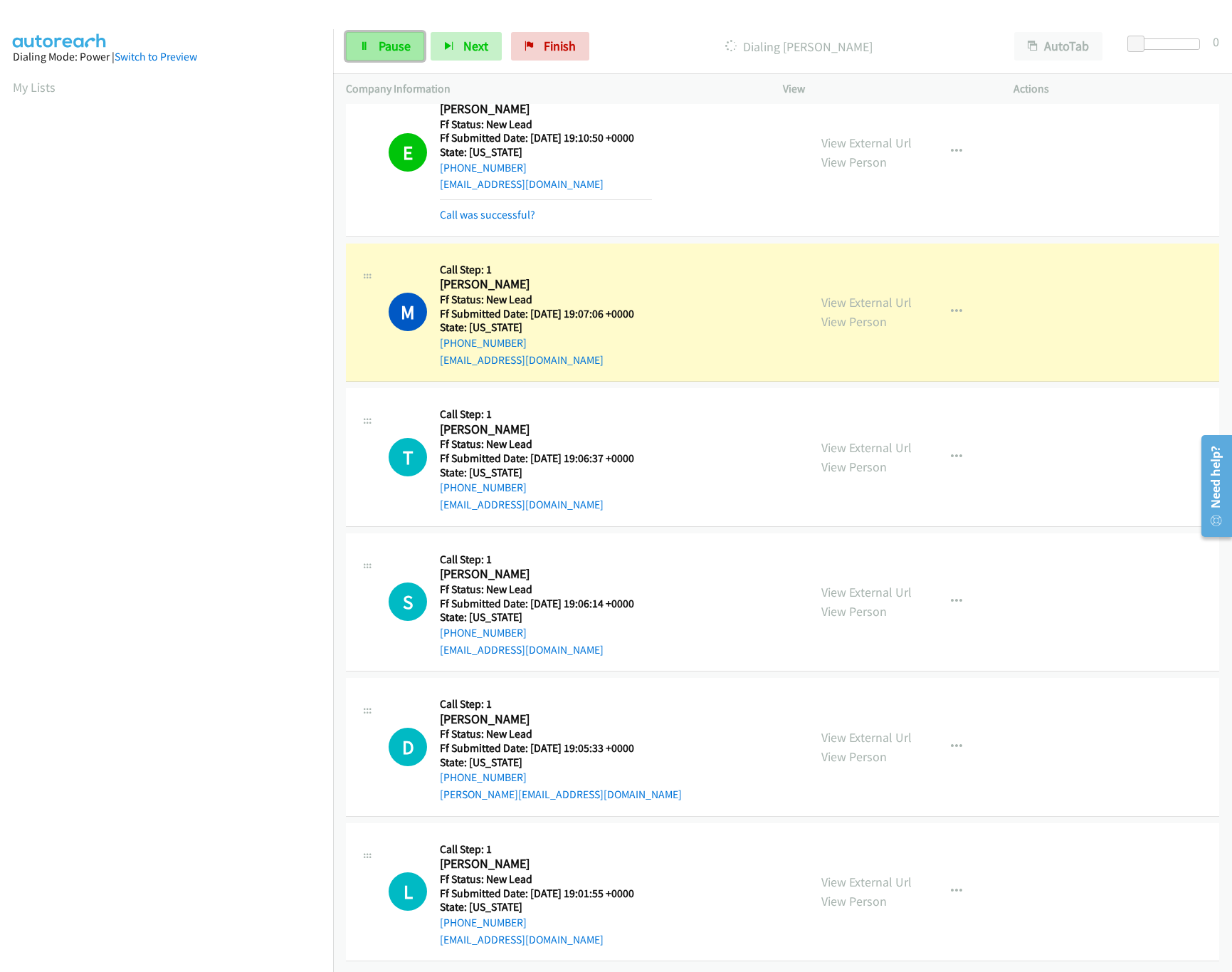
click at [405, 51] on span "Pause" at bounding box center [395, 46] width 32 height 17
click at [176, 898] on nav "Dialing Mode: Power | Switch to Preview My Lists" at bounding box center [167, 515] width 334 height 972
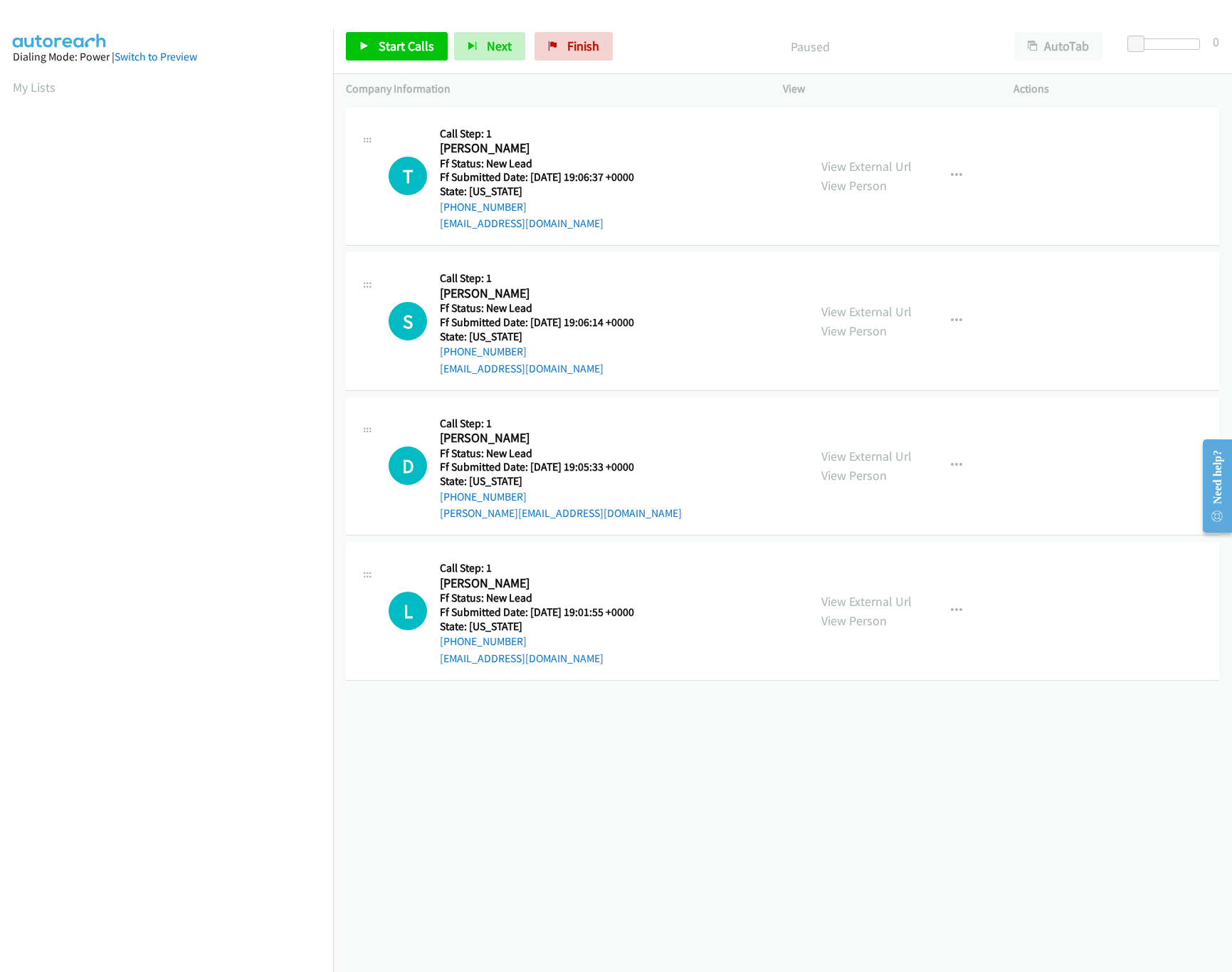
click at [394, 30] on div "Start Calls Pause Next Finish Paused AutoTab AutoTab 0" at bounding box center [783, 47] width 899 height 55
click at [394, 39] on span "Start Calls" at bounding box center [406, 46] width 56 height 17
click at [882, 167] on link "View External Url" at bounding box center [867, 166] width 91 height 17
click at [856, 318] on link "View External Url" at bounding box center [867, 311] width 91 height 17
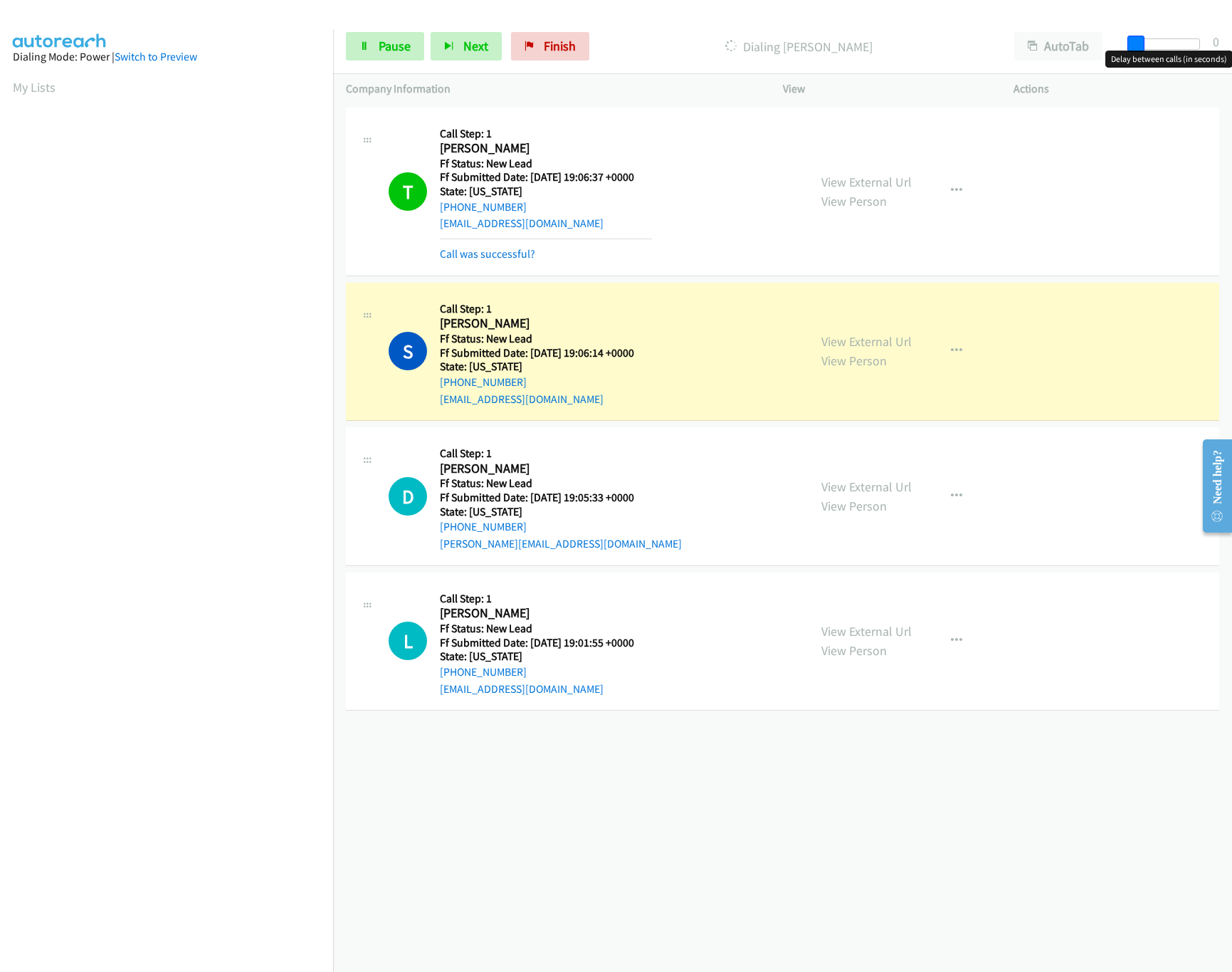
drag, startPoint x: 1137, startPoint y: 41, endPoint x: 1184, endPoint y: 46, distance: 47.3
click at [1145, 46] on span at bounding box center [1135, 43] width 17 height 17
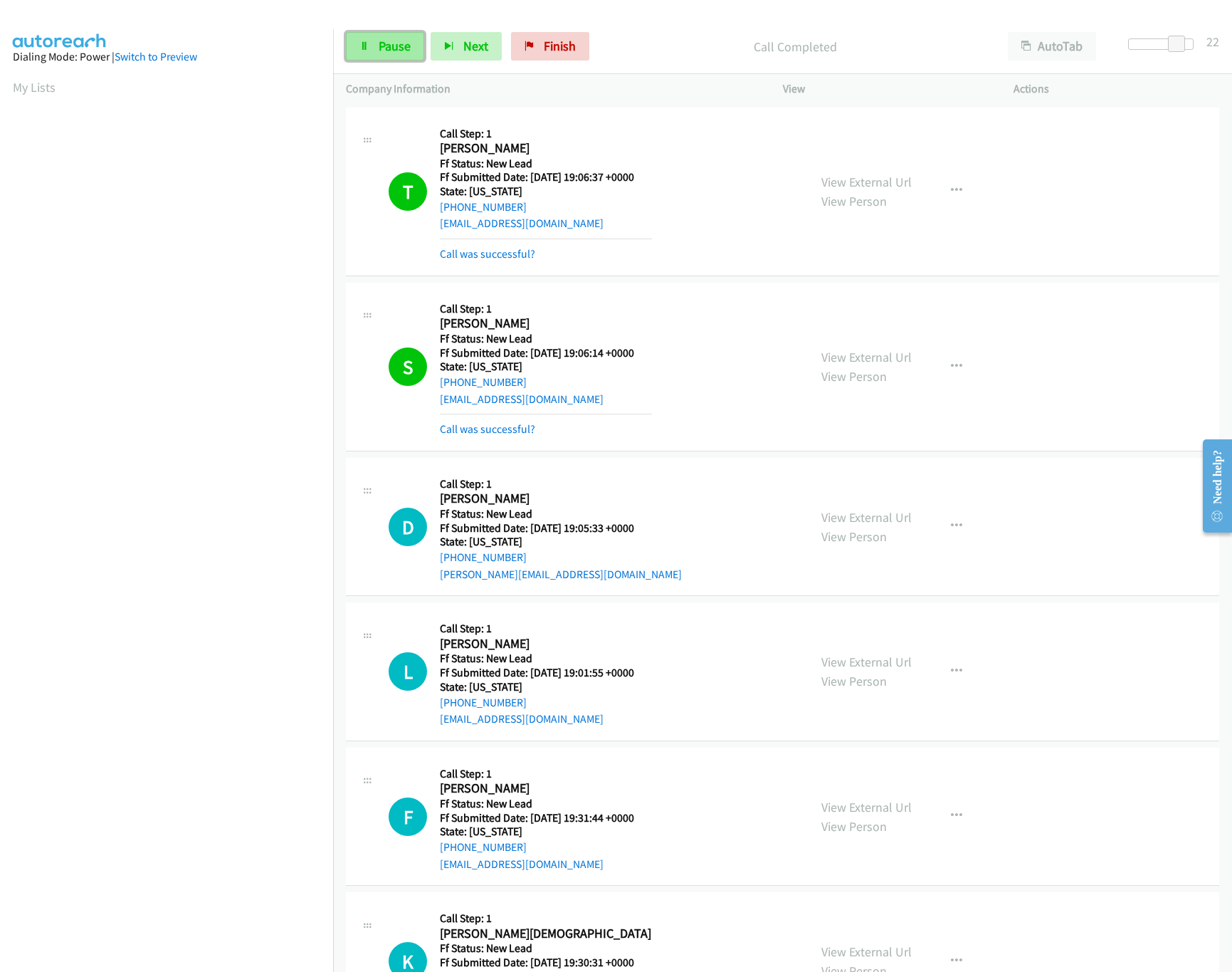
click at [358, 43] on link "Pause" at bounding box center [385, 46] width 78 height 28
click at [563, 35] on link "Finish" at bounding box center [574, 46] width 78 height 28
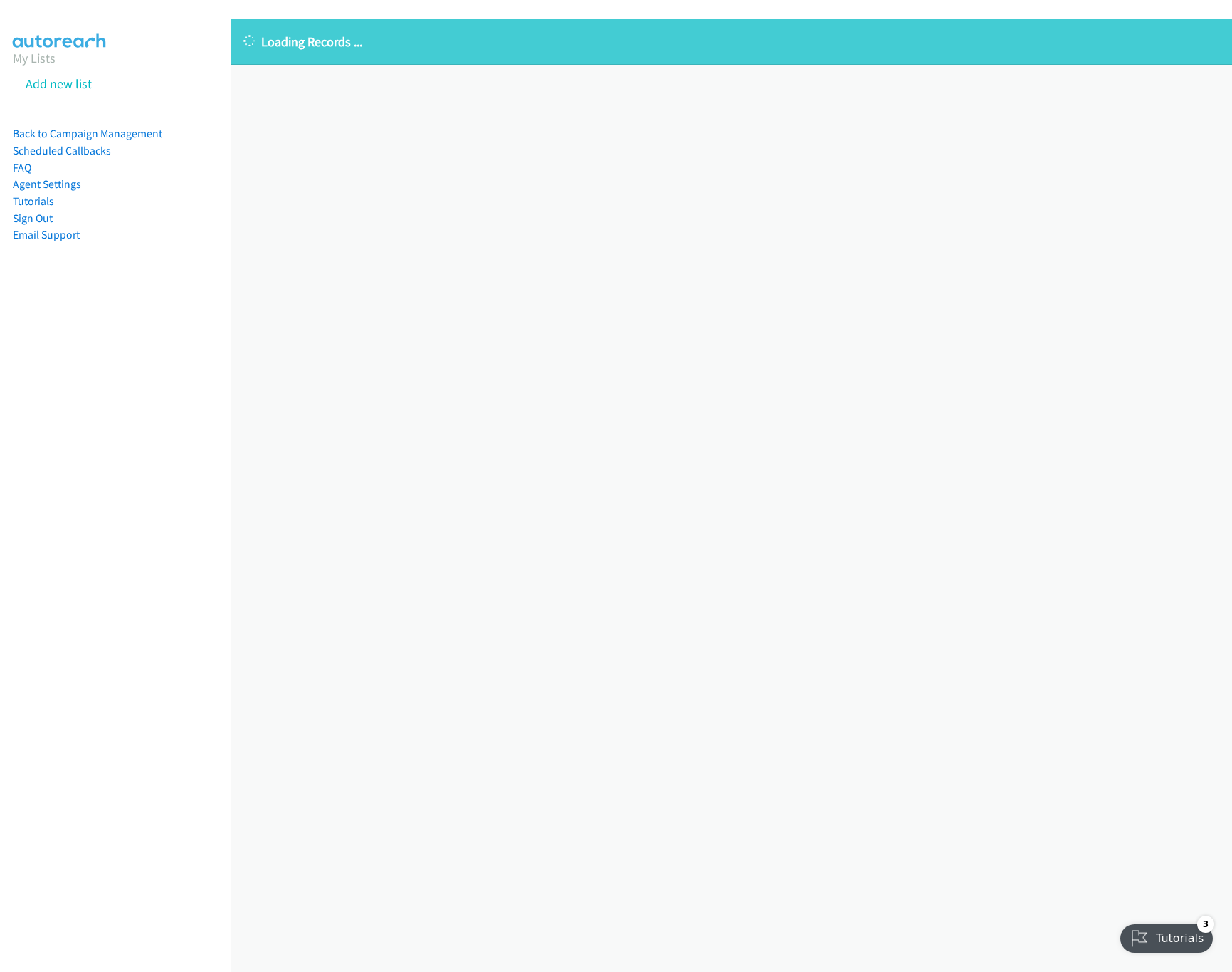
click at [724, 599] on div "Loading Records ... Sorry, something went wrong please try again." at bounding box center [731, 495] width 1001 height 952
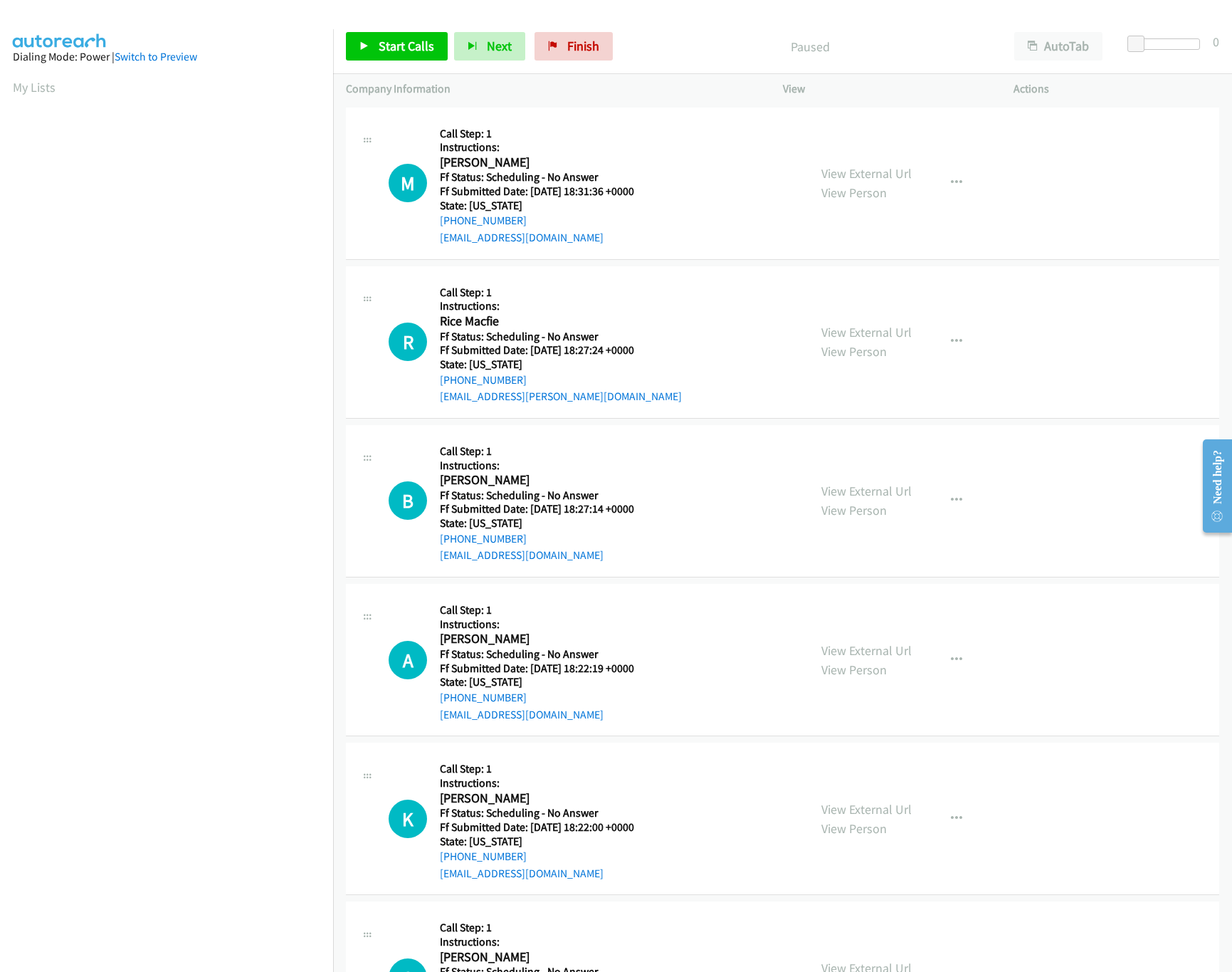
scroll to position [0, 5]
click at [398, 56] on link "Start Calls" at bounding box center [397, 46] width 102 height 28
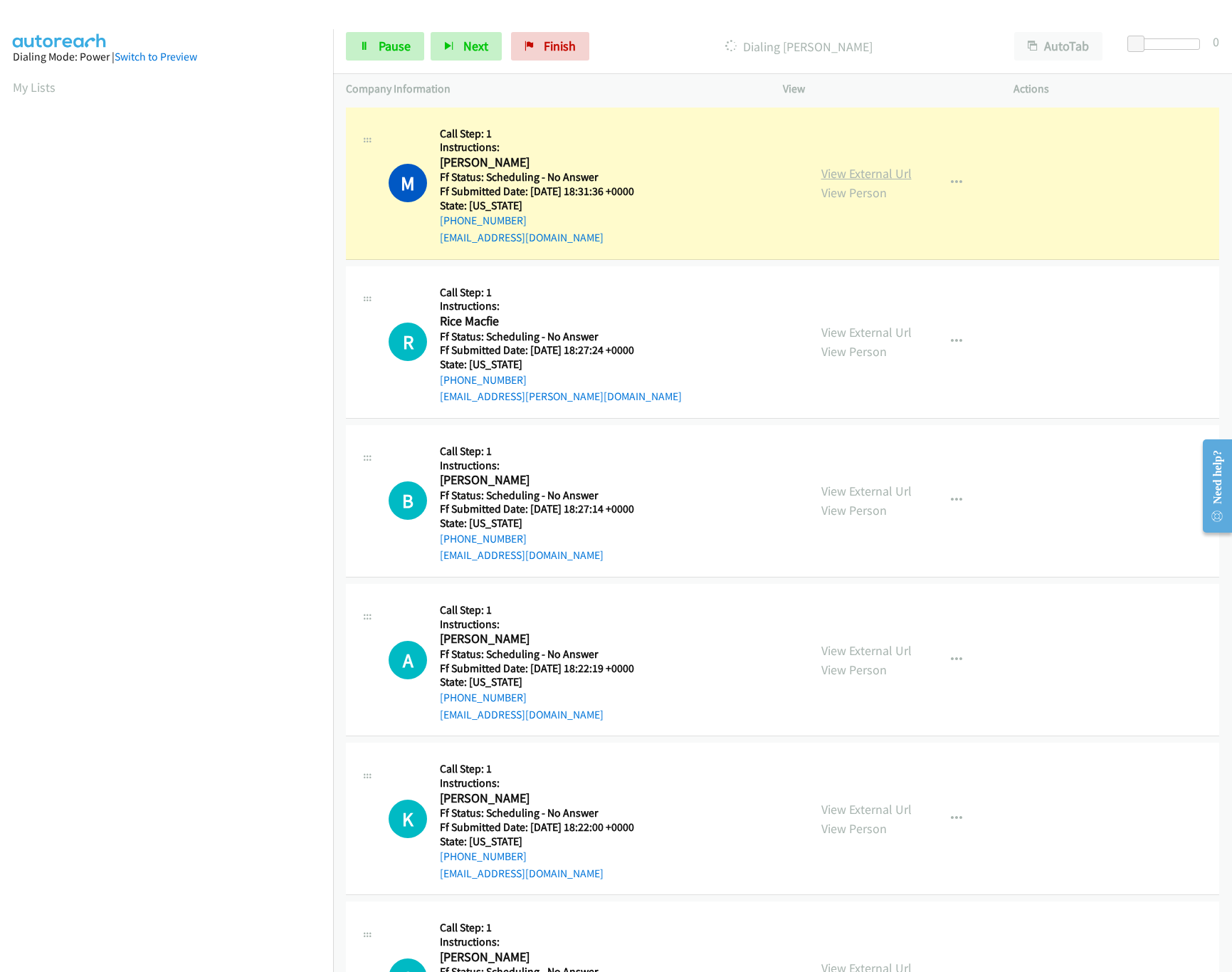
click at [846, 167] on link "View External Url" at bounding box center [867, 173] width 91 height 17
click at [851, 327] on link "View External Url" at bounding box center [867, 332] width 91 height 17
click at [895, 494] on link "View External Url" at bounding box center [867, 490] width 91 height 17
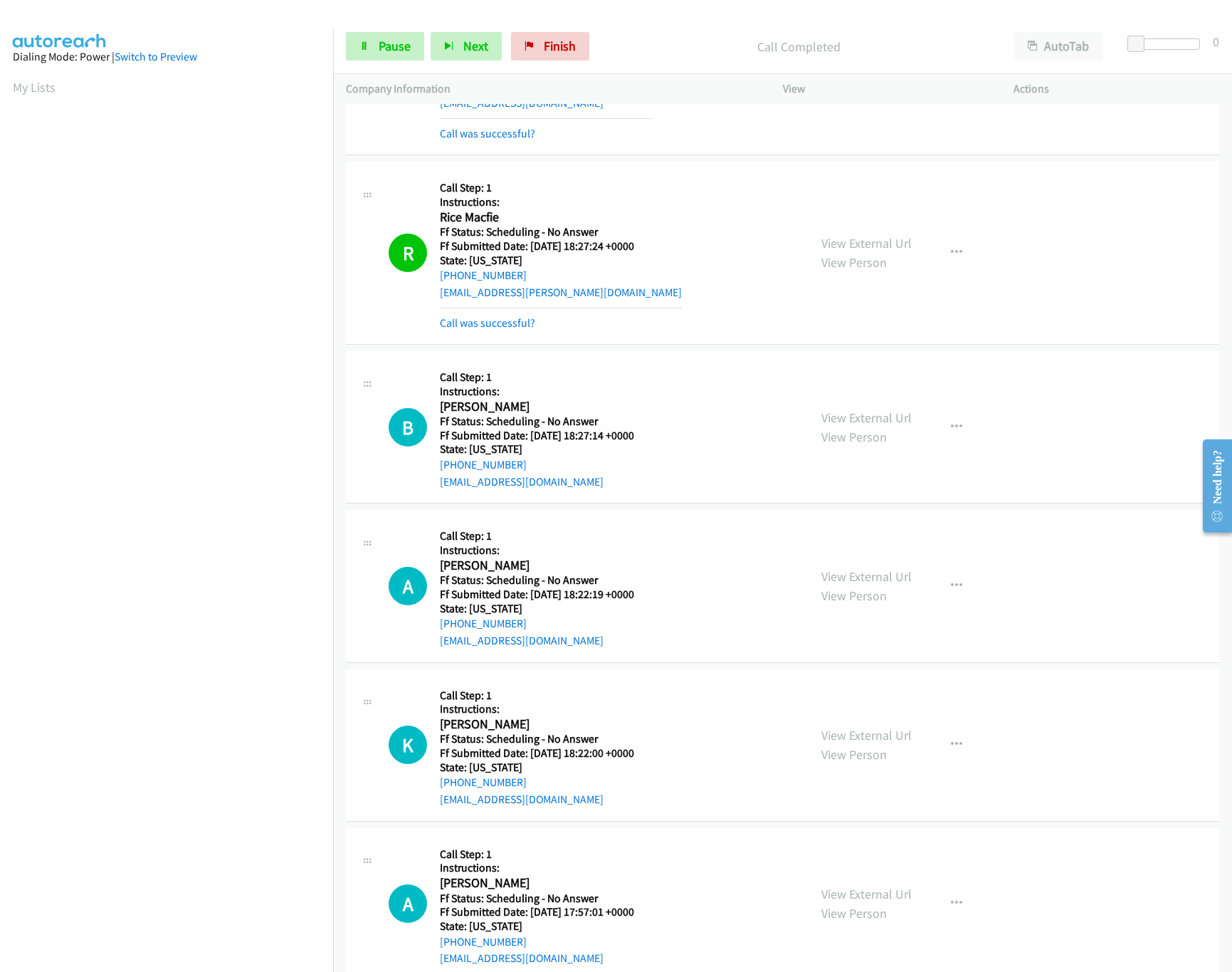
scroll to position [284, 0]
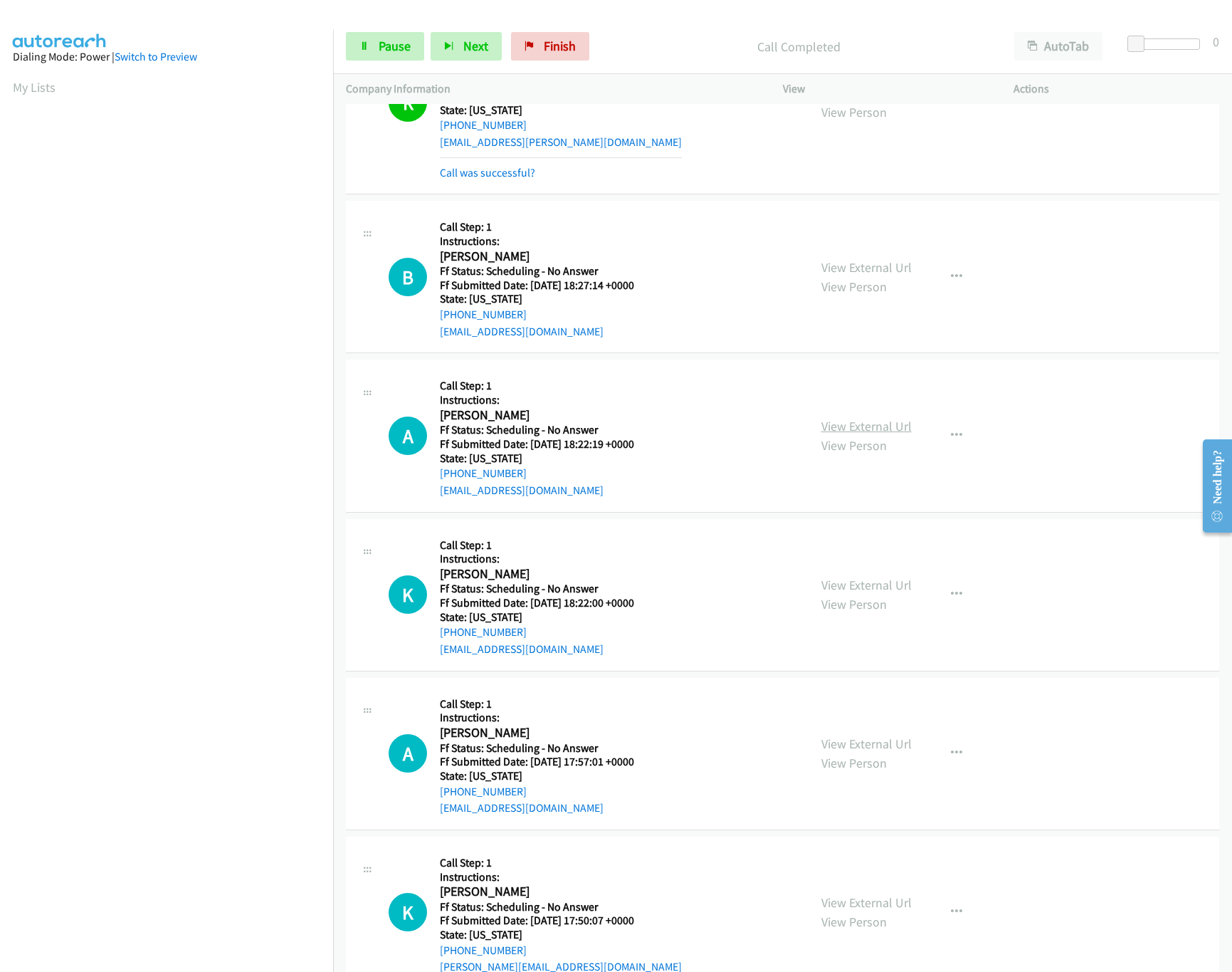
click at [862, 427] on link "View External Url" at bounding box center [867, 426] width 91 height 17
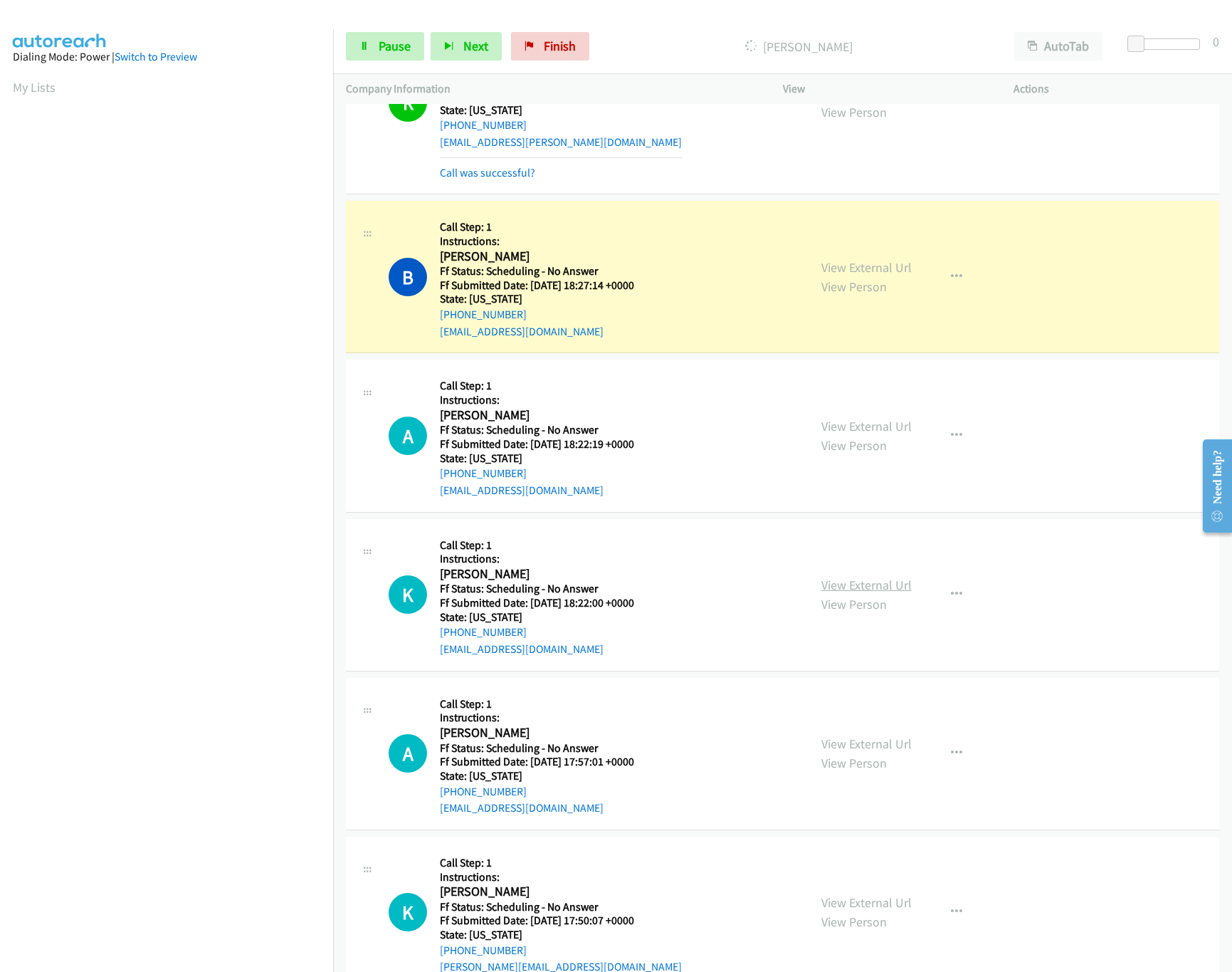
click at [854, 577] on link "View External Url" at bounding box center [867, 584] width 91 height 17
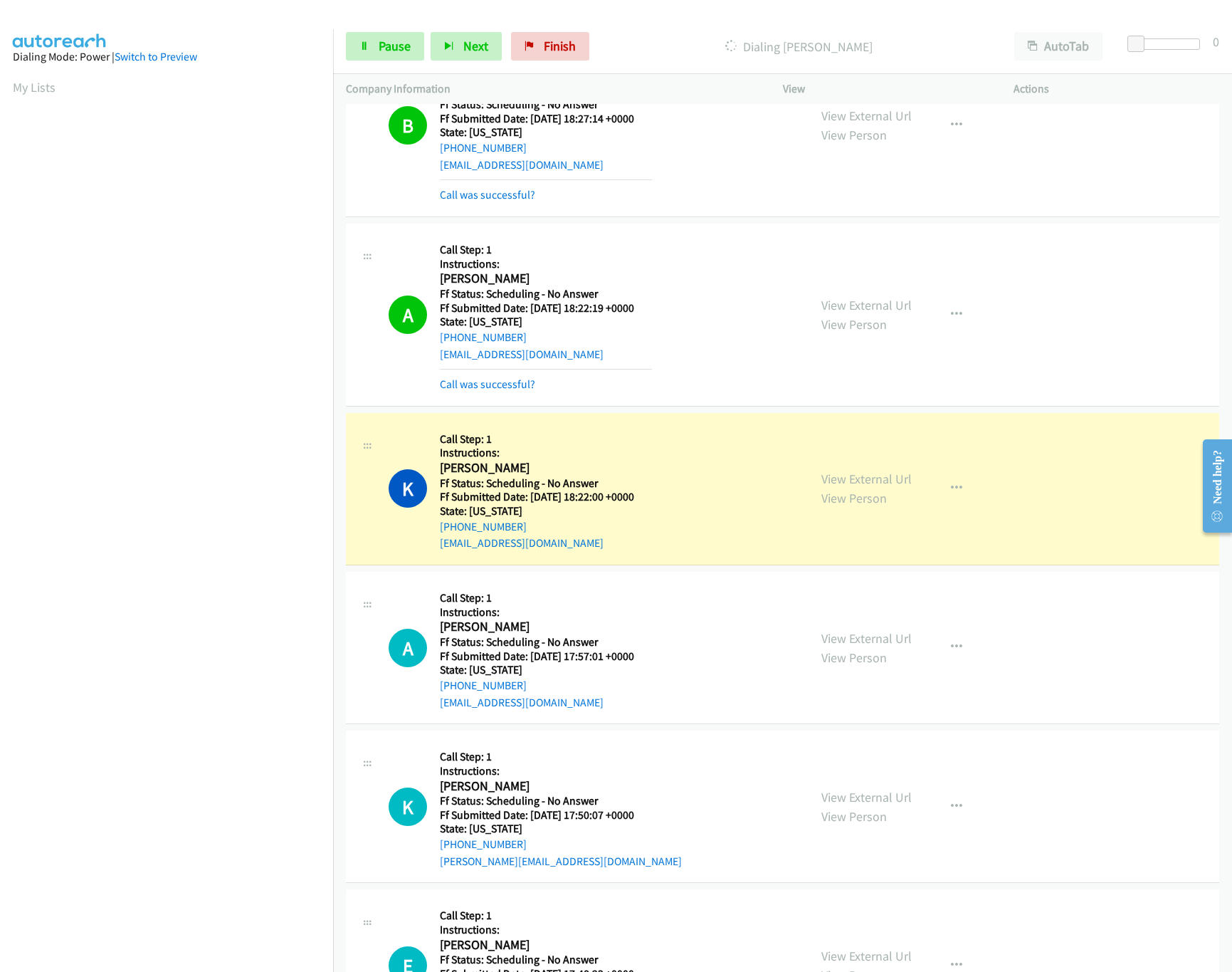
scroll to position [569, 0]
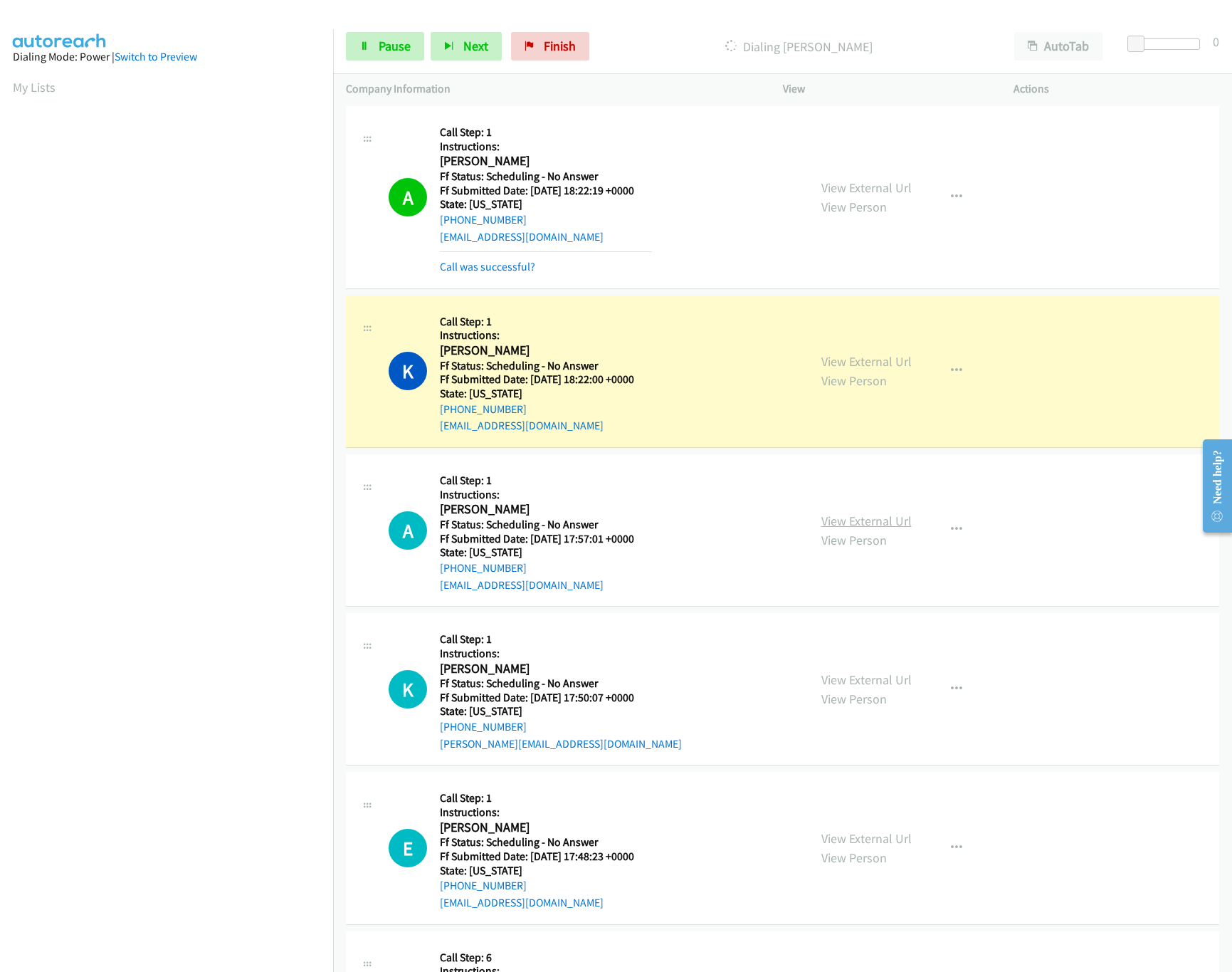
click at [876, 526] on link "View External Url" at bounding box center [867, 521] width 91 height 17
click at [854, 669] on div "View External Url View Person View External Url Email Schedule/Manage Callback …" at bounding box center [931, 688] width 244 height 126
click at [854, 680] on link "View External Url" at bounding box center [867, 679] width 91 height 17
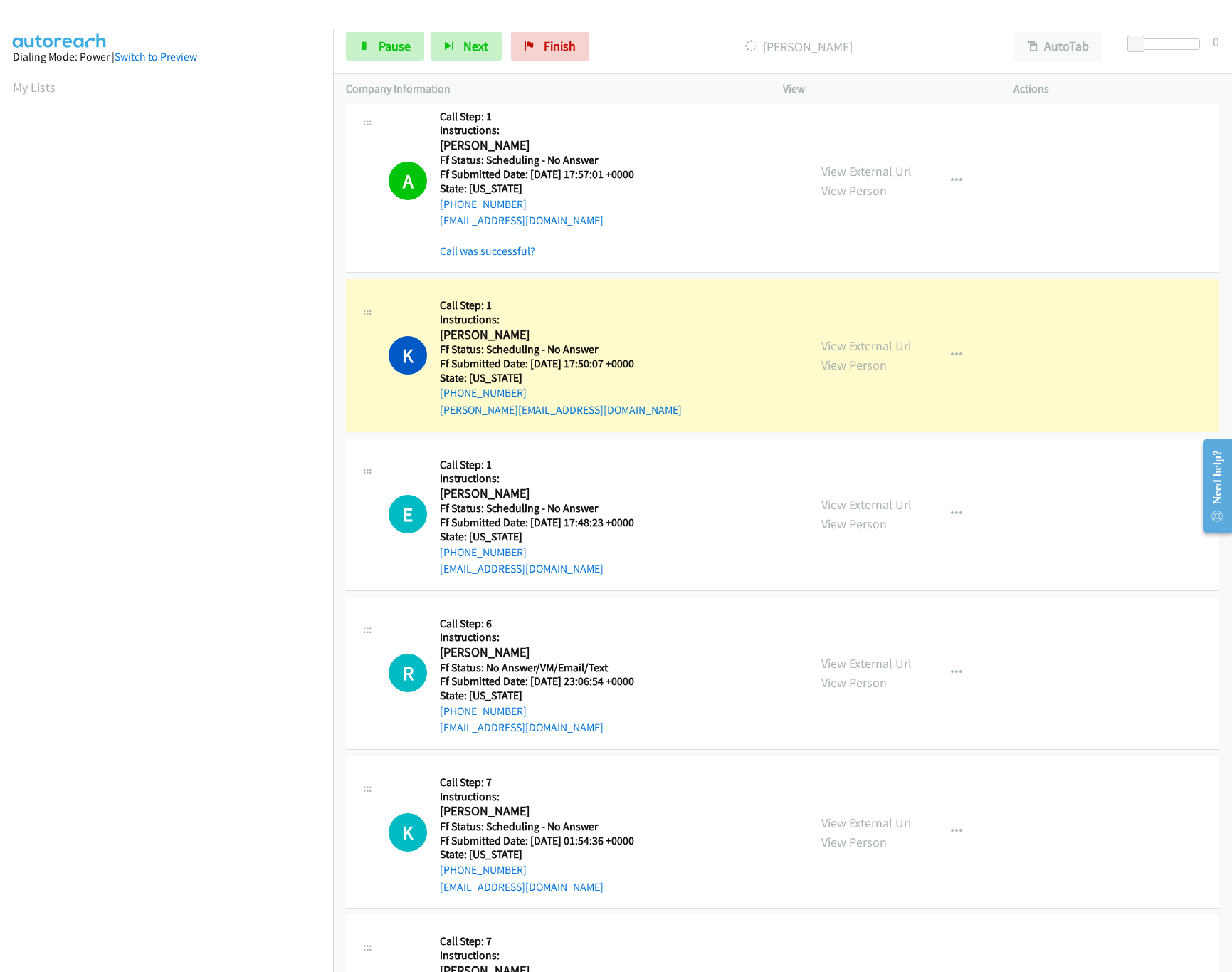
scroll to position [1011, 0]
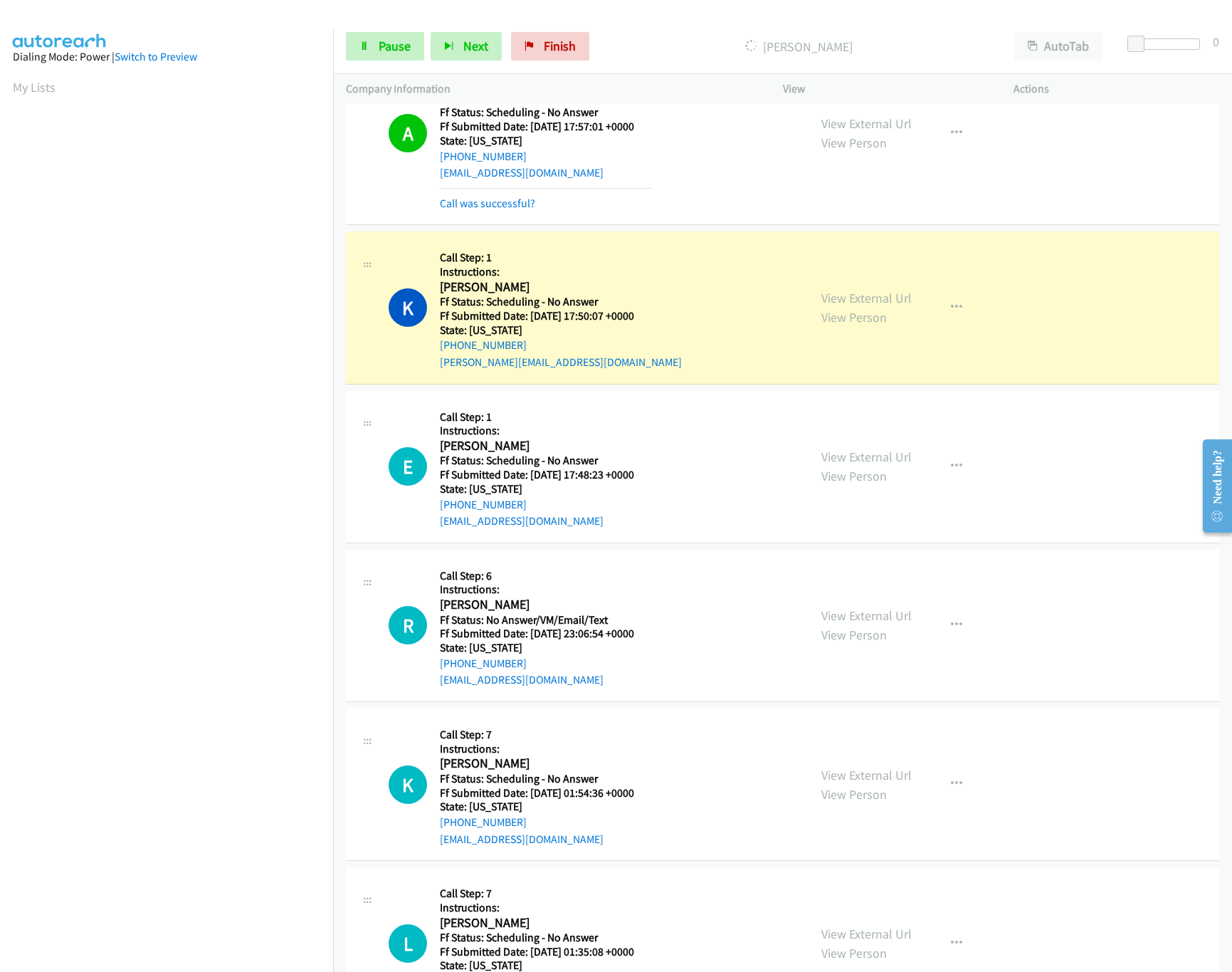
click at [870, 468] on div "View External Url View Person" at bounding box center [867, 466] width 91 height 38
click at [877, 465] on link "View External Url" at bounding box center [867, 456] width 91 height 17
click at [865, 621] on link "View External Url" at bounding box center [867, 614] width 91 height 17
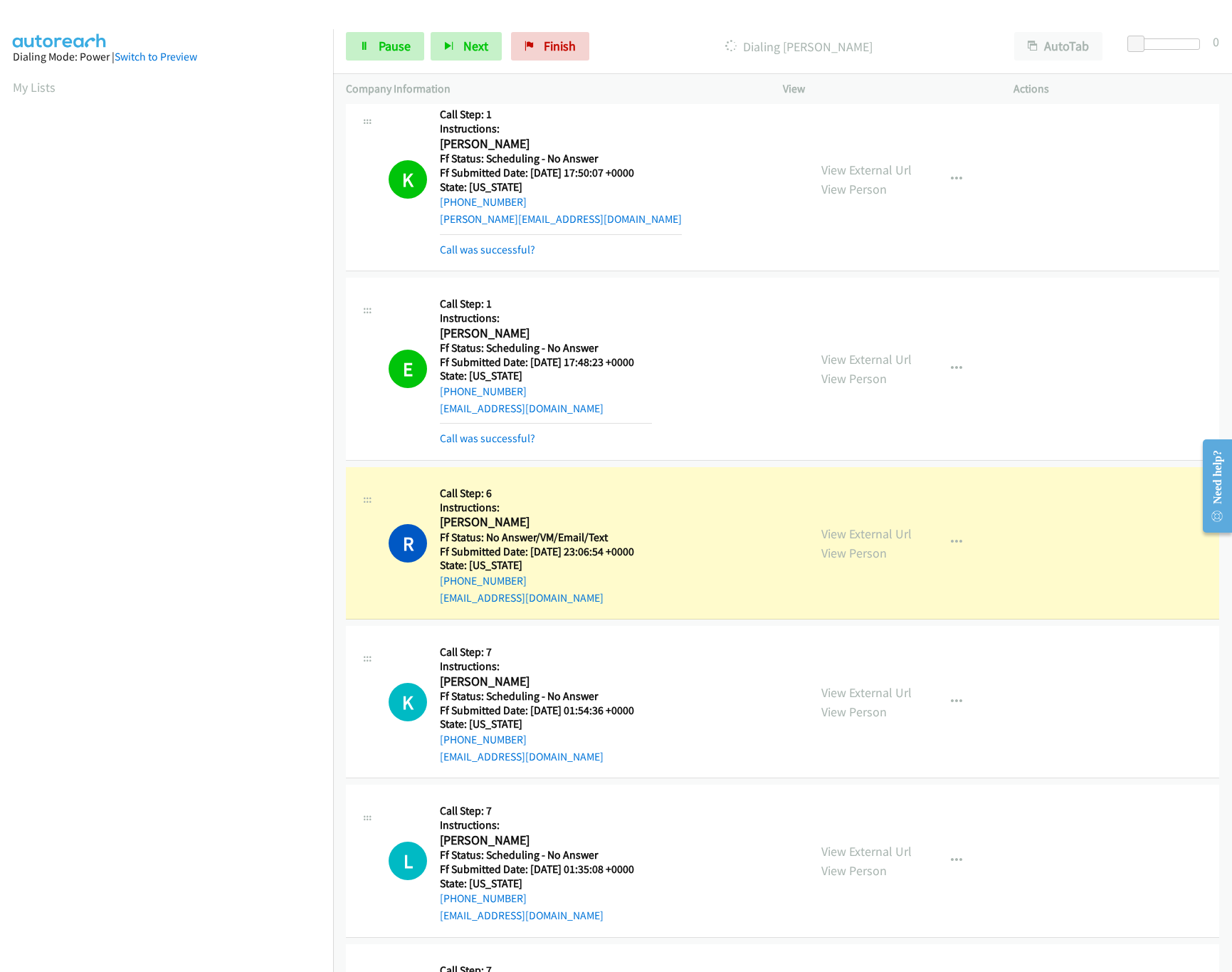
scroll to position [1438, 0]
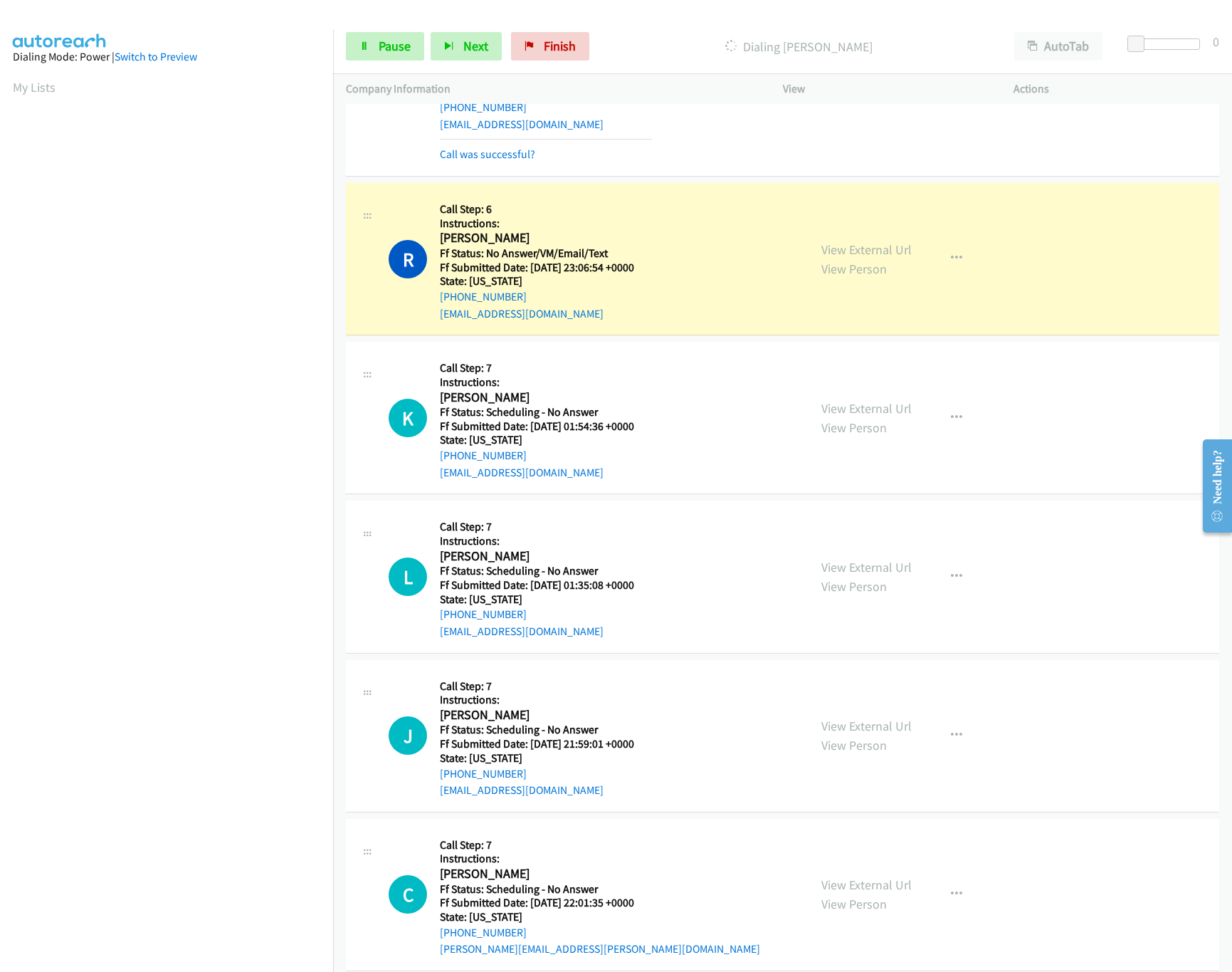
click at [122, 880] on nav "Dialing Mode: Power | Switch to Preview My Lists" at bounding box center [167, 515] width 334 height 972
click at [854, 406] on link "View External Url" at bounding box center [867, 407] width 91 height 17
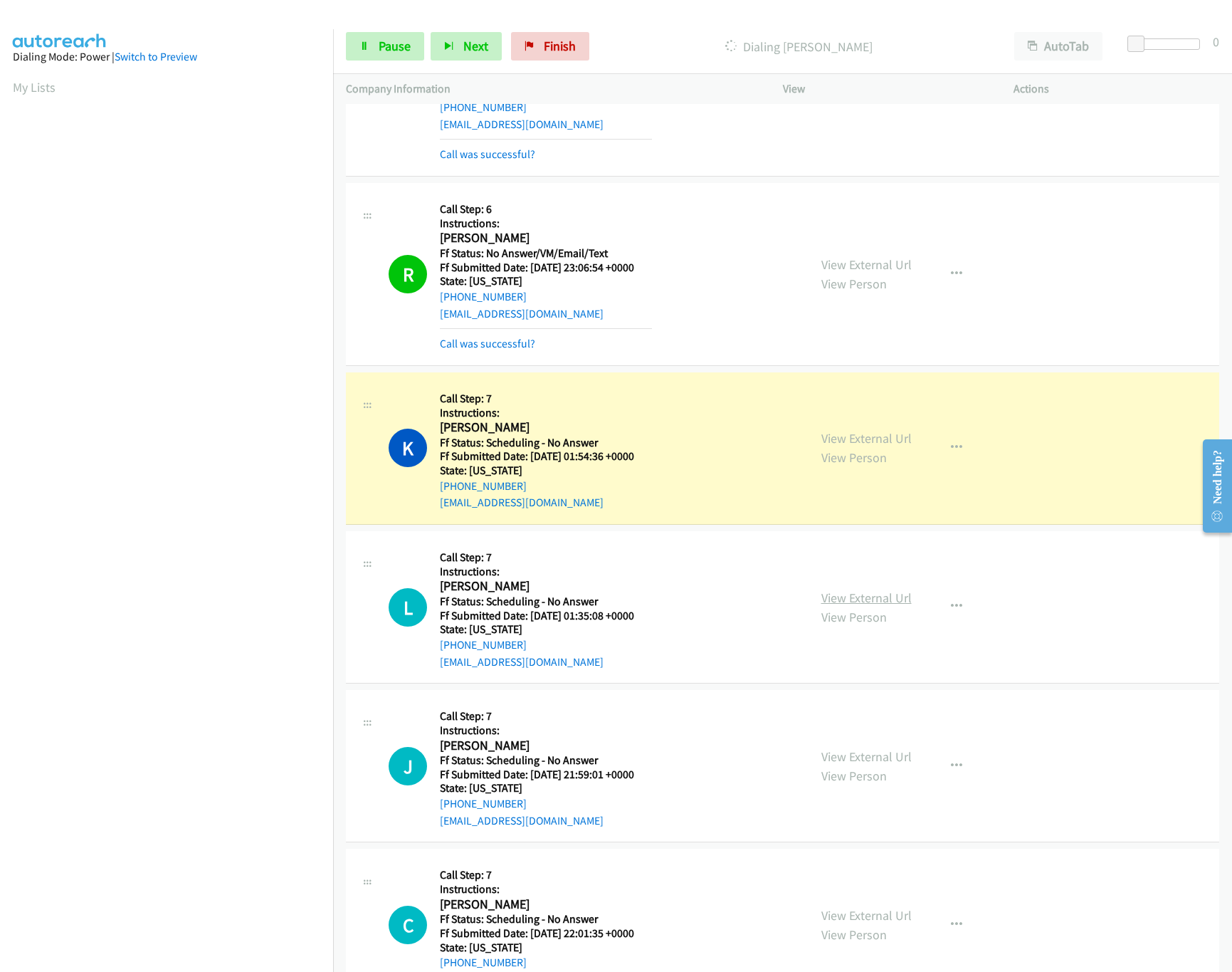
click at [870, 606] on link "View External Url" at bounding box center [867, 597] width 91 height 17
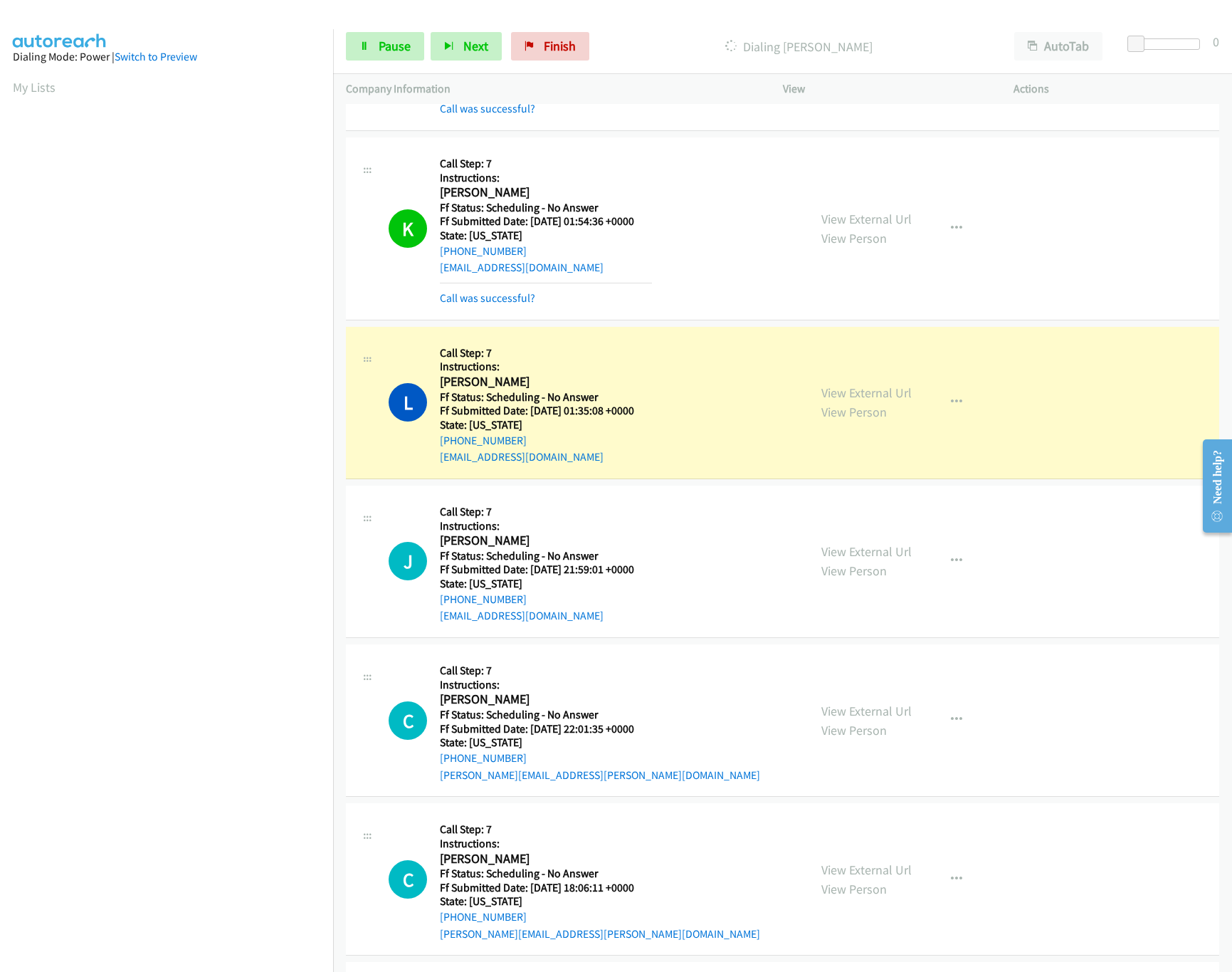
scroll to position [1723, 0]
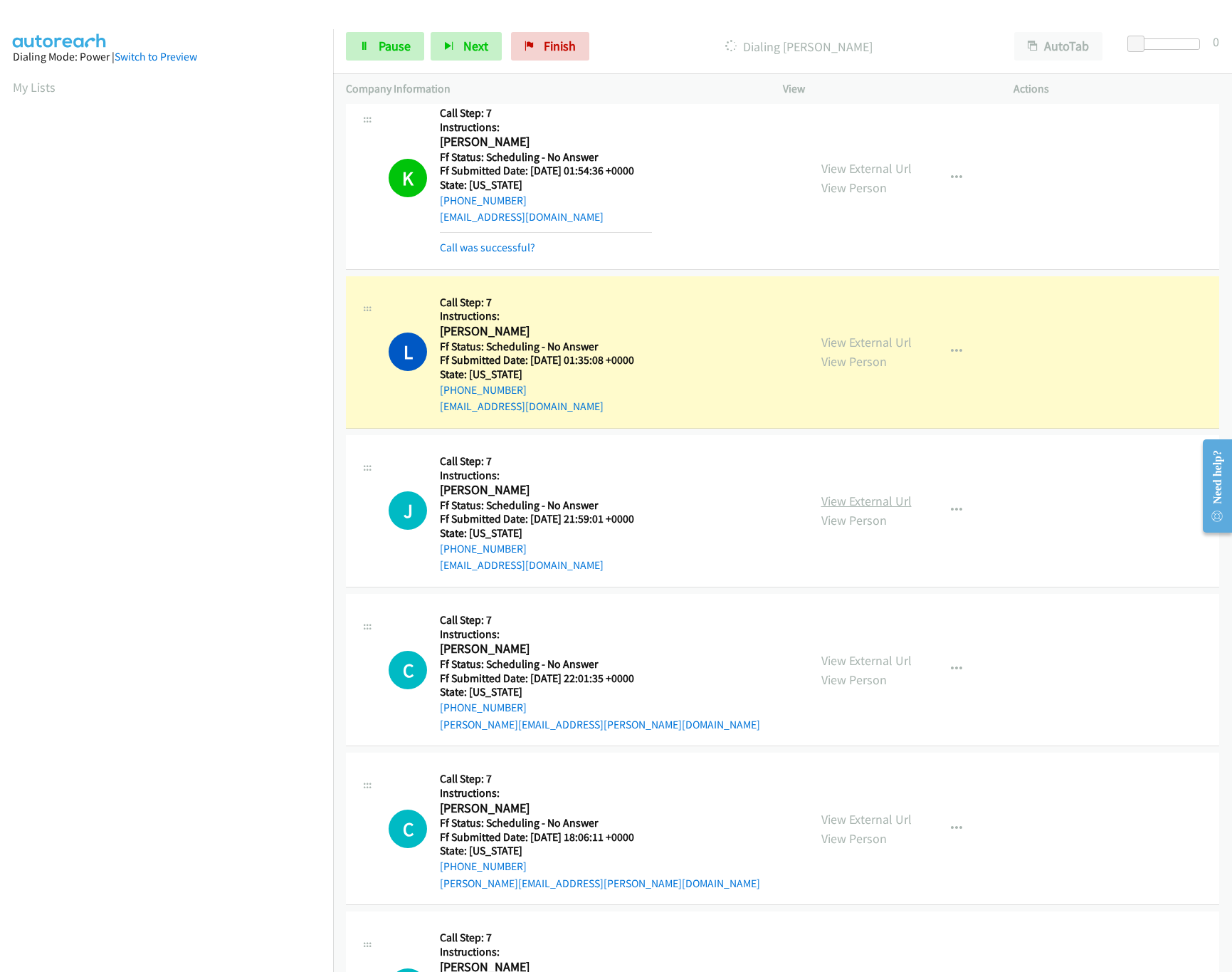
click at [861, 507] on link "View External Url" at bounding box center [867, 500] width 91 height 17
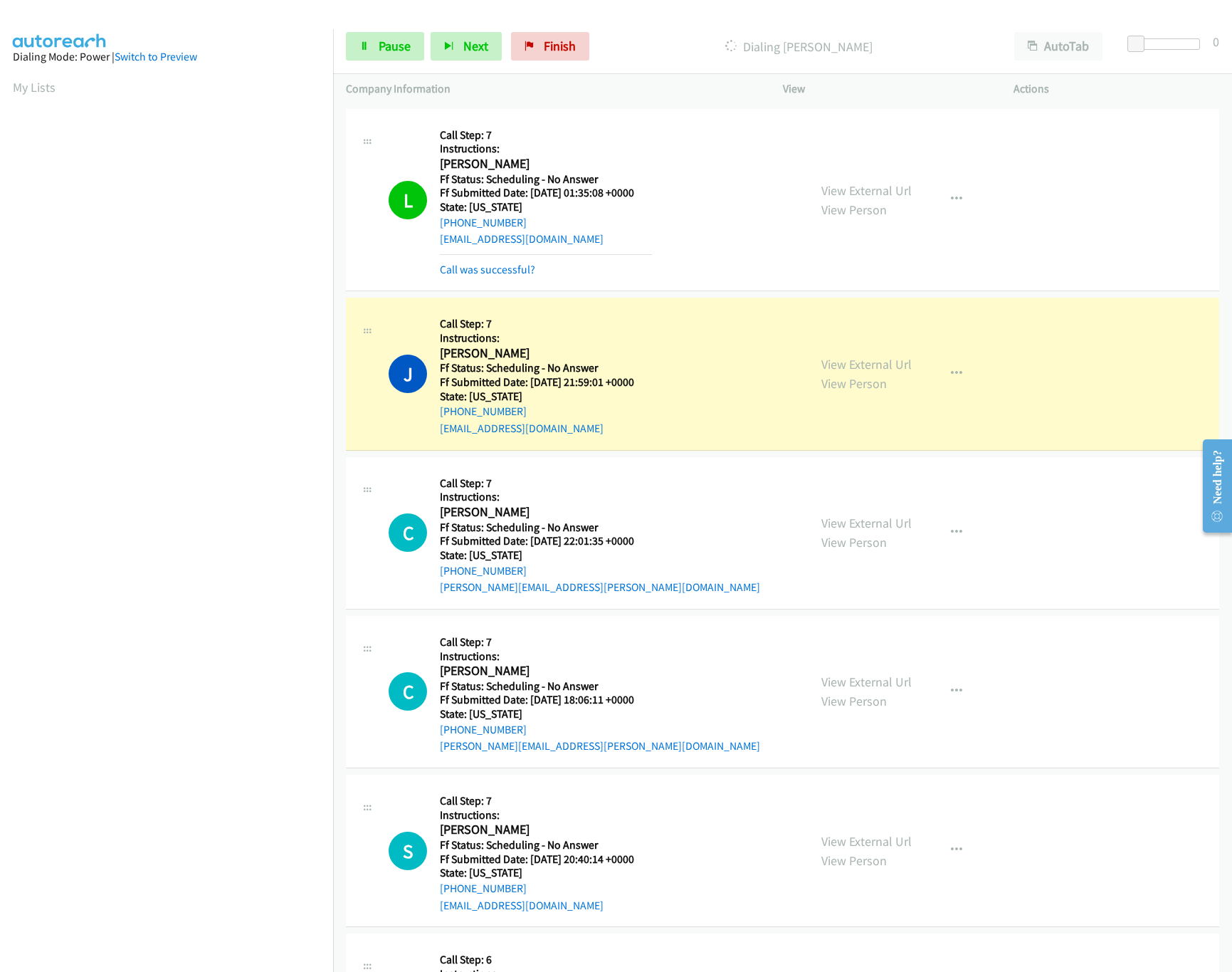
scroll to position [2007, 0]
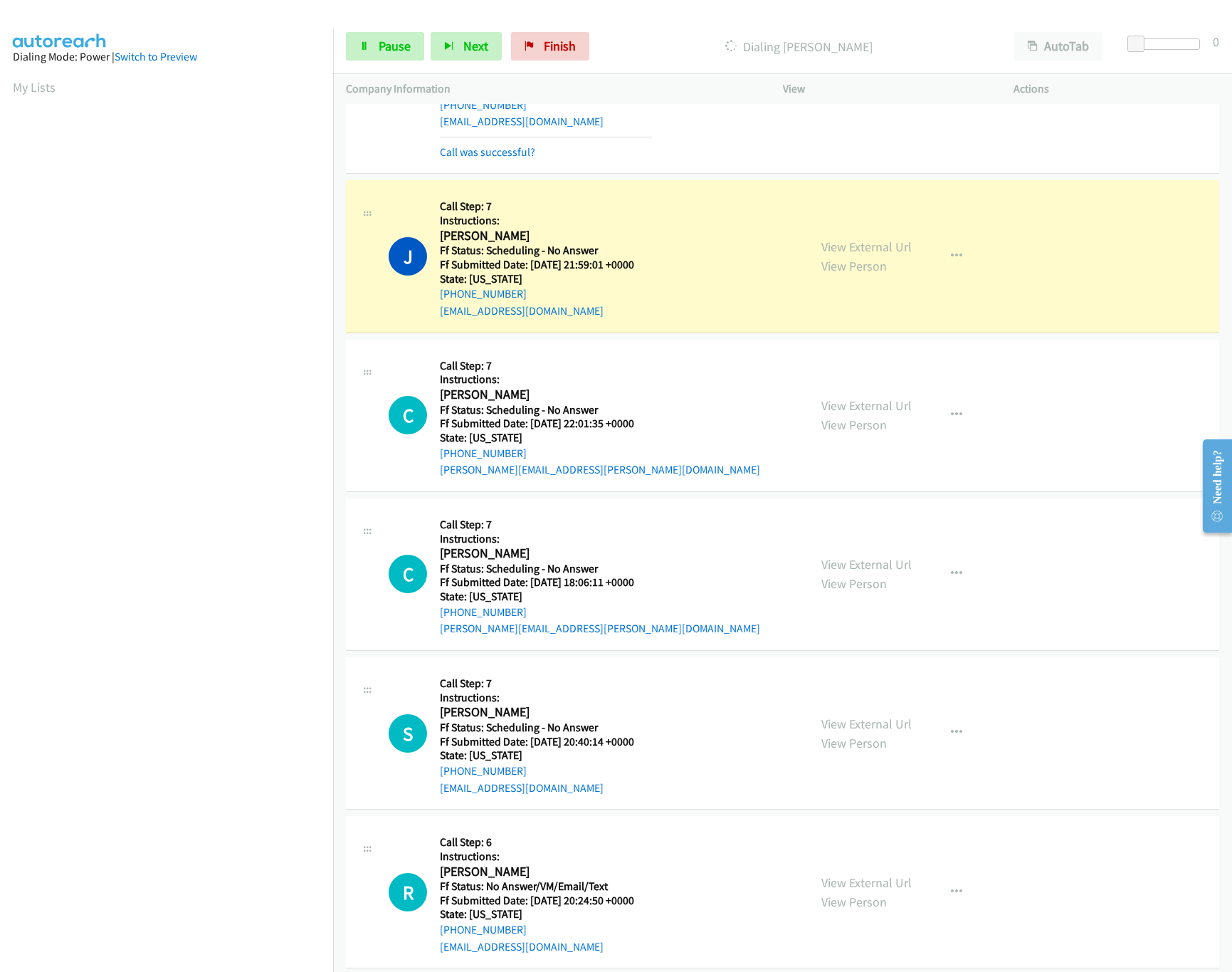
click at [856, 402] on div "View External Url View Person View External Url Email Schedule/Manage Callback …" at bounding box center [931, 415] width 244 height 126
click at [857, 408] on link "View External Url" at bounding box center [867, 405] width 91 height 17
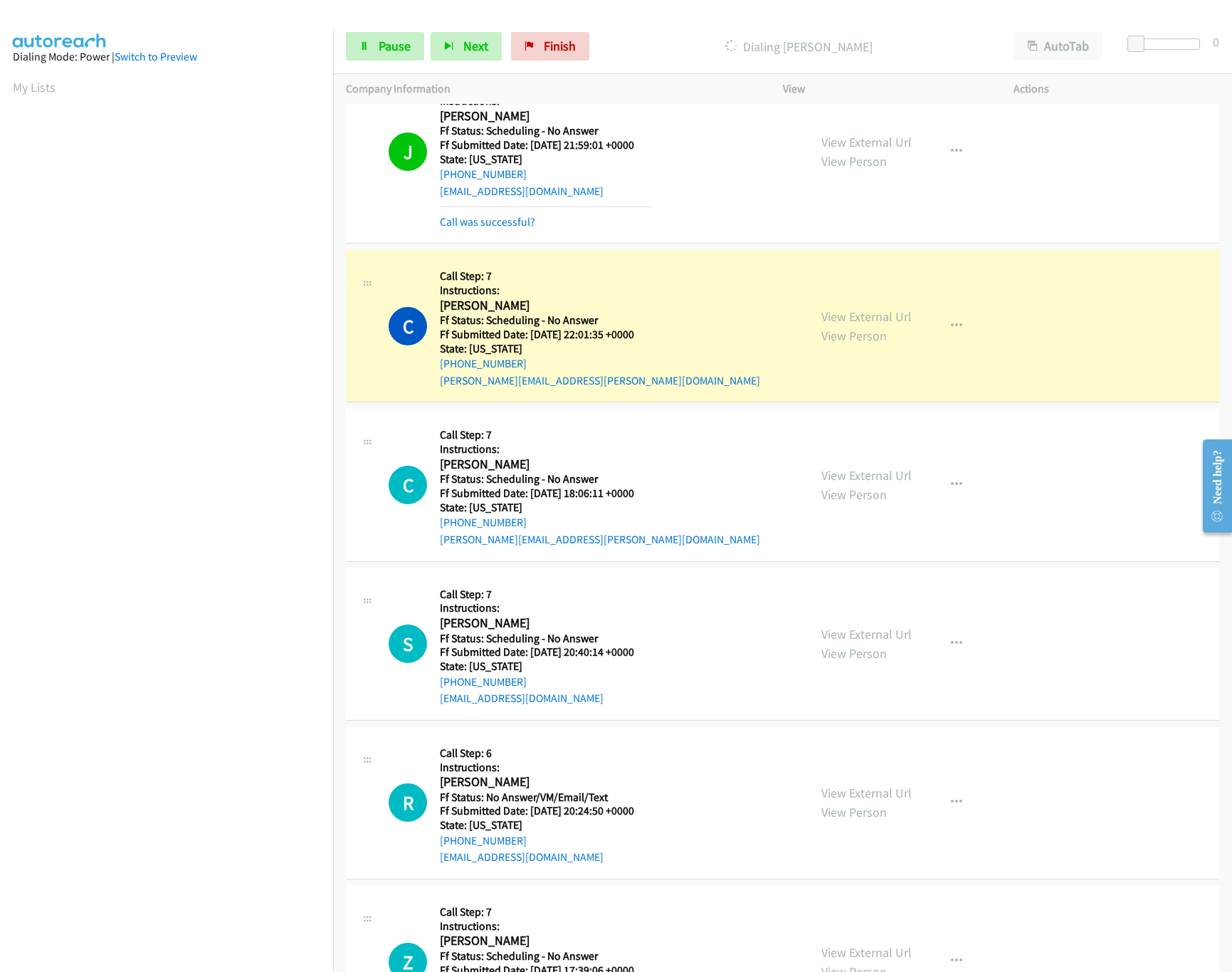
scroll to position [2292, 0]
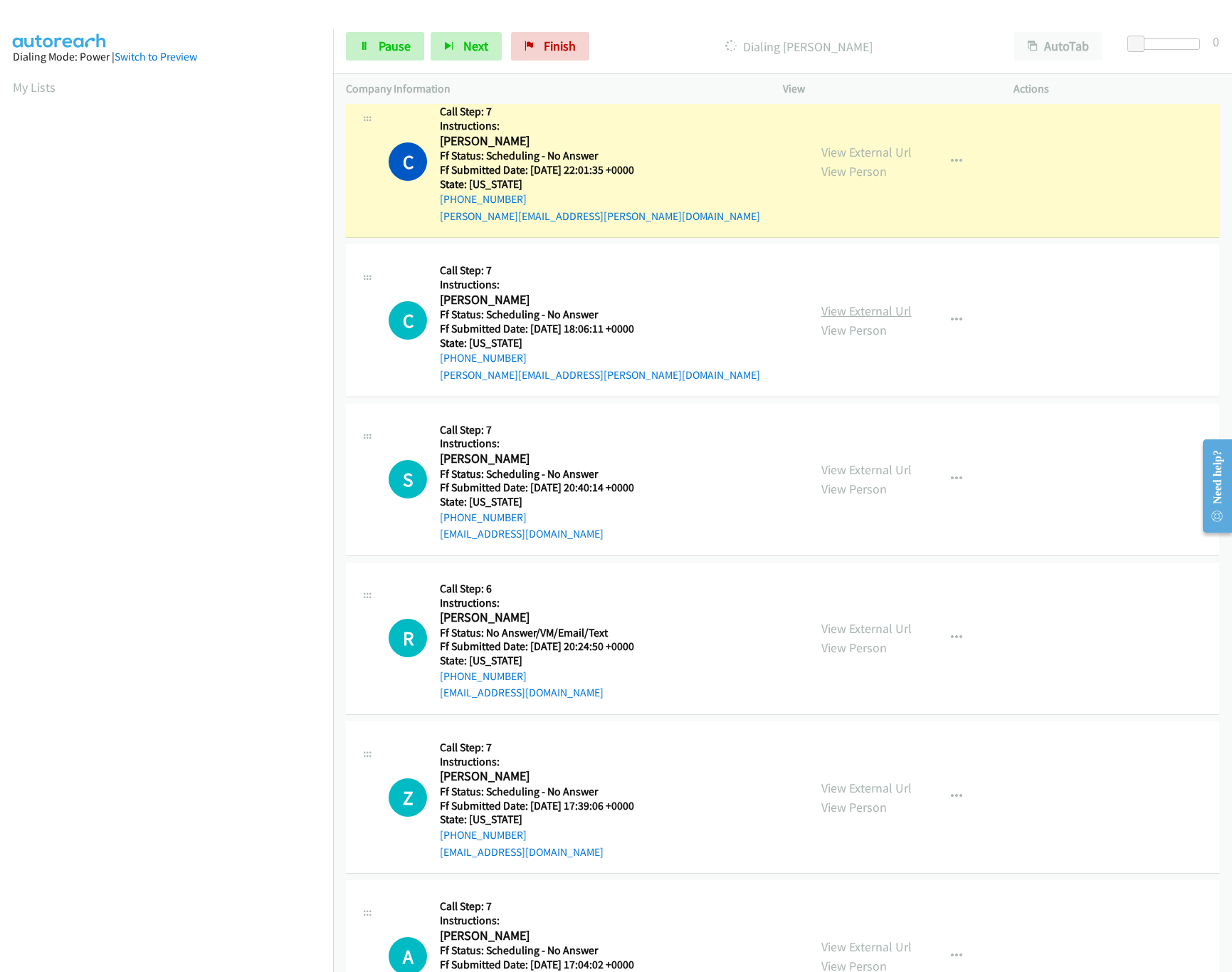
click at [865, 318] on link "View External Url" at bounding box center [867, 311] width 91 height 17
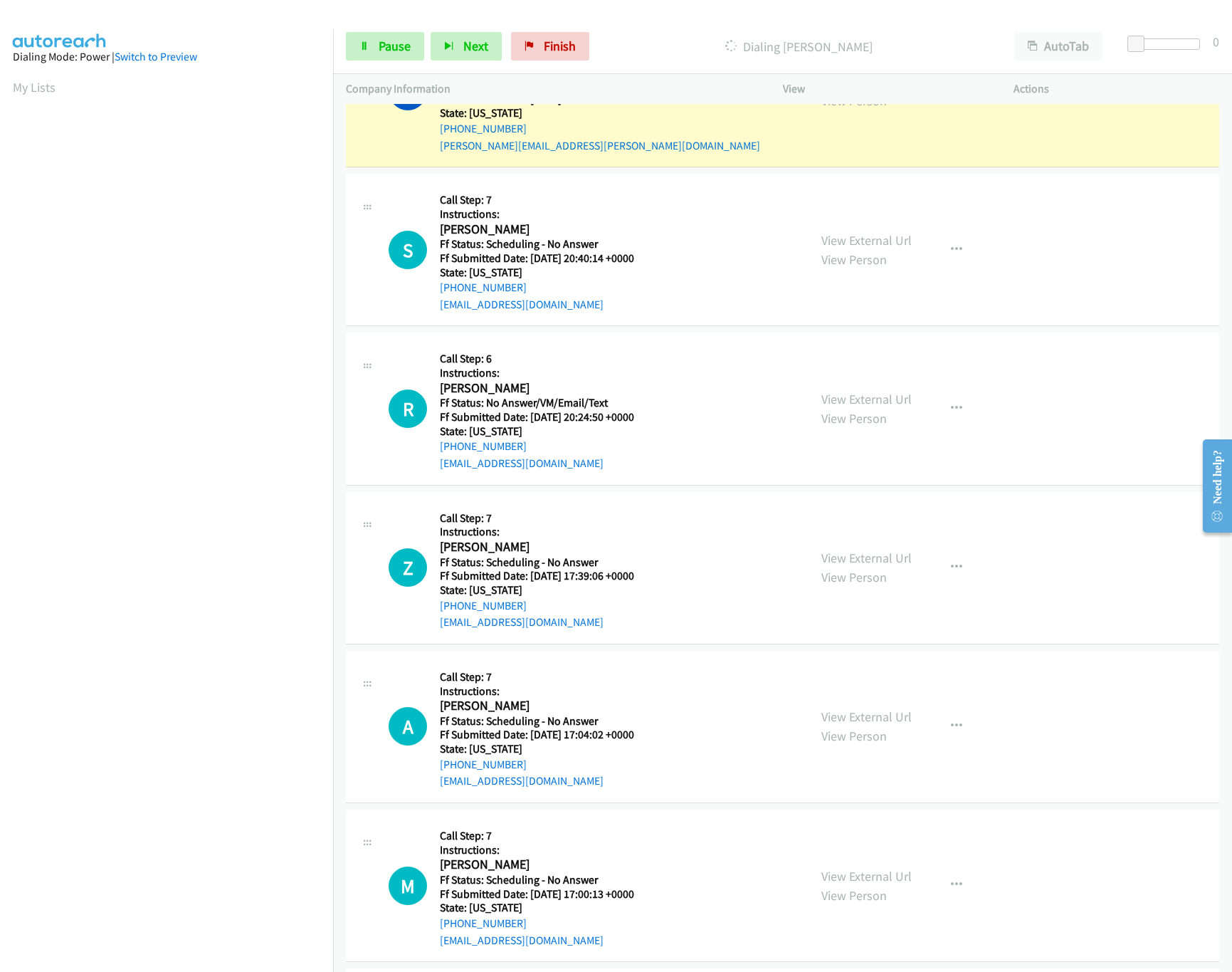
scroll to position [2577, 0]
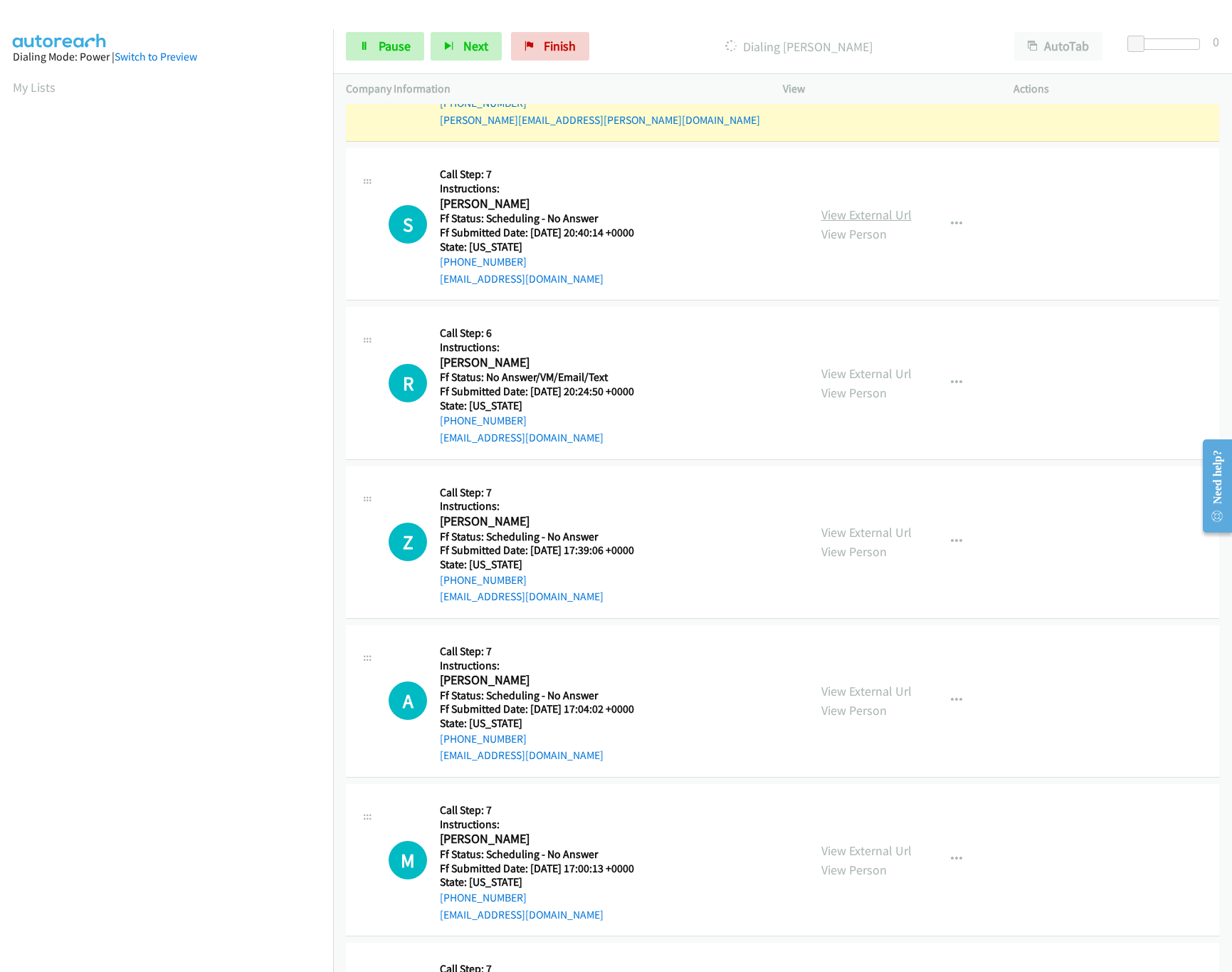
click at [877, 214] on link "View External Url" at bounding box center [867, 214] width 91 height 17
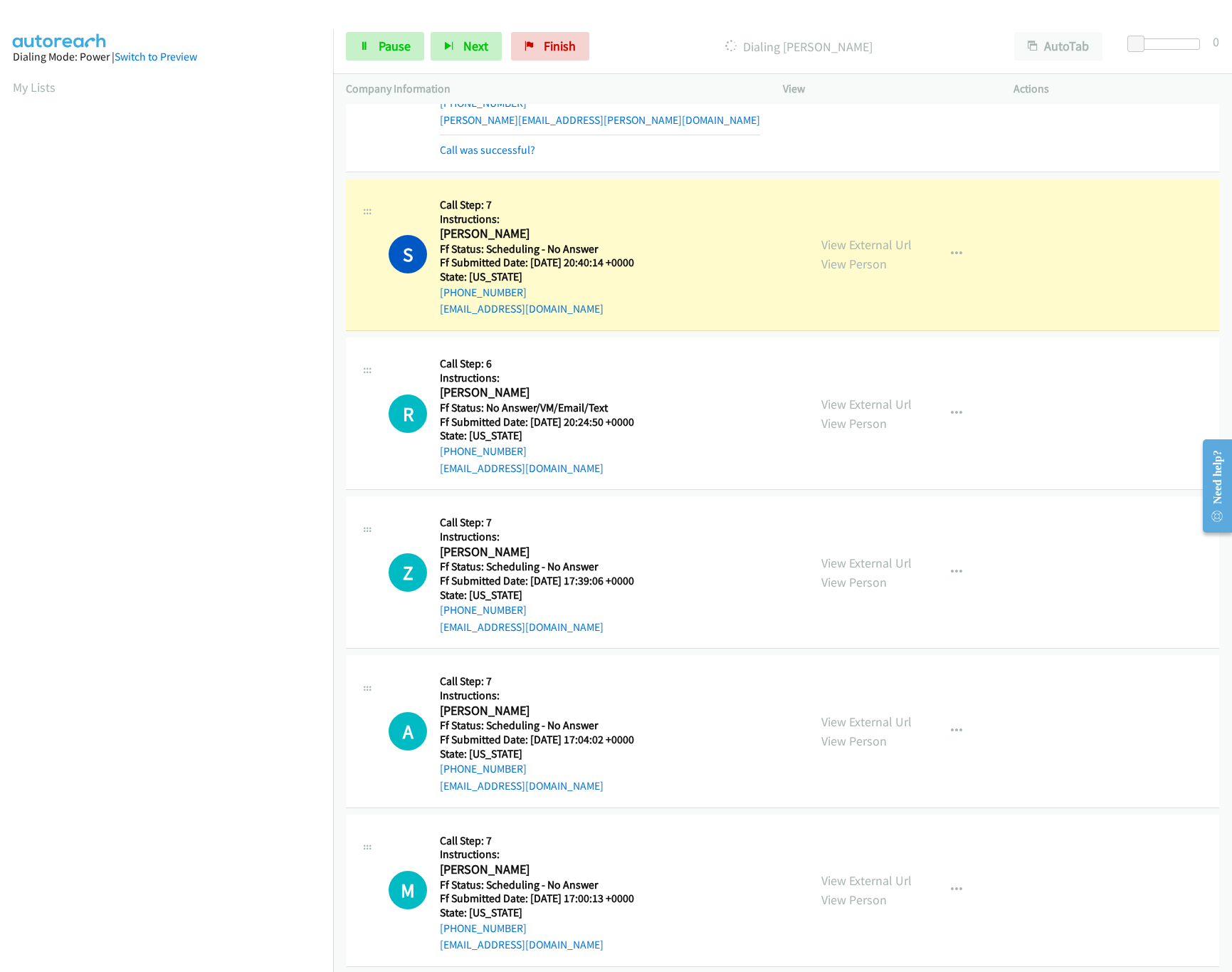
click at [861, 396] on div "View External Url View Person View External Url Email Schedule/Manage Callback …" at bounding box center [931, 412] width 244 height 126
click at [864, 408] on link "View External Url" at bounding box center [867, 403] width 91 height 17
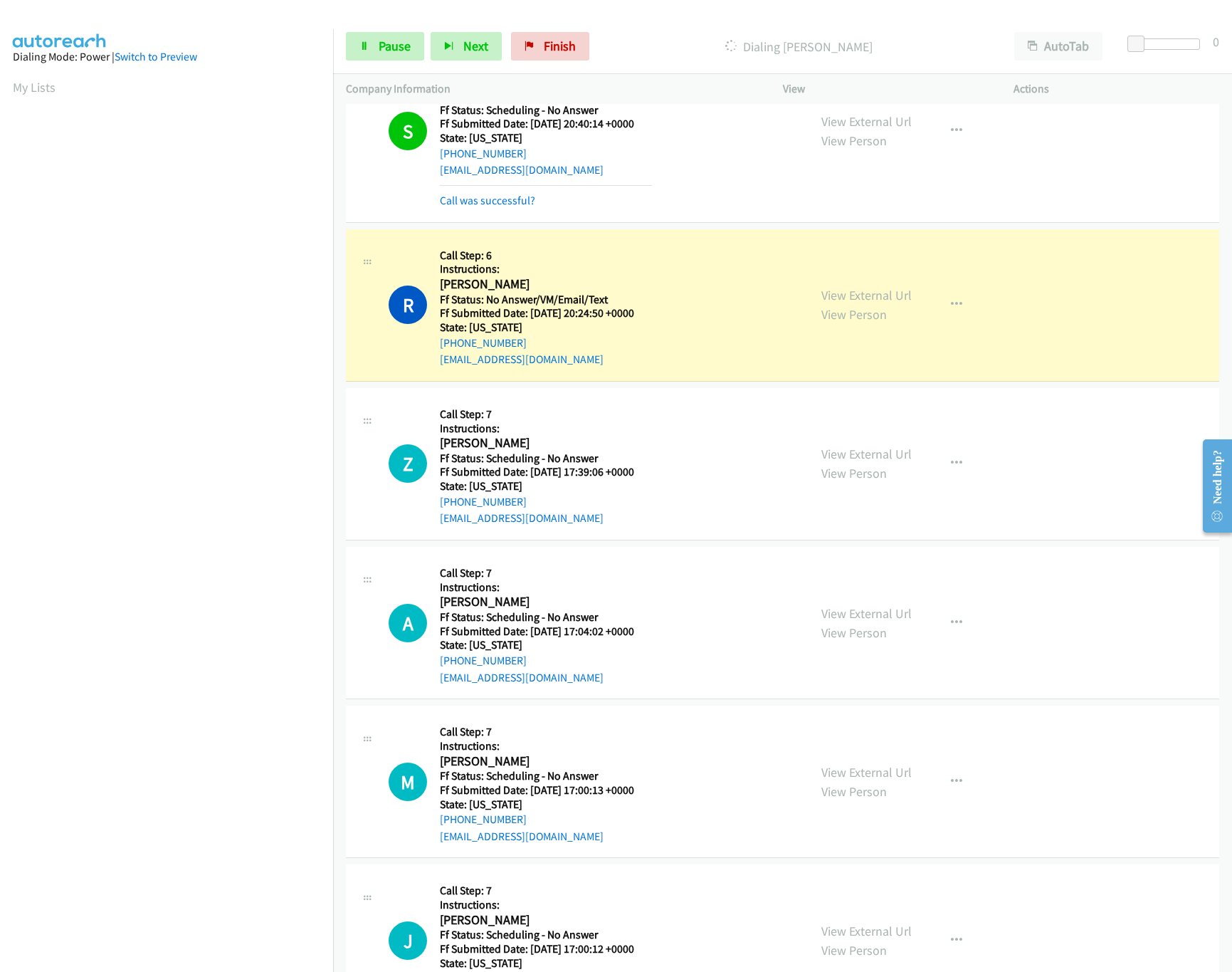
scroll to position [2862, 0]
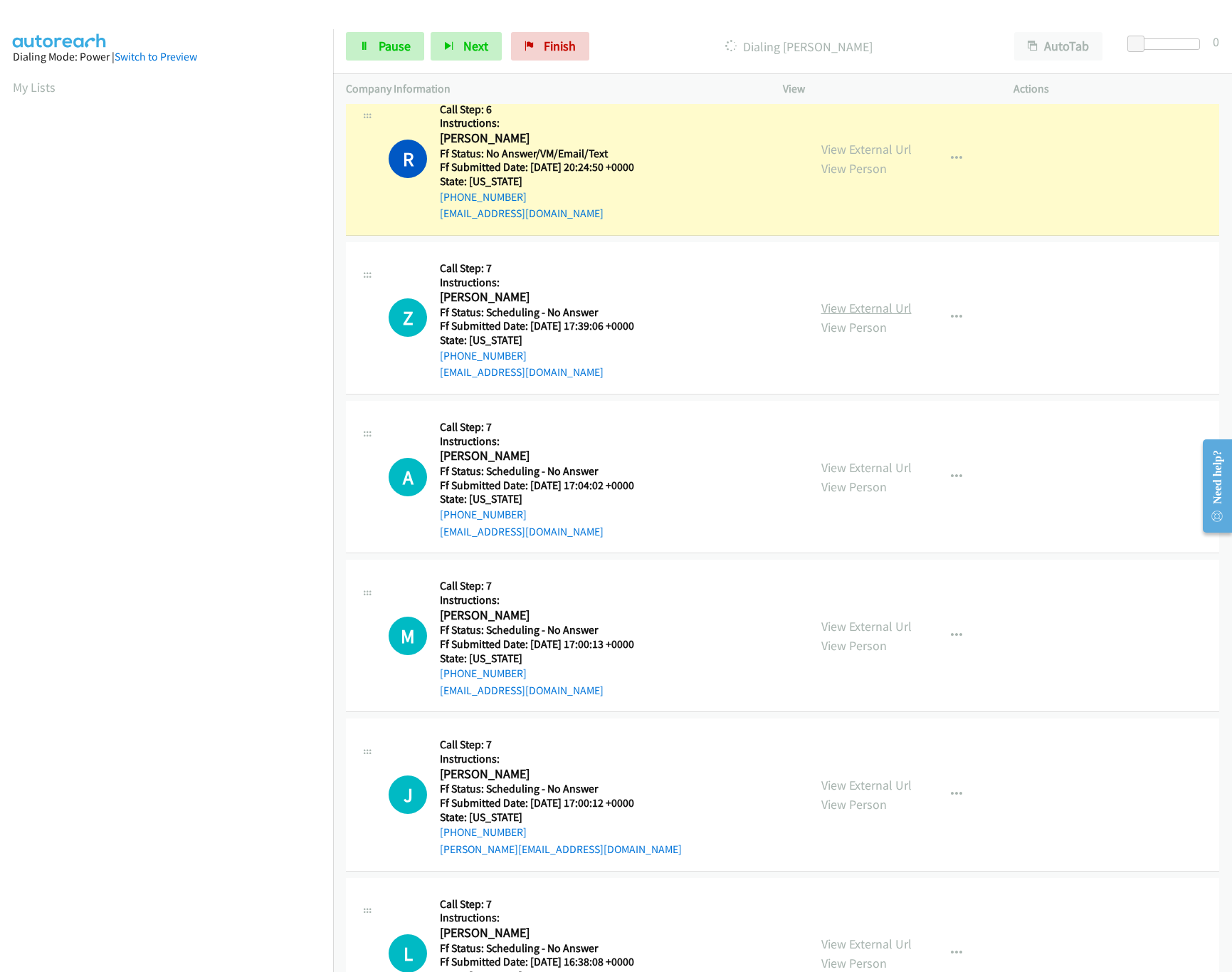
click at [867, 316] on link "View External Url" at bounding box center [867, 308] width 91 height 17
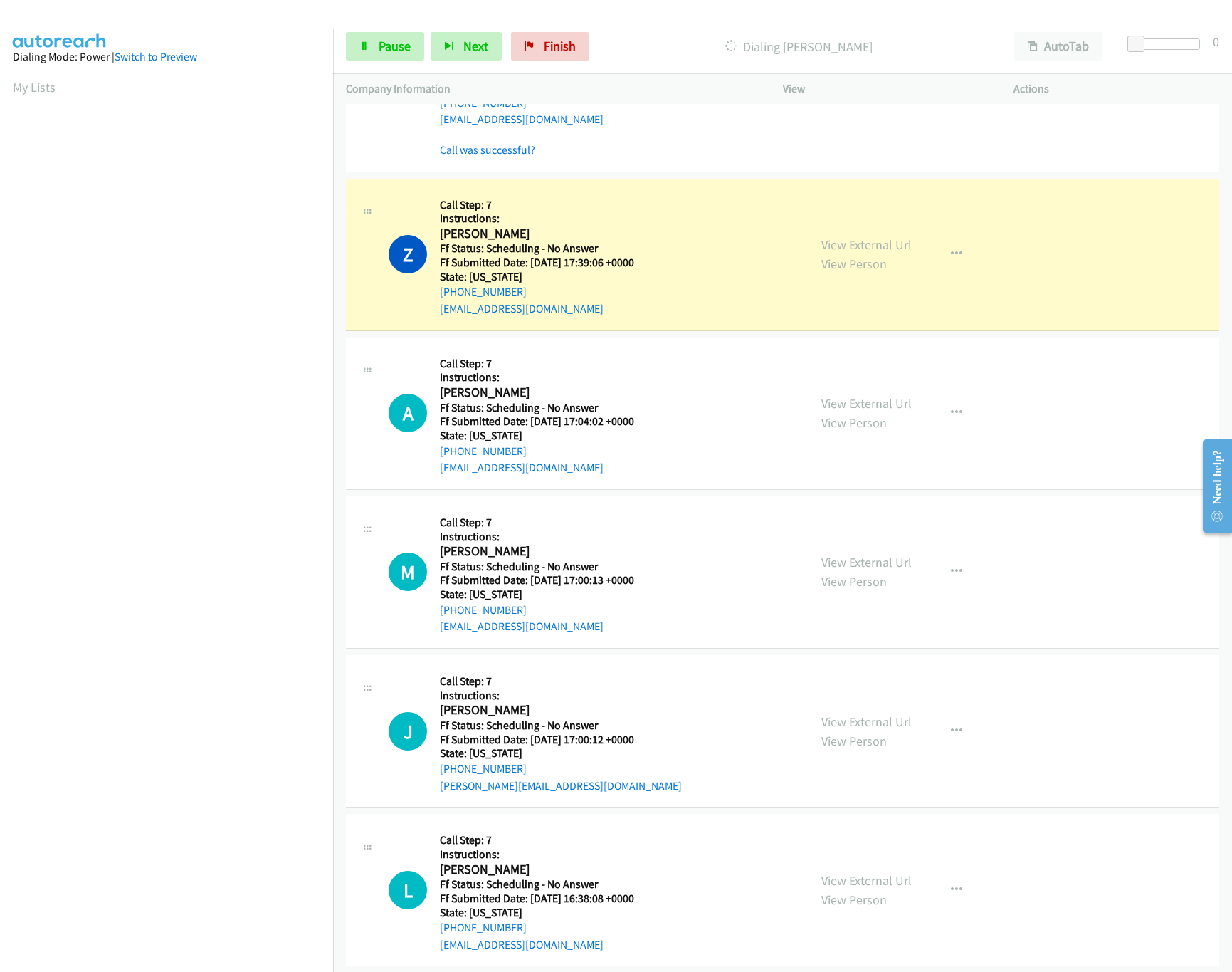
scroll to position [3004, 0]
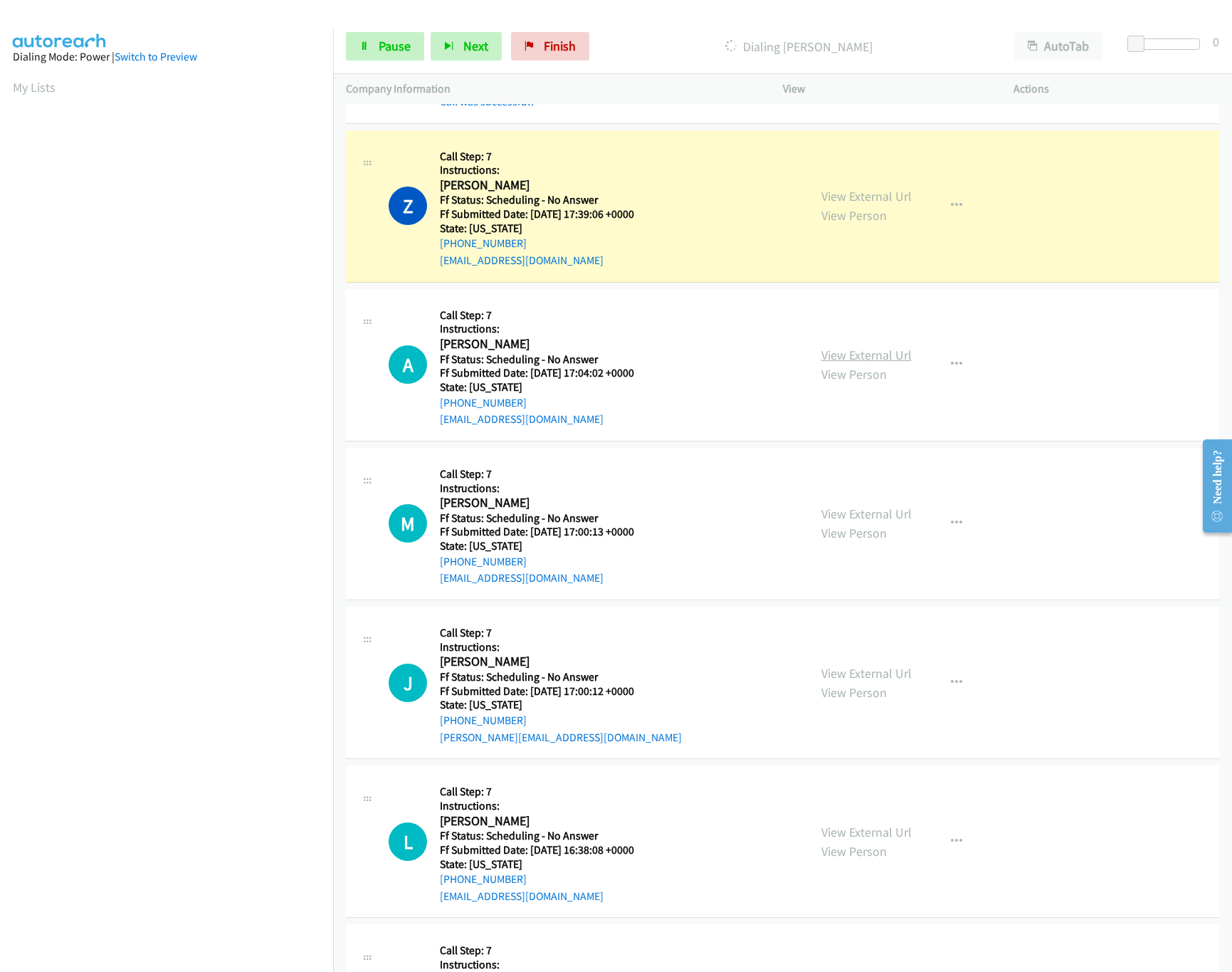
click at [843, 363] on link "View External Url" at bounding box center [867, 355] width 91 height 17
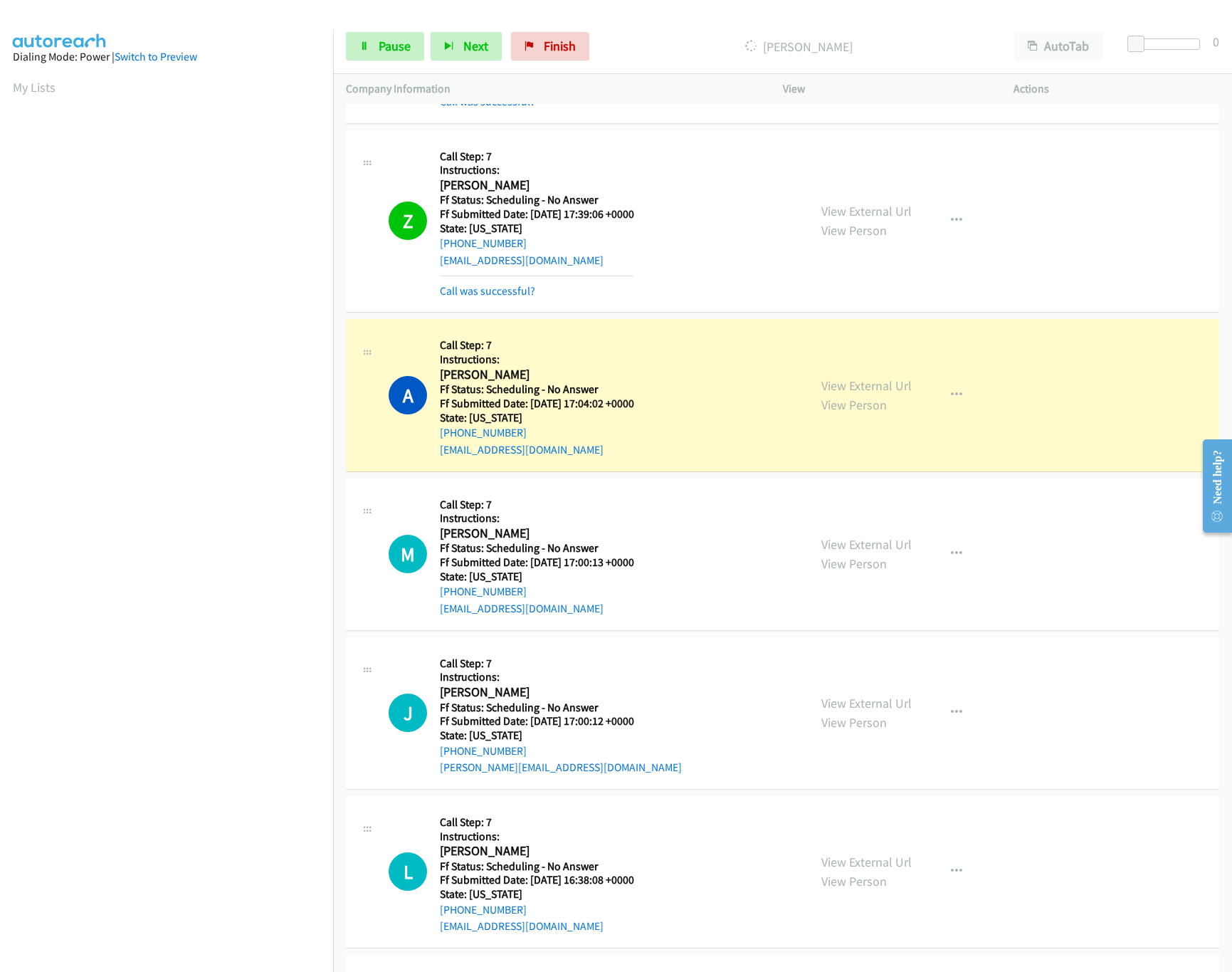
click at [234, 831] on nav "Dialing Mode: Power | Switch to Preview My Lists" at bounding box center [167, 515] width 334 height 972
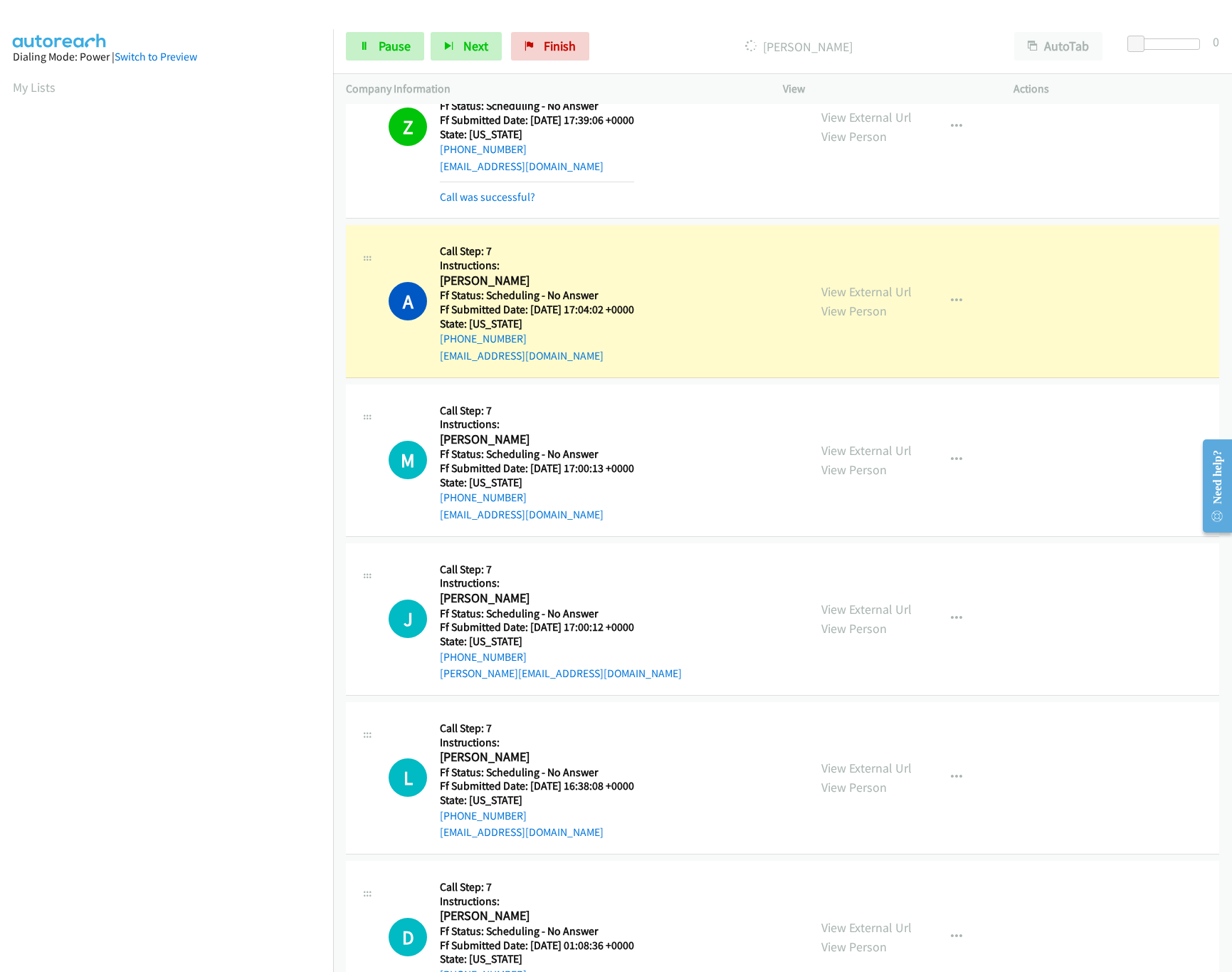
scroll to position [3146, 0]
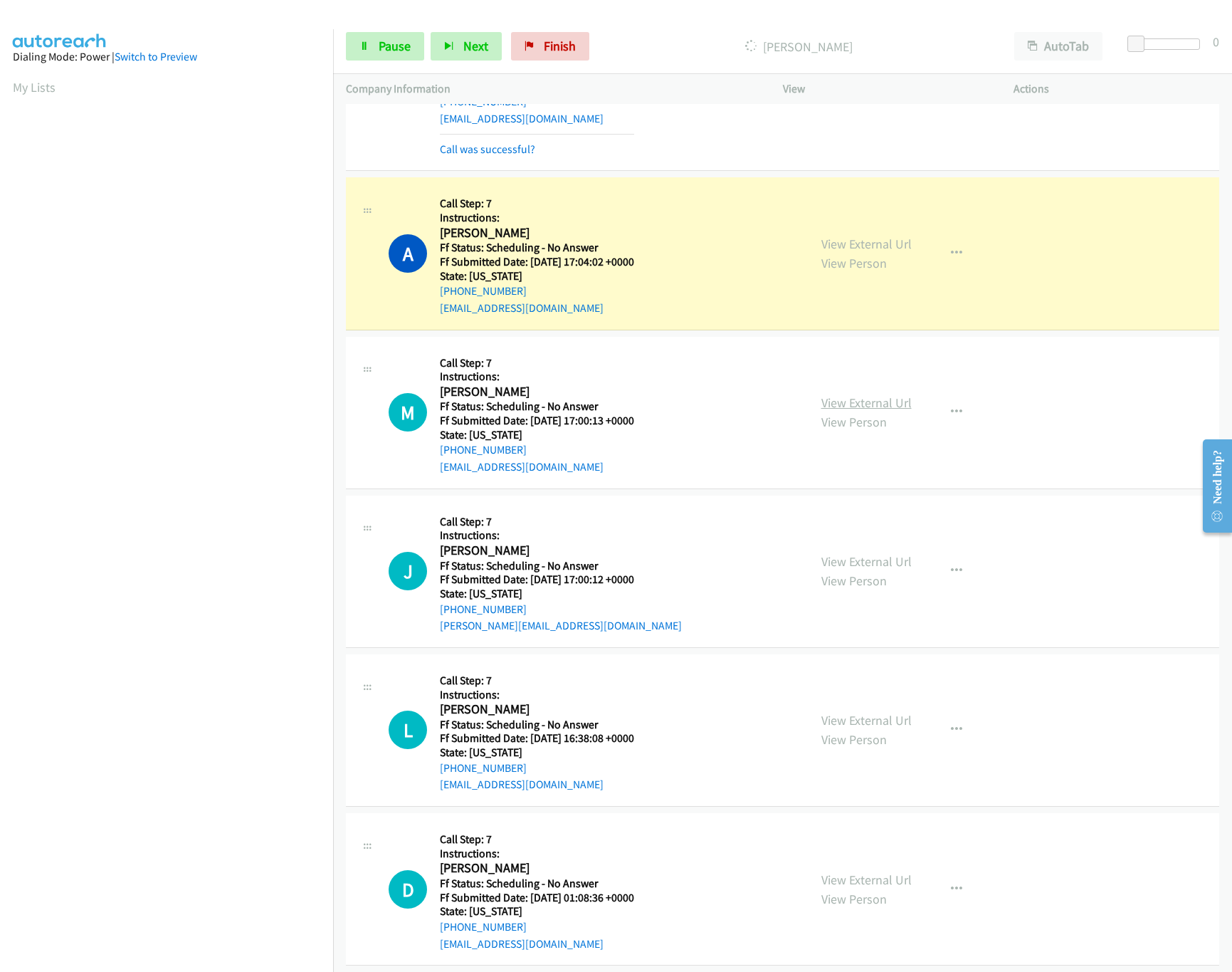
click at [835, 407] on link "View External Url" at bounding box center [867, 402] width 91 height 17
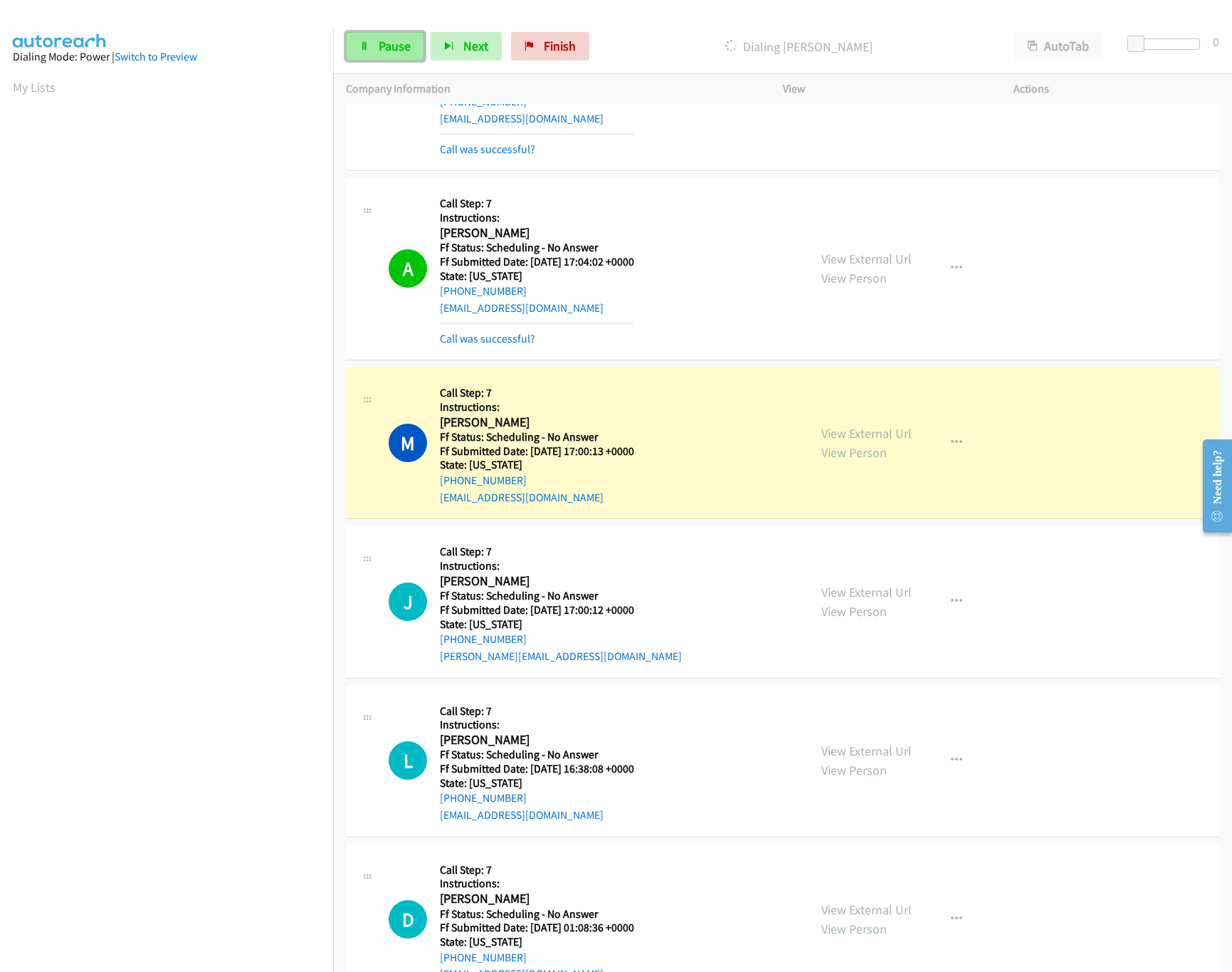
click at [384, 39] on span "Pause" at bounding box center [395, 46] width 32 height 17
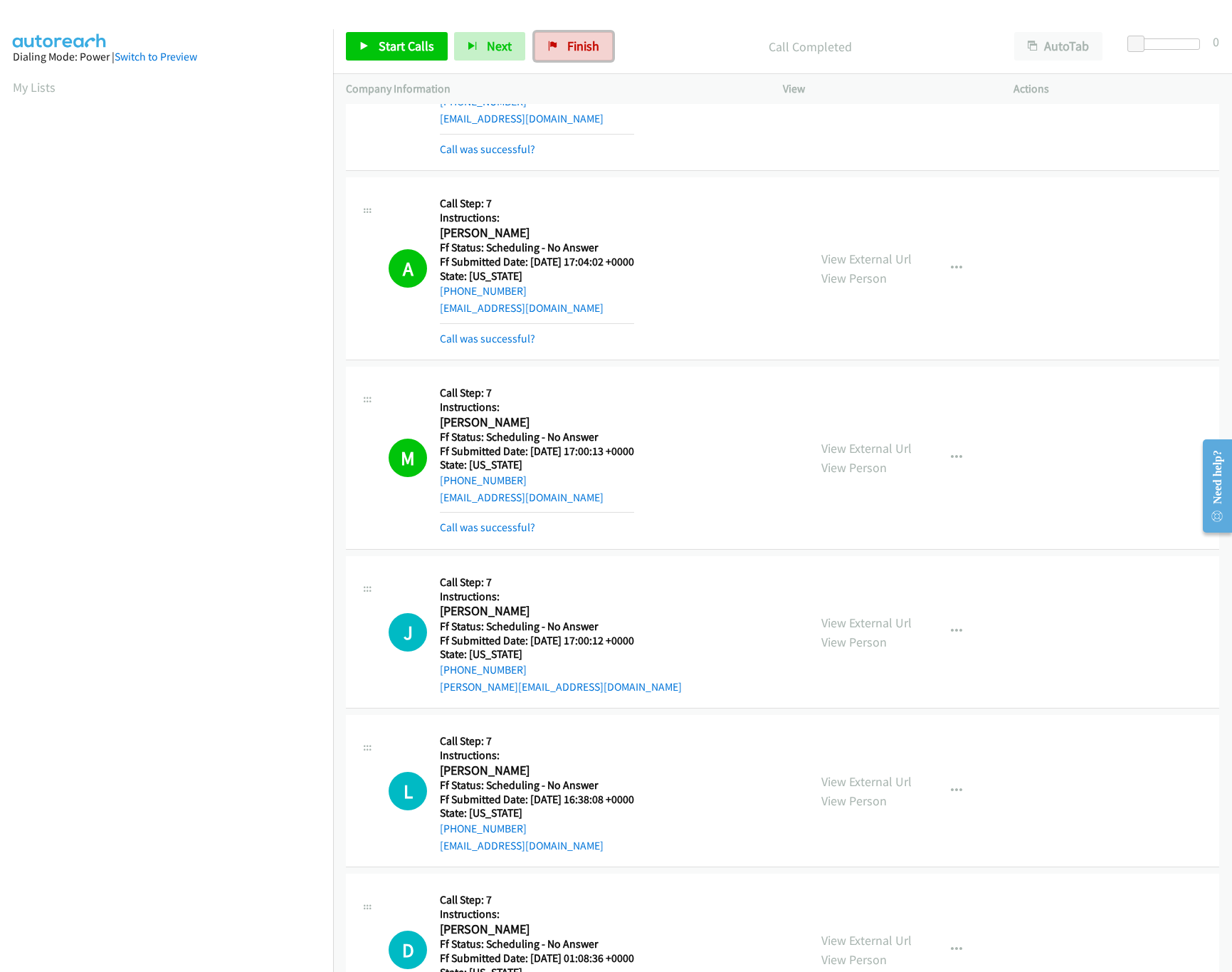
drag, startPoint x: 585, startPoint y: 38, endPoint x: 697, endPoint y: 64, distance: 115.0
click at [585, 38] on span "Finish" at bounding box center [583, 46] width 32 height 17
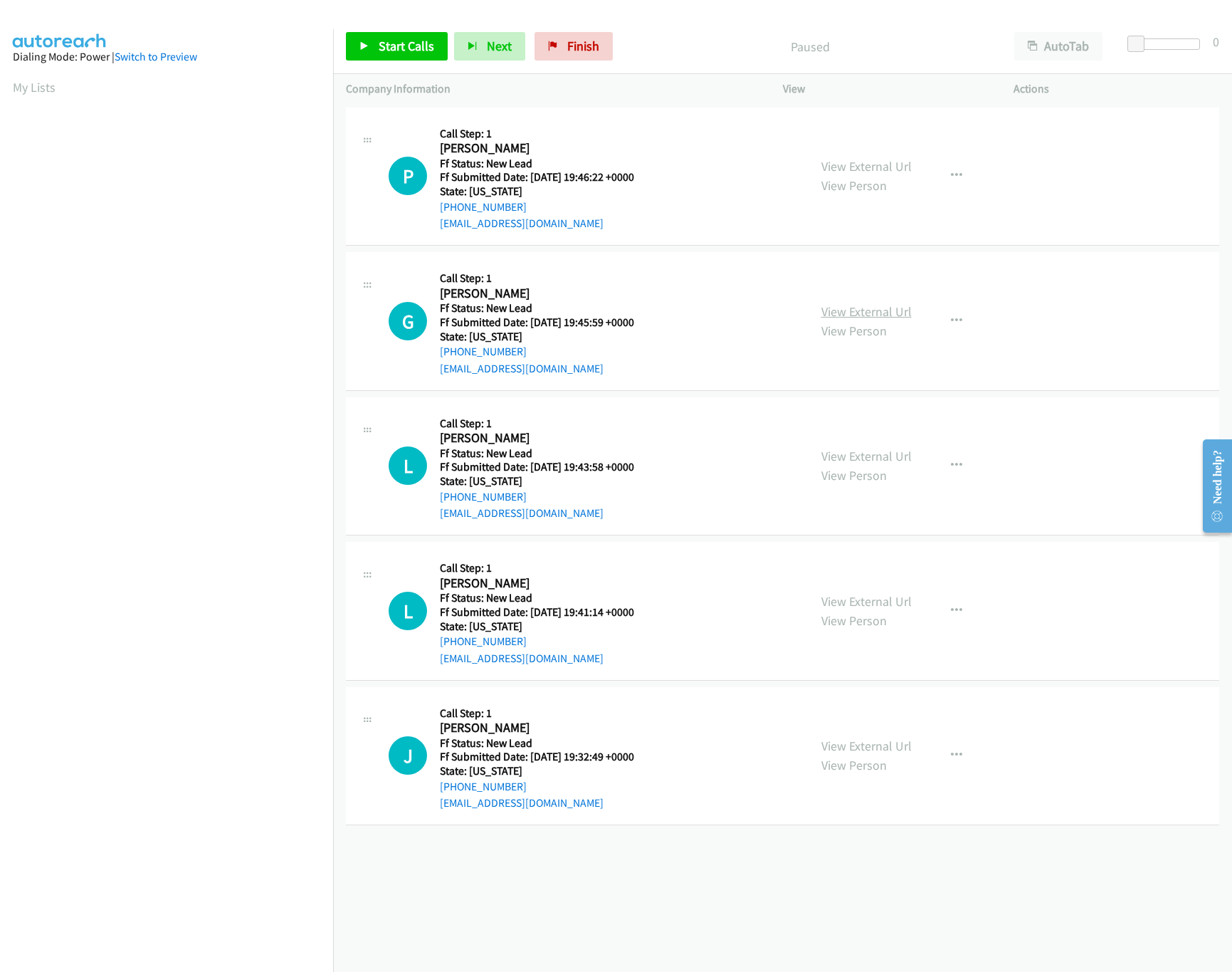
click at [856, 312] on link "View External Url" at bounding box center [867, 311] width 91 height 17
click at [871, 158] on link "View External Url" at bounding box center [867, 166] width 91 height 17
click at [398, 49] on span "Start Calls" at bounding box center [406, 46] width 56 height 17
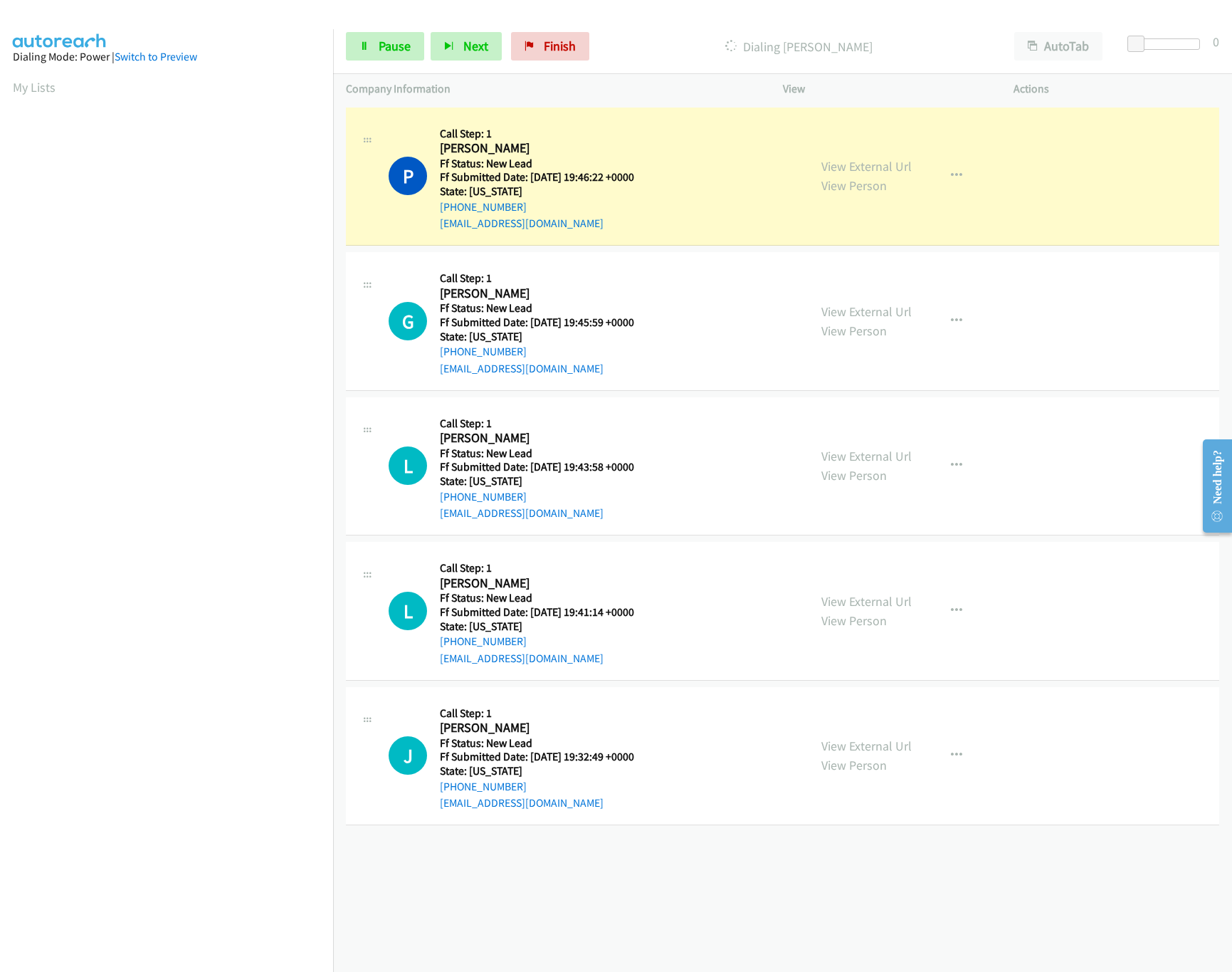
click at [861, 464] on div "View External Url View Person" at bounding box center [867, 465] width 91 height 38
click at [861, 461] on link "View External Url" at bounding box center [867, 455] width 91 height 17
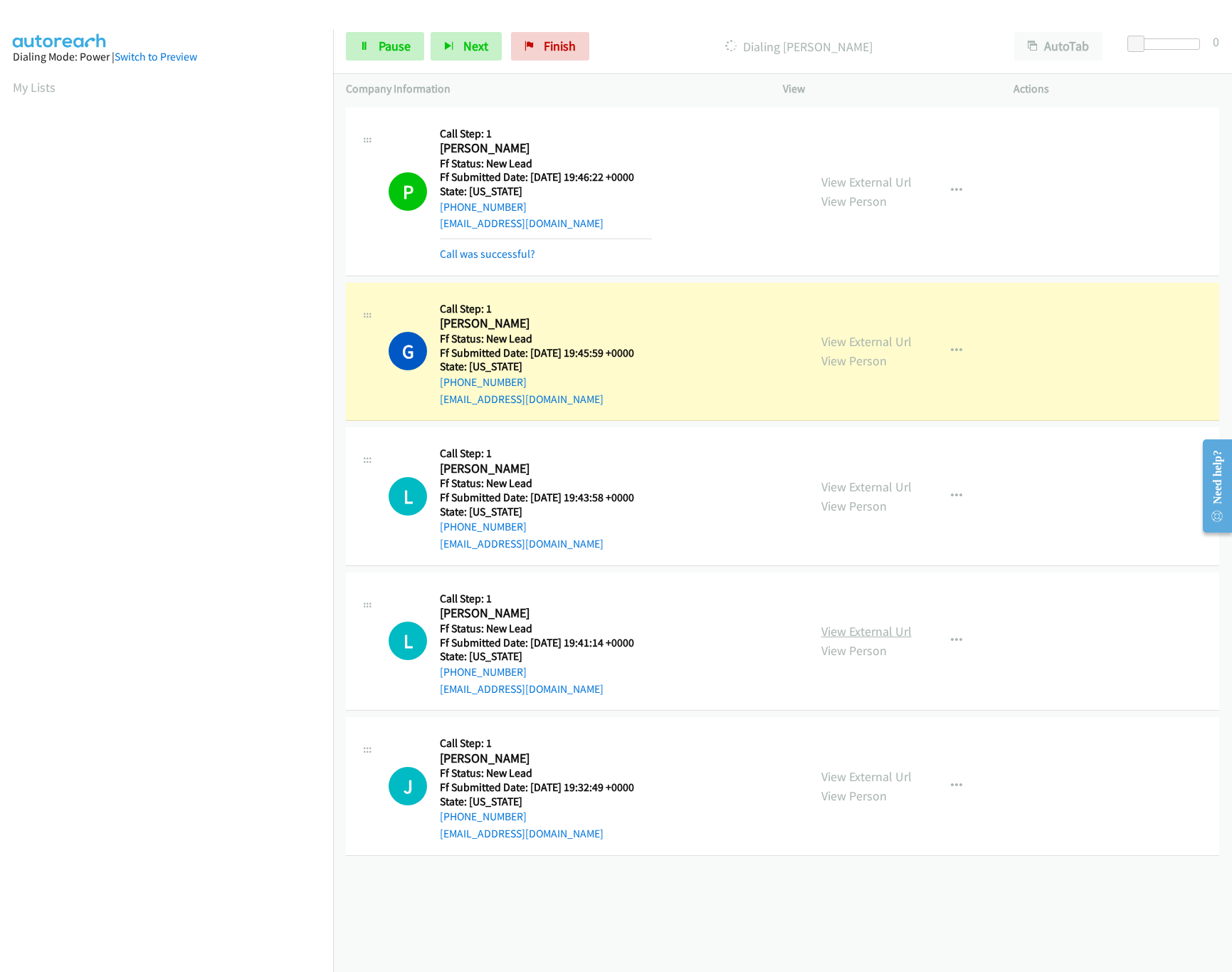
click at [850, 635] on link "View External Url" at bounding box center [867, 631] width 91 height 17
click at [372, 45] on link "Pause" at bounding box center [385, 46] width 78 height 28
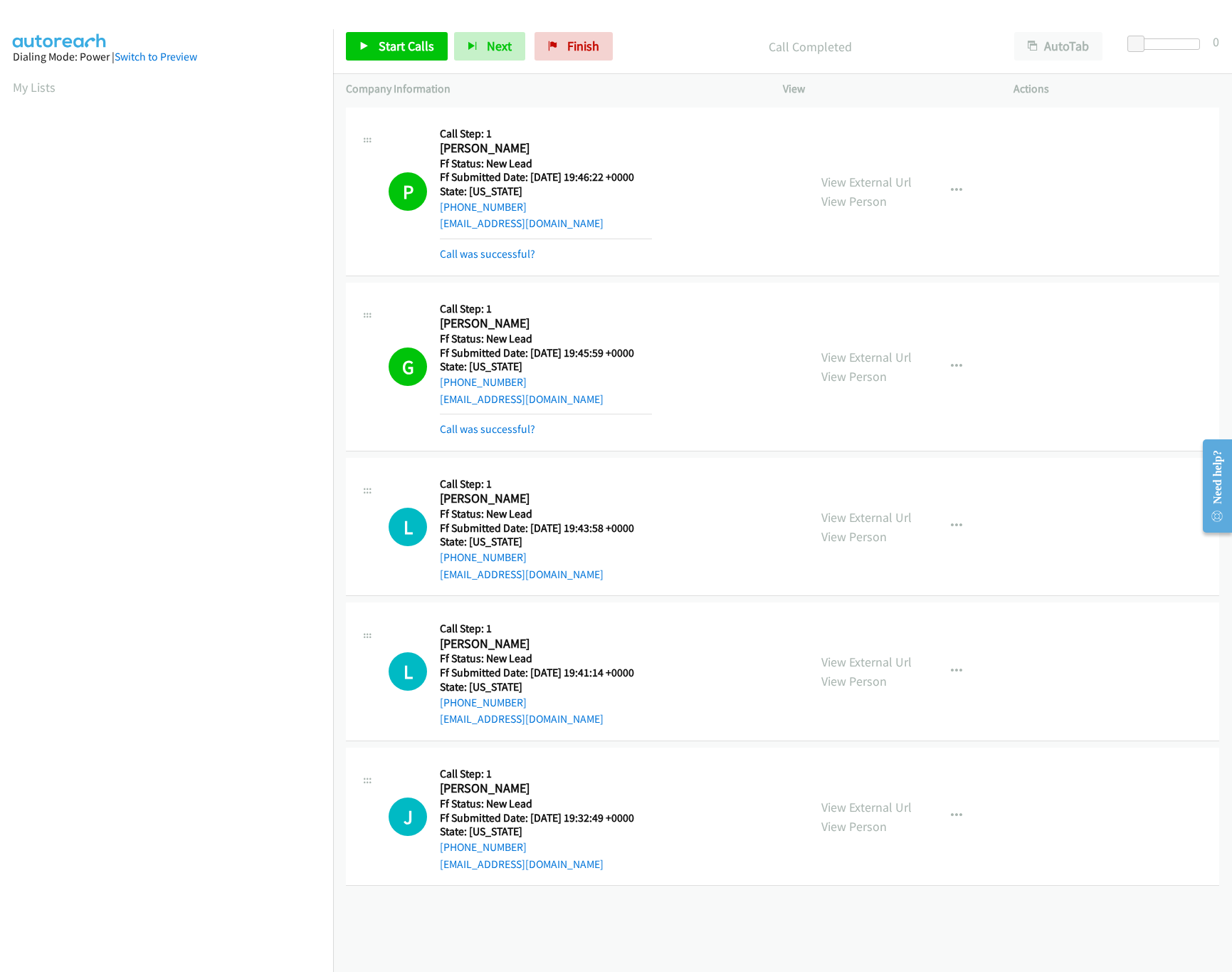
click at [482, 421] on div "Call was successful?" at bounding box center [545, 429] width 212 height 17
click at [536, 432] on div "Call was successful?" at bounding box center [545, 429] width 212 height 17
click at [530, 426] on link "Call was successful?" at bounding box center [488, 429] width 96 height 14
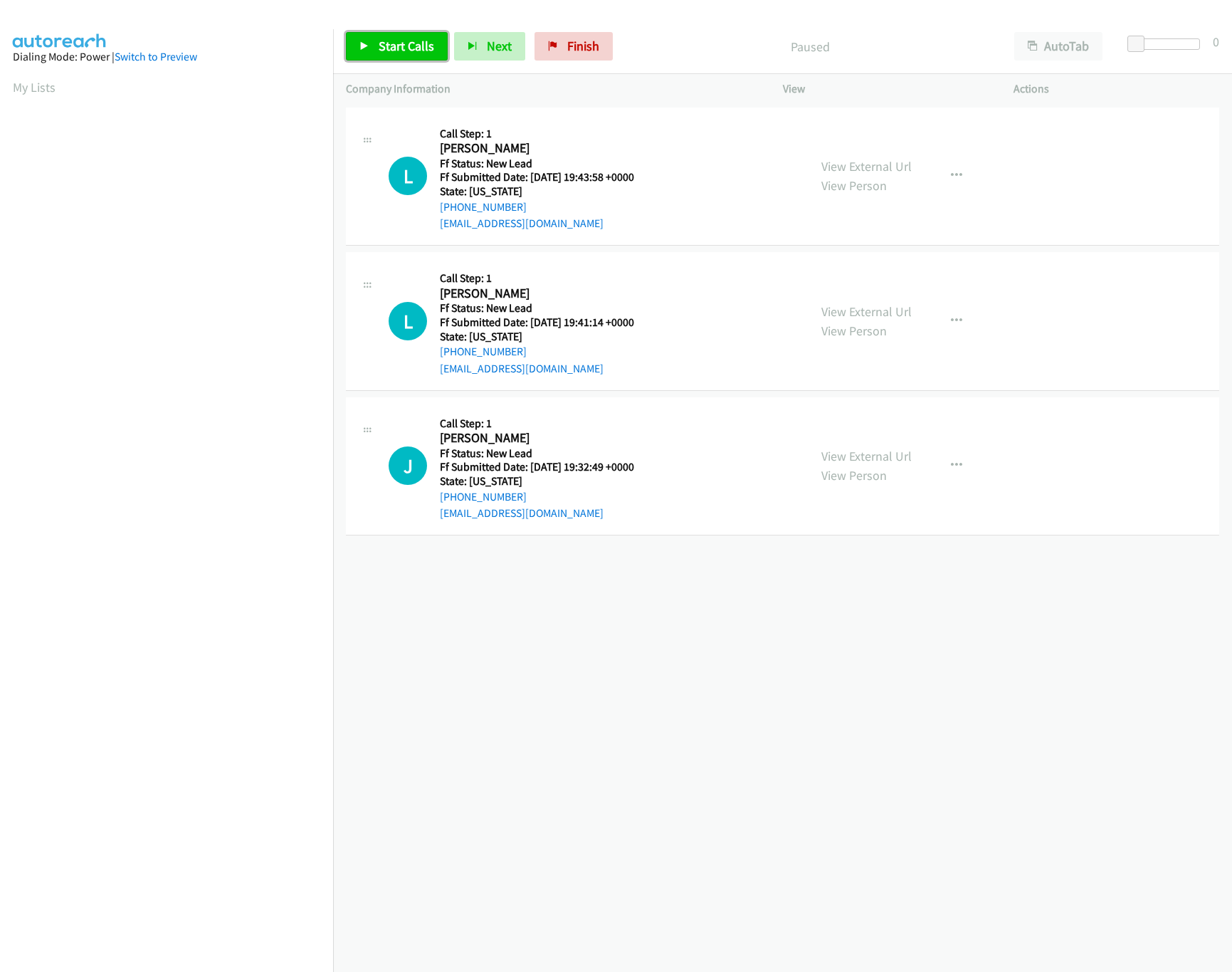
click at [404, 49] on span "Start Calls" at bounding box center [406, 46] width 56 height 17
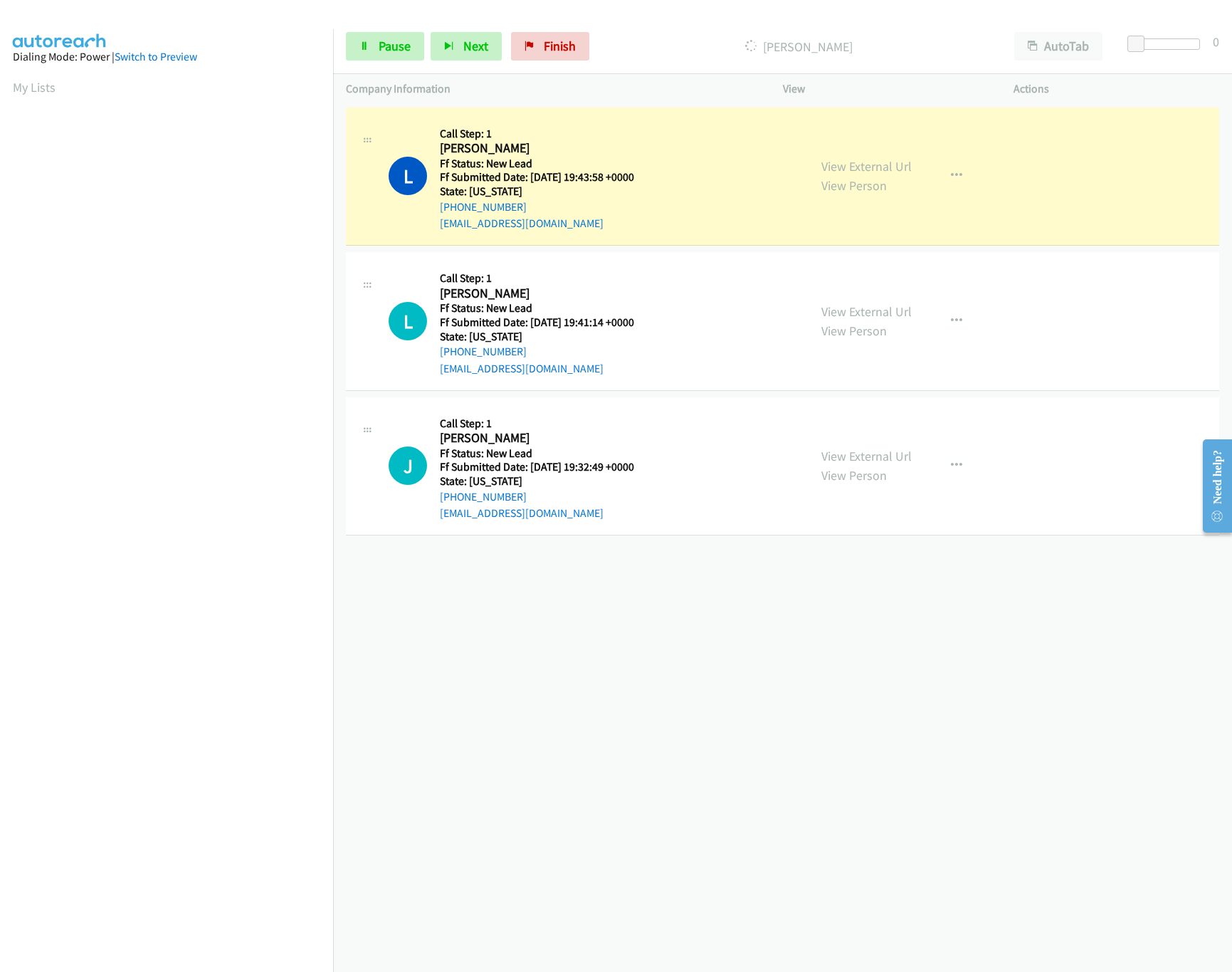
click at [599, 669] on div "[PHONE_NUMBER] Call failed - Please reload the list and try again The Callbar F…" at bounding box center [783, 537] width 899 height 867
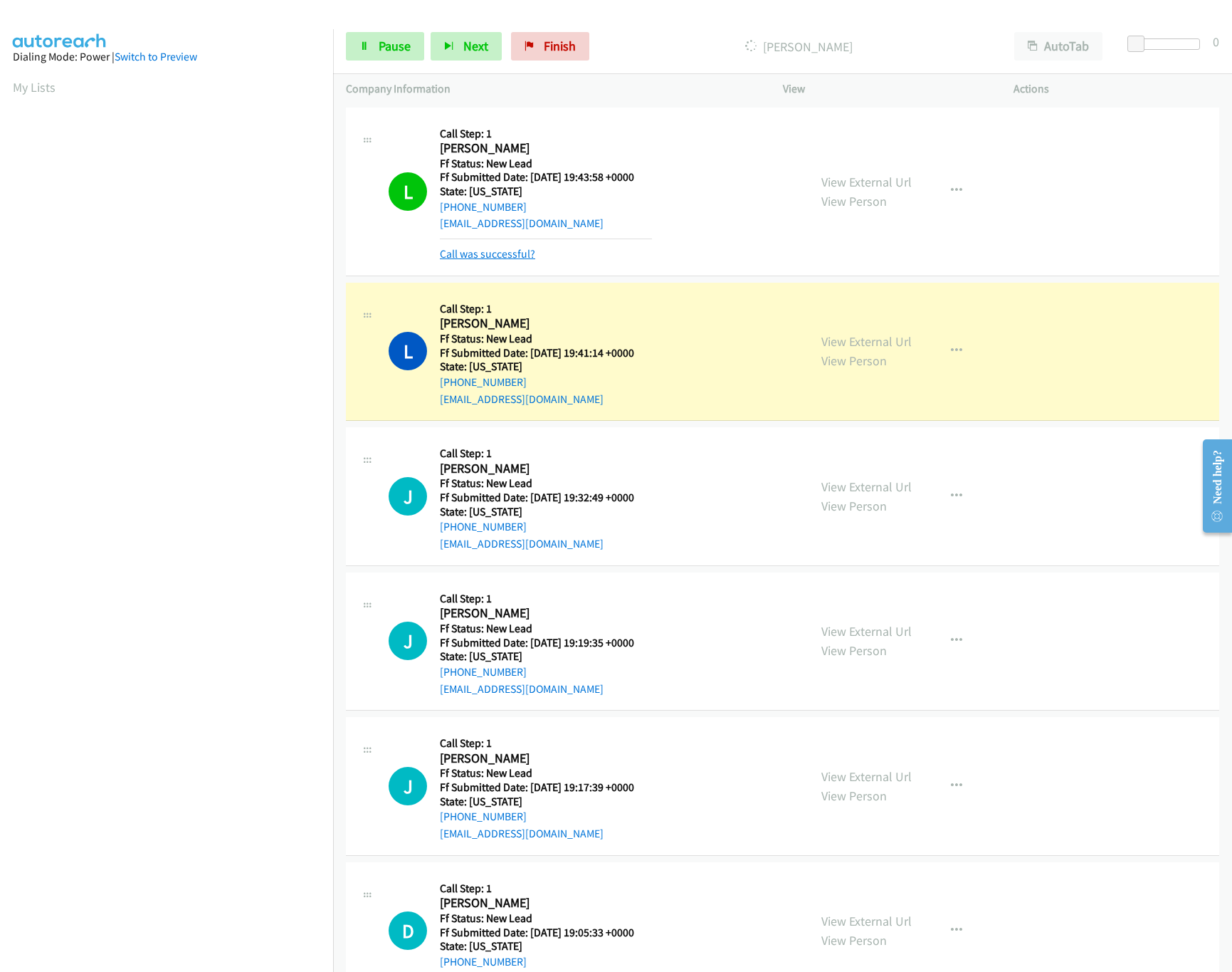
click at [486, 250] on link "Call was successful?" at bounding box center [488, 254] width 96 height 14
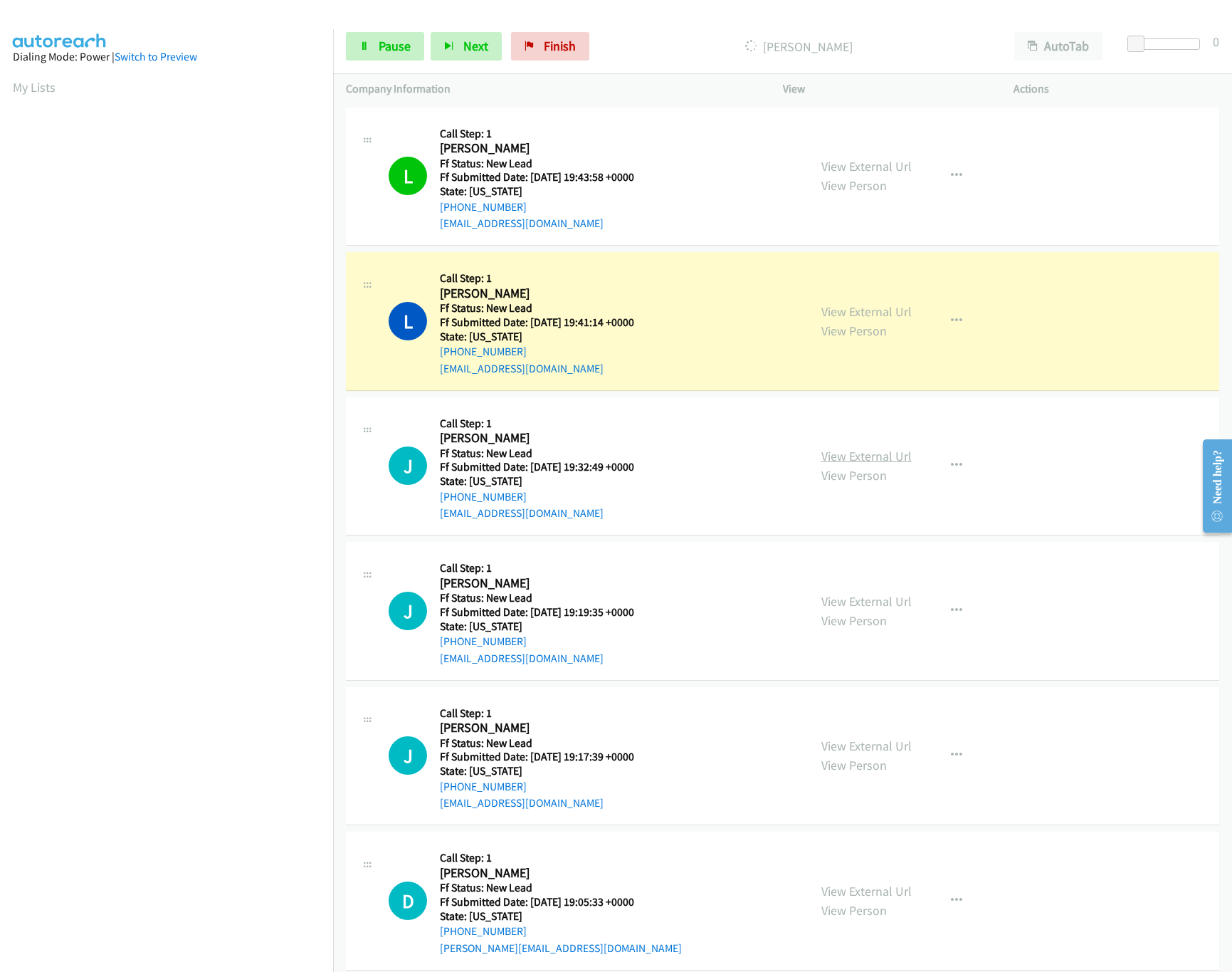
click at [851, 459] on link "View External Url" at bounding box center [867, 455] width 91 height 17
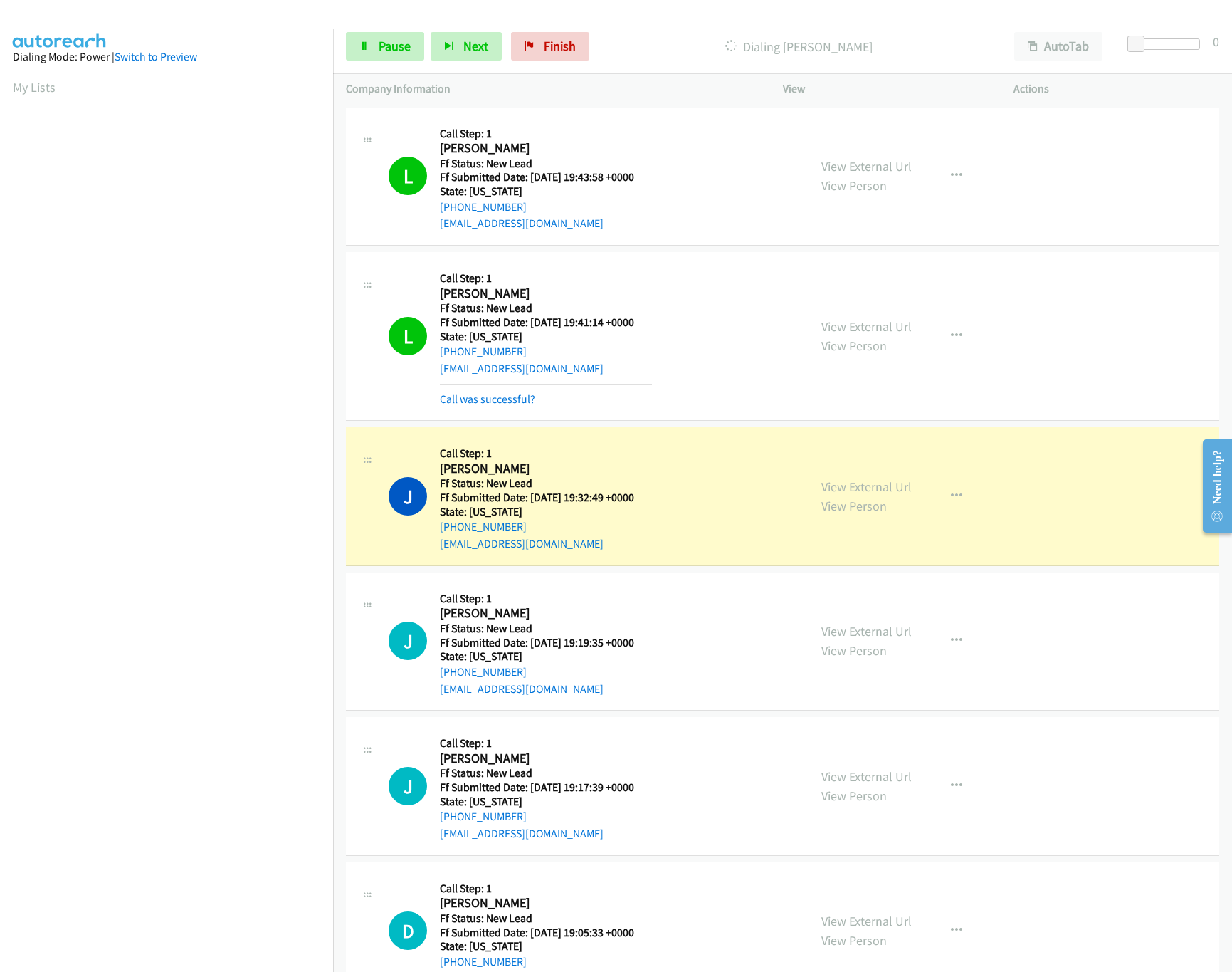
click at [854, 623] on link "View External Url" at bounding box center [867, 631] width 91 height 17
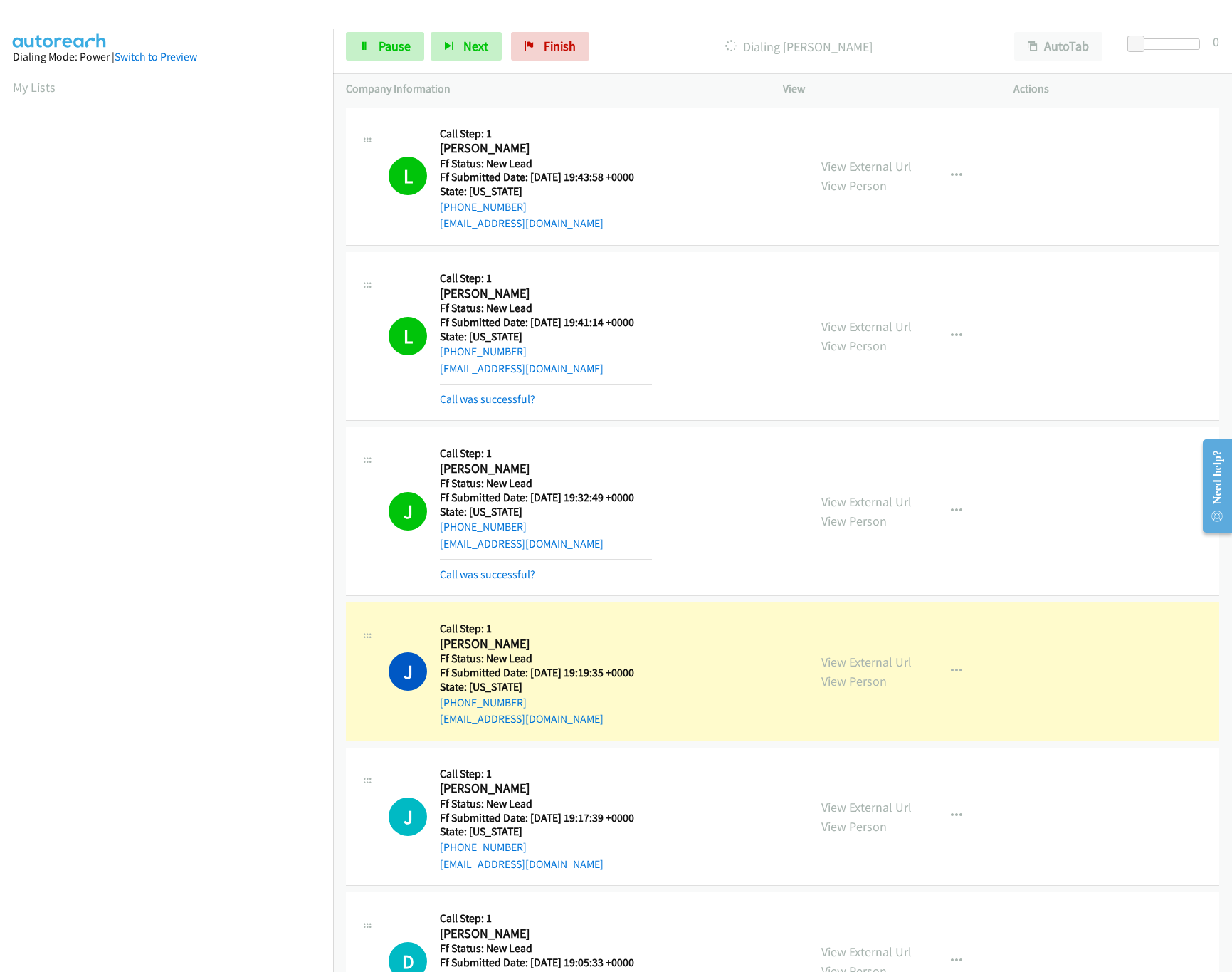
scroll to position [88, 0]
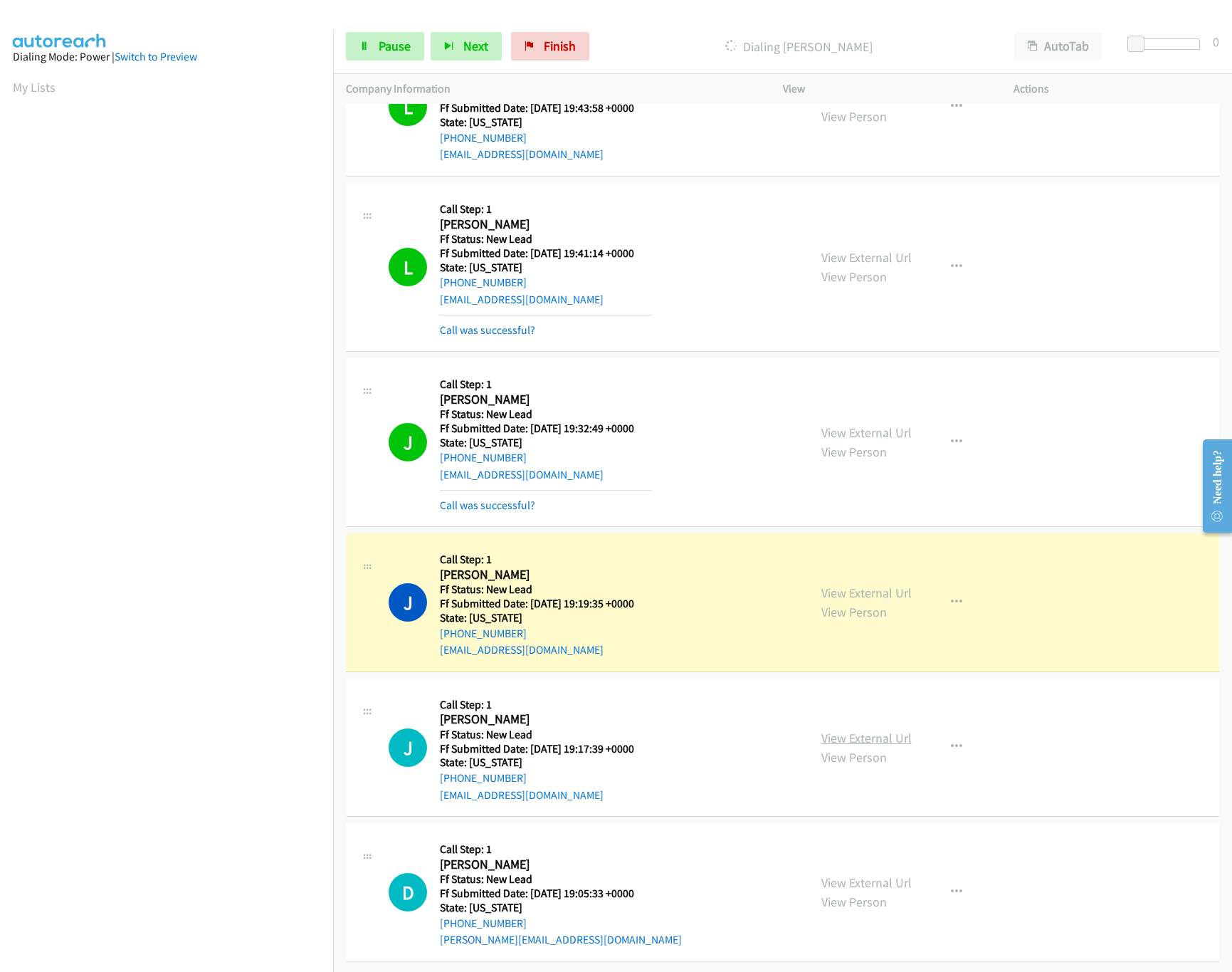
click at [864, 730] on link "View External Url" at bounding box center [867, 738] width 91 height 17
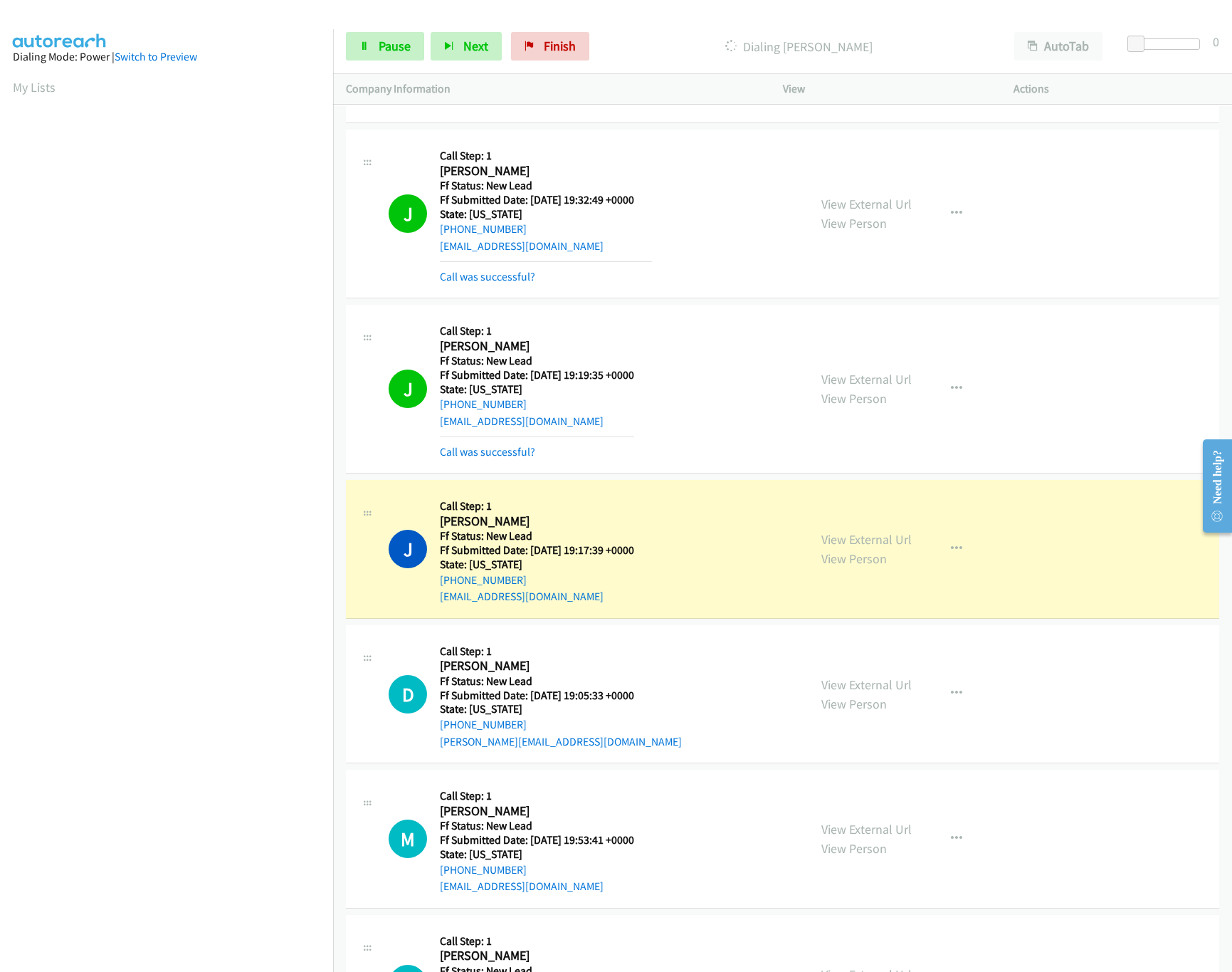
scroll to position [410, 0]
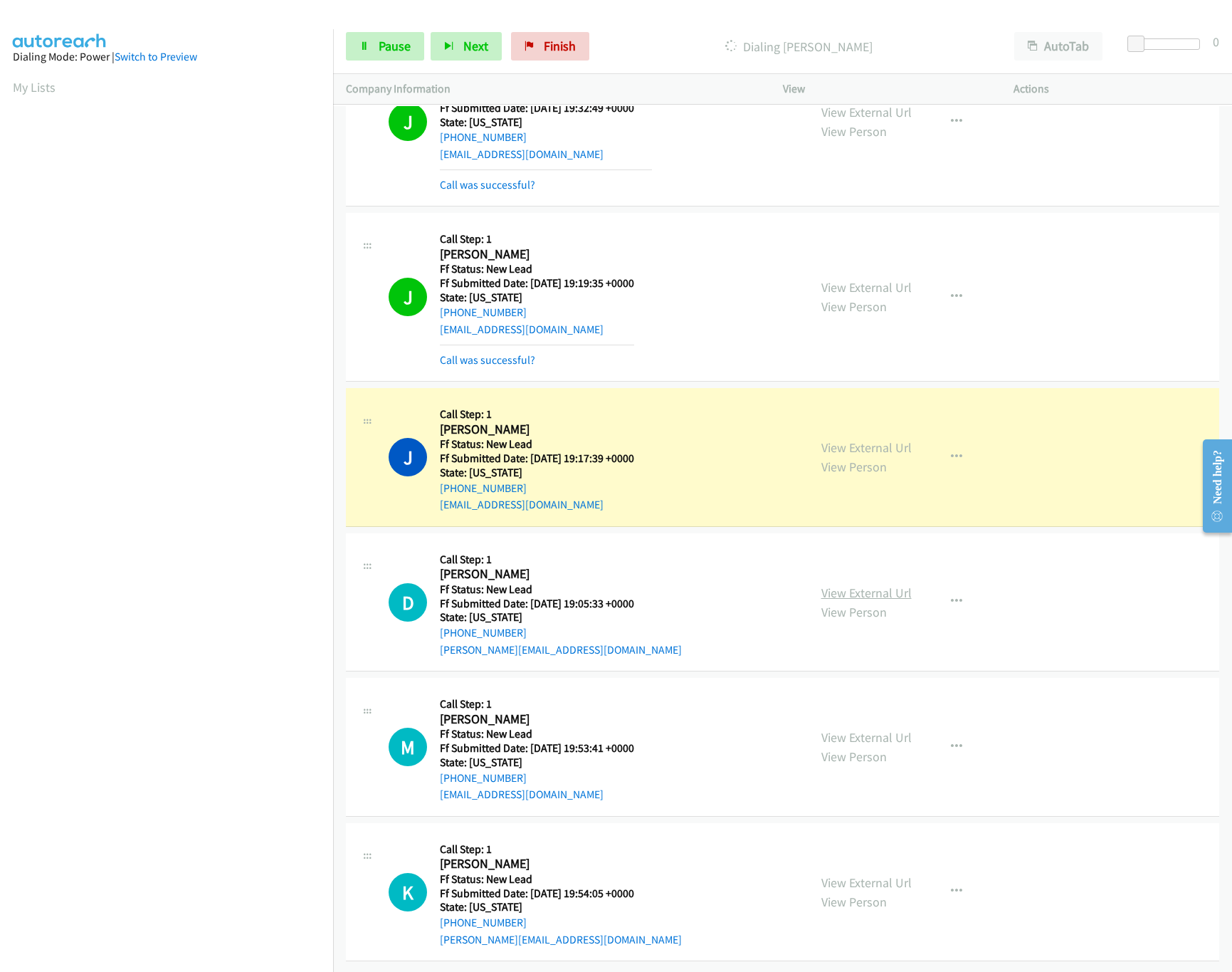
click at [857, 584] on link "View External Url" at bounding box center [867, 592] width 91 height 17
click at [382, 51] on span "Pause" at bounding box center [395, 46] width 32 height 17
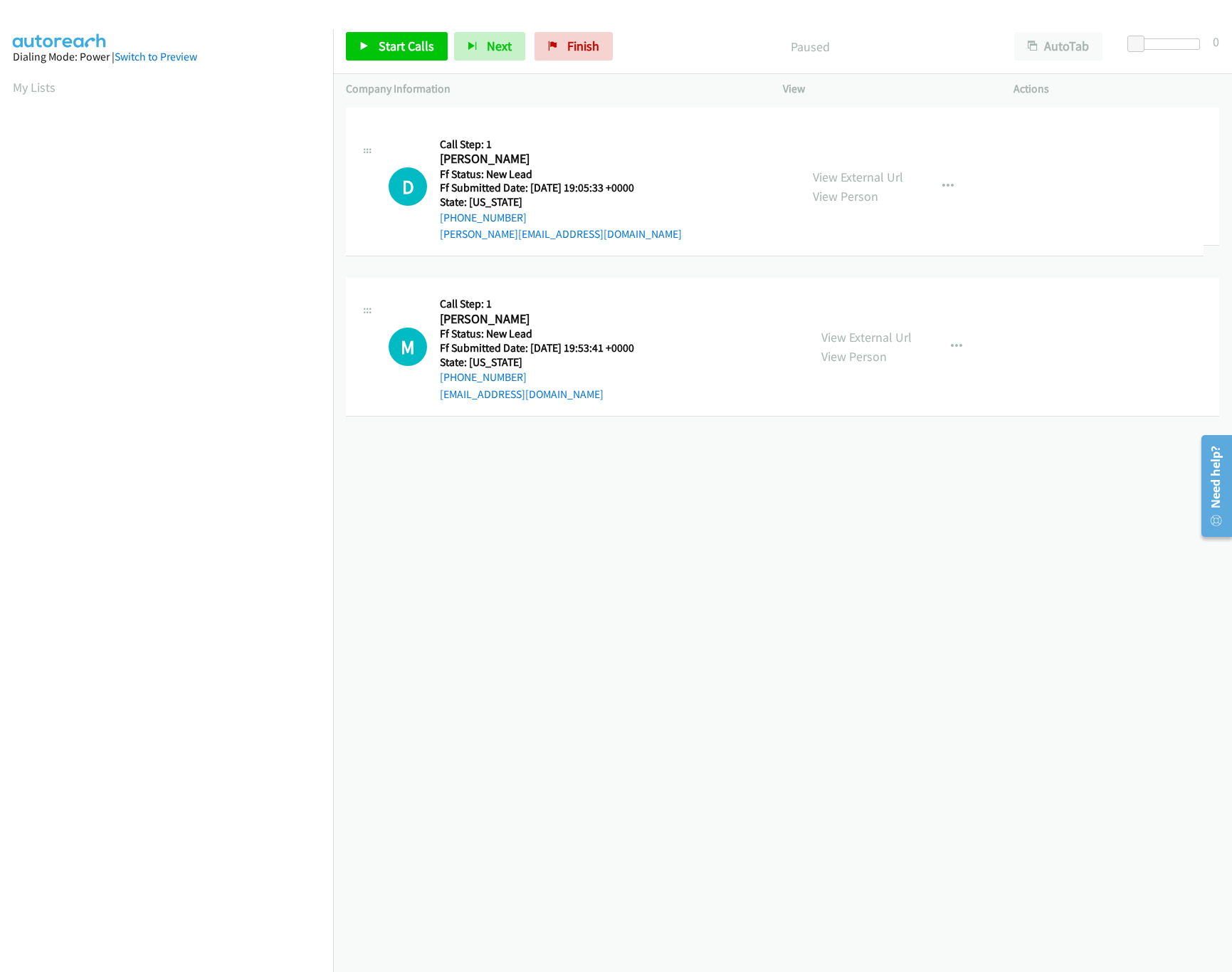
drag, startPoint x: 648, startPoint y: 477, endPoint x: 647, endPoint y: 77, distance: 400.0
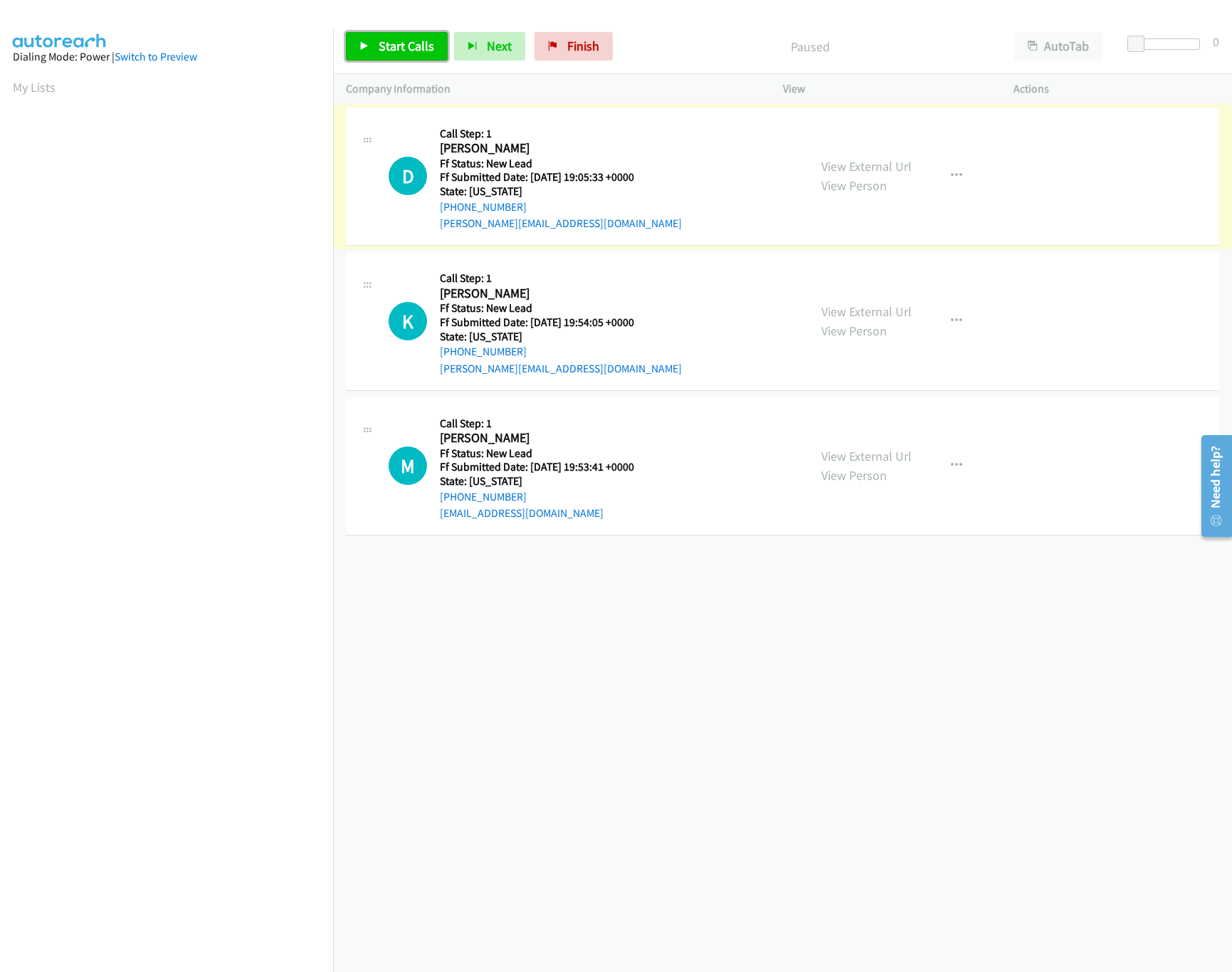
click at [395, 43] on span "Start Calls" at bounding box center [406, 46] width 56 height 17
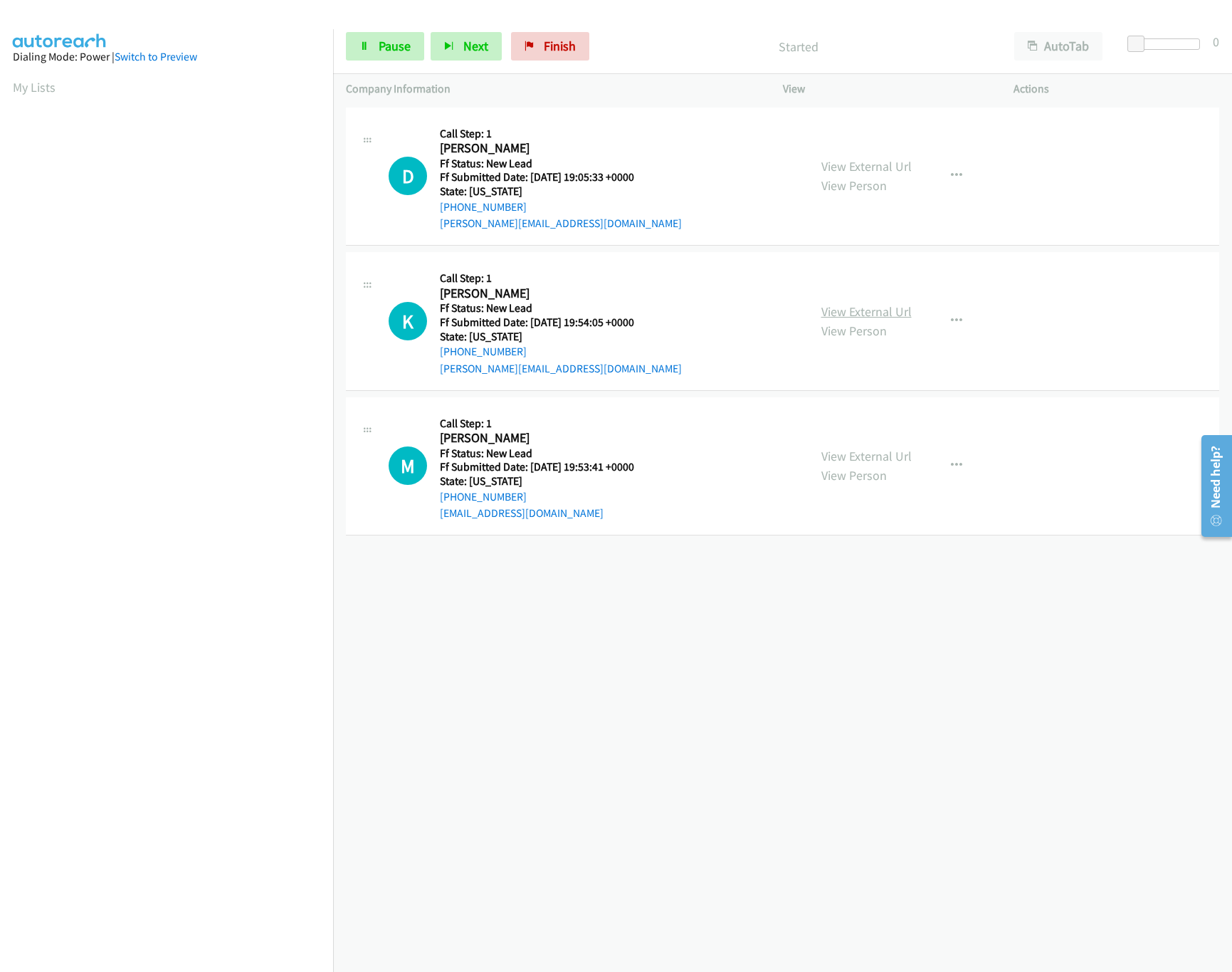
click at [843, 315] on link "View External Url" at bounding box center [867, 311] width 91 height 17
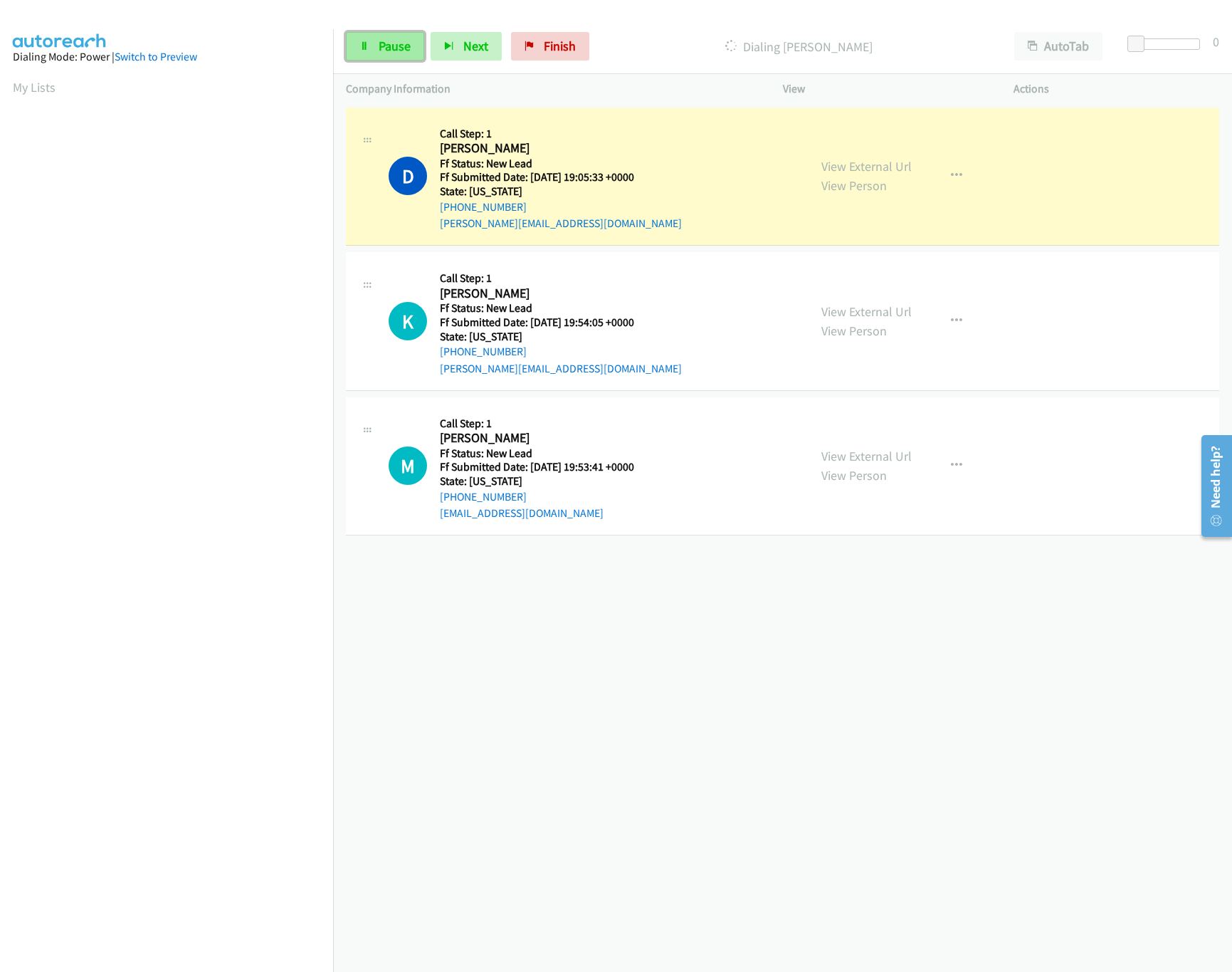
click at [382, 59] on link "Pause" at bounding box center [385, 46] width 78 height 28
click at [709, 740] on div "+1 415-964-1034 Call failed - Please reload the list and try again The Callbar …" at bounding box center [783, 537] width 899 height 867
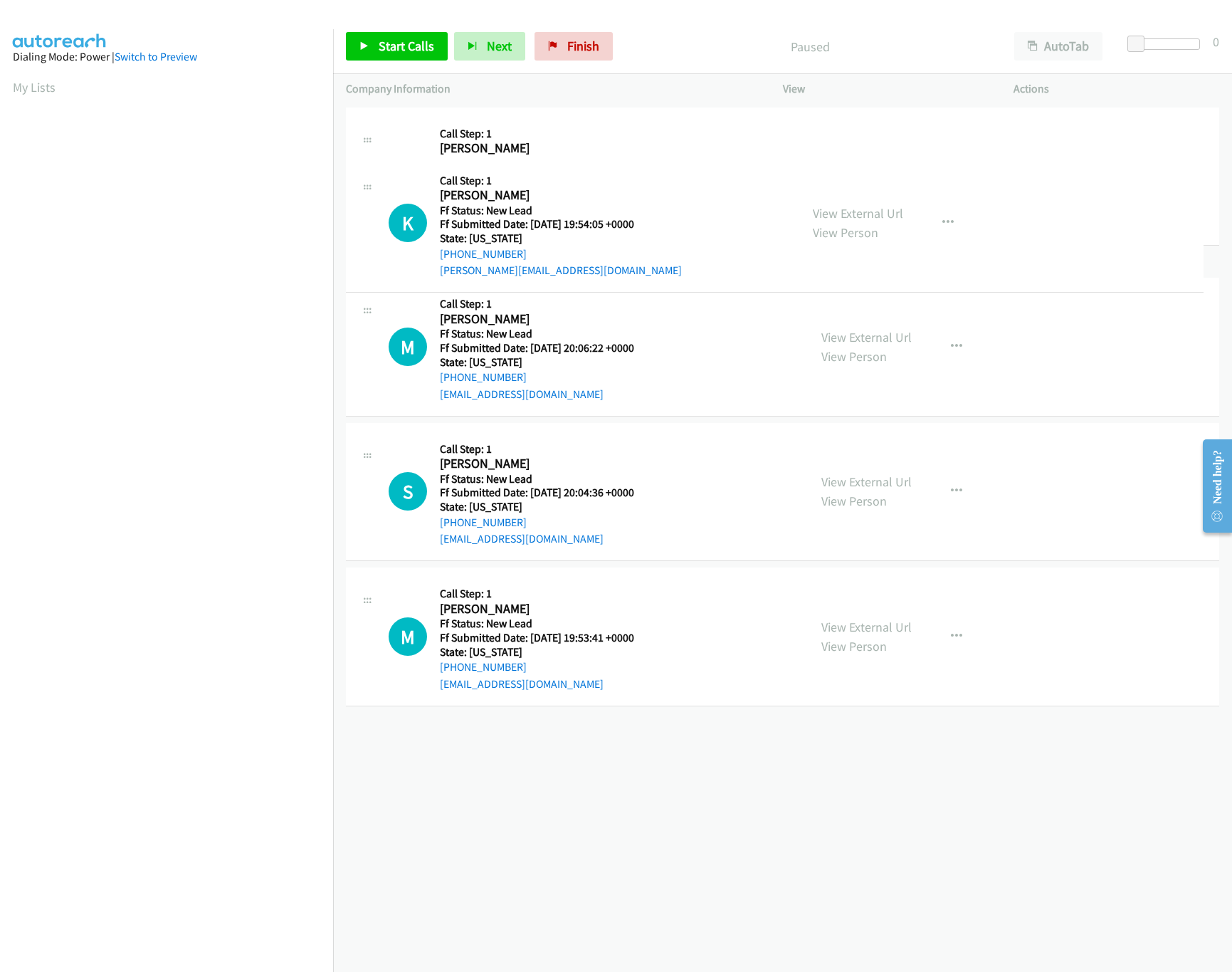
drag, startPoint x: 635, startPoint y: 619, endPoint x: 658, endPoint y: 156, distance: 463.6
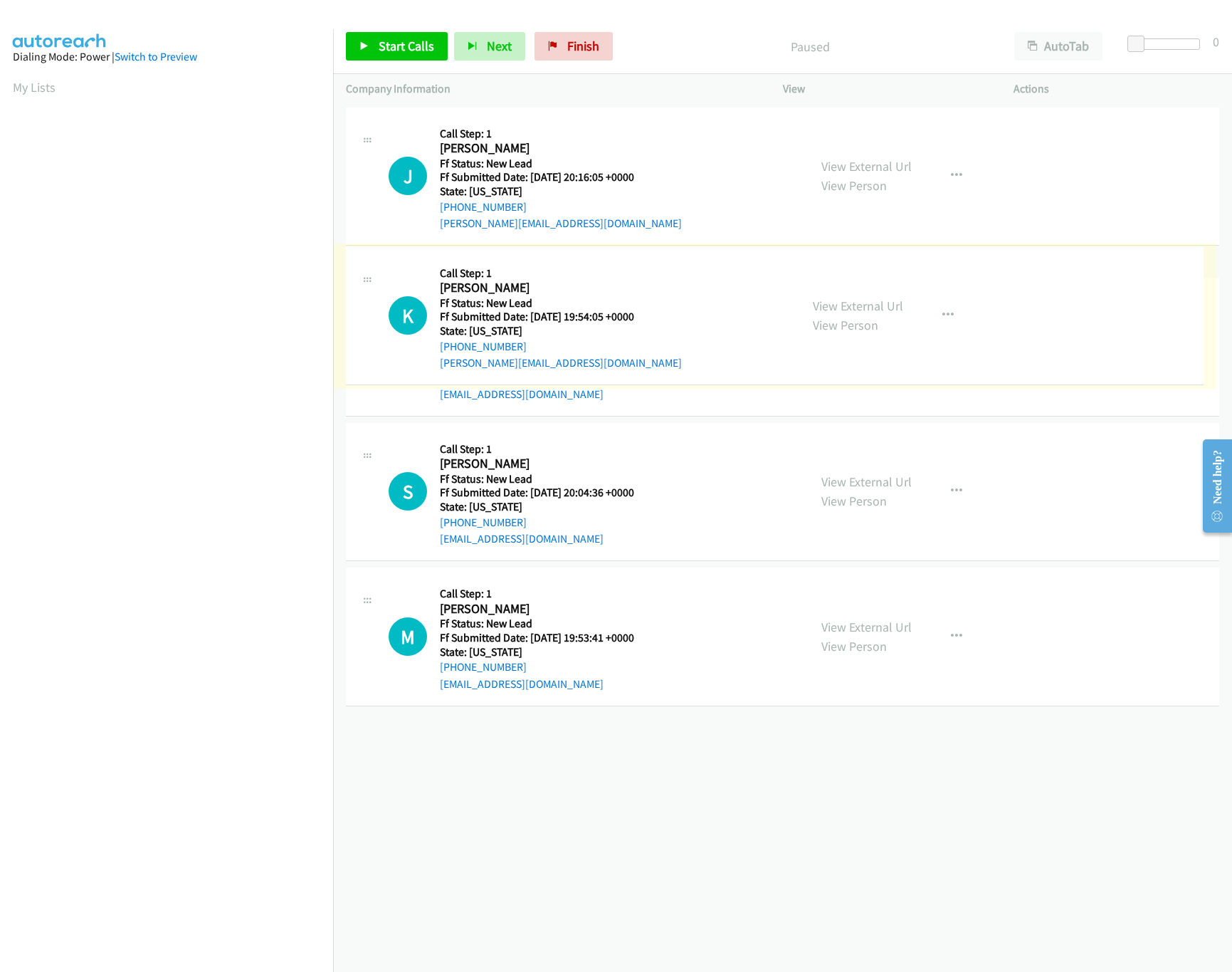
drag, startPoint x: 617, startPoint y: 318, endPoint x: 639, endPoint y: 64, distance: 255.0
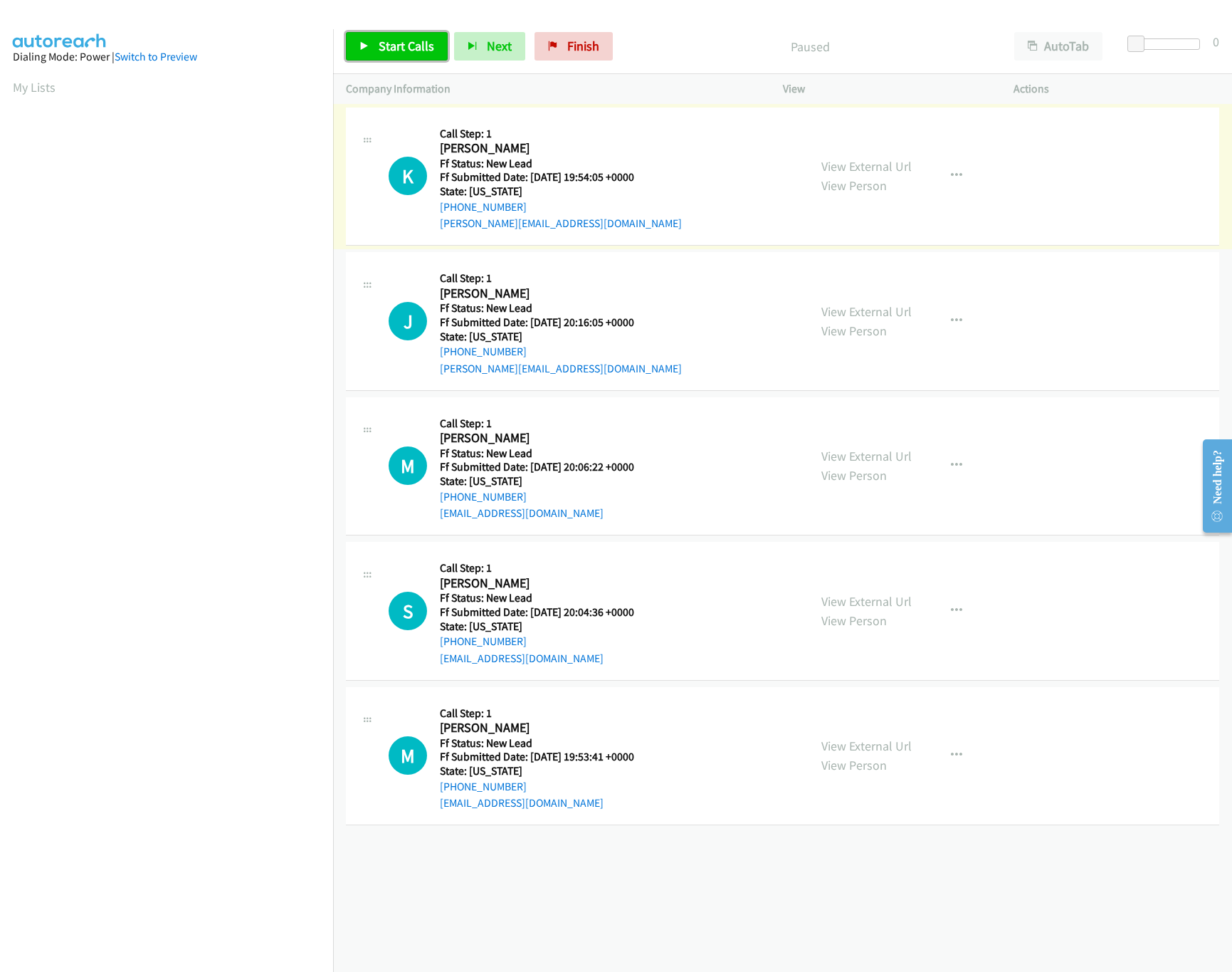
click at [382, 46] on span "Start Calls" at bounding box center [406, 46] width 56 height 17
click at [851, 308] on link "View External Url" at bounding box center [867, 311] width 91 height 17
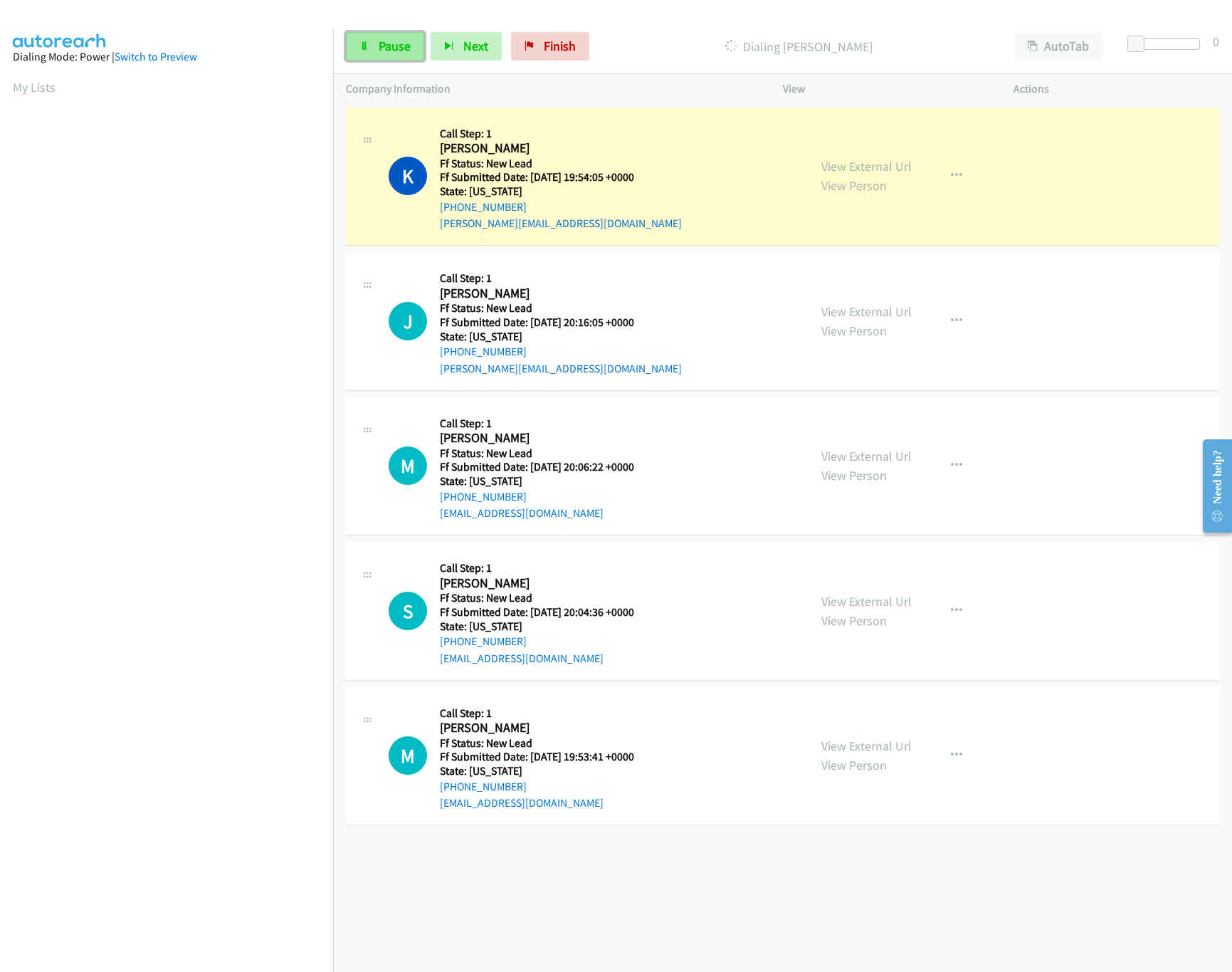
click at [402, 41] on span "Pause" at bounding box center [395, 46] width 32 height 17
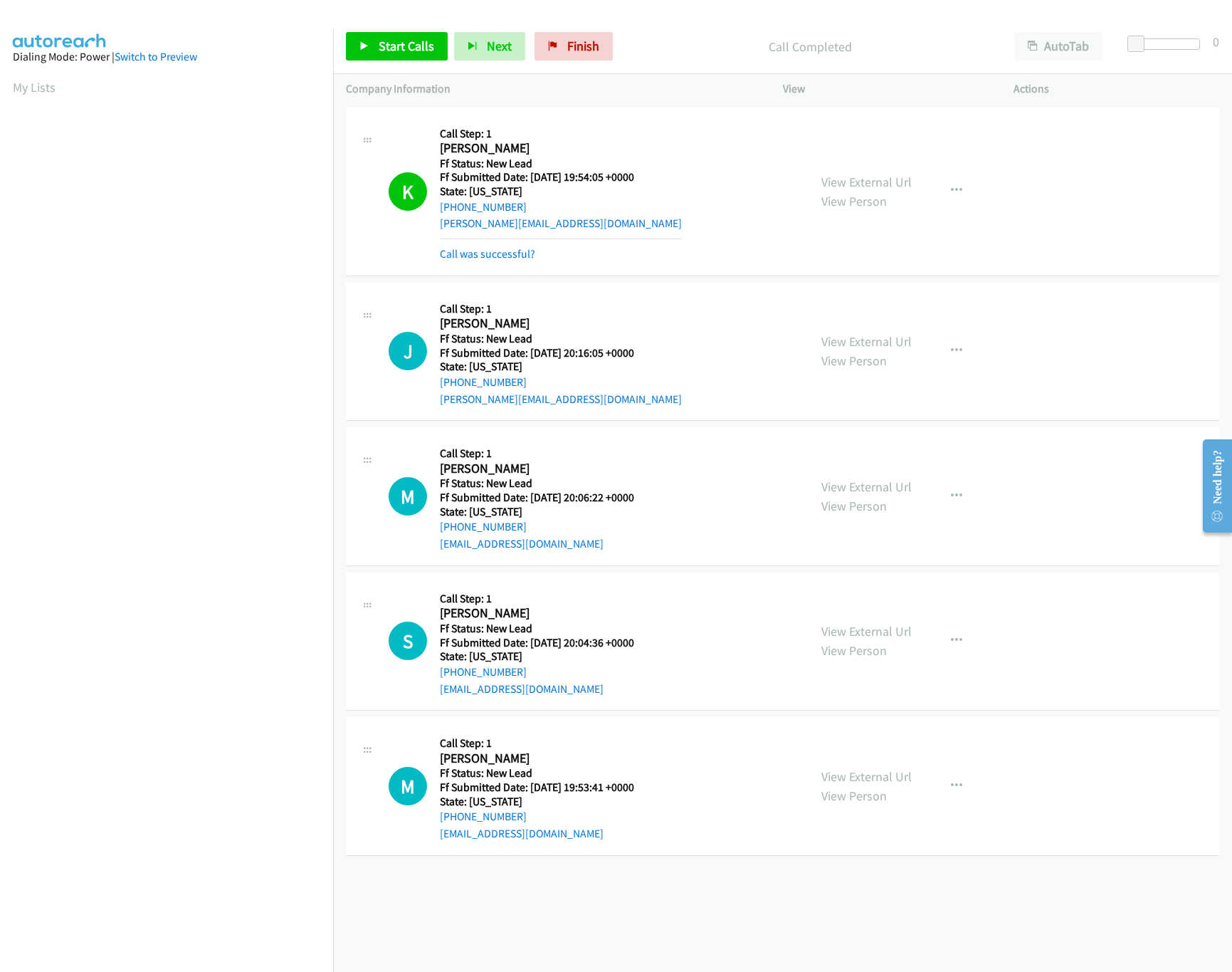
click at [518, 906] on div "+1 415-964-1034 Call failed - Please reload the list and try again The Callbar …" at bounding box center [783, 537] width 899 height 867
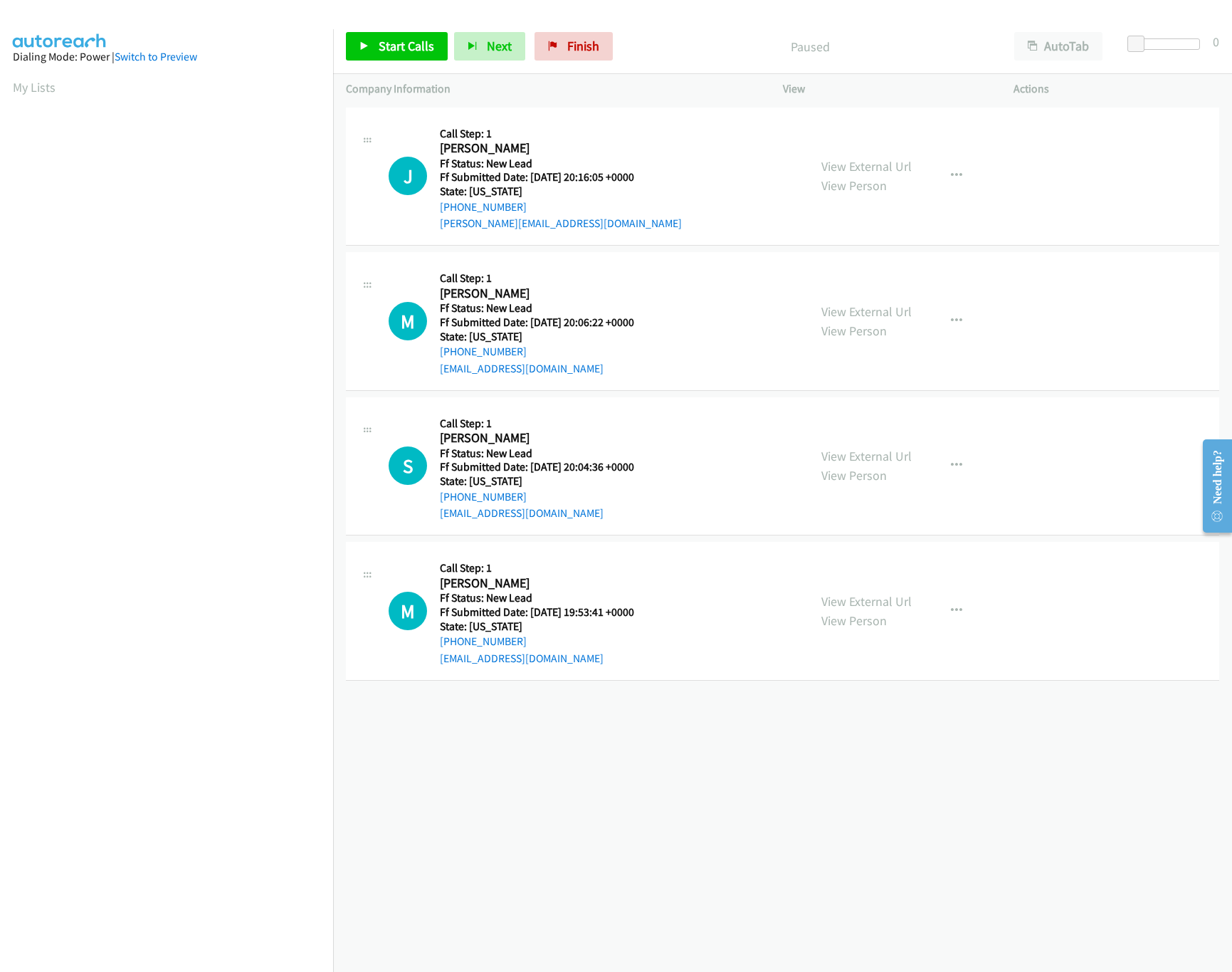
click at [788, 749] on div "[PHONE_NUMBER] Call failed - Please reload the list and try again The Callbar F…" at bounding box center [783, 537] width 899 height 867
click at [773, 927] on div "+1 415-964-1034 Call failed - Please reload the list and try again The Callbar …" at bounding box center [783, 537] width 899 height 867
drag, startPoint x: 586, startPoint y: 54, endPoint x: 694, endPoint y: 70, distance: 109.2
click at [586, 54] on span "Finish" at bounding box center [583, 46] width 32 height 17
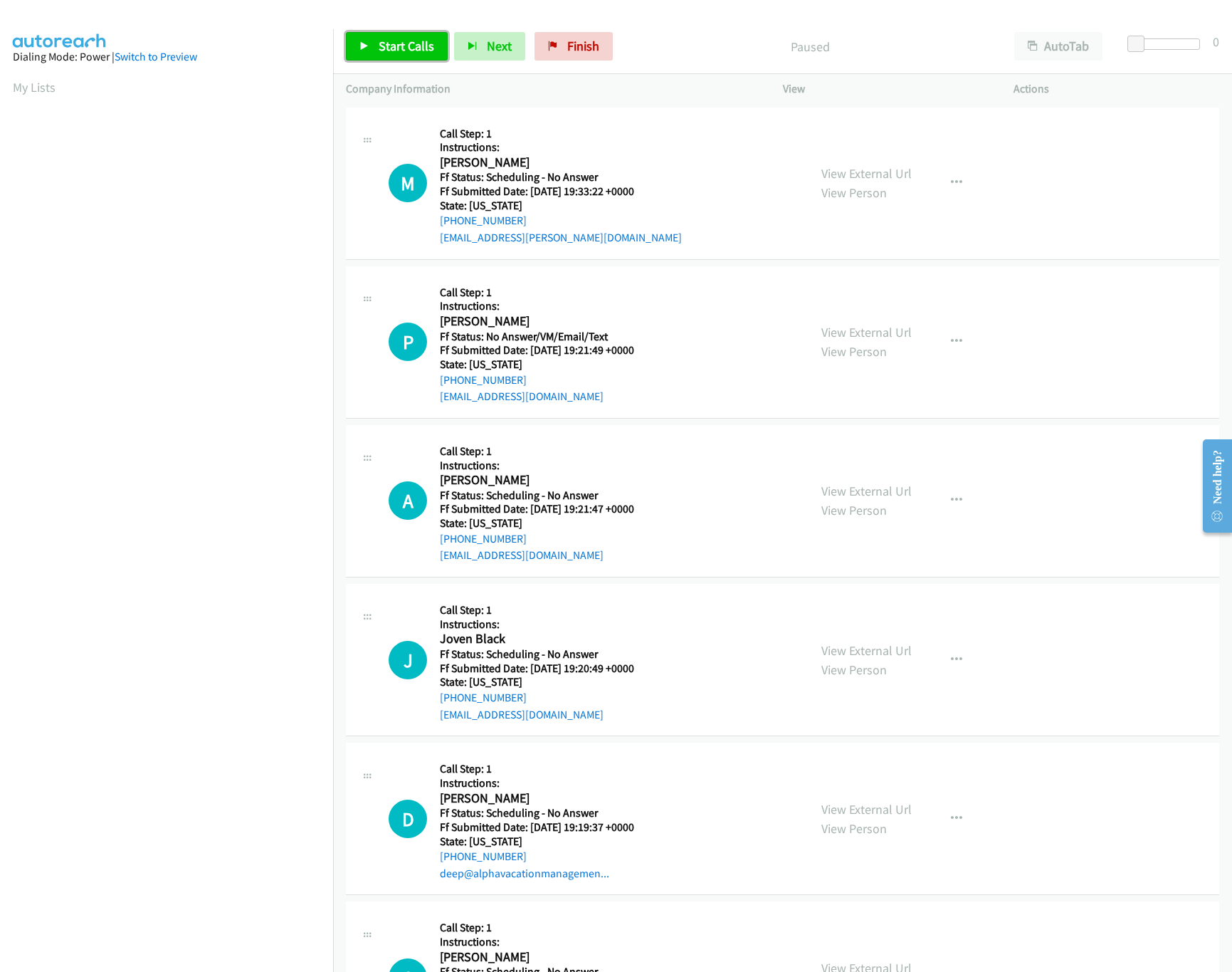
click at [410, 48] on span "Start Calls" at bounding box center [406, 46] width 56 height 17
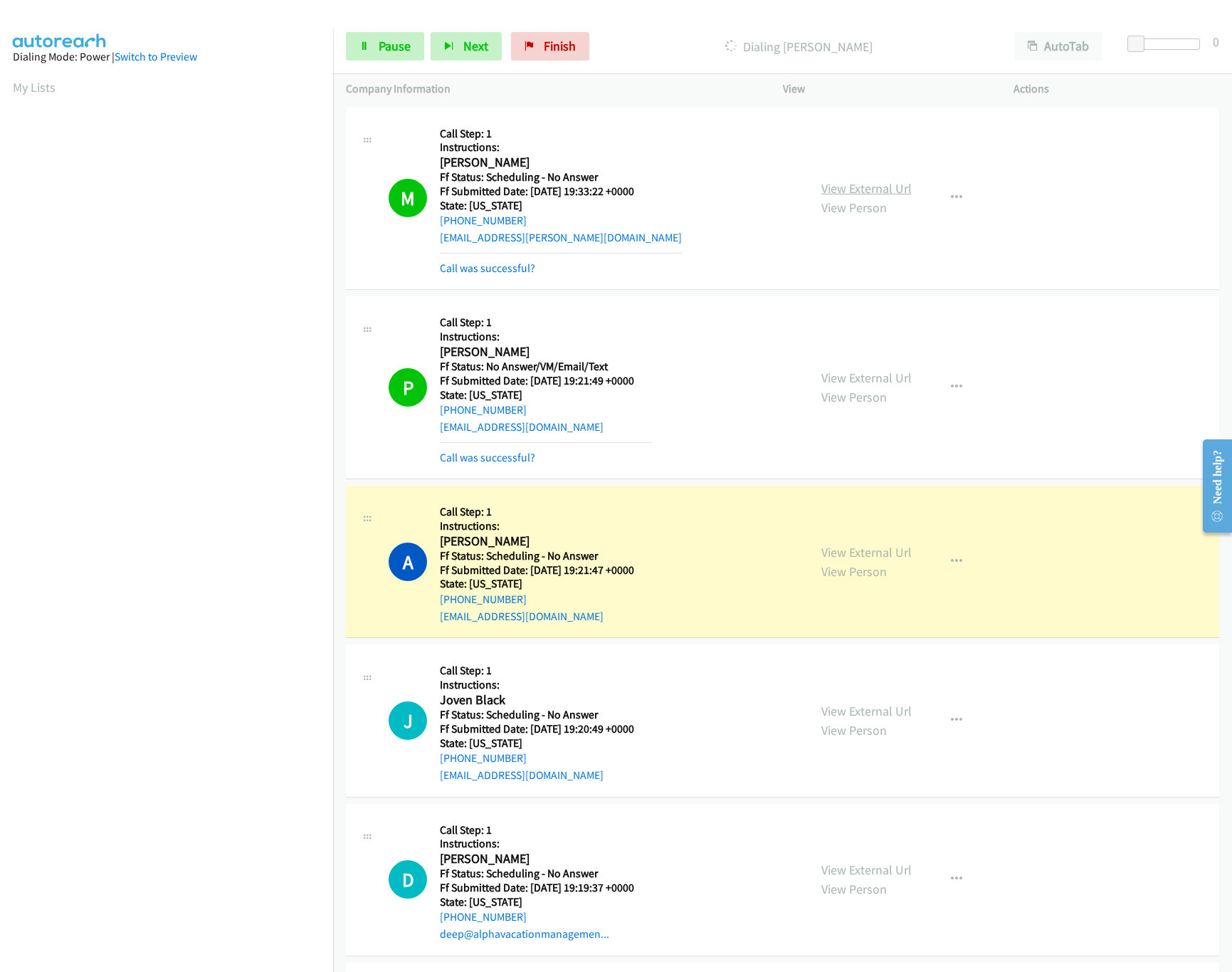
click at [859, 192] on link "View External Url" at bounding box center [867, 188] width 91 height 17
click at [891, 379] on link "View External Url" at bounding box center [867, 377] width 91 height 17
click at [886, 549] on link "View External Url" at bounding box center [867, 552] width 91 height 17
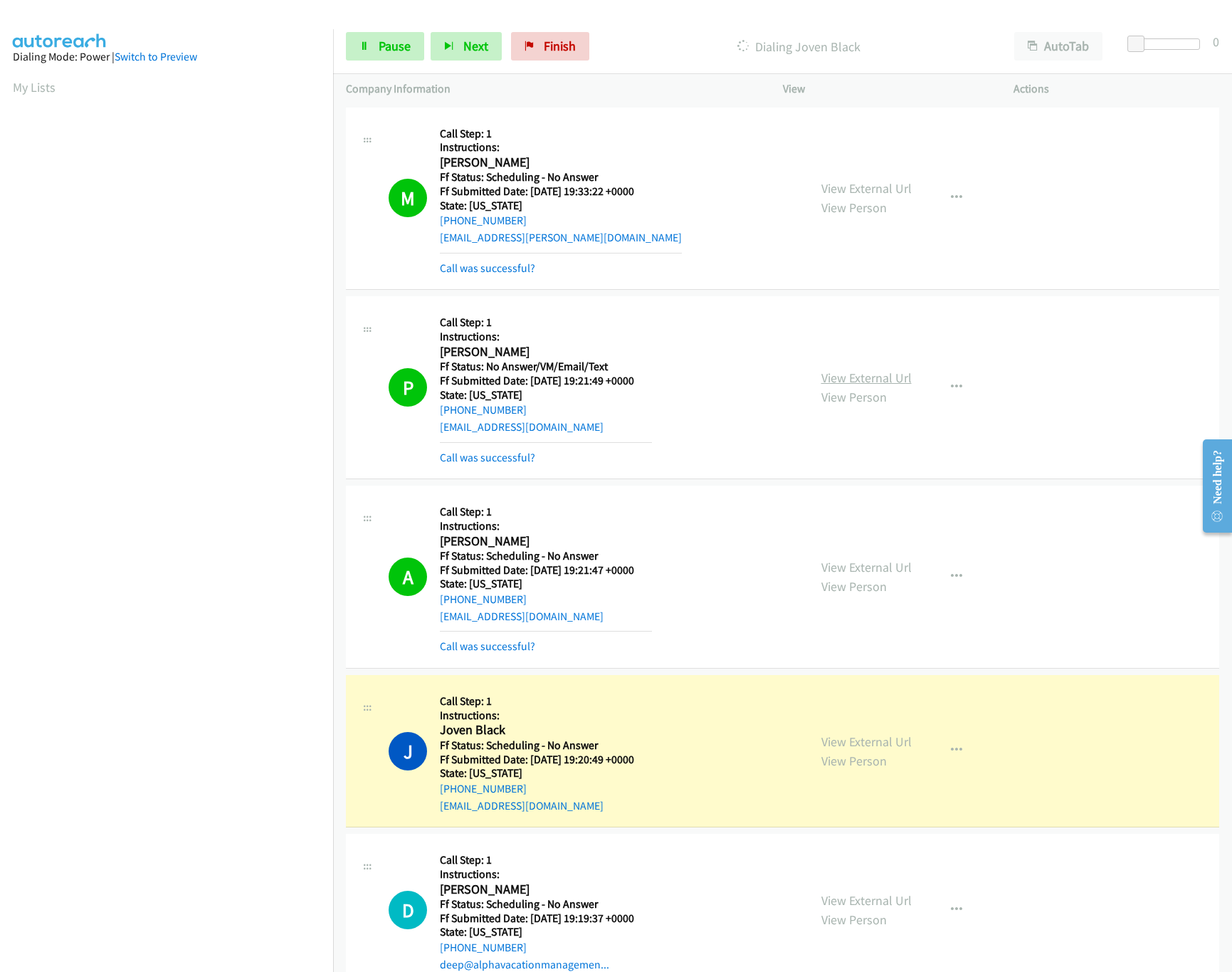
click at [840, 378] on link "View External Url" at bounding box center [867, 377] width 91 height 17
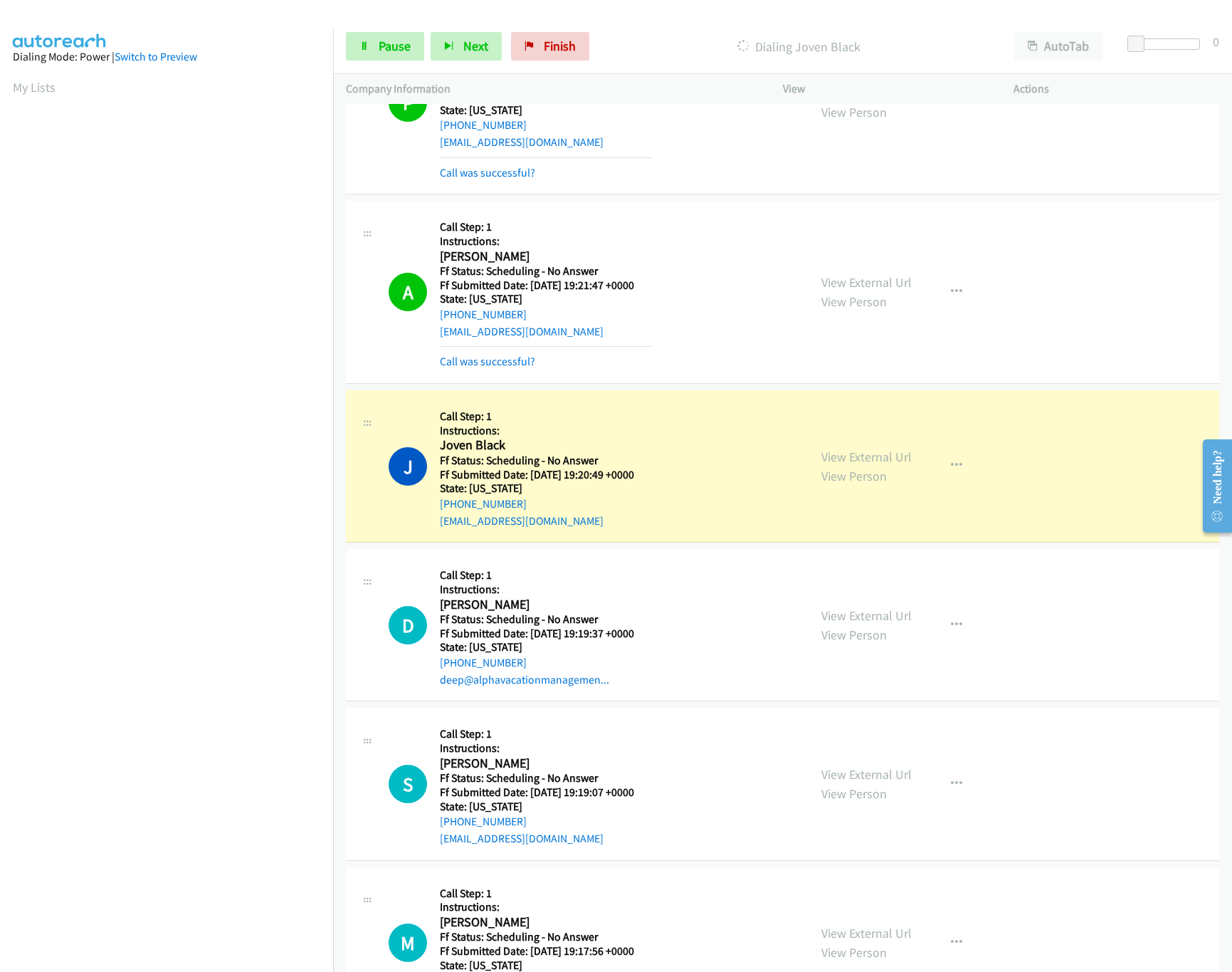
scroll to position [427, 0]
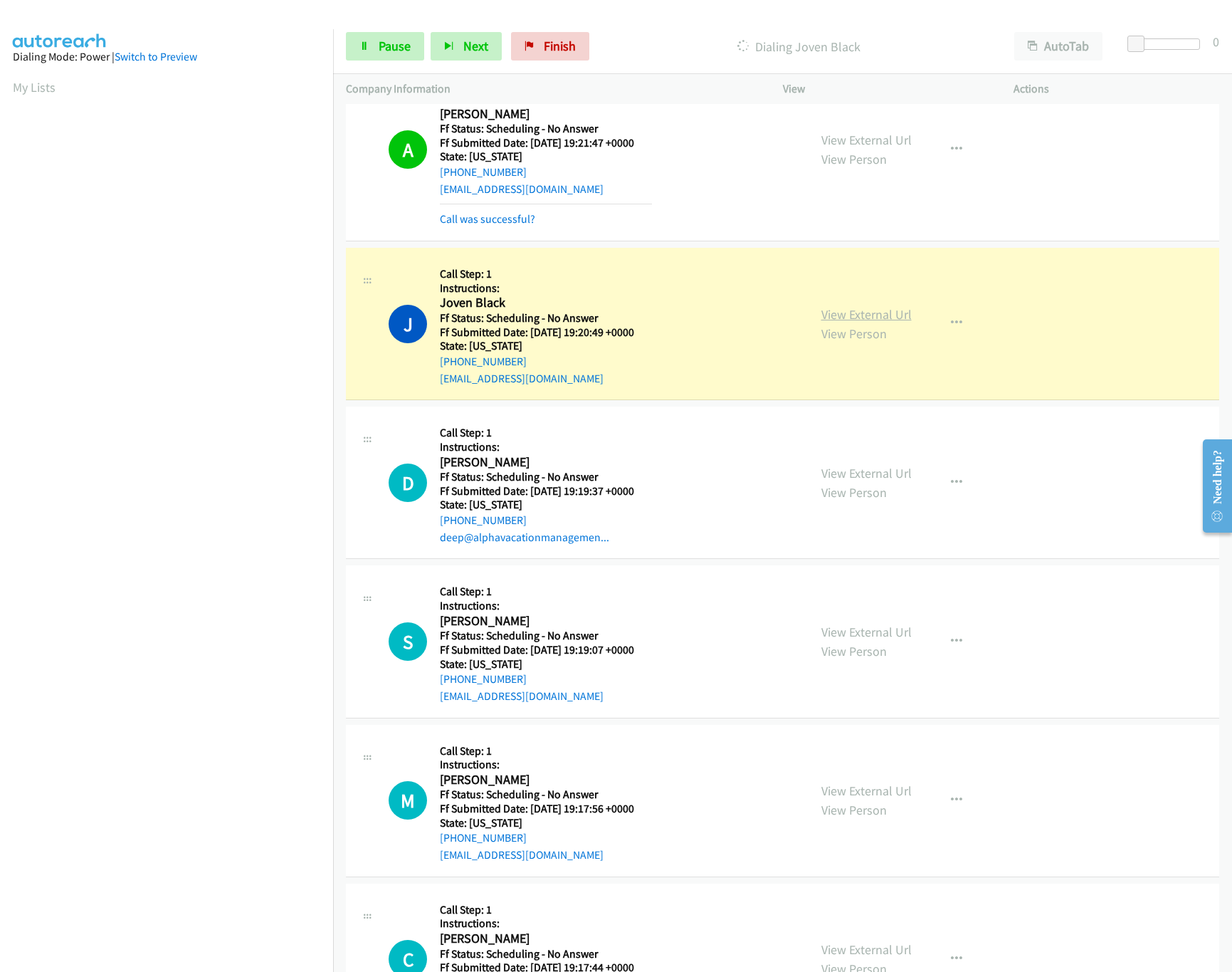
click at [872, 317] on link "View External Url" at bounding box center [867, 314] width 91 height 17
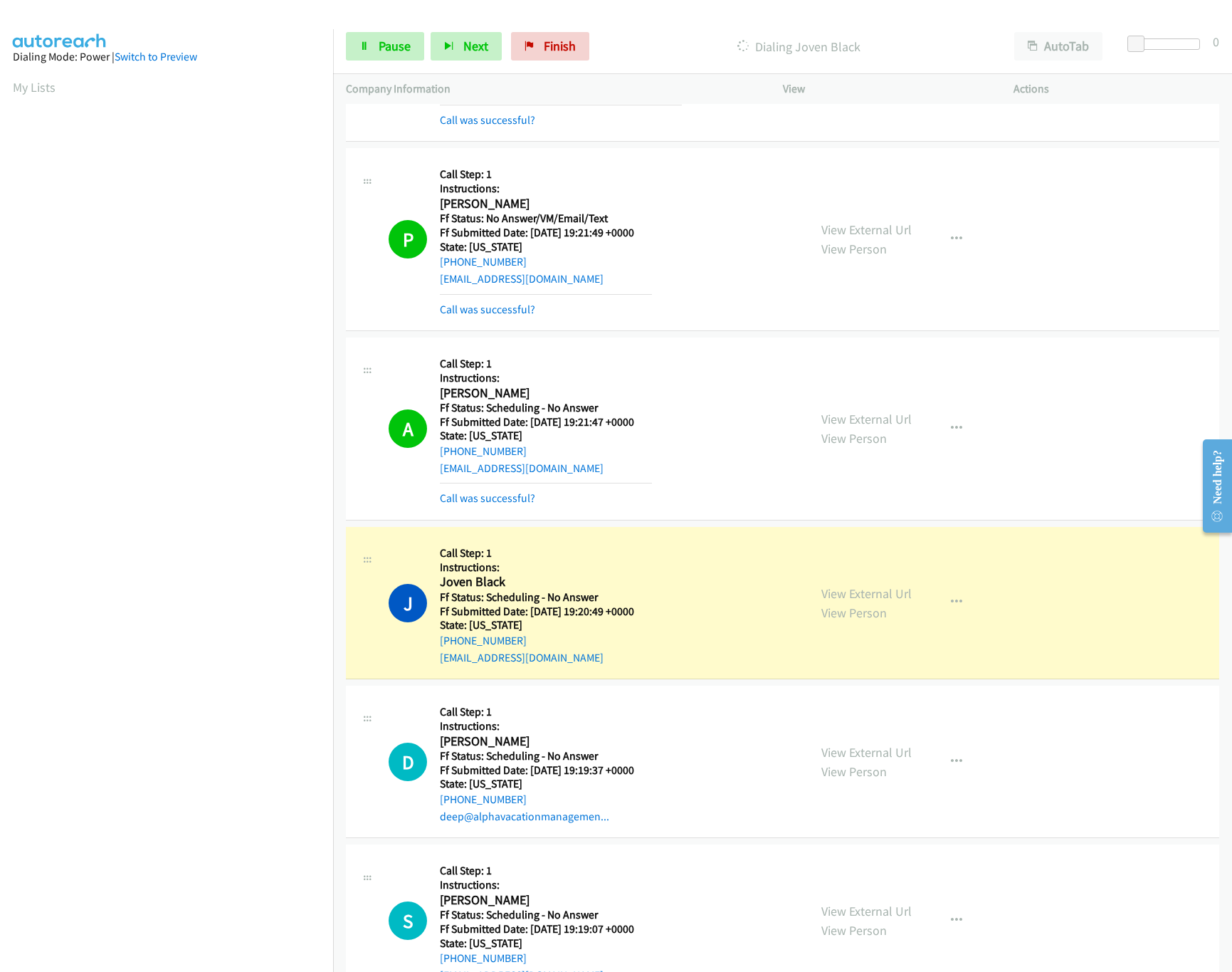
scroll to position [0, 0]
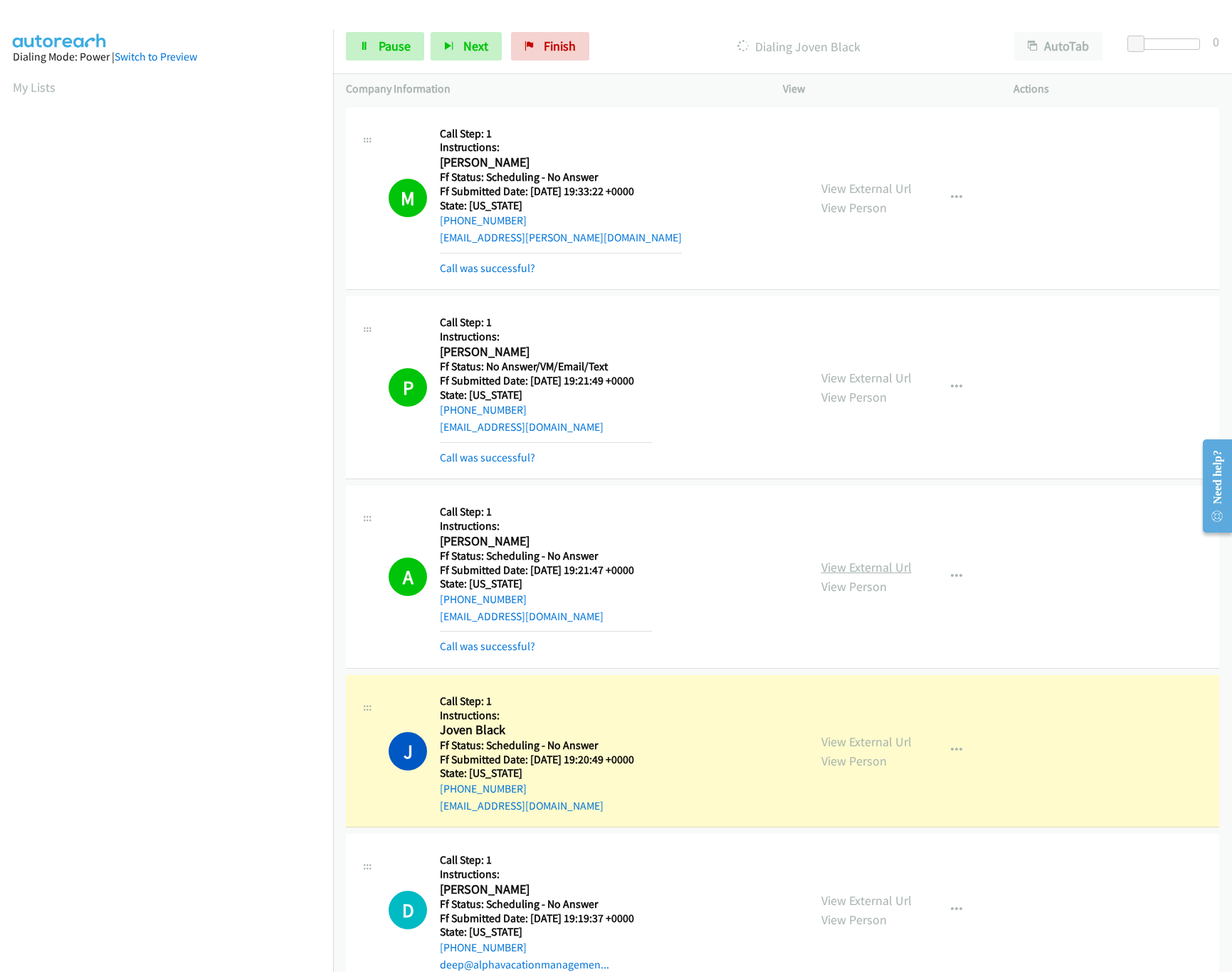
click at [835, 568] on link "View External Url" at bounding box center [867, 567] width 91 height 17
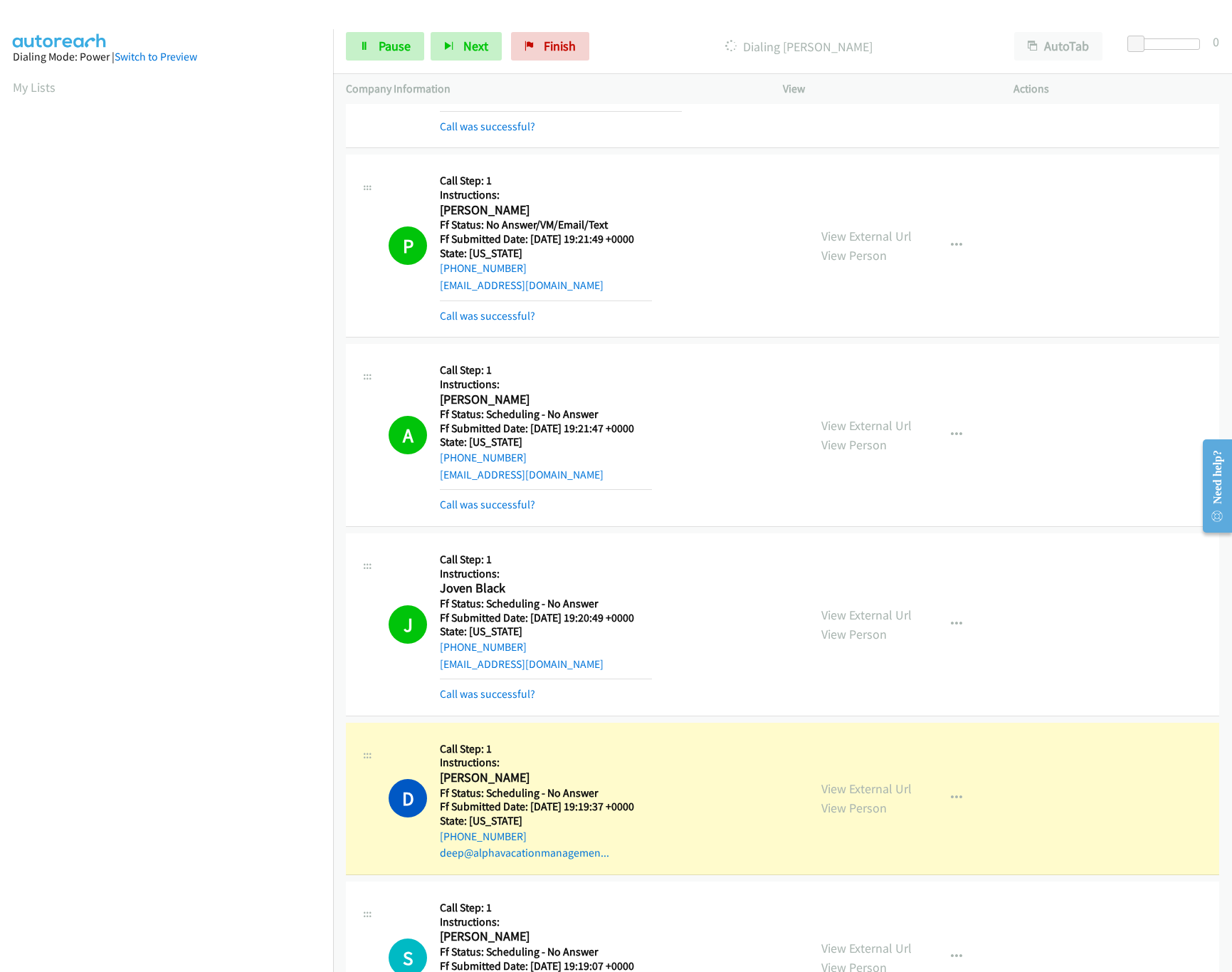
scroll to position [712, 0]
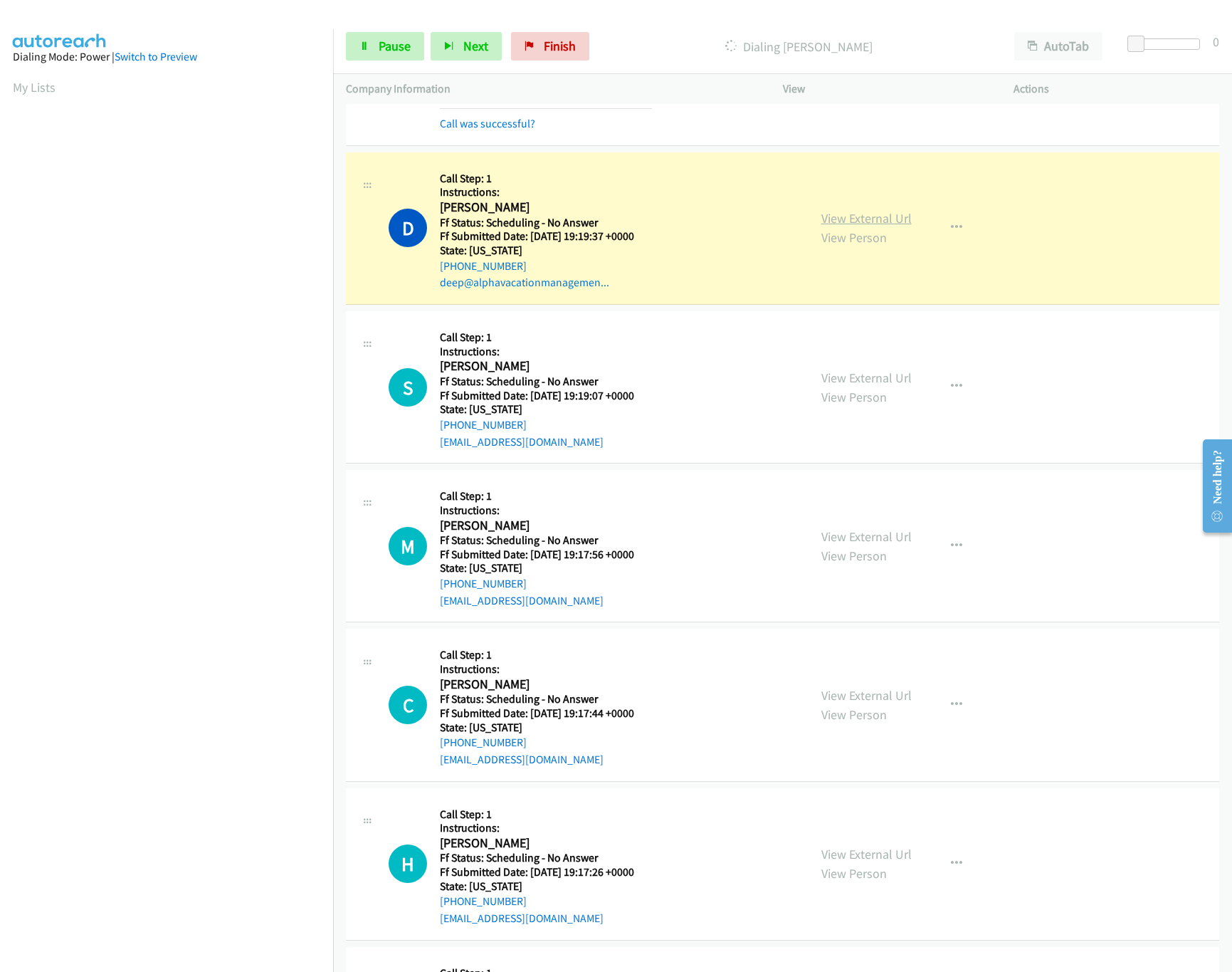
click at [874, 223] on link "View External Url" at bounding box center [867, 218] width 91 height 17
click at [398, 46] on span "Pause" at bounding box center [395, 46] width 32 height 17
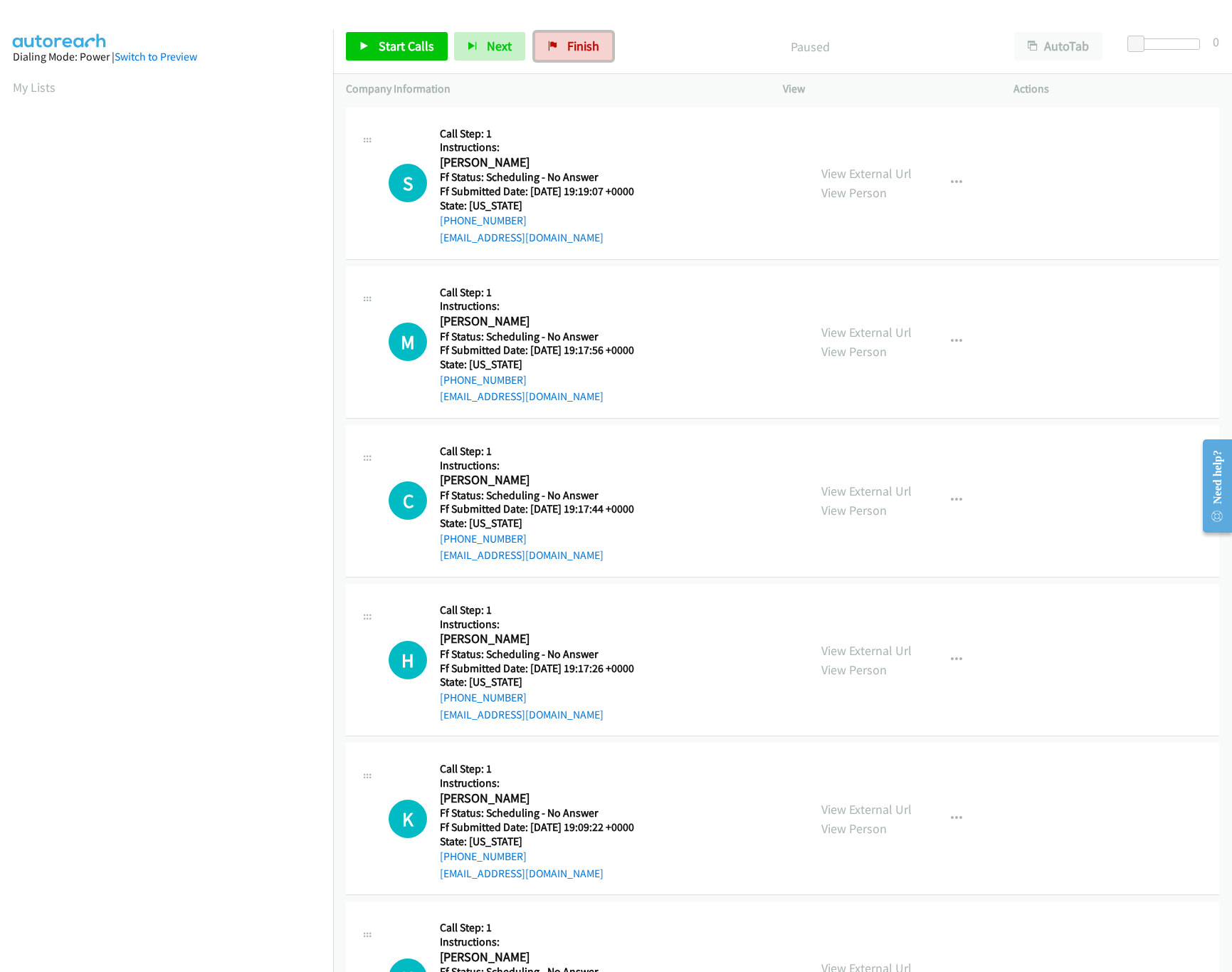
drag, startPoint x: 601, startPoint y: 46, endPoint x: 691, endPoint y: 64, distance: 91.8
click at [599, 46] on link "Finish" at bounding box center [574, 46] width 78 height 28
click at [691, 64] on div "Start Calls Pause Next Finish Paused AutoTab AutoTab 0" at bounding box center [783, 47] width 899 height 55
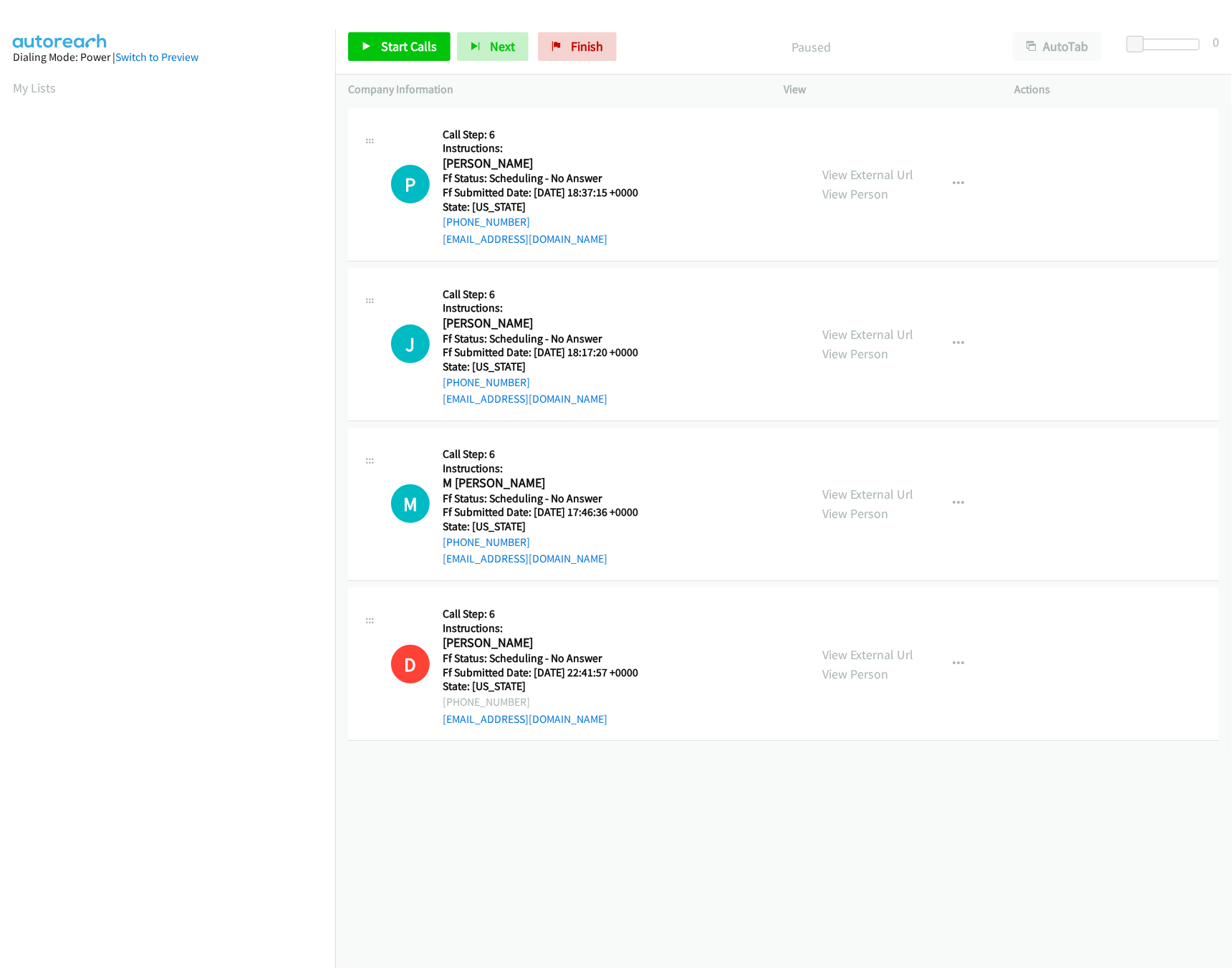
click at [426, 65] on div "Start Calls Pause Next Finish Paused AutoTab AutoTab 0" at bounding box center [784, 47] width 897 height 55
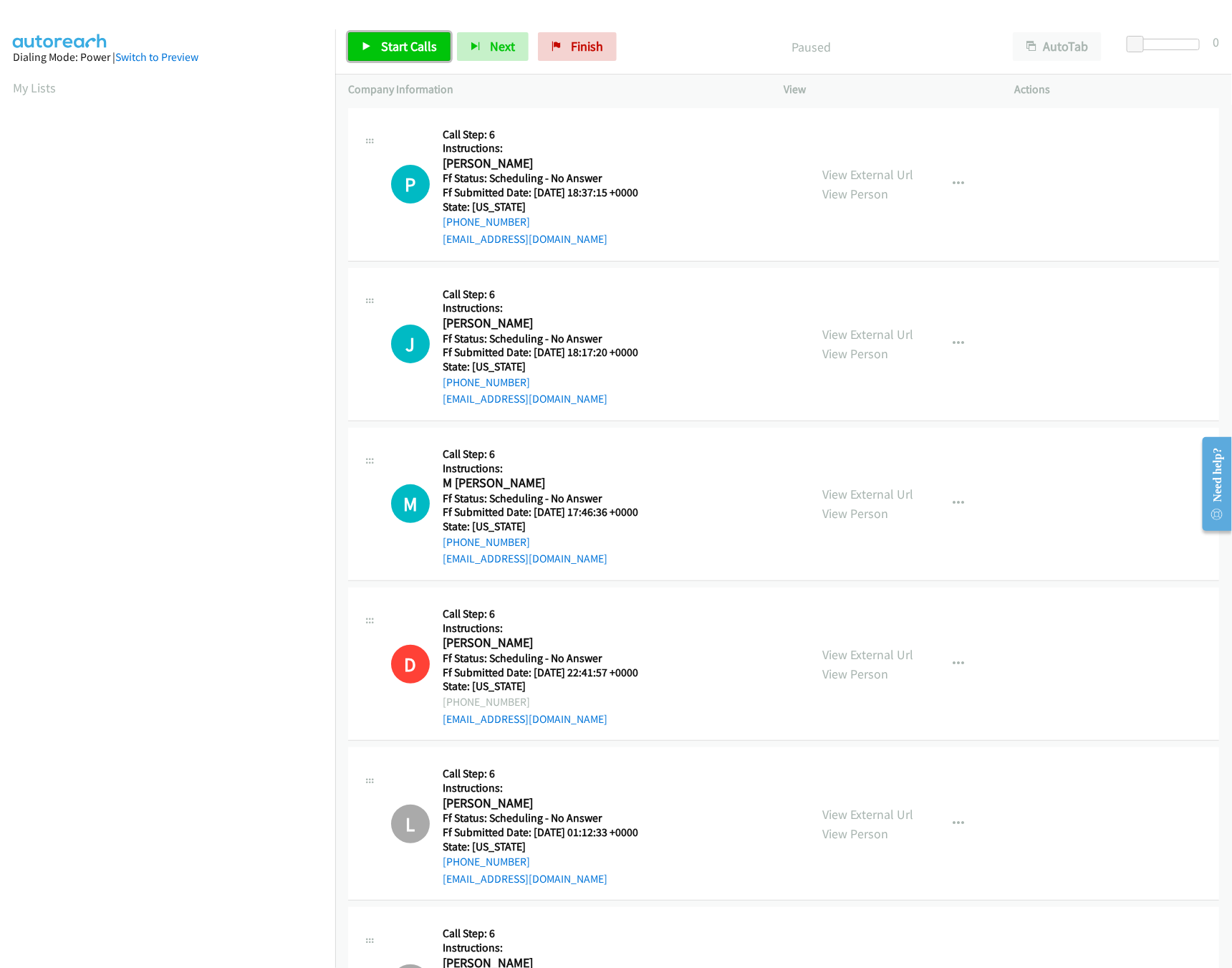
click at [424, 36] on link "Start Calls" at bounding box center [399, 46] width 102 height 29
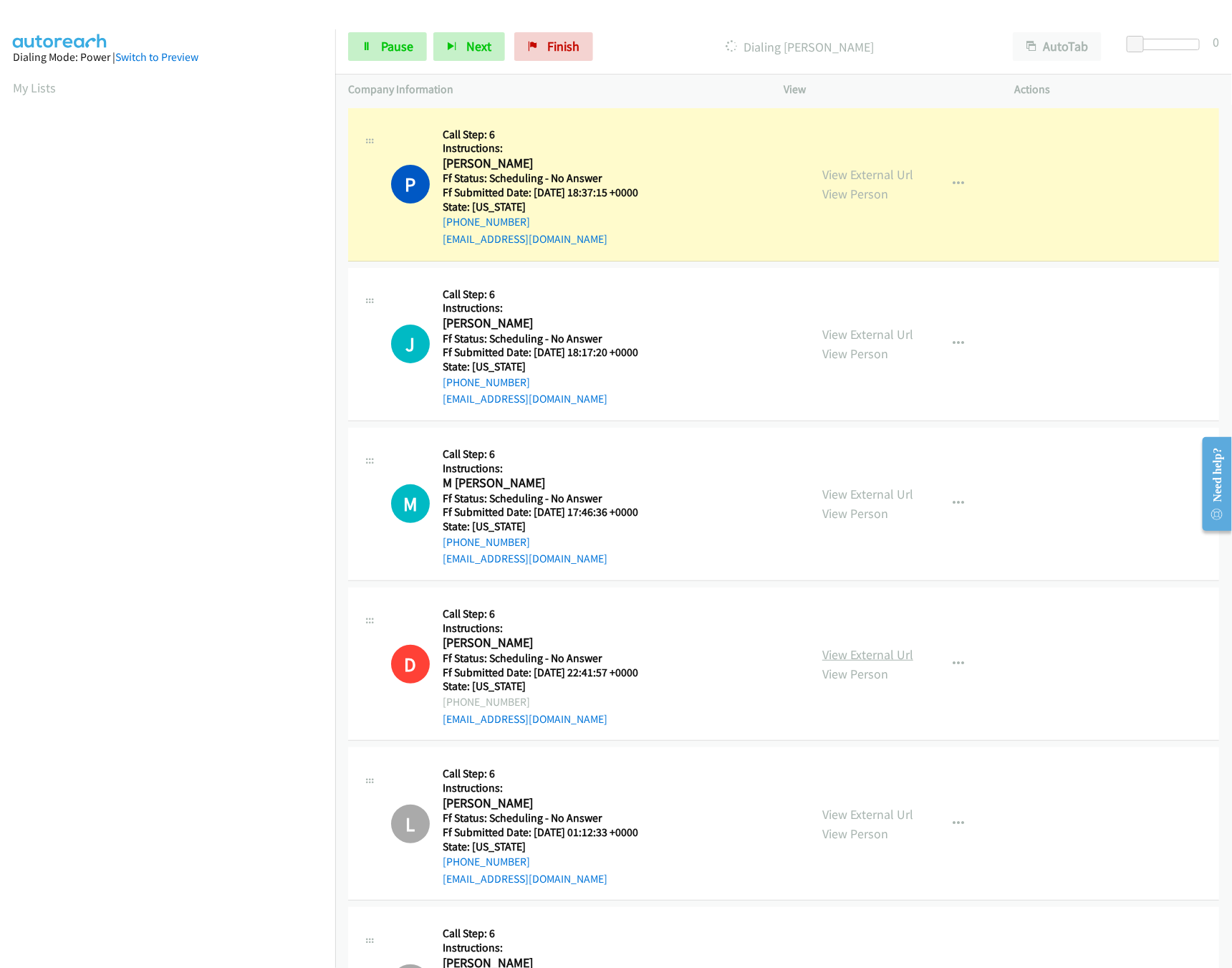
click at [891, 648] on link "View External Url" at bounding box center [867, 654] width 91 height 17
click at [850, 178] on link "View External Url" at bounding box center [867, 174] width 91 height 17
click at [400, 51] on span "Pause" at bounding box center [397, 46] width 32 height 17
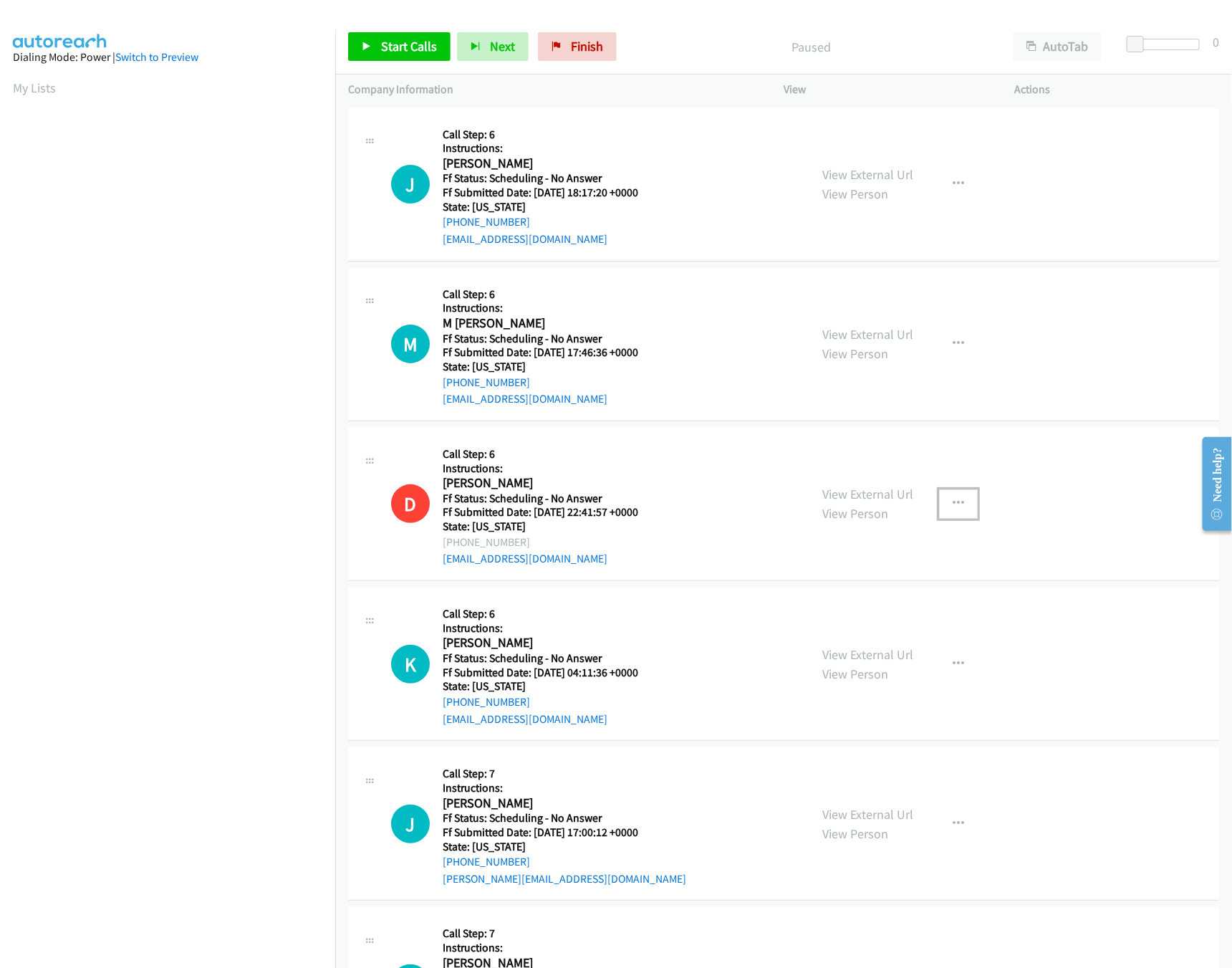
click at [944, 510] on button "button" at bounding box center [958, 504] width 38 height 29
click at [851, 605] on link "Skip Call" at bounding box center [882, 597] width 191 height 29
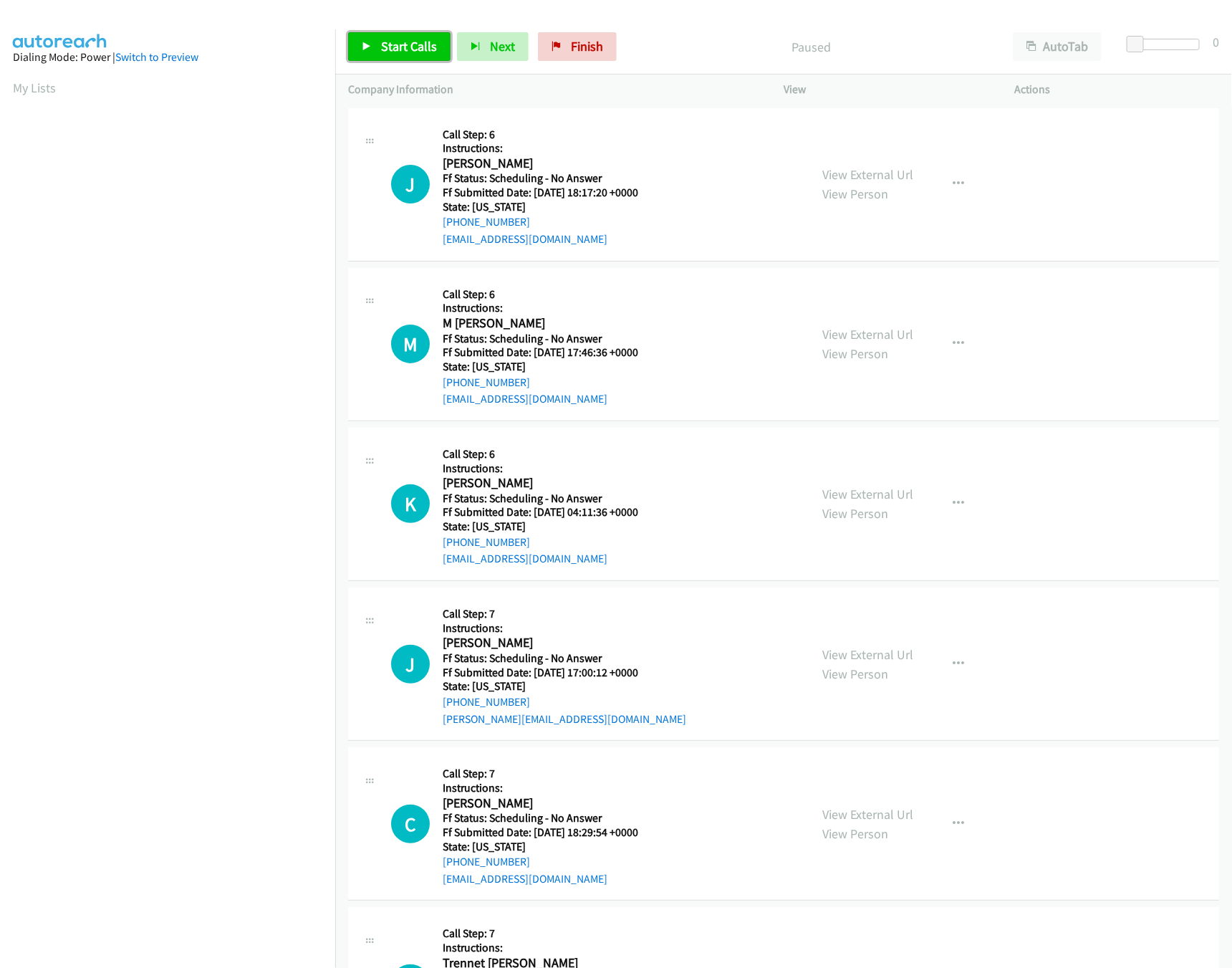
click at [395, 47] on span "Start Calls" at bounding box center [409, 46] width 56 height 17
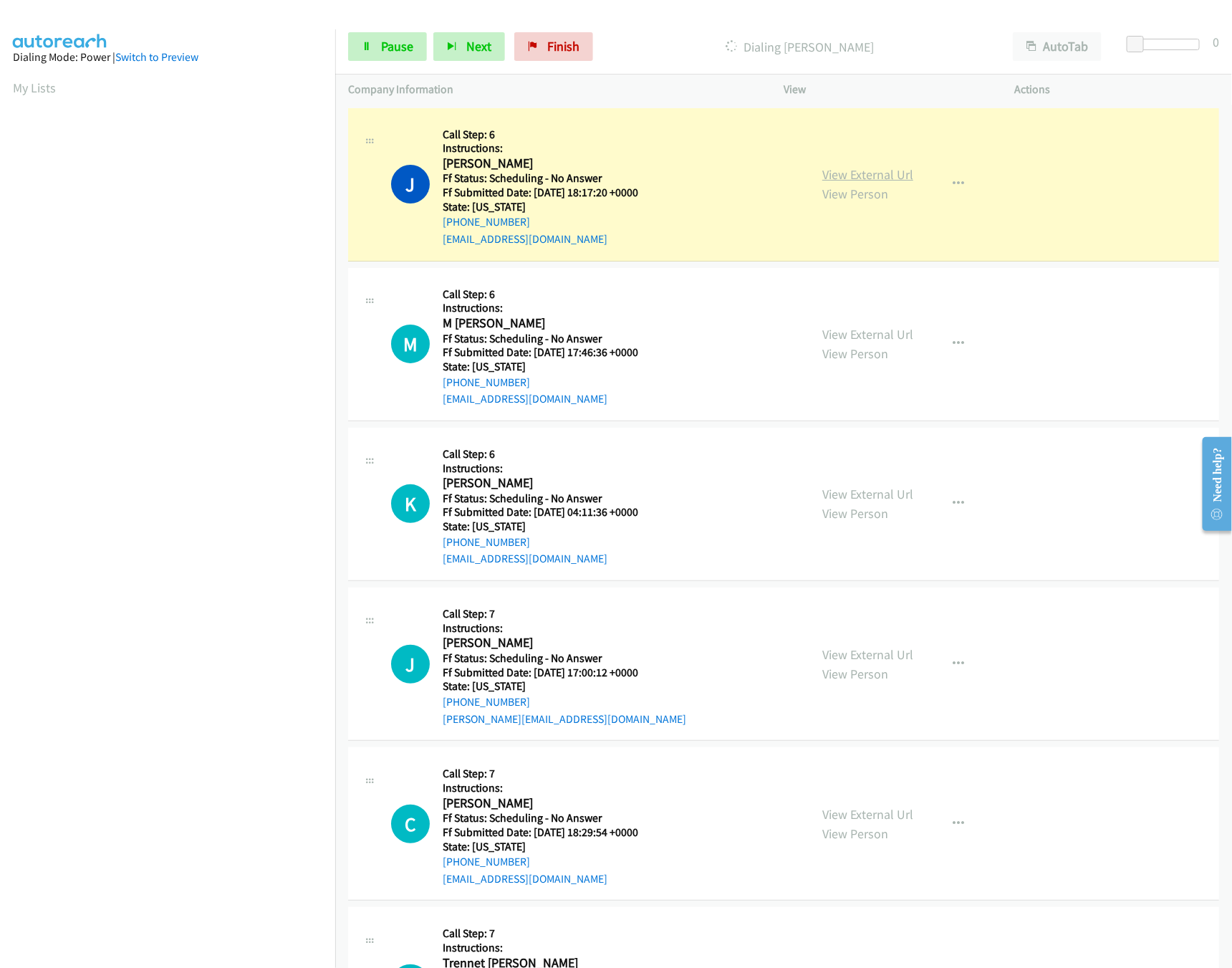
click at [882, 175] on link "View External Url" at bounding box center [867, 174] width 91 height 17
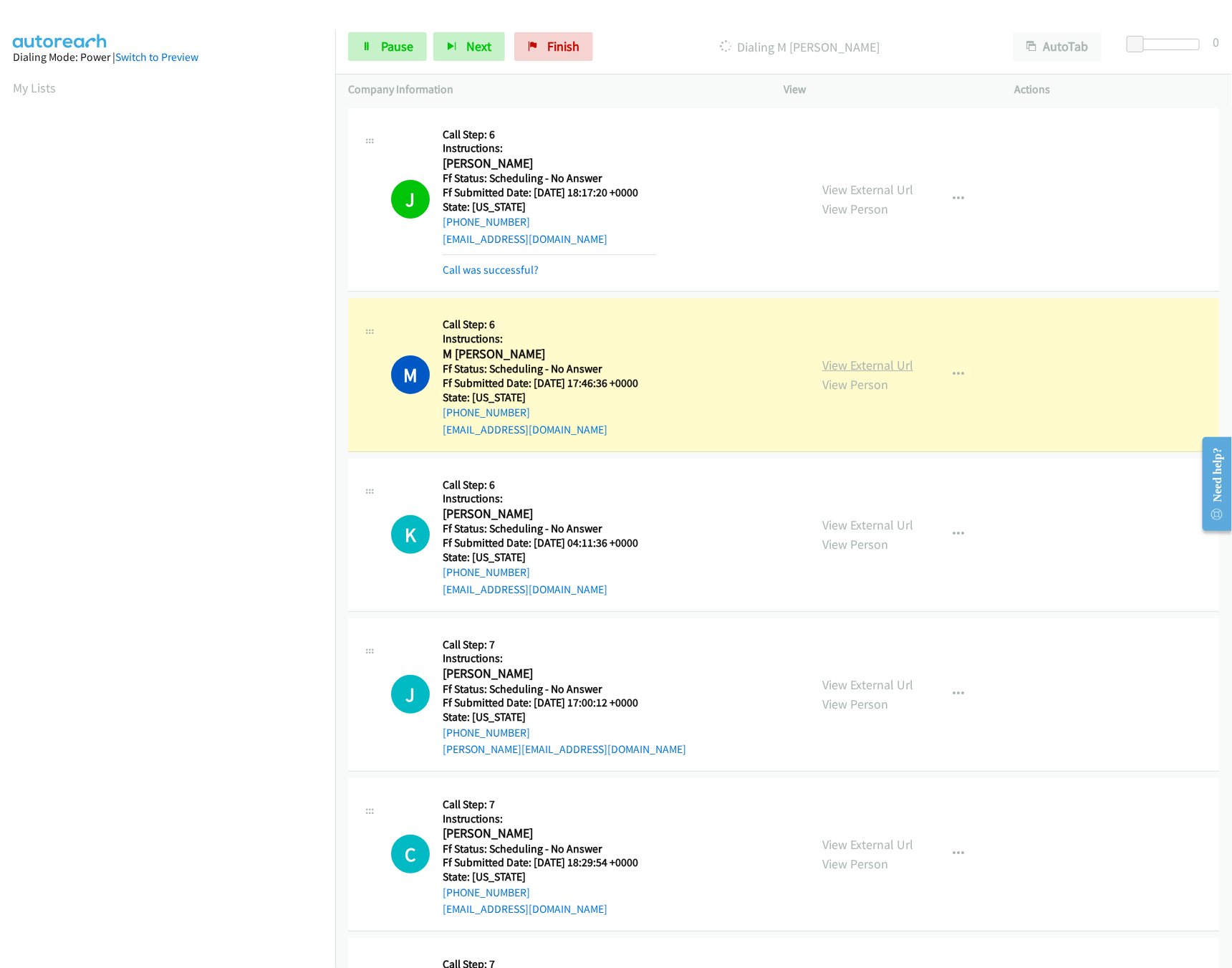
click at [858, 357] on link "View External Url" at bounding box center [867, 365] width 91 height 17
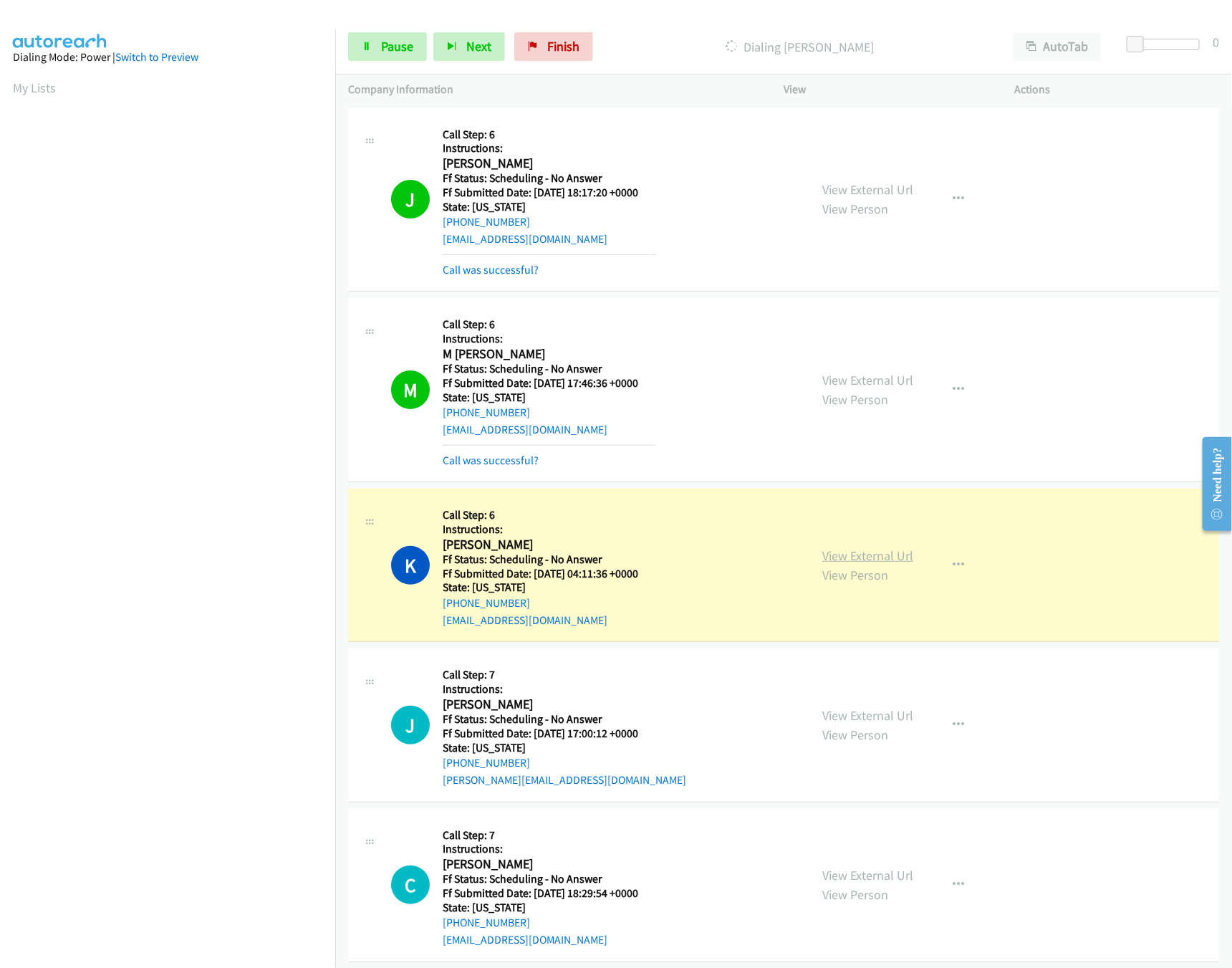
click at [848, 549] on link "View External Url" at bounding box center [867, 556] width 91 height 17
click at [358, 48] on link "Pause" at bounding box center [387, 46] width 79 height 29
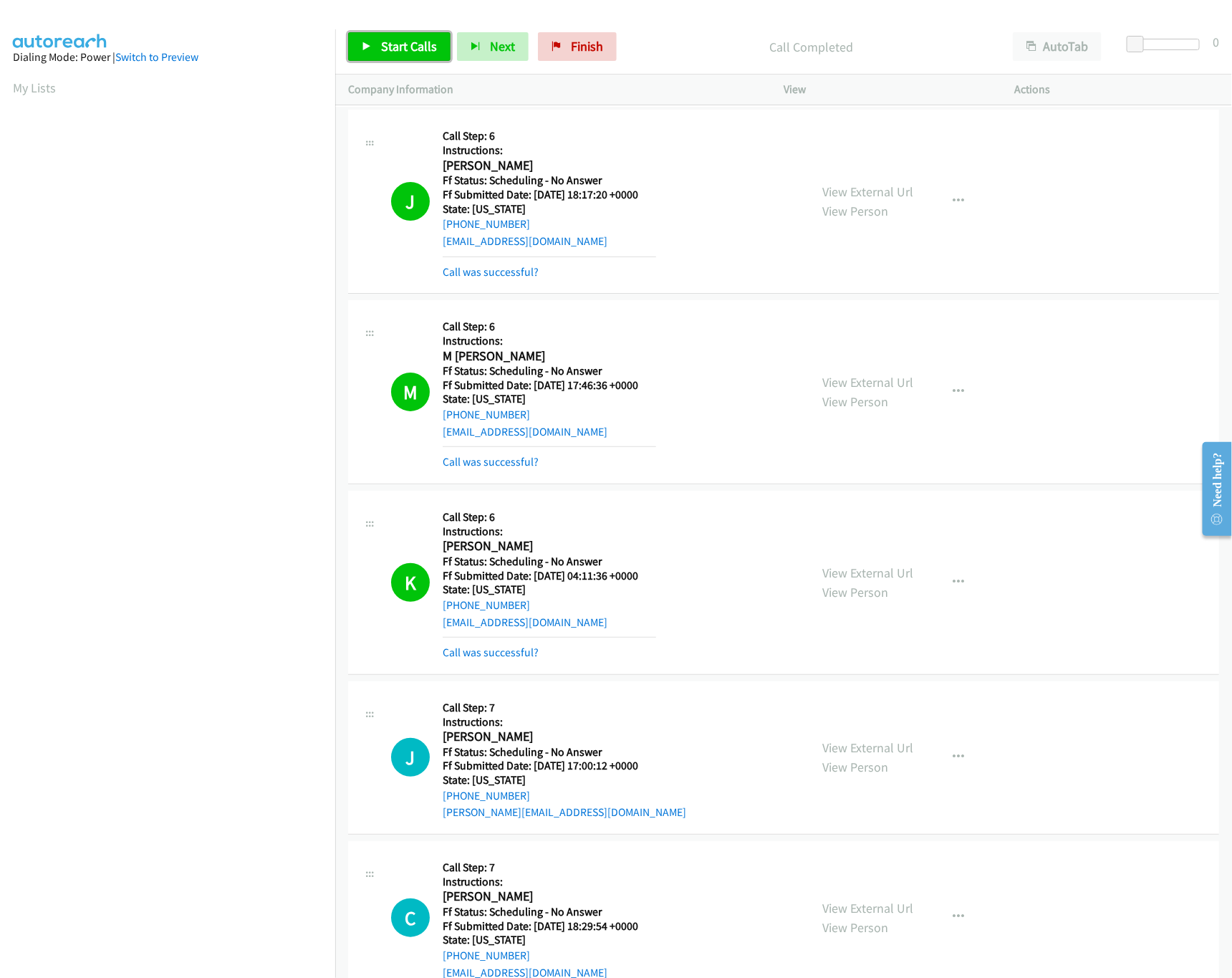
click at [373, 41] on link "Start Calls" at bounding box center [399, 46] width 102 height 29
click at [491, 649] on link "Call was successful?" at bounding box center [491, 652] width 96 height 14
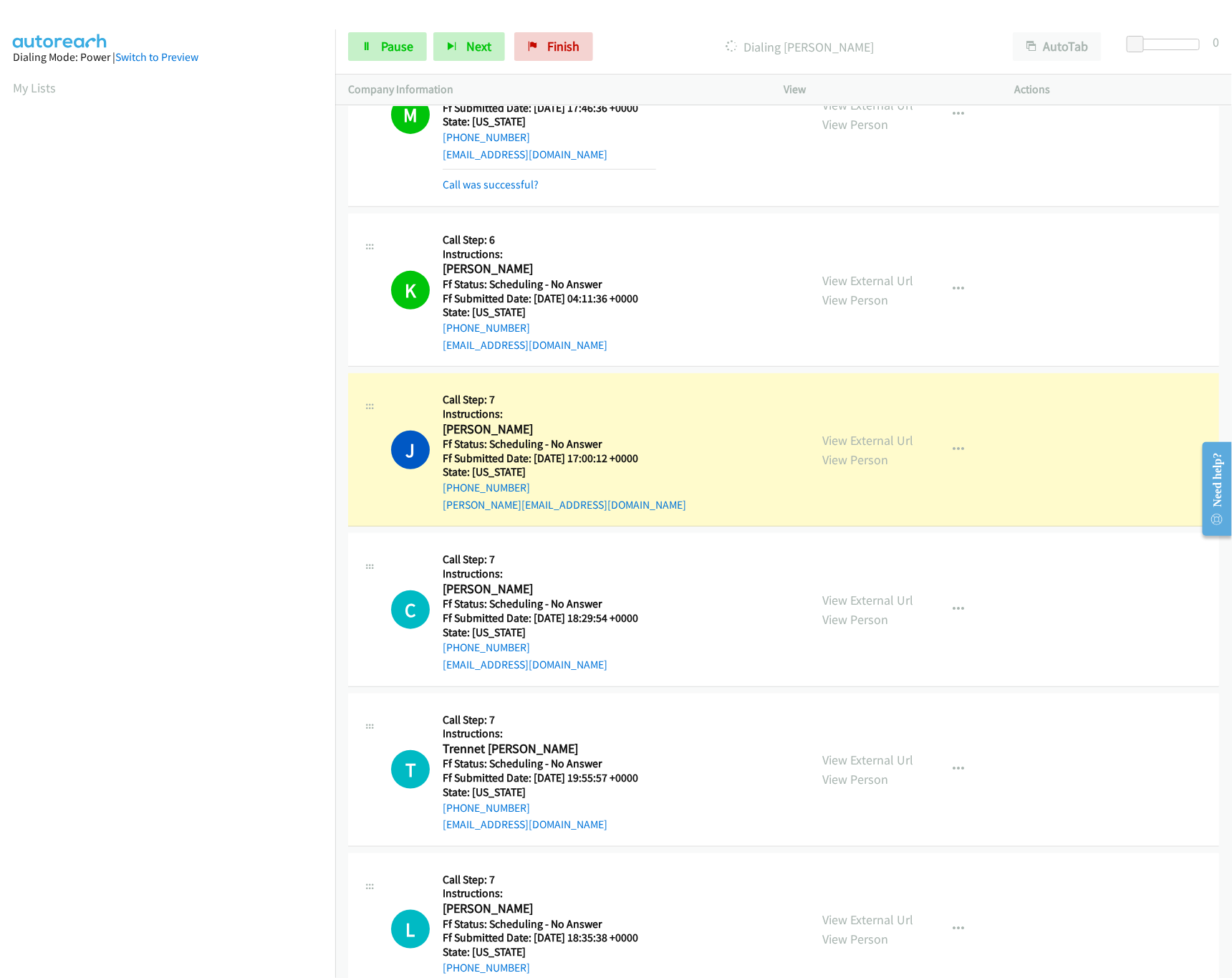
scroll to position [286, 0]
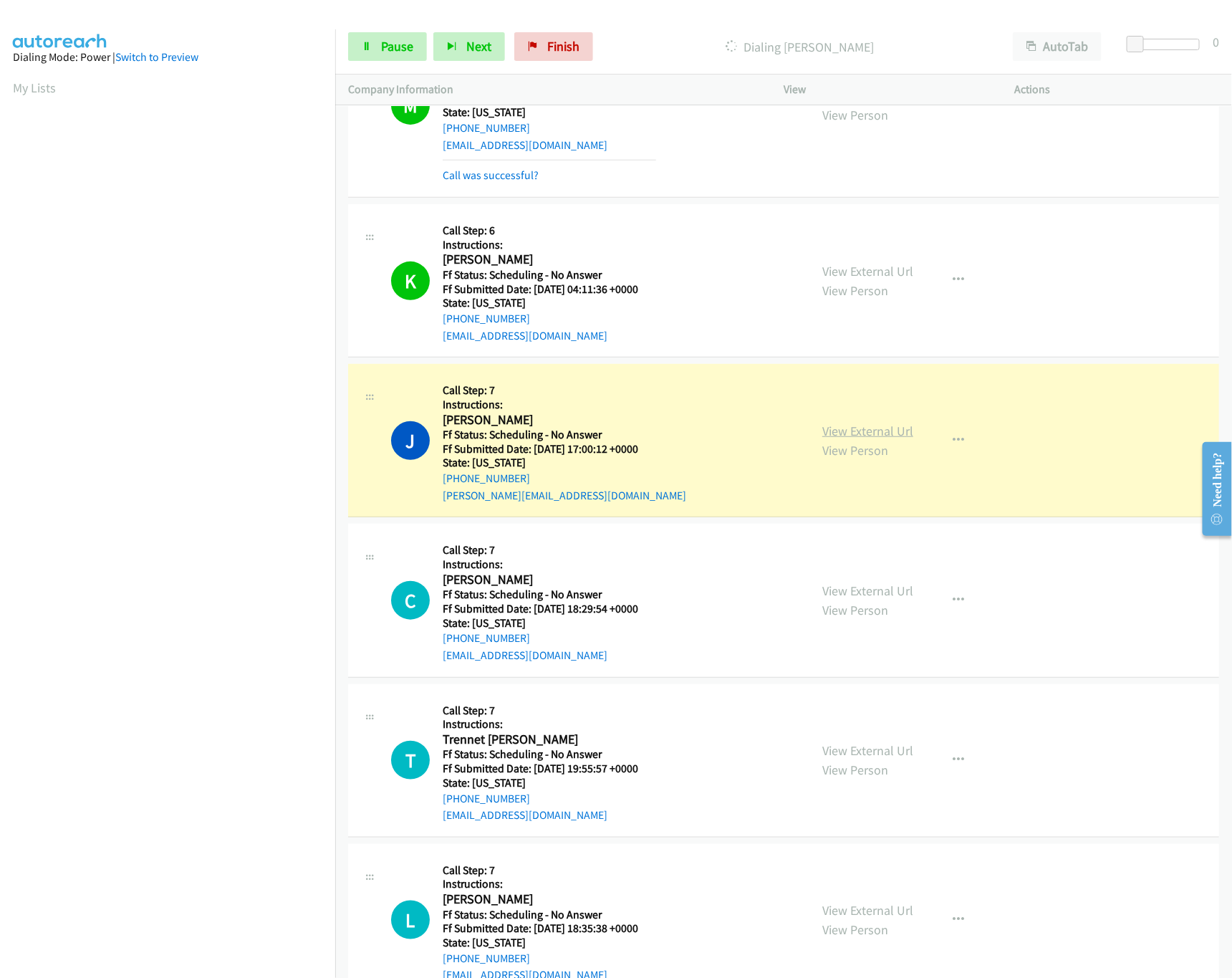
click at [896, 431] on link "View External Url" at bounding box center [867, 431] width 91 height 17
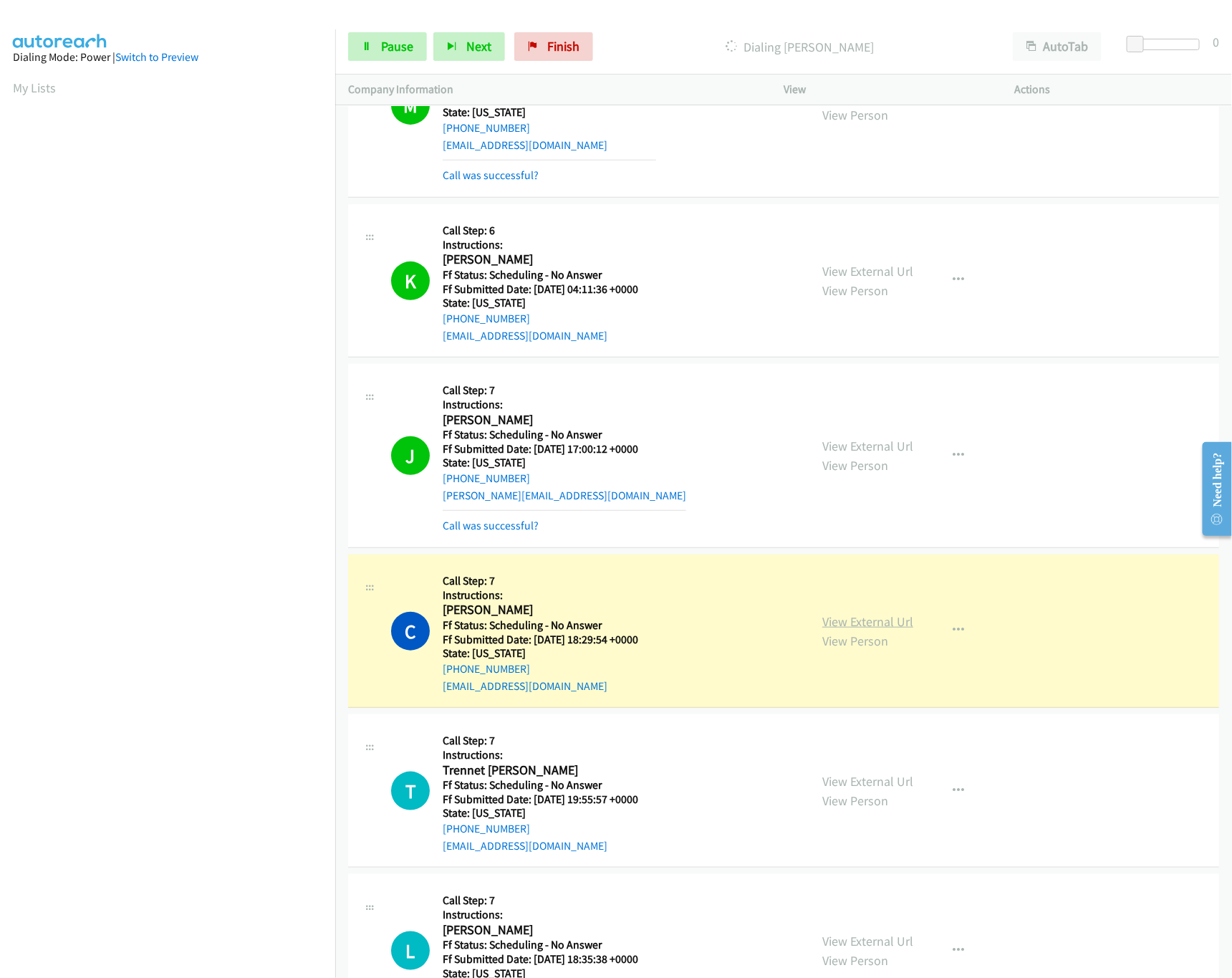
click at [839, 624] on link "View External Url" at bounding box center [867, 621] width 91 height 17
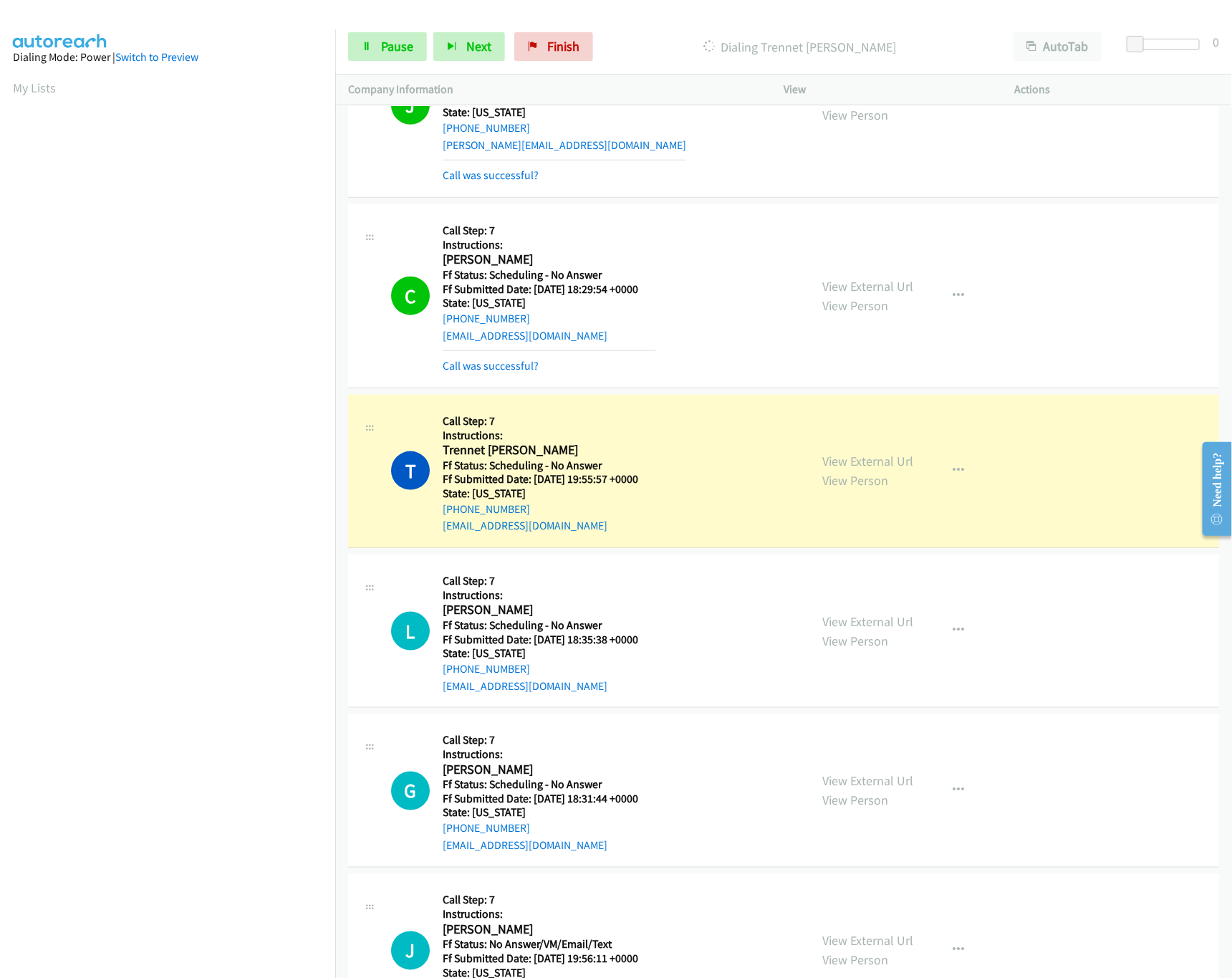
scroll to position [572, 0]
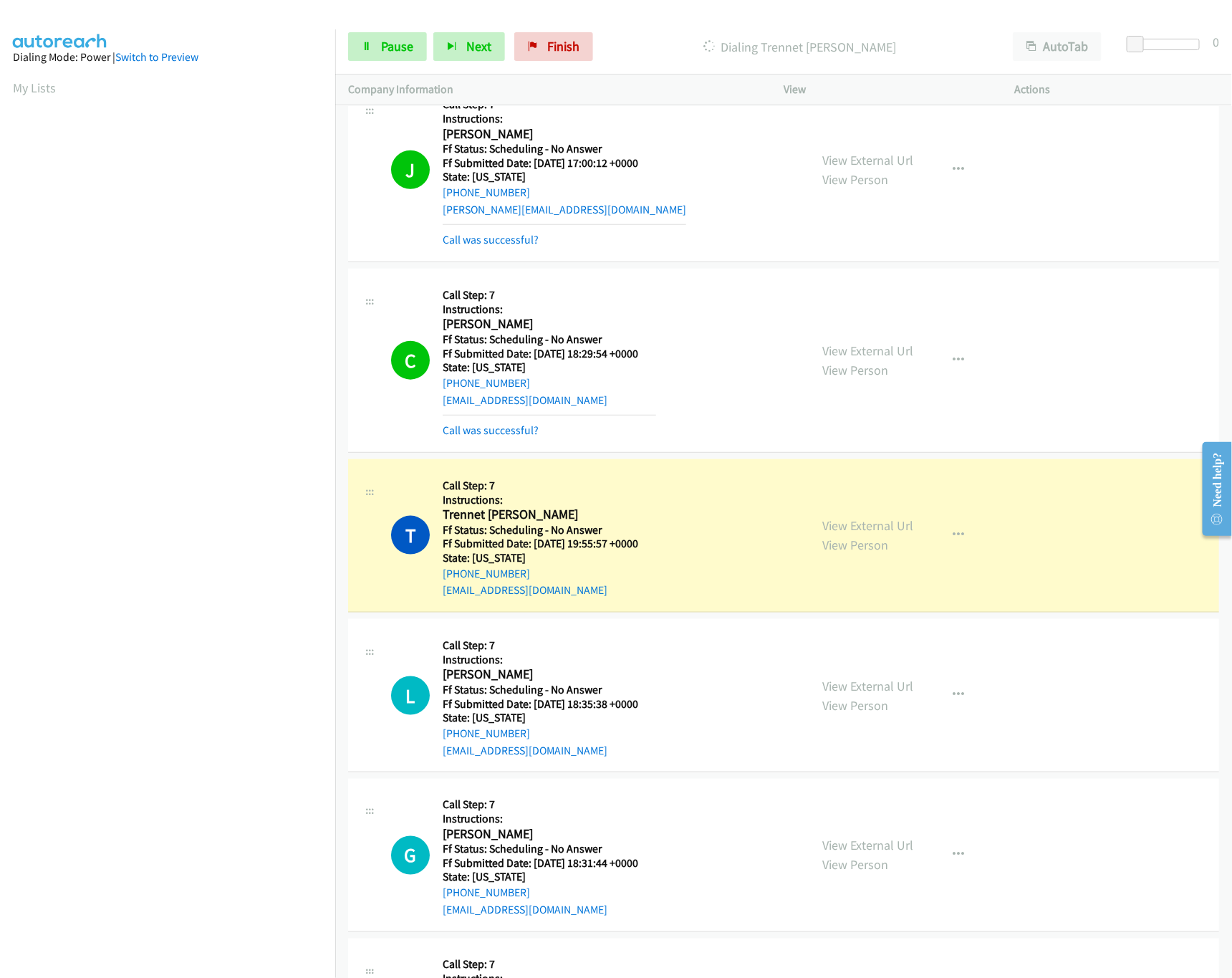
click at [849, 516] on div "View External Url View Person View External Url Email Schedule/Manage Callback …" at bounding box center [931, 535] width 244 height 127
click at [851, 524] on link "View External Url" at bounding box center [867, 525] width 91 height 17
drag, startPoint x: 719, startPoint y: 107, endPoint x: 1060, endPoint y: 58, distance: 344.5
click at [719, 107] on div "J Callback Scheduled Call Step: 7 Instructions: Julie Deason America/New_York F…" at bounding box center [594, 170] width 405 height 157
drag, startPoint x: 1135, startPoint y: 45, endPoint x: 1193, endPoint y: 45, distance: 58.0
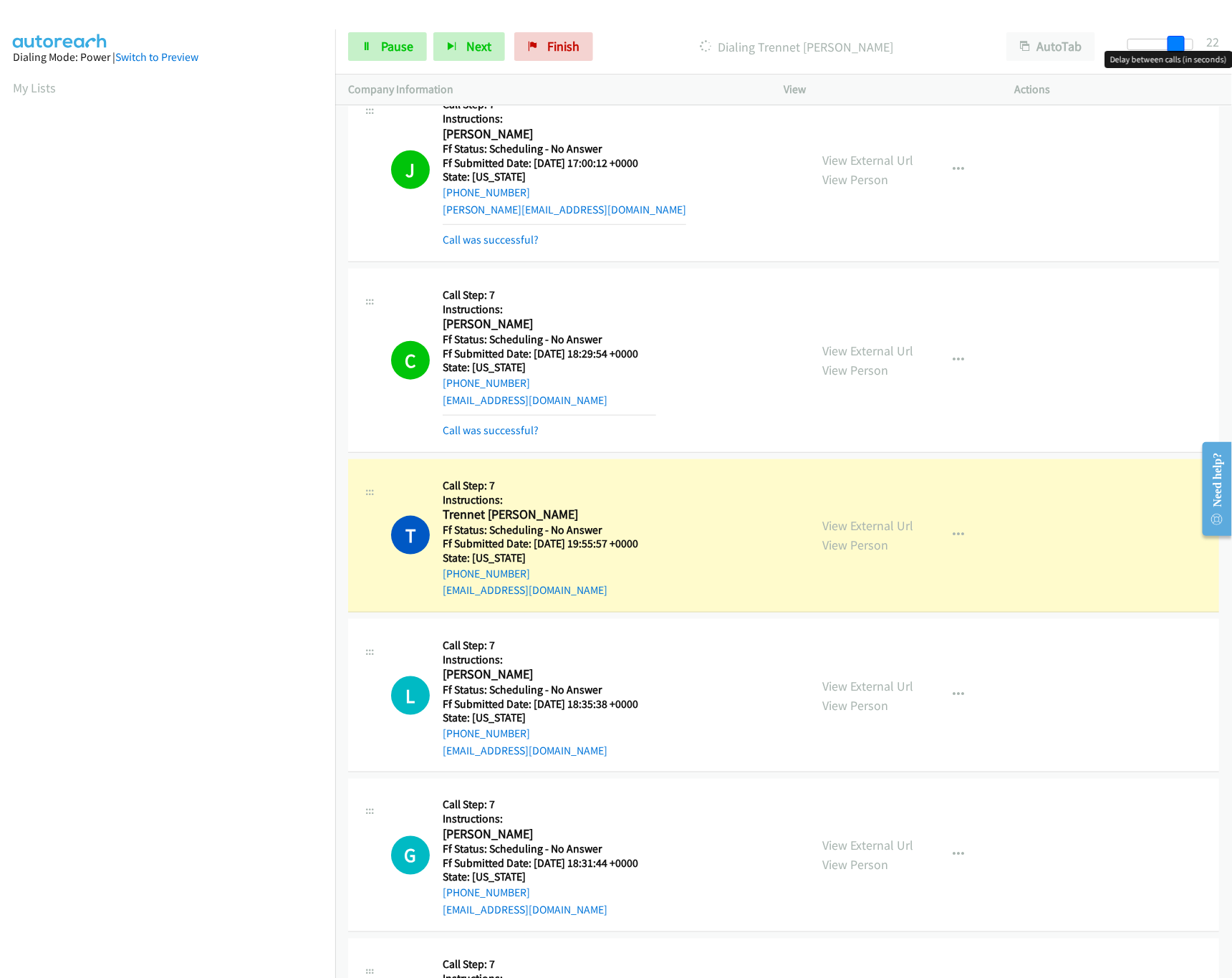
click at [1185, 45] on span at bounding box center [1176, 43] width 17 height 17
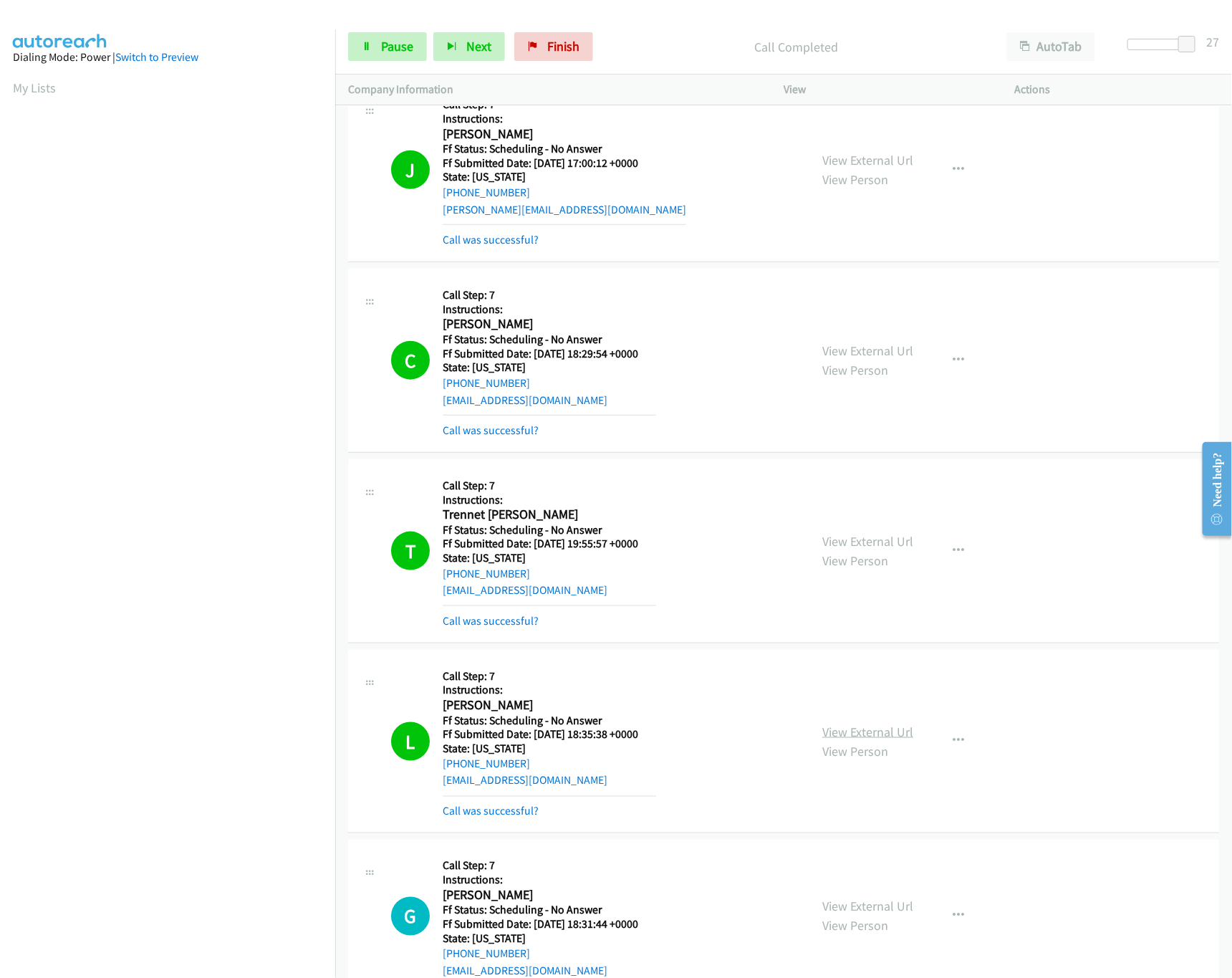
click at [848, 730] on link "View External Url" at bounding box center [867, 731] width 91 height 17
drag, startPoint x: 1184, startPoint y: 38, endPoint x: 1030, endPoint y: 43, distance: 154.1
click at [1030, 43] on div "Start Calls Pause Next Finish Call Completed AutoTab AutoTab 0" at bounding box center [784, 47] width 897 height 55
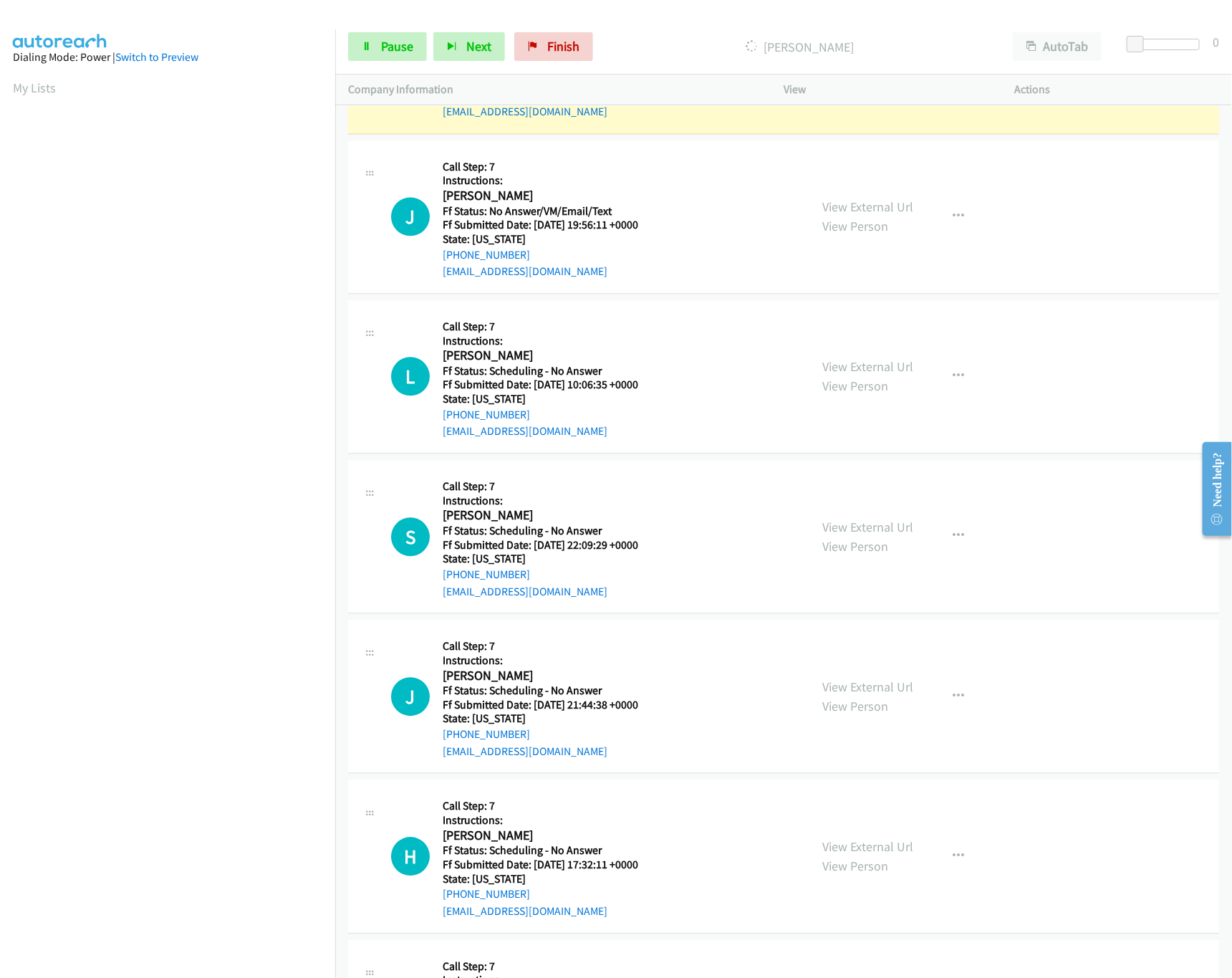
scroll to position [1289, 0]
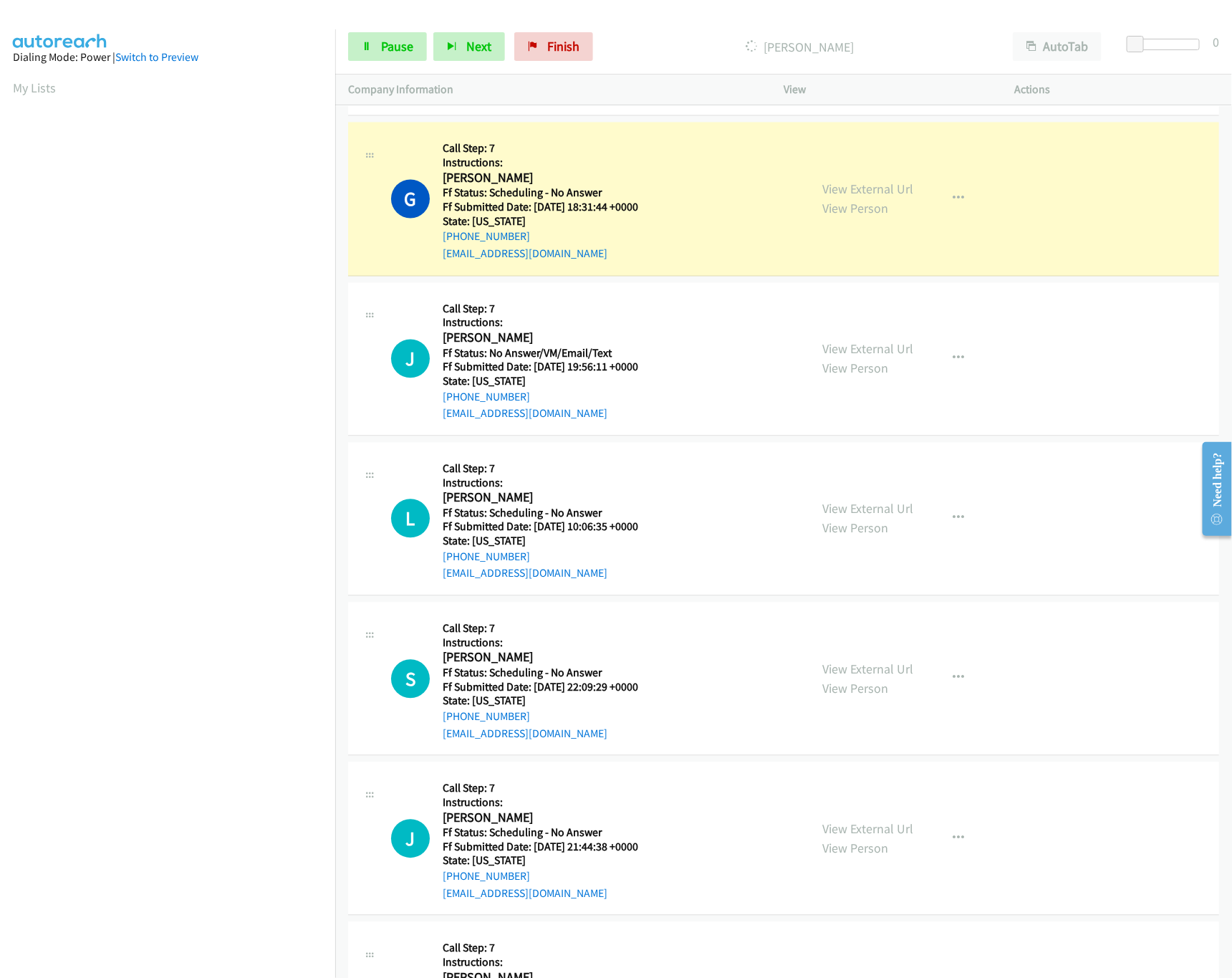
drag, startPoint x: 856, startPoint y: 511, endPoint x: 855, endPoint y: 484, distance: 27.0
click at [856, 511] on link "View External Url" at bounding box center [867, 508] width 91 height 17
click at [867, 350] on link "View External Url" at bounding box center [867, 349] width 91 height 17
click at [893, 198] on link "View External Url" at bounding box center [867, 189] width 91 height 17
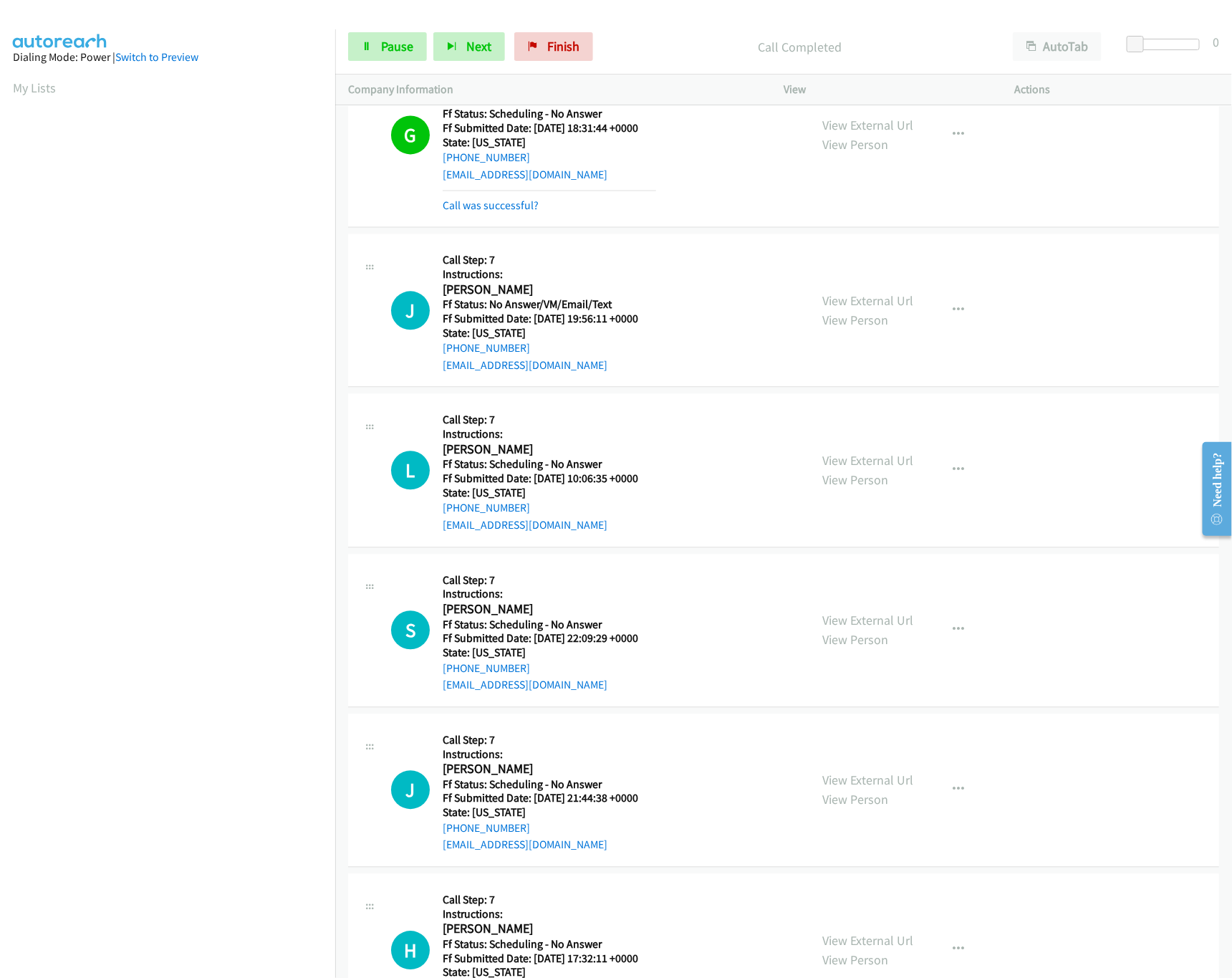
scroll to position [1431, 0]
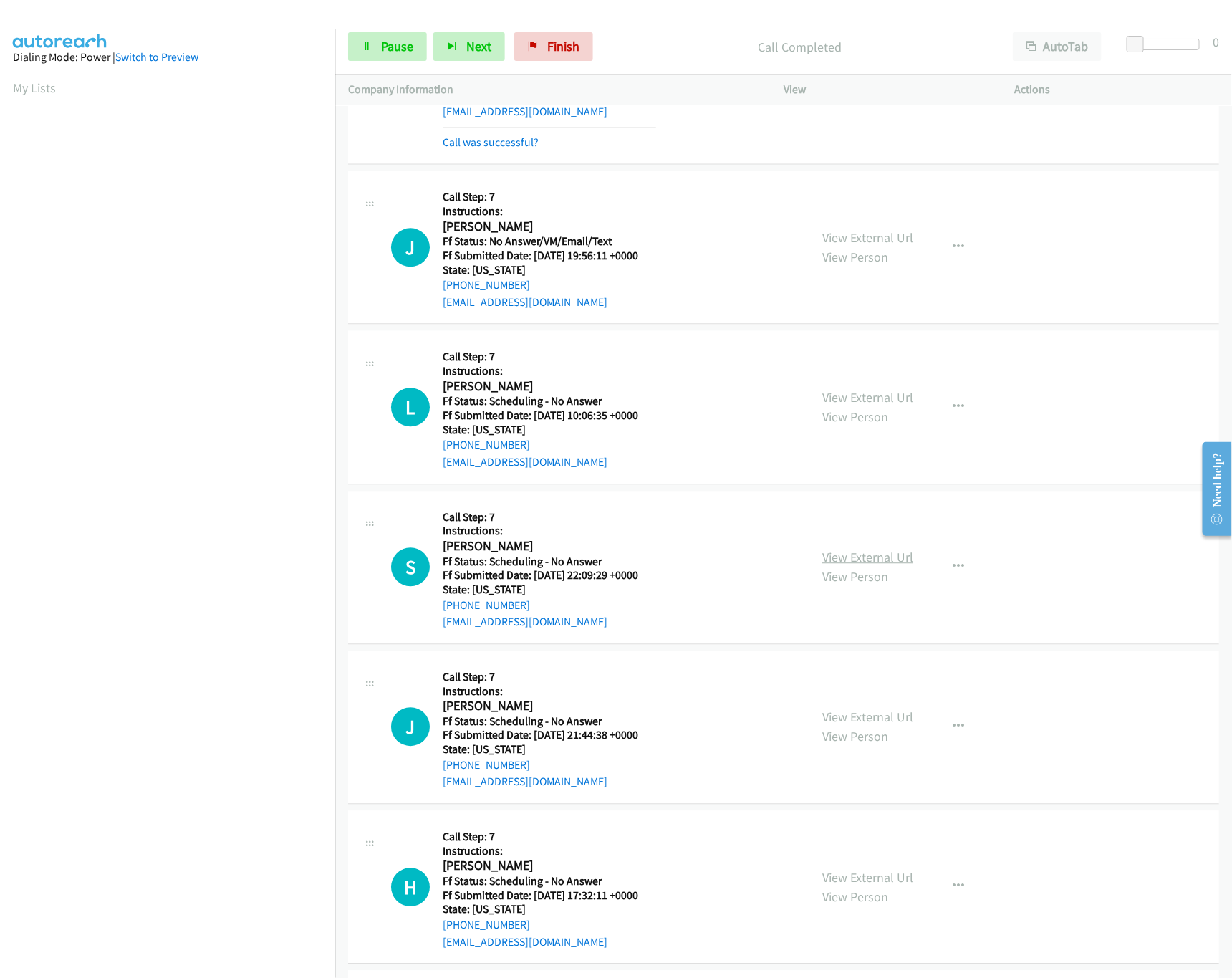
click at [897, 559] on link "View External Url" at bounding box center [867, 556] width 91 height 17
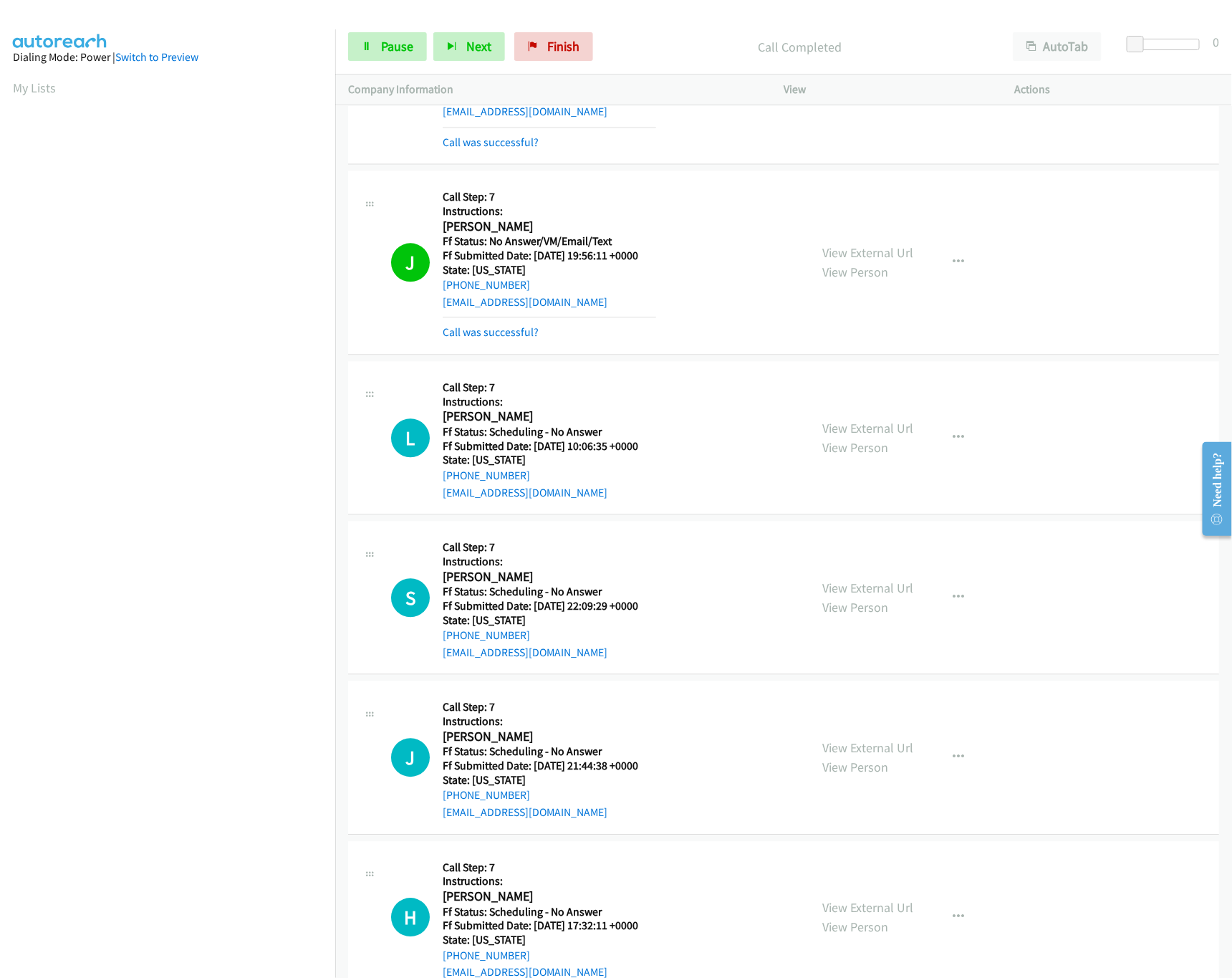
click at [392, 30] on div "Start Calls Pause Next Finish Call Completed AutoTab AutoTab 0" at bounding box center [784, 47] width 897 height 55
click at [392, 32] on link "Pause" at bounding box center [387, 46] width 79 height 29
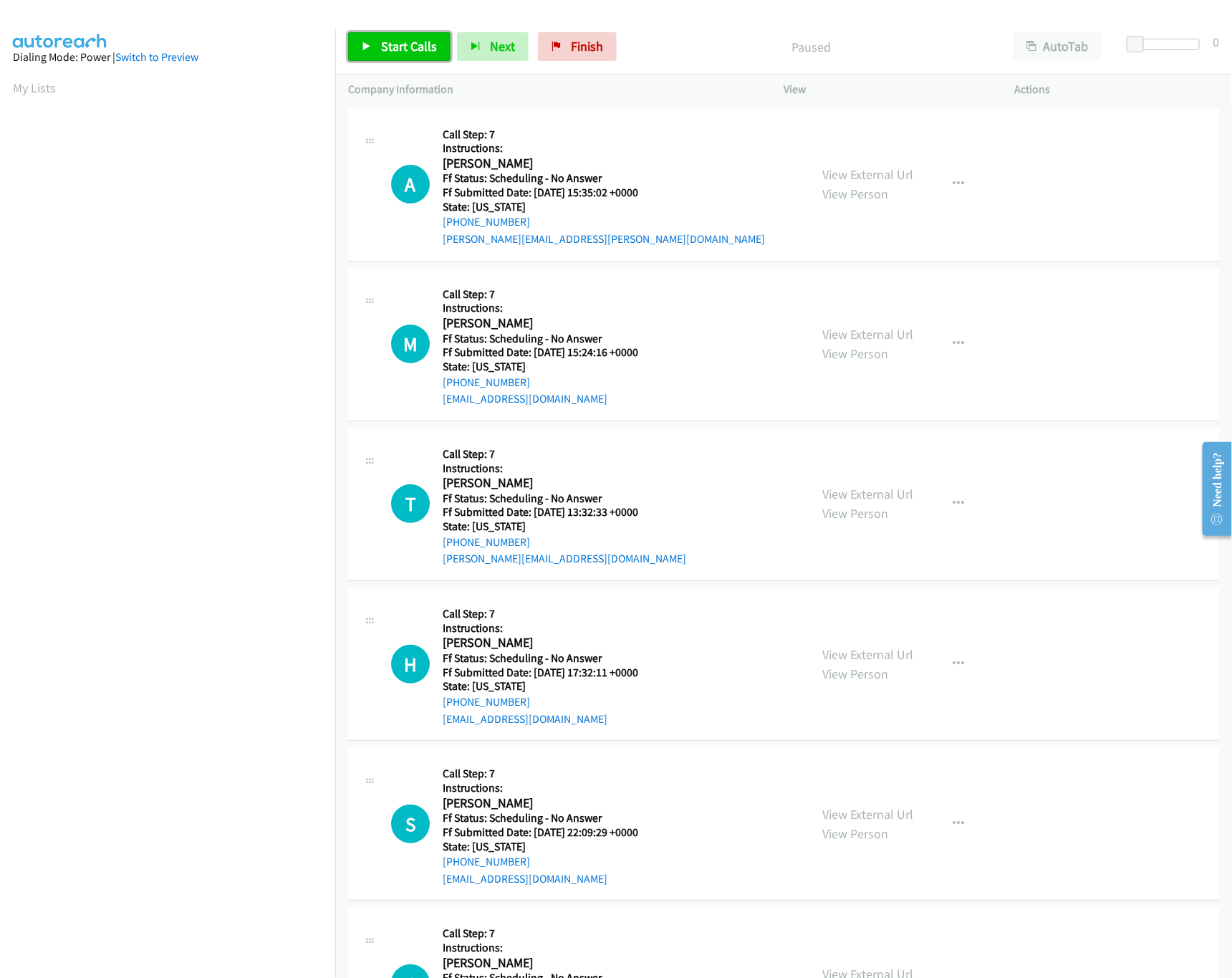
click at [404, 49] on span "Start Calls" at bounding box center [409, 46] width 56 height 17
click at [871, 170] on link "View External Url" at bounding box center [867, 174] width 91 height 17
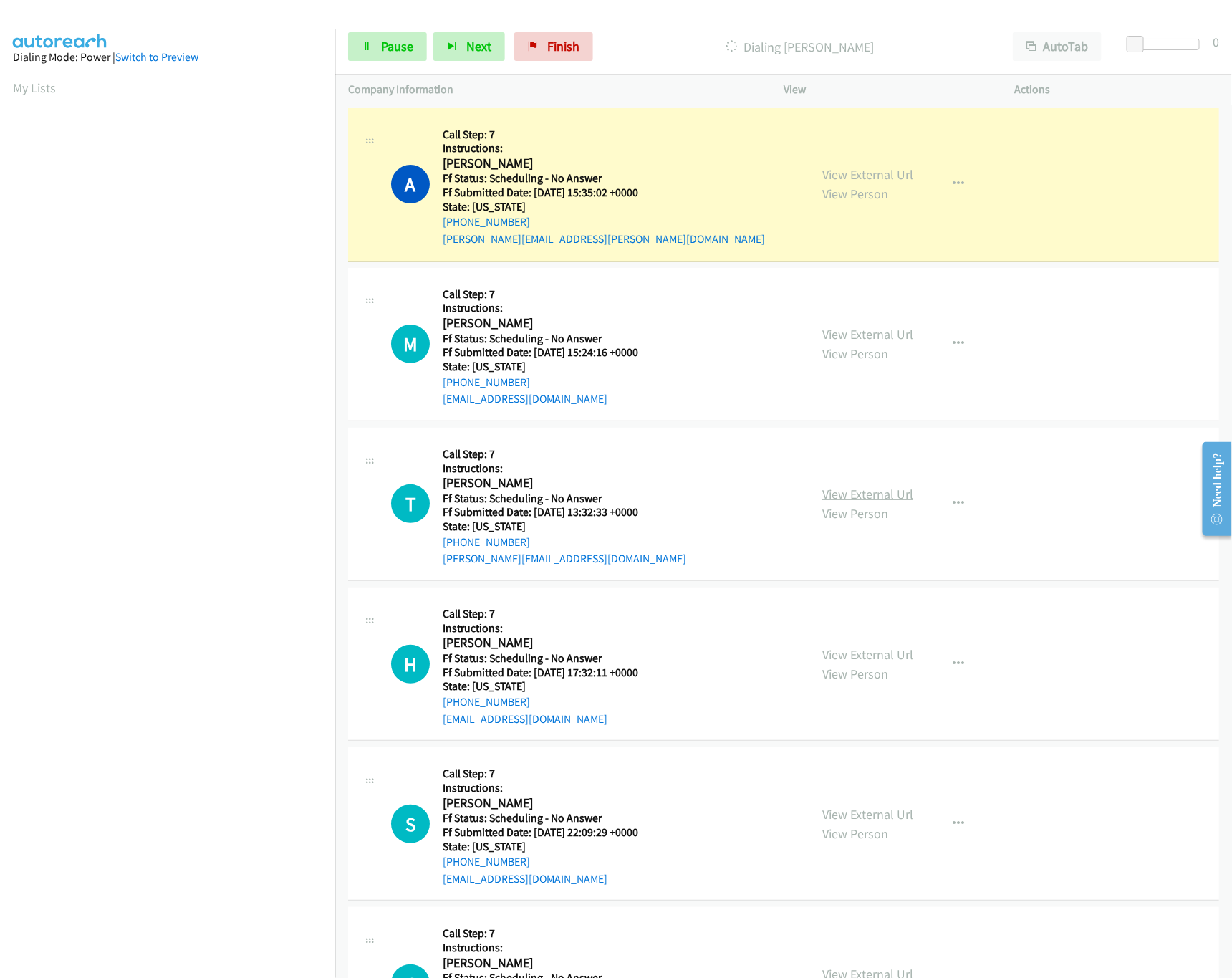
click at [846, 489] on link "View External Url" at bounding box center [867, 493] width 91 height 17
click at [886, 334] on link "View External Url" at bounding box center [867, 334] width 91 height 17
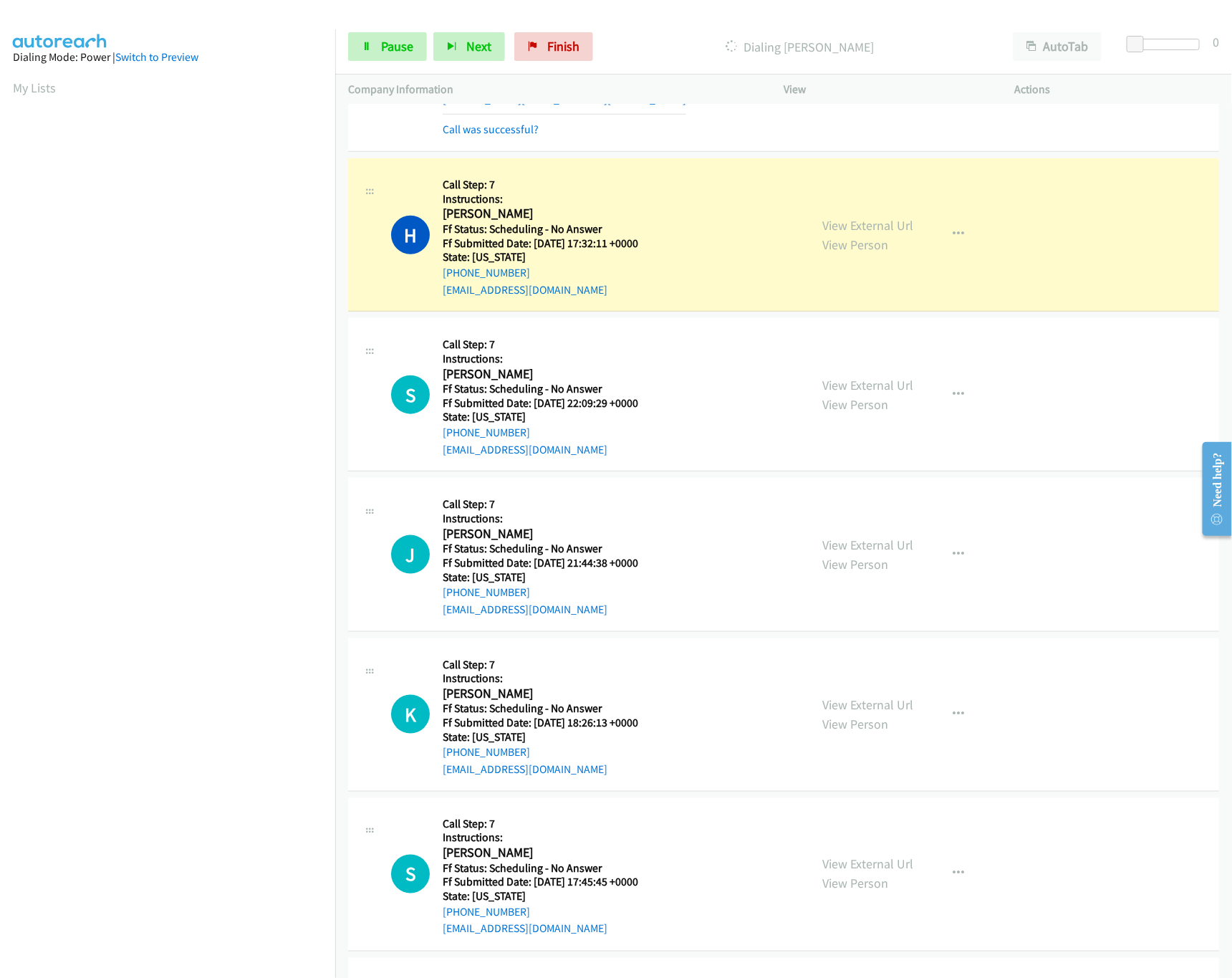
scroll to position [572, 0]
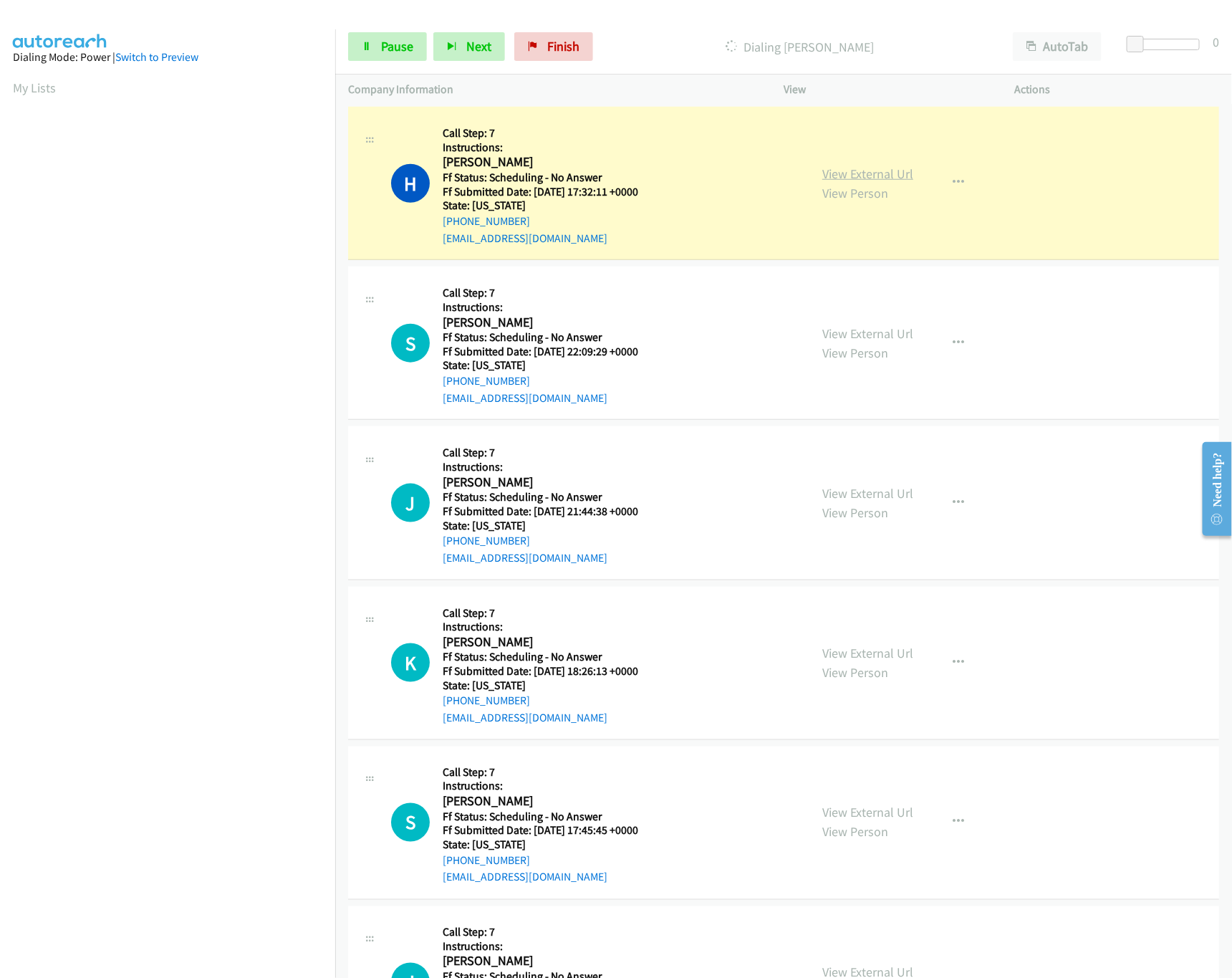
click at [890, 176] on link "View External Url" at bounding box center [867, 173] width 91 height 17
click at [884, 340] on link "View External Url" at bounding box center [867, 333] width 91 height 17
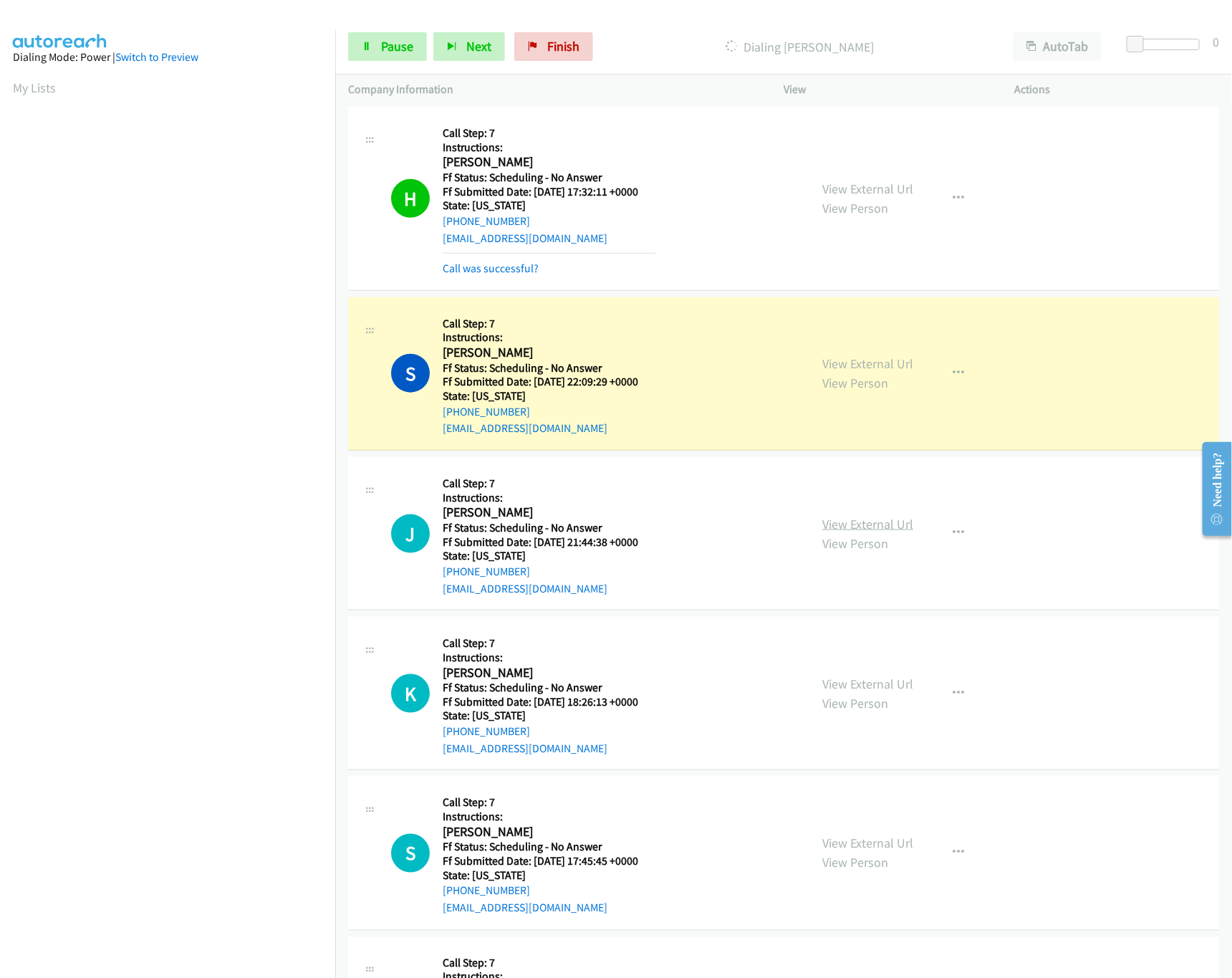
click at [870, 529] on link "View External Url" at bounding box center [867, 524] width 91 height 17
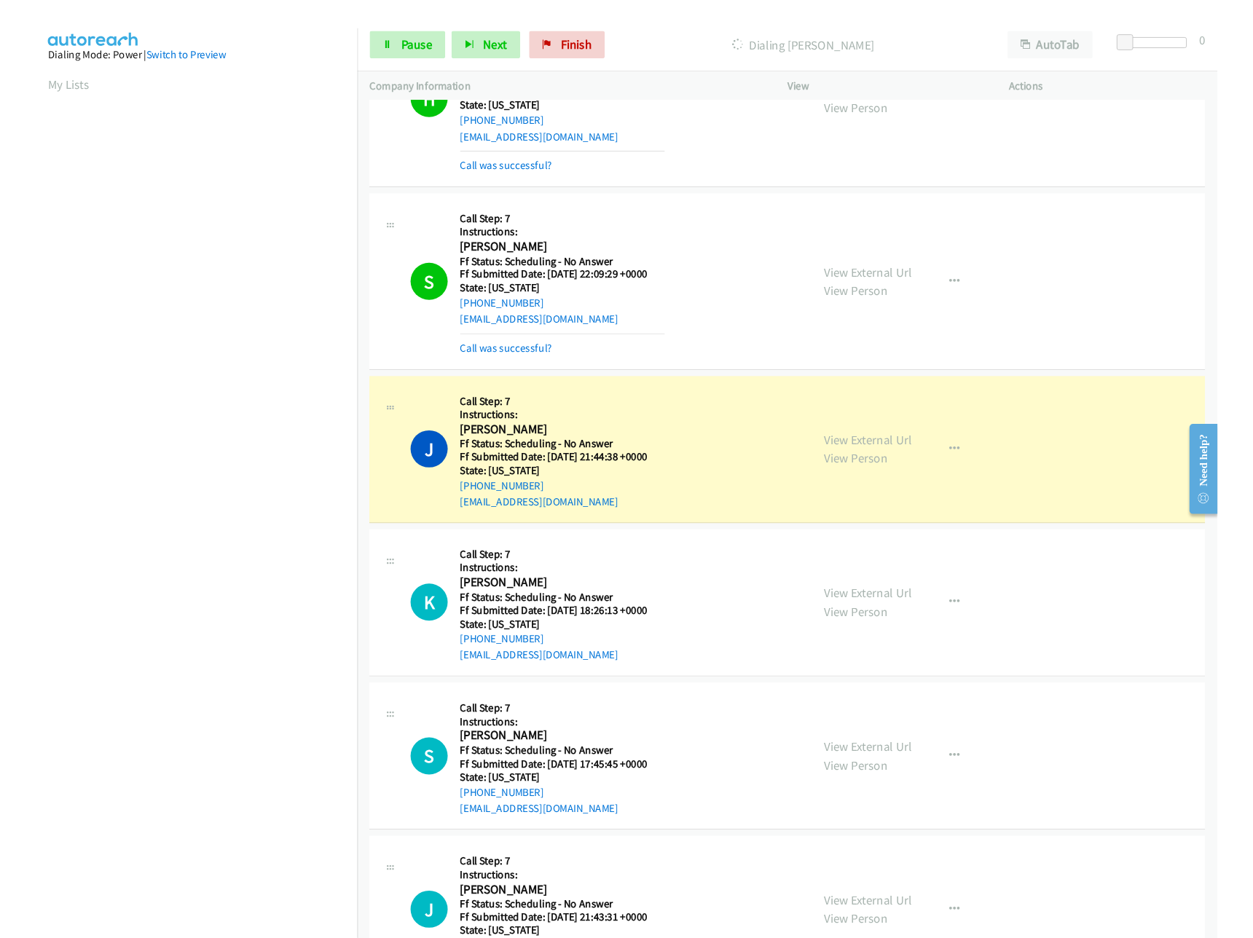
scroll to position [729, 0]
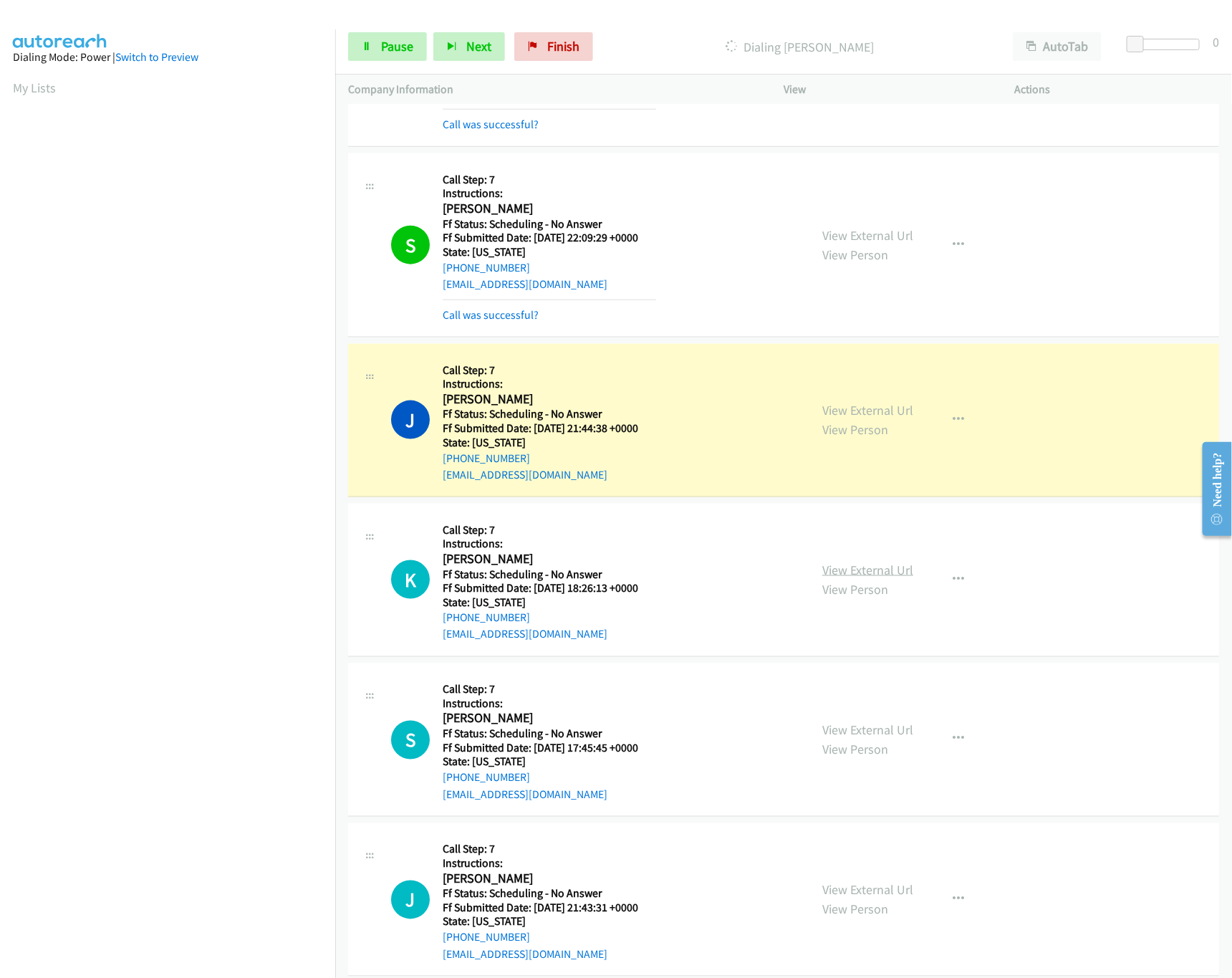
click at [890, 571] on link "View External Url" at bounding box center [867, 569] width 91 height 17
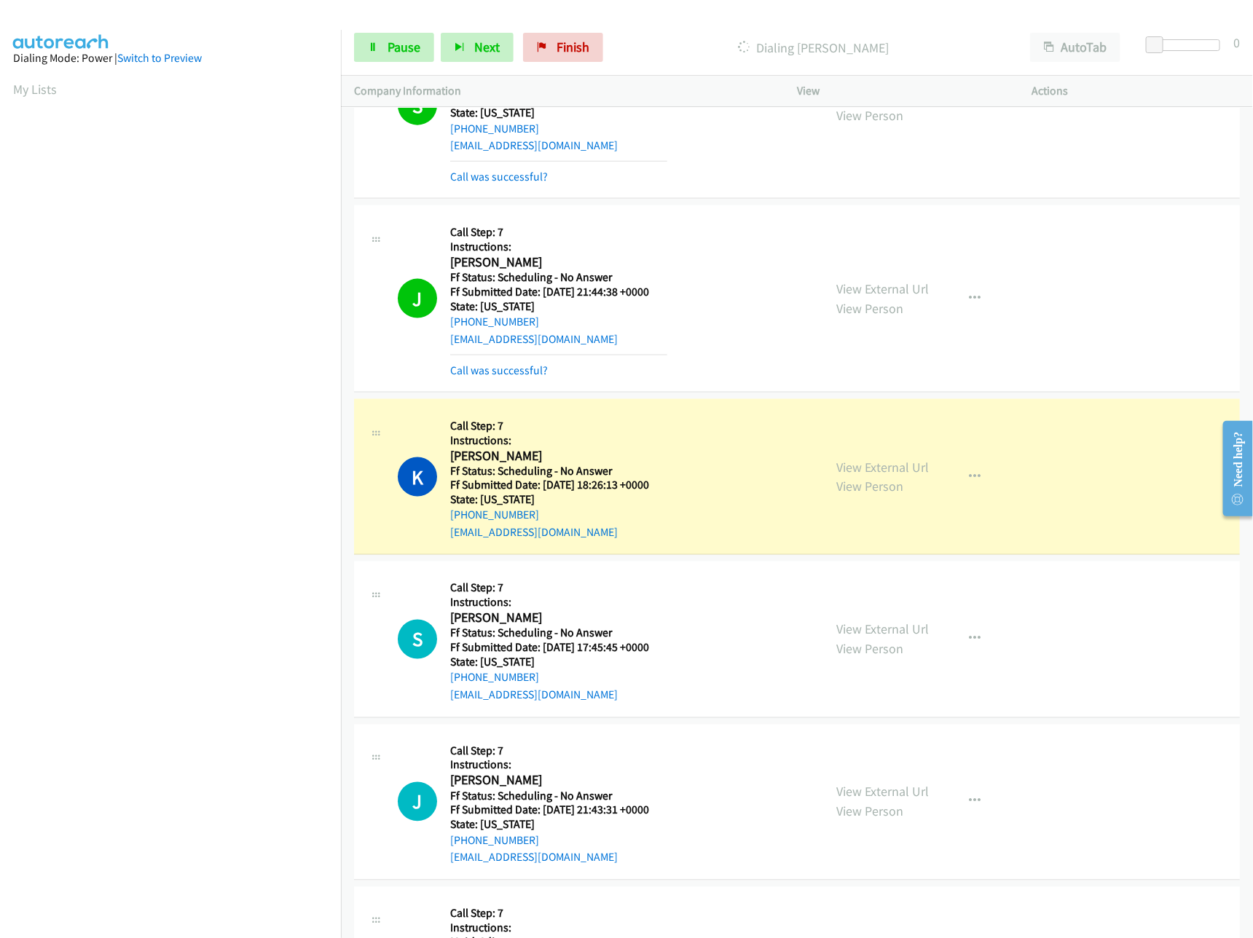
scroll to position [1019, 0]
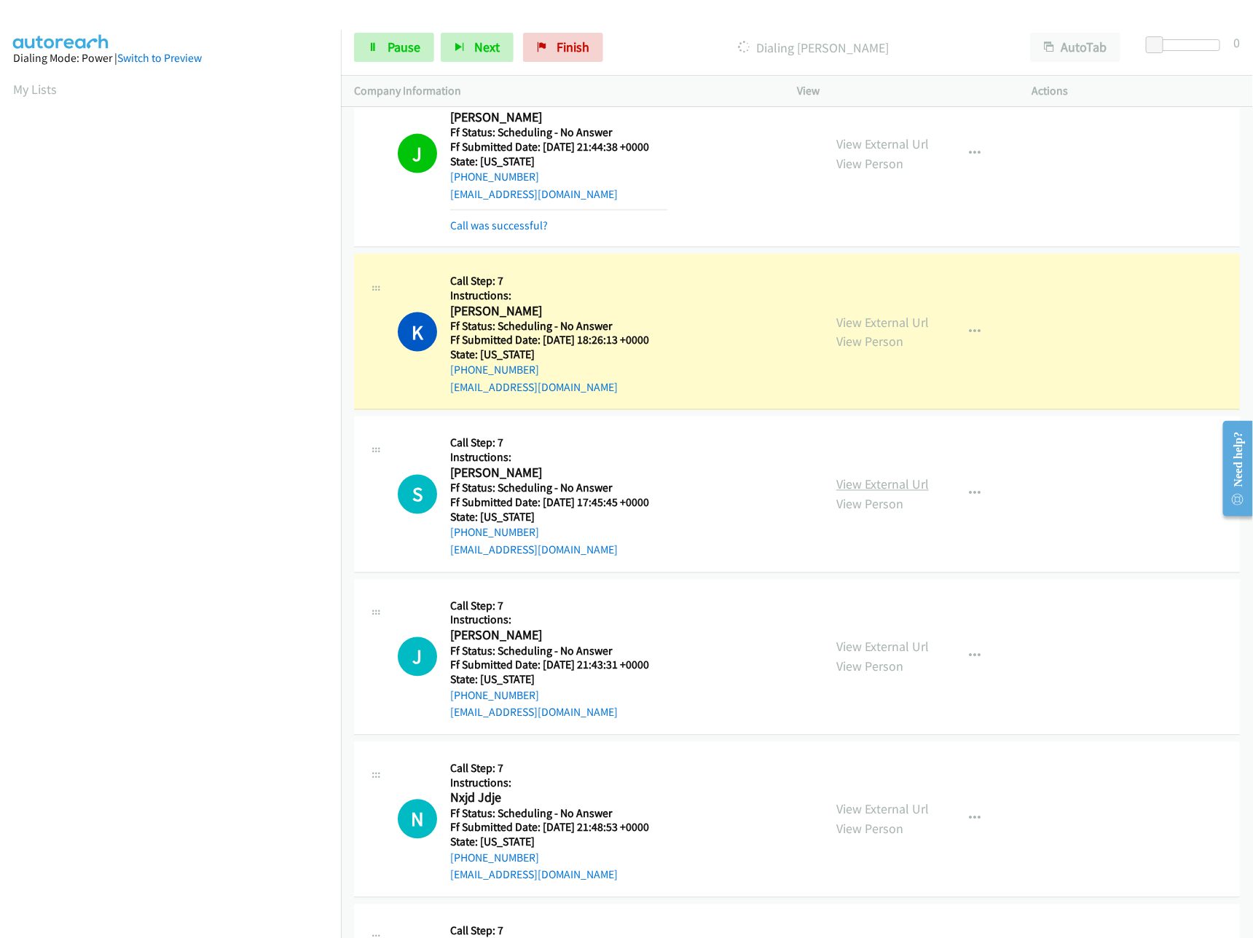
click at [905, 484] on link "View External Url" at bounding box center [882, 484] width 93 height 17
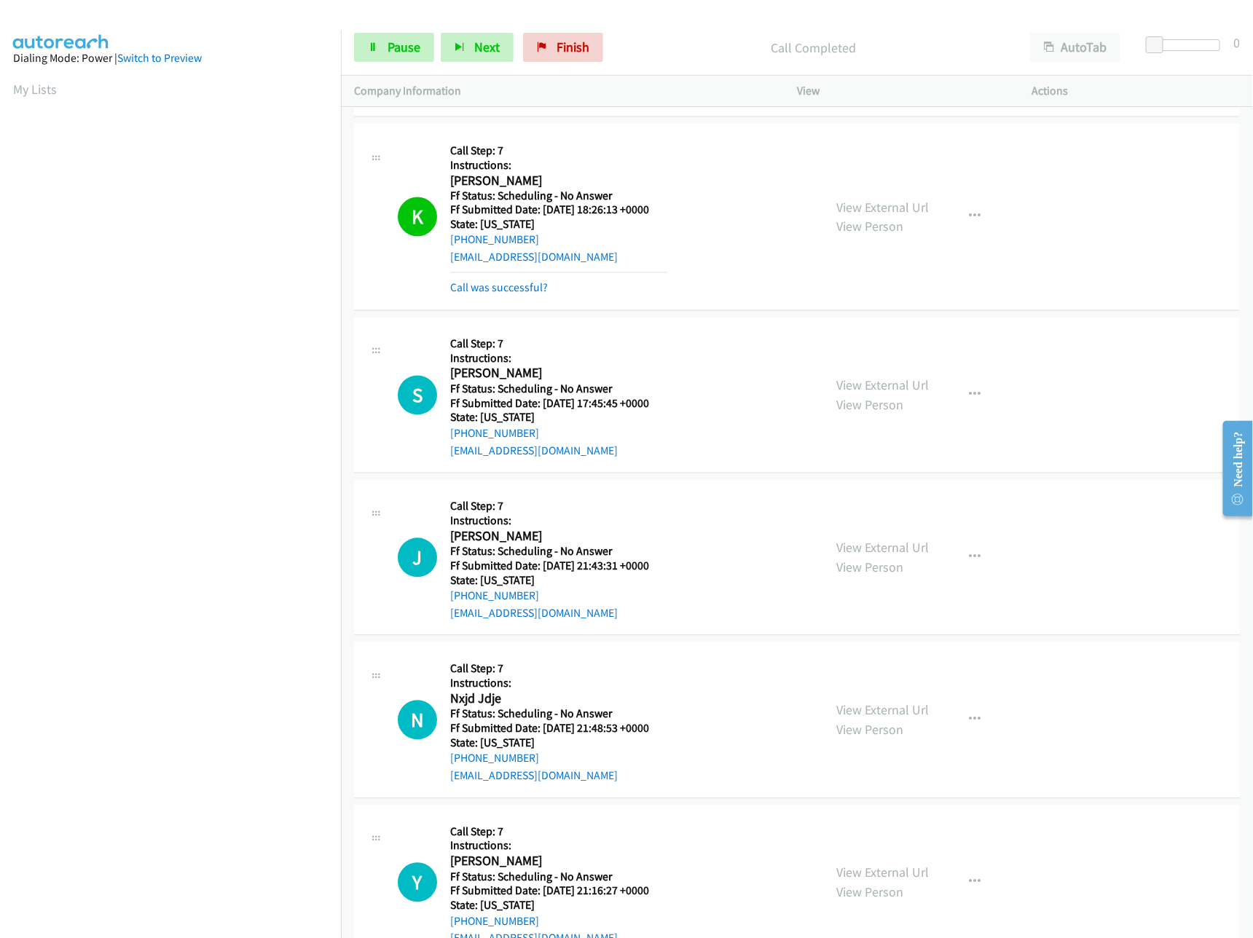
scroll to position [1311, 0]
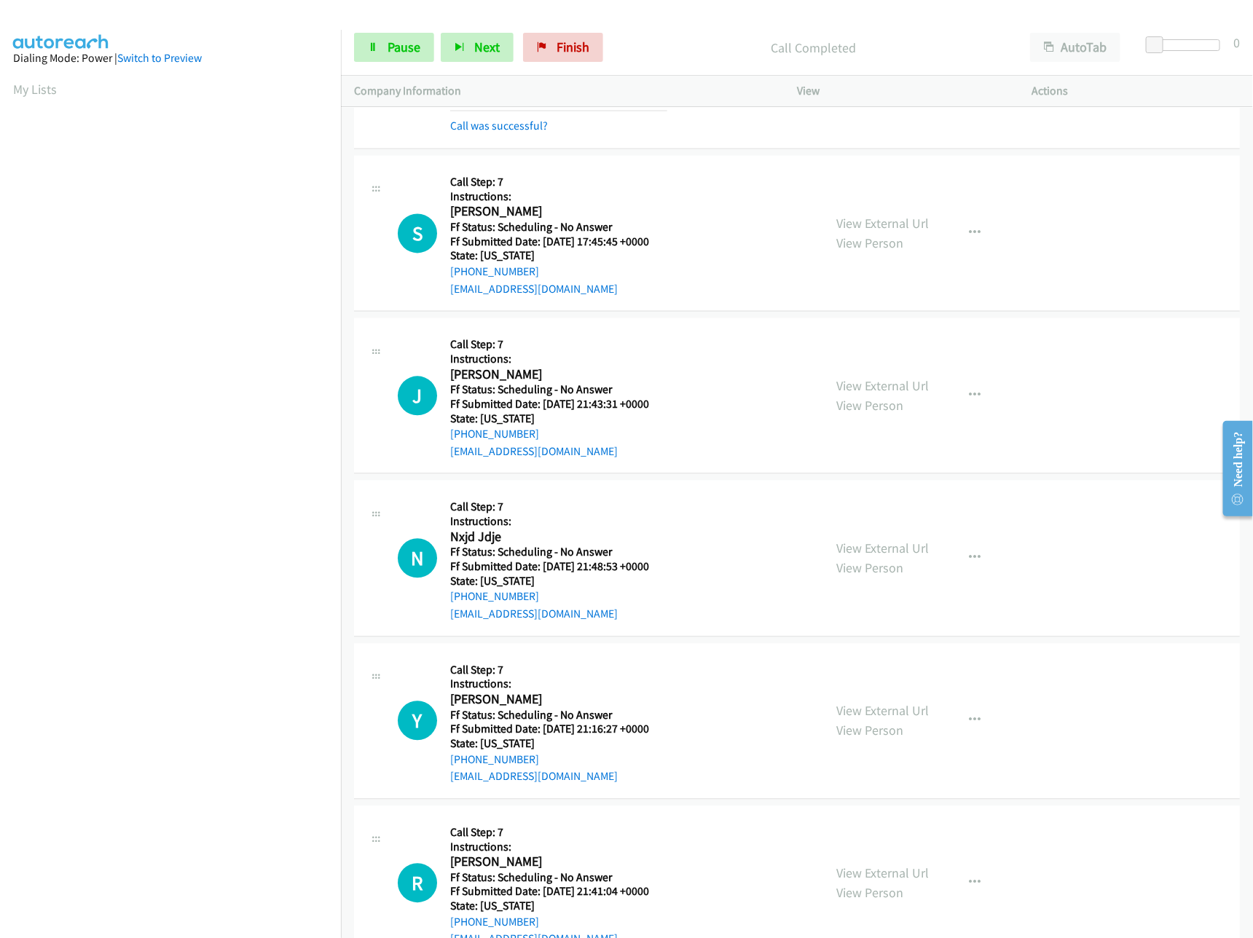
click at [888, 401] on div "View External Url View Person" at bounding box center [882, 396] width 93 height 39
click at [890, 395] on link "View External Url" at bounding box center [882, 386] width 93 height 17
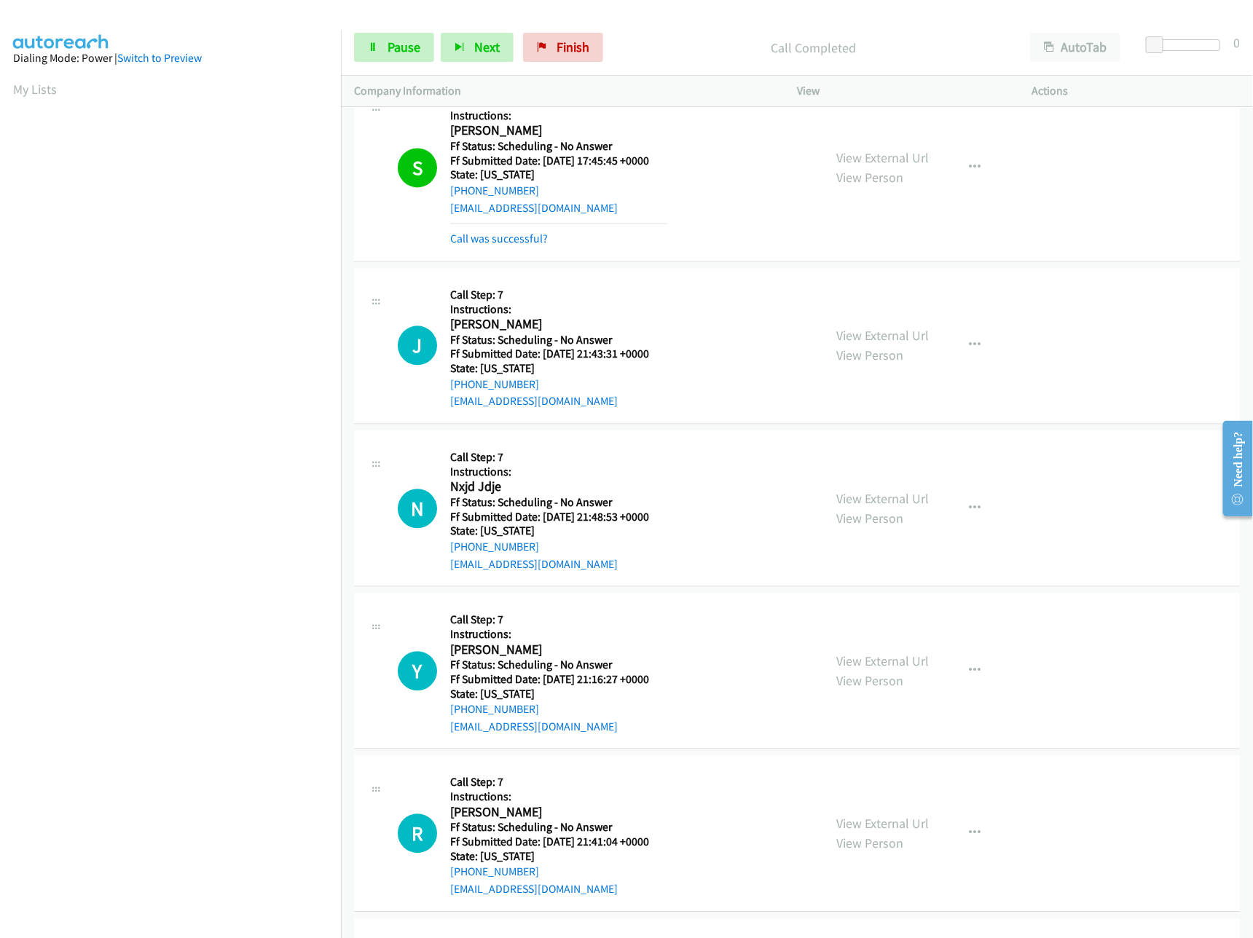
scroll to position [1603, 0]
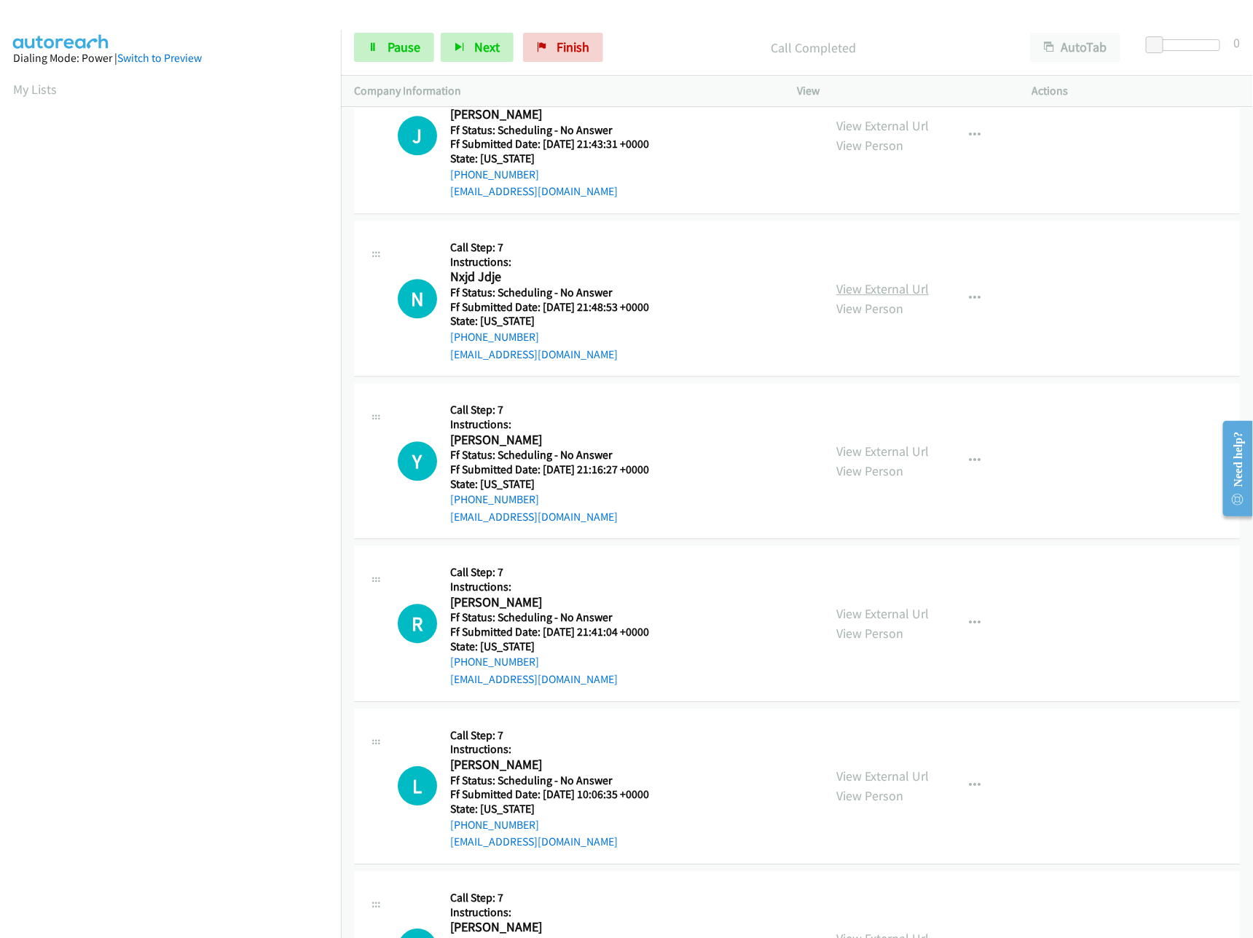
click at [872, 297] on link "View External Url" at bounding box center [882, 289] width 93 height 17
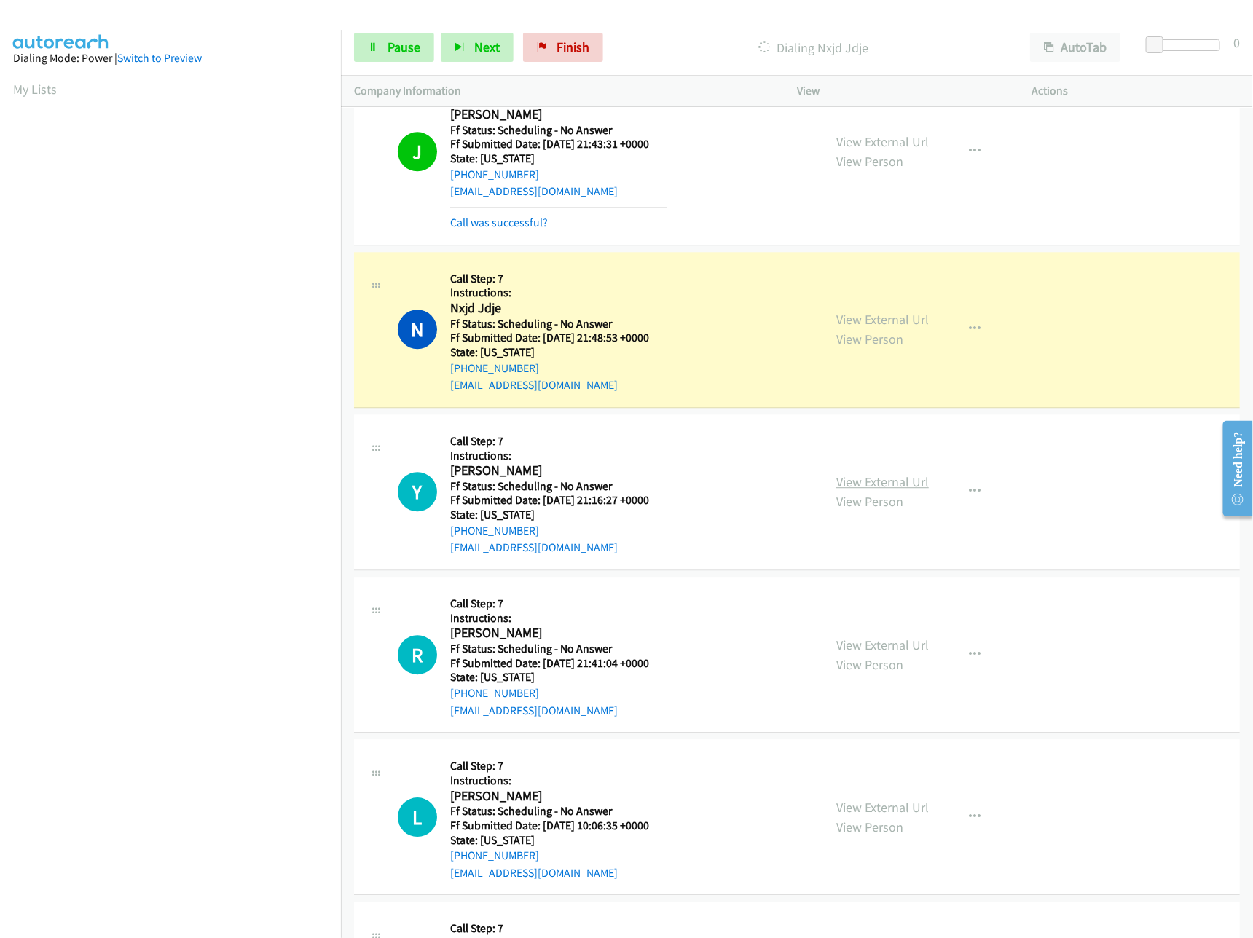
click at [879, 482] on link "View External Url" at bounding box center [882, 482] width 93 height 17
click at [879, 654] on link "View External Url" at bounding box center [882, 645] width 93 height 17
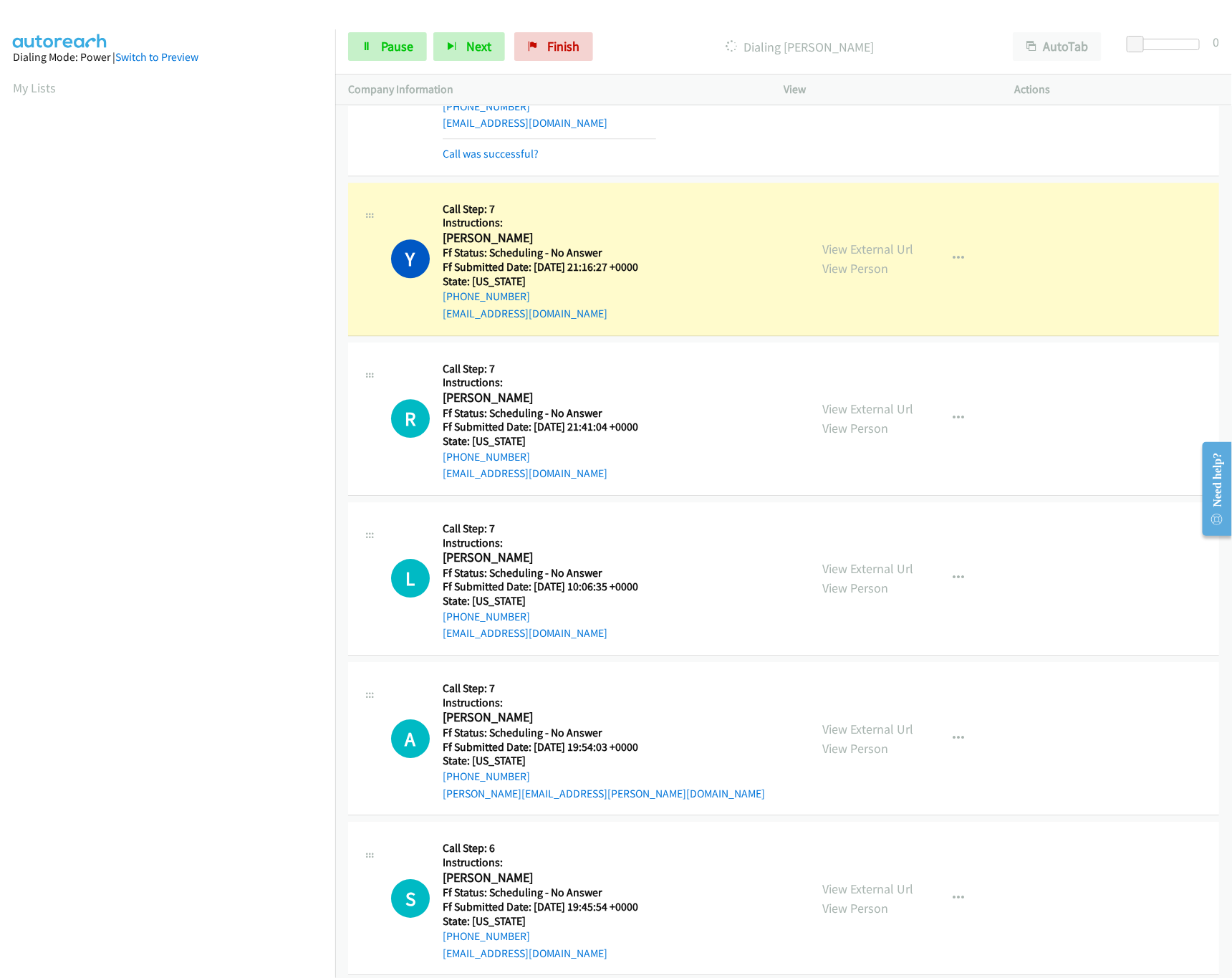
scroll to position [2005, 0]
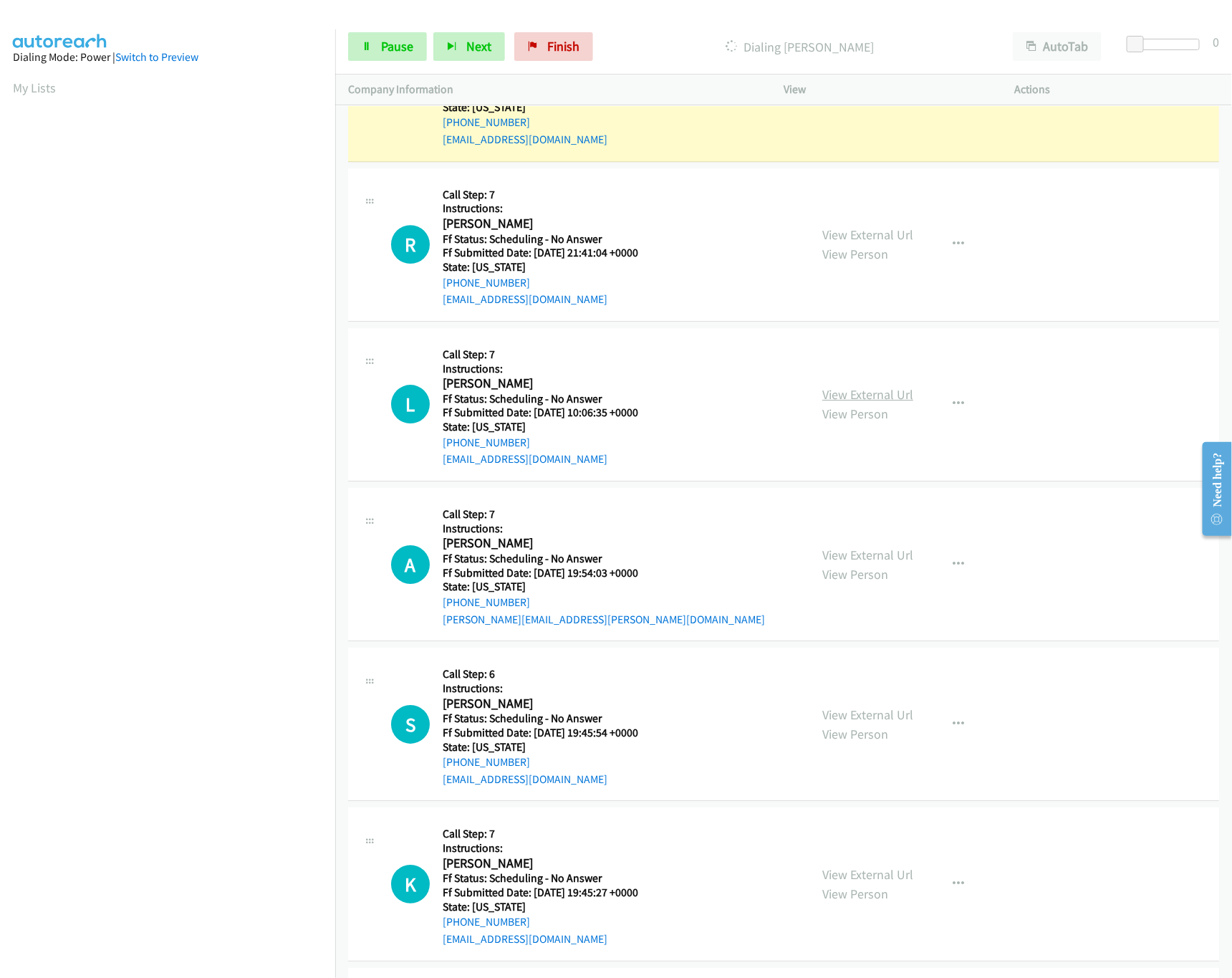
click at [884, 402] on link "View External Url" at bounding box center [867, 394] width 91 height 17
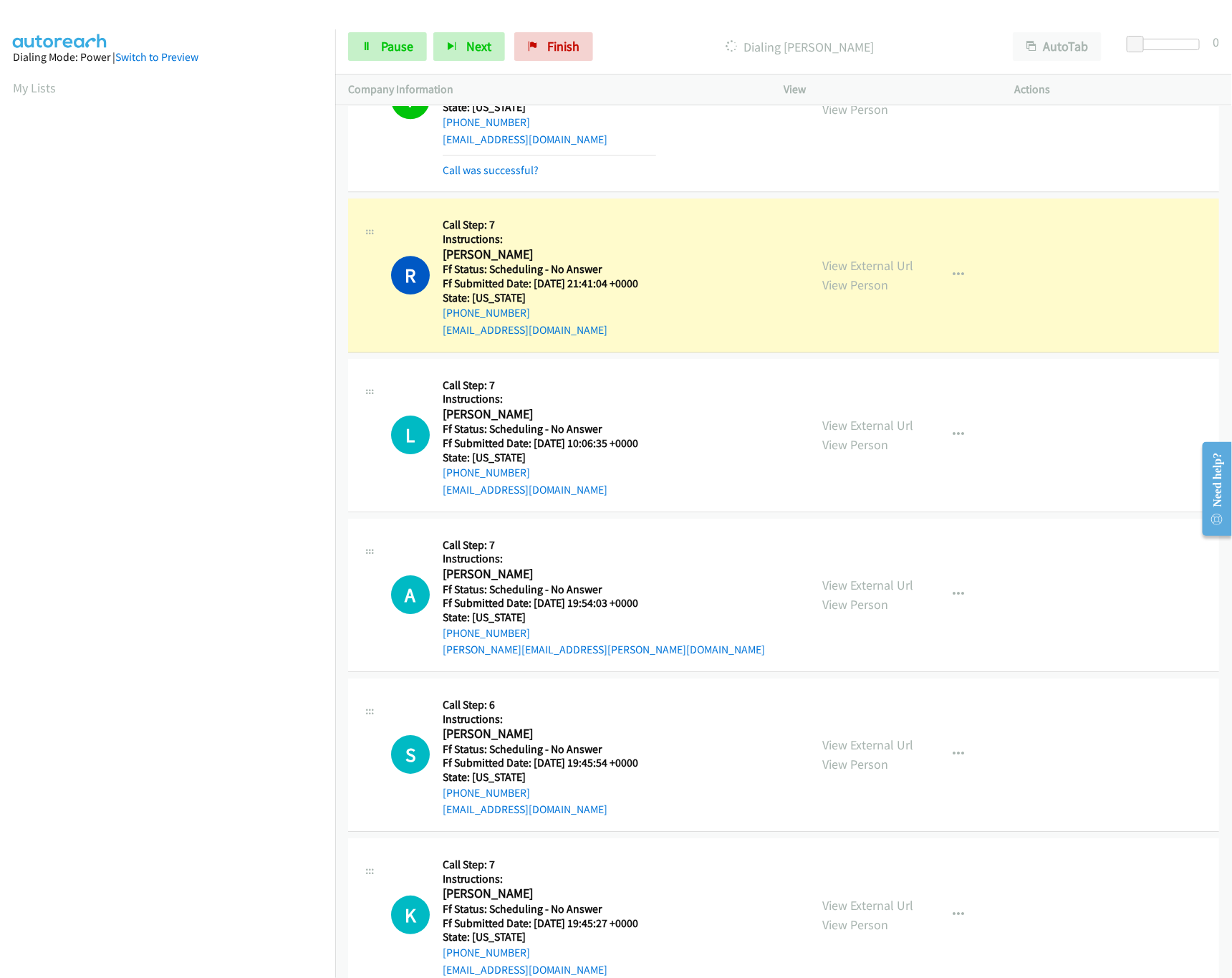
scroll to position [2020, 0]
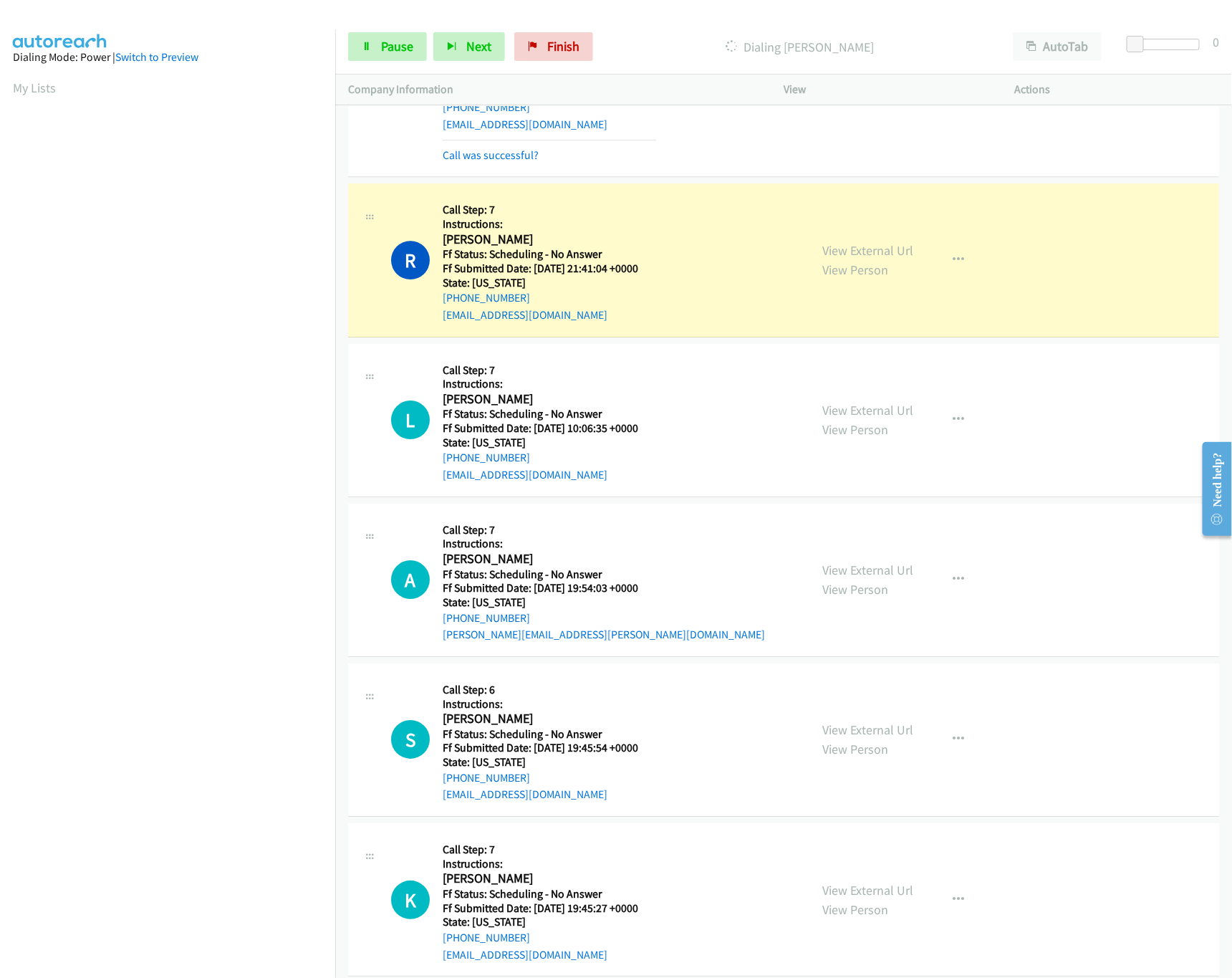
click at [888, 112] on div "View External Url View Person View External Url Email Schedule/Manage Callback …" at bounding box center [931, 86] width 244 height 157
drag, startPoint x: 1137, startPoint y: 41, endPoint x: 1228, endPoint y: 43, distance: 91.0
click at [1228, 43] on div "Start Calls Pause Next Finish Dialing Rebecca Anderson AutoTab AutoTab 0" at bounding box center [784, 47] width 897 height 55
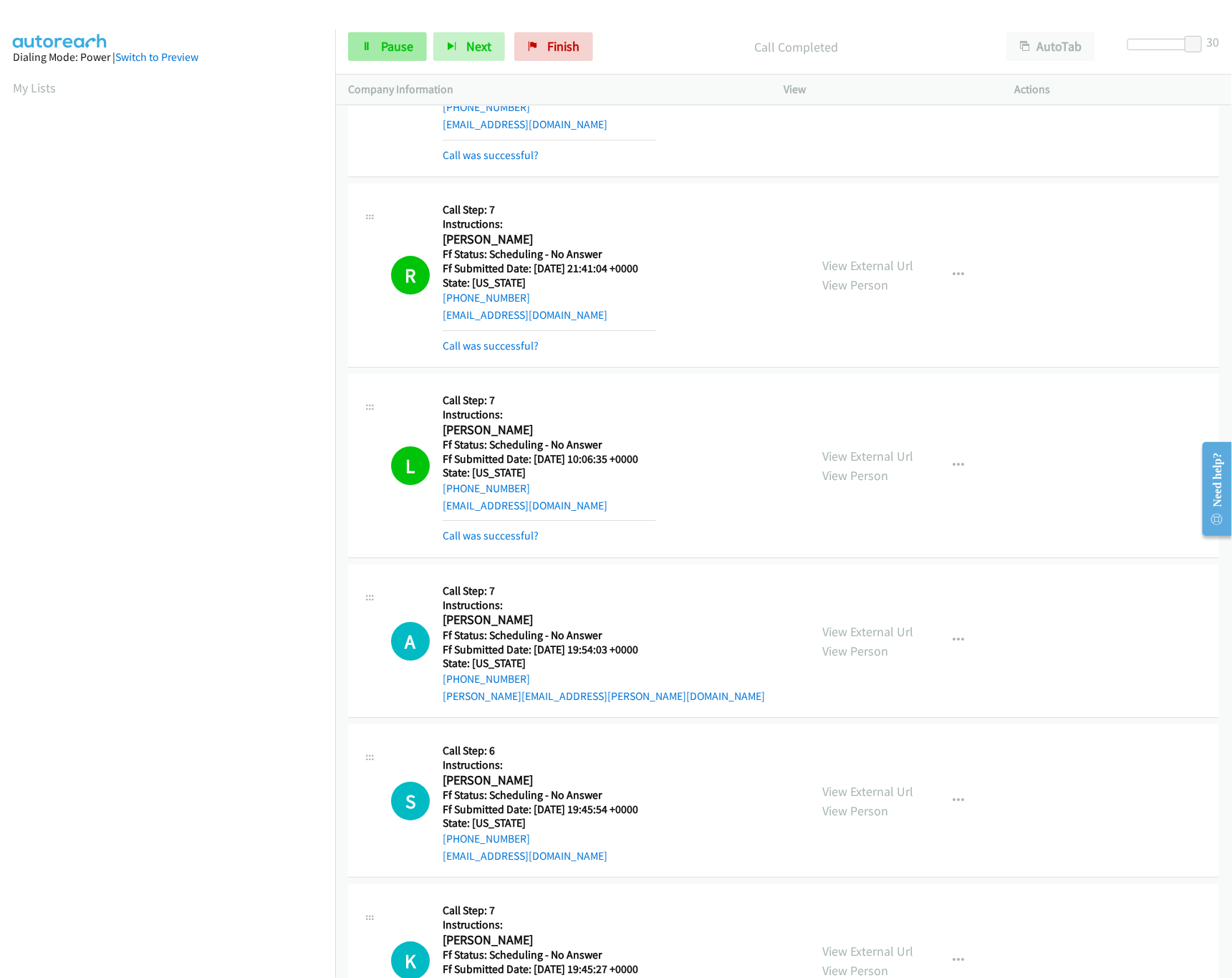
click at [386, 30] on div "Start Calls Pause Next Finish Call Completed AutoTab AutoTab 30" at bounding box center [784, 47] width 897 height 55
click at [381, 36] on link "Pause" at bounding box center [387, 46] width 79 height 29
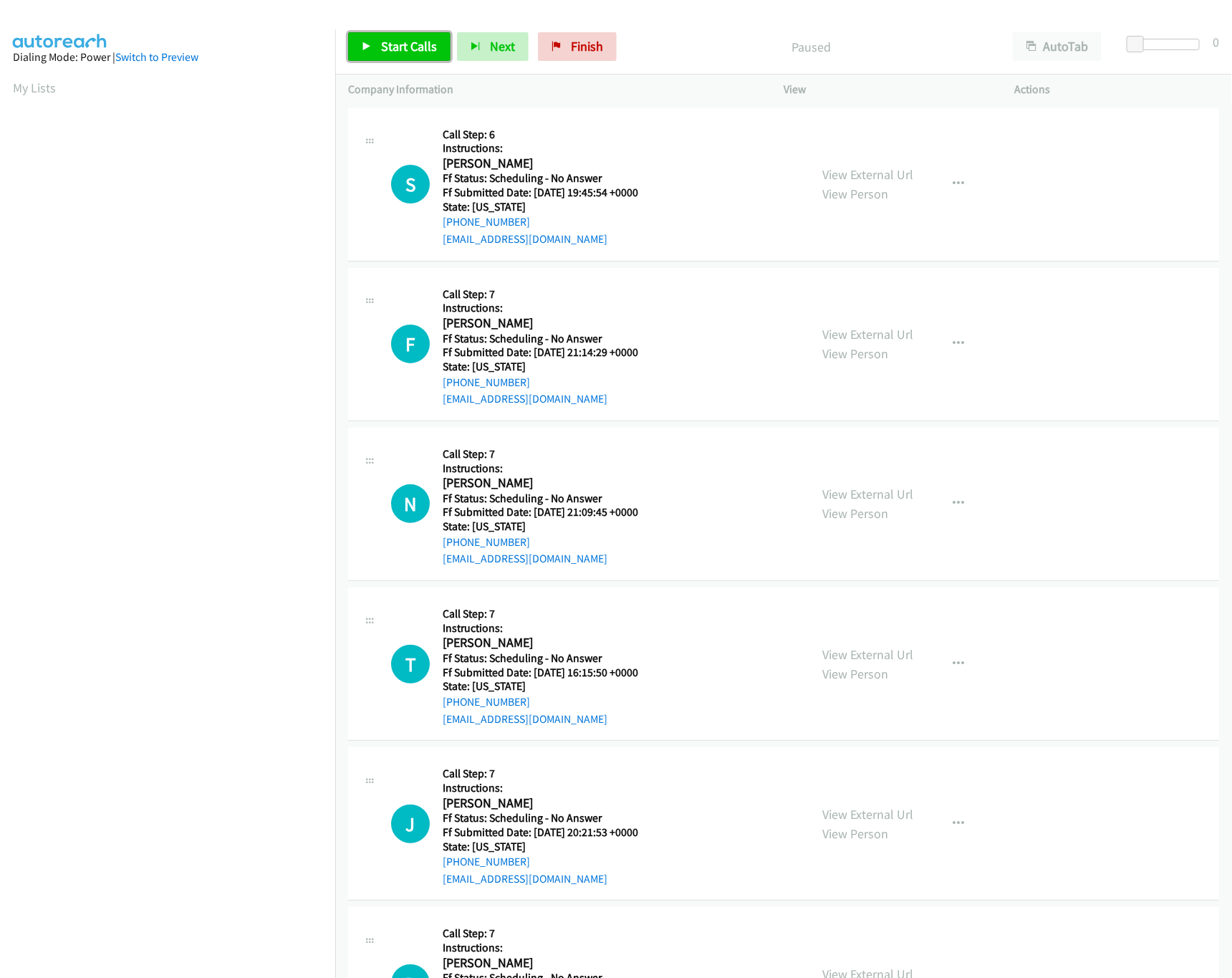
click at [424, 51] on span "Start Calls" at bounding box center [409, 46] width 56 height 17
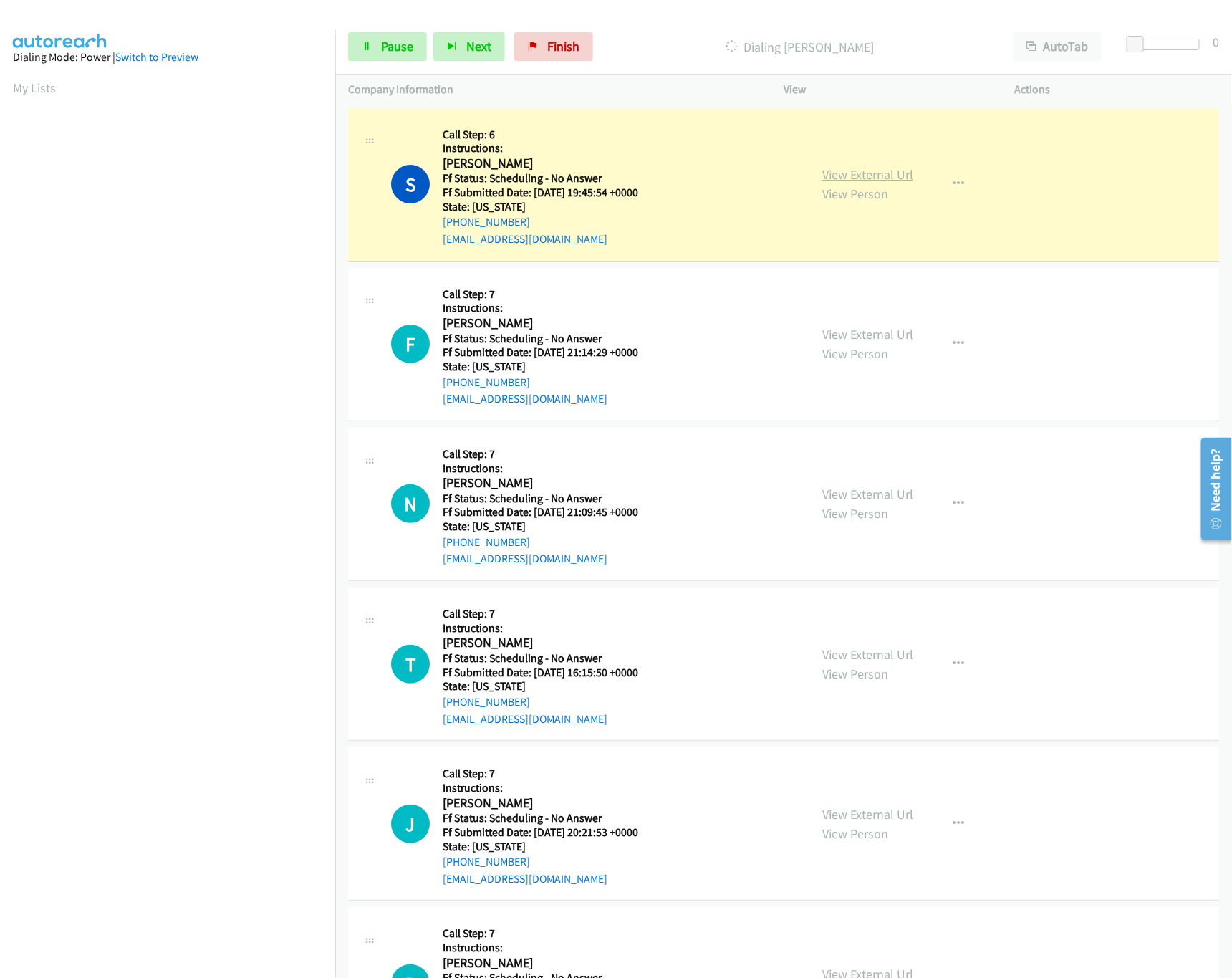
click at [862, 166] on link "View External Url" at bounding box center [867, 174] width 91 height 17
click at [882, 340] on link "View External Url" at bounding box center [867, 334] width 91 height 17
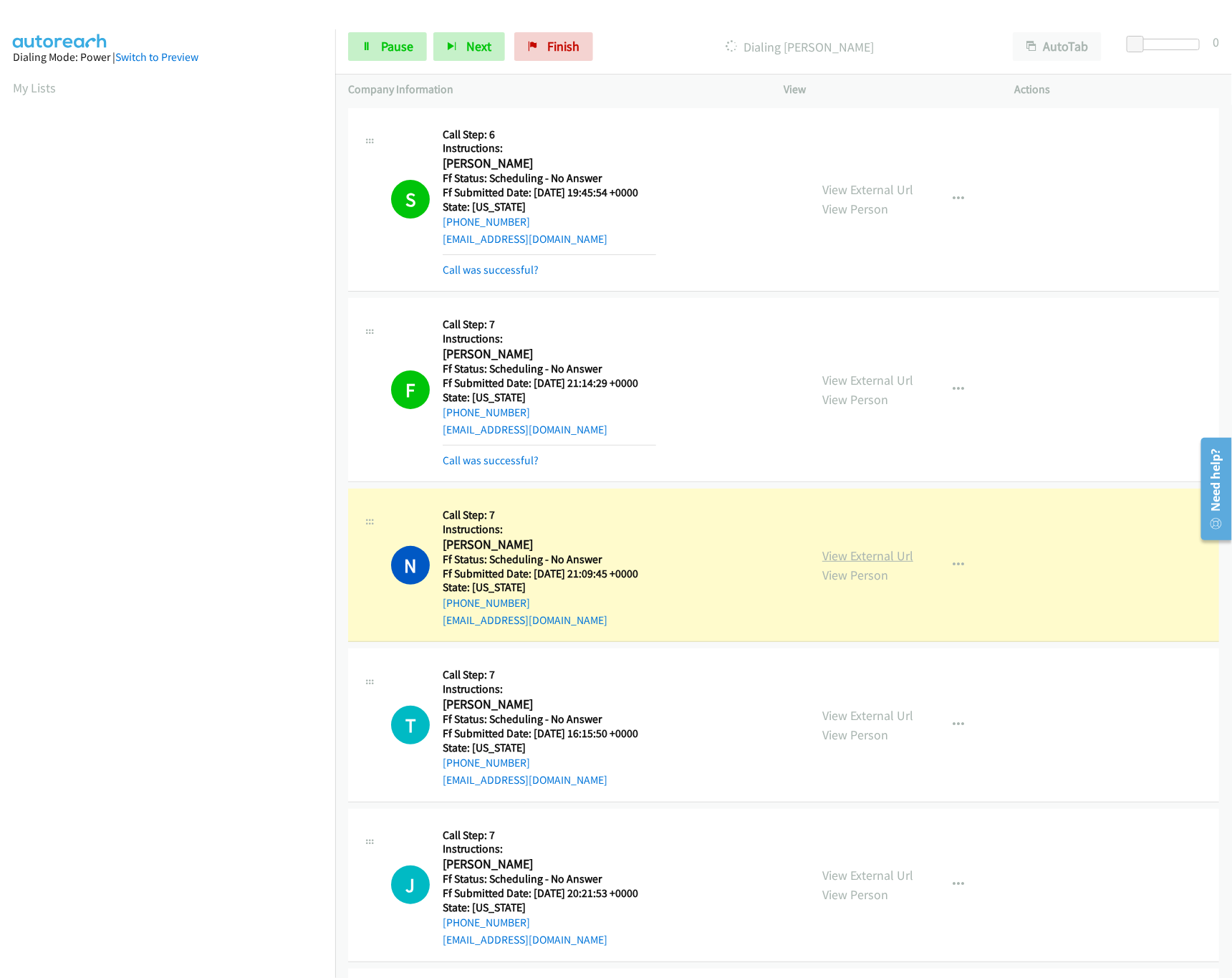
click at [849, 552] on link "View External Url" at bounding box center [867, 555] width 91 height 17
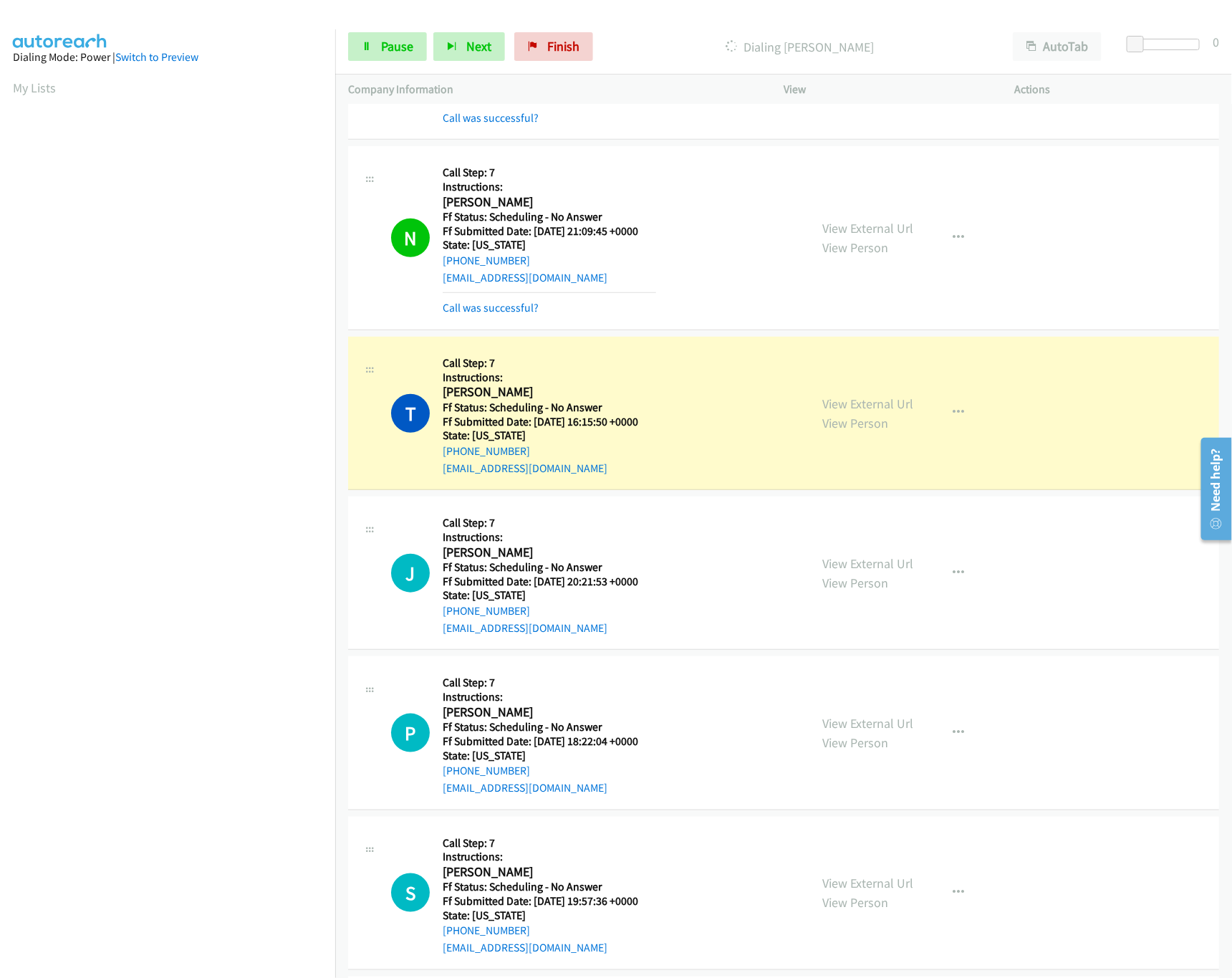
scroll to position [430, 0]
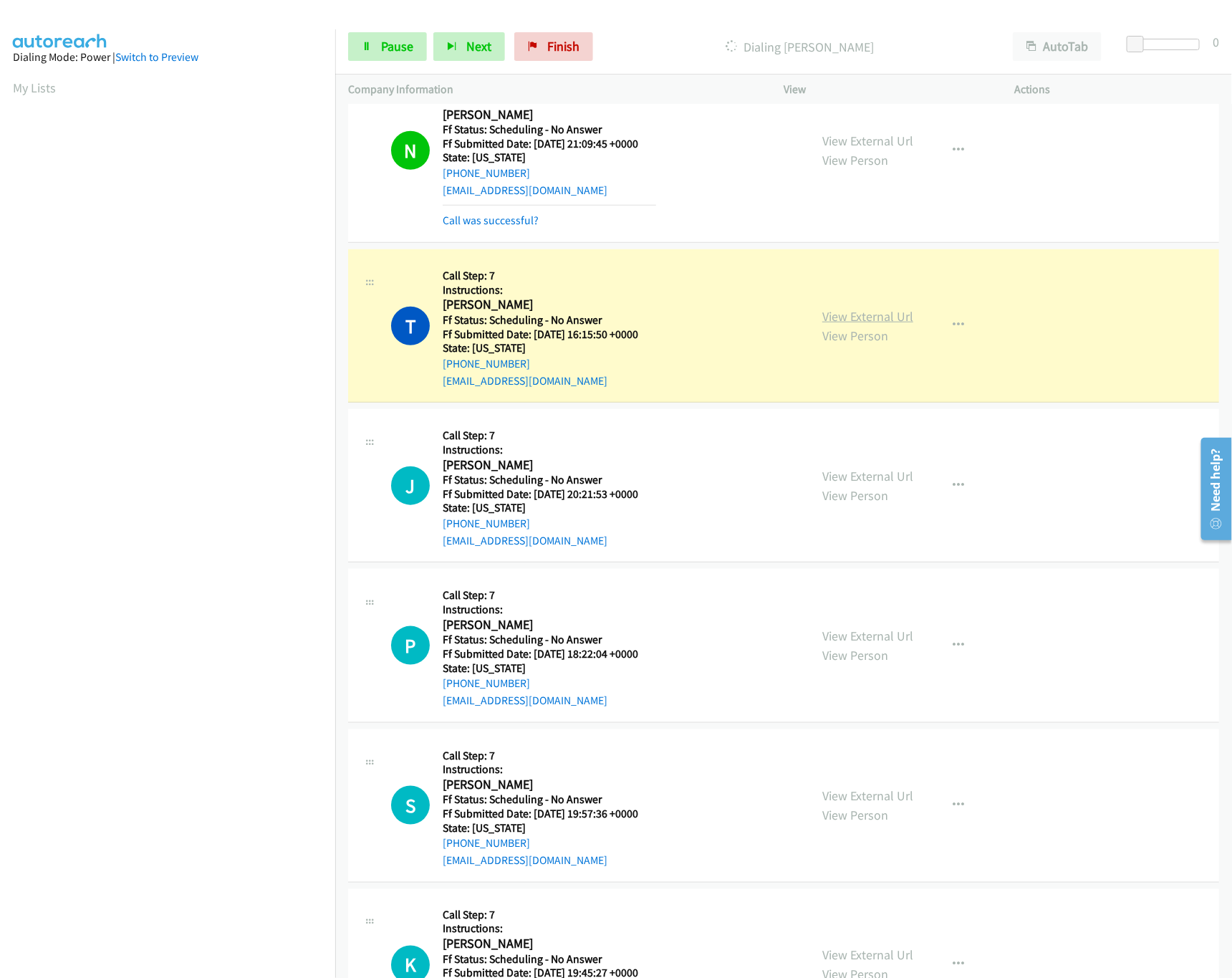
click at [858, 323] on link "View External Url" at bounding box center [867, 316] width 91 height 17
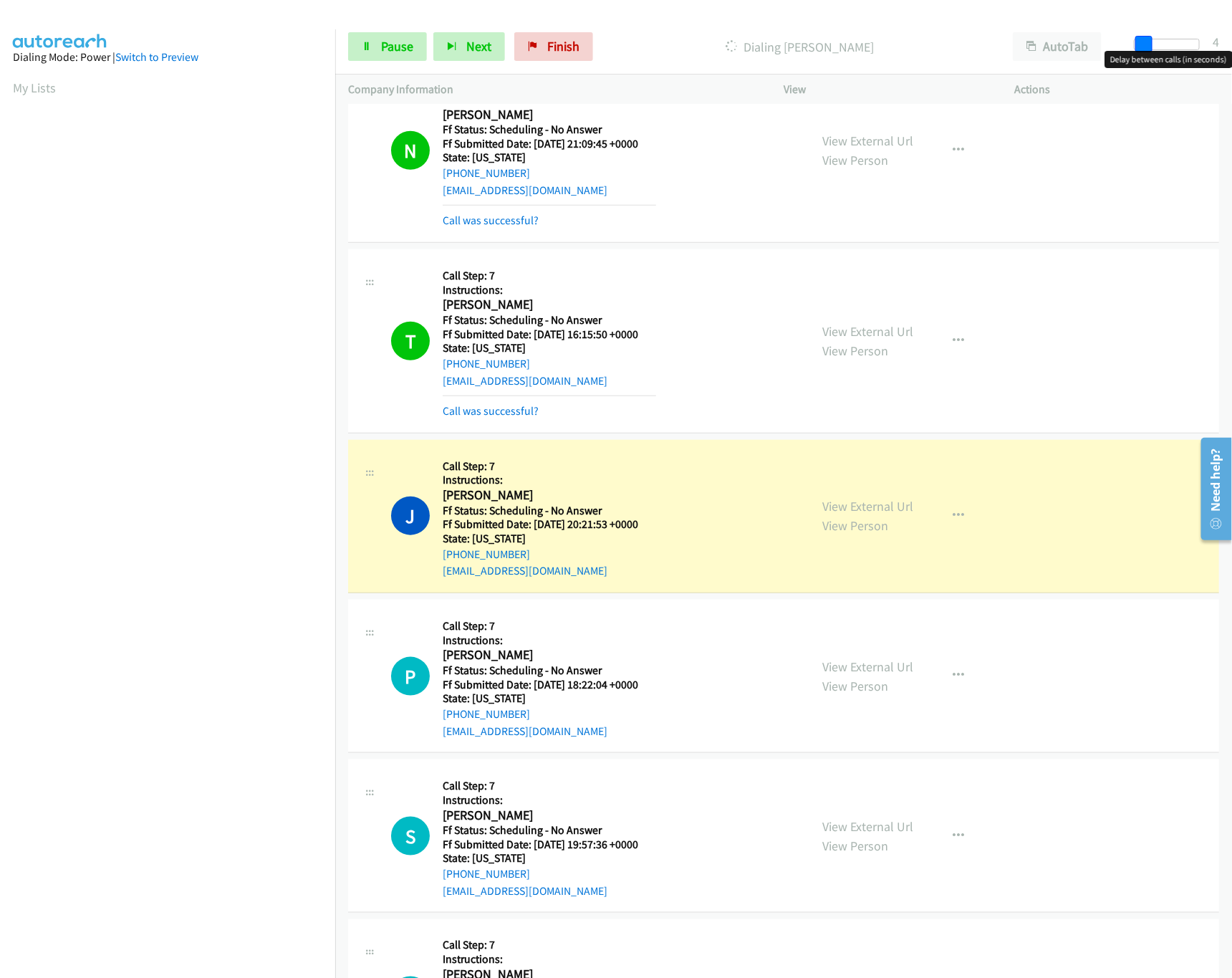
drag, startPoint x: 1131, startPoint y: 43, endPoint x: 1210, endPoint y: 46, distance: 79.1
click at [1210, 46] on div "Start Calls Pause Next Finish Dialing [PERSON_NAME] AutoTab AutoTab 4" at bounding box center [784, 47] width 897 height 55
click at [869, 497] on div "View External Url View Person View External Url Email Schedule/Manage Callback …" at bounding box center [931, 515] width 244 height 127
click at [873, 511] on link "View External Url" at bounding box center [867, 505] width 91 height 17
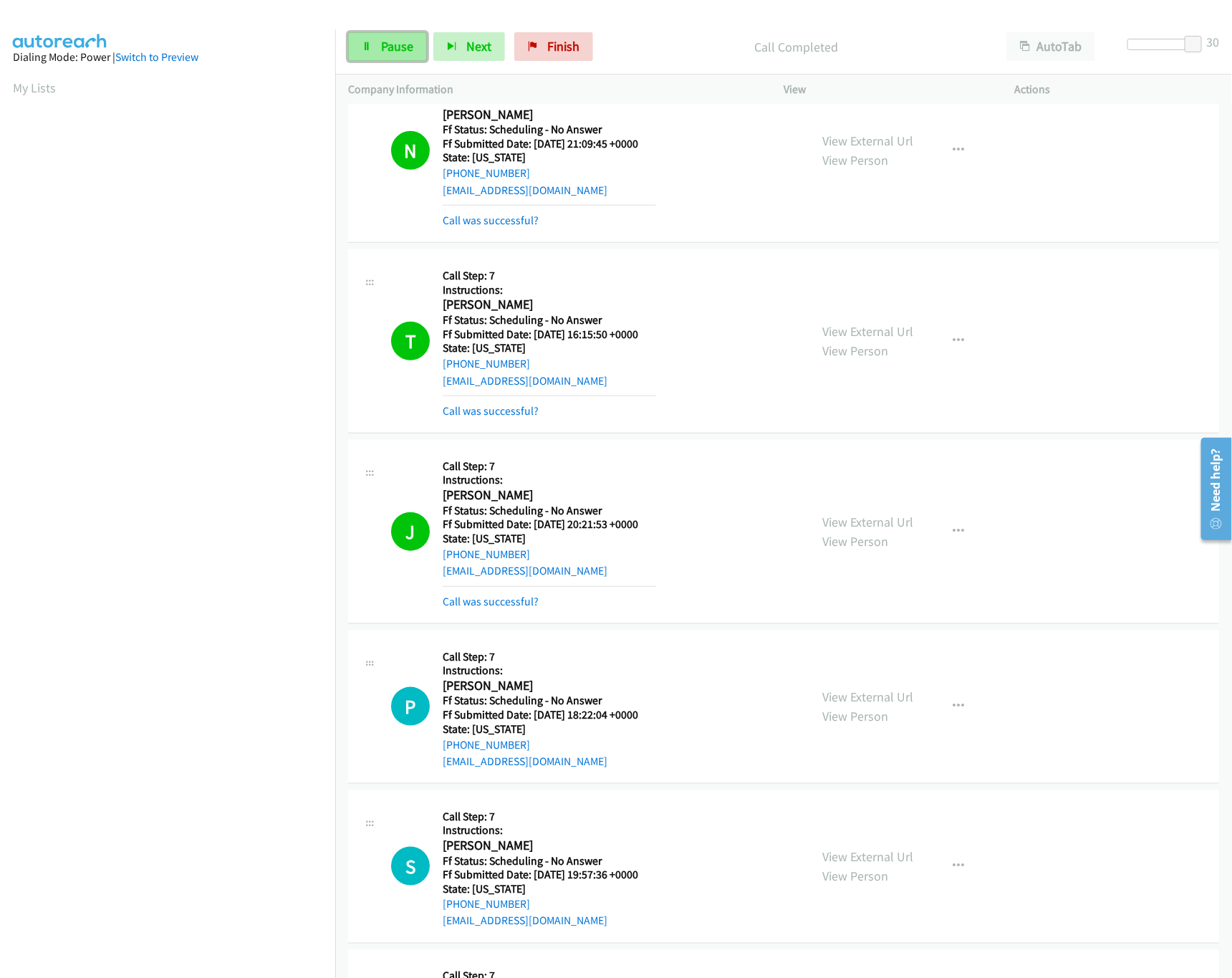
click at [391, 54] on span "Pause" at bounding box center [397, 46] width 32 height 17
click at [203, 898] on nav "Dialing Mode: Power | Switch to Preview My Lists" at bounding box center [168, 518] width 336 height 978
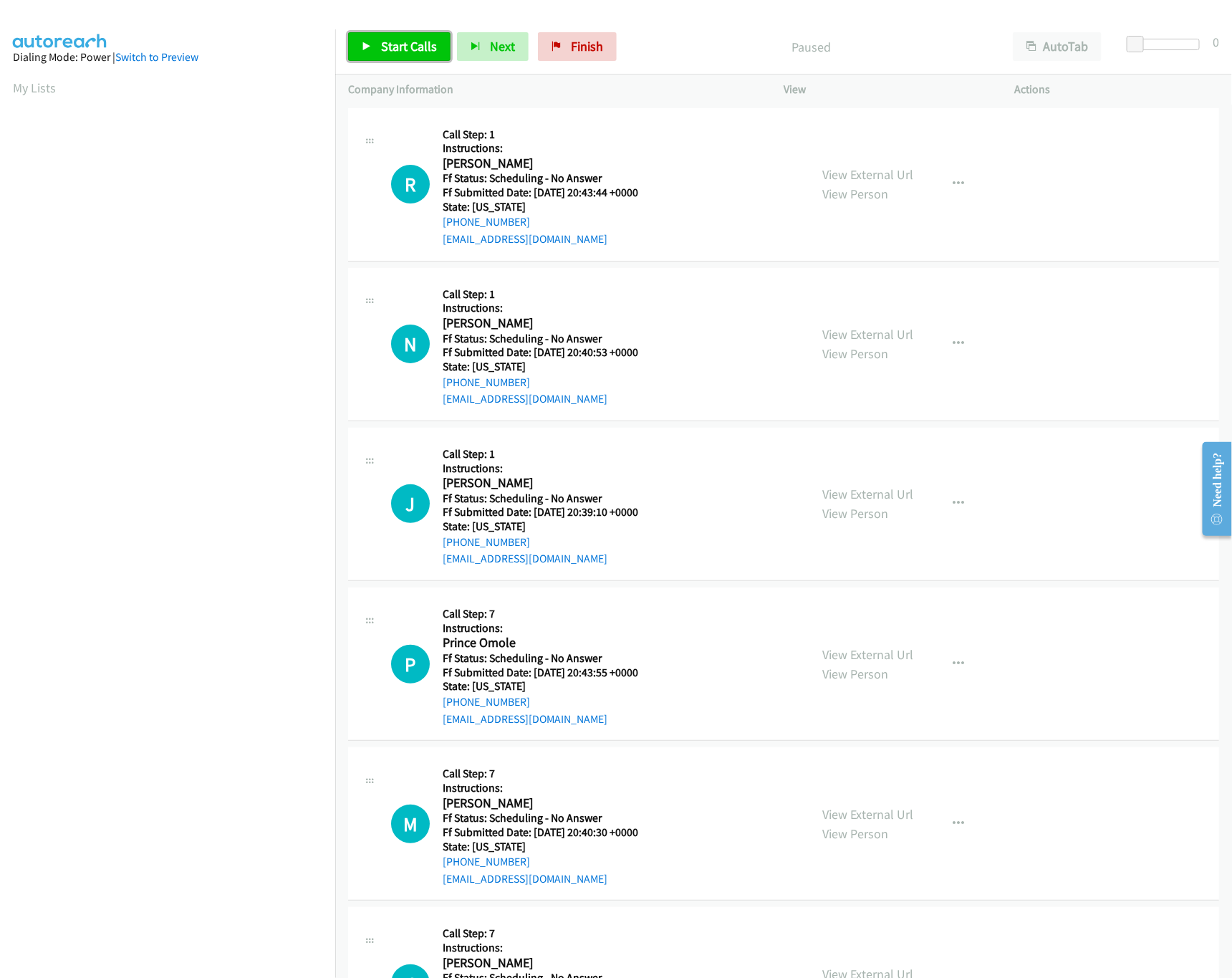
click at [387, 33] on link "Start Calls" at bounding box center [399, 46] width 102 height 29
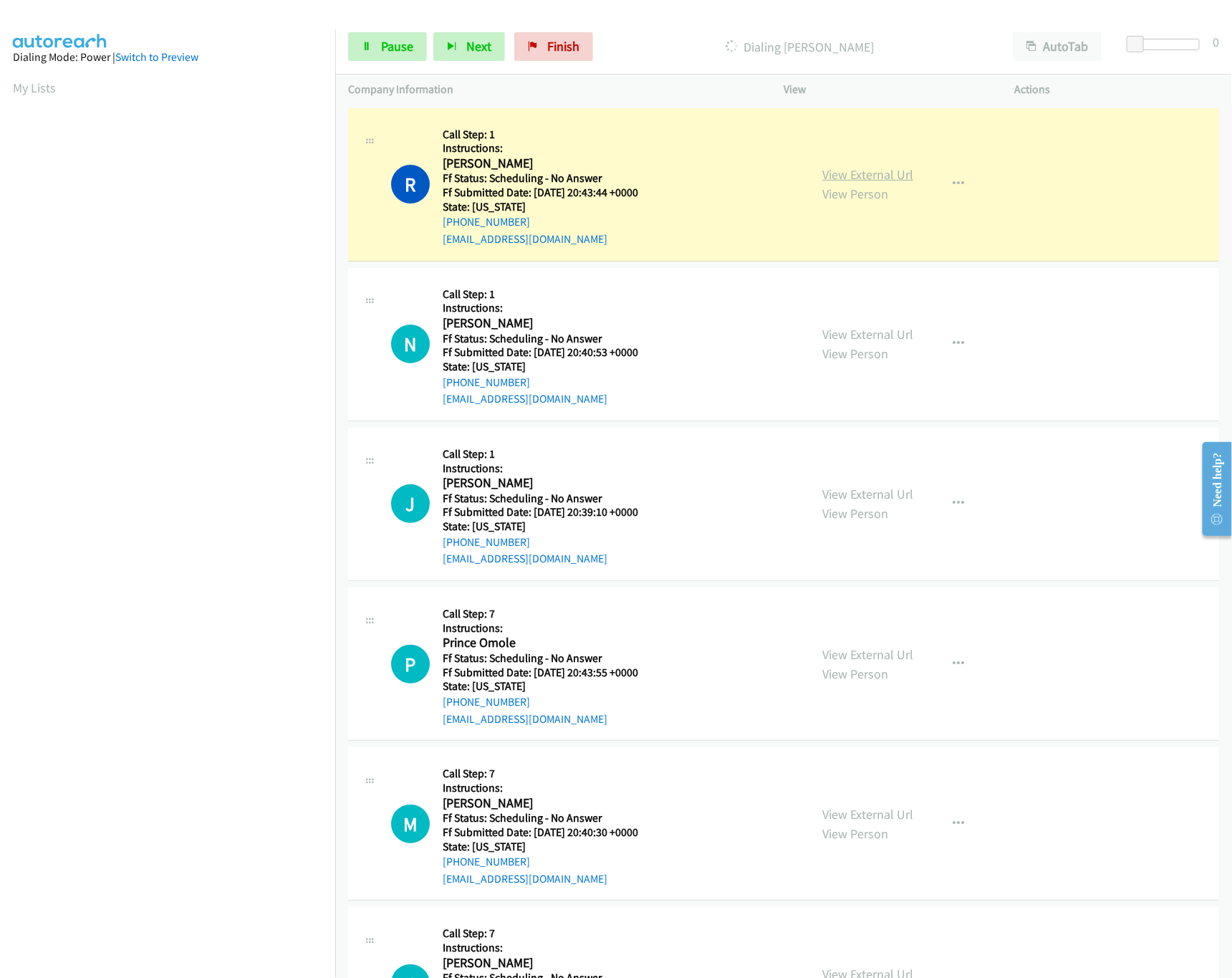
click at [853, 175] on link "View External Url" at bounding box center [867, 174] width 91 height 17
click at [871, 340] on link "View External Url" at bounding box center [867, 334] width 91 height 17
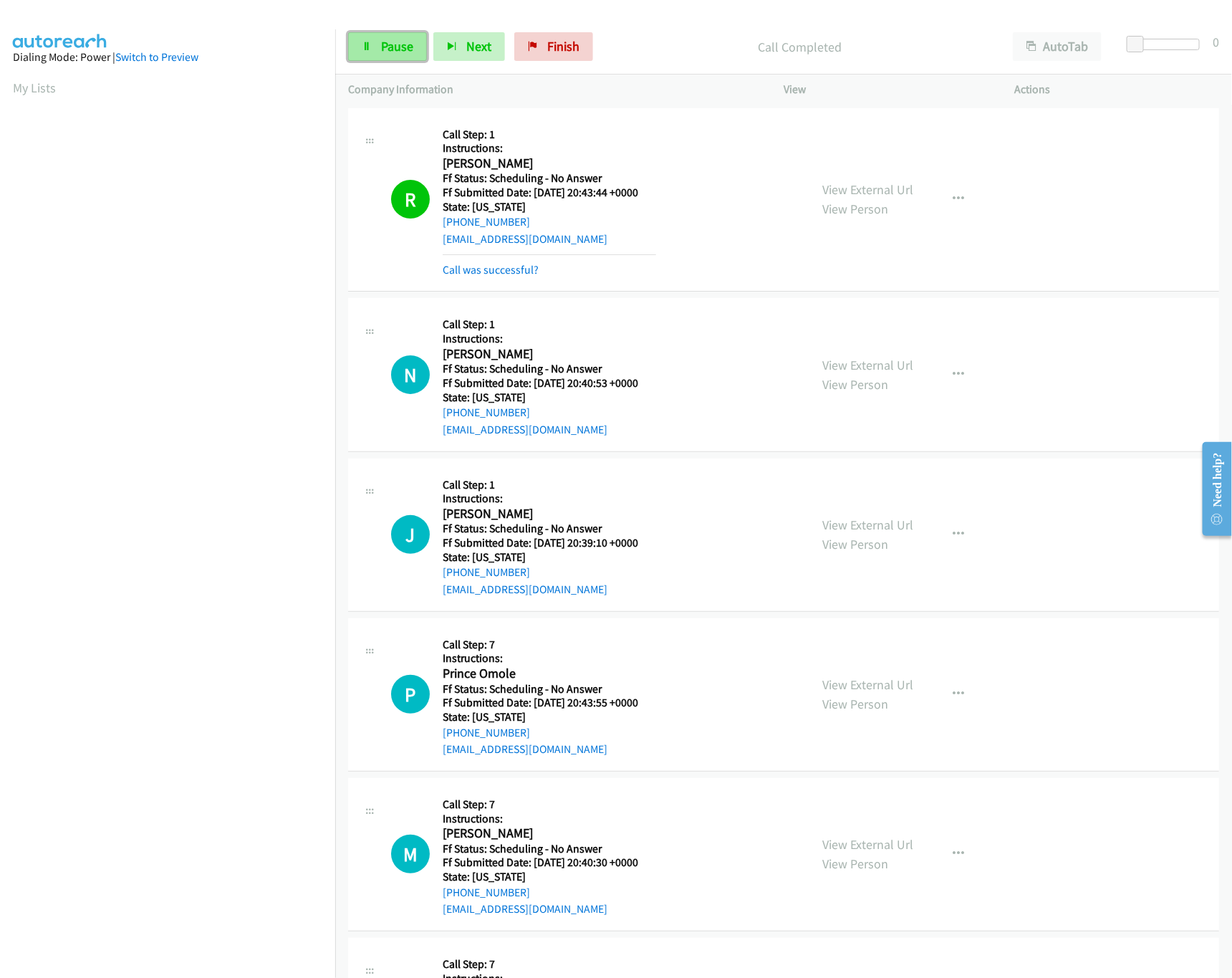
click at [398, 47] on span "Pause" at bounding box center [397, 46] width 32 height 17
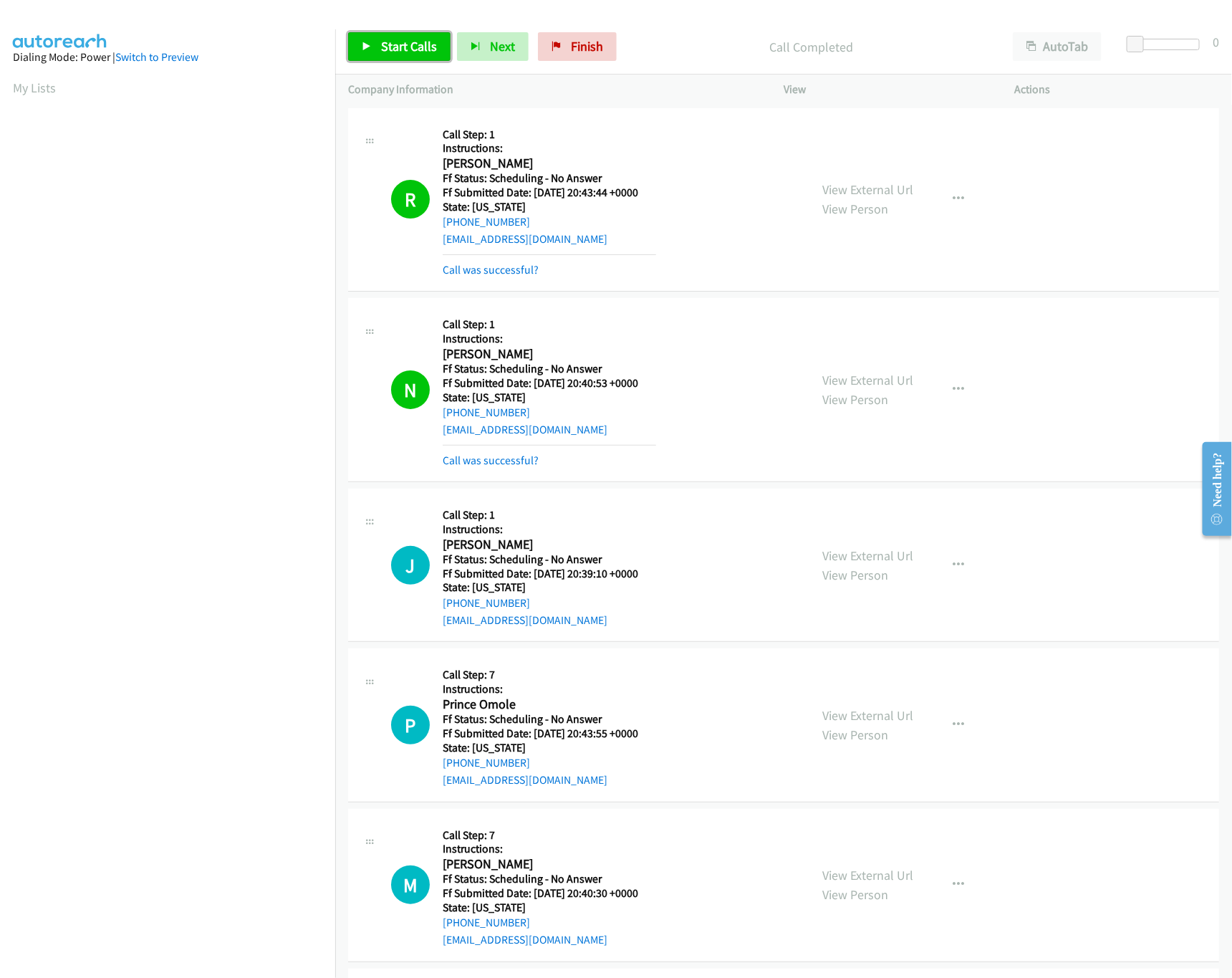
drag, startPoint x: 429, startPoint y: 54, endPoint x: 402, endPoint y: 57, distance: 27.2
click at [429, 54] on span "Start Calls" at bounding box center [409, 46] width 56 height 17
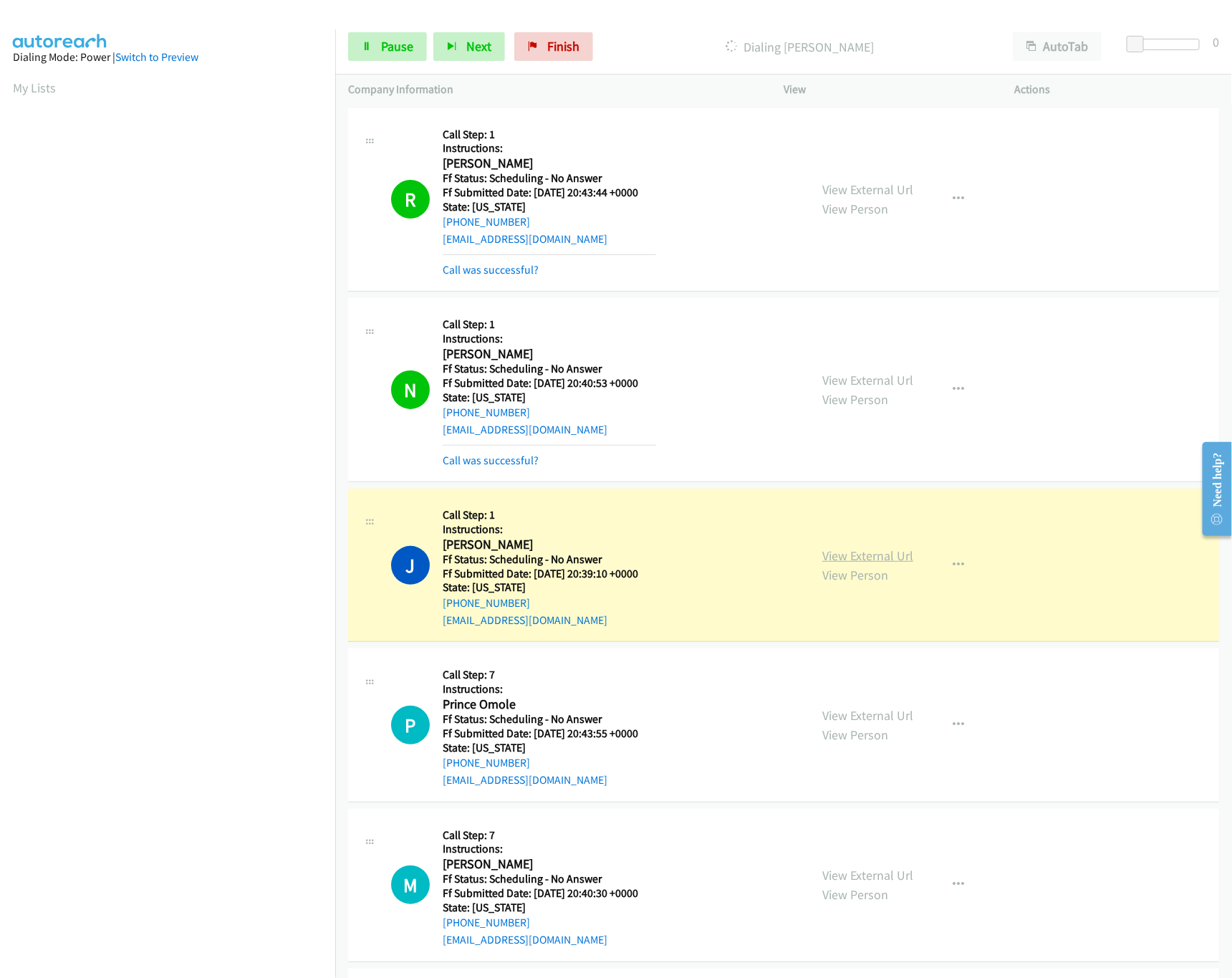
click at [838, 552] on link "View External Url" at bounding box center [867, 555] width 91 height 17
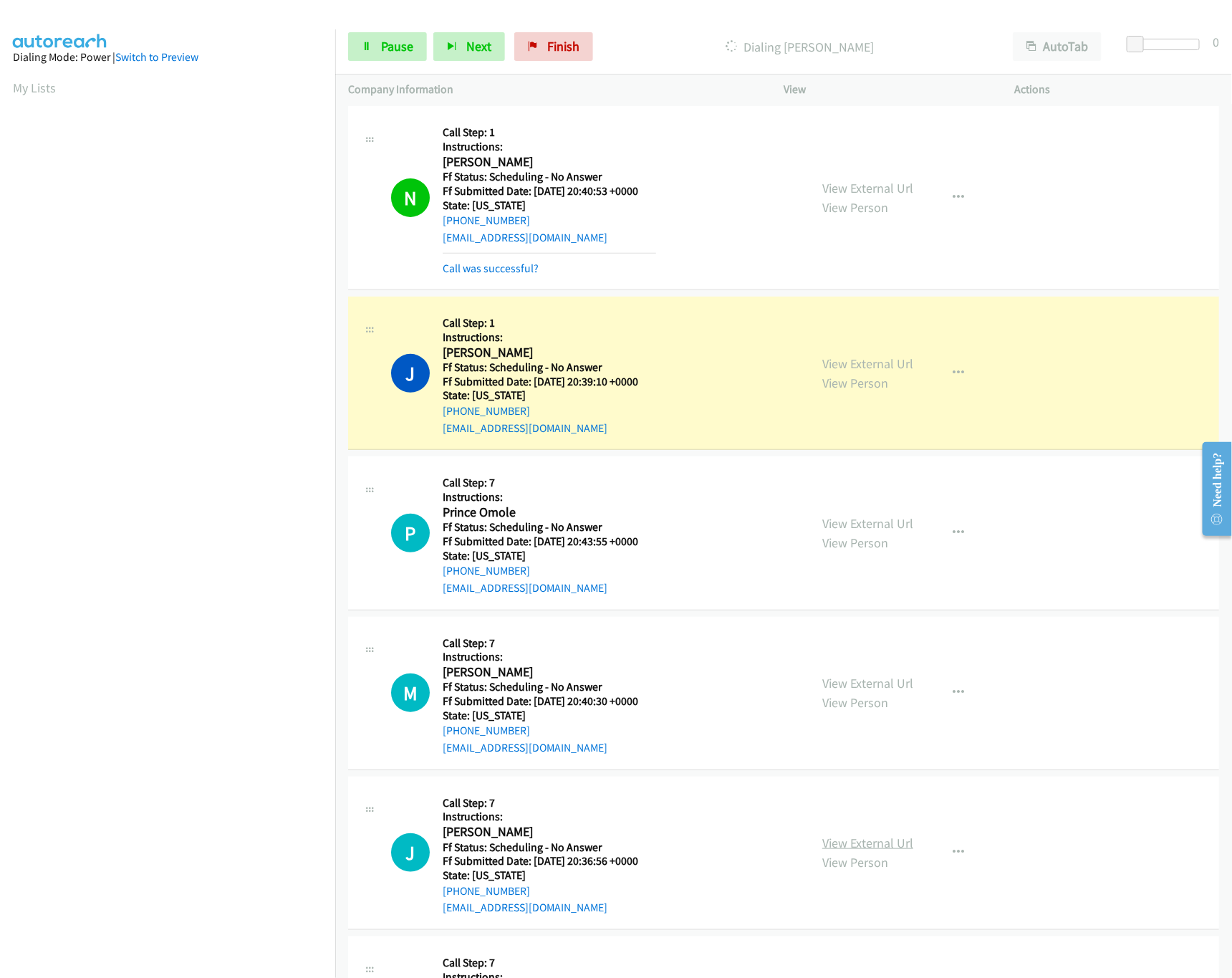
scroll to position [430, 0]
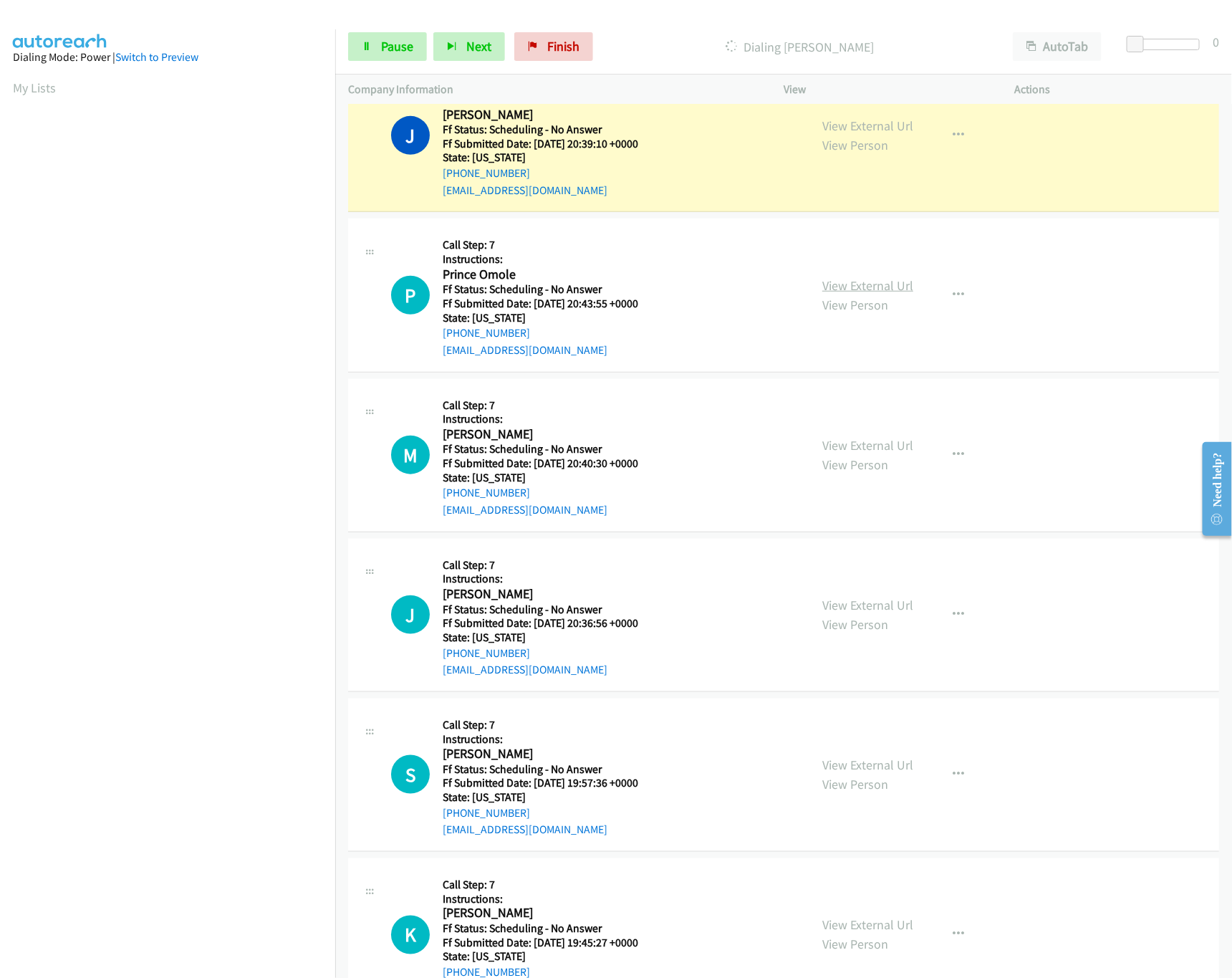
click at [886, 294] on link "View External Url" at bounding box center [867, 285] width 91 height 17
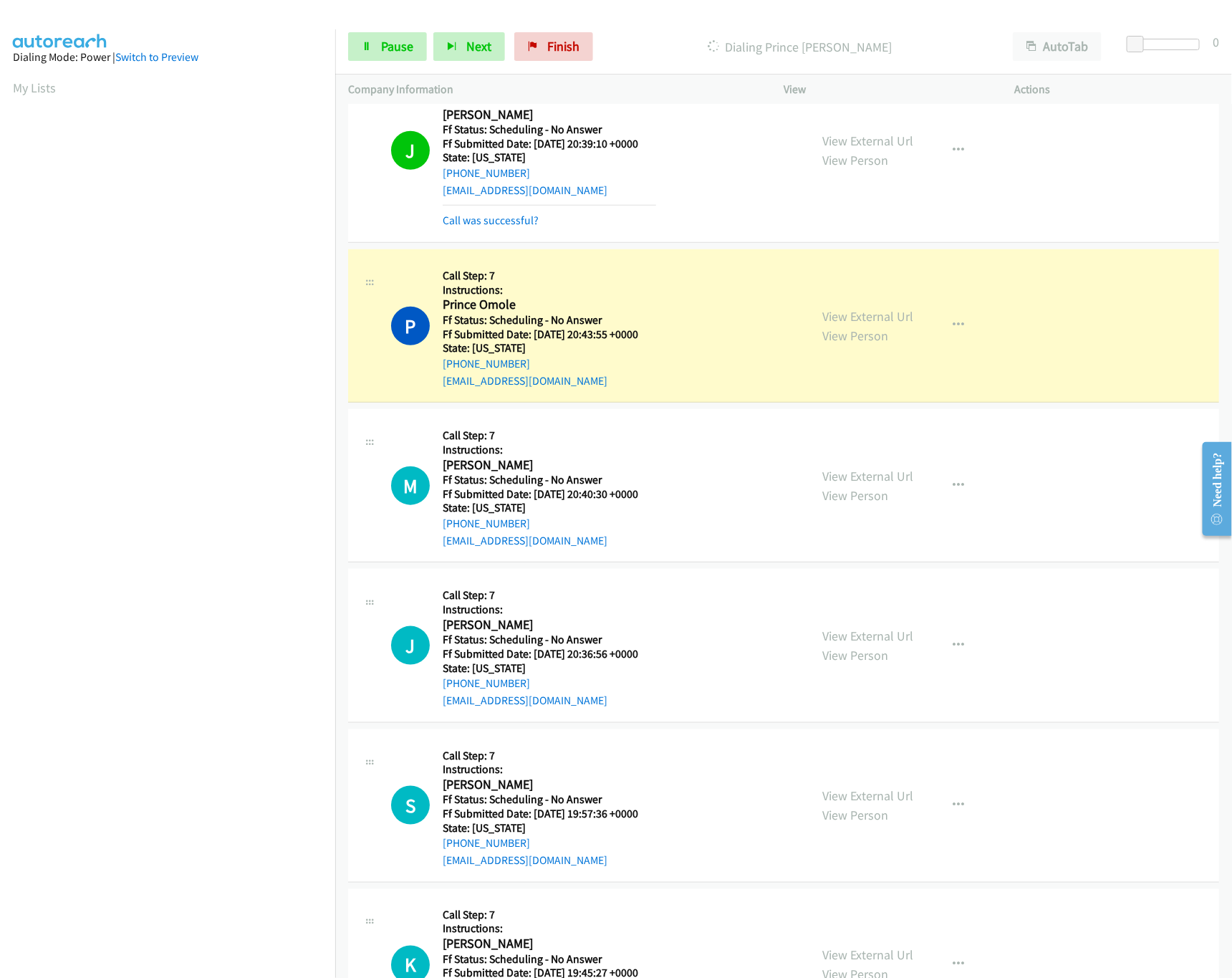
click at [290, 917] on nav "Dialing Mode: Power | Switch to Preview My Lists" at bounding box center [168, 518] width 336 height 978
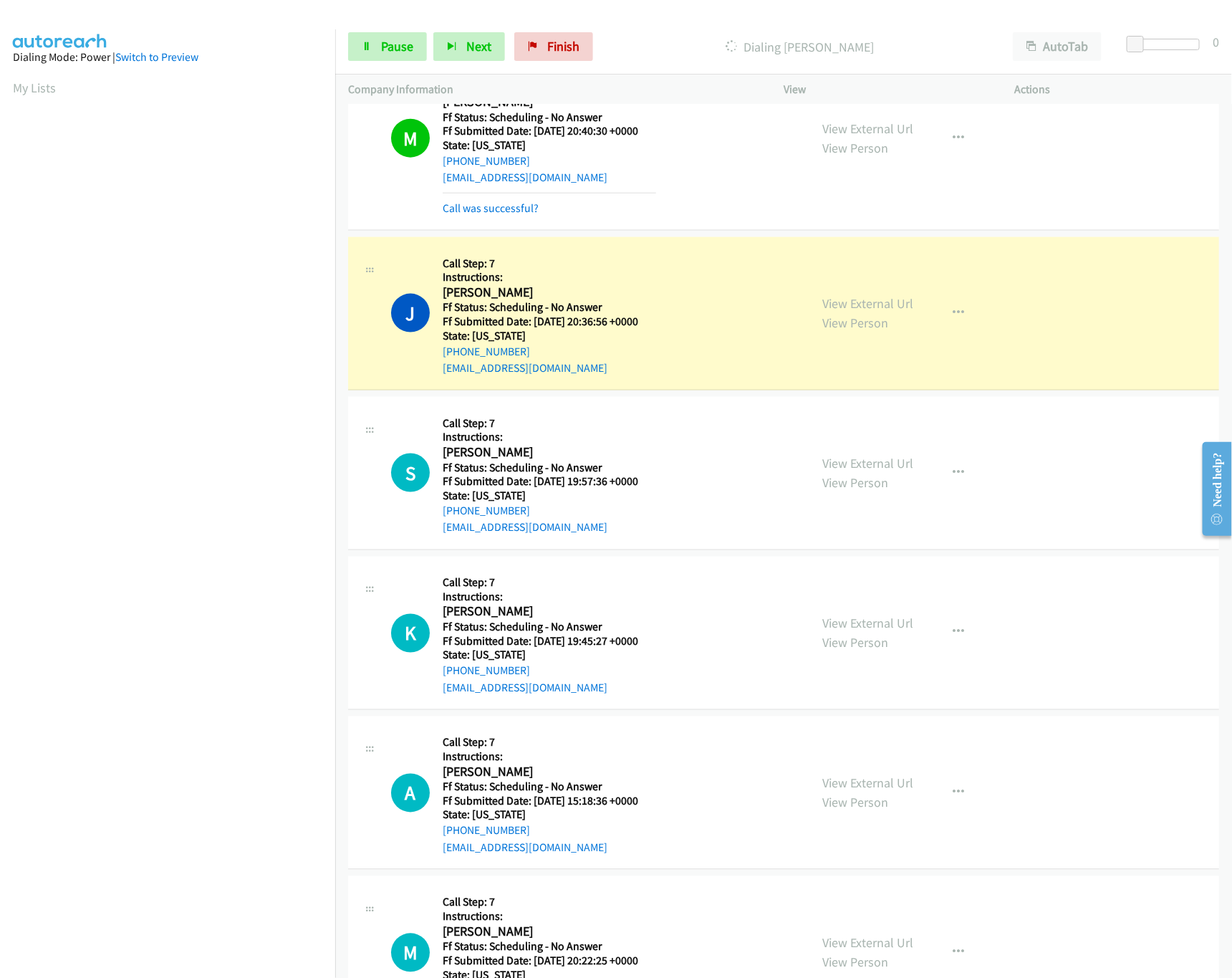
scroll to position [859, 0]
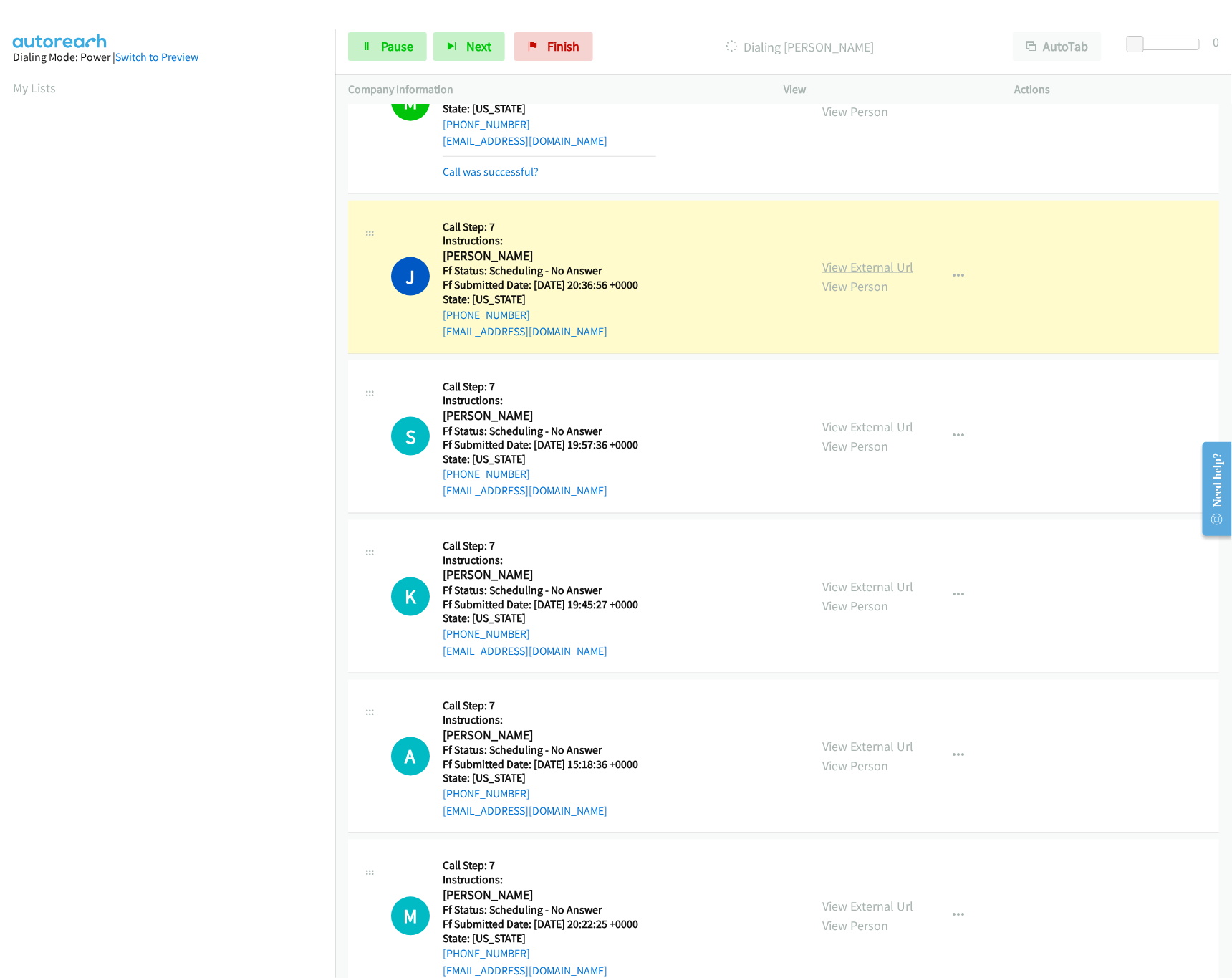
click at [833, 270] on link "View External Url" at bounding box center [867, 266] width 91 height 17
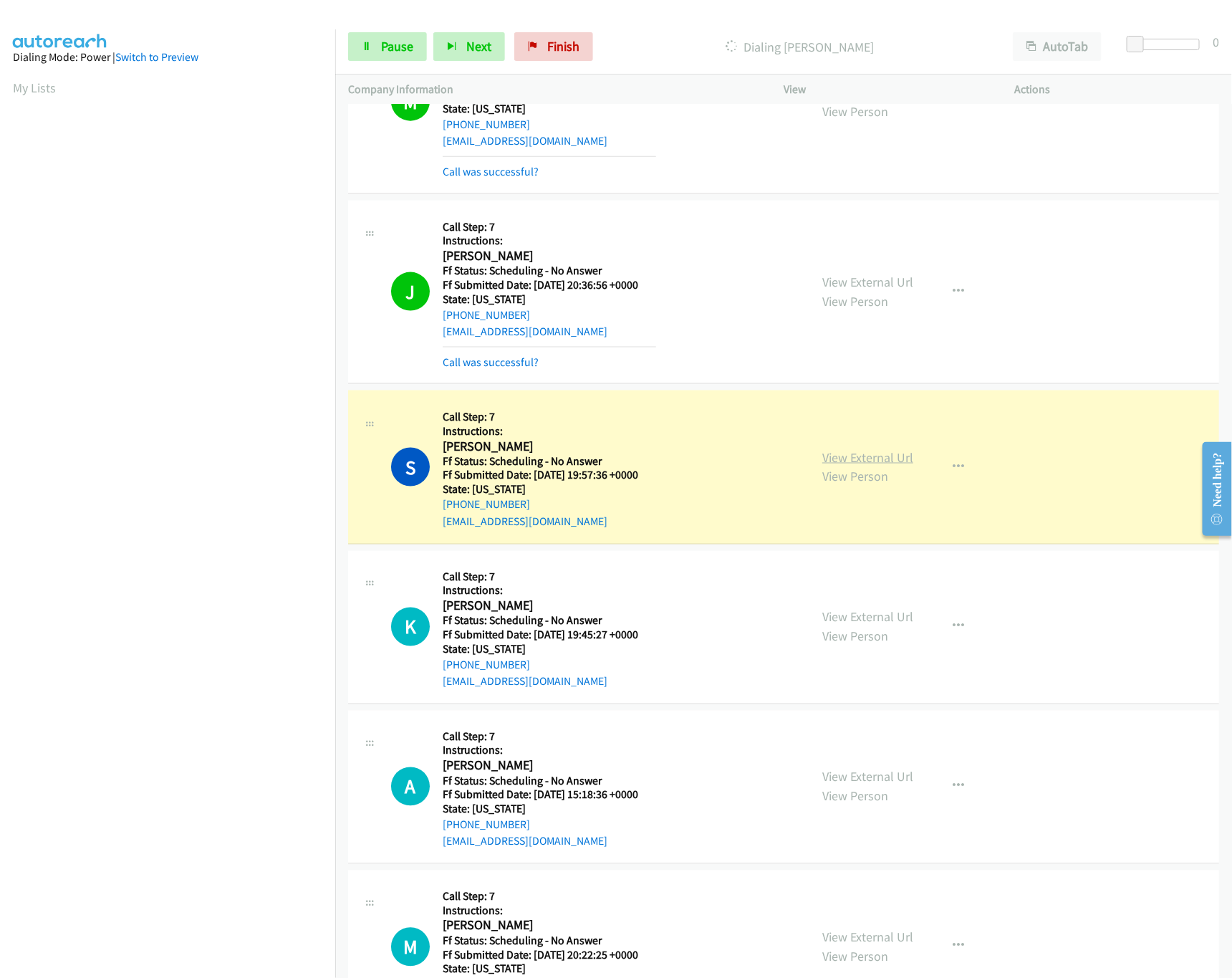
click at [846, 458] on link "View External Url" at bounding box center [867, 457] width 91 height 17
click at [841, 612] on link "View External Url" at bounding box center [867, 616] width 91 height 17
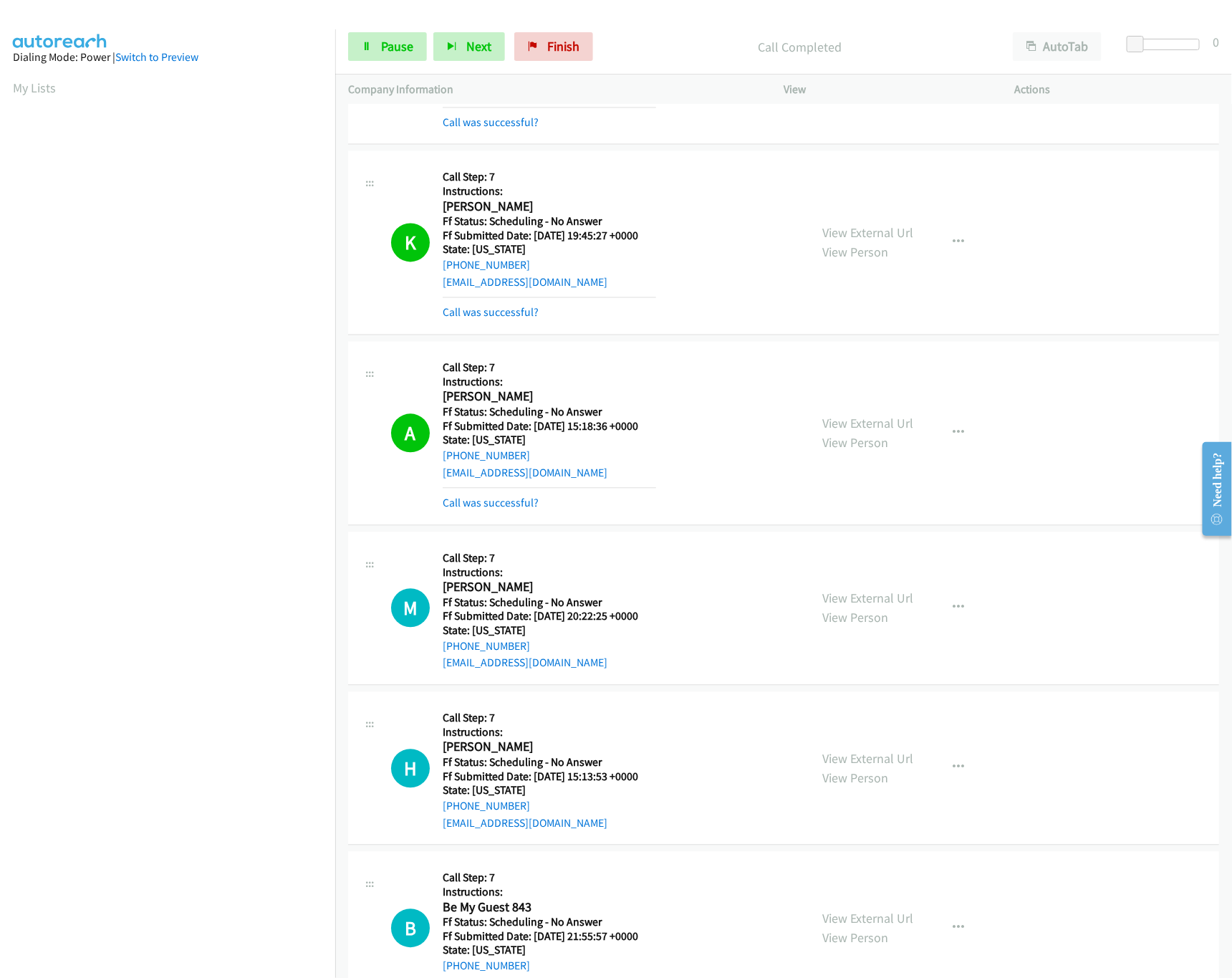
scroll to position [1431, 0]
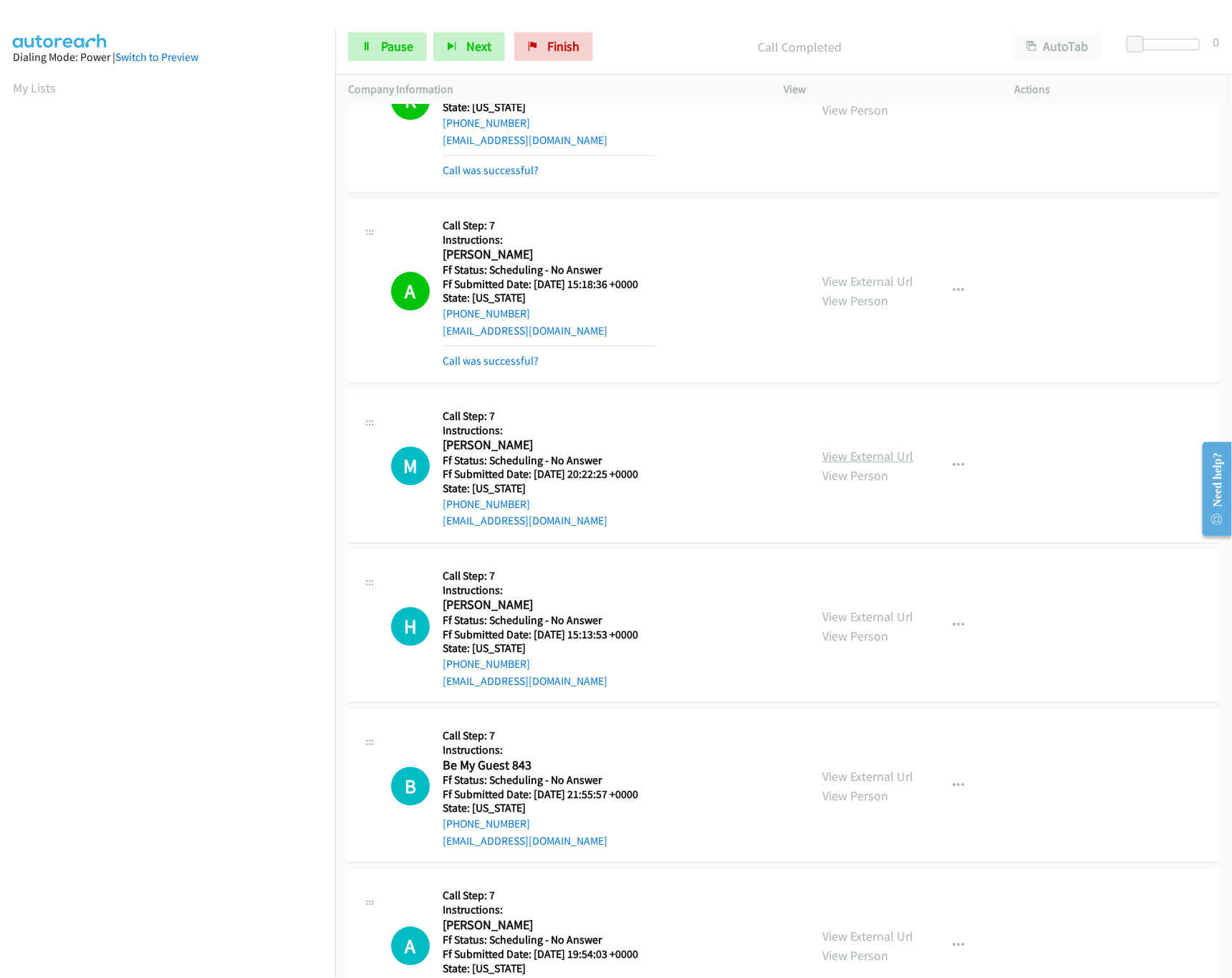
click at [878, 464] on link "View External Url" at bounding box center [867, 455] width 91 height 17
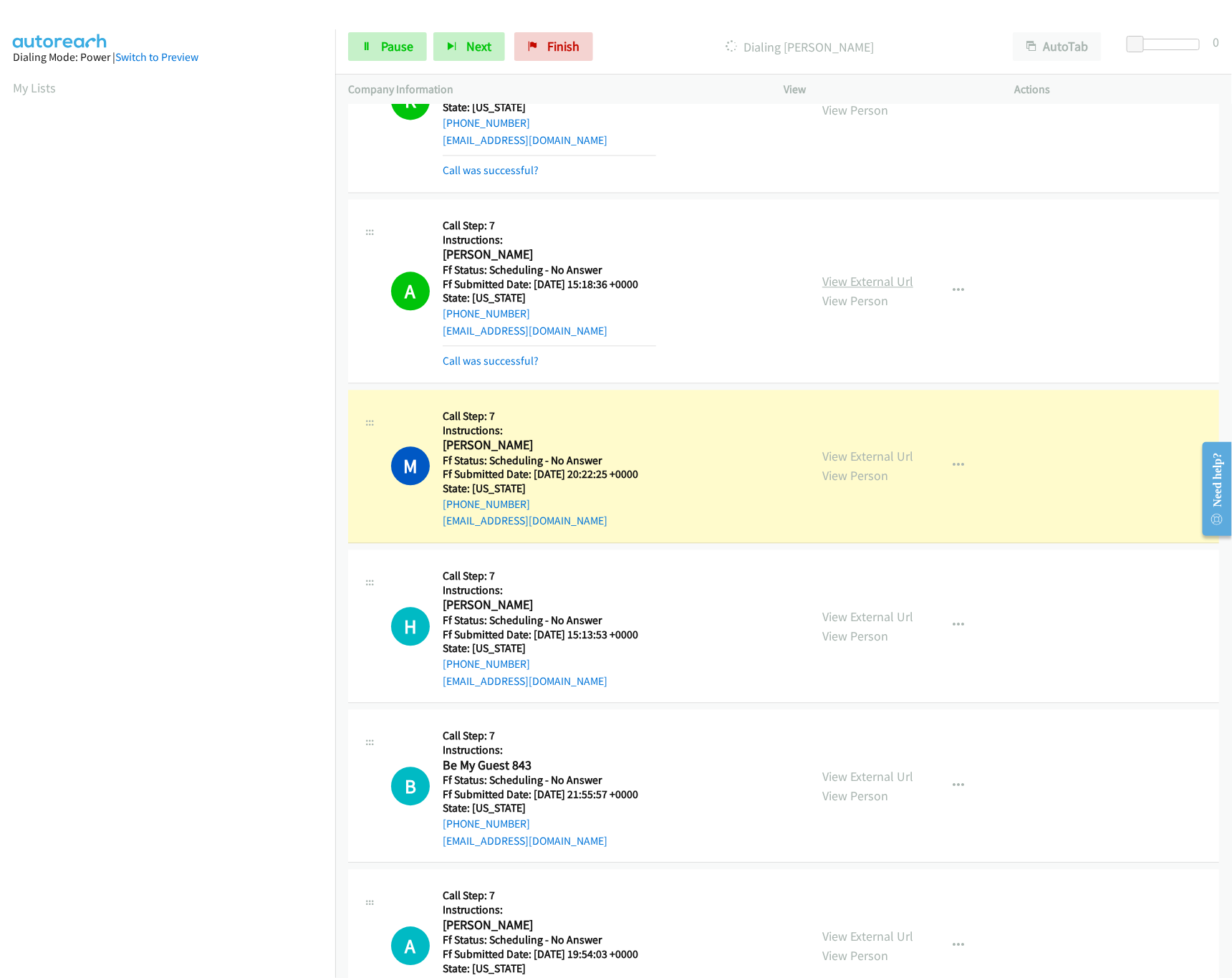
click at [867, 286] on link "View External Url" at bounding box center [867, 281] width 91 height 17
drag, startPoint x: 555, startPoint y: 314, endPoint x: 437, endPoint y: 323, distance: 118.3
click at [437, 323] on div "A Callback Scheduled Call Step: 7 Instructions: April Hewlett America/New_York …" at bounding box center [594, 291] width 405 height 157
copy link "+1 904-477-2907"
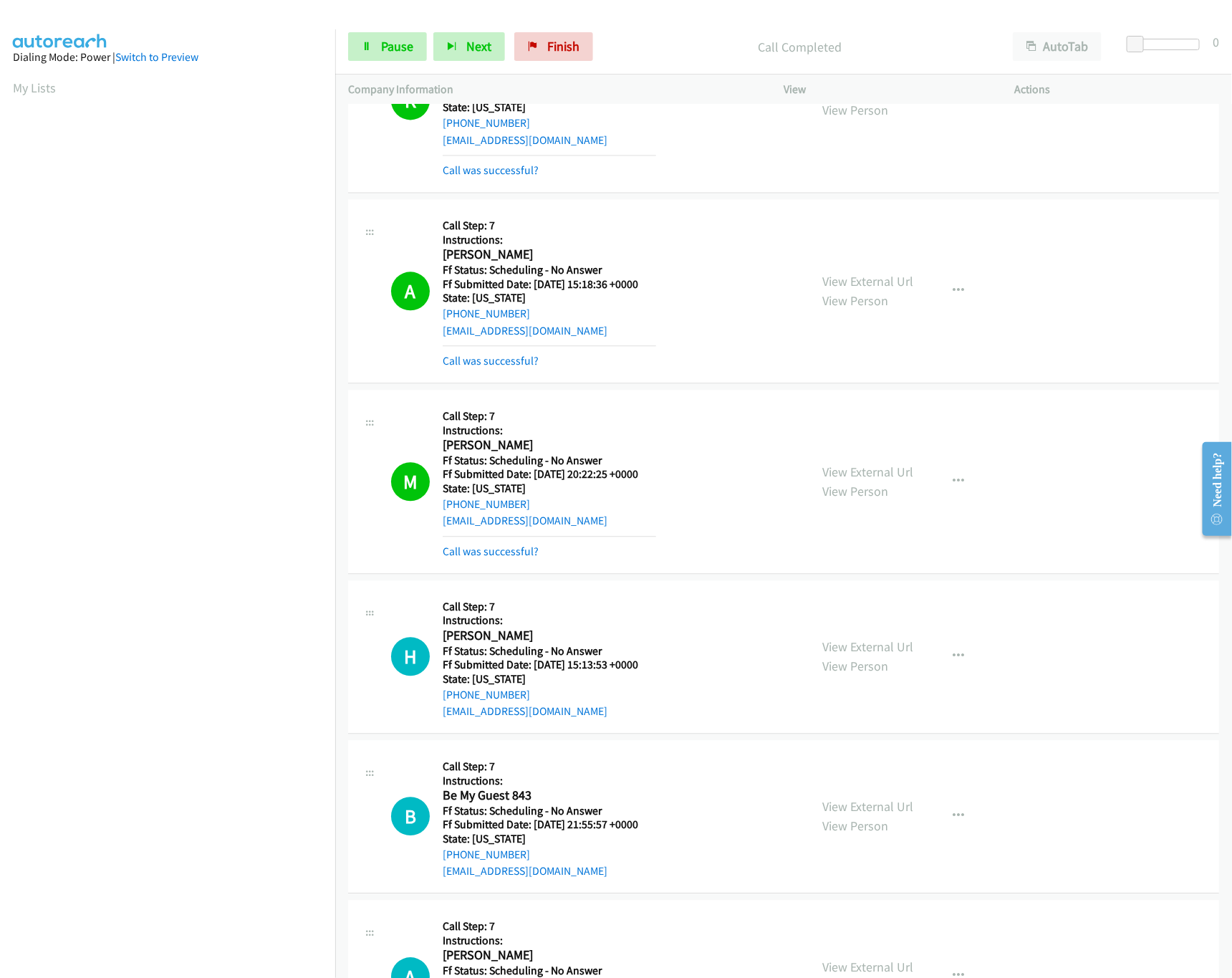
click at [880, 615] on div "View External Url View Person View External Url Email Schedule/Manage Callback …" at bounding box center [931, 656] width 244 height 127
click at [884, 645] on link "View External Url" at bounding box center [867, 646] width 91 height 17
click at [905, 475] on link "View External Url" at bounding box center [867, 471] width 91 height 17
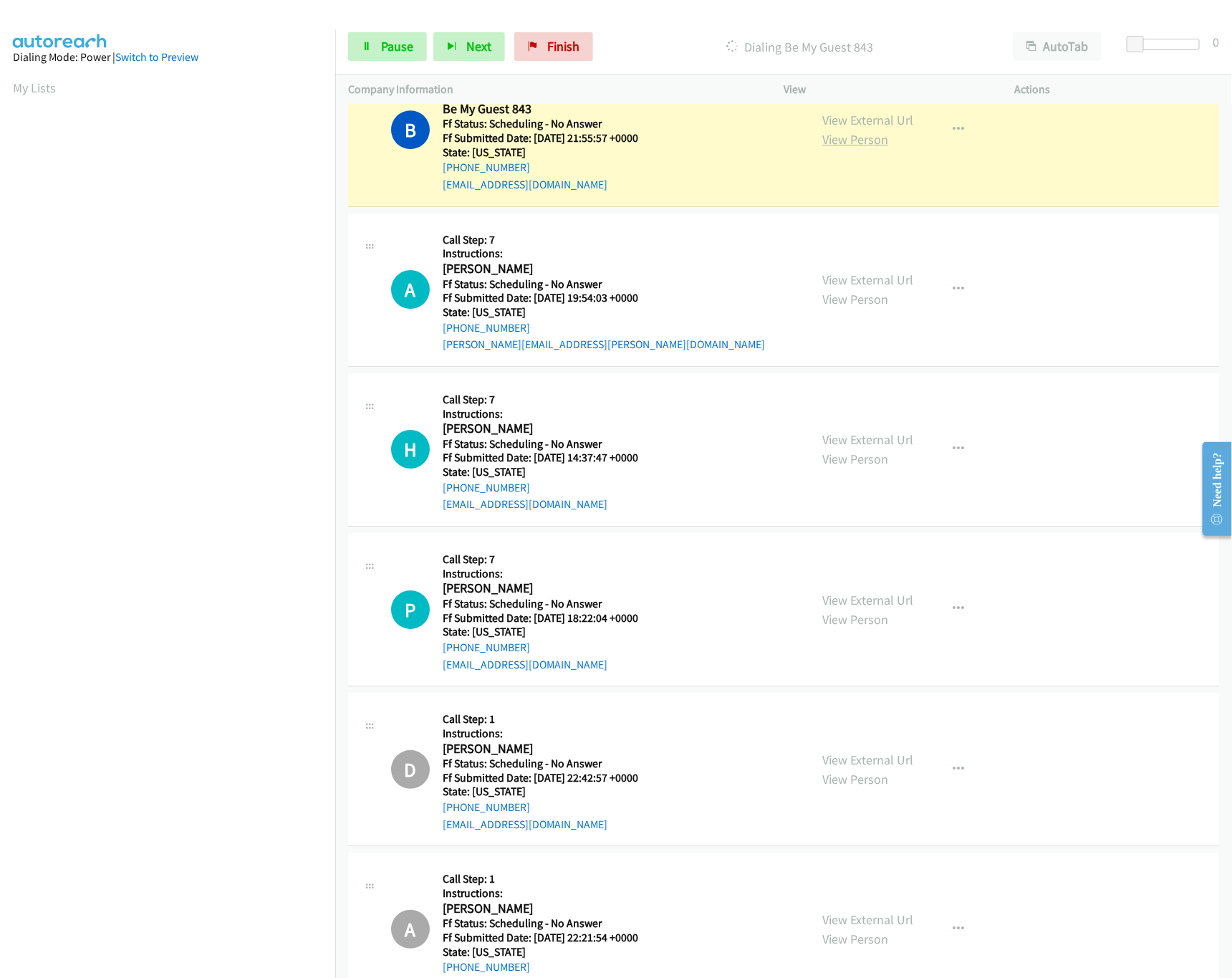
scroll to position [2005, 0]
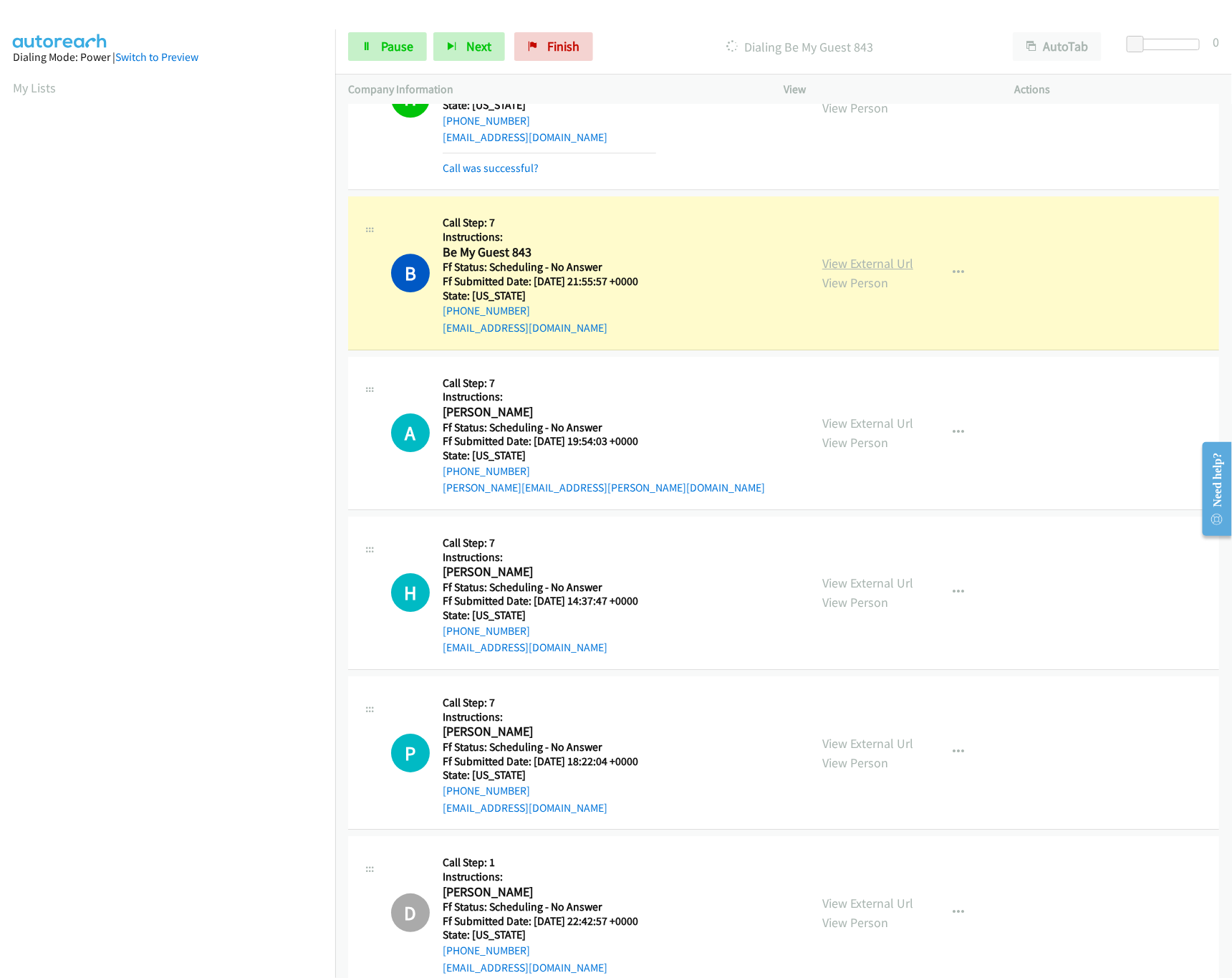
click at [858, 265] on link "View External Url" at bounding box center [867, 262] width 91 height 17
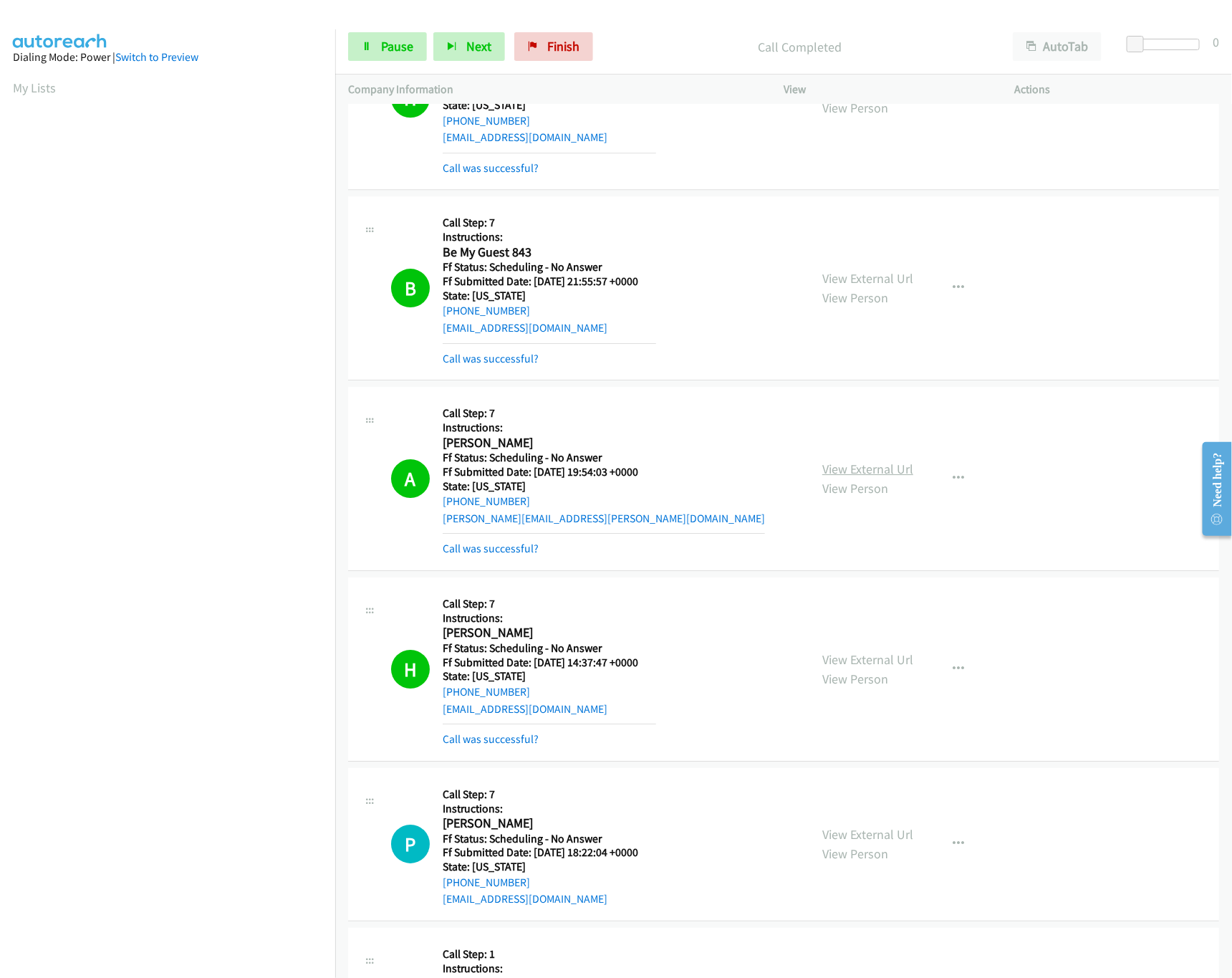
click at [848, 471] on link "View External Url" at bounding box center [867, 468] width 91 height 17
click at [834, 661] on link "View External Url" at bounding box center [867, 659] width 91 height 17
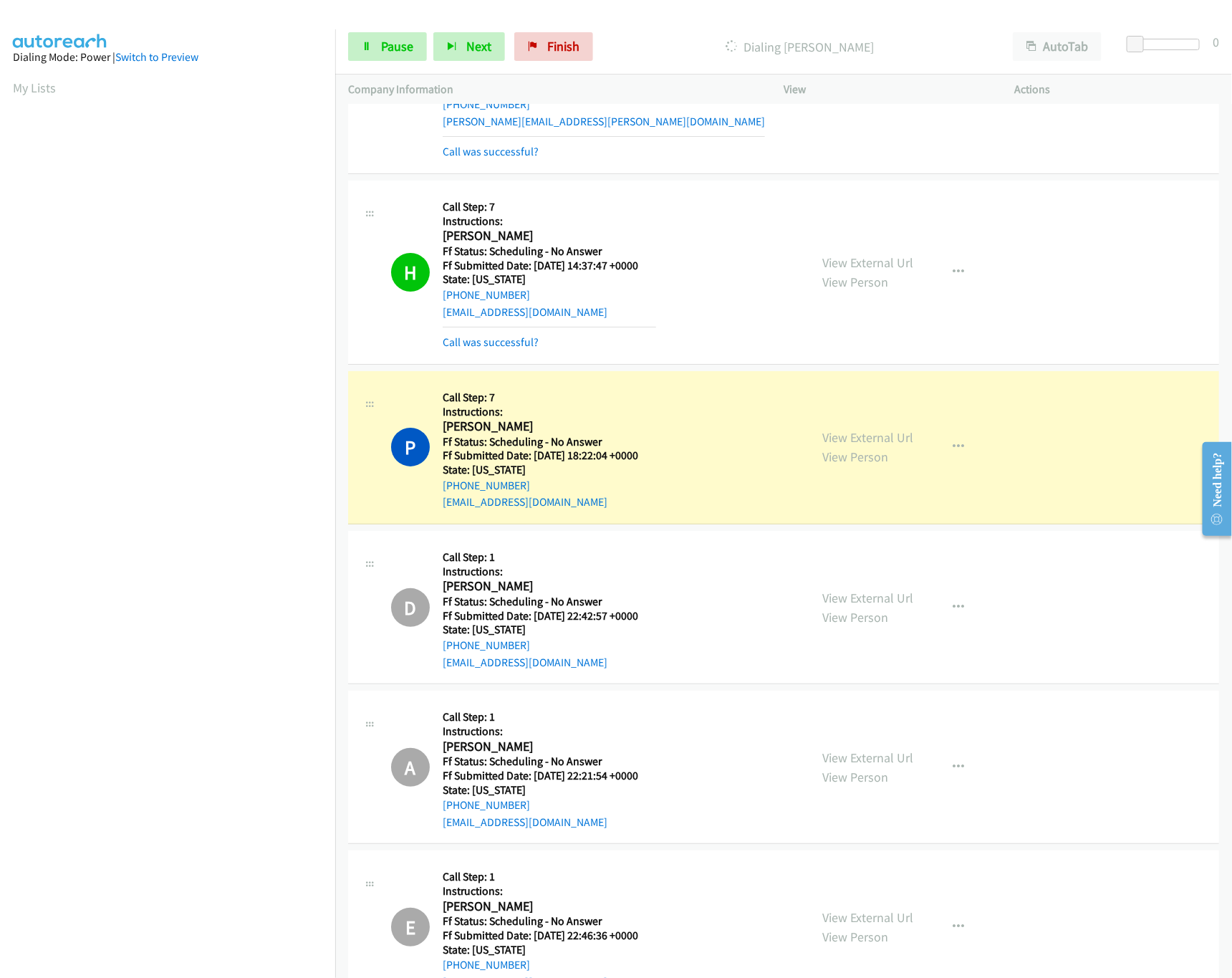
scroll to position [2435, 0]
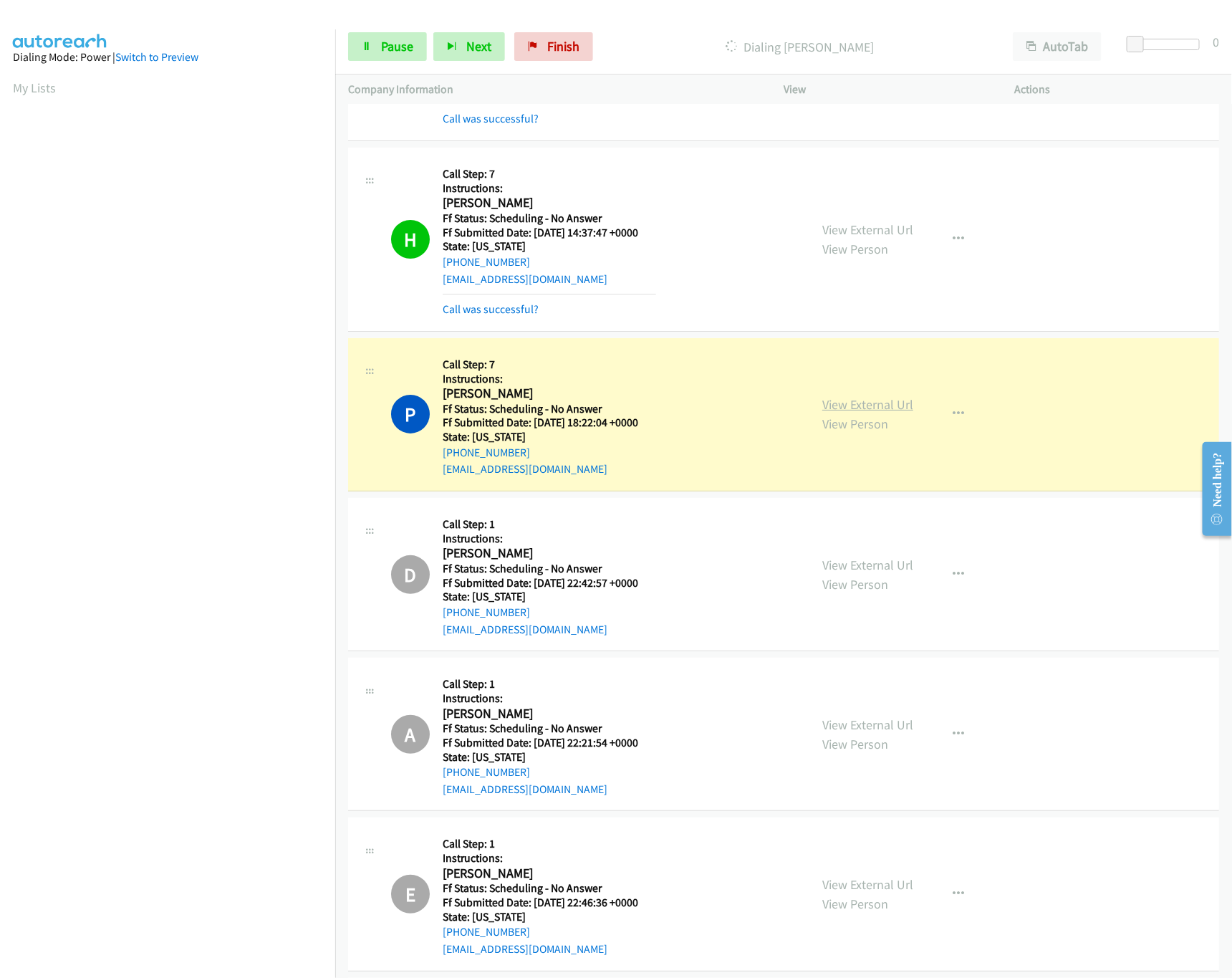
click at [866, 407] on link "View External Url" at bounding box center [867, 404] width 91 height 17
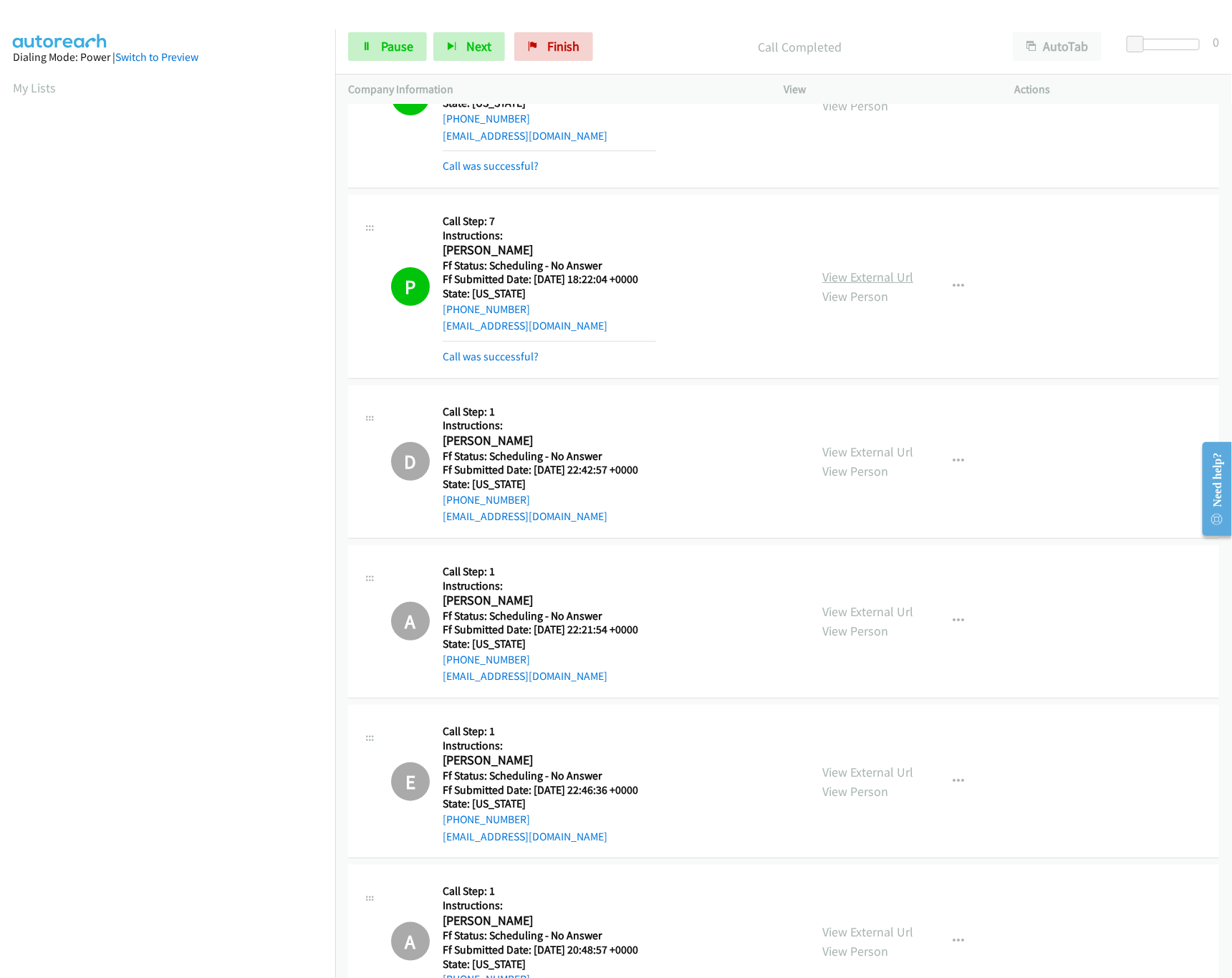
click at [830, 285] on link "View External Url" at bounding box center [867, 276] width 91 height 17
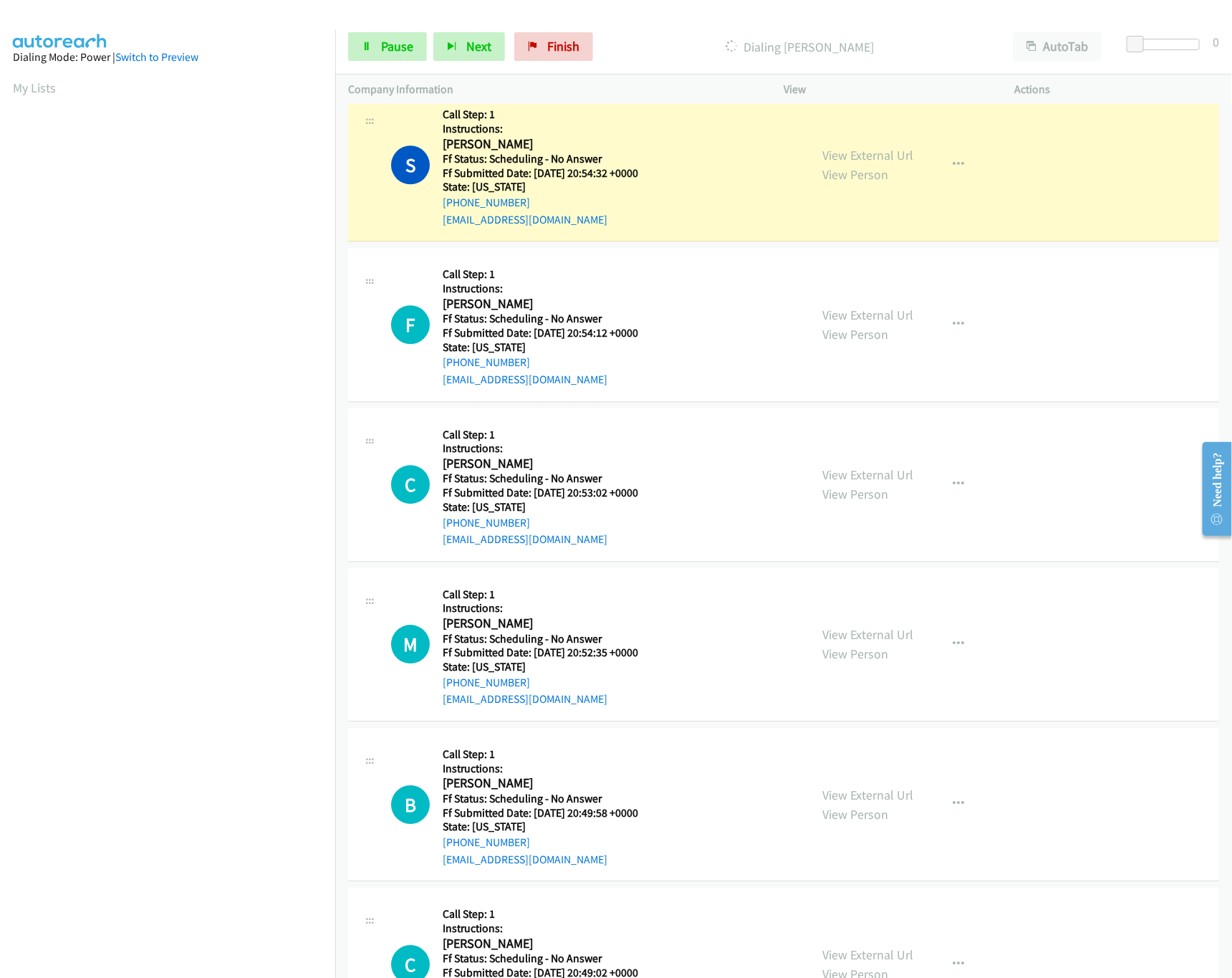
scroll to position [4009, 0]
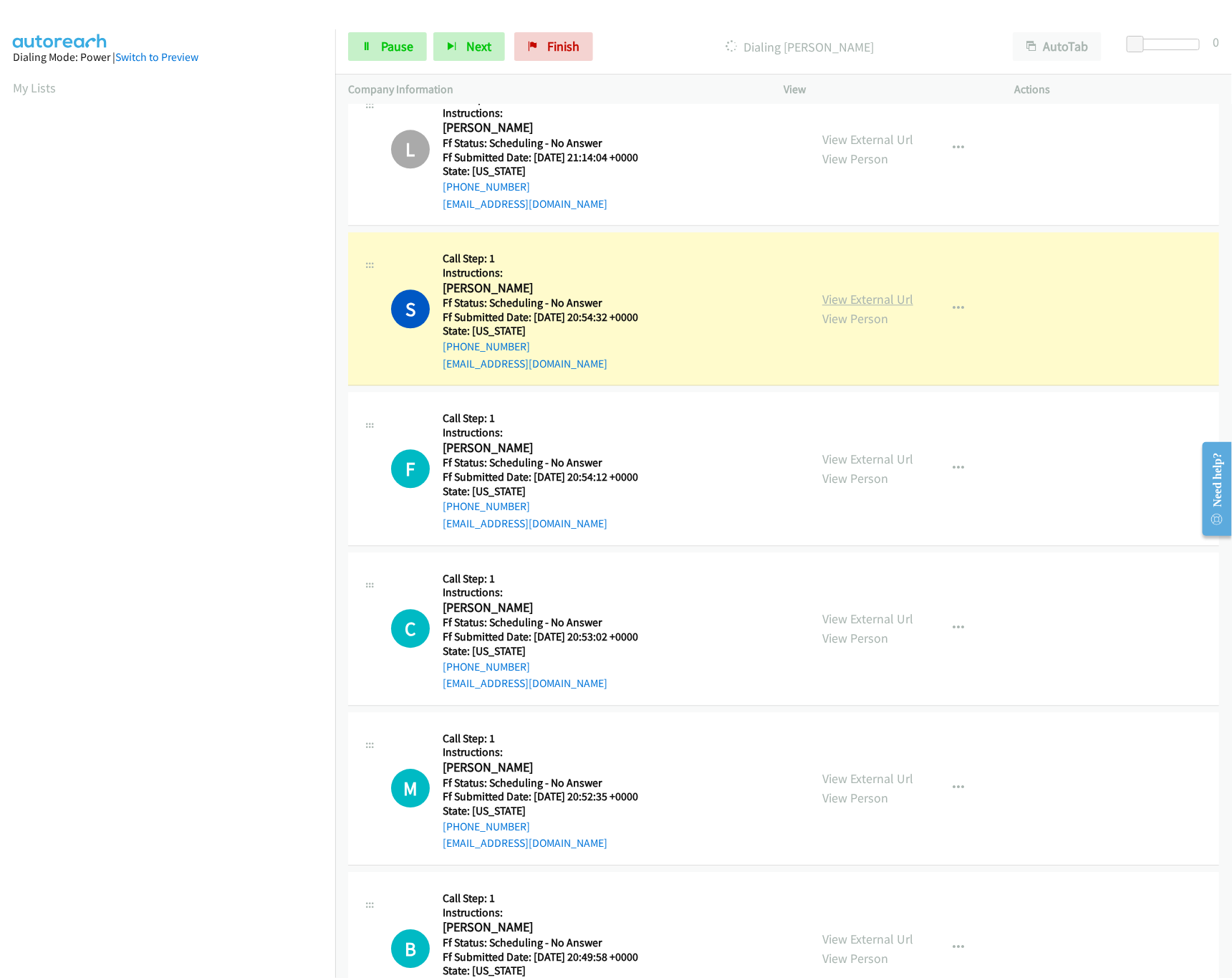
click at [869, 308] on link "View External Url" at bounding box center [867, 299] width 91 height 17
click at [407, 59] on link "Pause" at bounding box center [387, 46] width 79 height 29
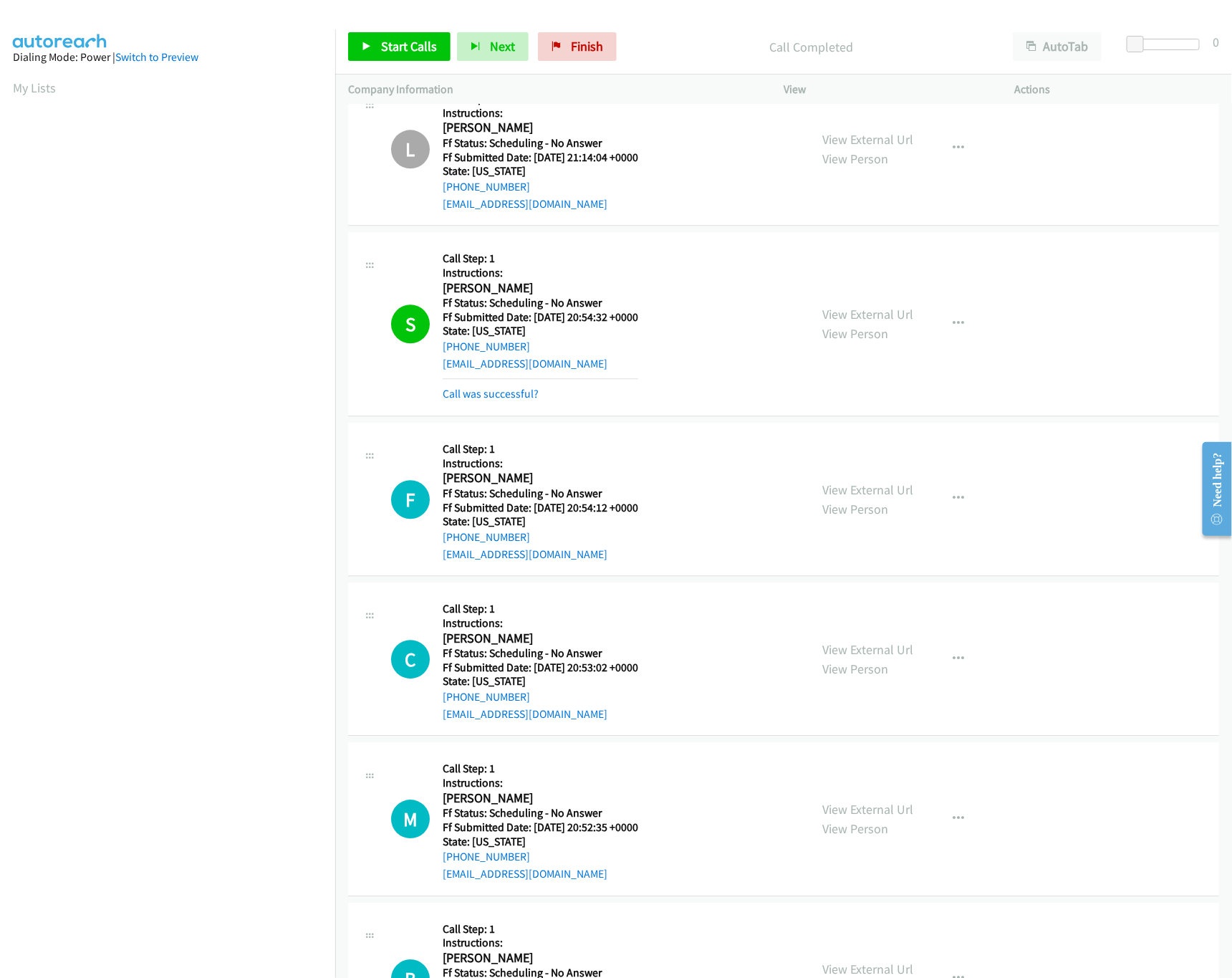
click at [273, 920] on nav "Dialing Mode: Power | Switch to Preview My Lists" at bounding box center [168, 518] width 336 height 978
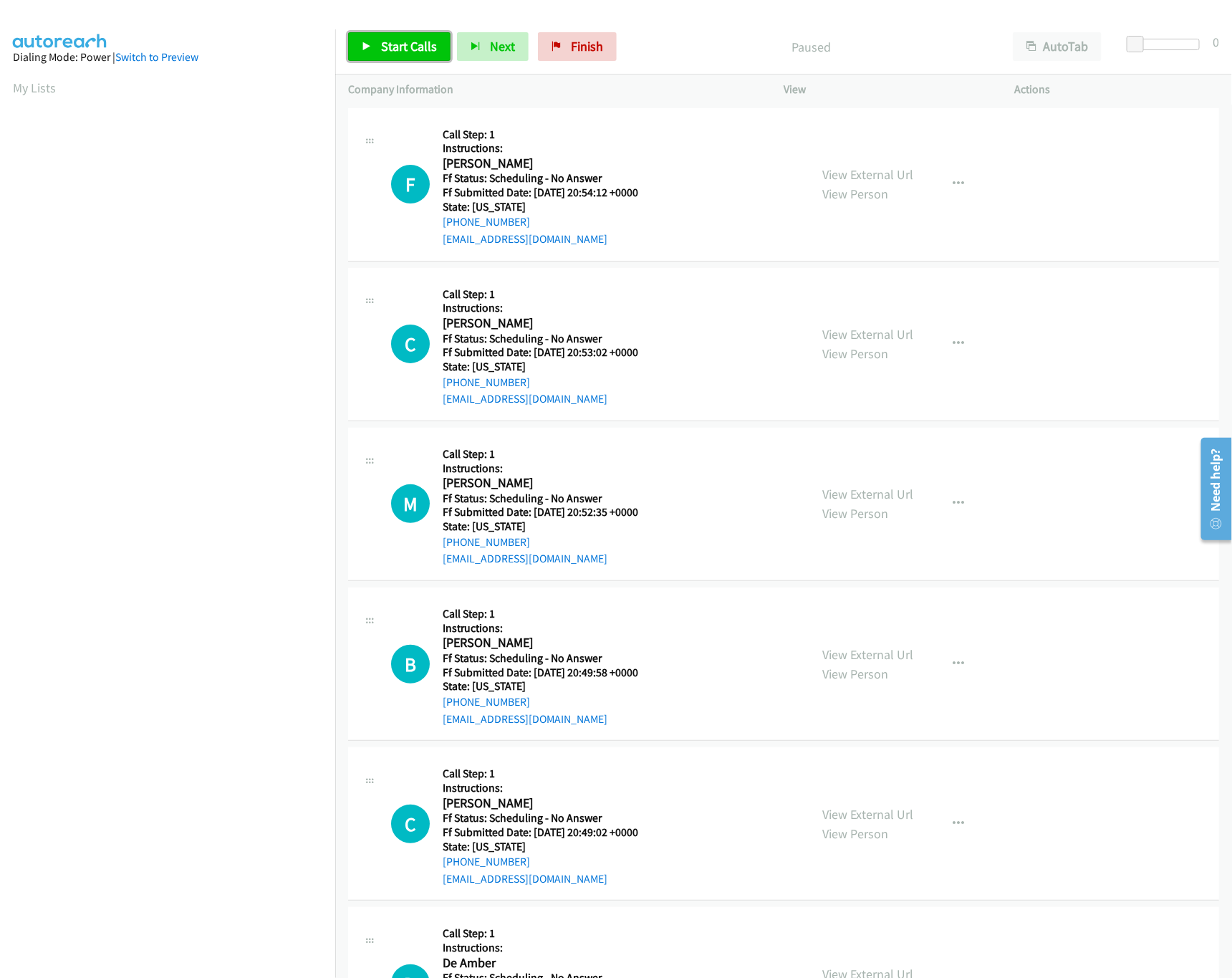
click at [396, 34] on link "Start Calls" at bounding box center [399, 46] width 102 height 29
click at [233, 898] on nav "Dialing Mode: Power | Switch to Preview My Lists" at bounding box center [168, 518] width 336 height 978
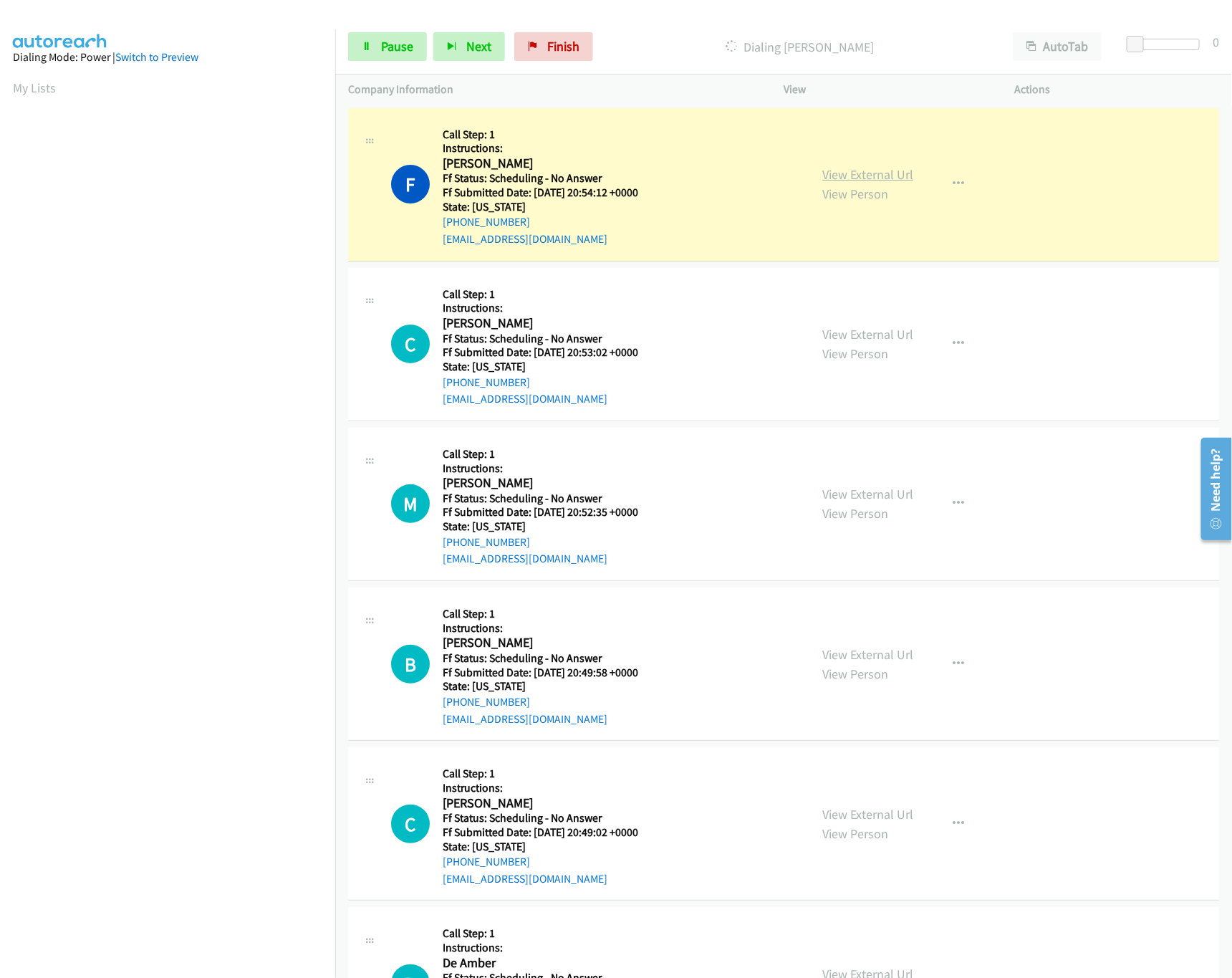
click at [875, 168] on link "View External Url" at bounding box center [867, 174] width 91 height 17
click at [859, 353] on link "View Person" at bounding box center [854, 353] width 66 height 17
click at [894, 337] on link "View External Url" at bounding box center [867, 334] width 91 height 17
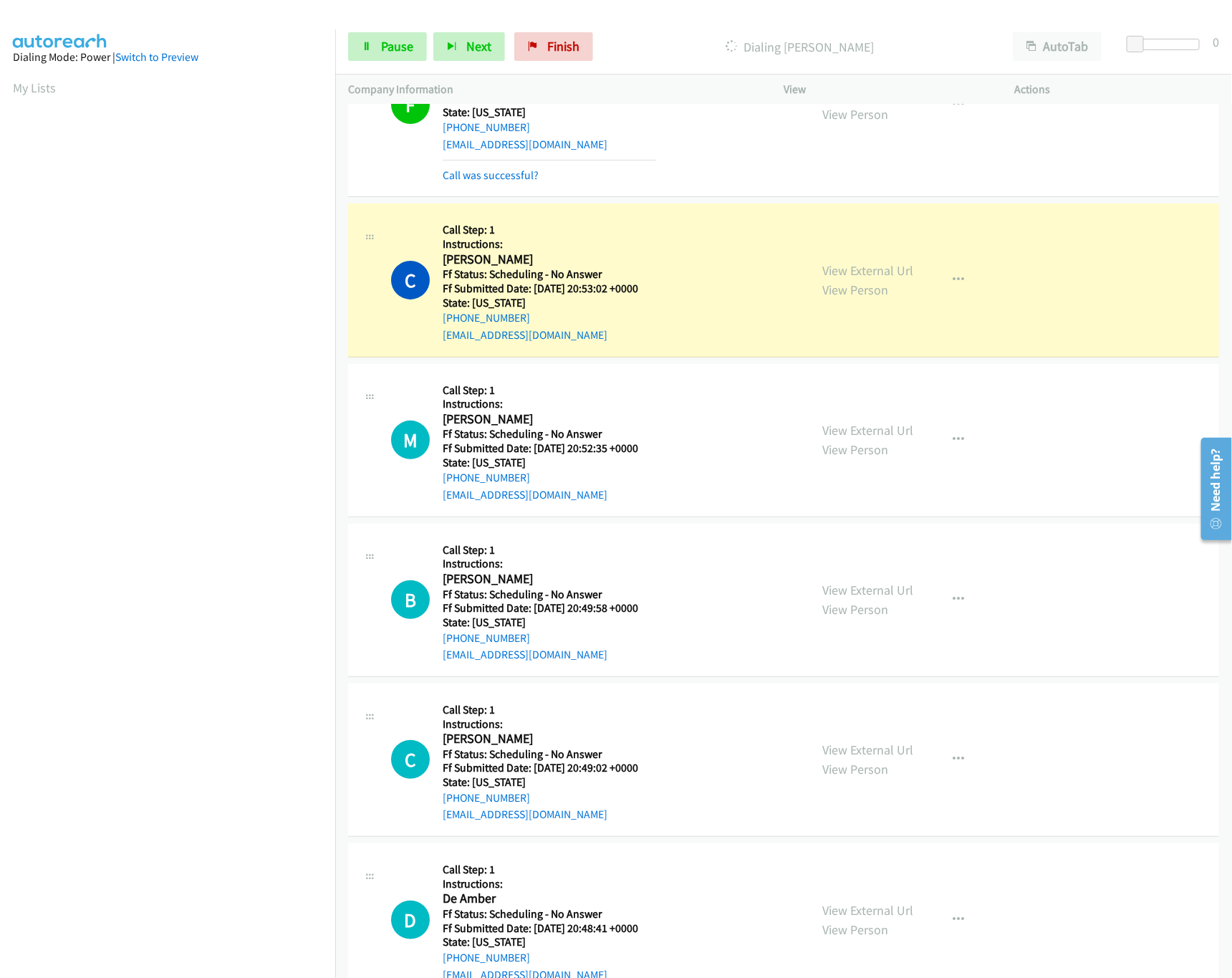
scroll to position [143, 0]
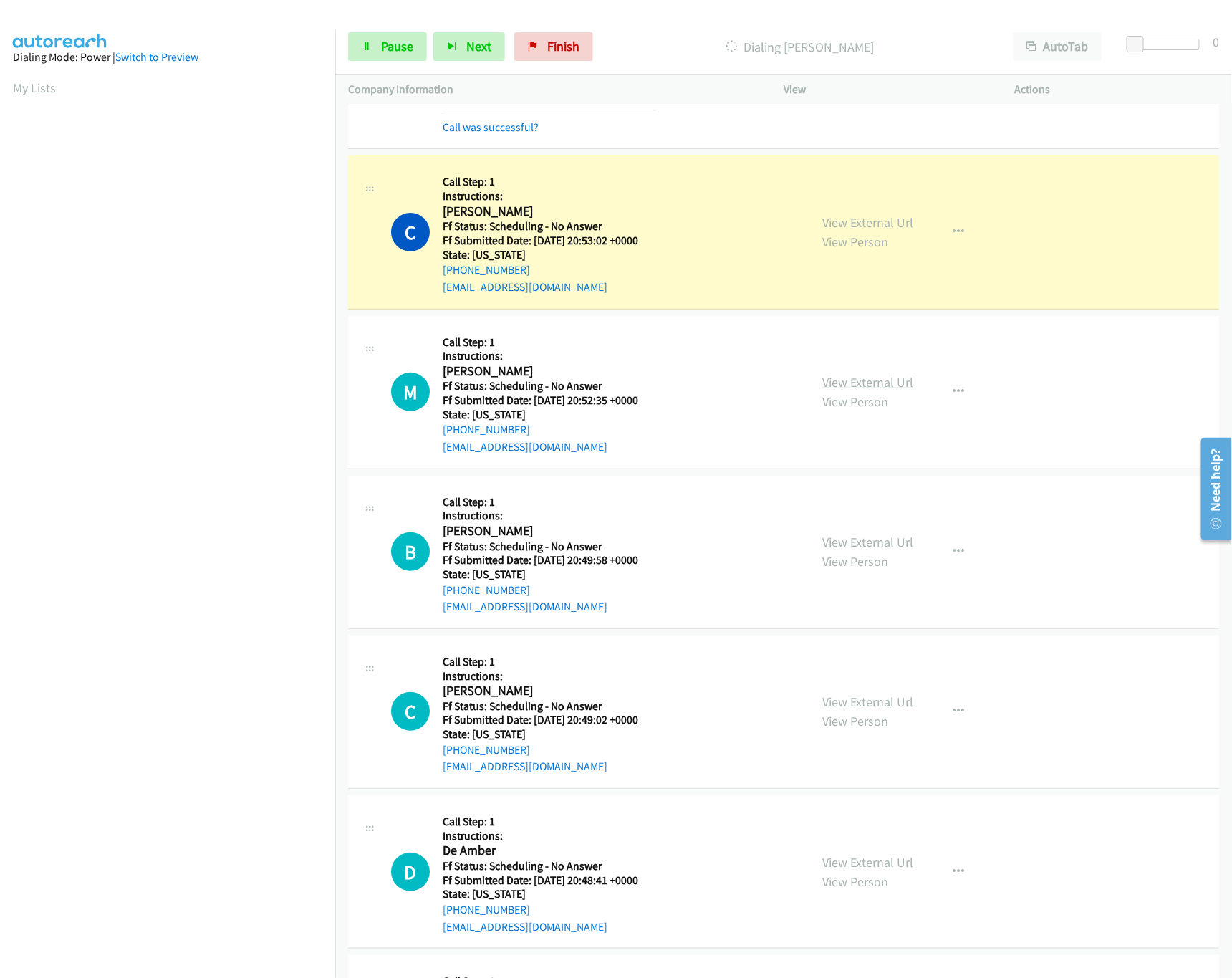
click at [851, 386] on link "View External Url" at bounding box center [867, 381] width 91 height 17
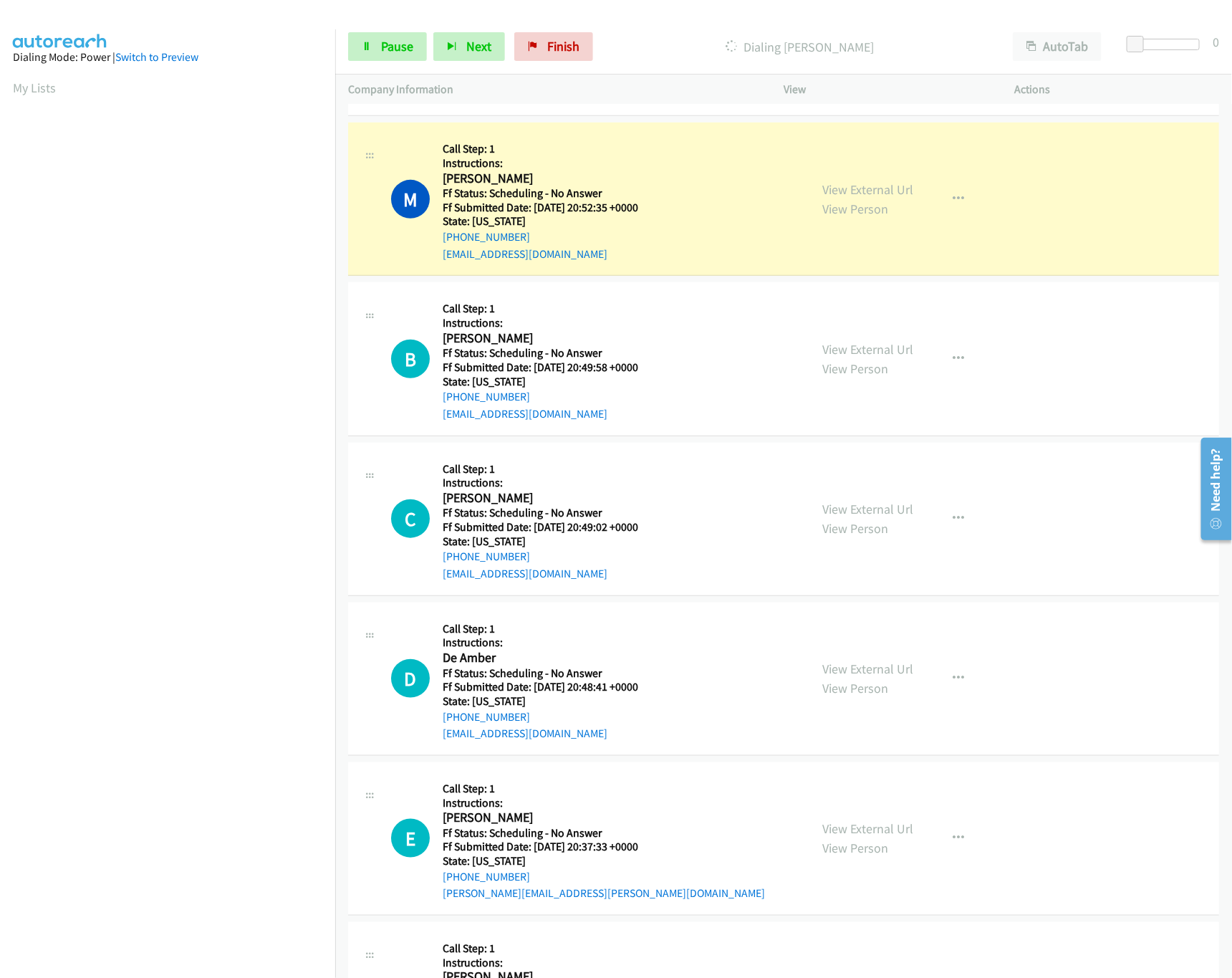
scroll to position [430, 0]
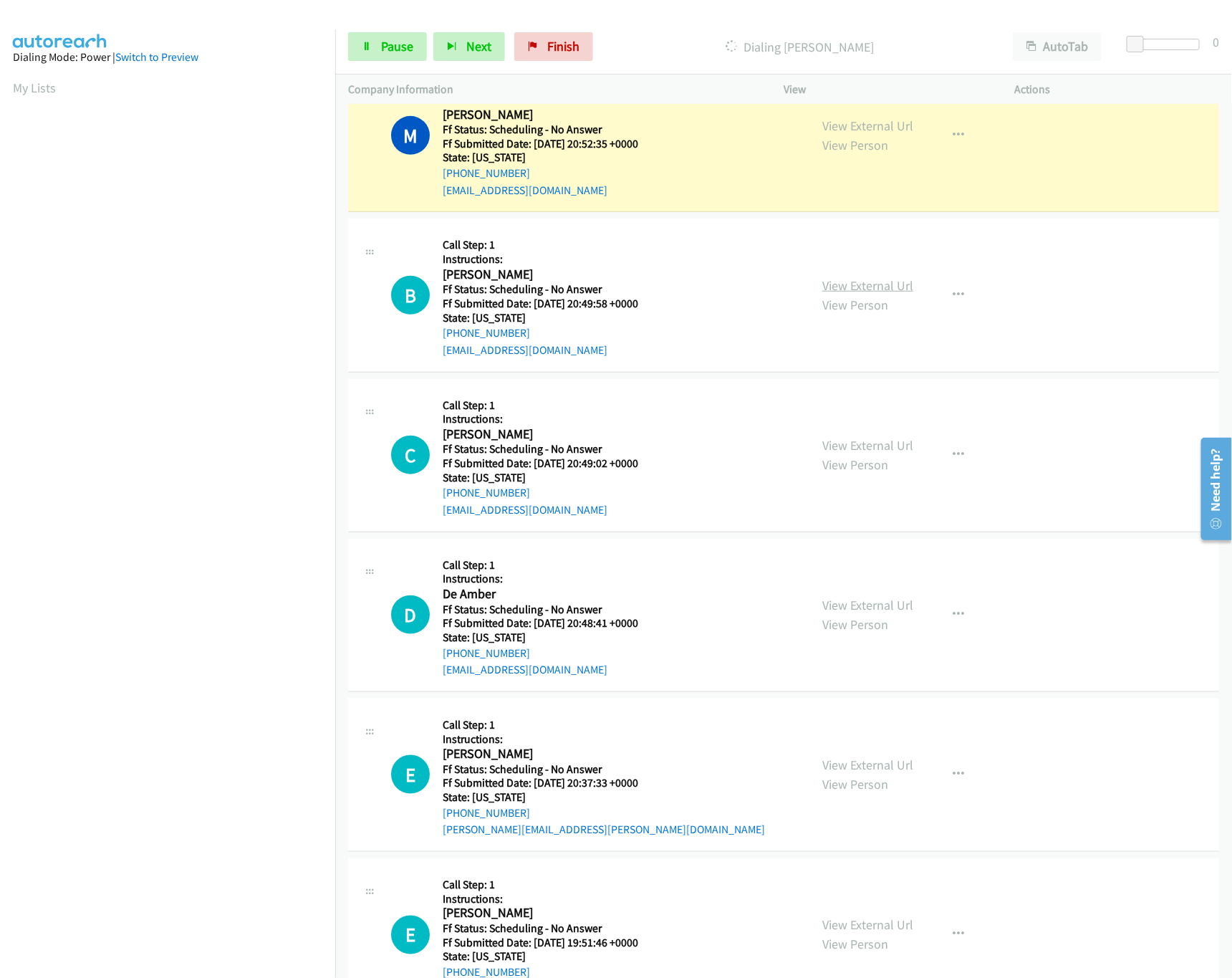
click at [864, 280] on link "View External Url" at bounding box center [867, 285] width 91 height 17
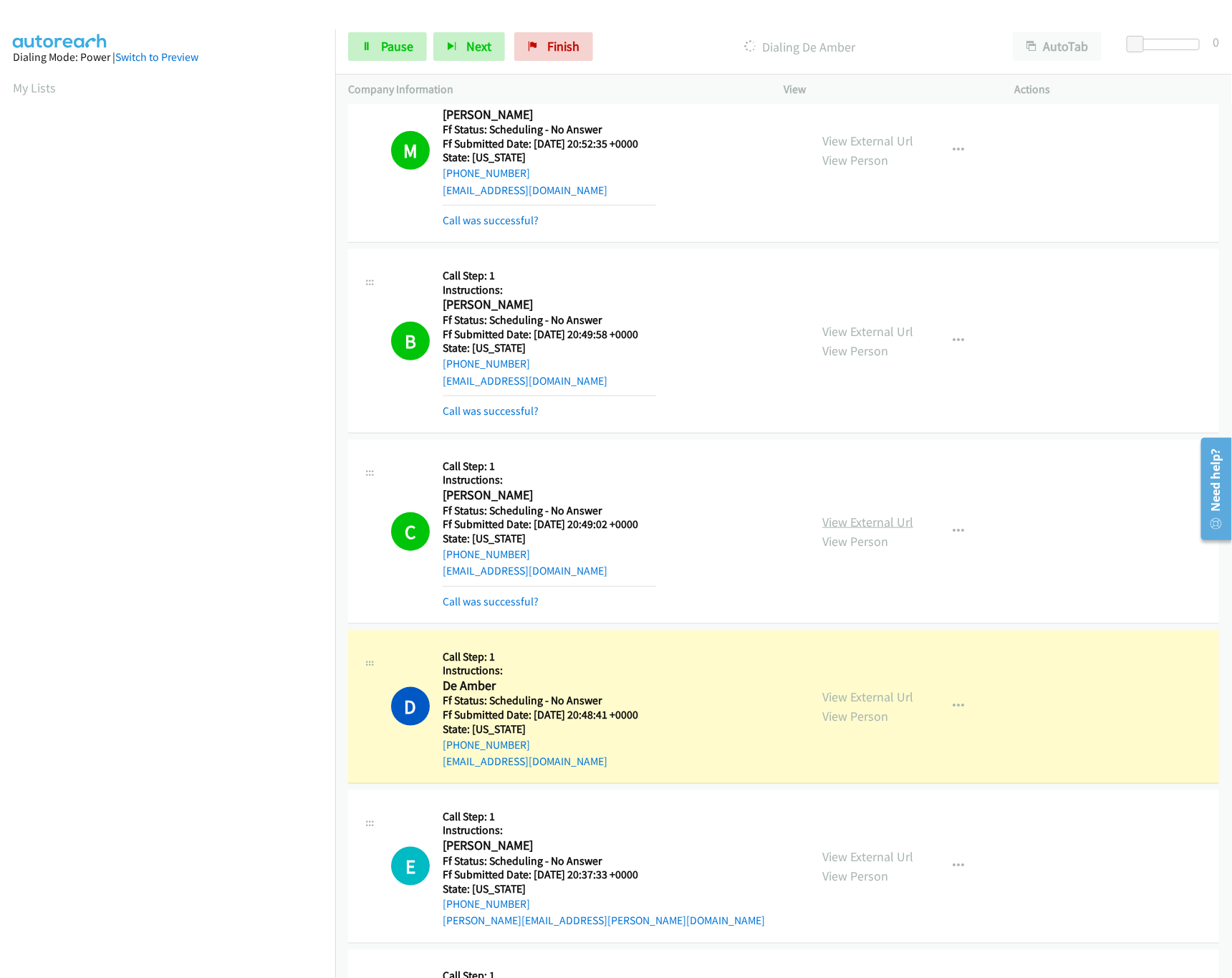
click at [864, 520] on link "View External Url" at bounding box center [867, 521] width 91 height 17
click at [875, 701] on link "View External Url" at bounding box center [867, 696] width 91 height 17
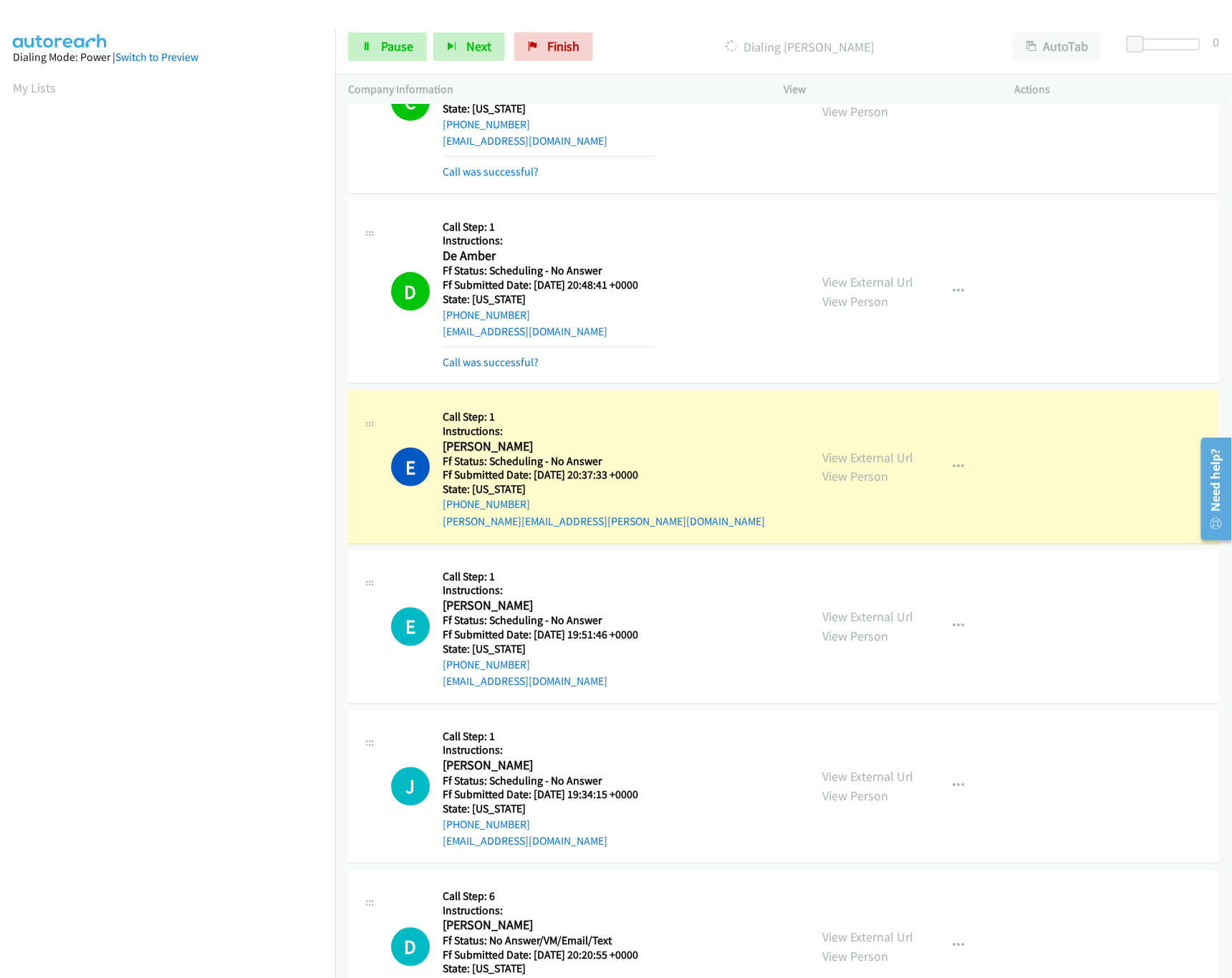
scroll to position [717, 0]
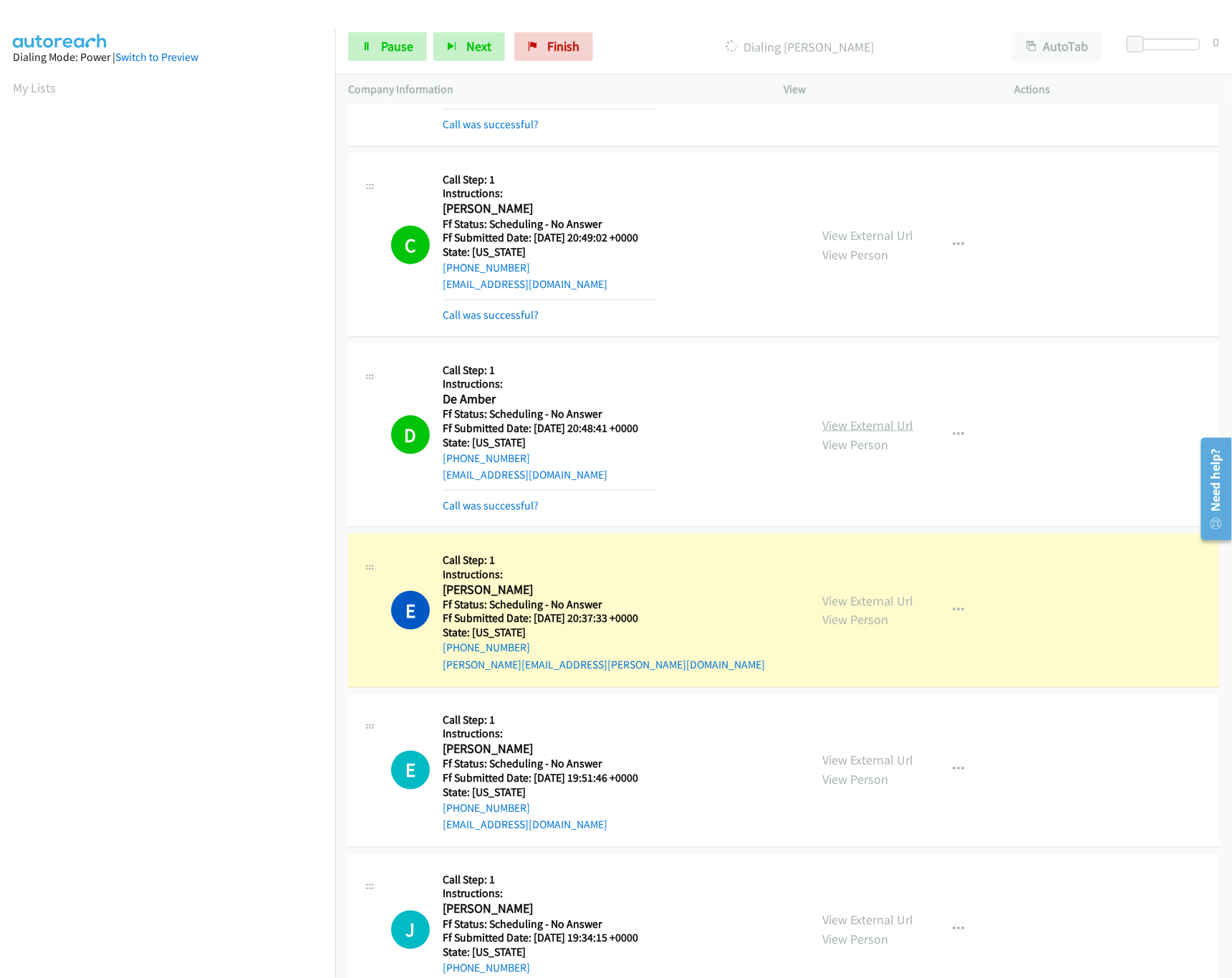
click at [868, 422] on link "View External Url" at bounding box center [867, 425] width 91 height 17
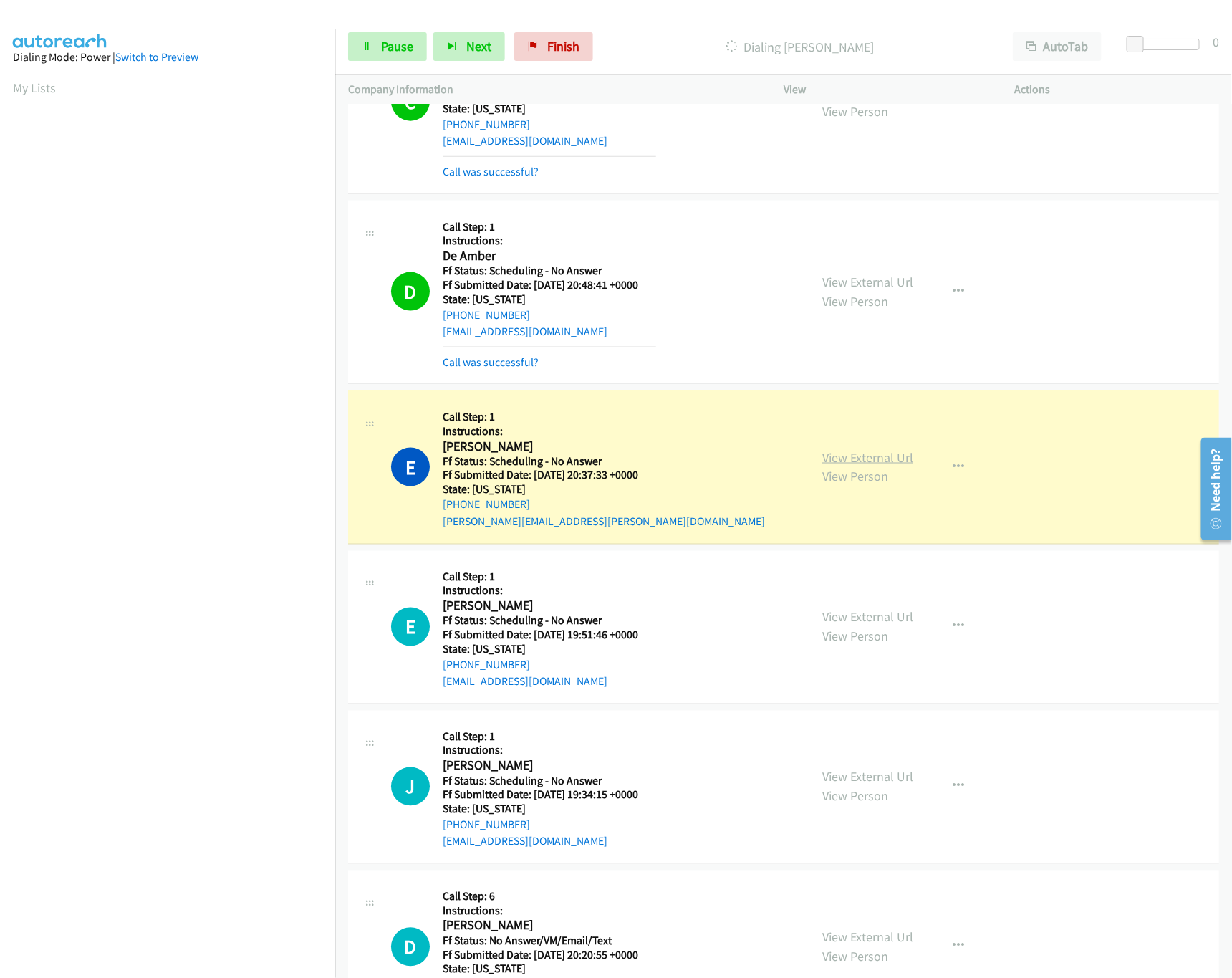
click at [838, 466] on link "View External Url" at bounding box center [867, 457] width 91 height 17
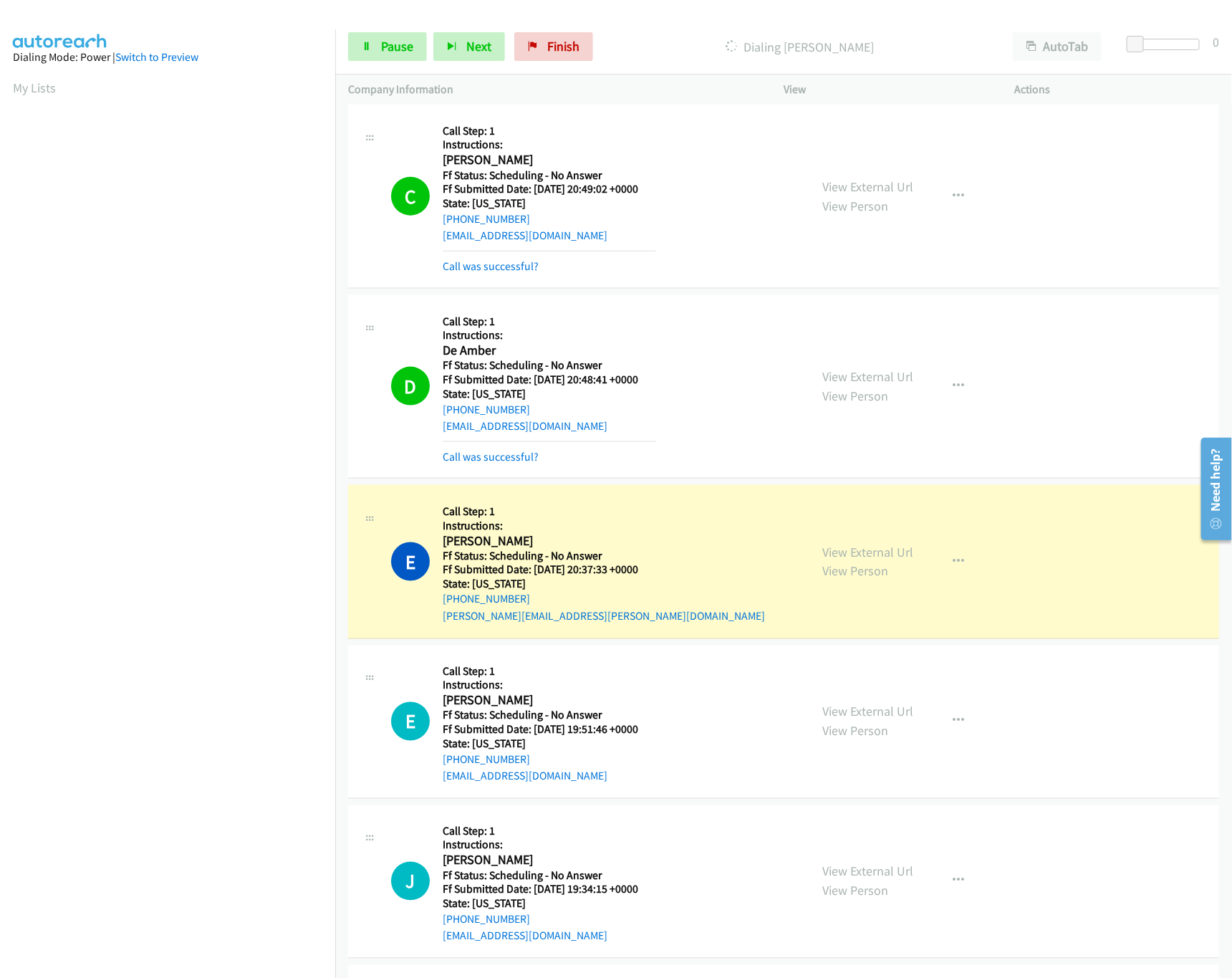
scroll to position [717, 0]
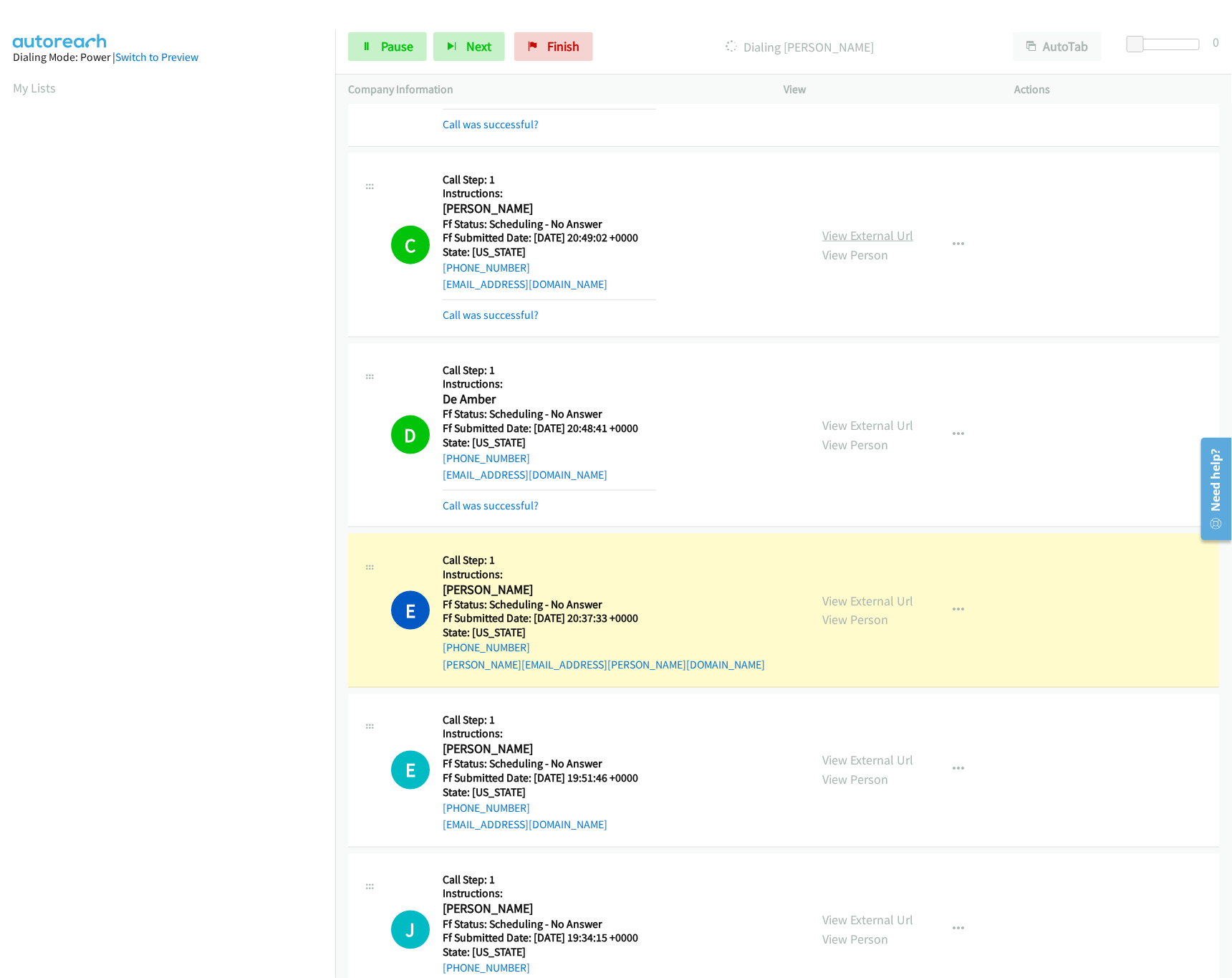
click at [888, 233] on link "View External Url" at bounding box center [867, 235] width 91 height 17
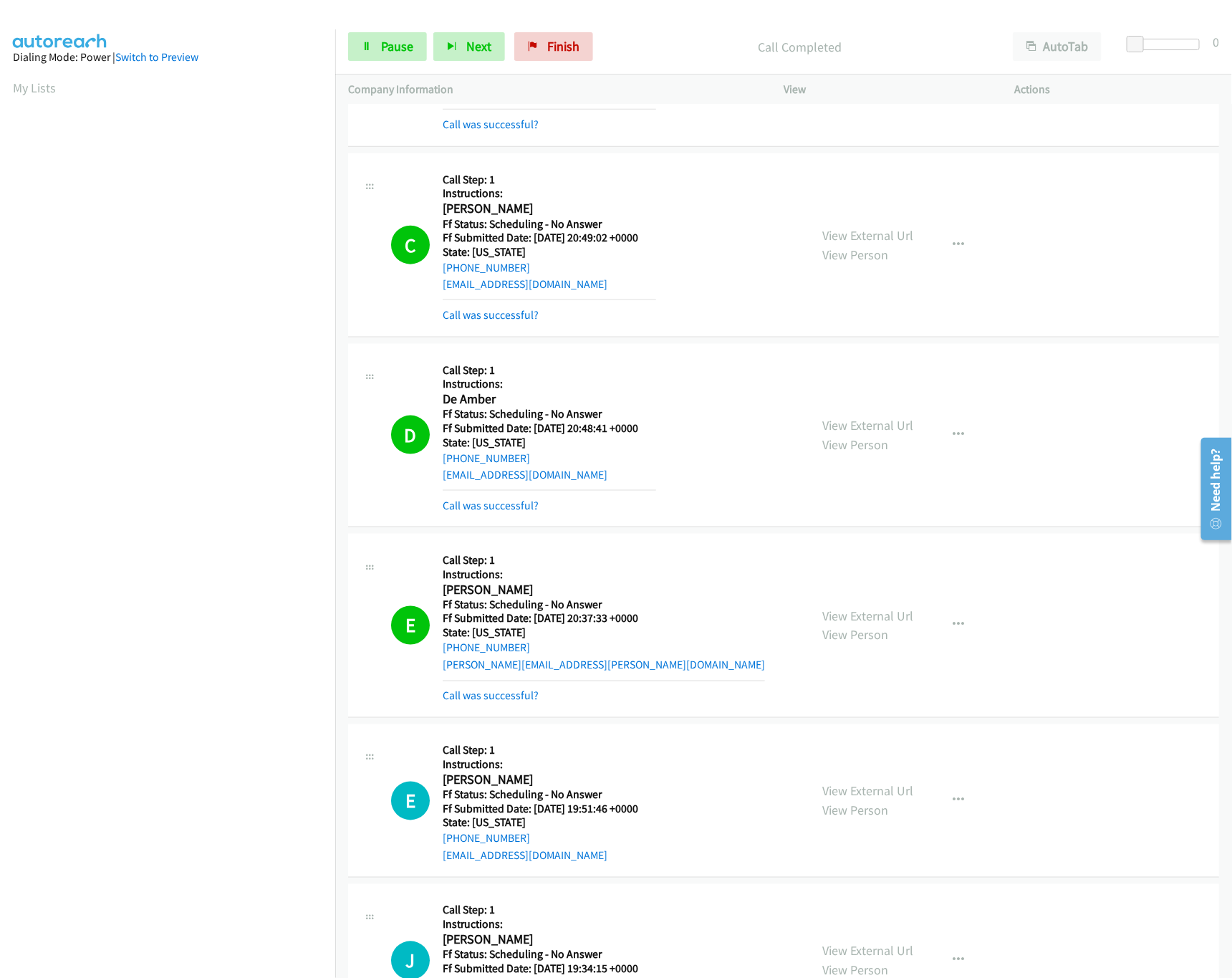
scroll to position [1002, 0]
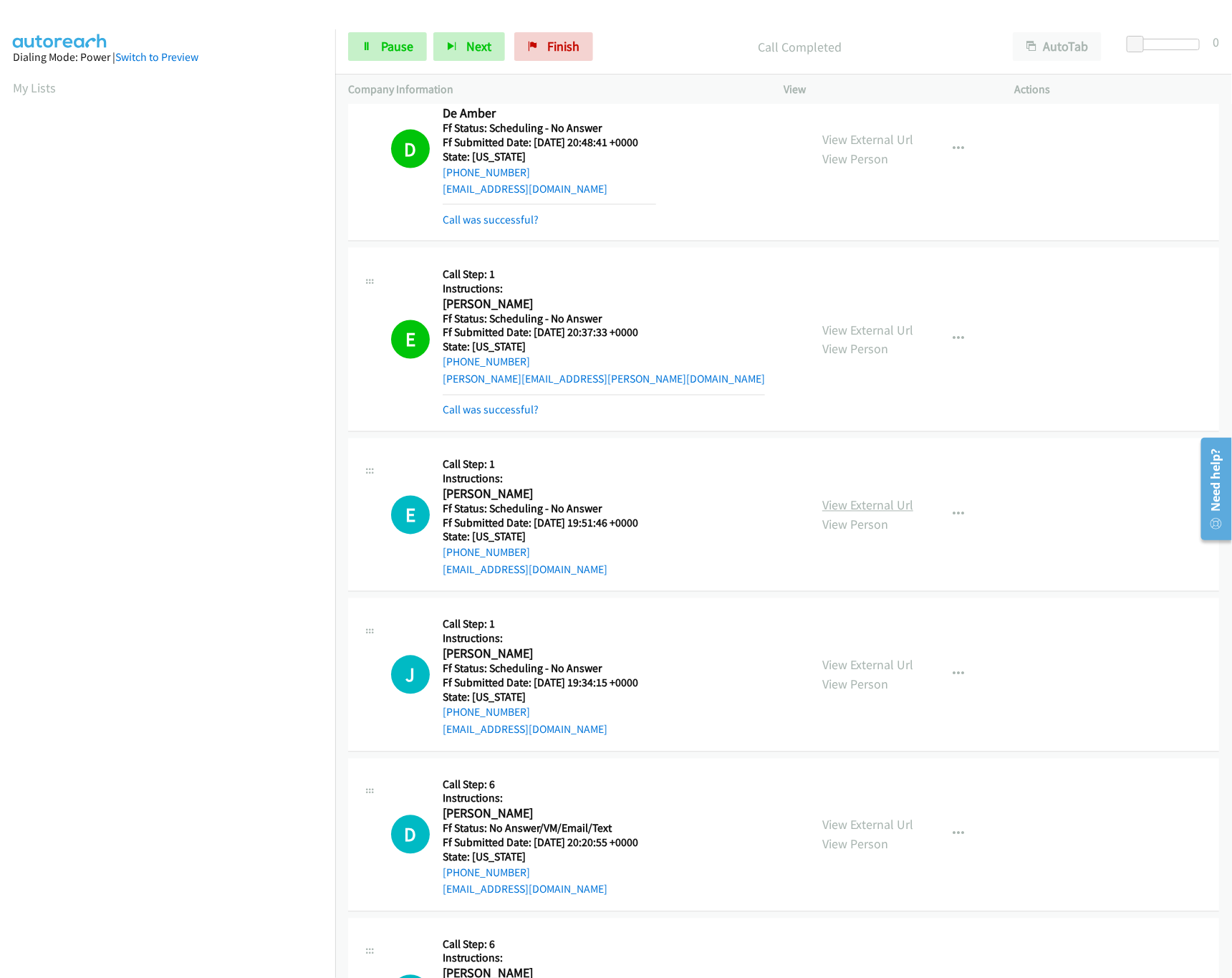
click at [867, 513] on link "View External Url" at bounding box center [867, 505] width 91 height 17
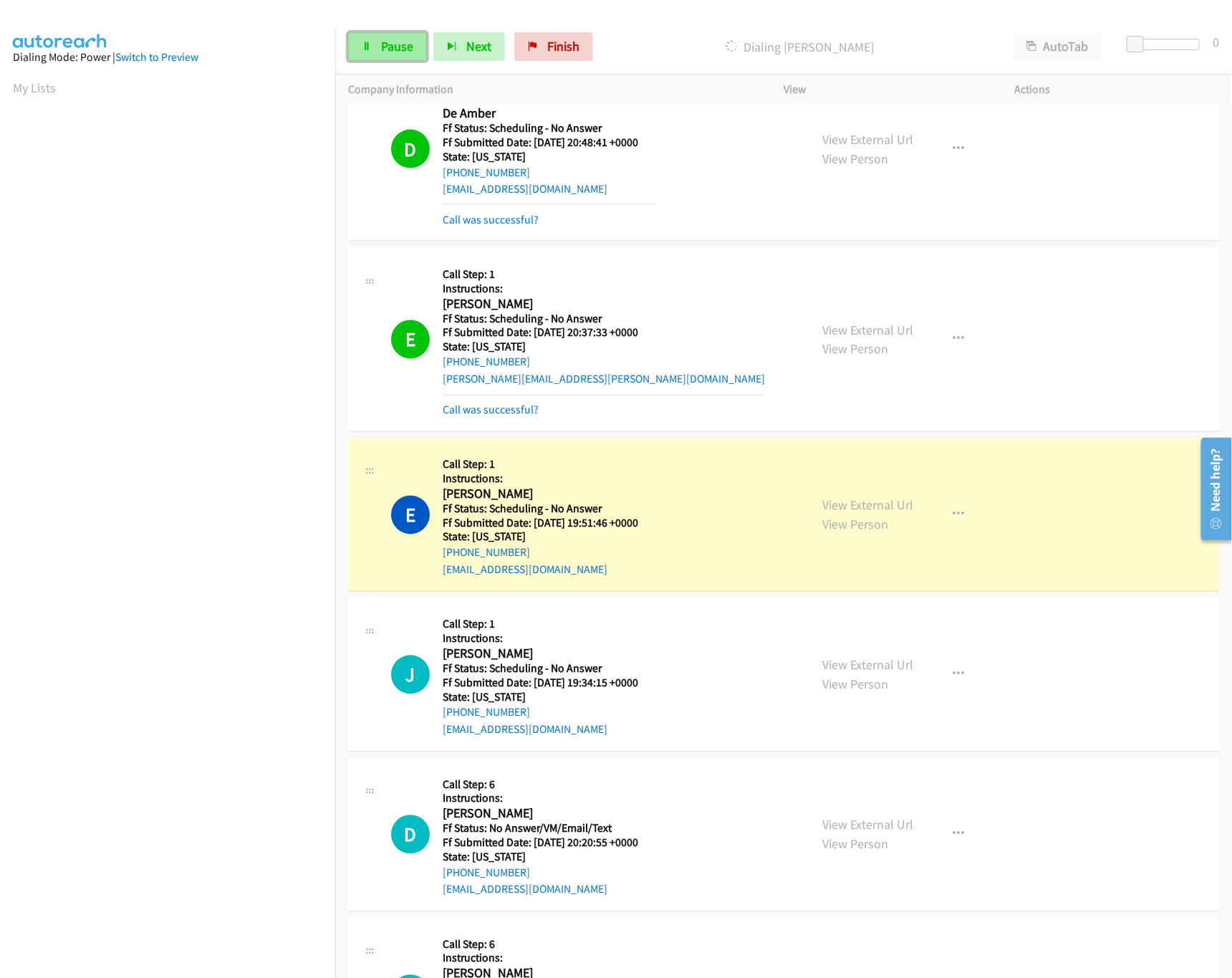
click at [395, 50] on span "Pause" at bounding box center [397, 46] width 32 height 17
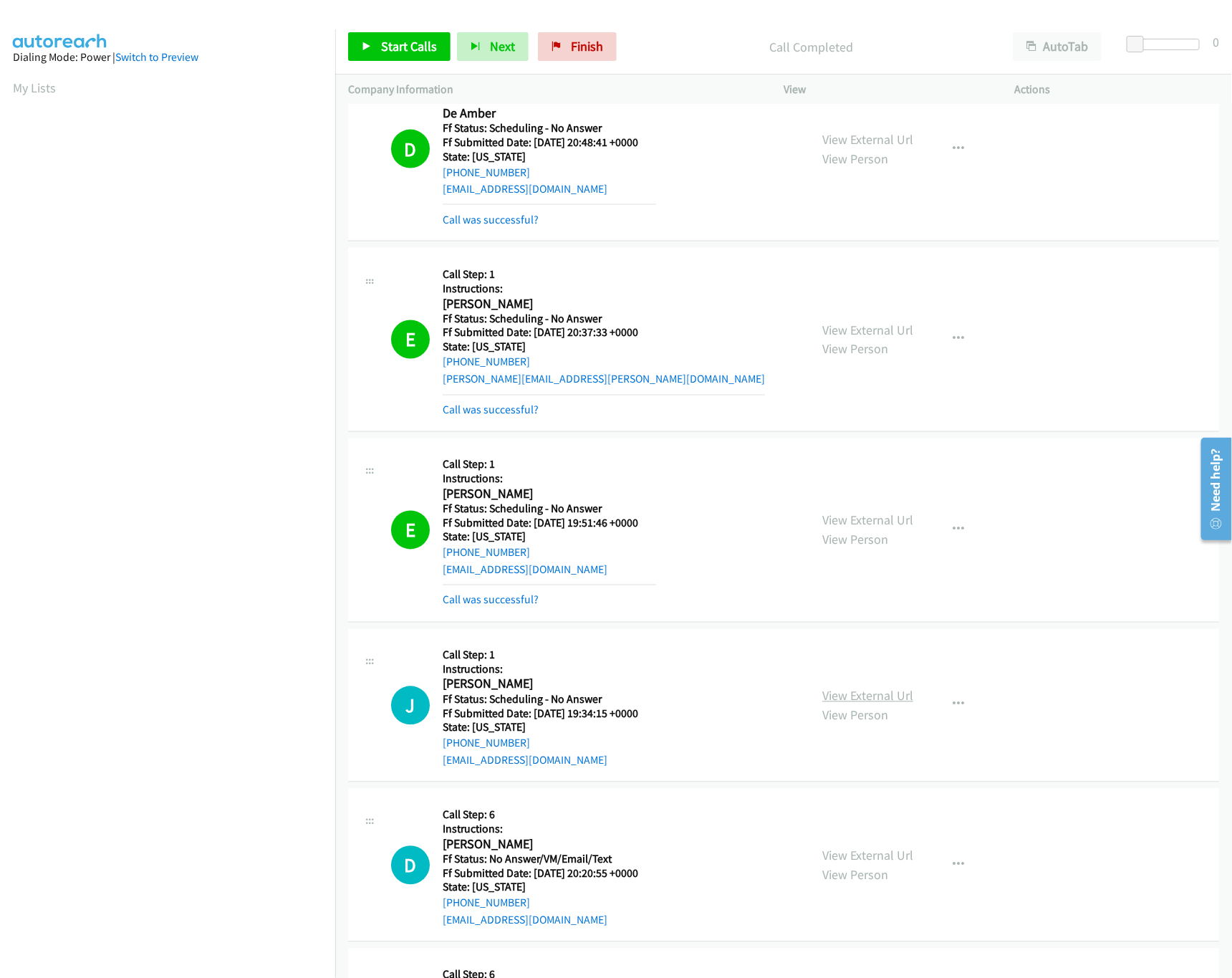
click at [844, 703] on link "View External Url" at bounding box center [867, 695] width 91 height 17
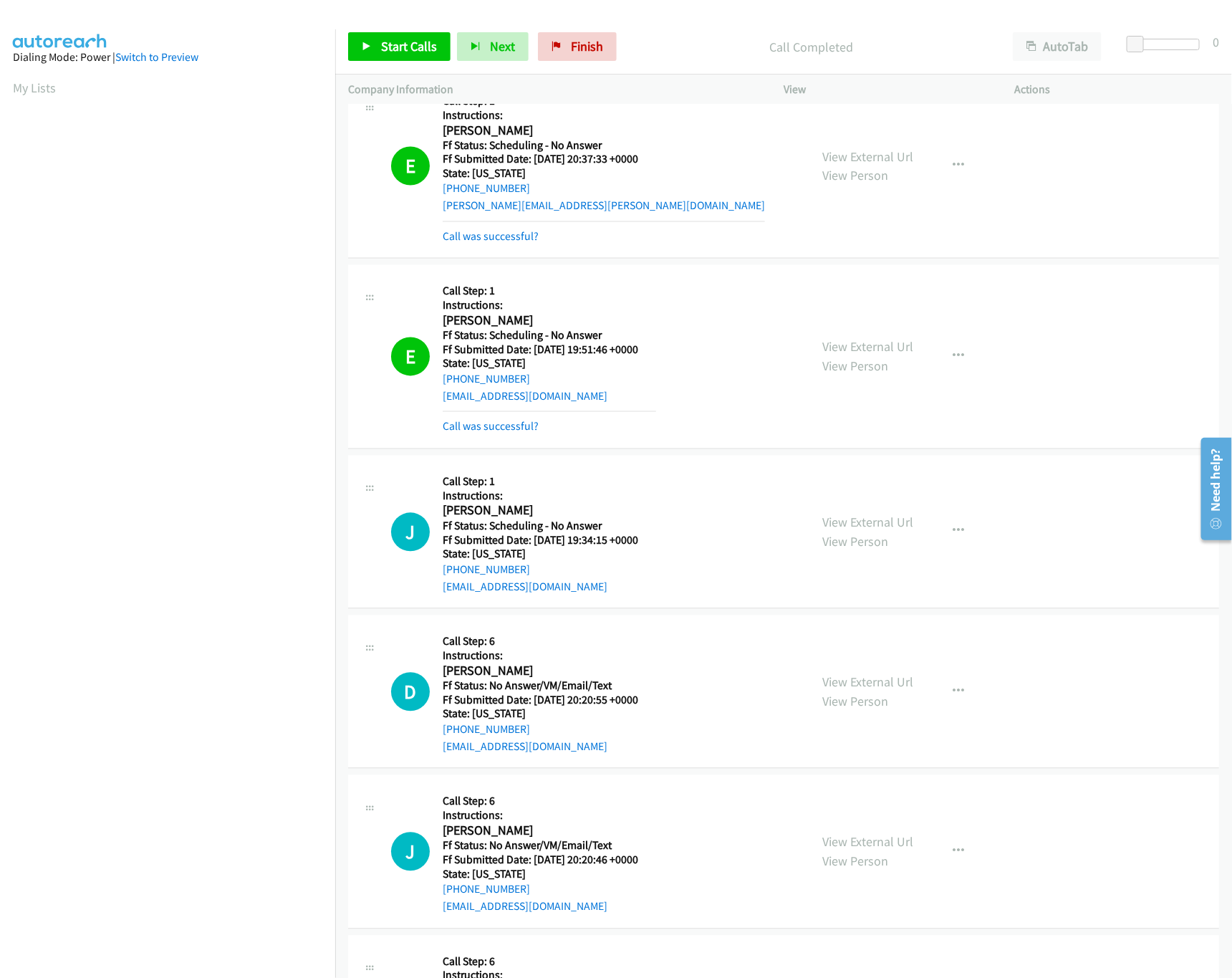
scroll to position [1289, 0]
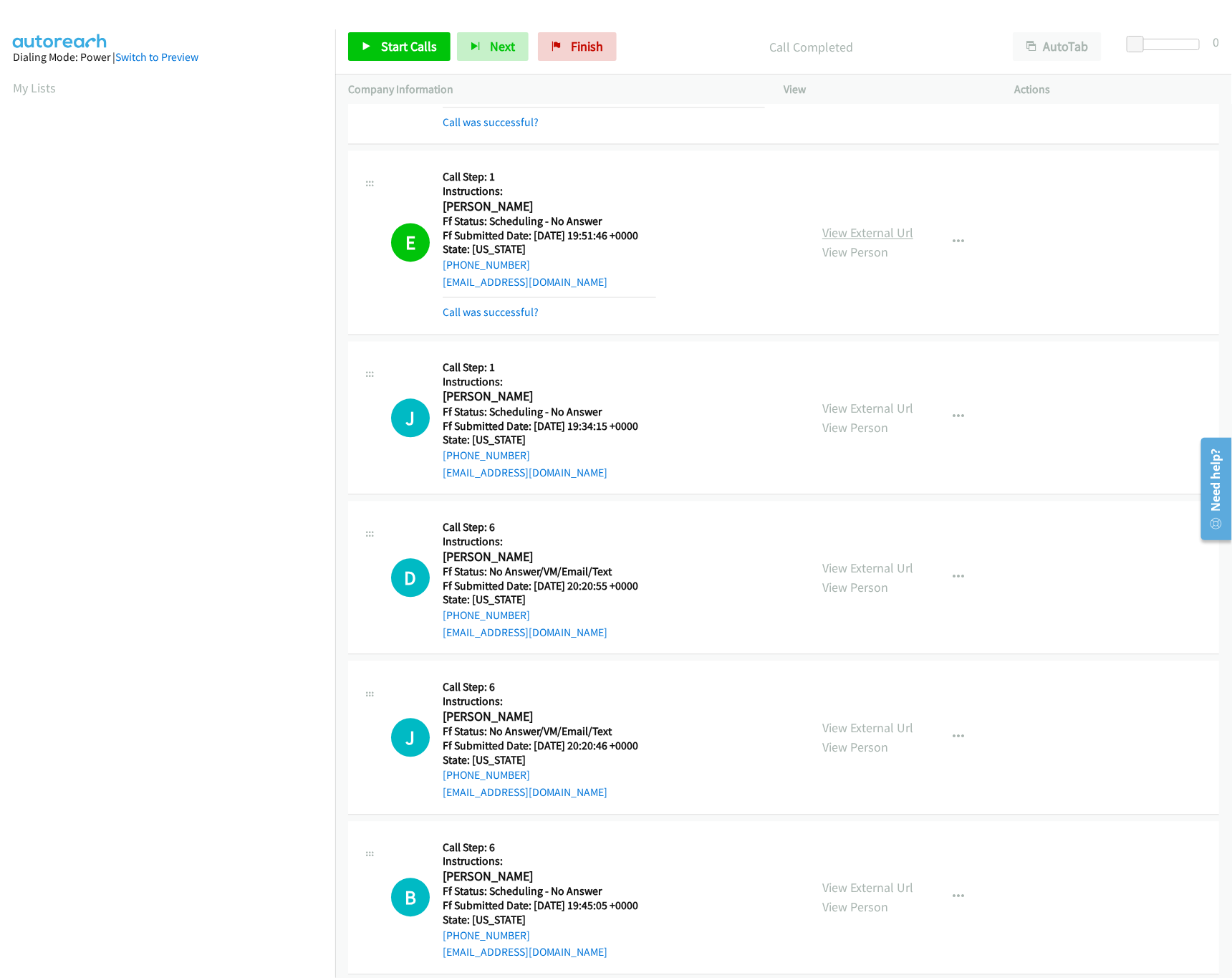
click at [867, 233] on link "View External Url" at bounding box center [867, 233] width 91 height 17
click at [433, 48] on span "Start Calls" at bounding box center [409, 46] width 56 height 17
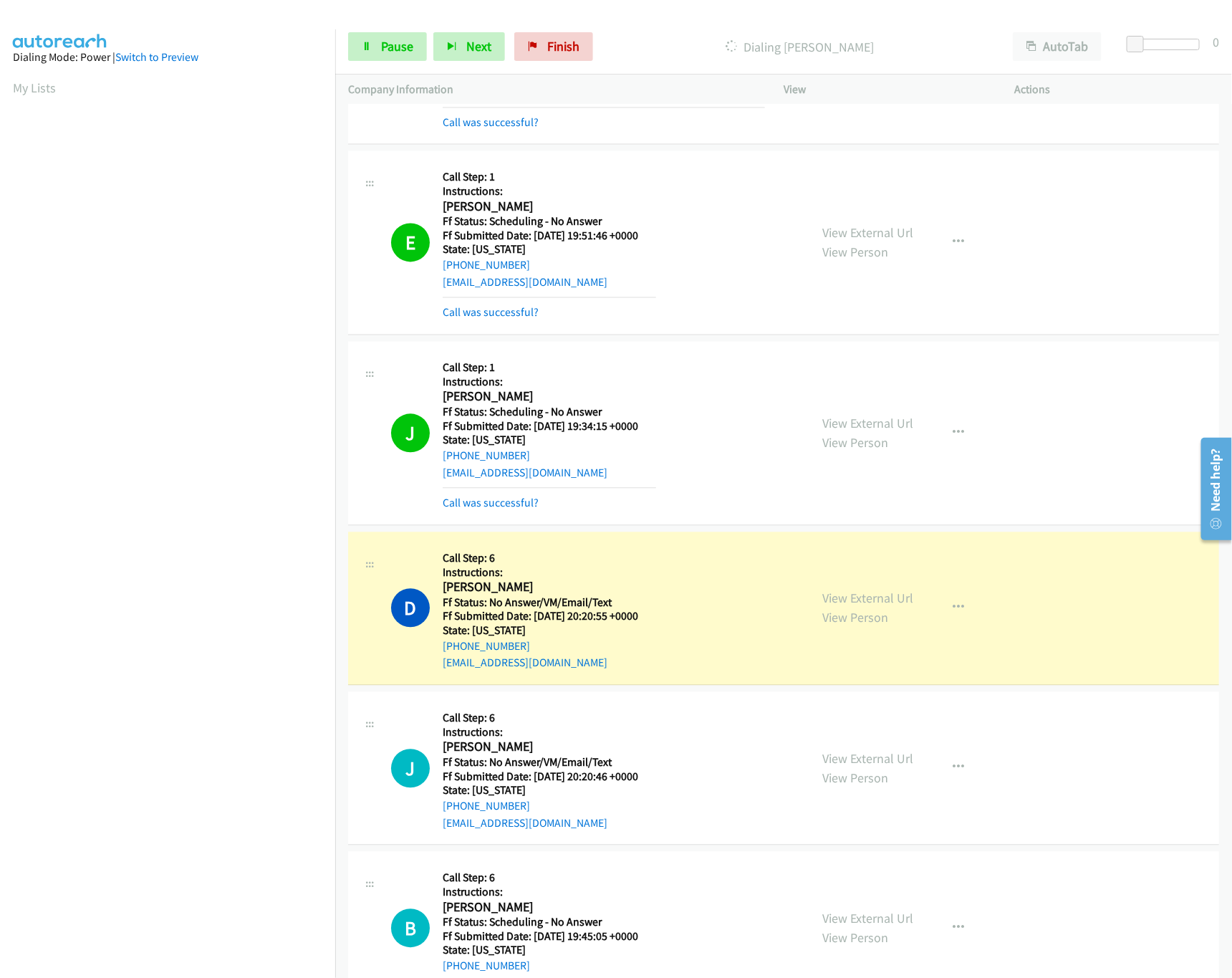
click at [847, 436] on div "View External Url View Person" at bounding box center [867, 432] width 91 height 38
click at [848, 431] on link "View External Url" at bounding box center [867, 424] width 91 height 17
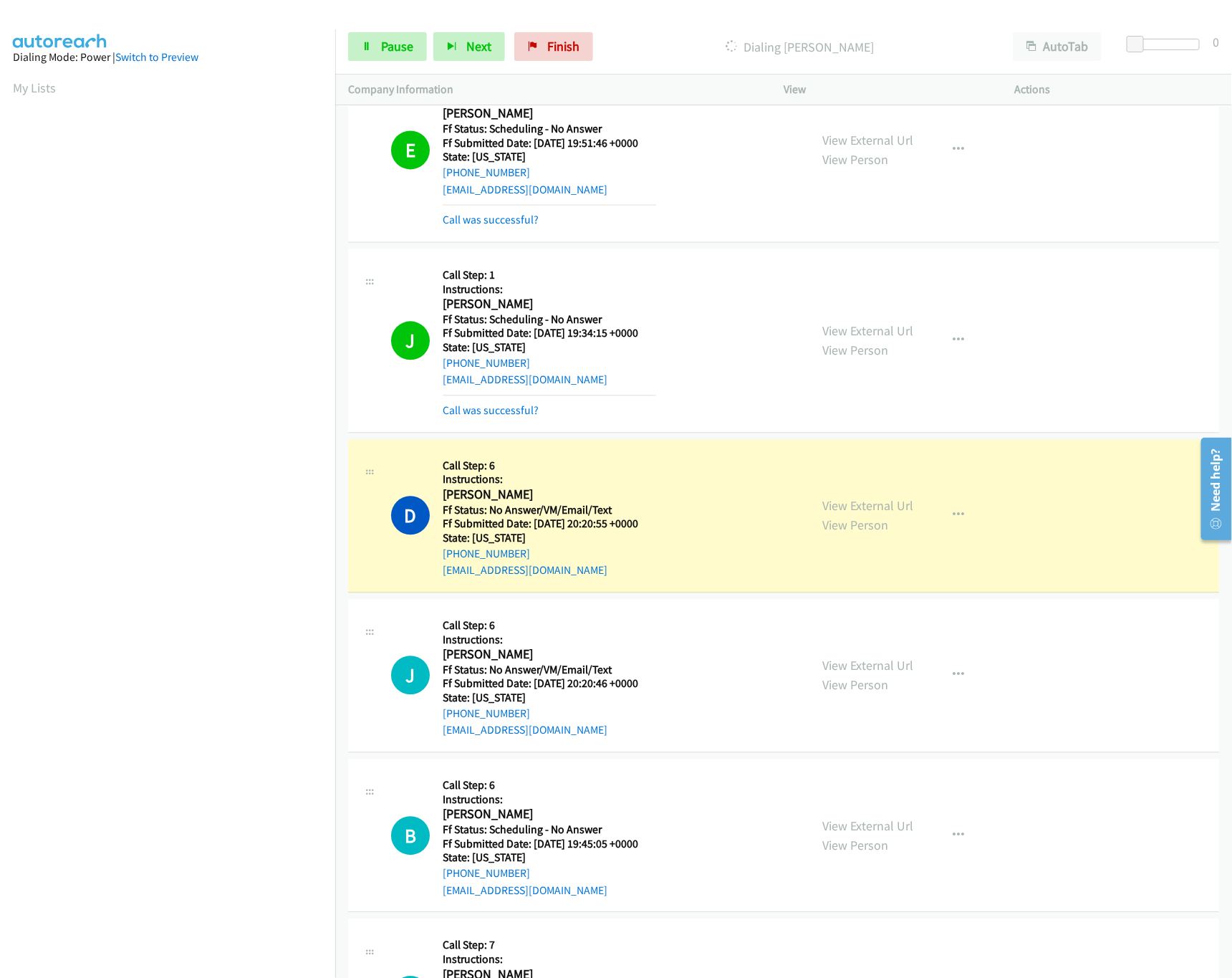
scroll to position [1431, 0]
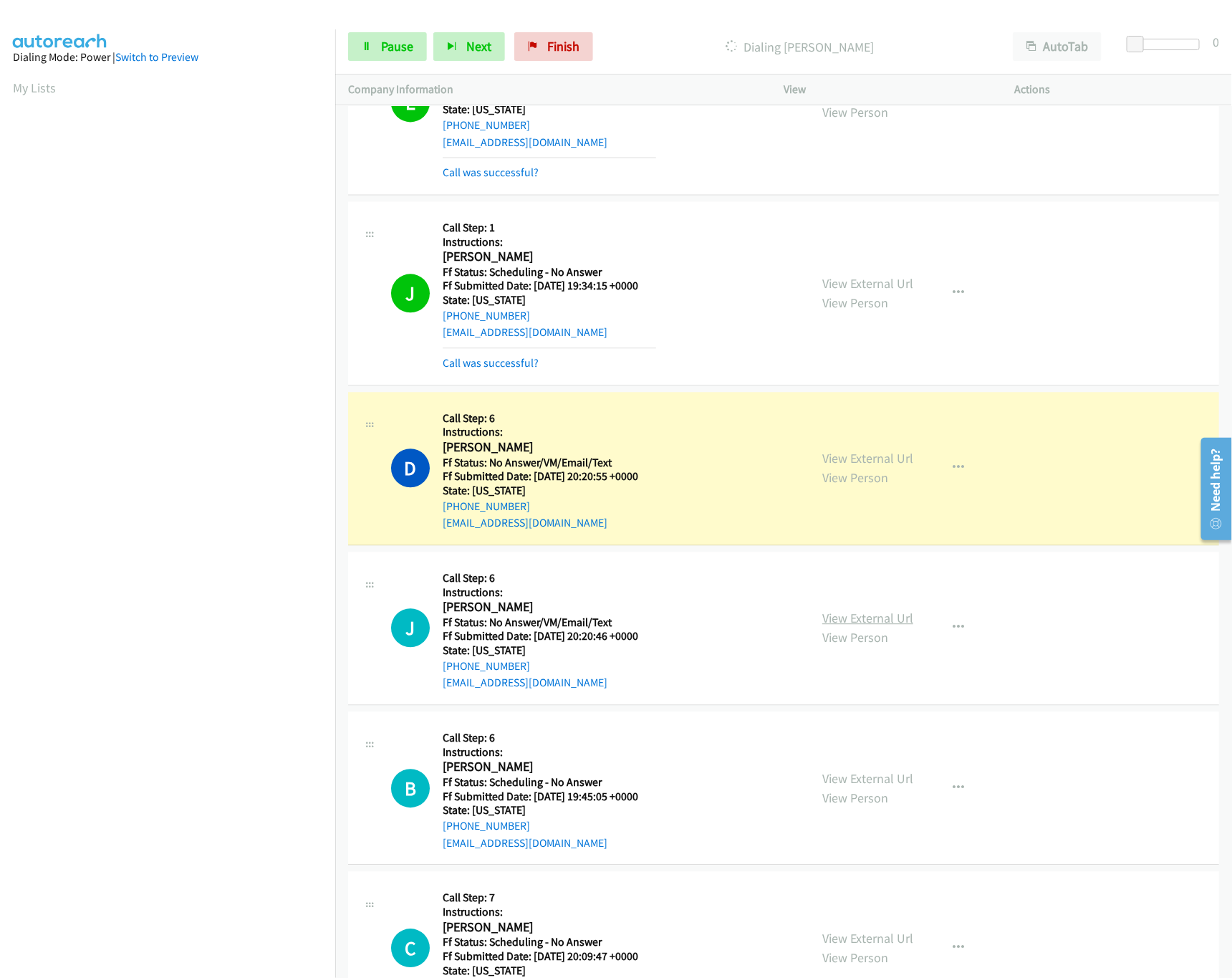
click at [868, 619] on link "View External Url" at bounding box center [867, 617] width 91 height 17
click at [834, 464] on link "View External Url" at bounding box center [867, 458] width 91 height 17
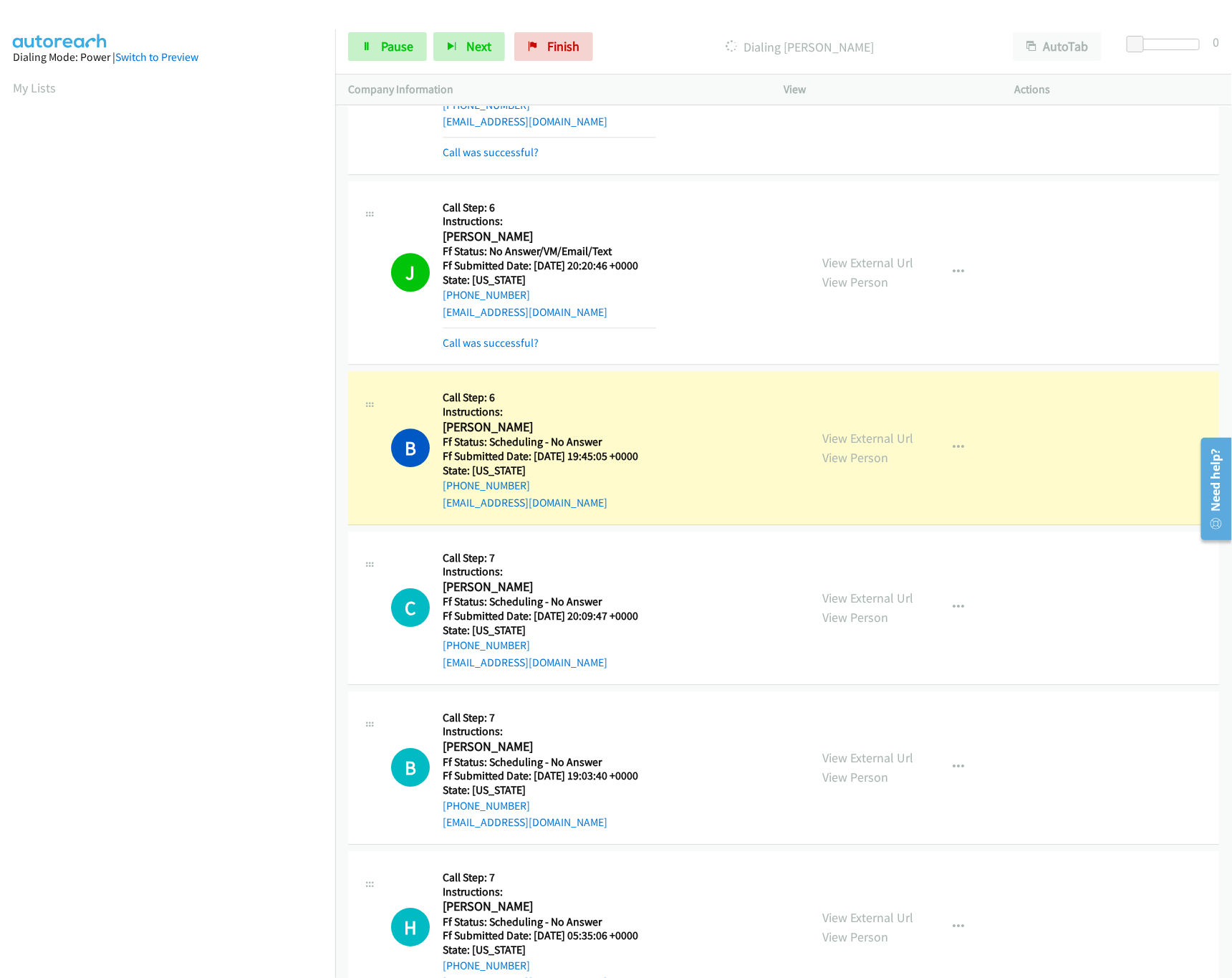
scroll to position [2005, 0]
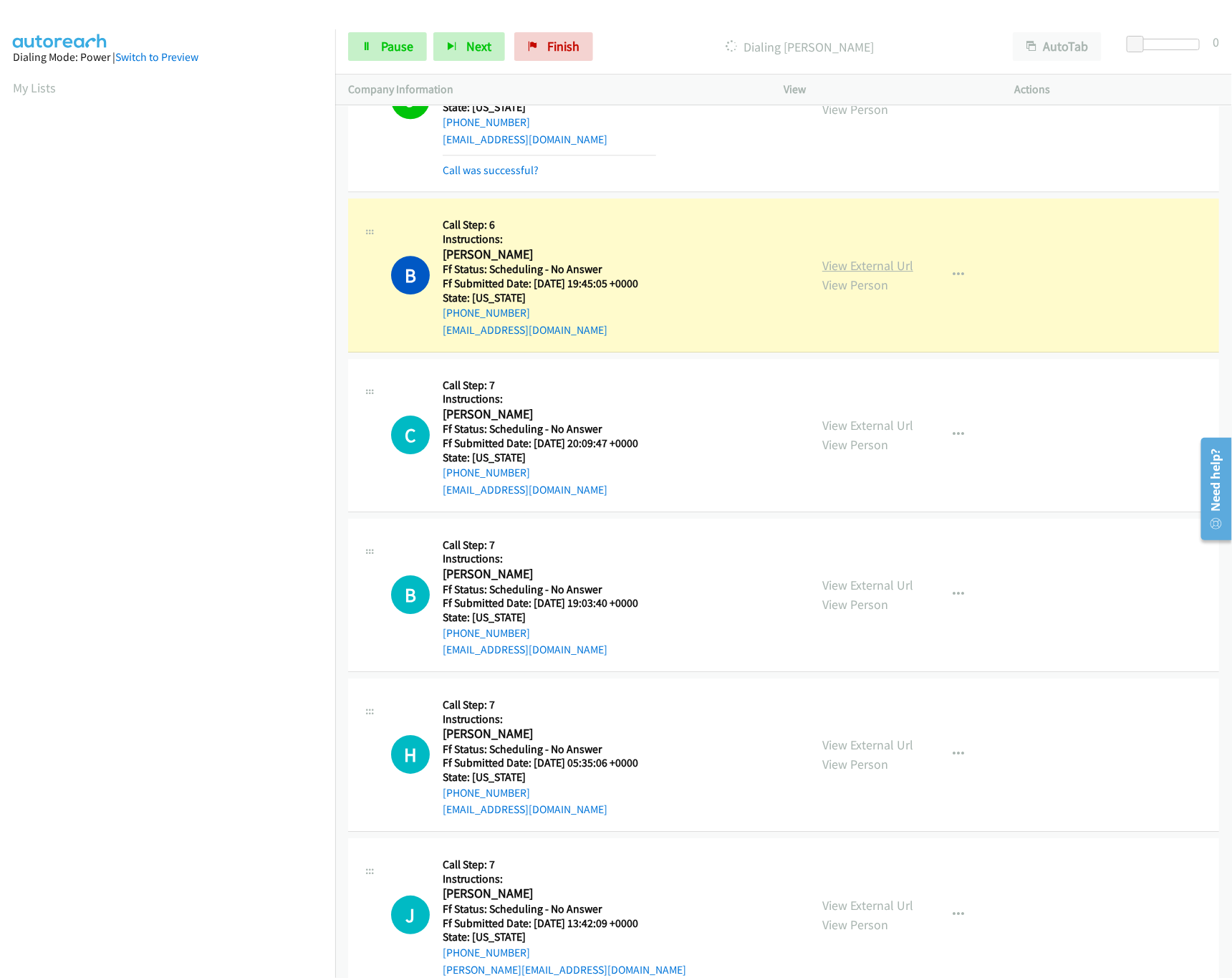
click at [853, 271] on link "View External Url" at bounding box center [867, 265] width 91 height 17
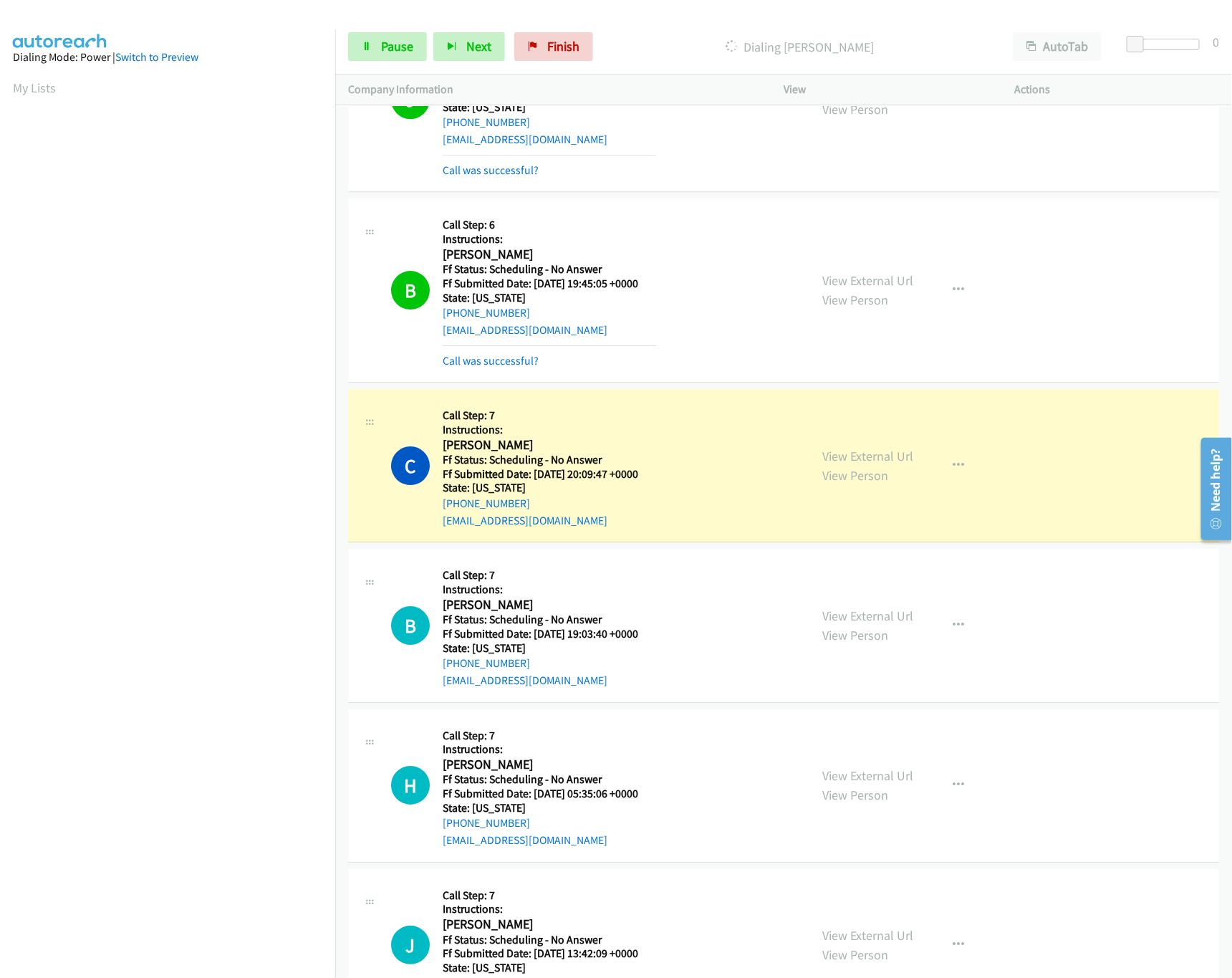
click at [857, 473] on div "View External Url View Person" at bounding box center [867, 465] width 91 height 38
click at [857, 464] on link "View External Url" at bounding box center [867, 455] width 91 height 17
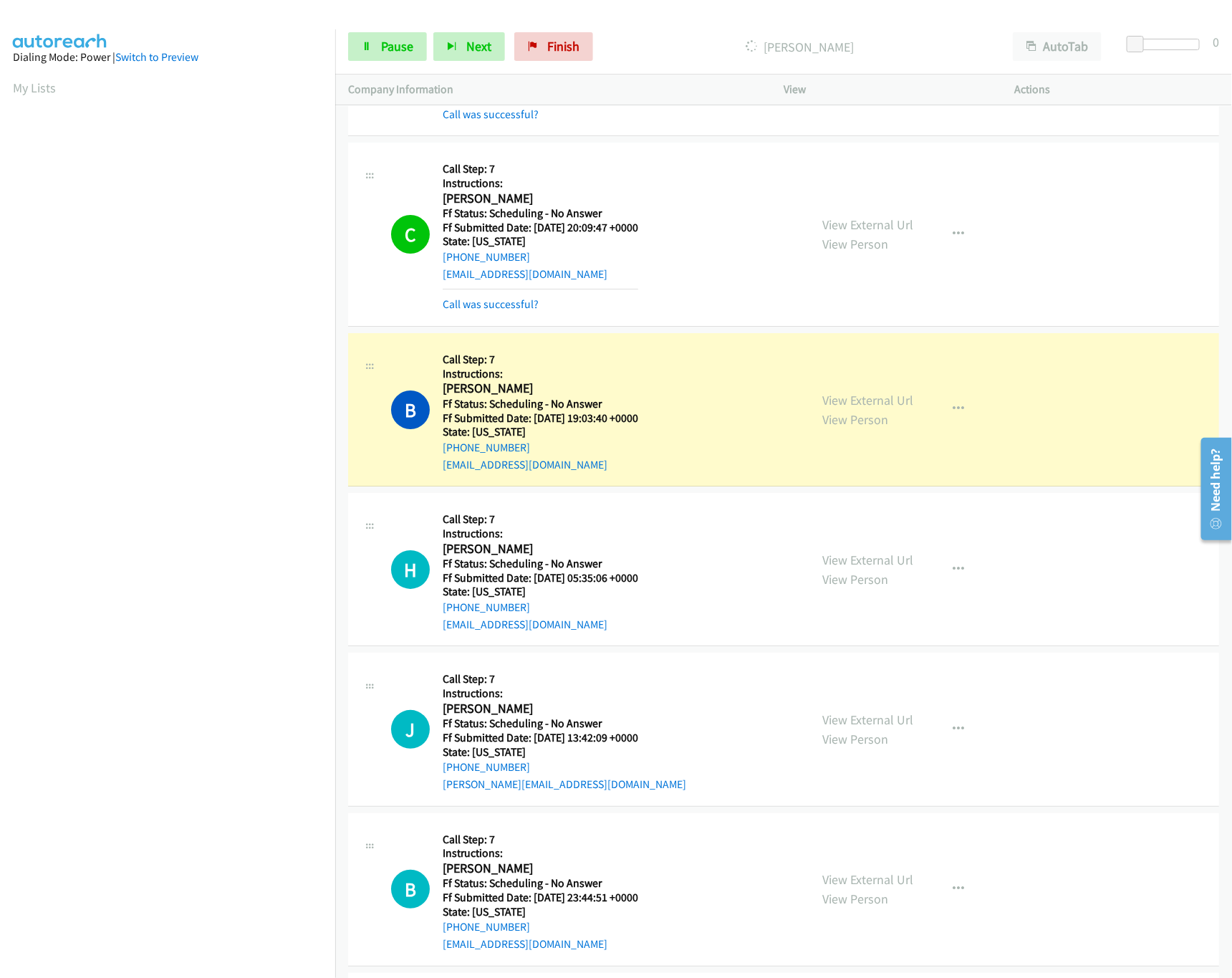
scroll to position [2291, 0]
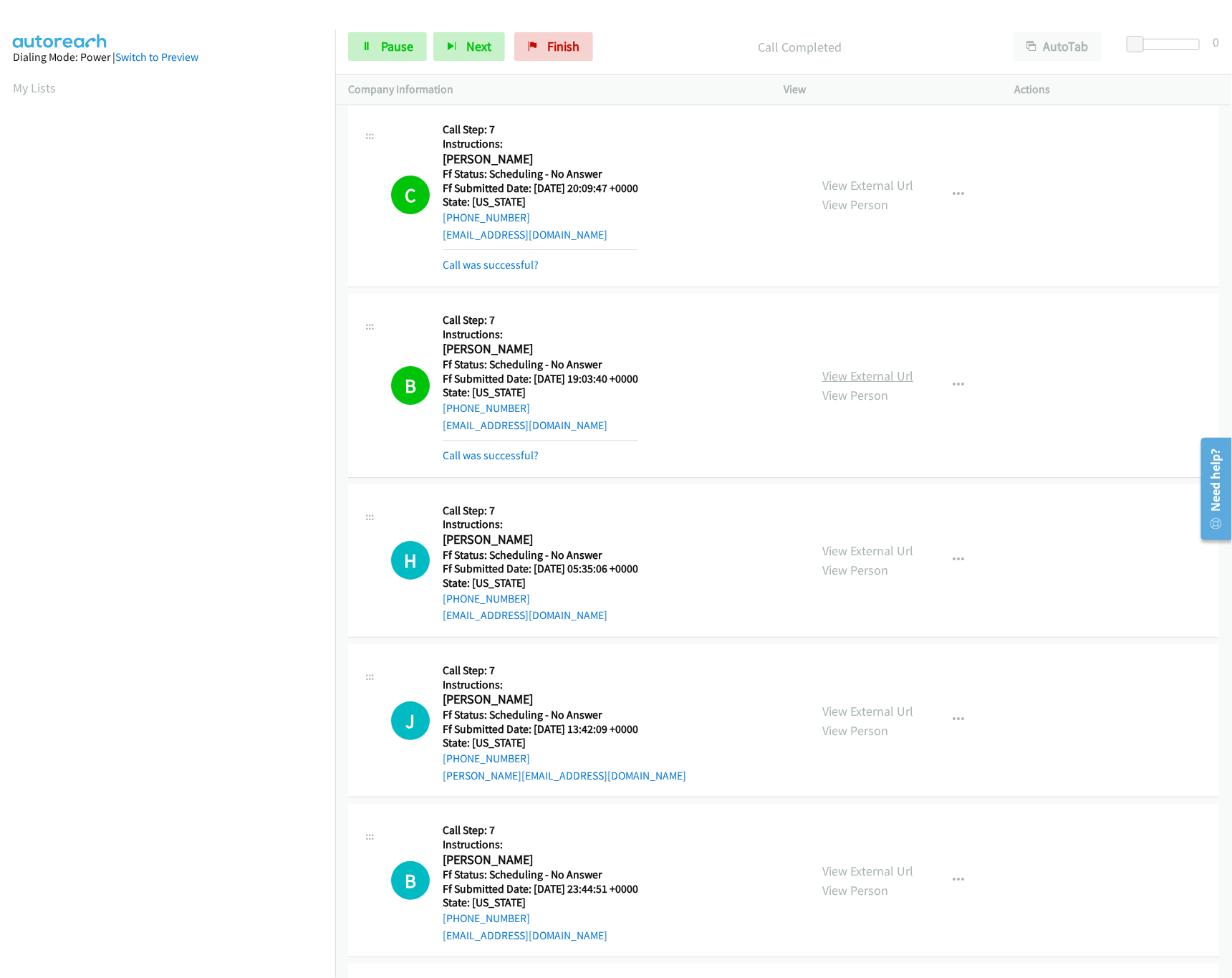
click at [850, 378] on link "View External Url" at bounding box center [867, 375] width 91 height 17
click at [864, 558] on link "View External Url" at bounding box center [867, 550] width 91 height 17
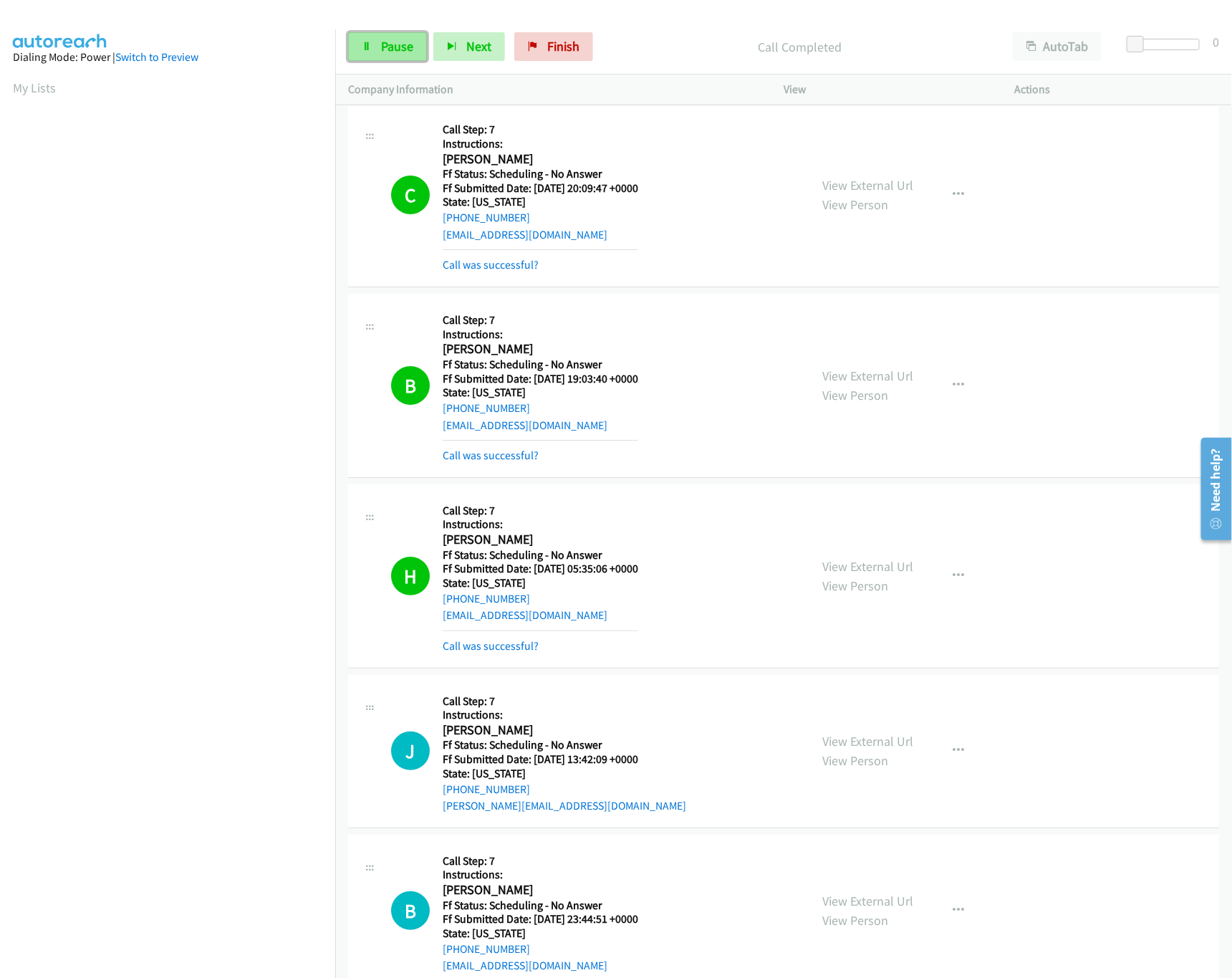
click at [394, 54] on span "Pause" at bounding box center [397, 46] width 32 height 17
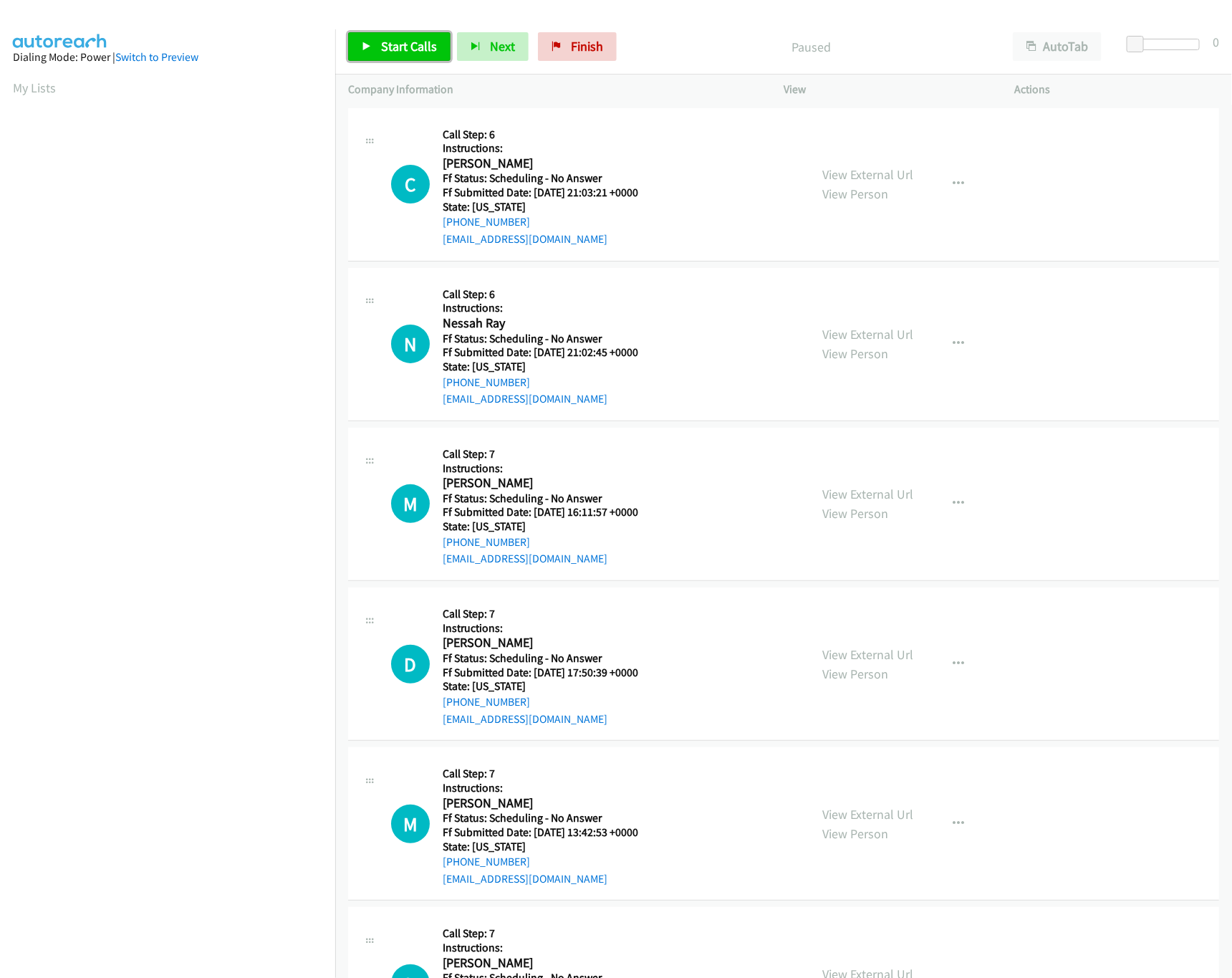
click at [426, 36] on link "Start Calls" at bounding box center [399, 46] width 102 height 29
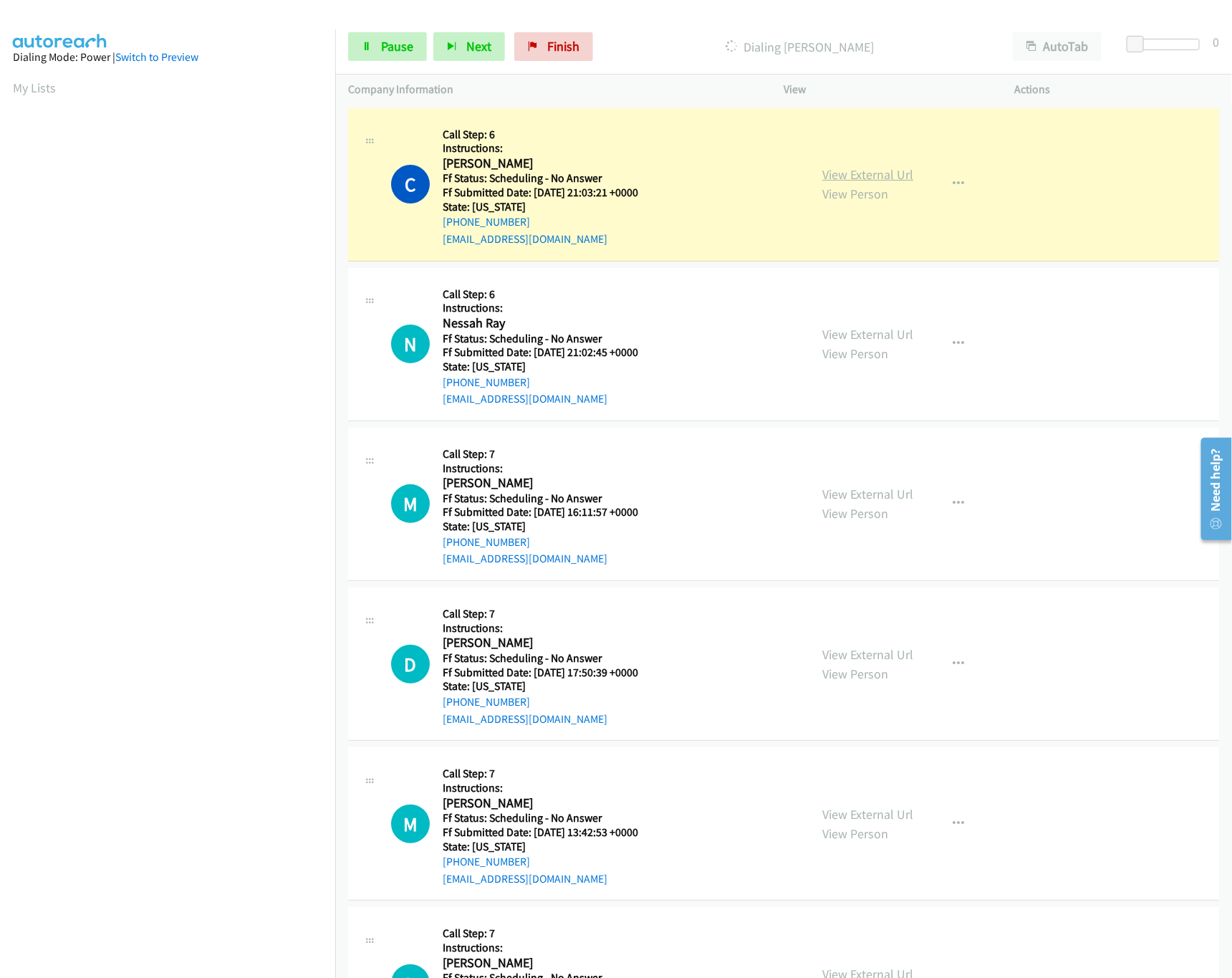
click at [873, 170] on link "View External Url" at bounding box center [867, 174] width 91 height 17
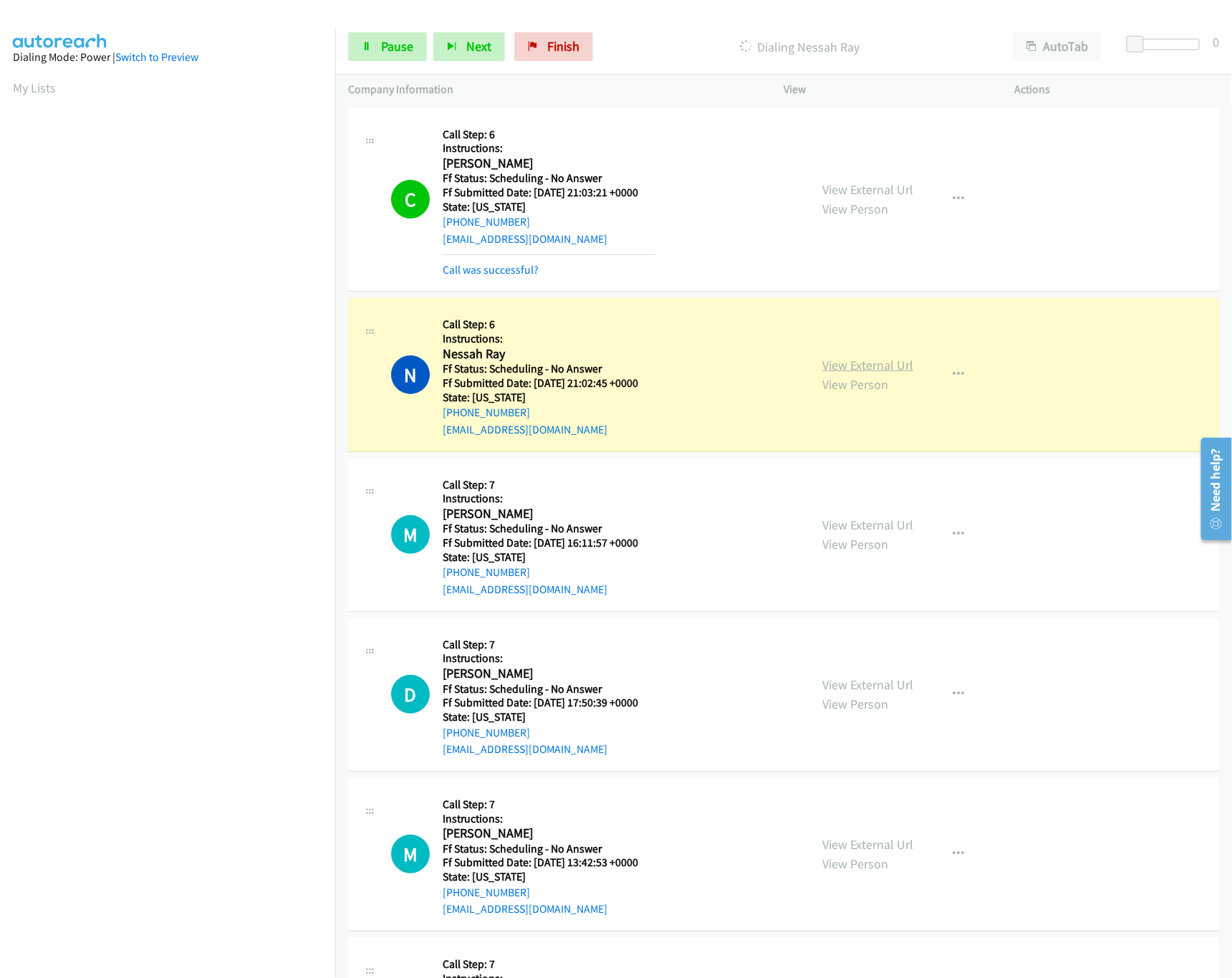
click at [851, 363] on link "View External Url" at bounding box center [867, 365] width 91 height 17
click at [861, 516] on div "View External Url View Person" at bounding box center [867, 534] width 91 height 38
click at [864, 518] on link "View External Url" at bounding box center [867, 524] width 91 height 17
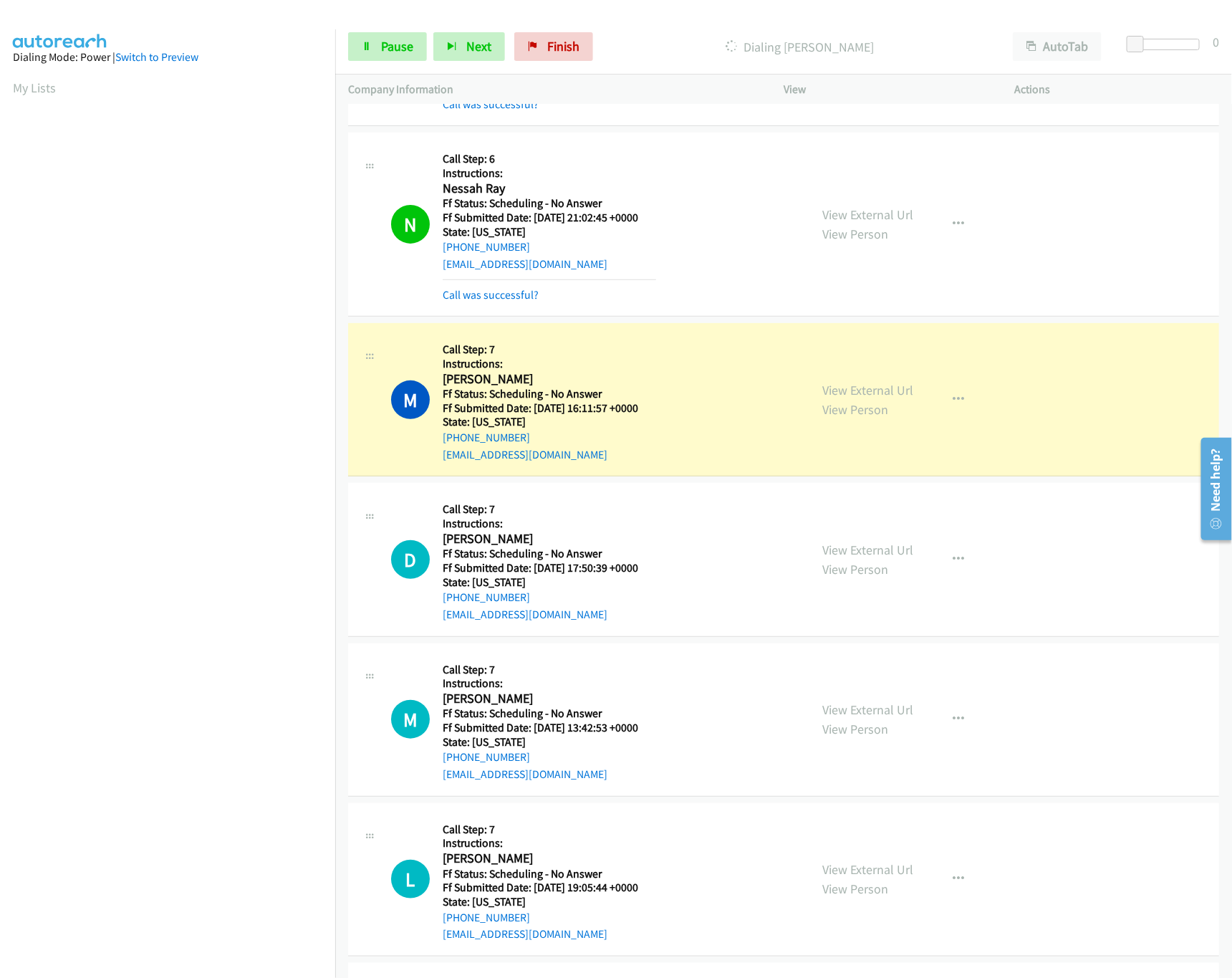
scroll to position [286, 0]
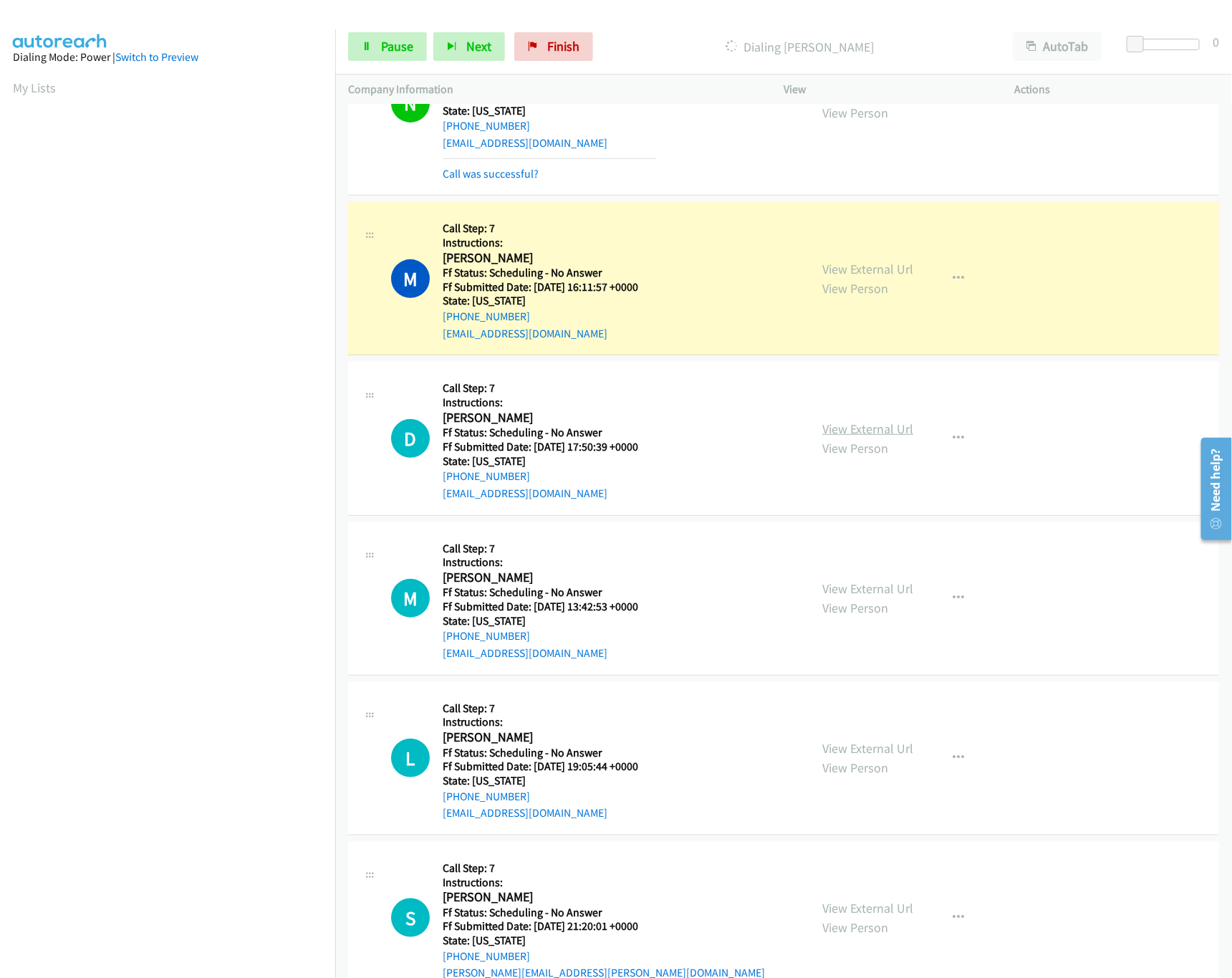
click at [866, 434] on link "View External Url" at bounding box center [867, 429] width 91 height 17
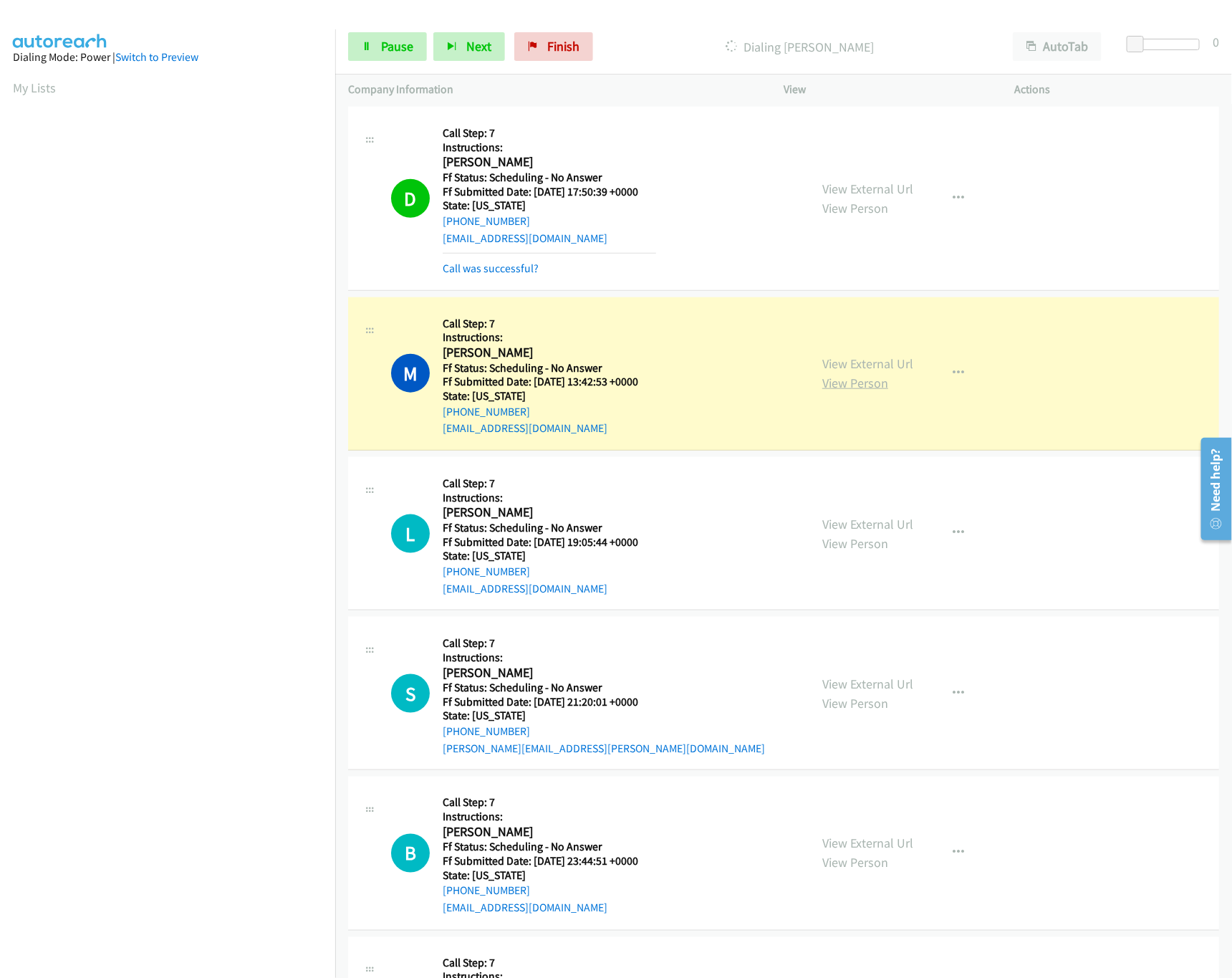
scroll to position [717, 0]
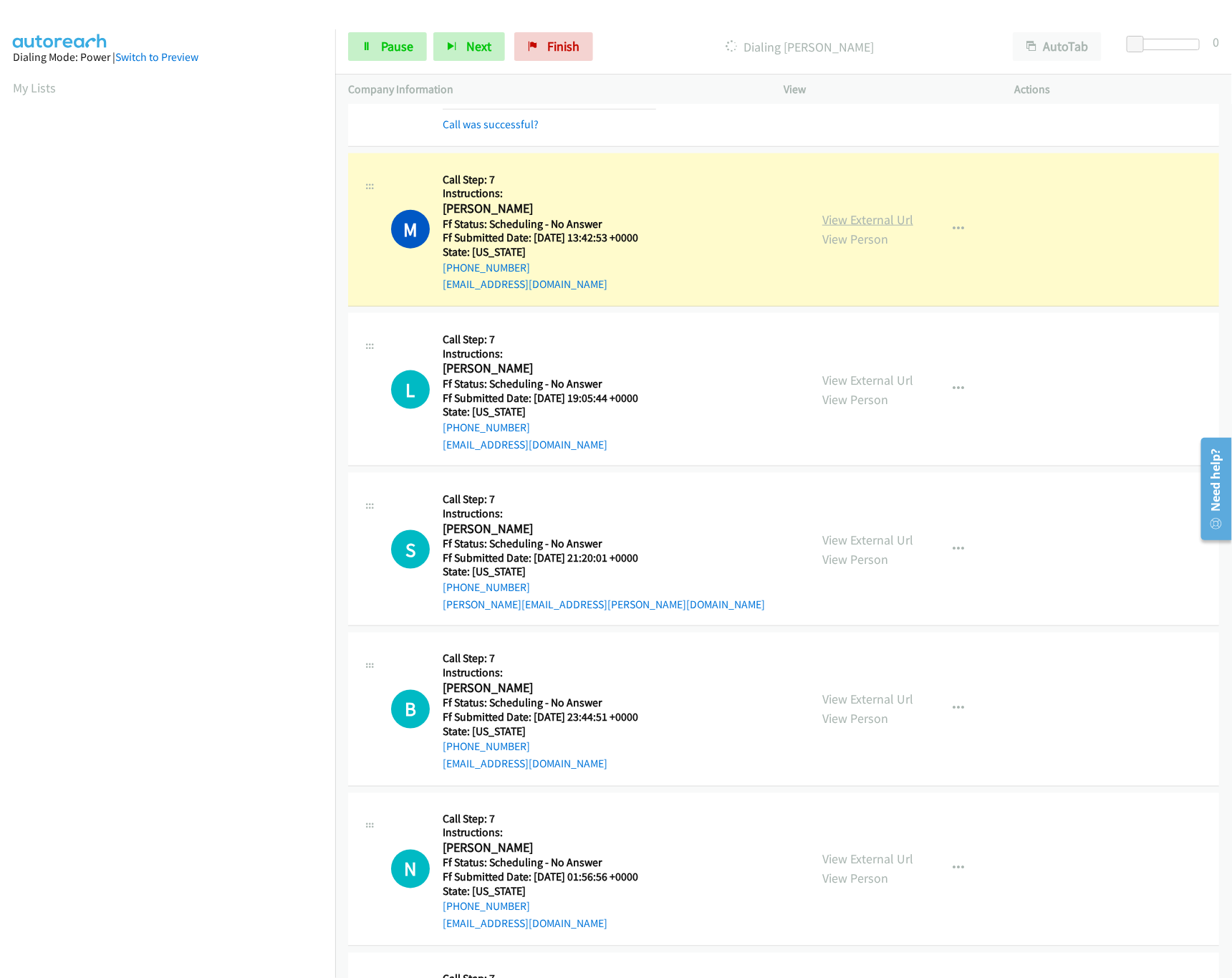
click at [860, 219] on link "View External Url" at bounding box center [867, 219] width 91 height 17
click at [884, 383] on link "View External Url" at bounding box center [867, 379] width 91 height 17
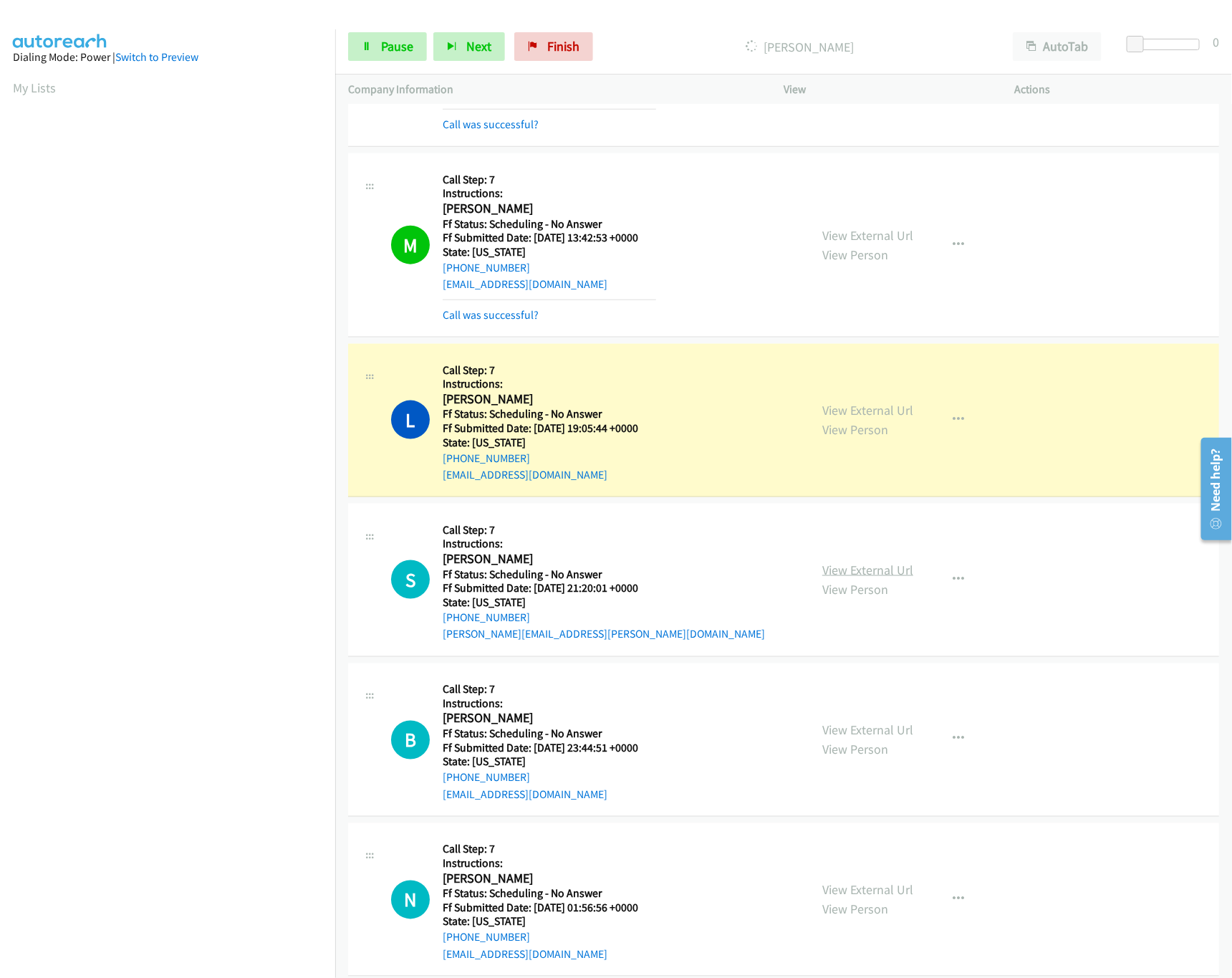
click at [864, 571] on link "View External Url" at bounding box center [867, 569] width 91 height 17
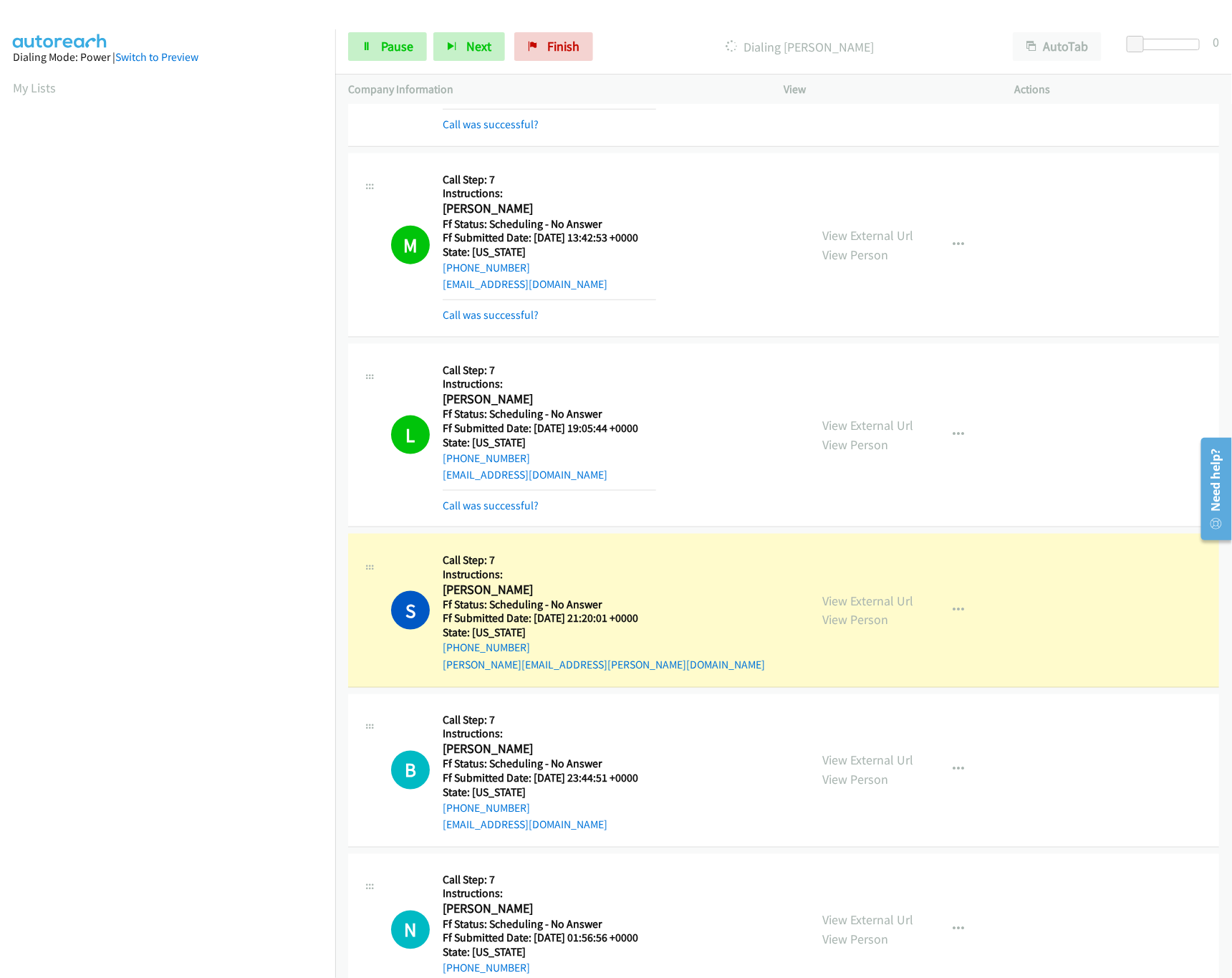
scroll to position [1002, 0]
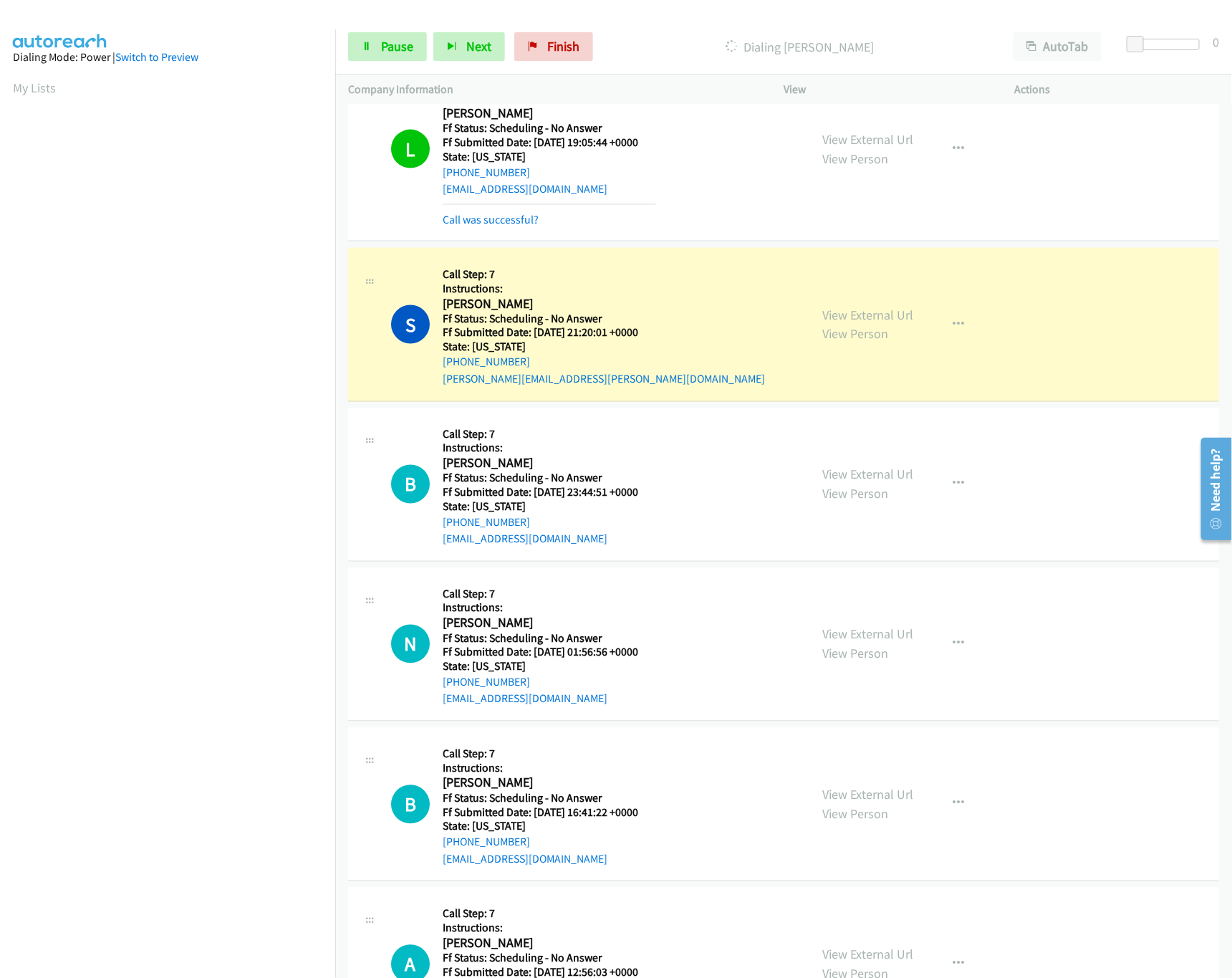
click at [907, 471] on div "View External Url View Person View External Url Email Schedule/Manage Callback …" at bounding box center [931, 484] width 244 height 127
click at [897, 471] on link "View External Url" at bounding box center [867, 474] width 91 height 17
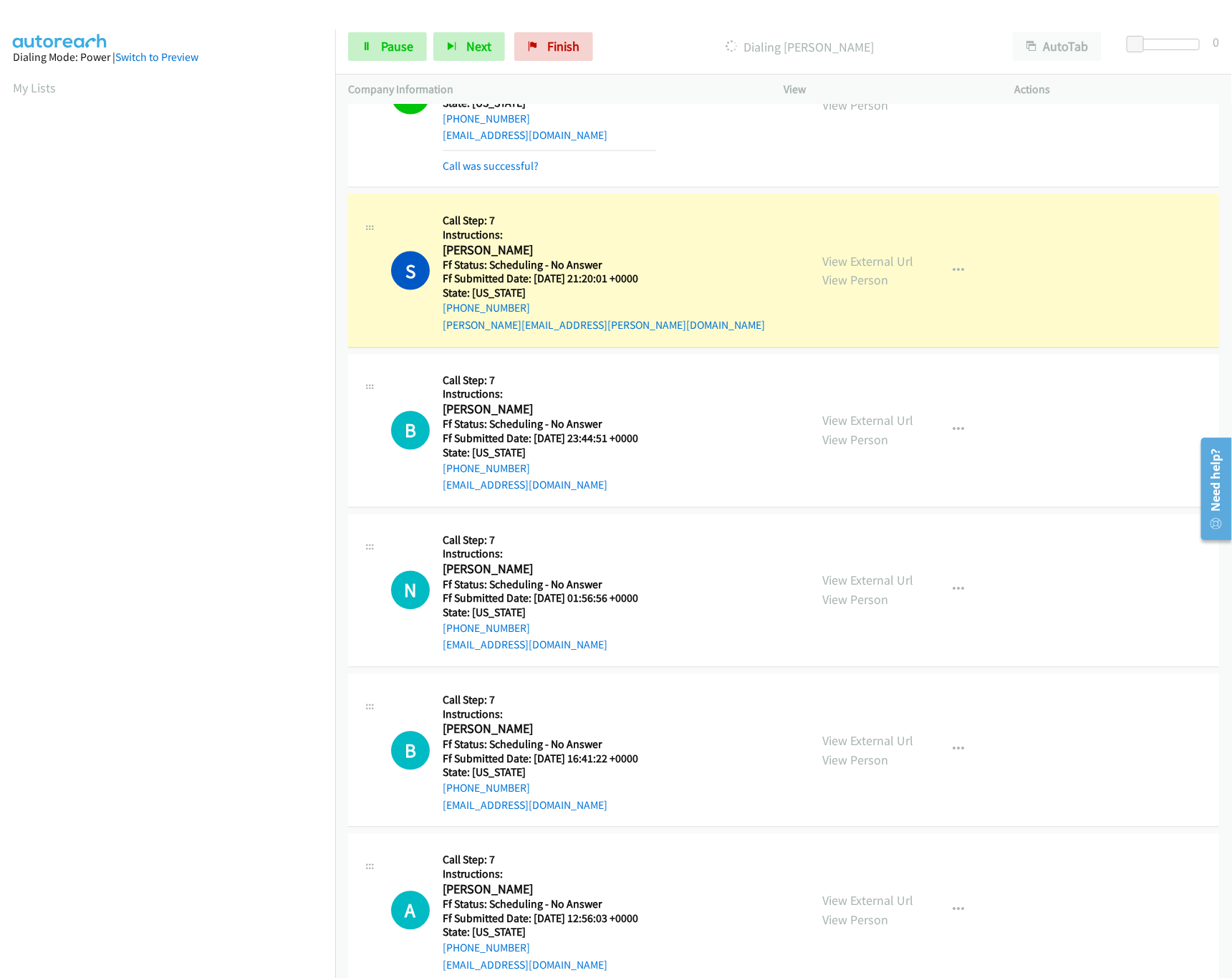
scroll to position [1146, 0]
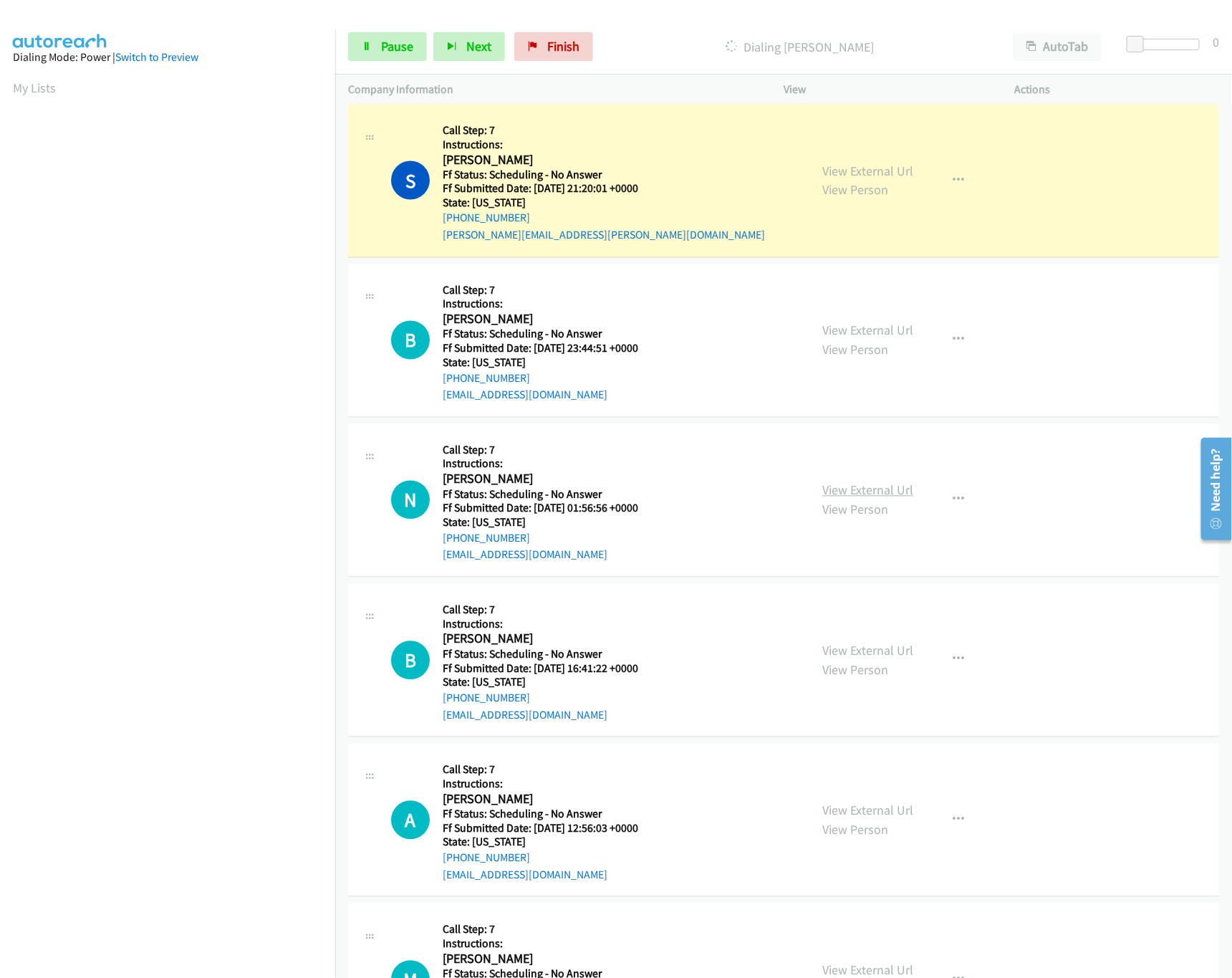
click at [886, 498] on link "View External Url" at bounding box center [867, 489] width 91 height 17
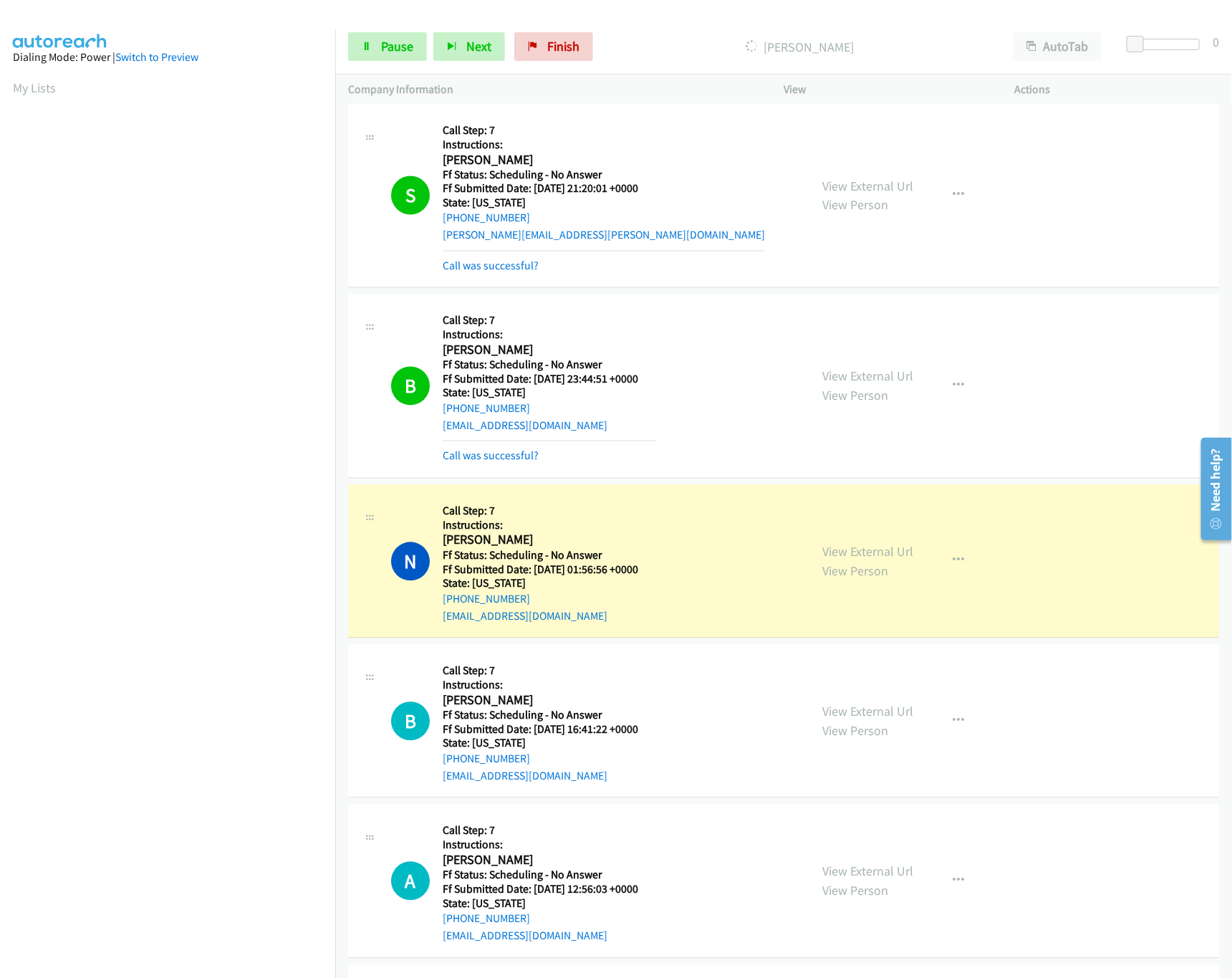
scroll to position [1431, 0]
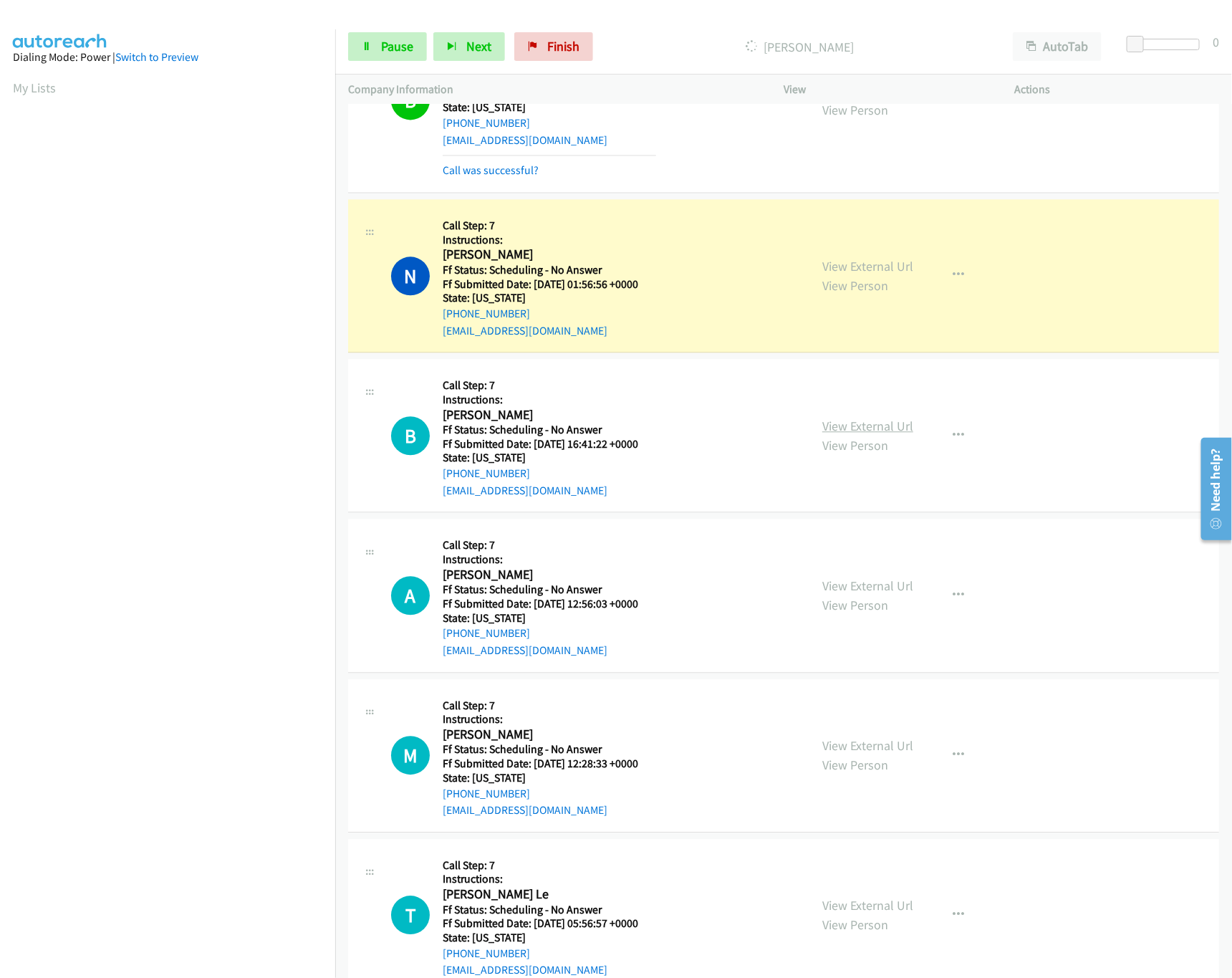
click at [843, 430] on link "View External Url" at bounding box center [867, 426] width 91 height 17
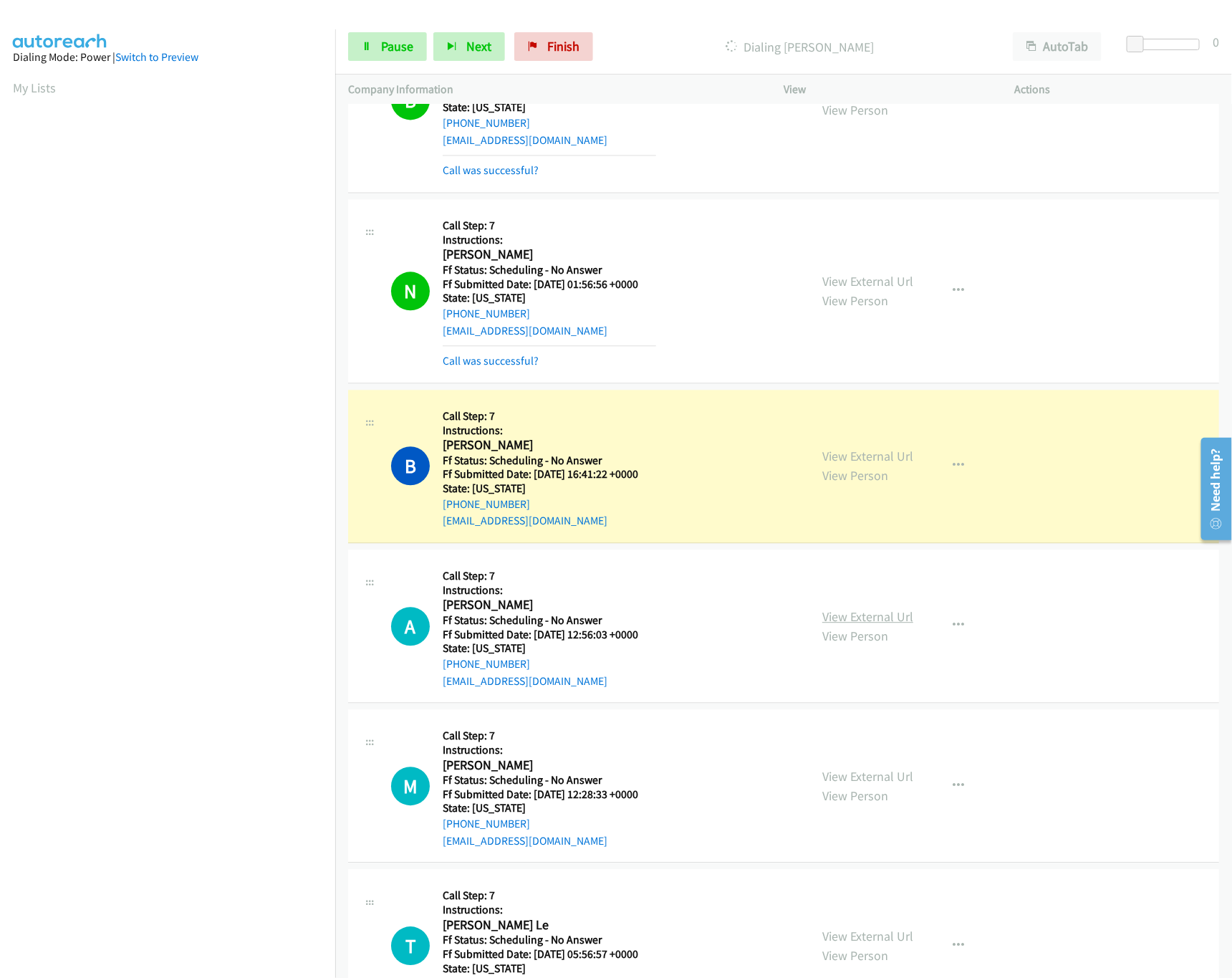
click at [903, 614] on link "View External Url" at bounding box center [867, 616] width 91 height 17
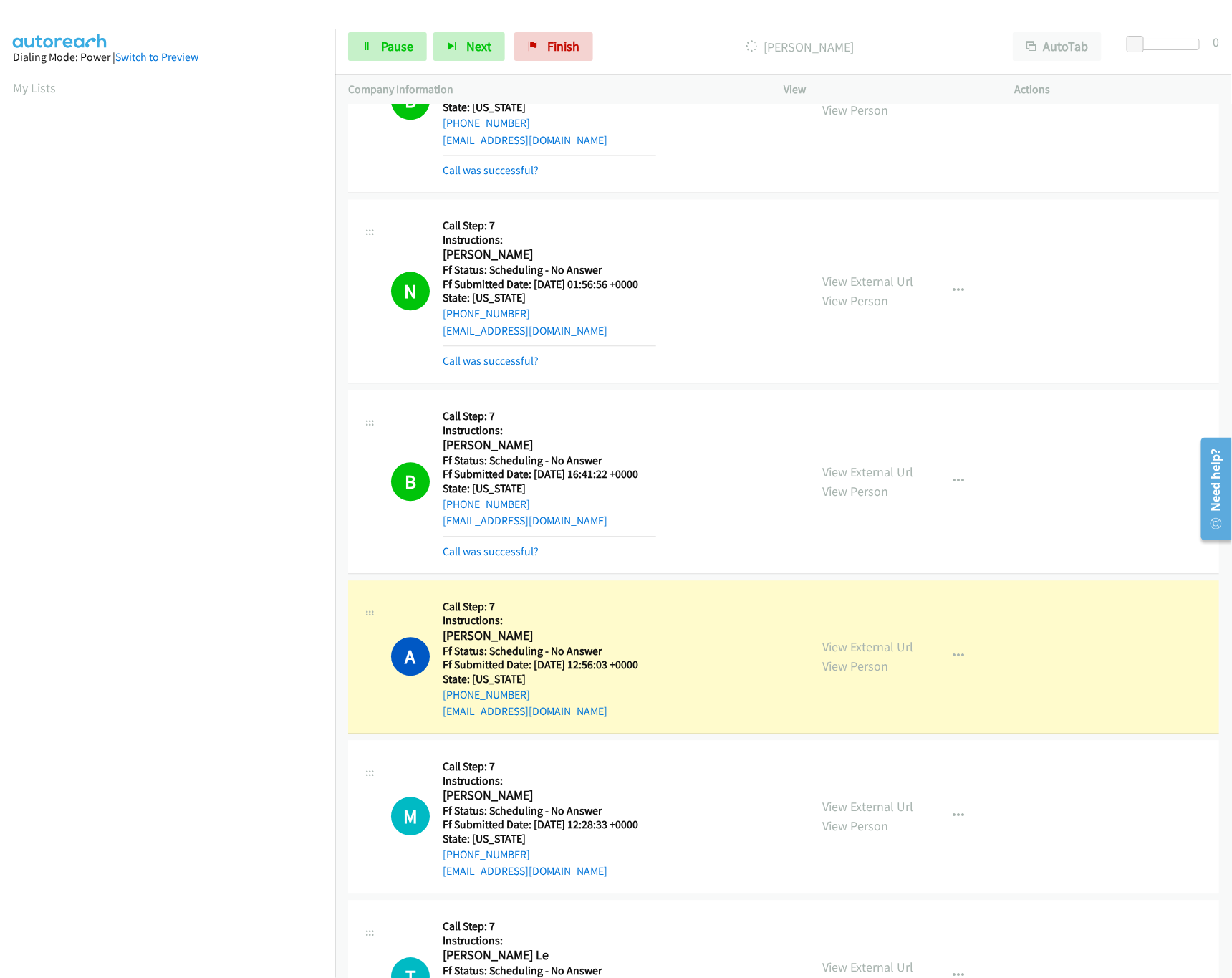
scroll to position [1719, 0]
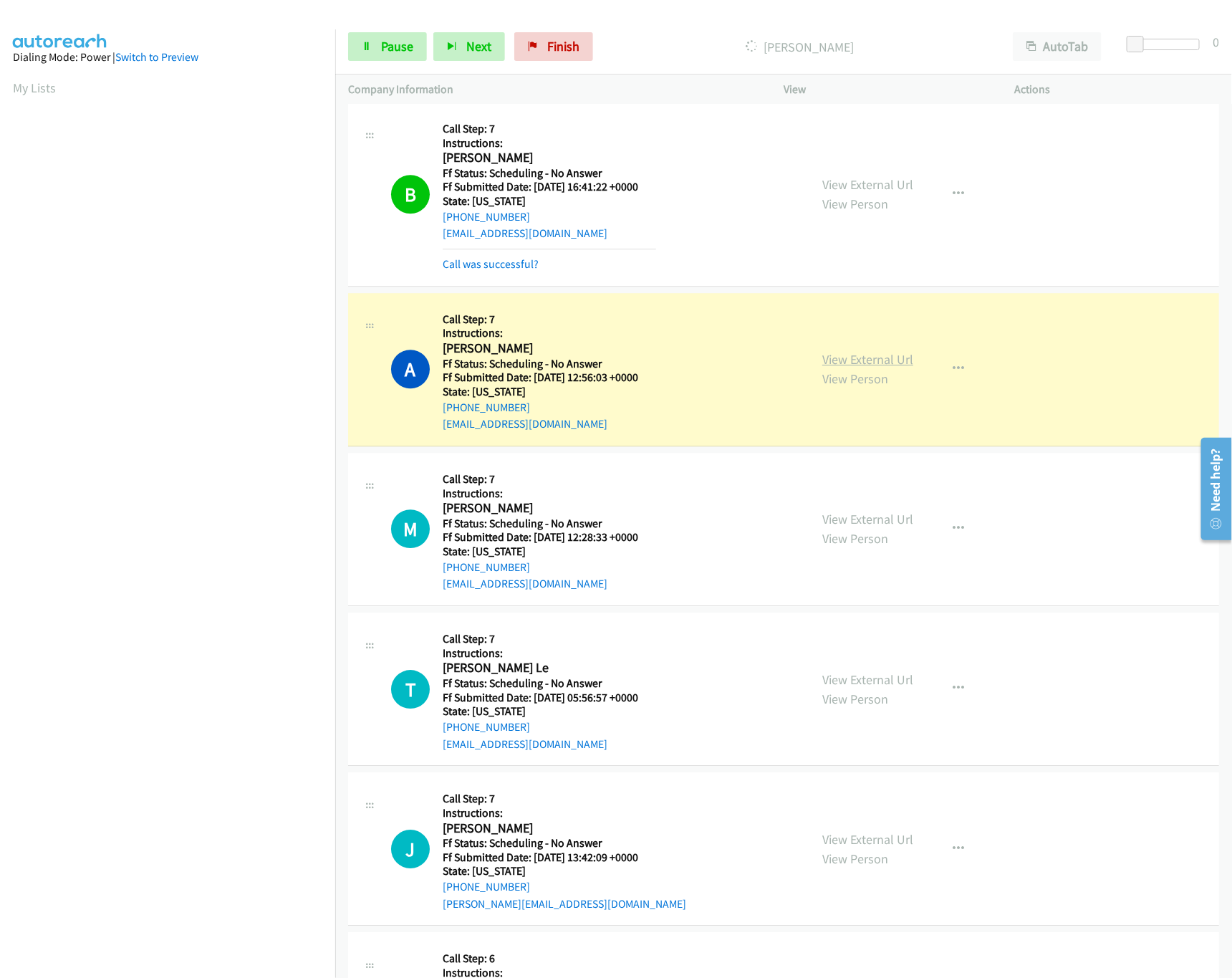
click at [857, 360] on link "View External Url" at bounding box center [867, 359] width 91 height 17
click at [870, 527] on link "View External Url" at bounding box center [867, 518] width 91 height 17
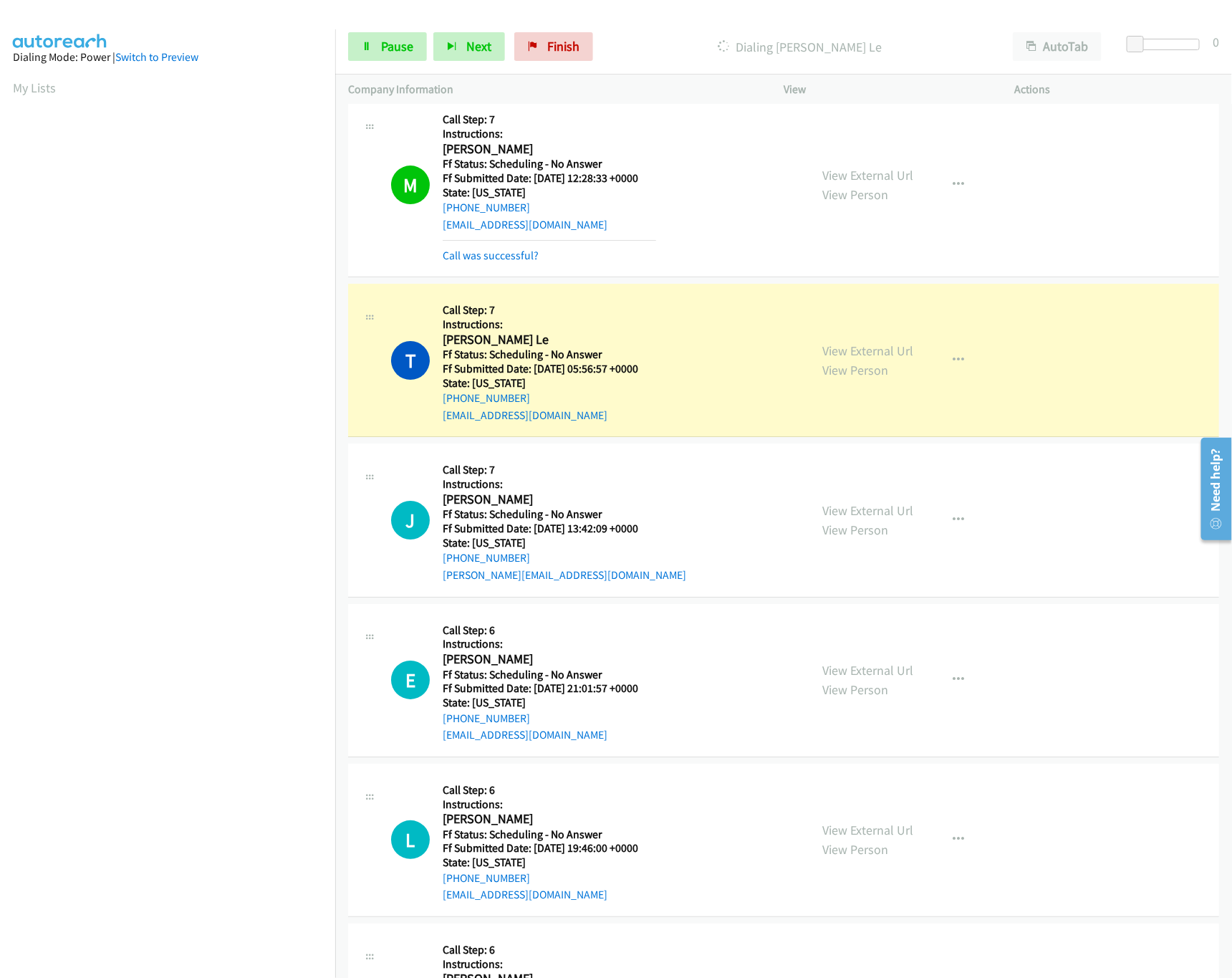
scroll to position [2149, 0]
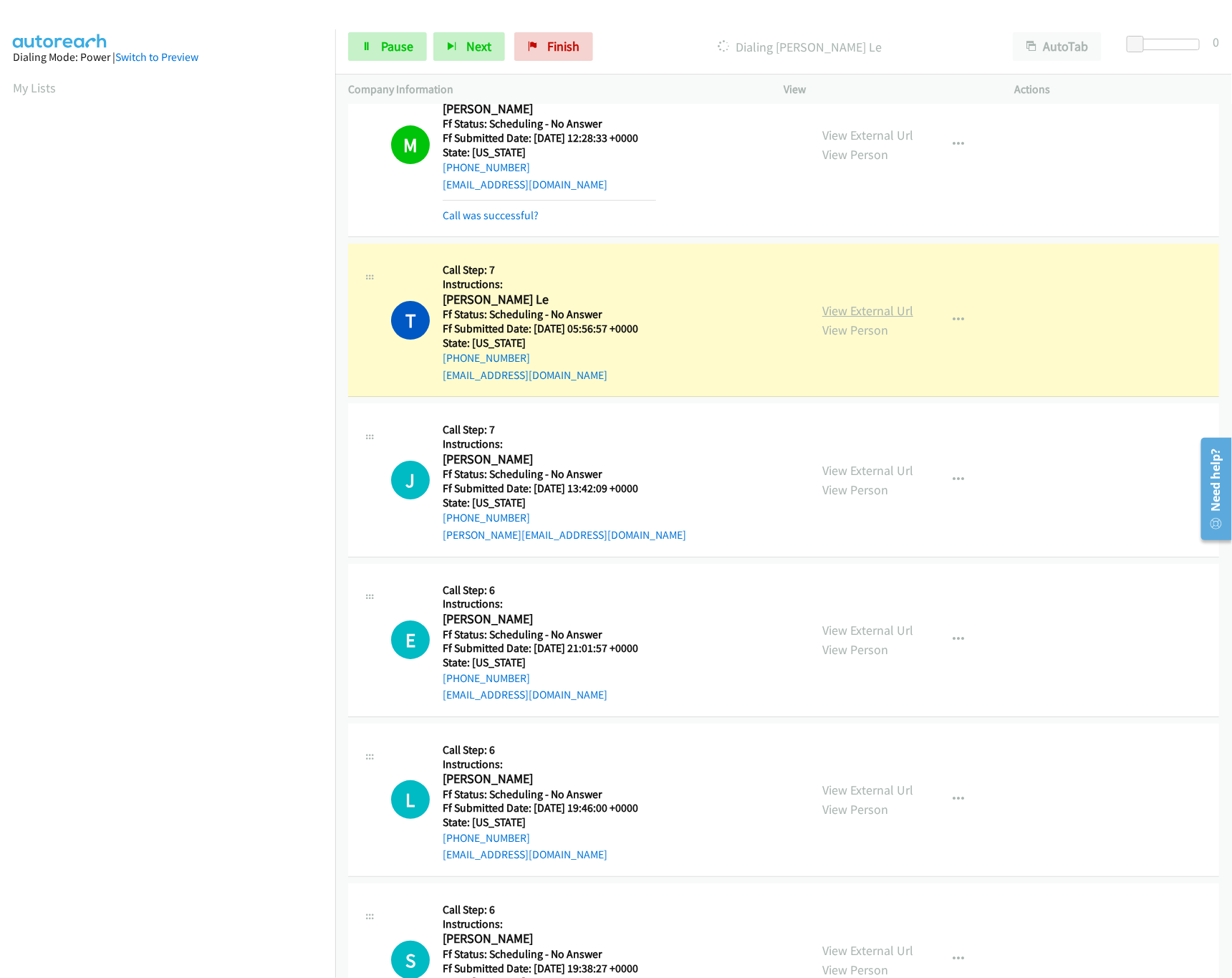
click at [882, 318] on link "View External Url" at bounding box center [867, 310] width 91 height 17
click at [215, 926] on nav "Dialing Mode: Power | Switch to Preview My Lists" at bounding box center [168, 518] width 336 height 978
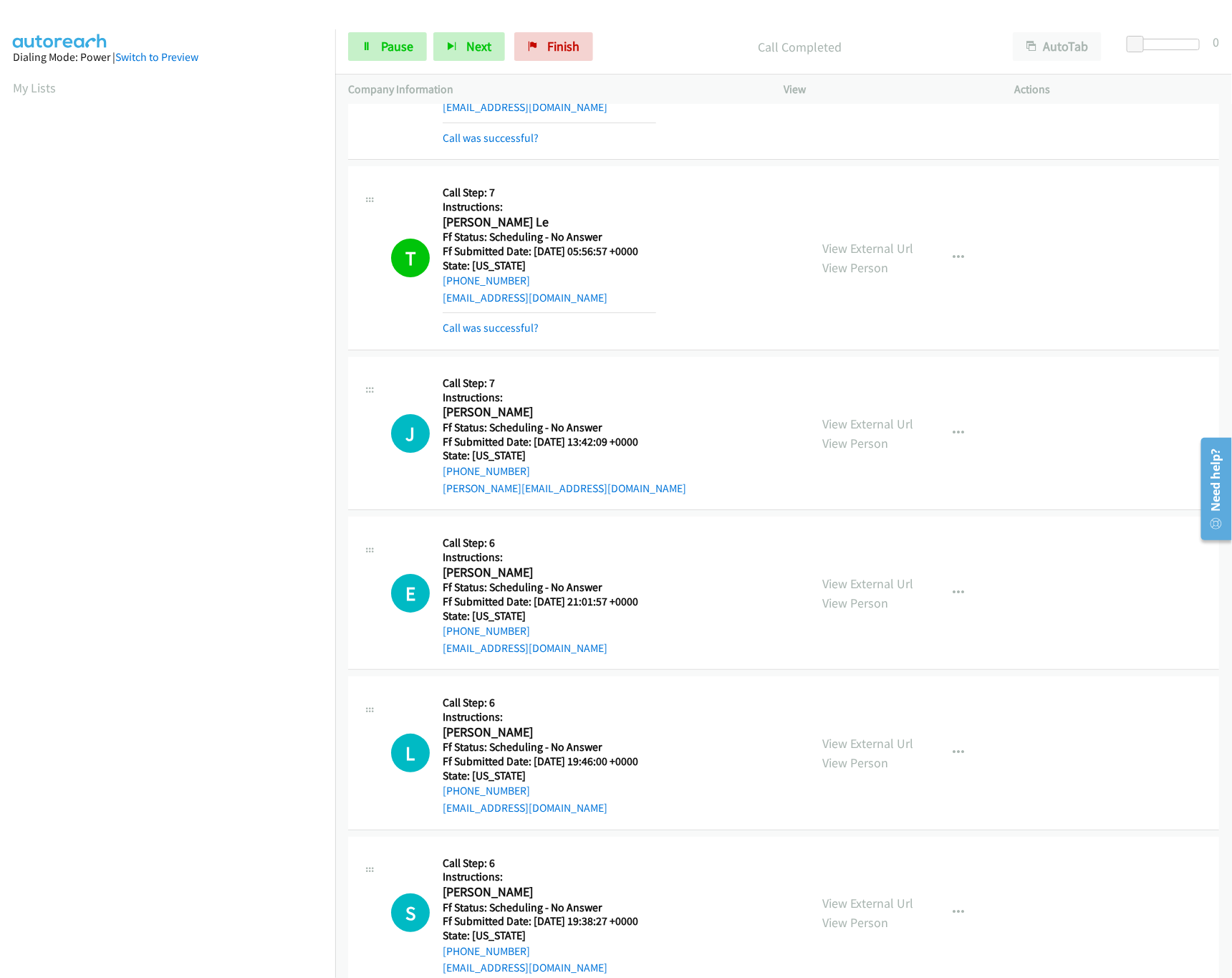
scroll to position [2291, 0]
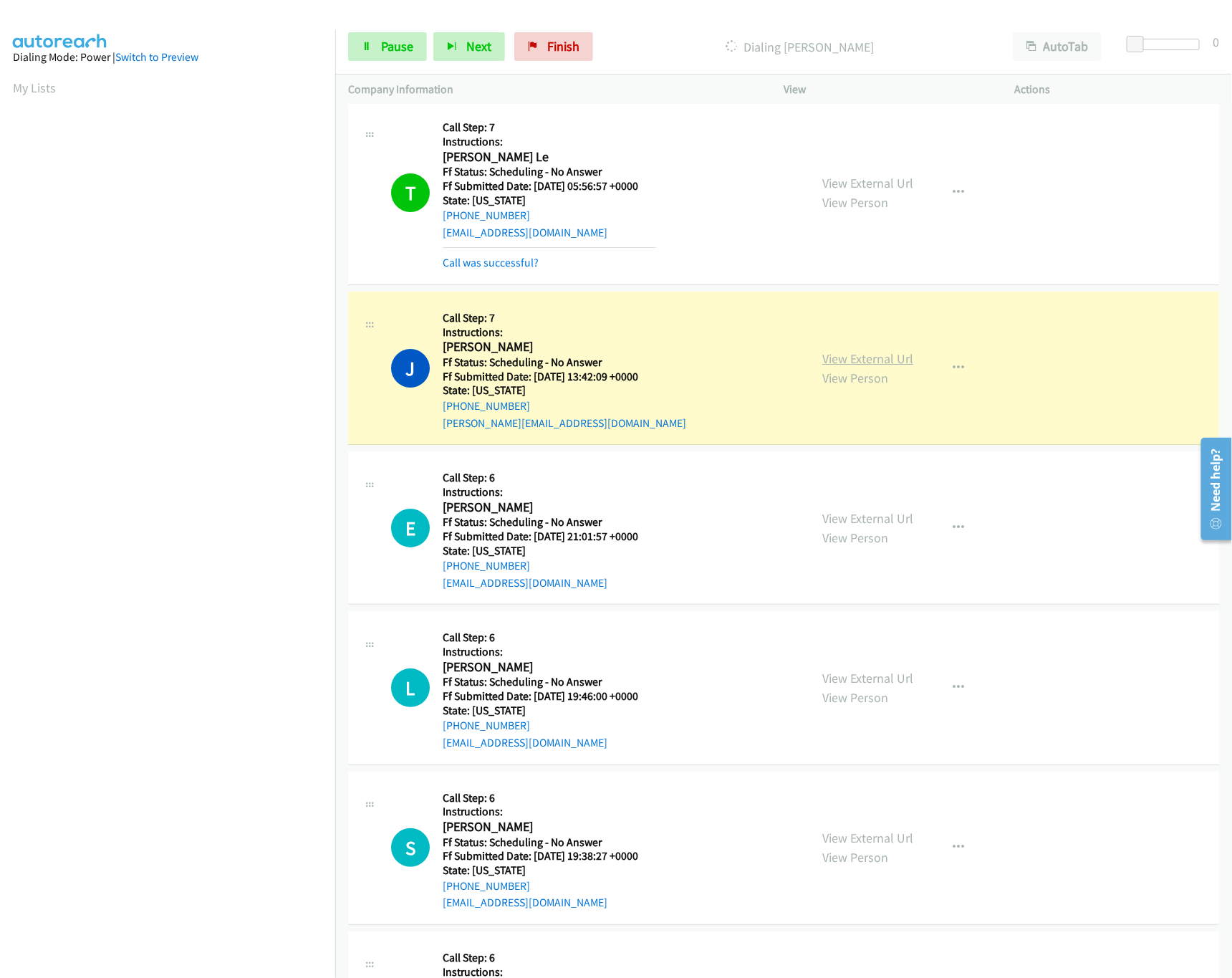
click at [864, 367] on link "View External Url" at bounding box center [867, 358] width 91 height 17
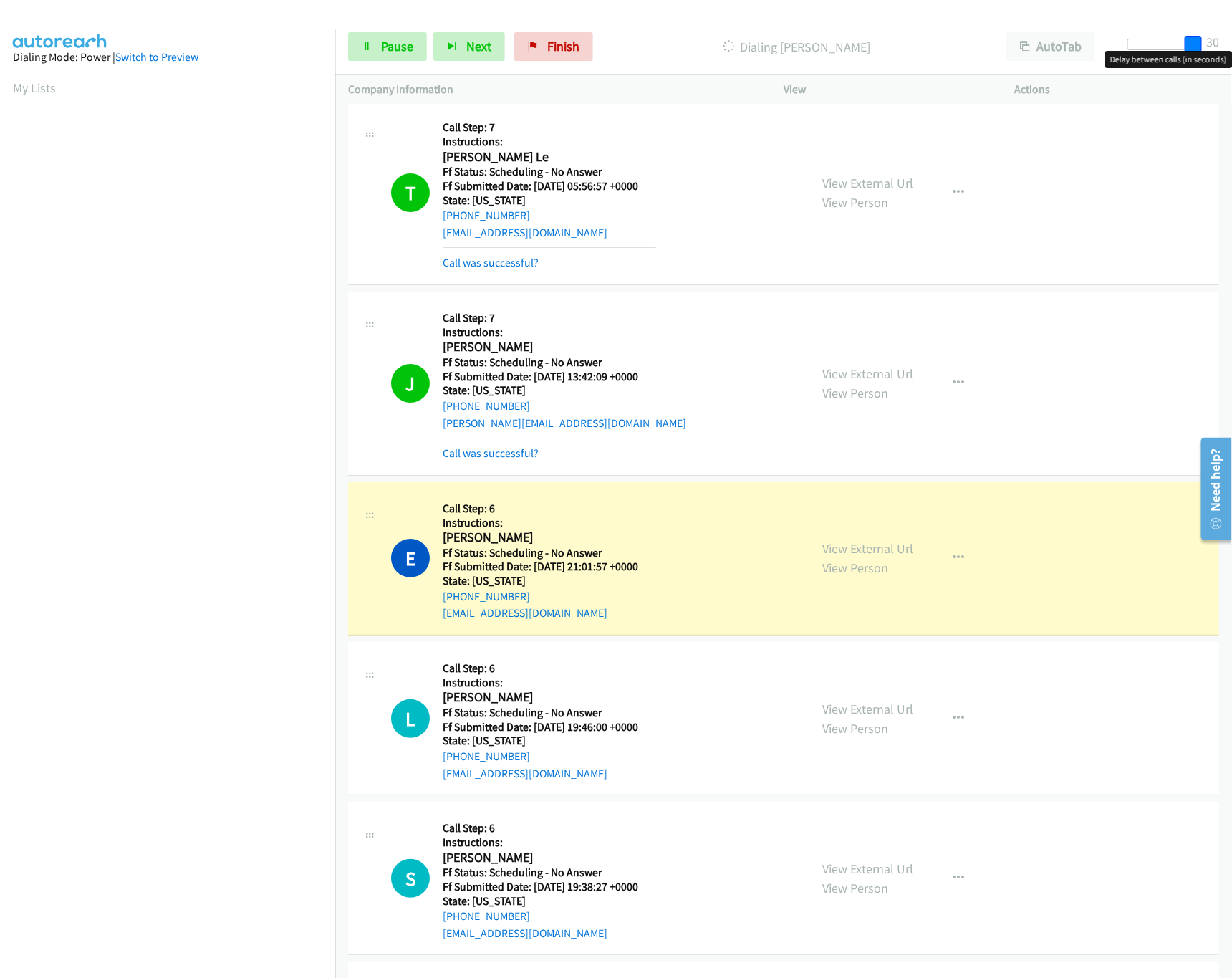
drag, startPoint x: 1126, startPoint y: 47, endPoint x: 1231, endPoint y: 101, distance: 118.1
click at [1231, 54] on html "Start Calls Pause Next Finish Dialing [PERSON_NAME] AutoTab AutoTab 30 Company …" at bounding box center [616, 33] width 1232 height 68
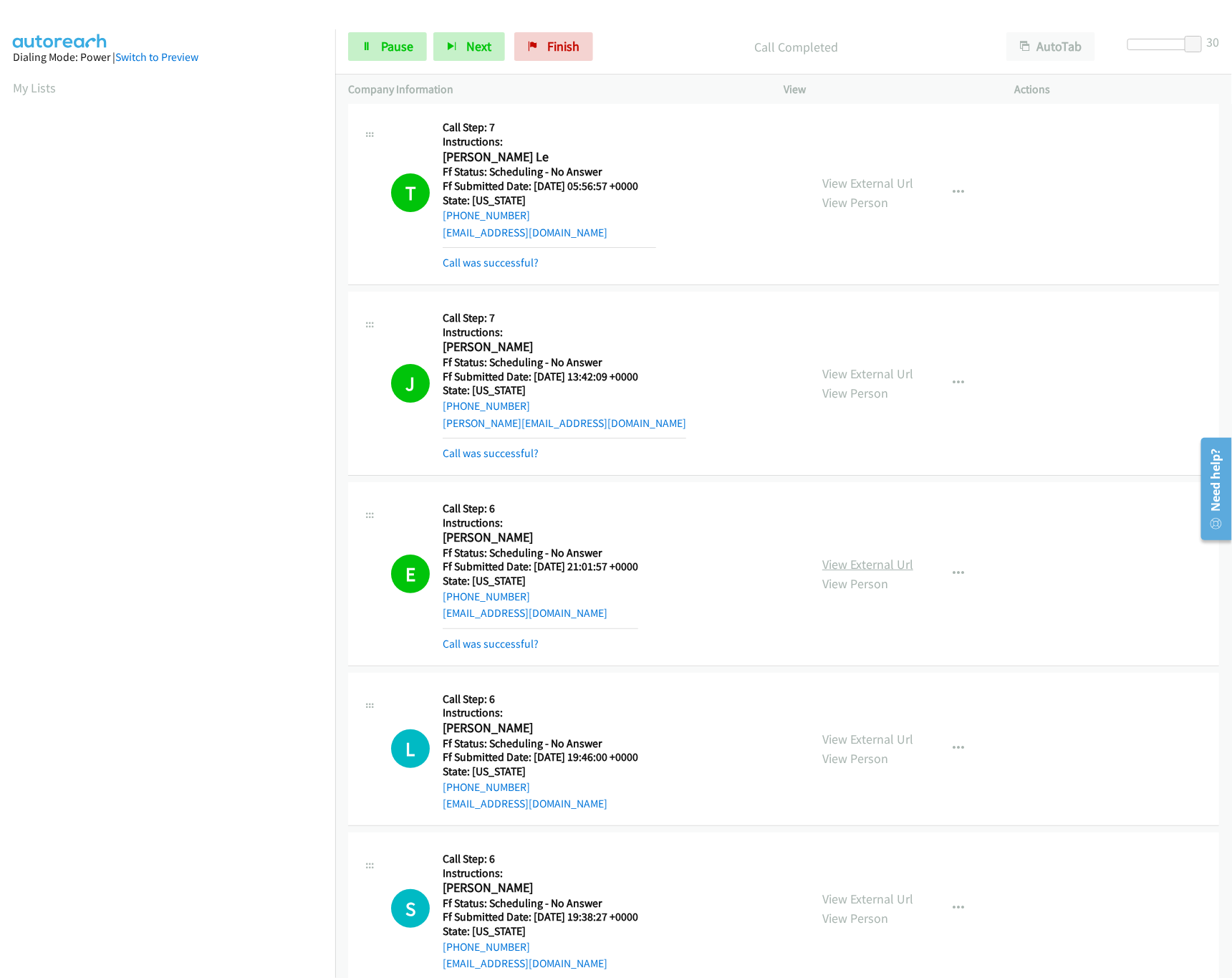
click at [873, 571] on link "View External Url" at bounding box center [867, 563] width 91 height 17
click at [413, 41] on span "Pause" at bounding box center [397, 46] width 32 height 17
drag, startPoint x: 587, startPoint y: 41, endPoint x: 699, endPoint y: 58, distance: 113.3
click at [587, 41] on span "Finish" at bounding box center [587, 46] width 32 height 17
